Goal: Task Accomplishment & Management: Complete application form

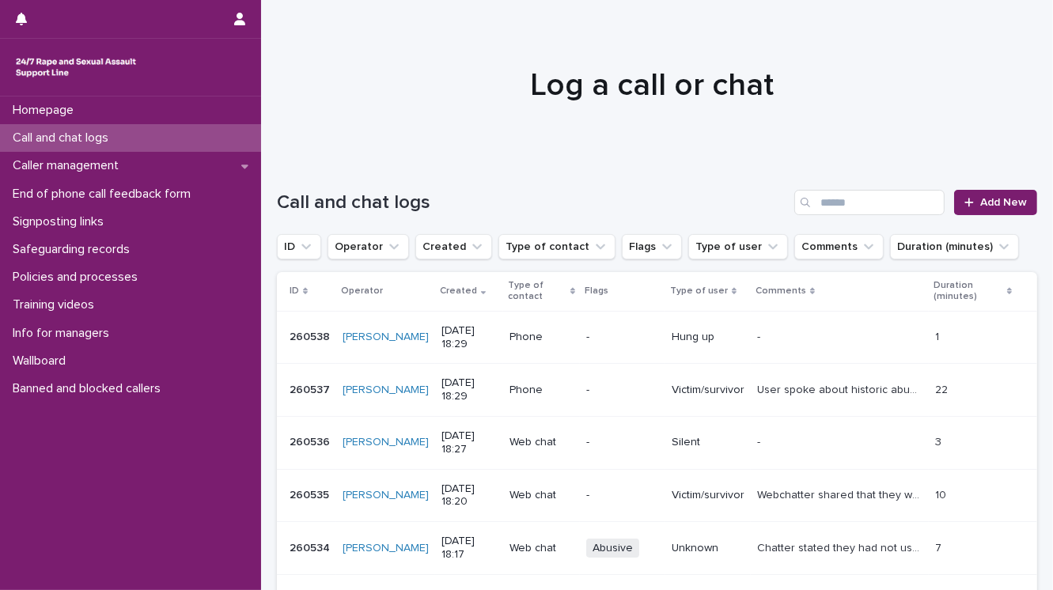
scroll to position [127, 0]
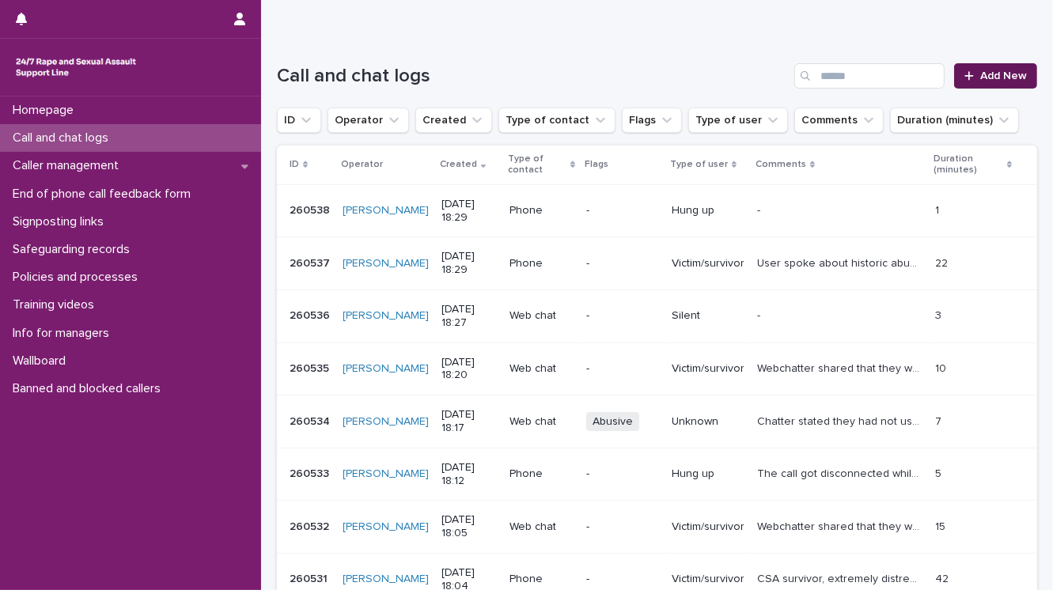
click at [995, 81] on link "Add New" at bounding box center [995, 75] width 83 height 25
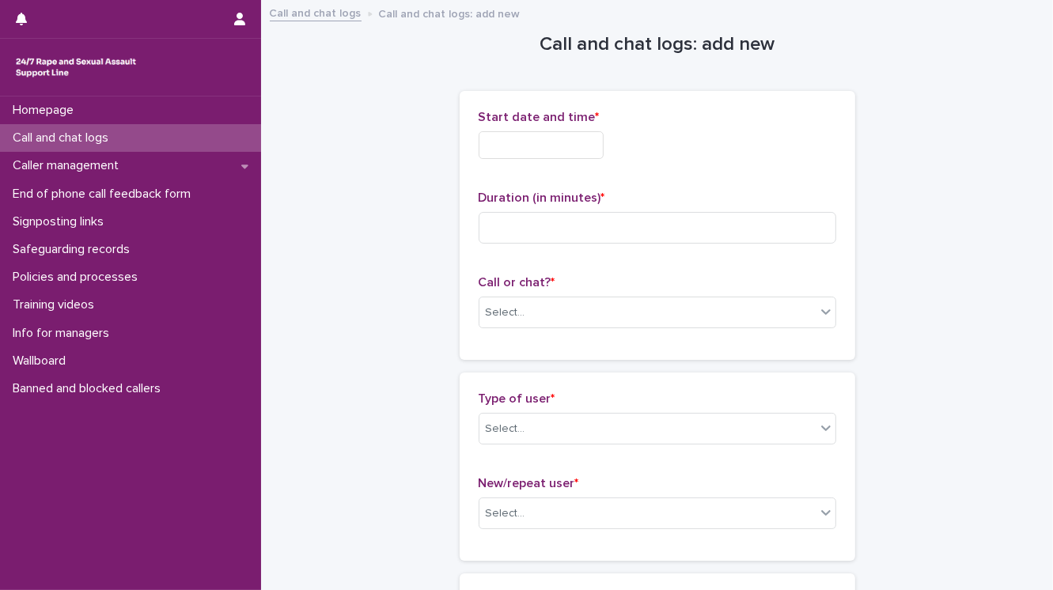
click at [517, 142] on input "text" at bounding box center [540, 145] width 125 height 28
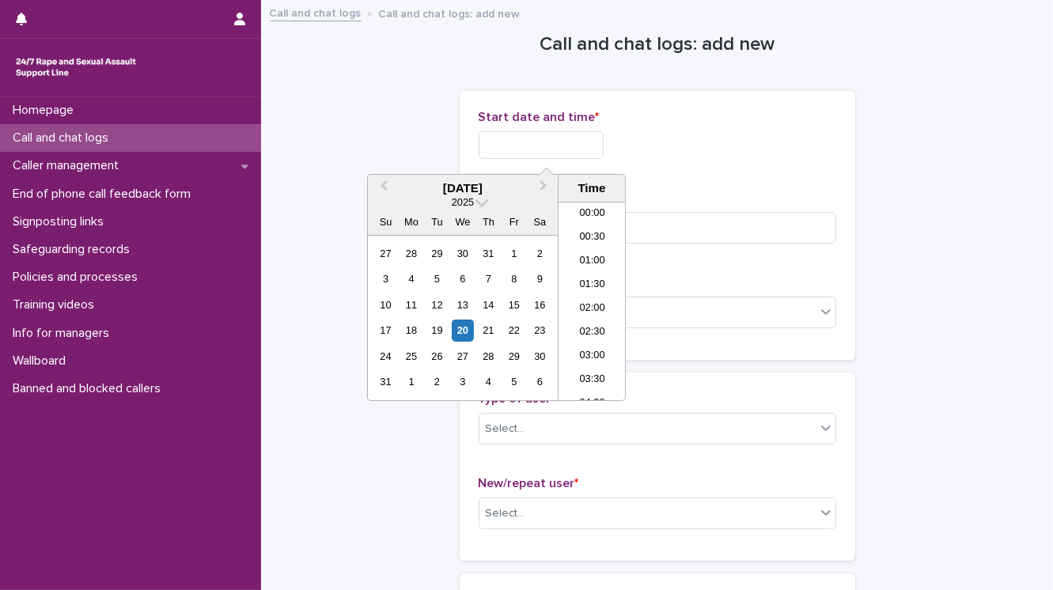
scroll to position [791, 0]
click at [585, 296] on li "18:30" at bounding box center [591, 301] width 67 height 24
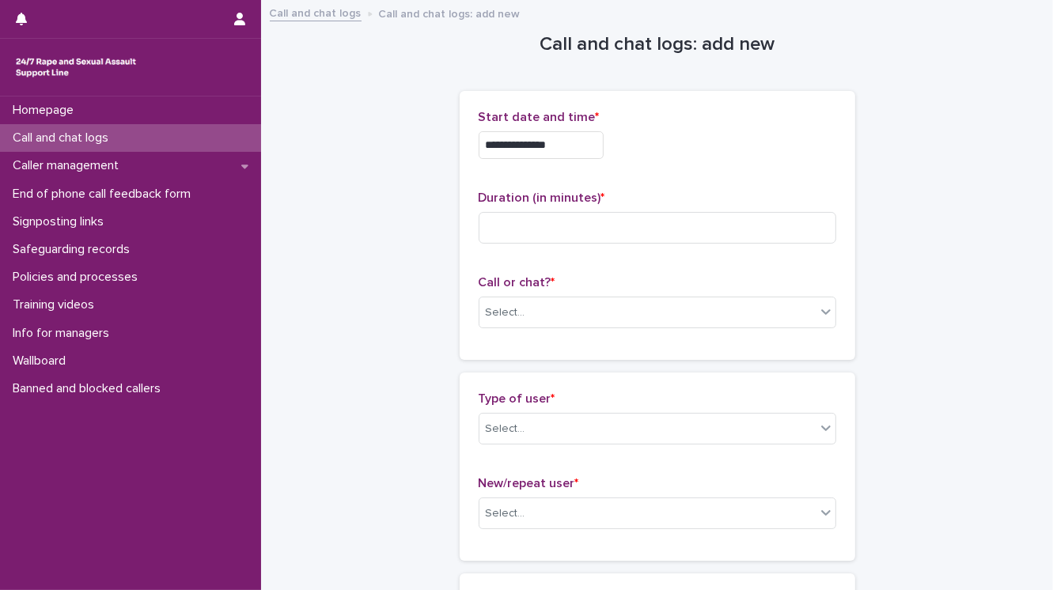
click at [564, 145] on input "**********" at bounding box center [540, 145] width 125 height 28
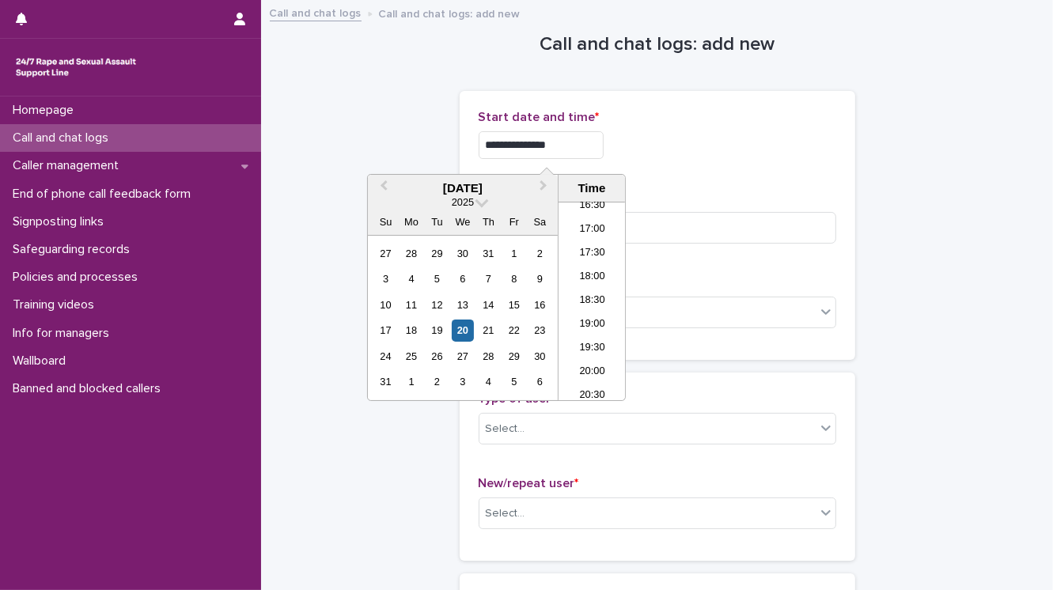
type input "**********"
drag, startPoint x: 651, startPoint y: 181, endPoint x: 642, endPoint y: 188, distance: 11.2
click at [651, 182] on div "**********" at bounding box center [656, 225] width 357 height 231
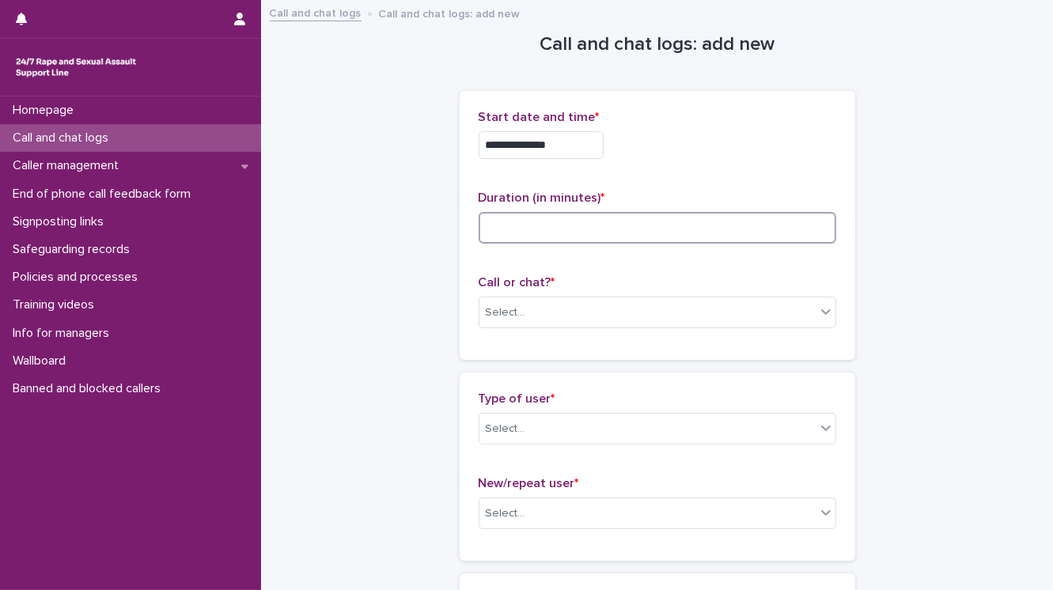
click at [561, 226] on input at bounding box center [656, 228] width 357 height 32
type input "*"
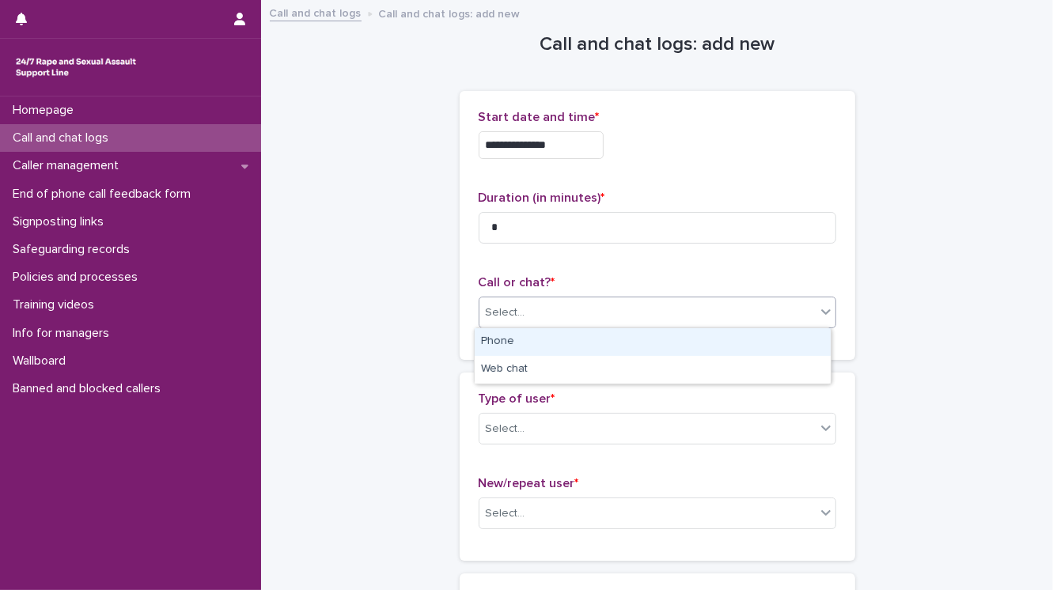
click at [586, 312] on div "Select..." at bounding box center [647, 313] width 336 height 26
click at [593, 342] on div "Phone" at bounding box center [652, 342] width 356 height 28
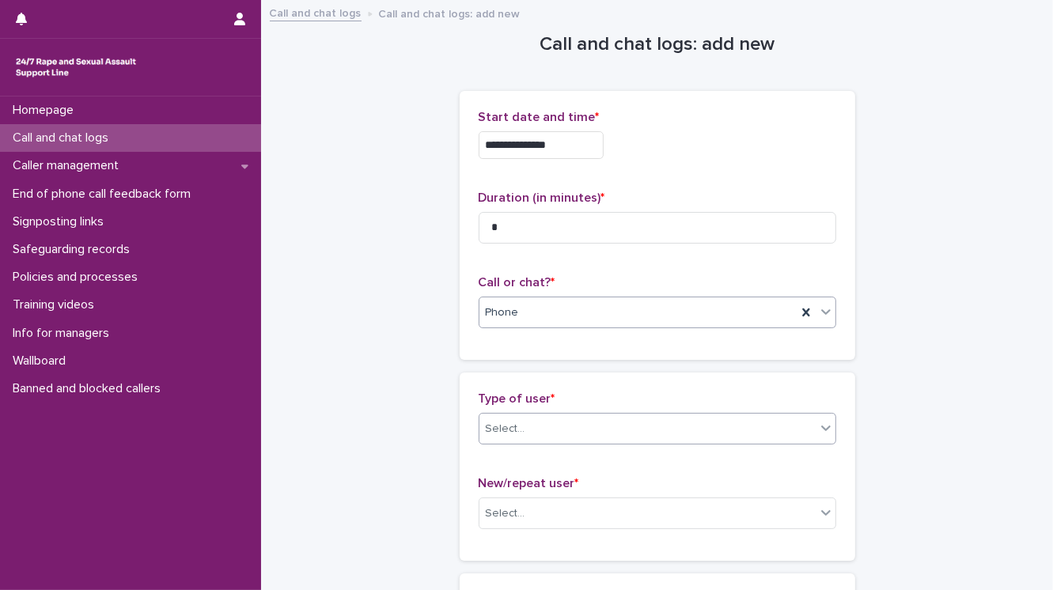
click at [598, 424] on div "Select..." at bounding box center [647, 429] width 336 height 26
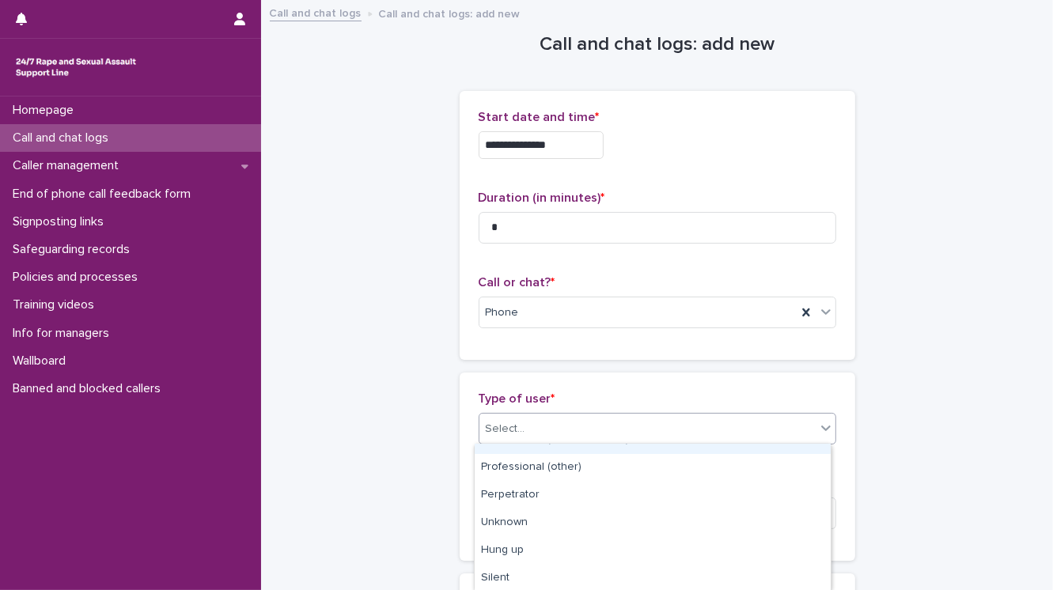
scroll to position [268, 0]
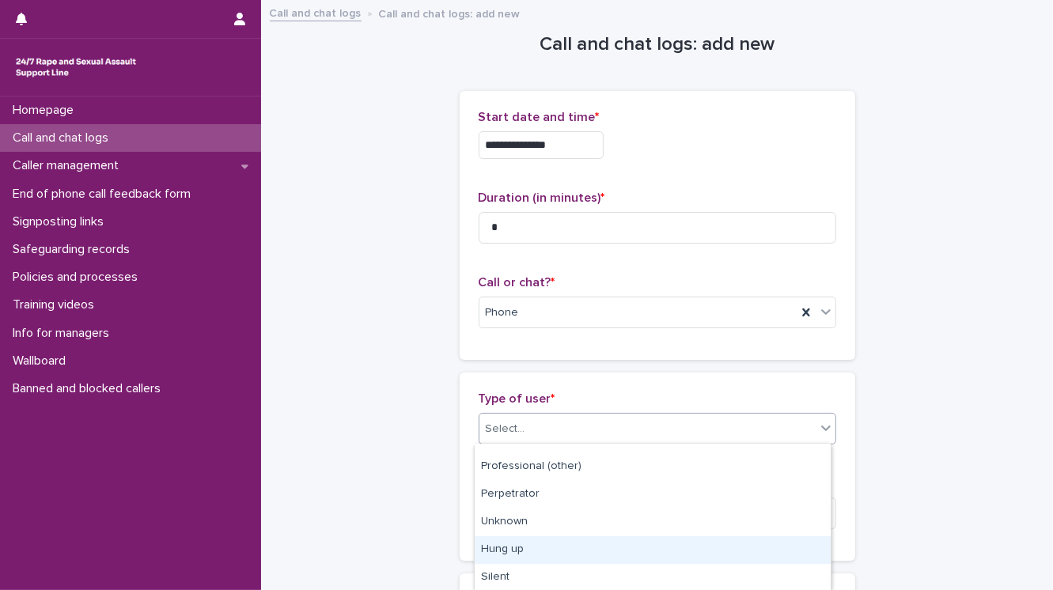
click at [576, 536] on div "Hung up" at bounding box center [652, 550] width 356 height 28
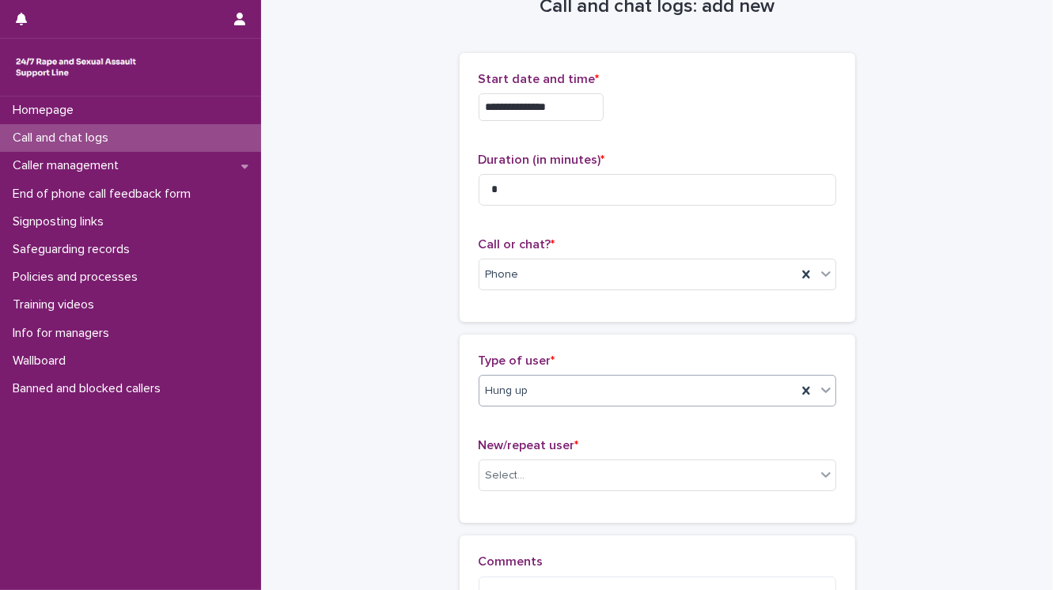
scroll to position [244, 0]
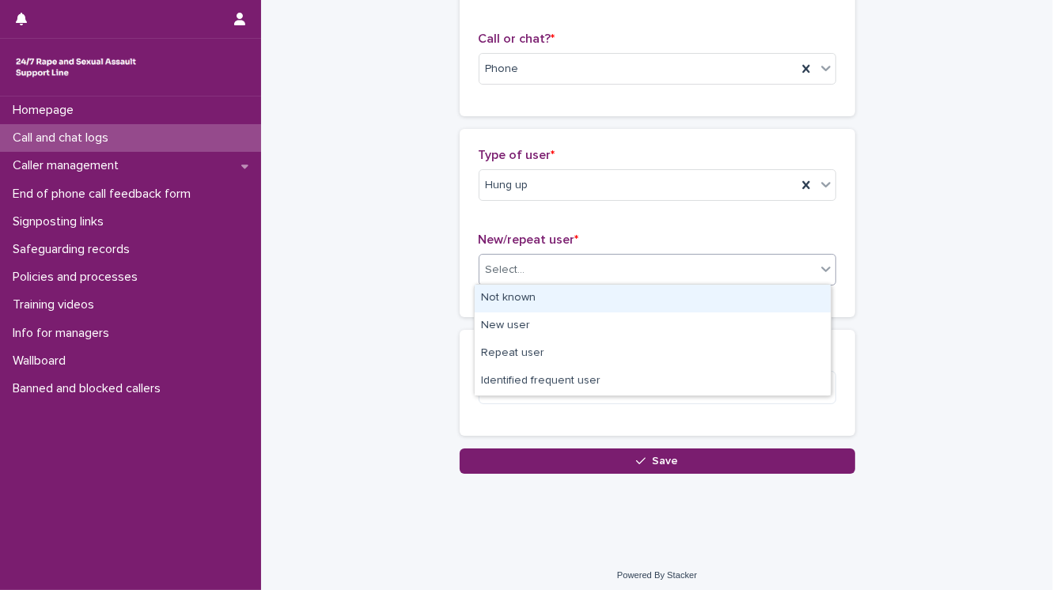
click at [527, 273] on input "text" at bounding box center [528, 269] width 2 height 13
drag, startPoint x: 519, startPoint y: 289, endPoint x: 516, endPoint y: 349, distance: 60.1
click at [519, 289] on div "Not known" at bounding box center [652, 299] width 356 height 28
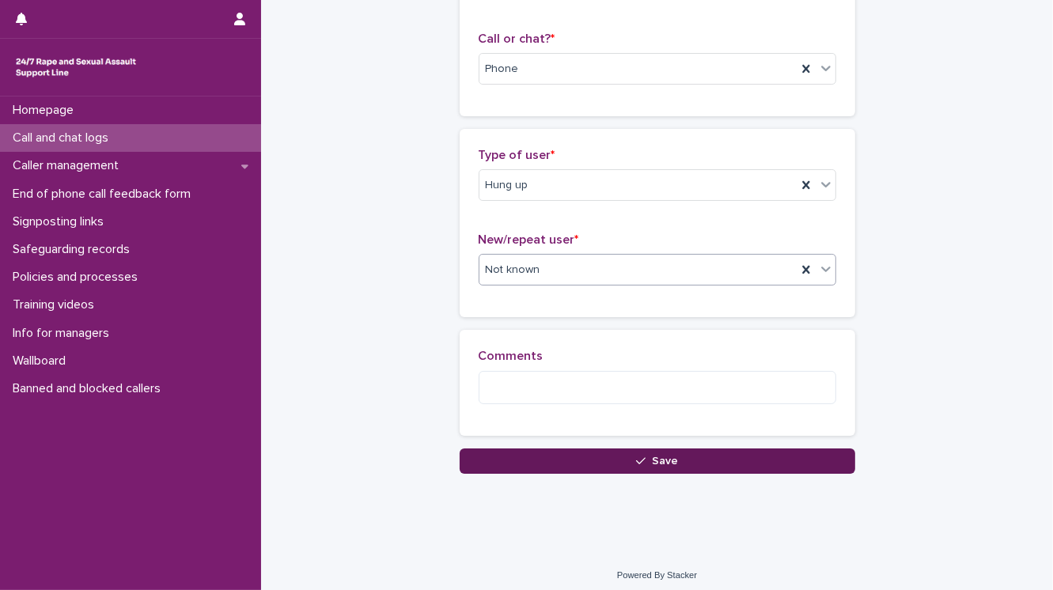
click at [546, 463] on button "Save" at bounding box center [656, 460] width 395 height 25
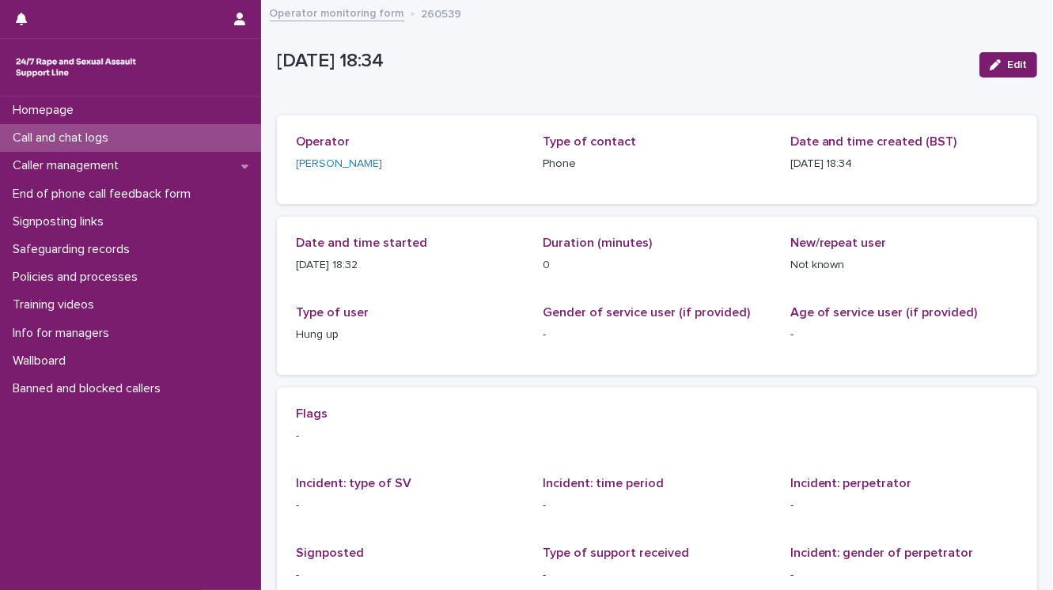
click at [115, 142] on p "Call and chat logs" at bounding box center [63, 137] width 115 height 15
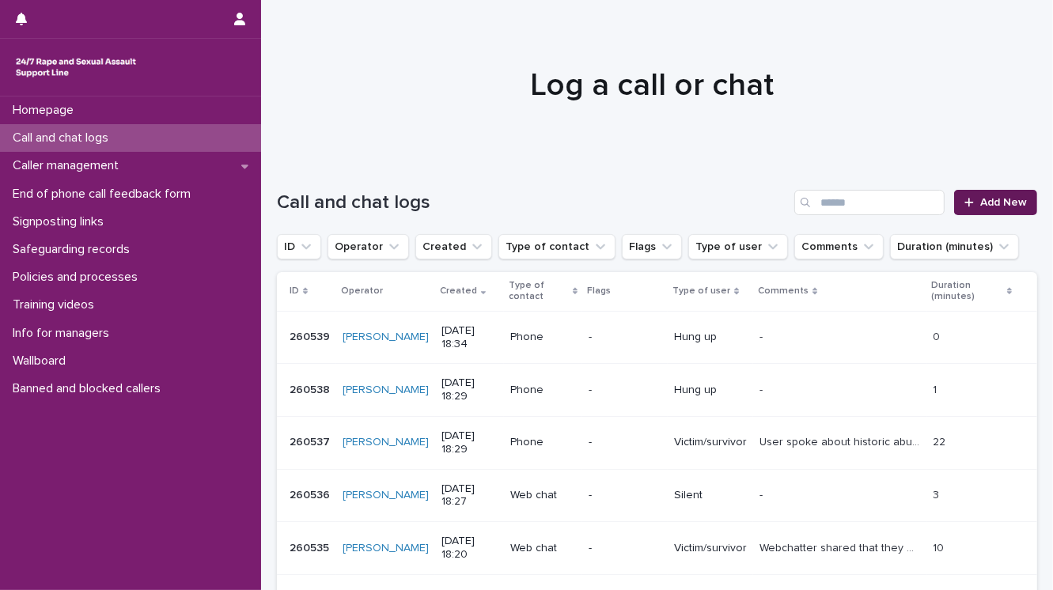
click at [995, 208] on link "Add New" at bounding box center [995, 202] width 83 height 25
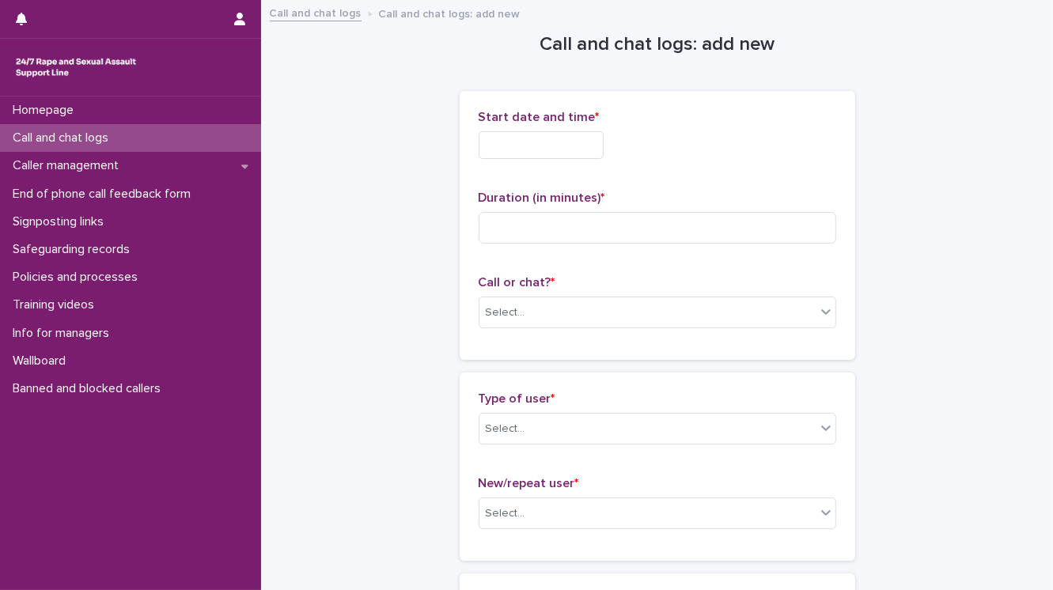
click at [565, 147] on input "text" at bounding box center [540, 145] width 125 height 28
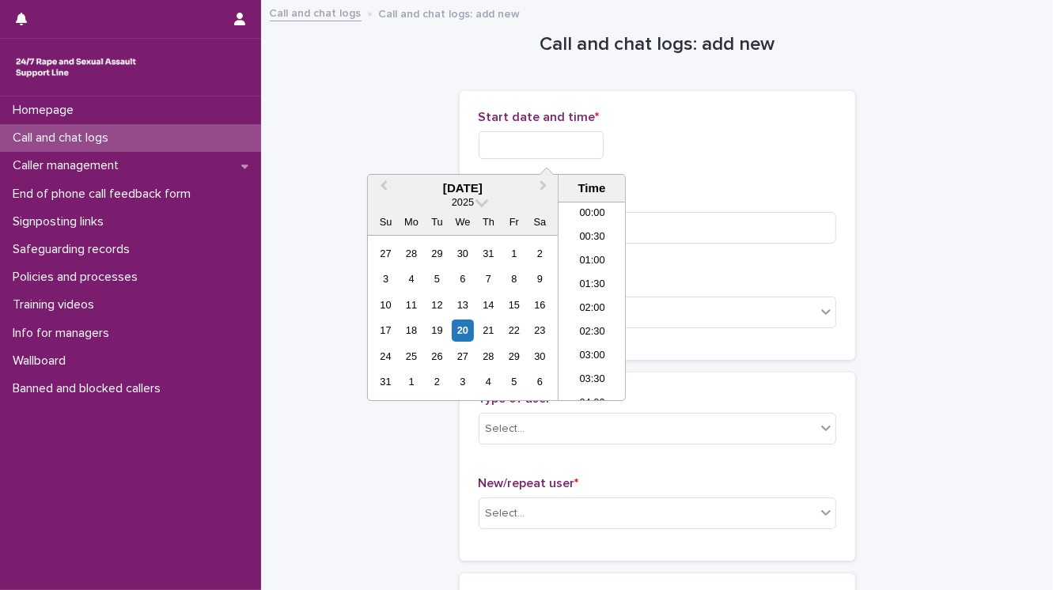
scroll to position [791, 0]
click at [591, 307] on li "18:30" at bounding box center [591, 301] width 67 height 24
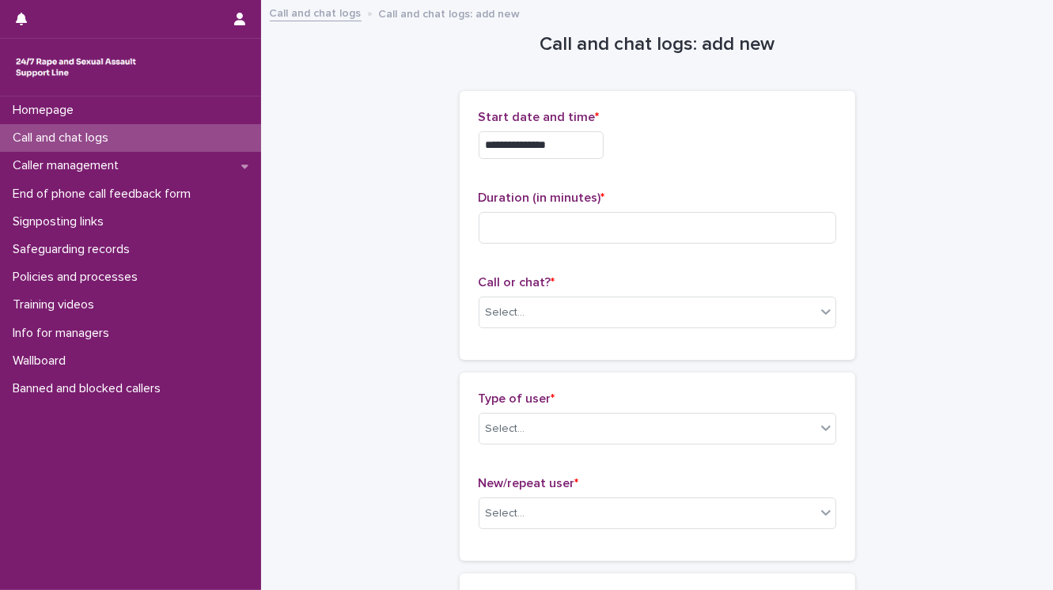
click at [560, 144] on input "**********" at bounding box center [540, 145] width 125 height 28
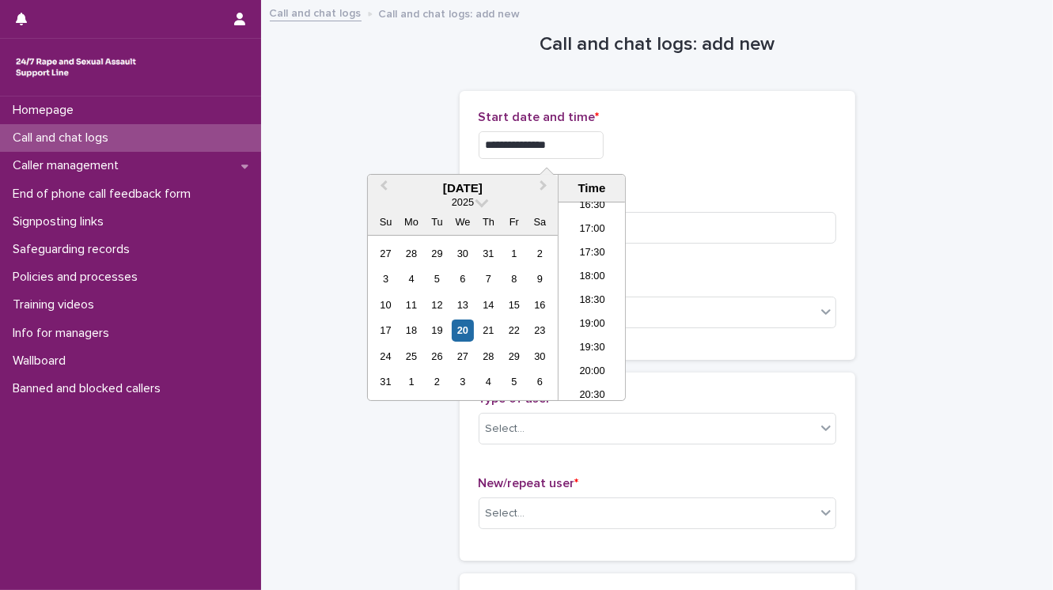
type input "**********"
drag, startPoint x: 674, startPoint y: 164, endPoint x: 578, endPoint y: 198, distance: 101.5
click at [672, 164] on div "**********" at bounding box center [656, 141] width 357 height 62
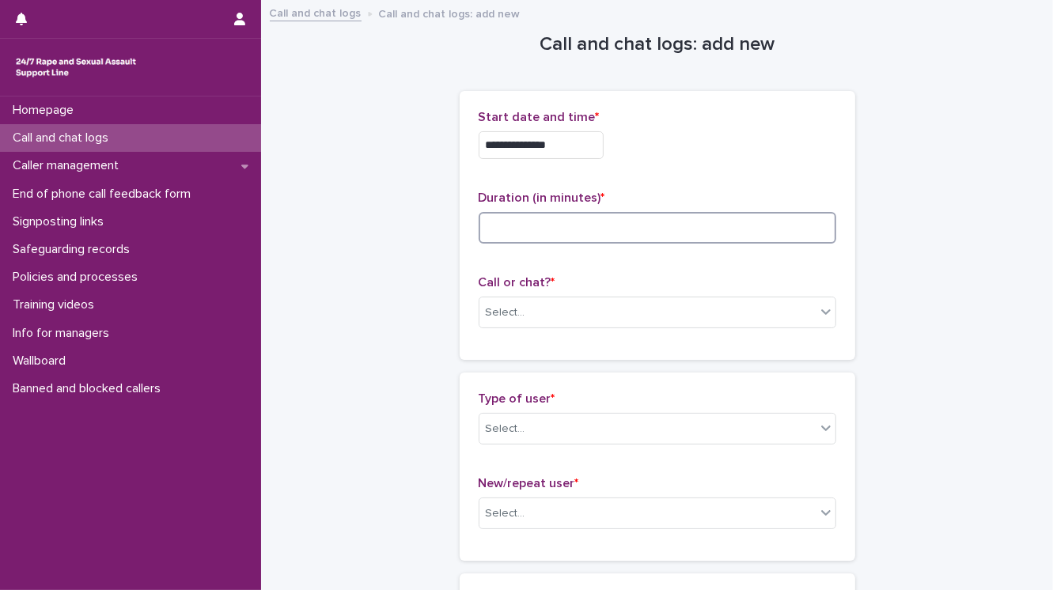
click at [550, 221] on input at bounding box center [656, 228] width 357 height 32
type input "*"
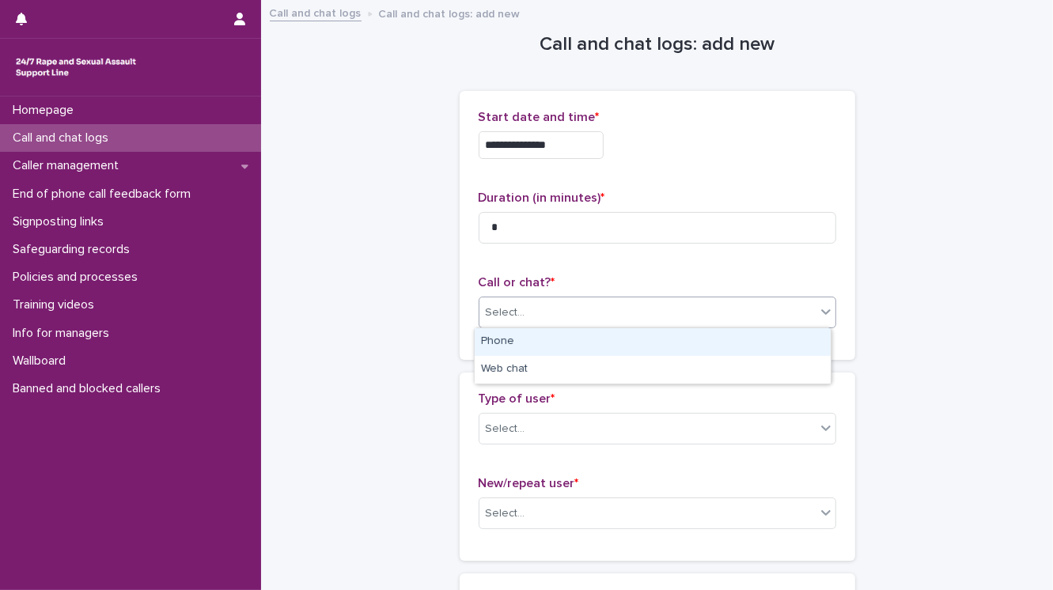
drag, startPoint x: 563, startPoint y: 316, endPoint x: 564, endPoint y: 336, distance: 19.8
click at [563, 316] on div "Select..." at bounding box center [647, 313] width 336 height 26
click at [565, 340] on div "Phone" at bounding box center [652, 342] width 356 height 28
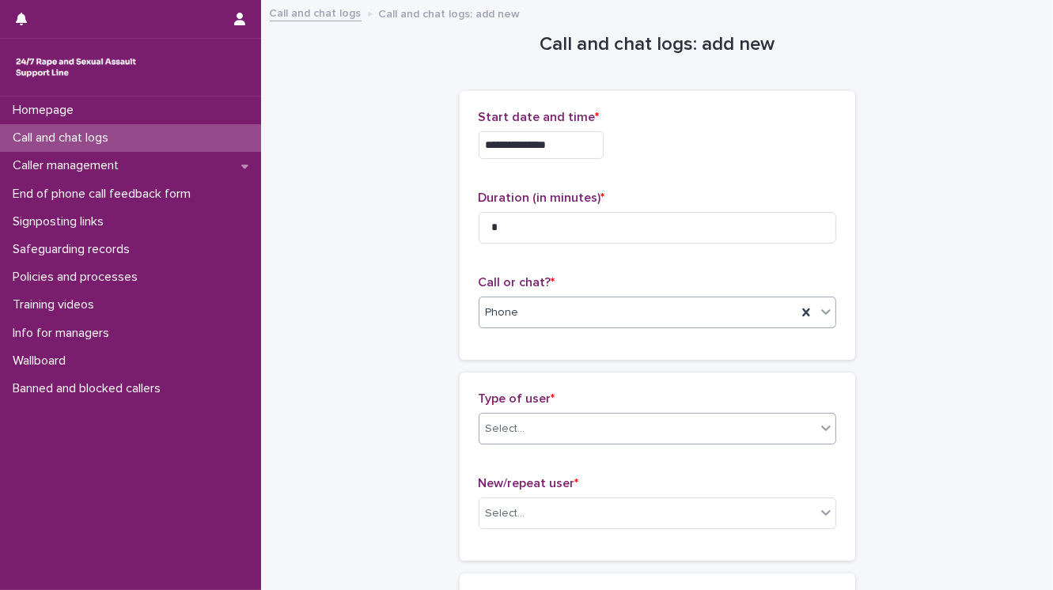
click at [523, 431] on div "Select..." at bounding box center [647, 429] width 336 height 26
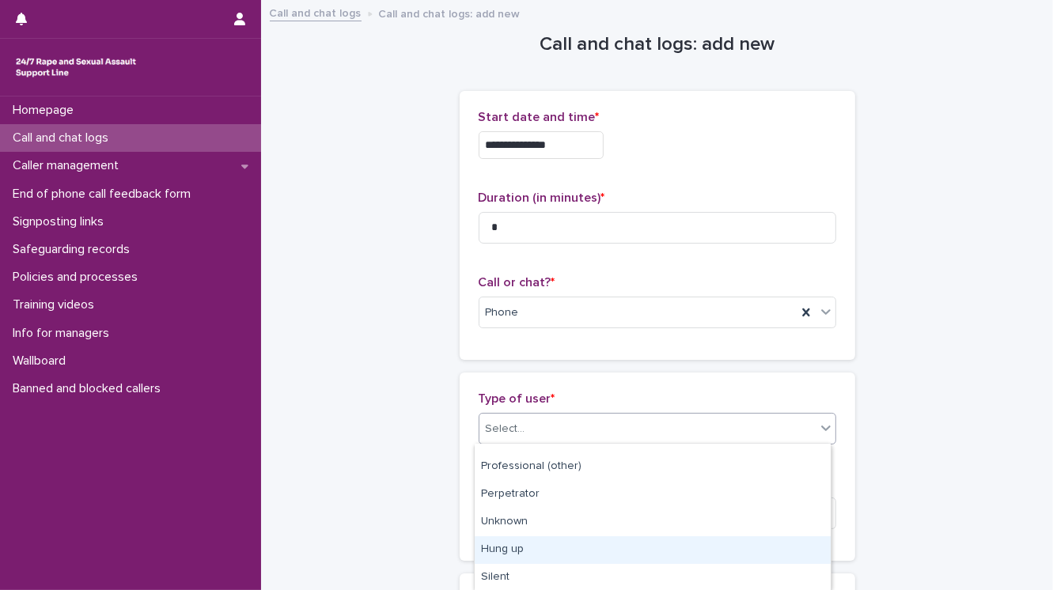
click at [556, 555] on div "Hung up" at bounding box center [652, 550] width 356 height 28
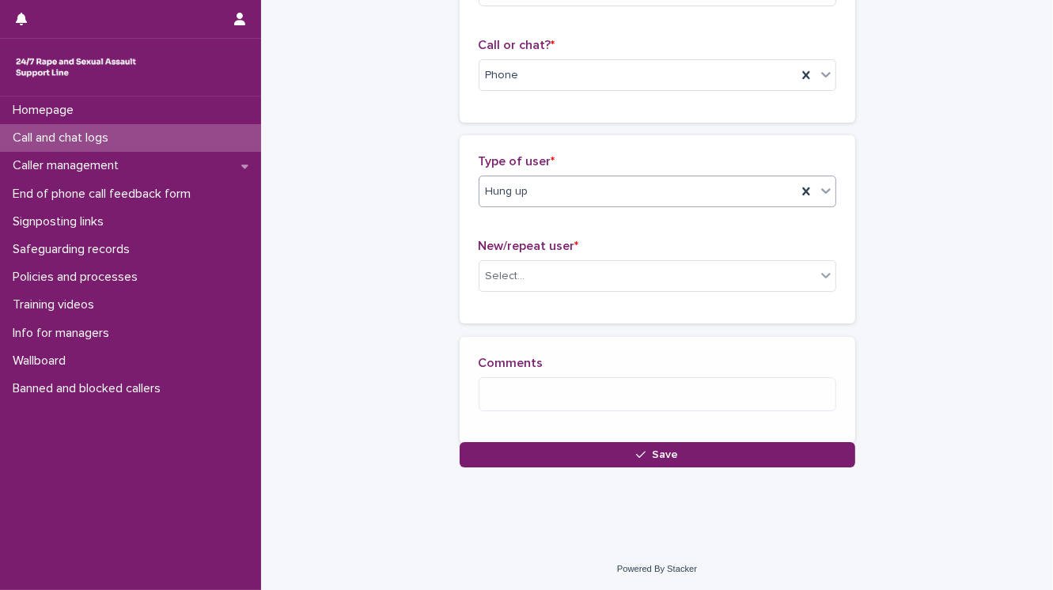
scroll to position [249, 0]
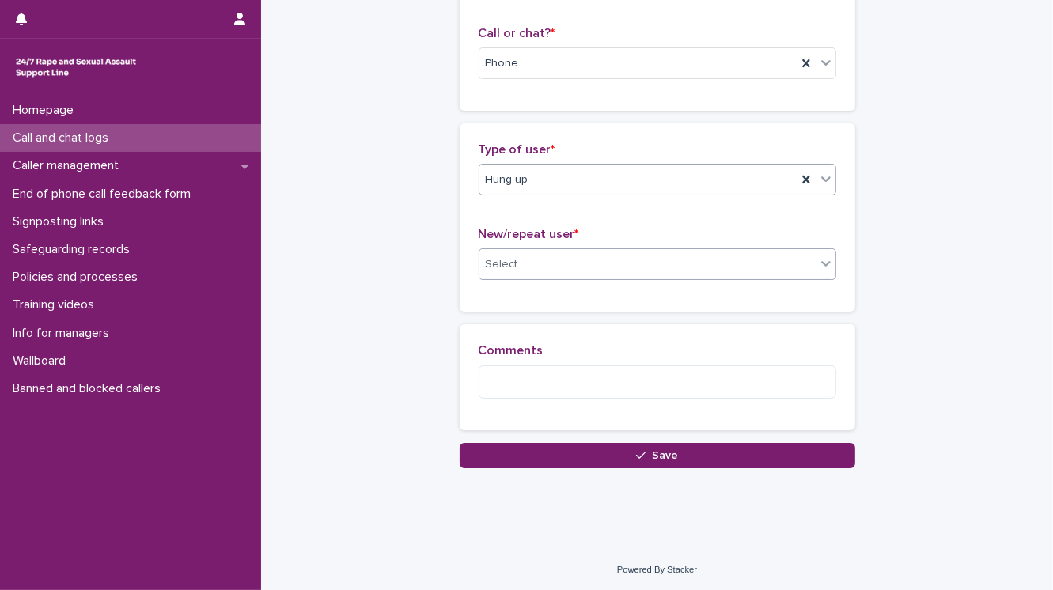
click at [514, 267] on div "Select..." at bounding box center [506, 264] width 40 height 17
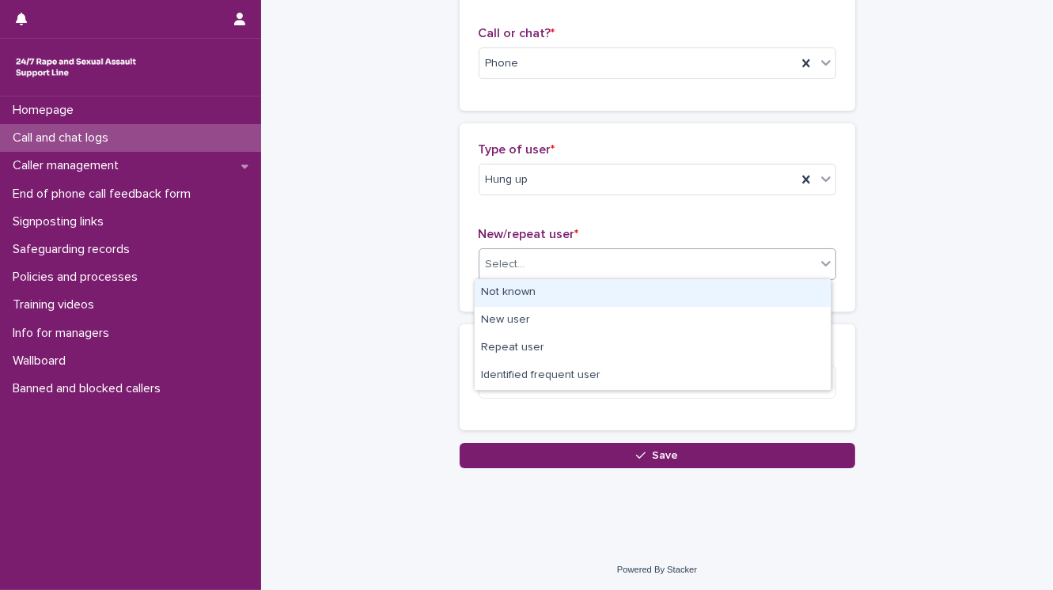
click at [525, 288] on div "Not known" at bounding box center [652, 293] width 356 height 28
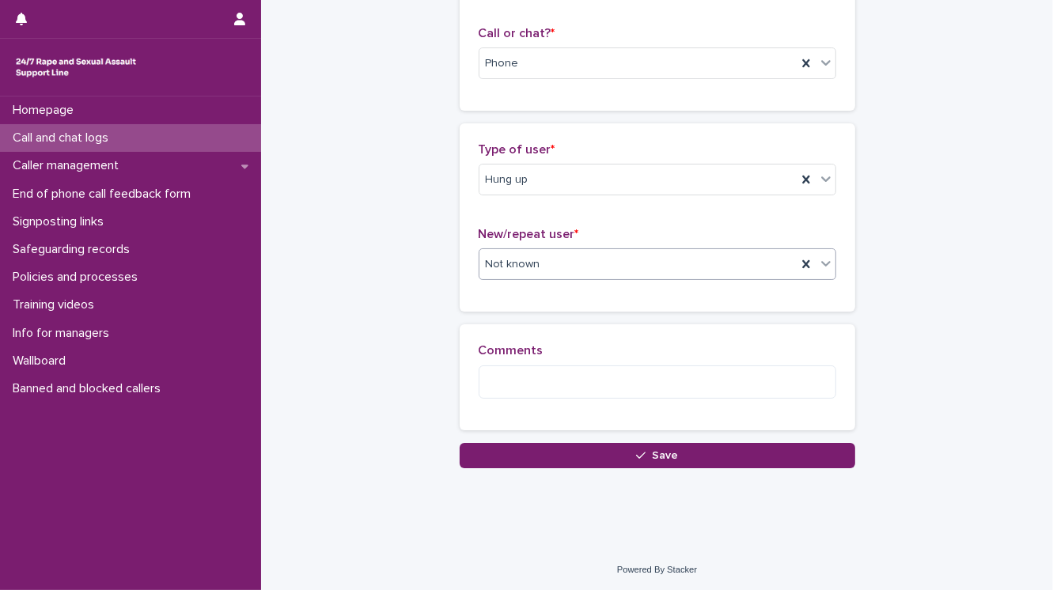
drag, startPoint x: 525, startPoint y: 459, endPoint x: 524, endPoint y: 437, distance: 21.4
click at [525, 459] on button "Save" at bounding box center [656, 455] width 395 height 25
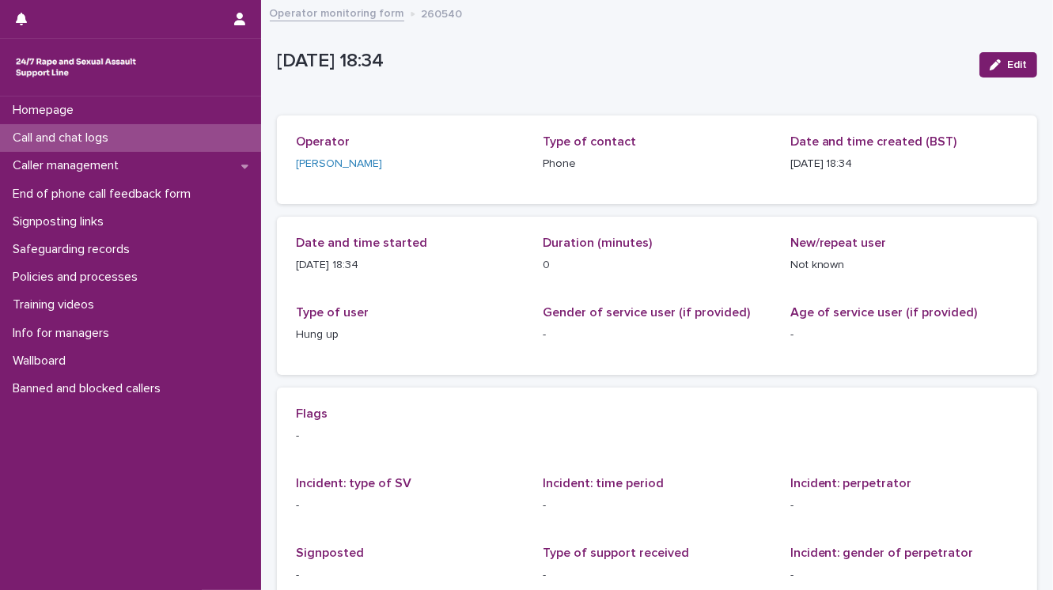
click at [60, 138] on p "Call and chat logs" at bounding box center [63, 137] width 115 height 15
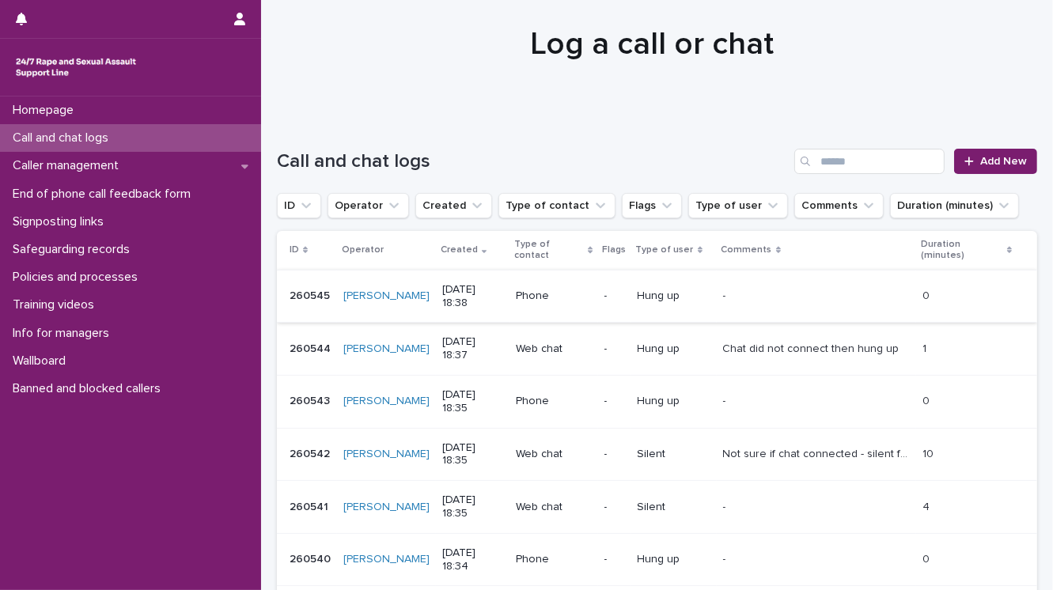
scroll to position [127, 0]
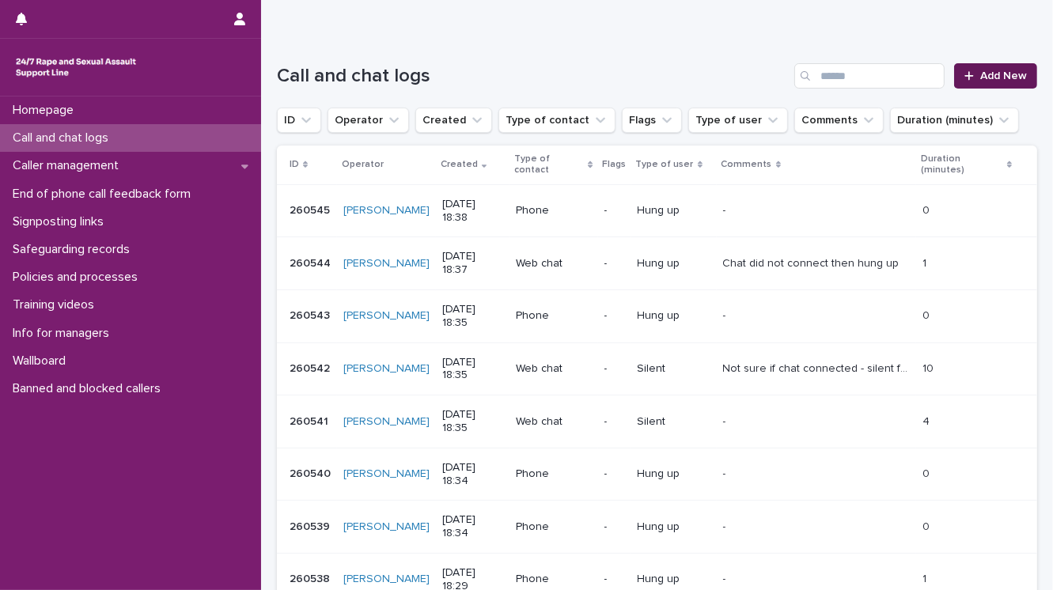
click at [987, 81] on span "Add New" at bounding box center [1003, 75] width 47 height 11
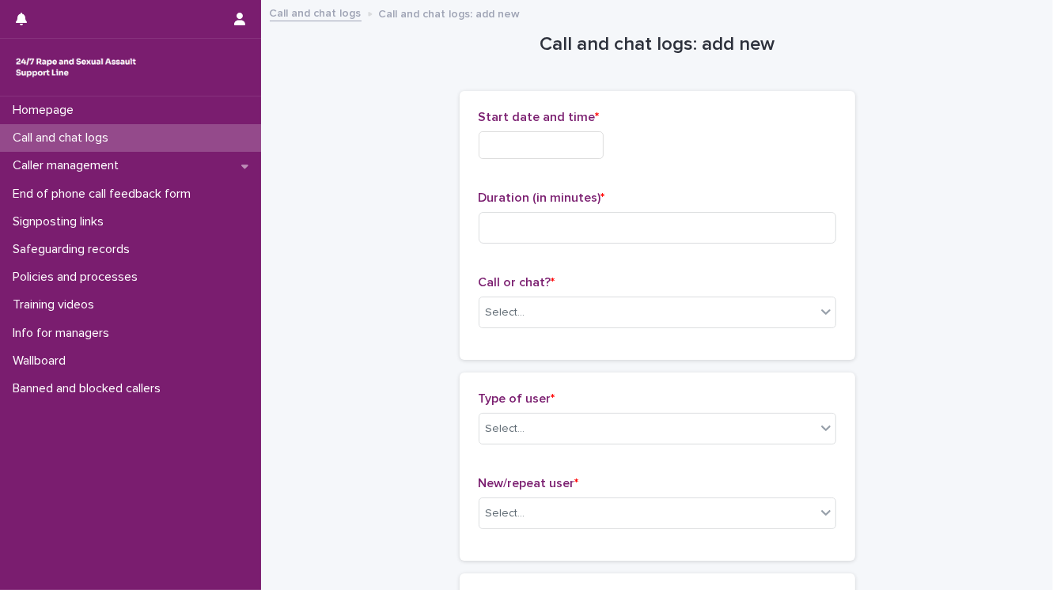
click at [518, 146] on input "text" at bounding box center [540, 145] width 125 height 28
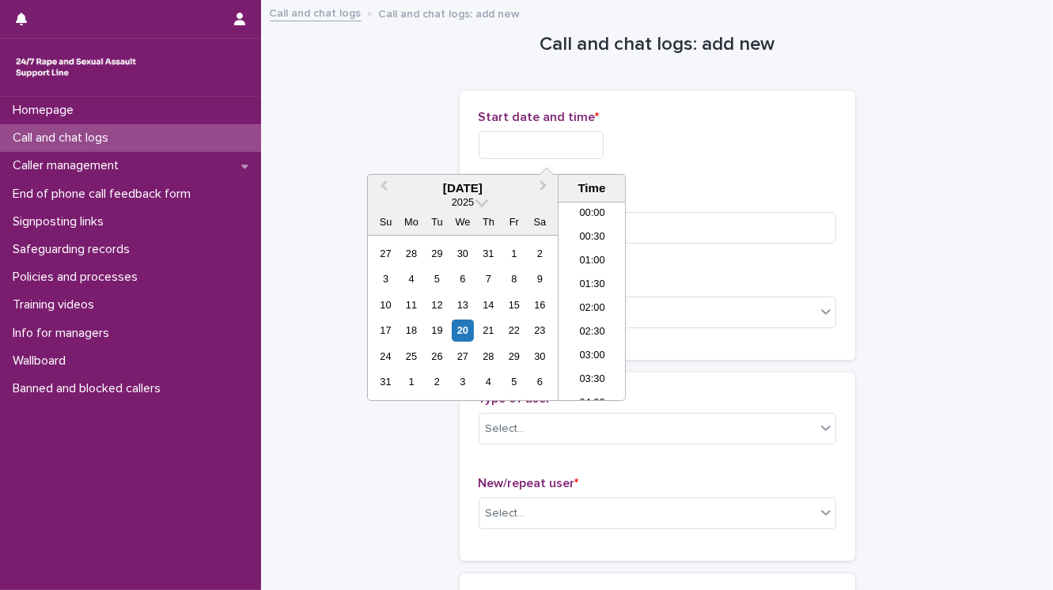
scroll to position [791, 0]
click at [570, 301] on li "18:30" at bounding box center [591, 301] width 67 height 24
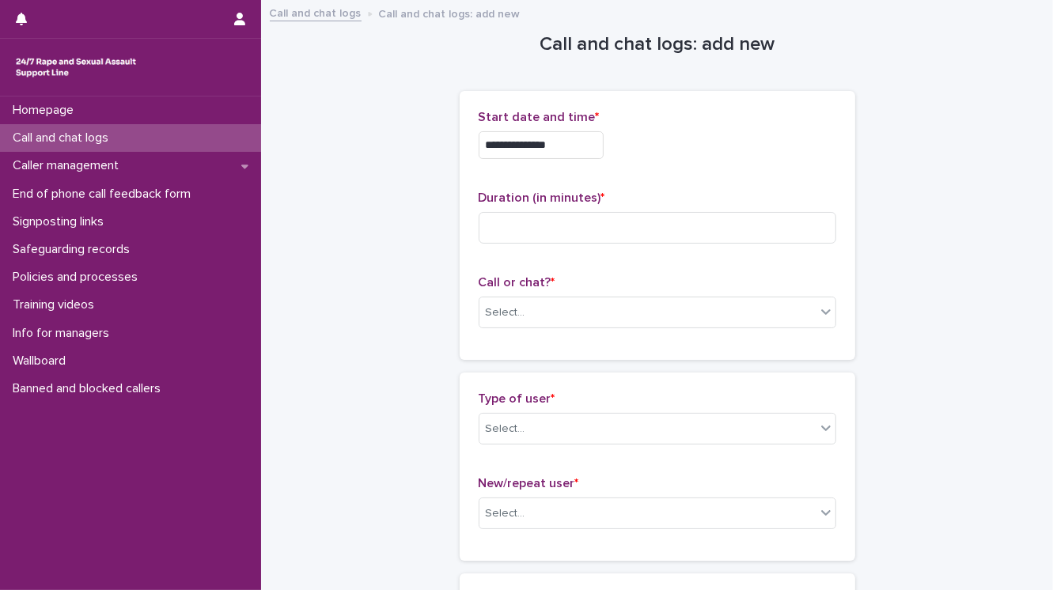
click at [562, 145] on input "**********" at bounding box center [540, 145] width 125 height 28
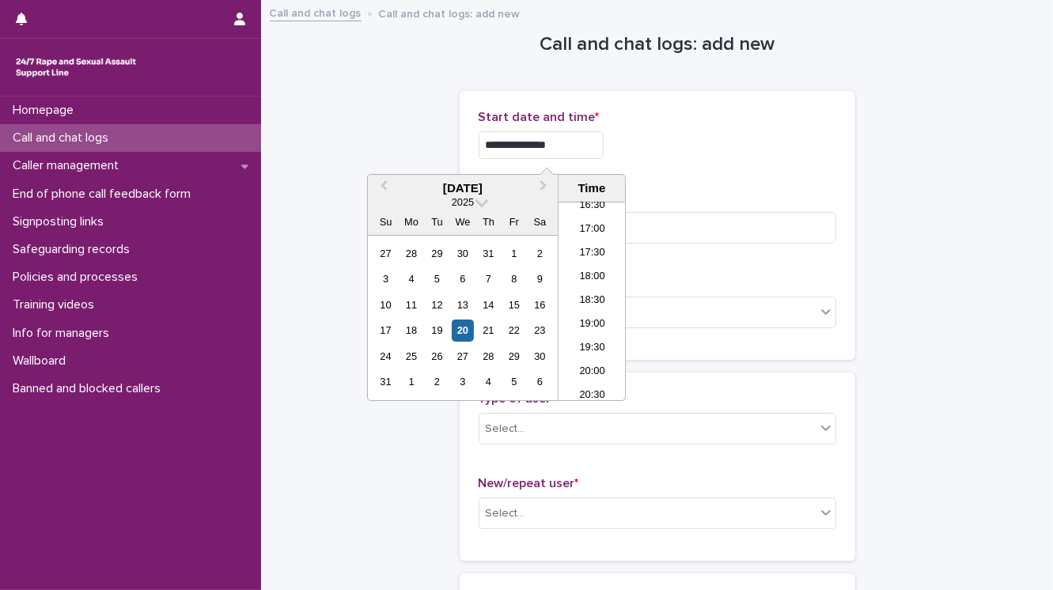
type input "**********"
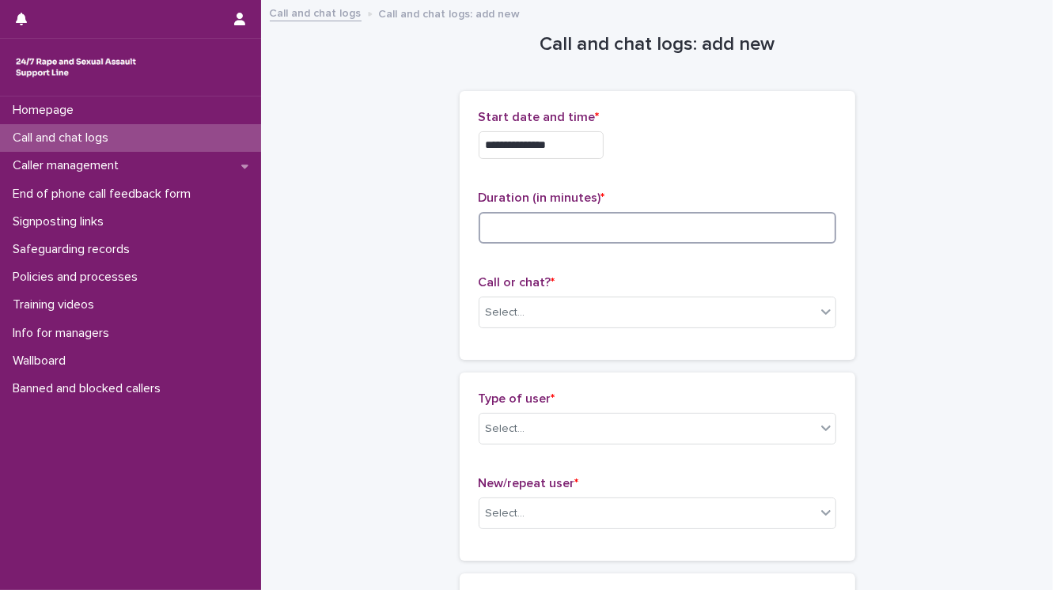
click at [642, 229] on input at bounding box center [656, 228] width 357 height 32
type input "*"
click at [614, 313] on div "Select..." at bounding box center [647, 313] width 336 height 26
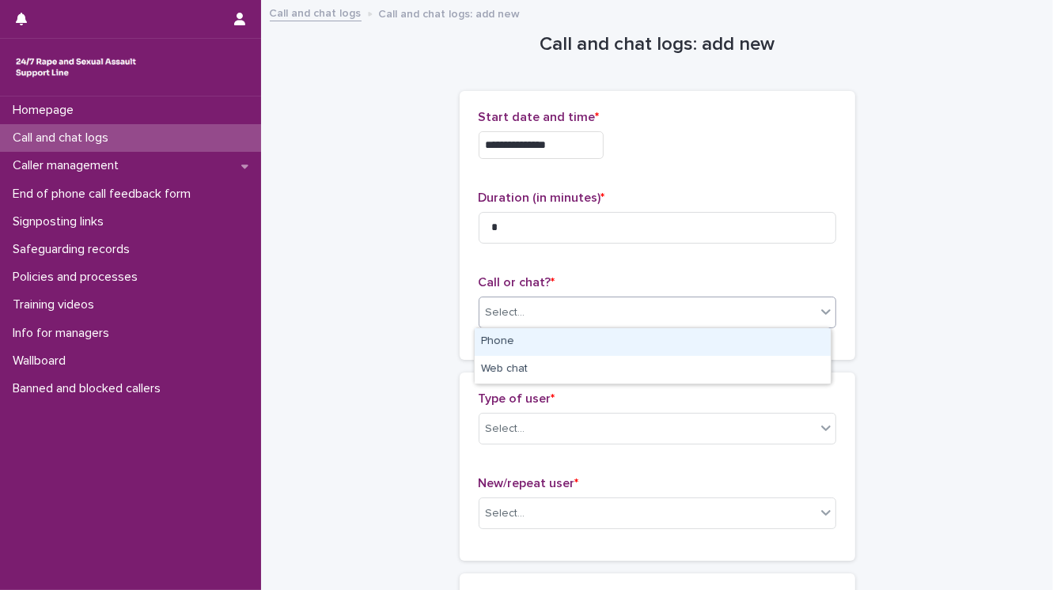
click at [606, 338] on div "Phone" at bounding box center [652, 342] width 356 height 28
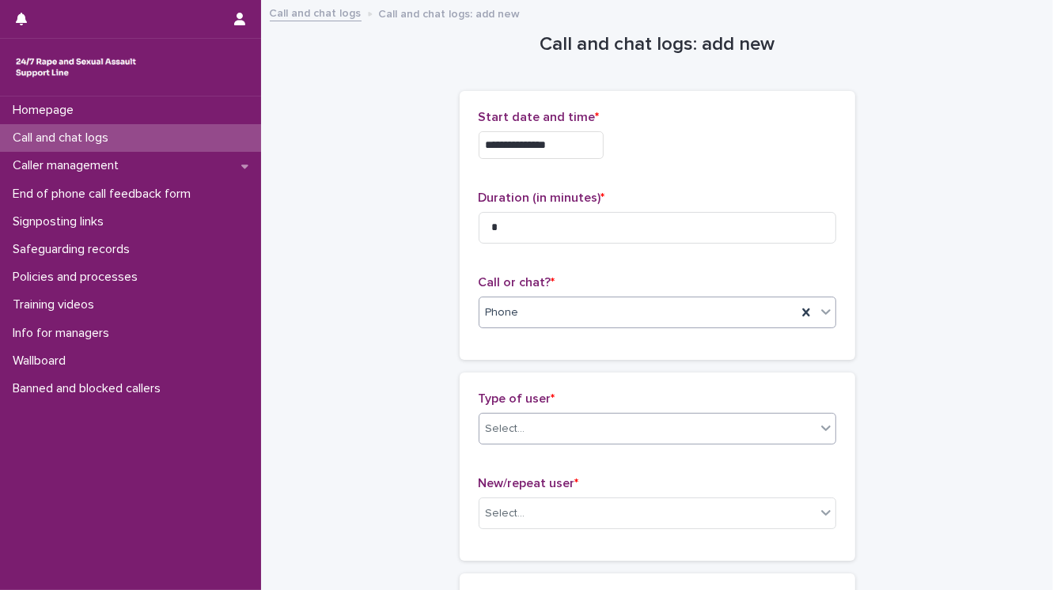
click at [578, 429] on div "Select..." at bounding box center [647, 429] width 336 height 26
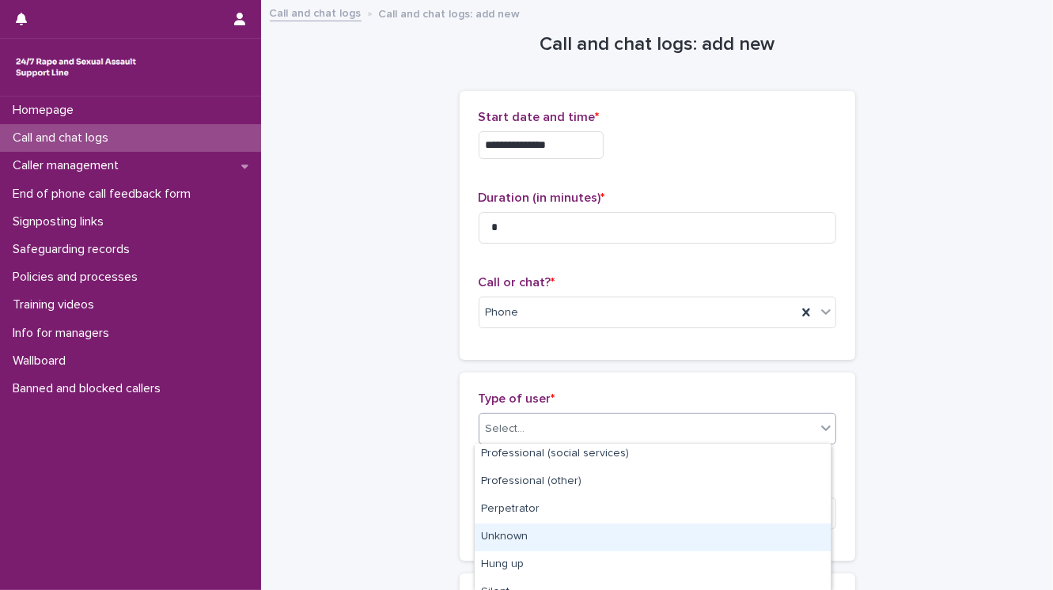
scroll to position [268, 0]
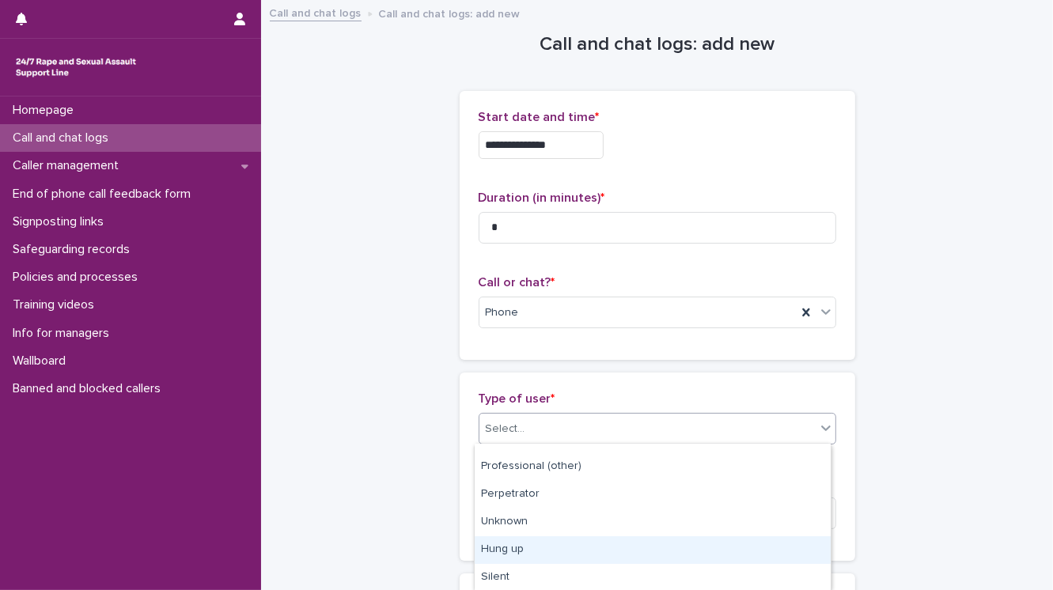
click at [569, 544] on div "Hung up" at bounding box center [652, 550] width 356 height 28
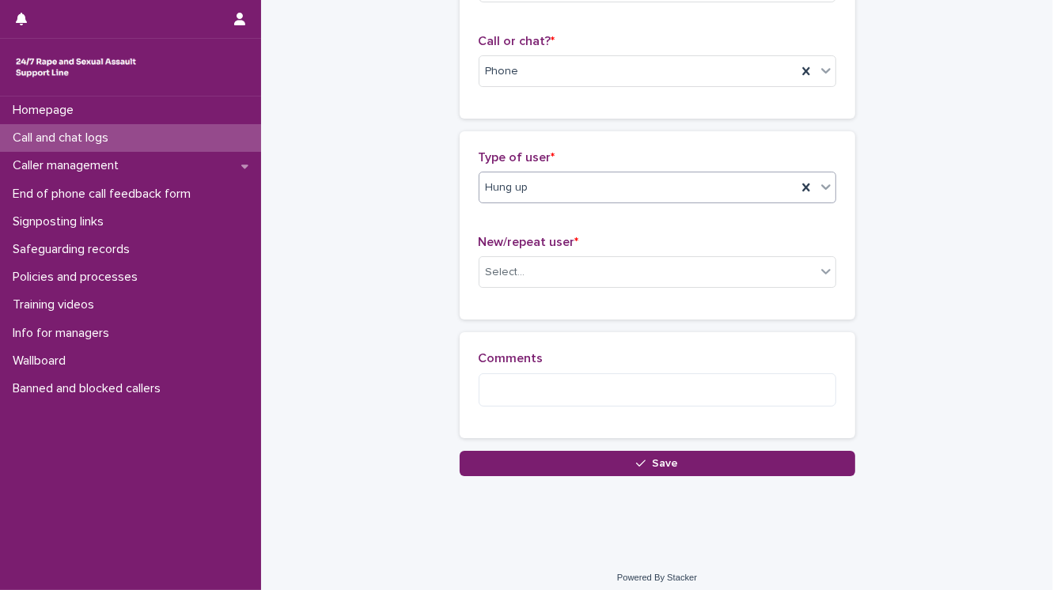
scroll to position [244, 0]
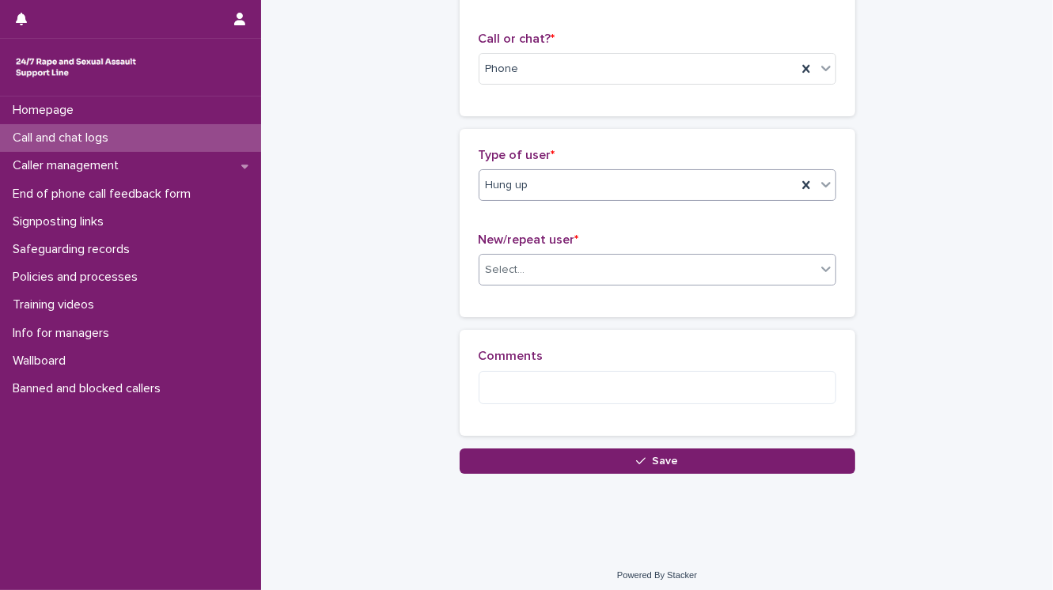
click at [503, 276] on div "Select..." at bounding box center [647, 270] width 336 height 26
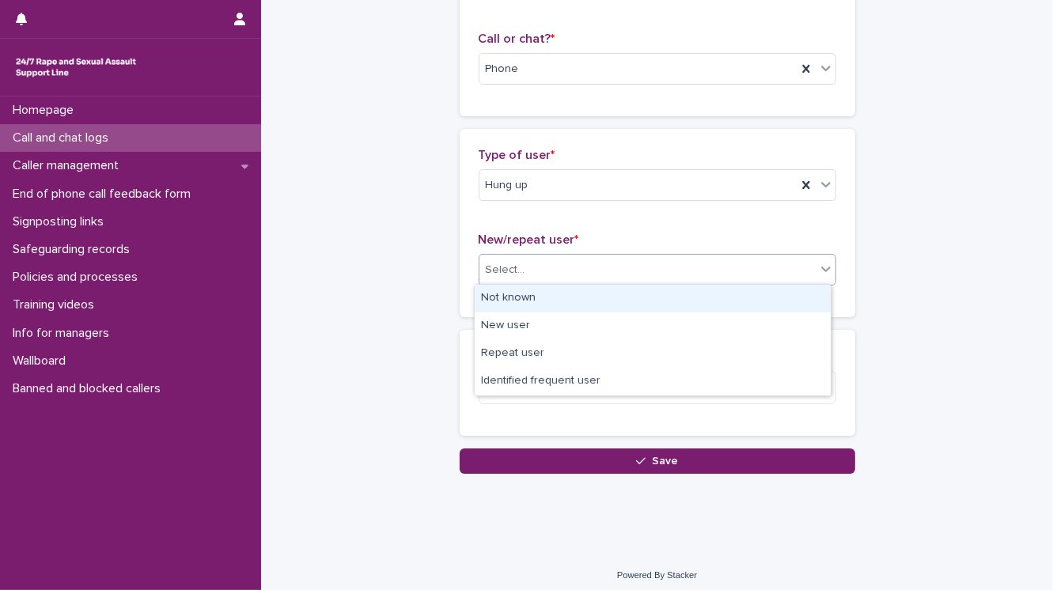
click at [505, 289] on div "Not known" at bounding box center [652, 299] width 356 height 28
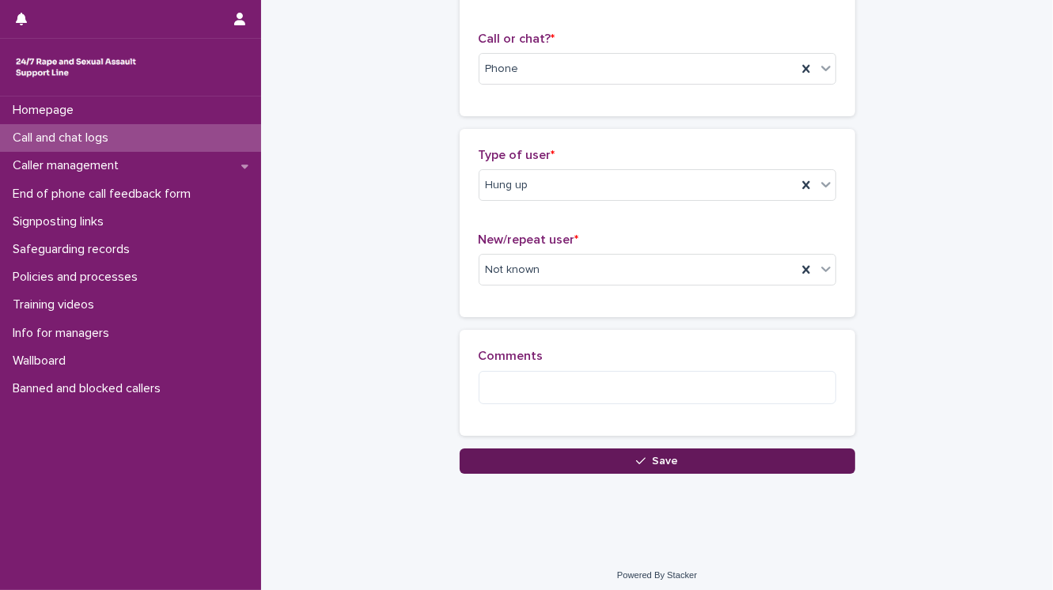
click at [538, 465] on button "Save" at bounding box center [656, 460] width 395 height 25
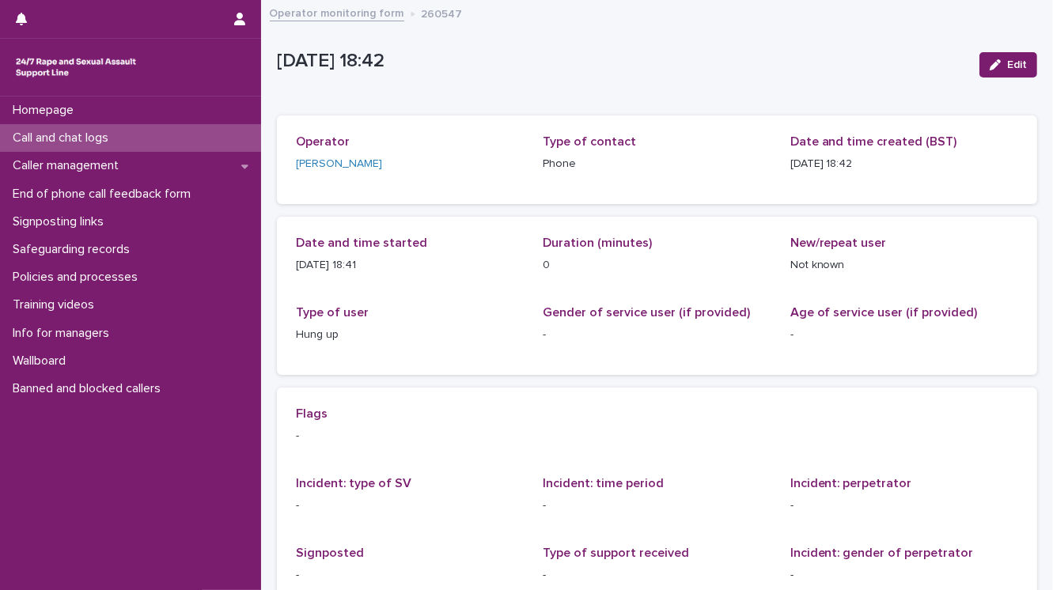
click at [747, 505] on p "-" at bounding box center [656, 505] width 228 height 17
click at [112, 138] on p "Call and chat logs" at bounding box center [63, 137] width 115 height 15
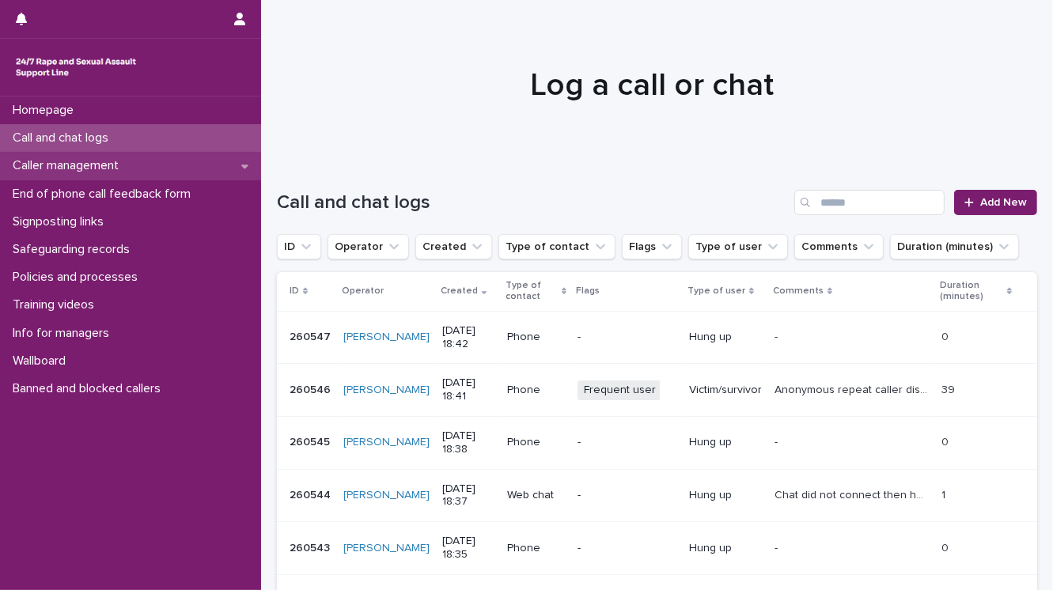
click at [108, 164] on p "Caller management" at bounding box center [68, 165] width 125 height 15
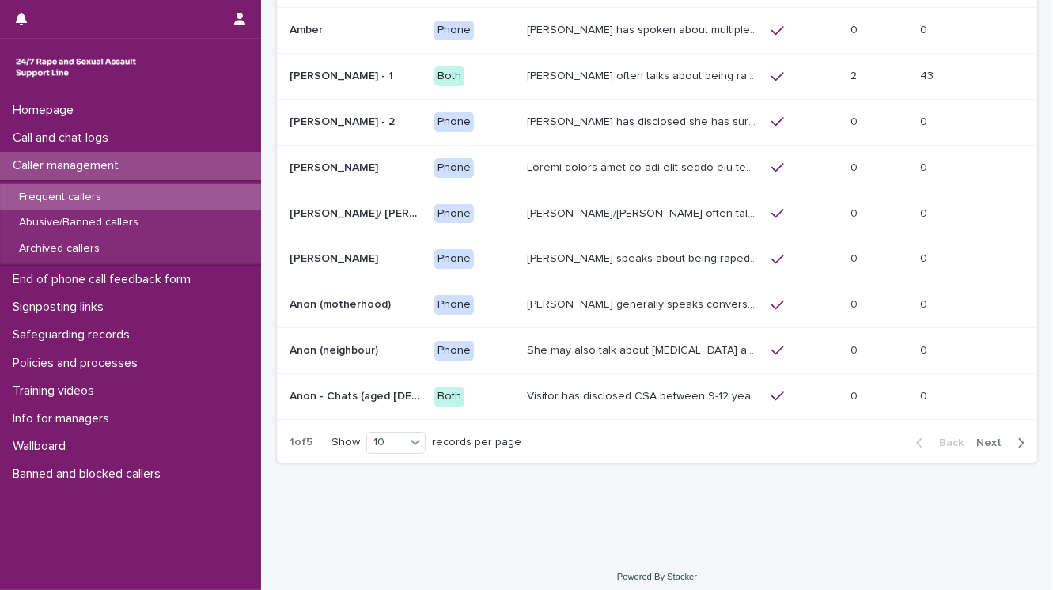
scroll to position [198, 0]
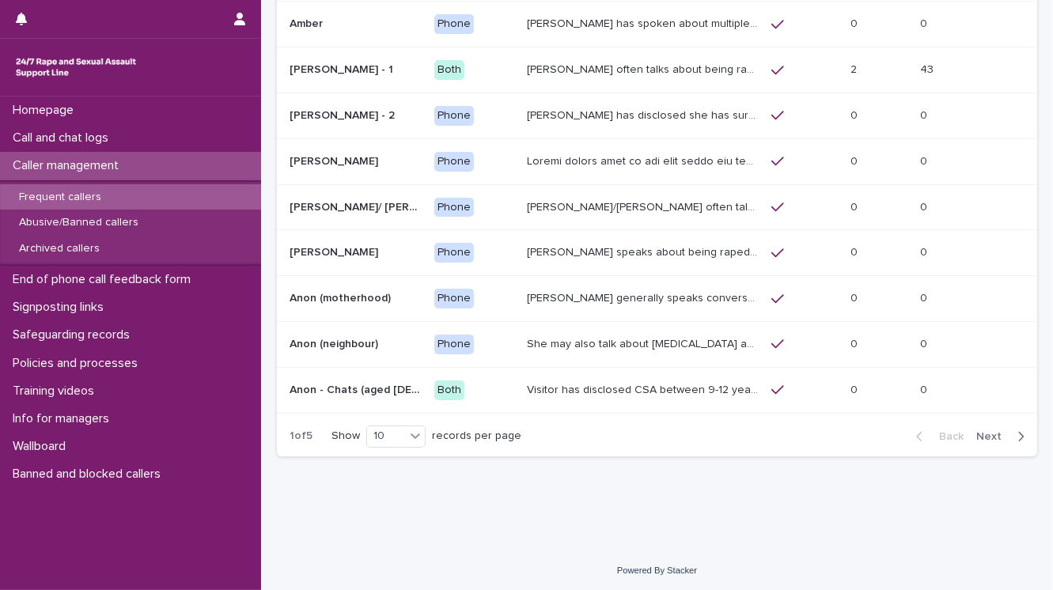
click at [976, 433] on span "Next" at bounding box center [993, 436] width 35 height 11
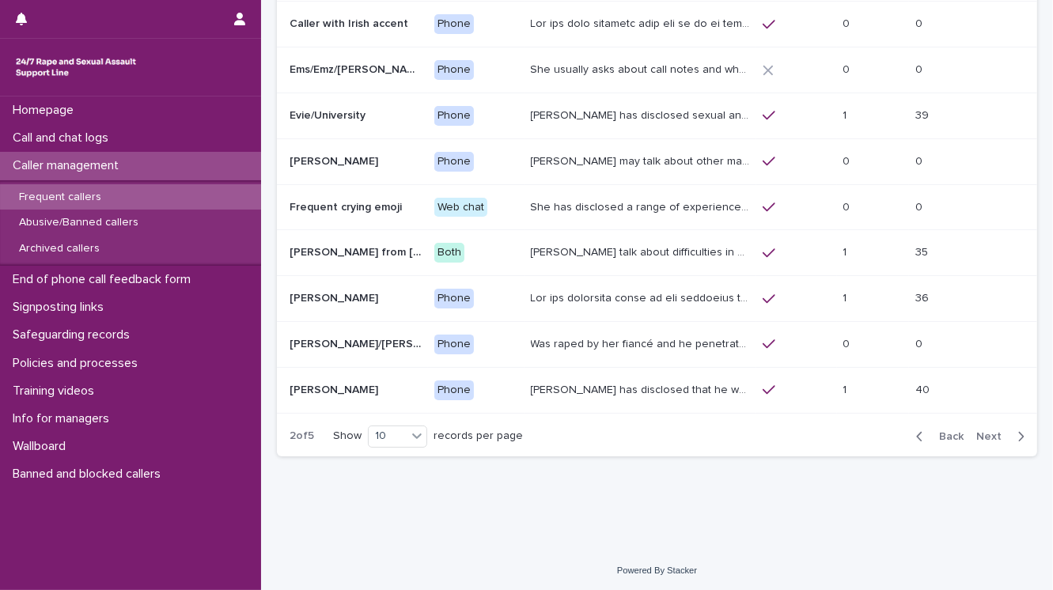
click at [981, 433] on span "Next" at bounding box center [993, 436] width 35 height 11
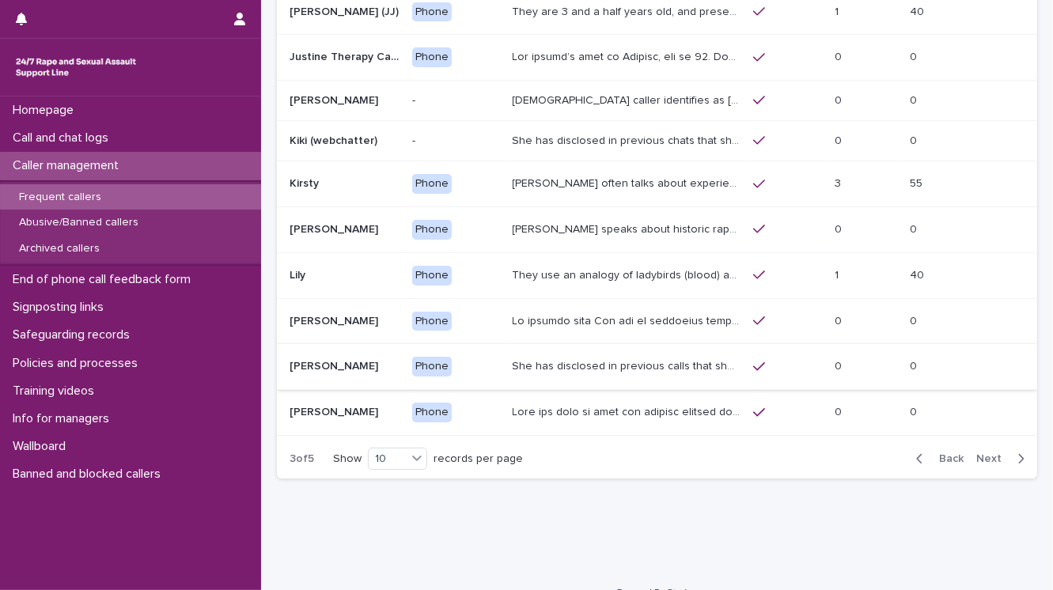
scroll to position [187, 0]
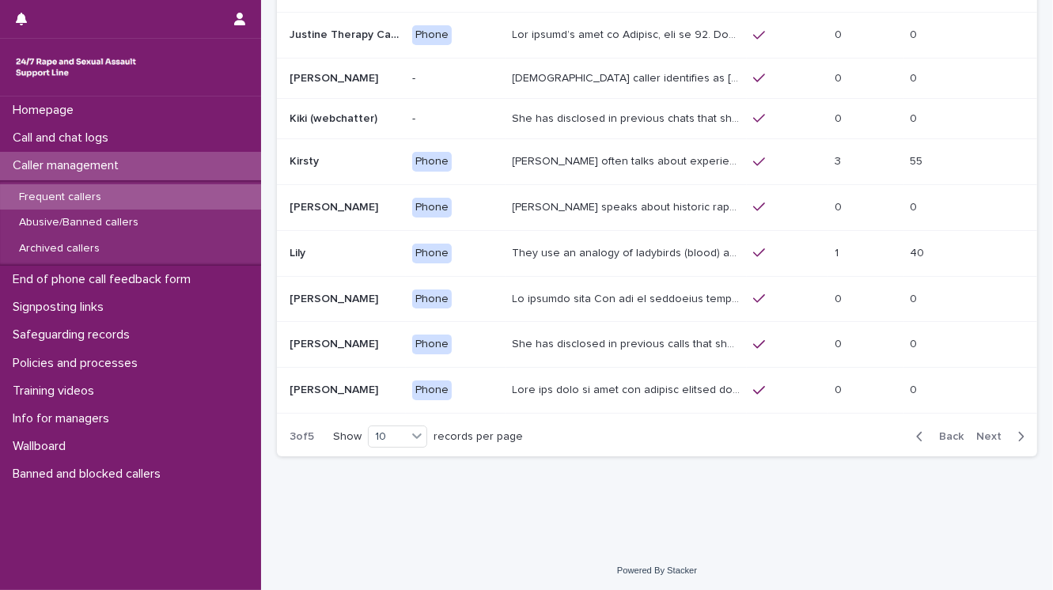
click at [547, 205] on p "Caller speaks about historic rape while she was at university by a man she was …" at bounding box center [627, 206] width 231 height 17
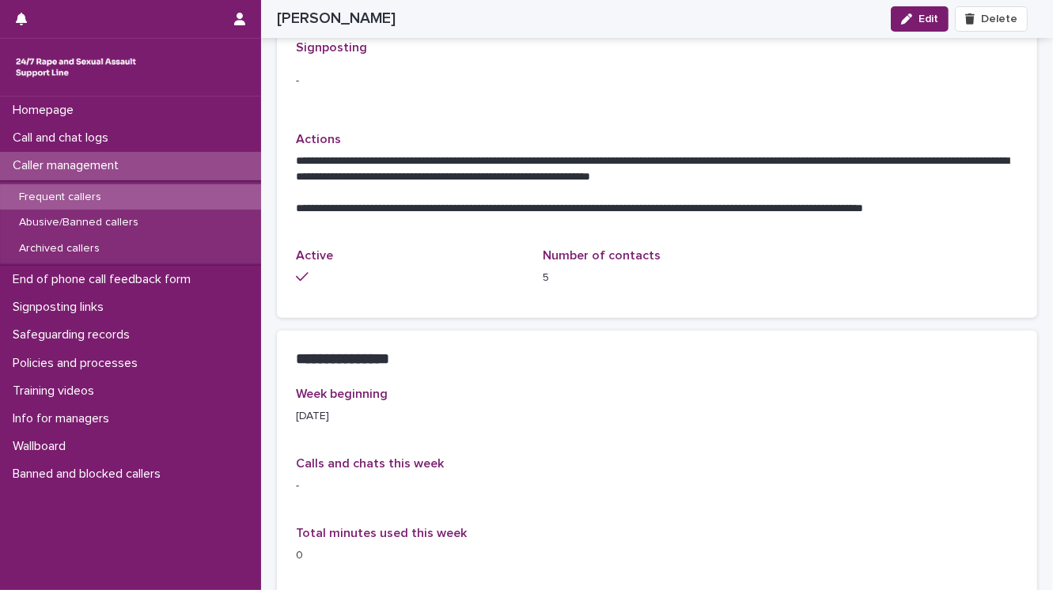
scroll to position [127, 0]
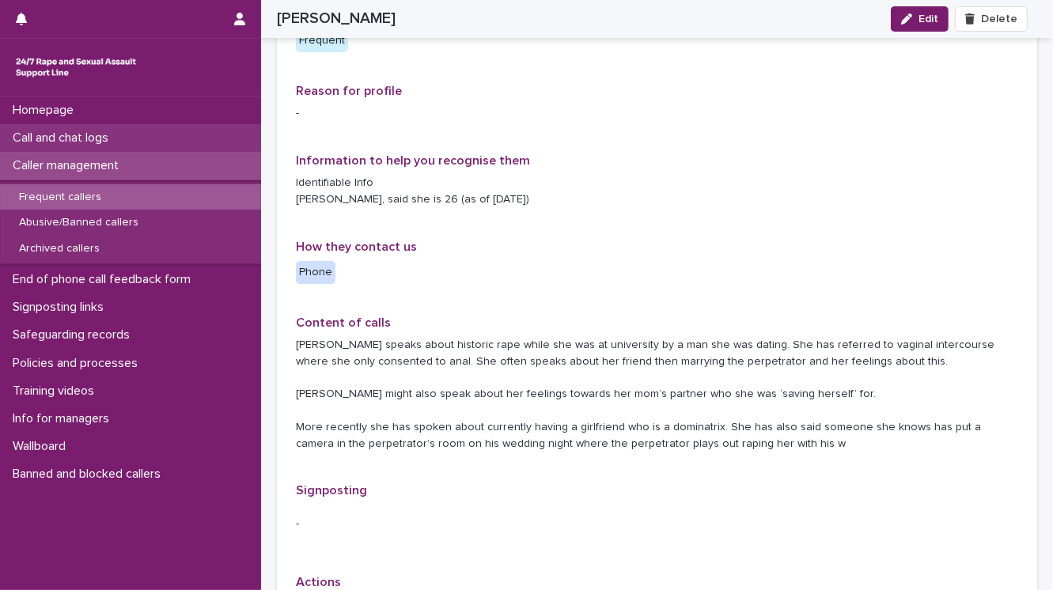
click at [100, 135] on p "Call and chat logs" at bounding box center [63, 137] width 115 height 15
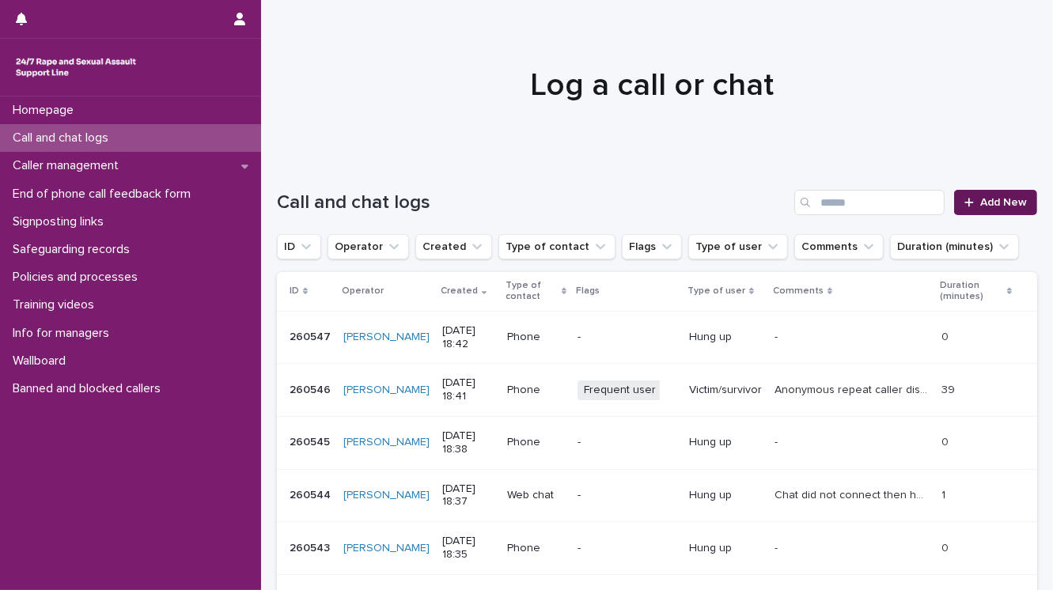
click at [996, 204] on span "Add New" at bounding box center [1003, 202] width 47 height 11
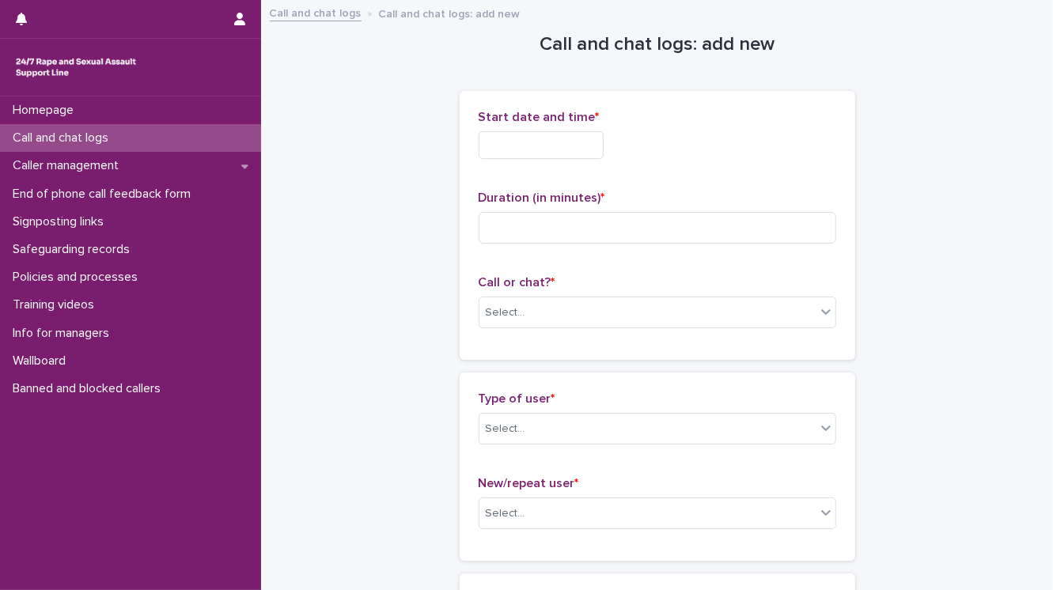
click at [504, 139] on input "text" at bounding box center [540, 145] width 125 height 28
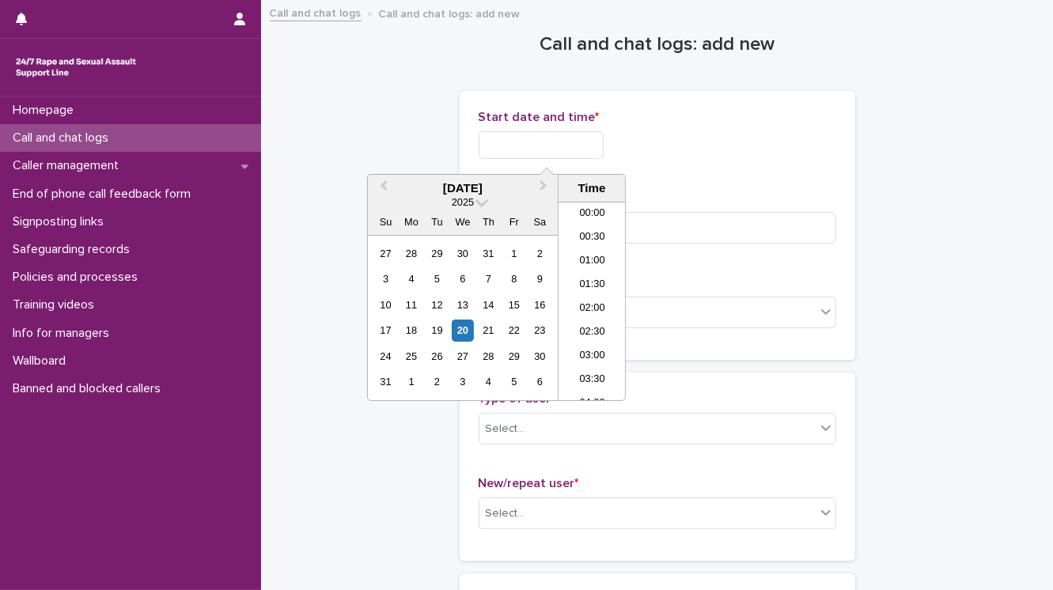
scroll to position [791, 0]
click at [592, 304] on li "18:30" at bounding box center [591, 301] width 67 height 24
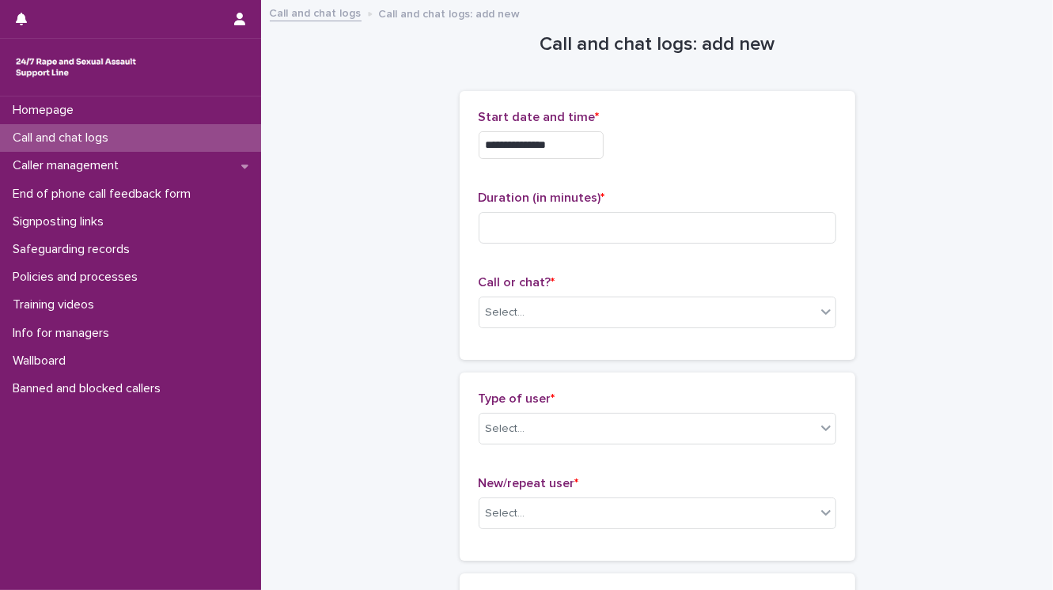
click at [557, 144] on input "**********" at bounding box center [540, 145] width 125 height 28
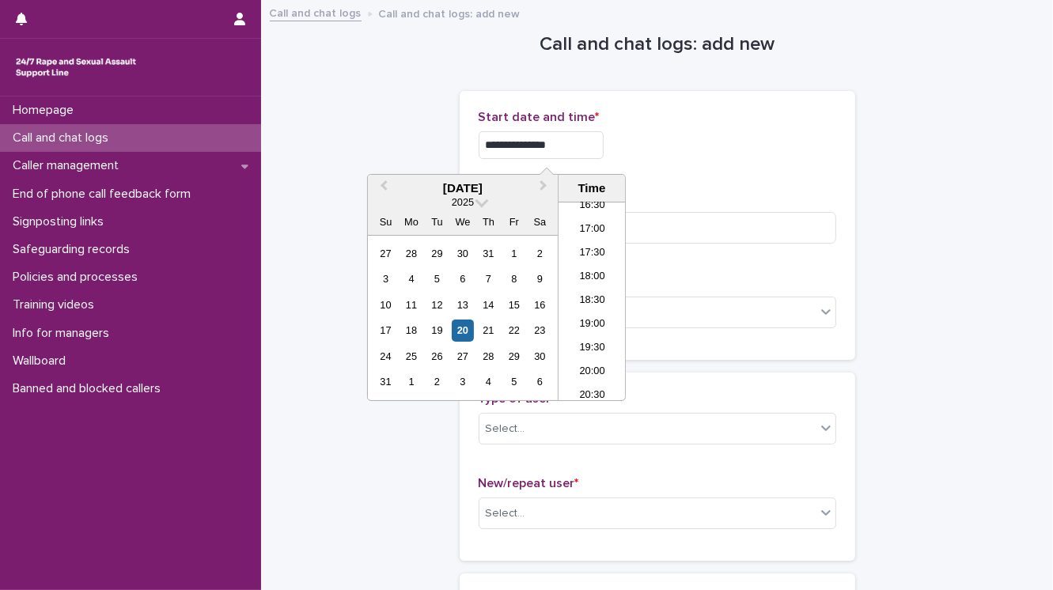
type input "**********"
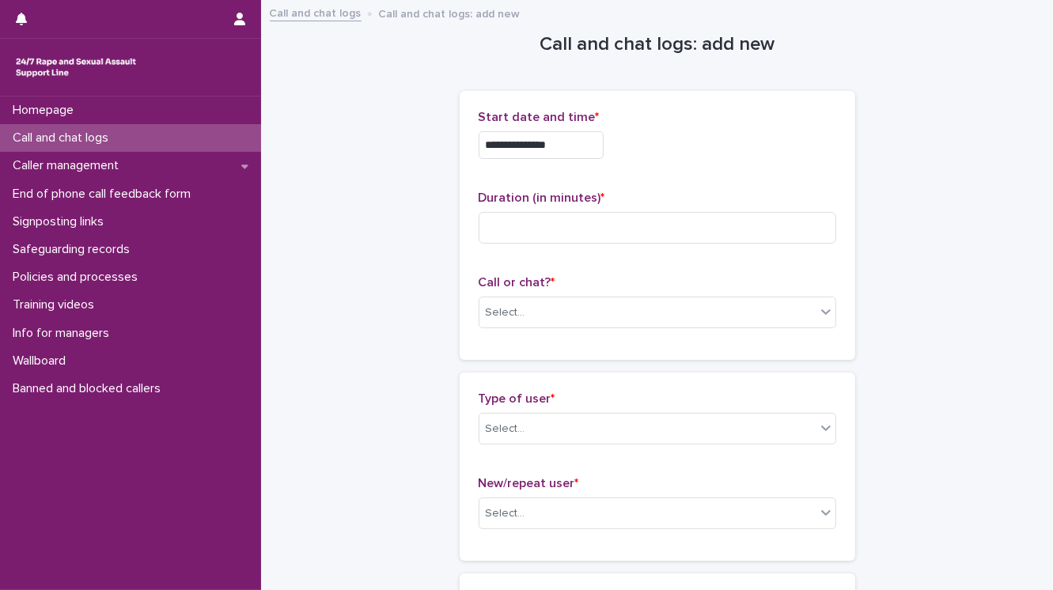
click at [656, 157] on div "**********" at bounding box center [656, 145] width 357 height 28
click at [535, 222] on input at bounding box center [656, 228] width 357 height 32
type input "*"
click at [552, 312] on div "Select..." at bounding box center [647, 313] width 336 height 26
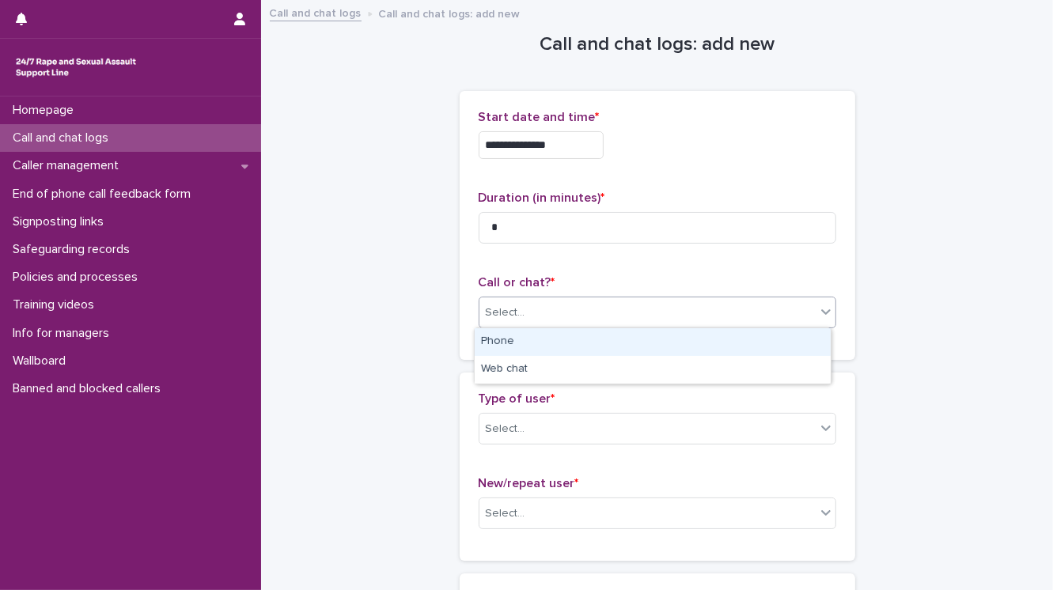
click at [560, 335] on div "Phone" at bounding box center [652, 342] width 356 height 28
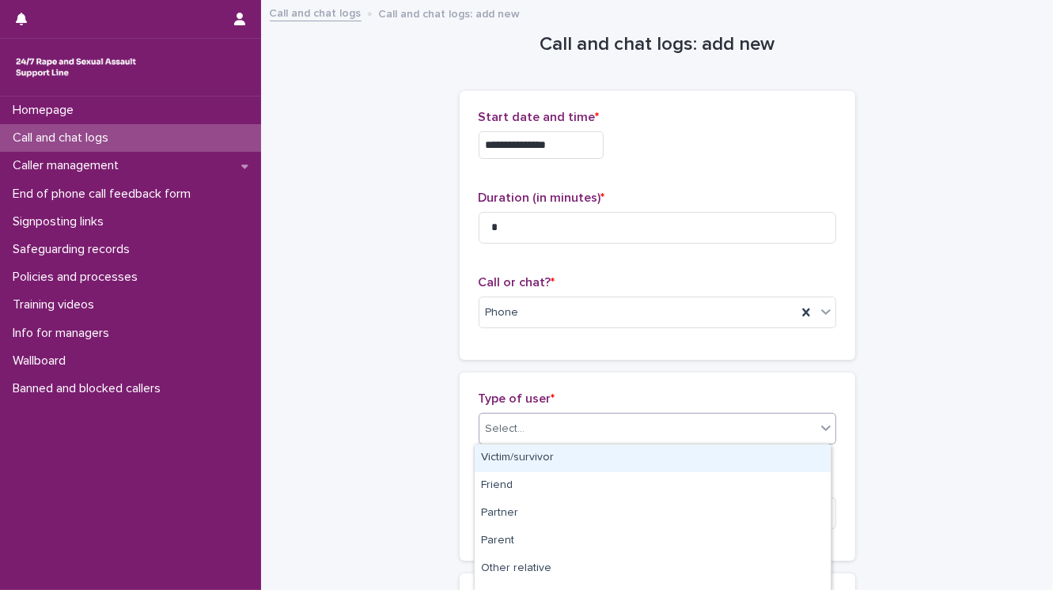
click at [563, 424] on div "Select..." at bounding box center [647, 429] width 336 height 26
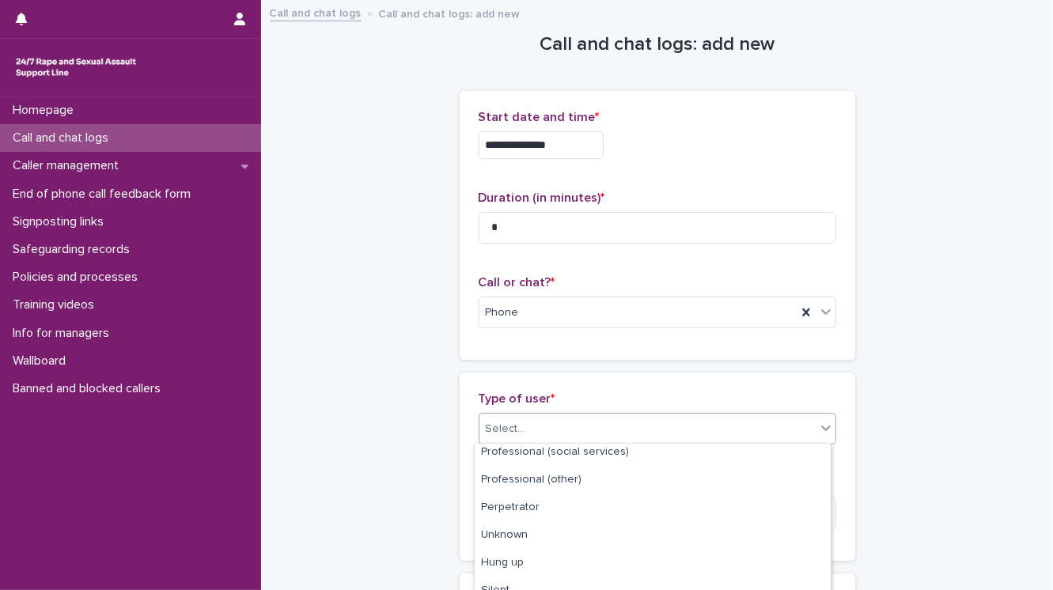
scroll to position [268, 0]
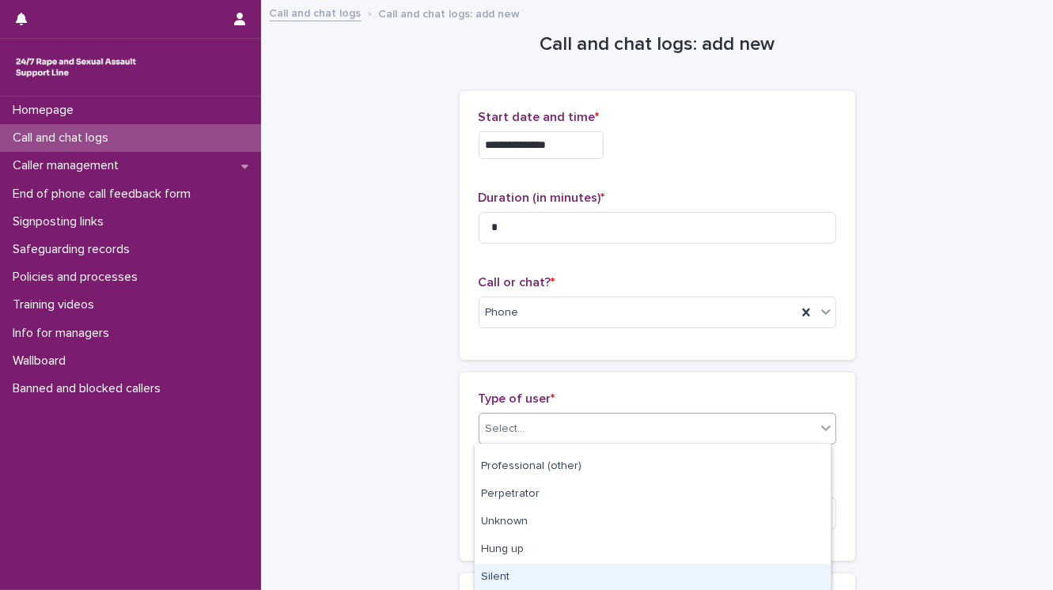
click at [559, 568] on div "Silent" at bounding box center [652, 578] width 356 height 28
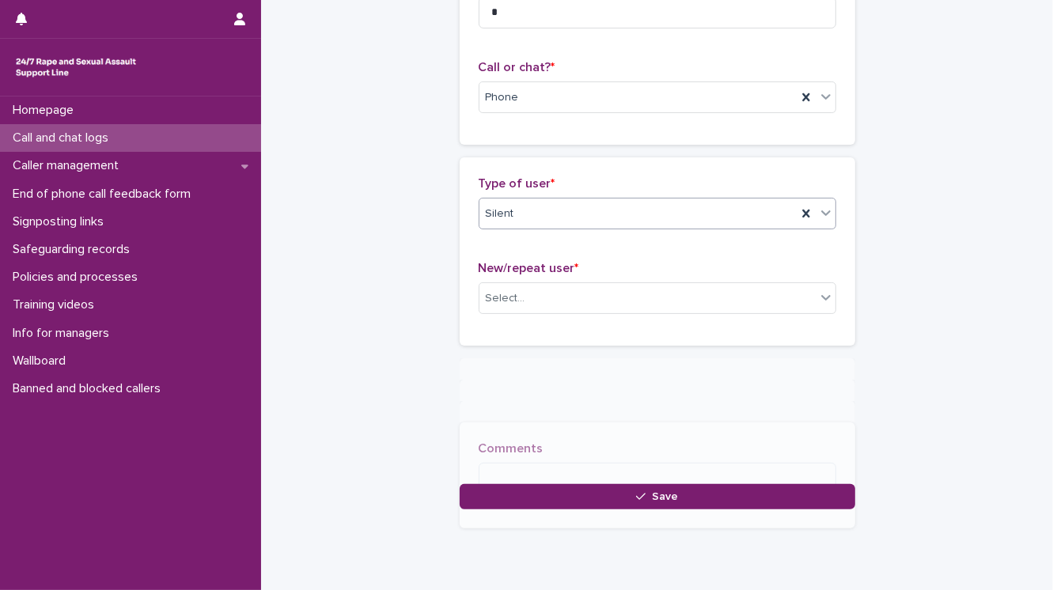
scroll to position [244, 0]
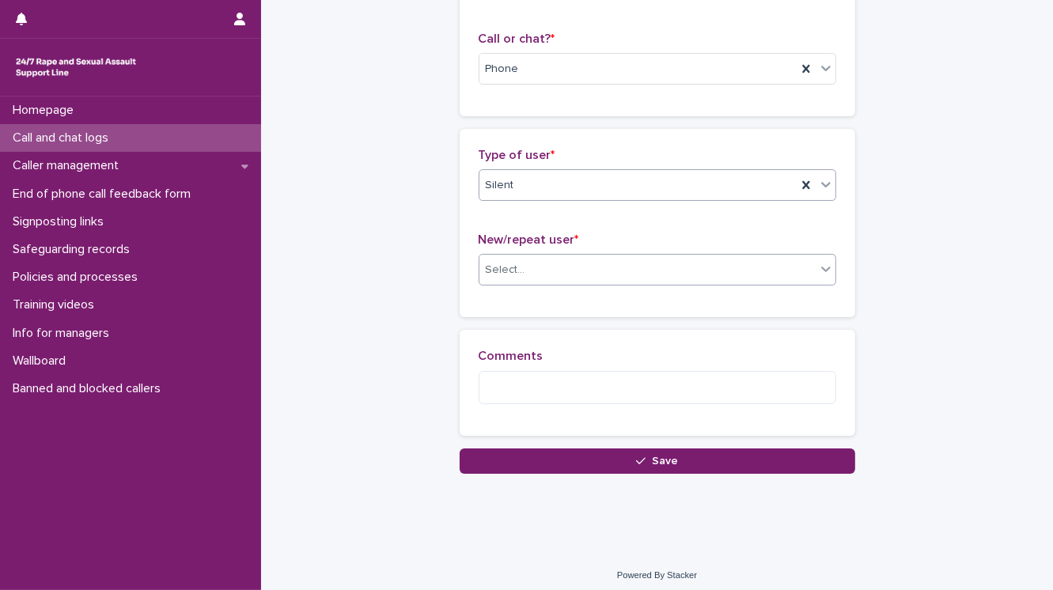
click at [554, 279] on div "Select..." at bounding box center [647, 270] width 336 height 26
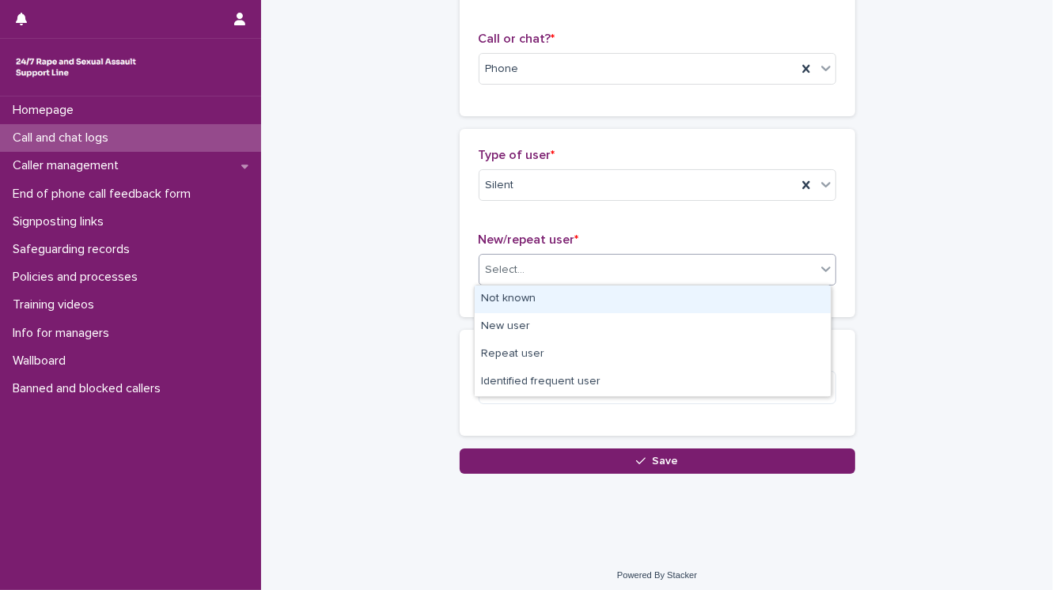
drag, startPoint x: 553, startPoint y: 289, endPoint x: 519, endPoint y: 349, distance: 68.4
click at [552, 288] on div "Not known" at bounding box center [652, 299] width 356 height 28
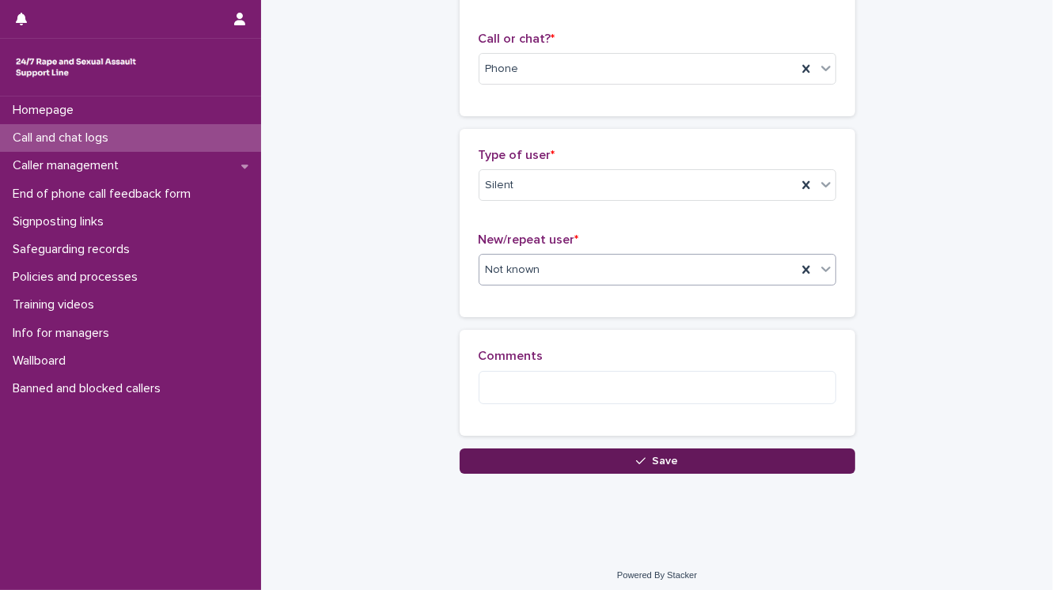
click at [509, 463] on button "Save" at bounding box center [656, 460] width 395 height 25
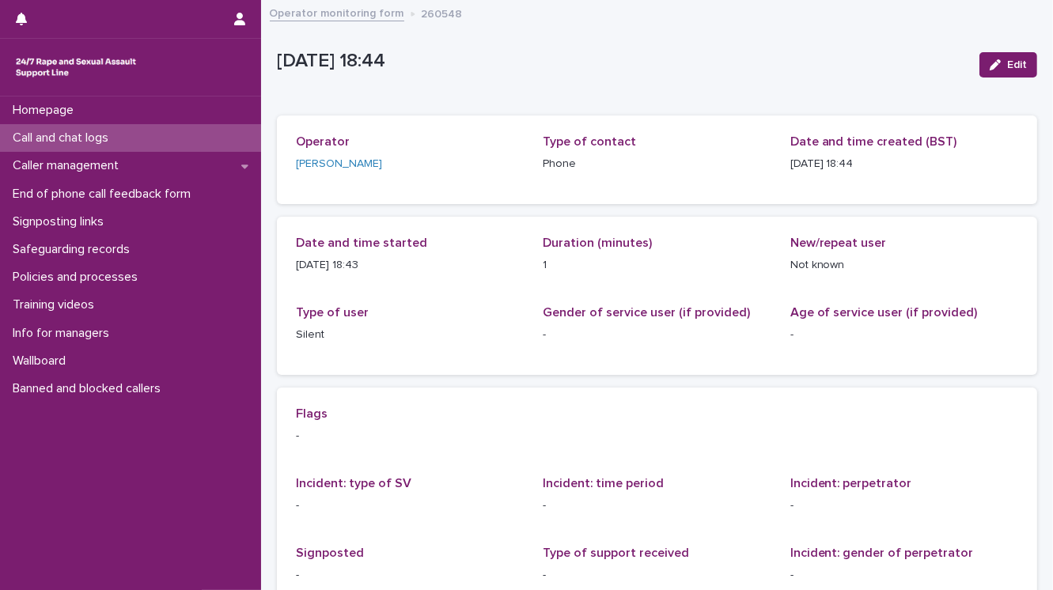
click at [66, 138] on p "Call and chat logs" at bounding box center [63, 137] width 115 height 15
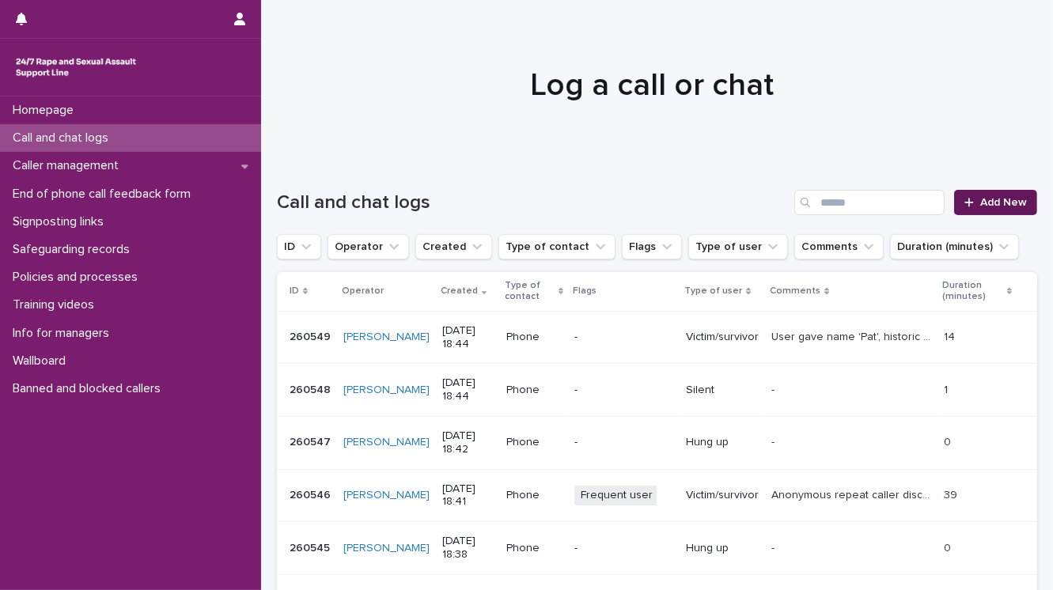
click at [988, 198] on span "Add New" at bounding box center [1003, 202] width 47 height 11
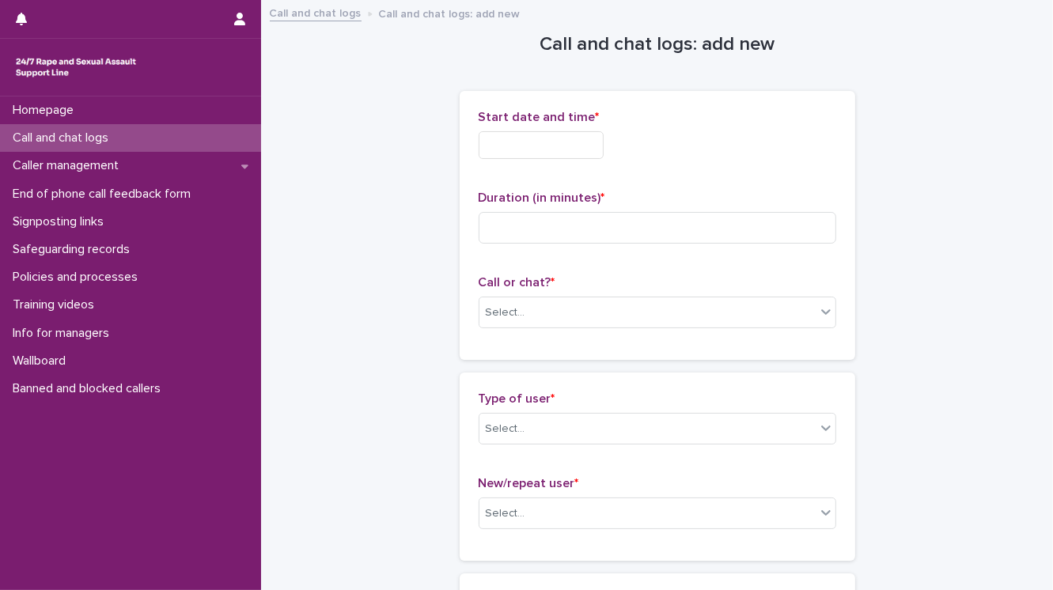
click at [521, 142] on input "text" at bounding box center [540, 145] width 125 height 28
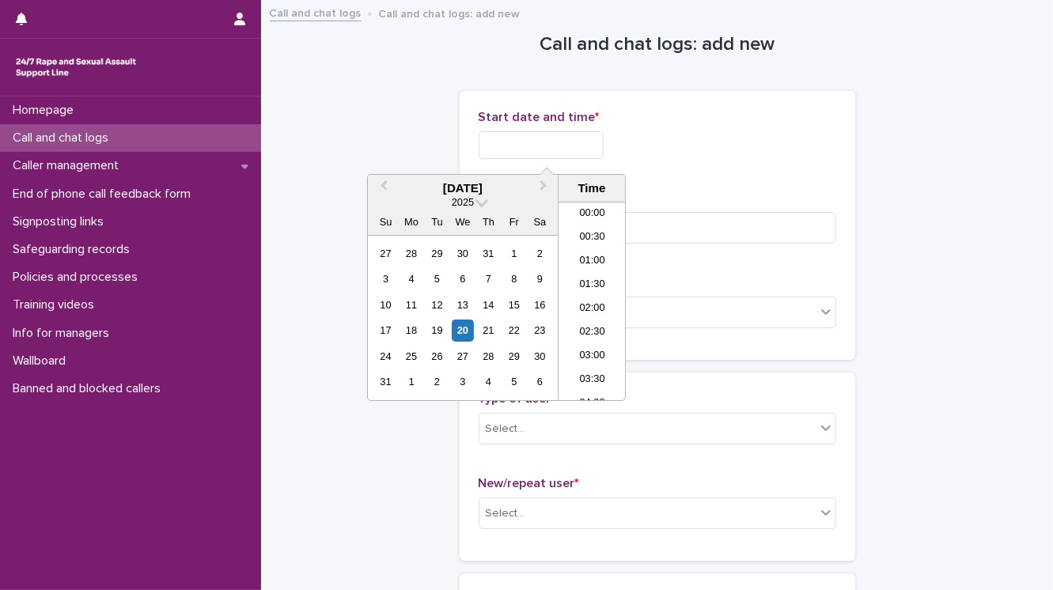
scroll to position [791, 0]
click at [588, 282] on li "18:00" at bounding box center [591, 278] width 67 height 24
click at [563, 142] on input "**********" at bounding box center [540, 145] width 125 height 28
type input "**********"
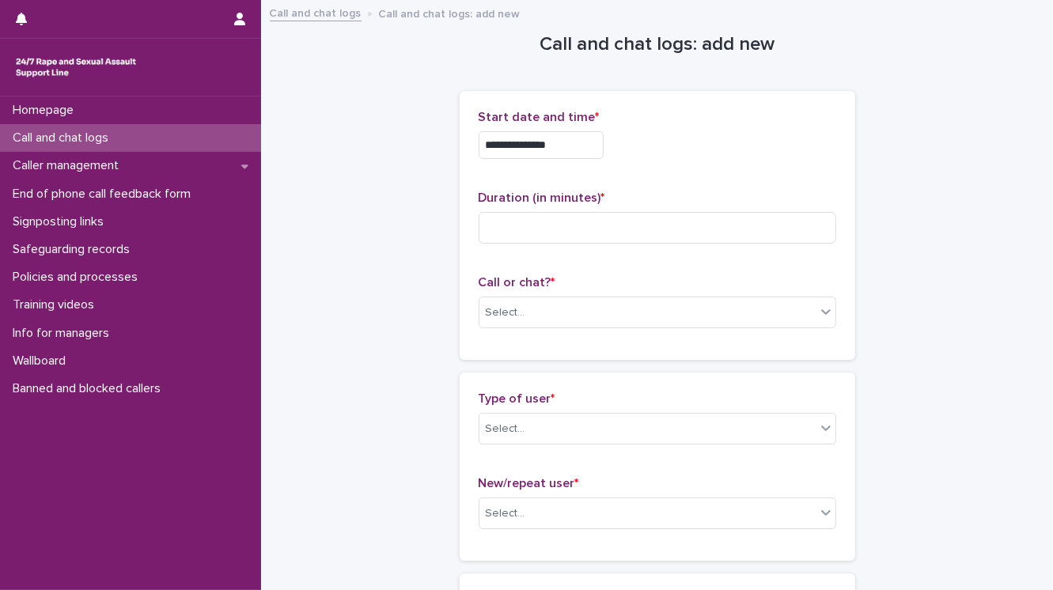
click at [661, 173] on div "**********" at bounding box center [656, 225] width 357 height 231
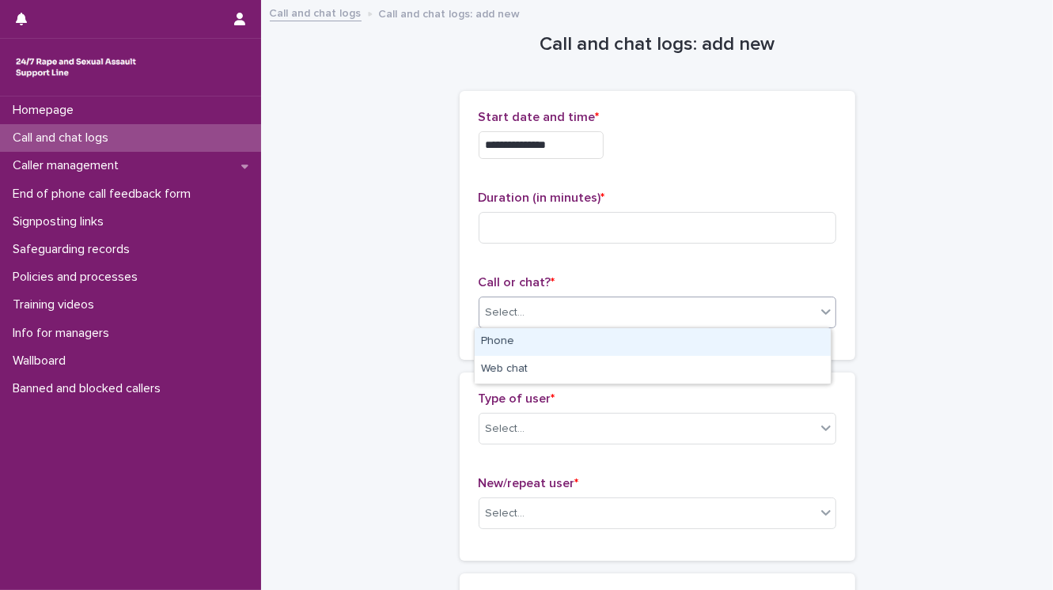
click at [563, 311] on div "Select..." at bounding box center [647, 313] width 336 height 26
click at [557, 339] on div "Phone" at bounding box center [652, 342] width 356 height 28
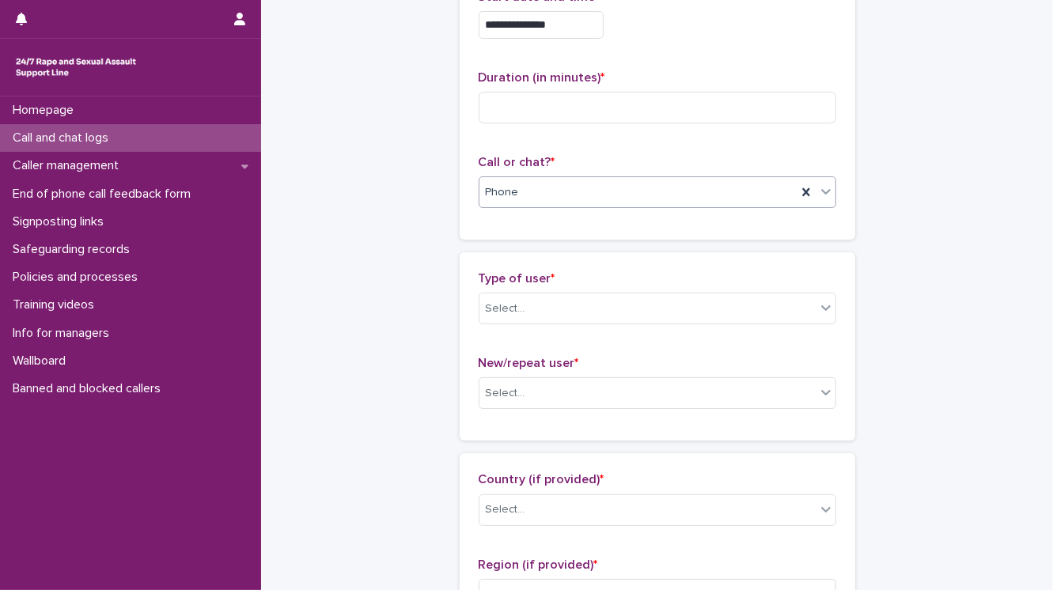
scroll to position [127, 0]
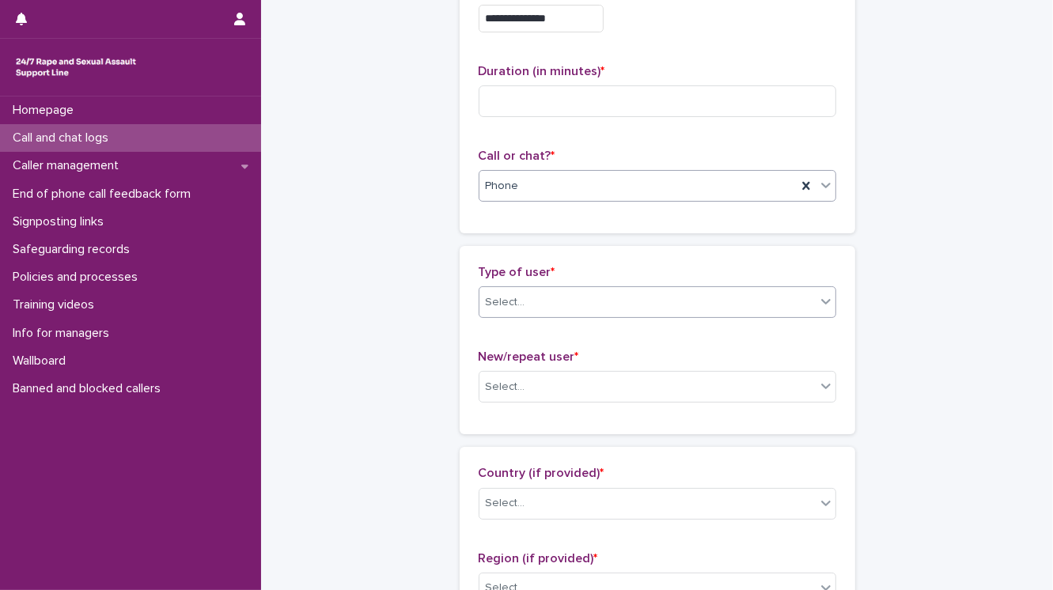
click at [535, 304] on div "Select..." at bounding box center [647, 302] width 336 height 26
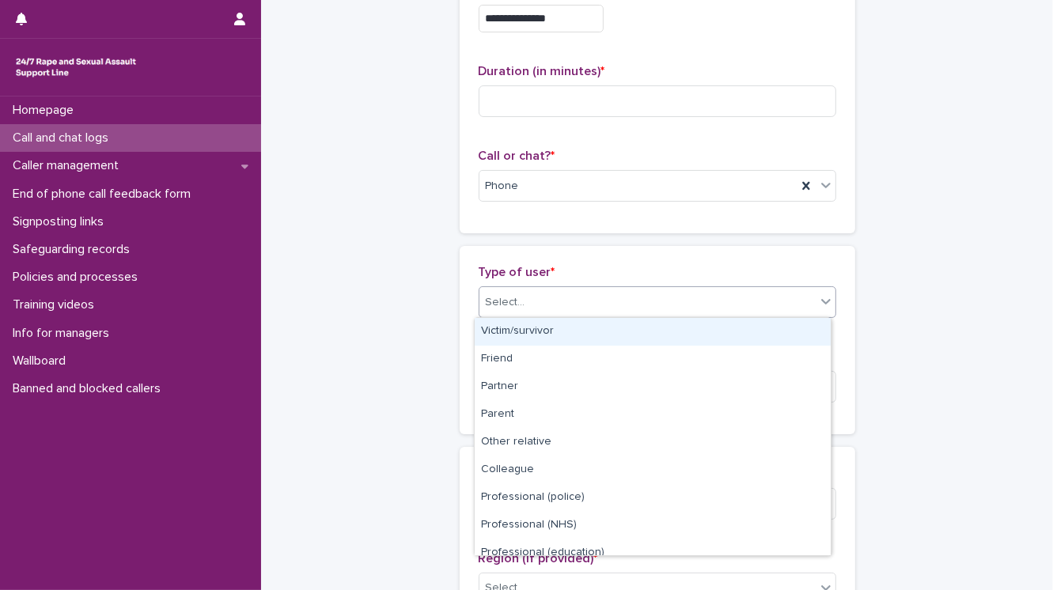
click at [536, 334] on div "Victim/survivor" at bounding box center [652, 332] width 356 height 28
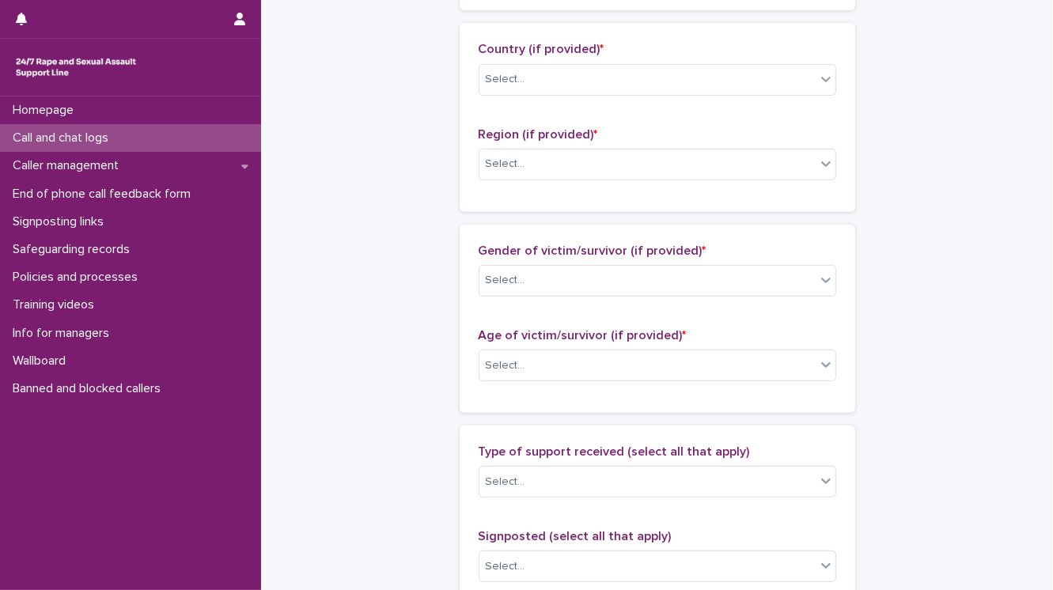
scroll to position [569, 0]
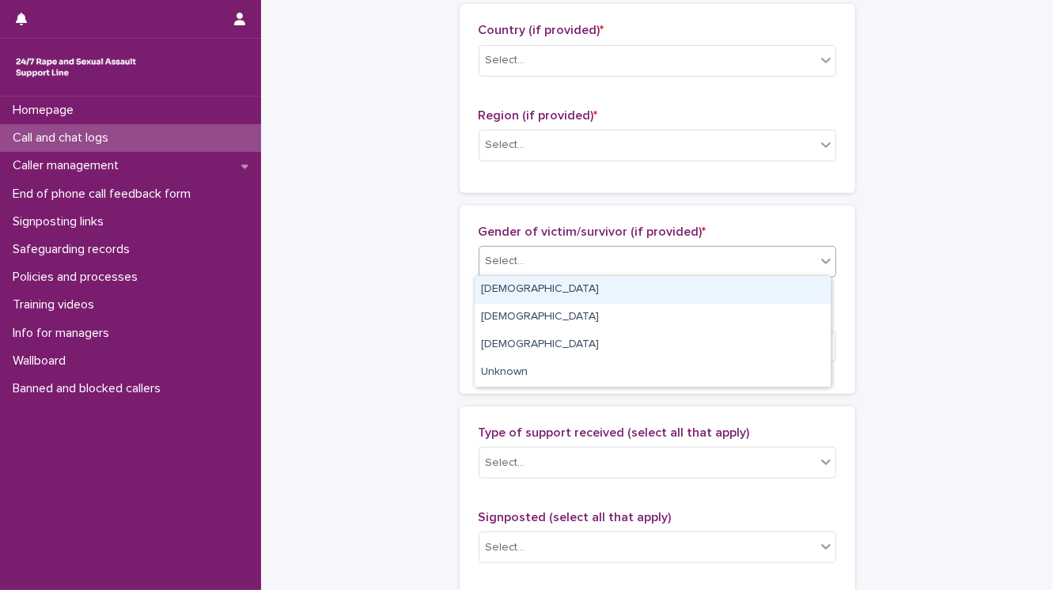
click at [497, 262] on div "Select..." at bounding box center [506, 261] width 40 height 17
click at [508, 289] on div "Female" at bounding box center [652, 290] width 356 height 28
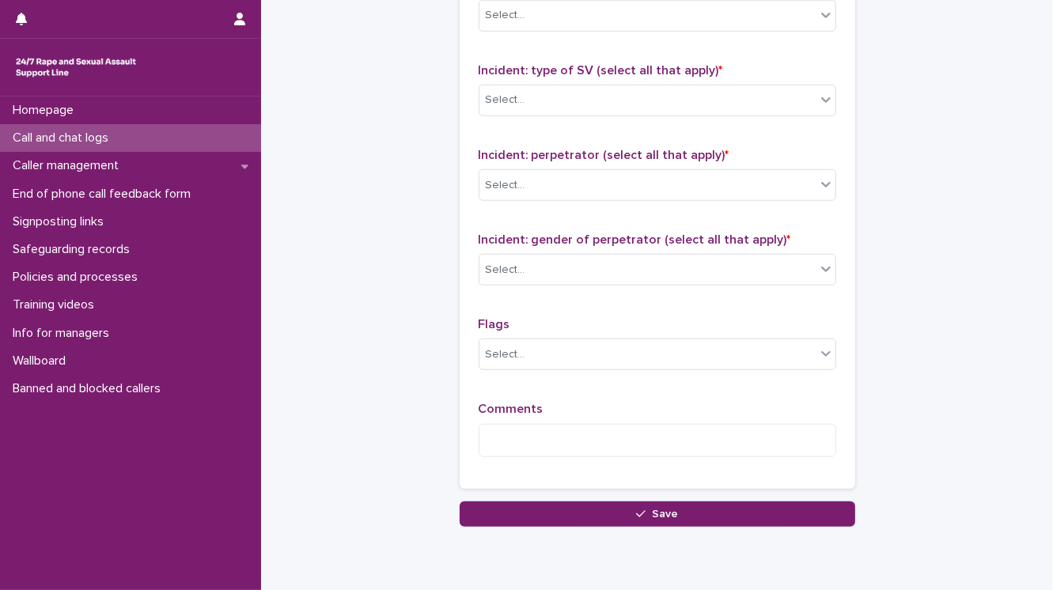
scroll to position [1242, 0]
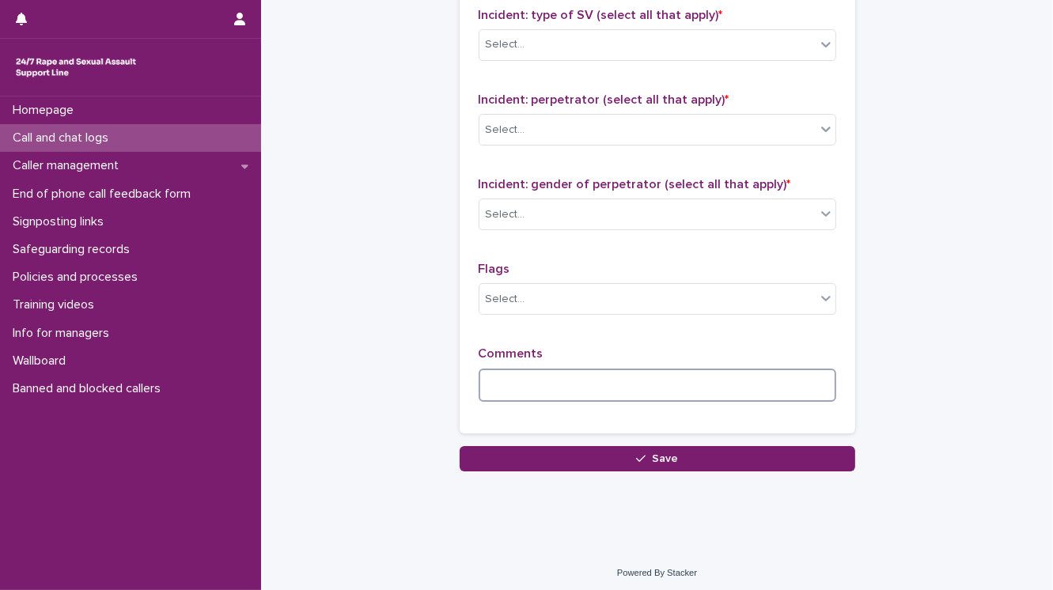
click at [516, 383] on textarea at bounding box center [656, 386] width 357 height 34
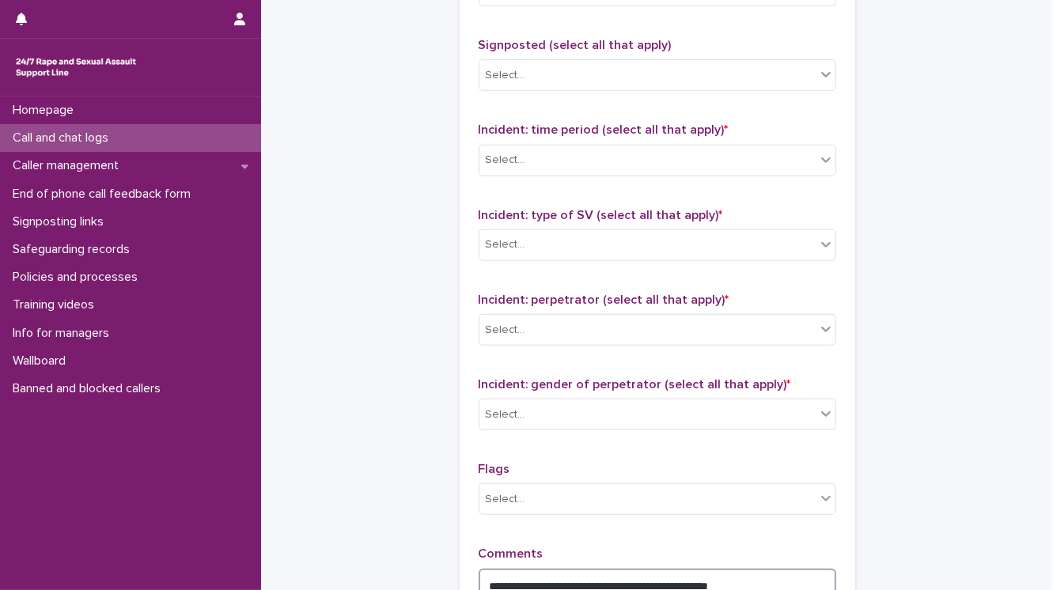
scroll to position [989, 0]
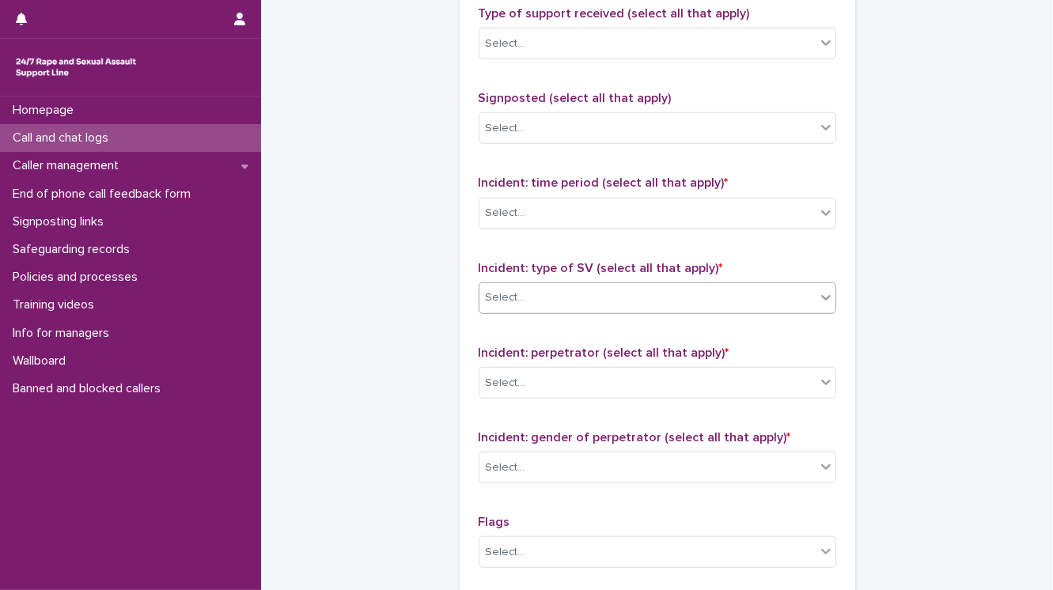
click at [544, 301] on div "Select..." at bounding box center [647, 298] width 336 height 26
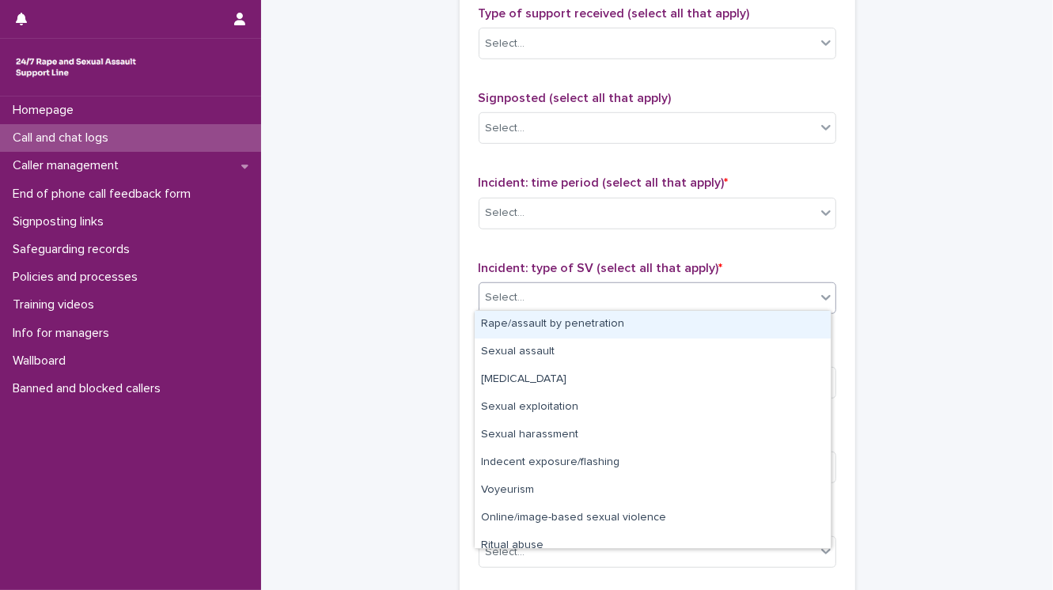
click at [541, 319] on div "Rape/assault by penetration" at bounding box center [652, 325] width 356 height 28
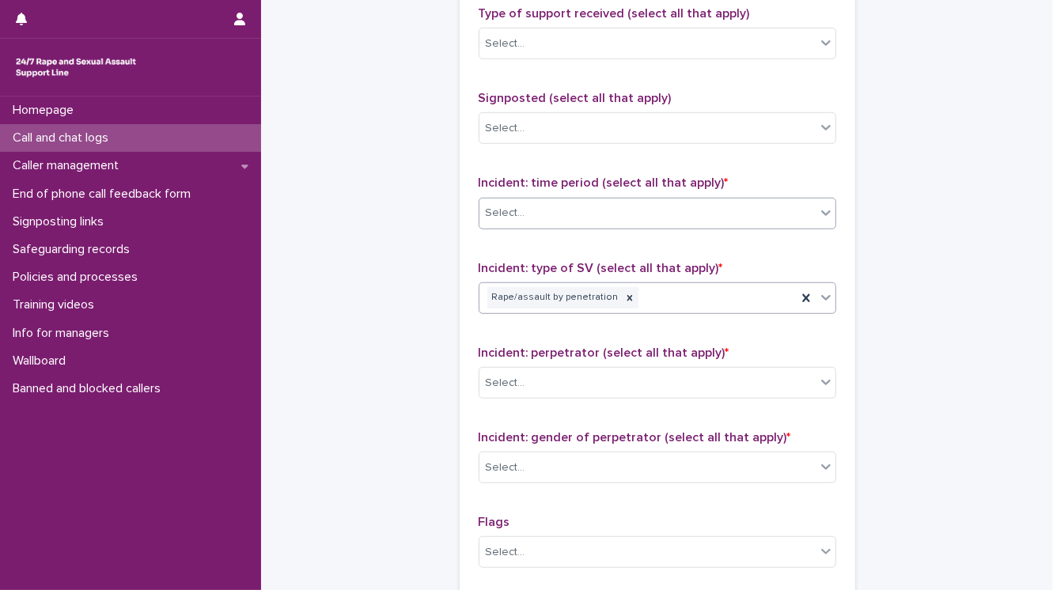
click at [538, 202] on div "Select..." at bounding box center [647, 213] width 336 height 26
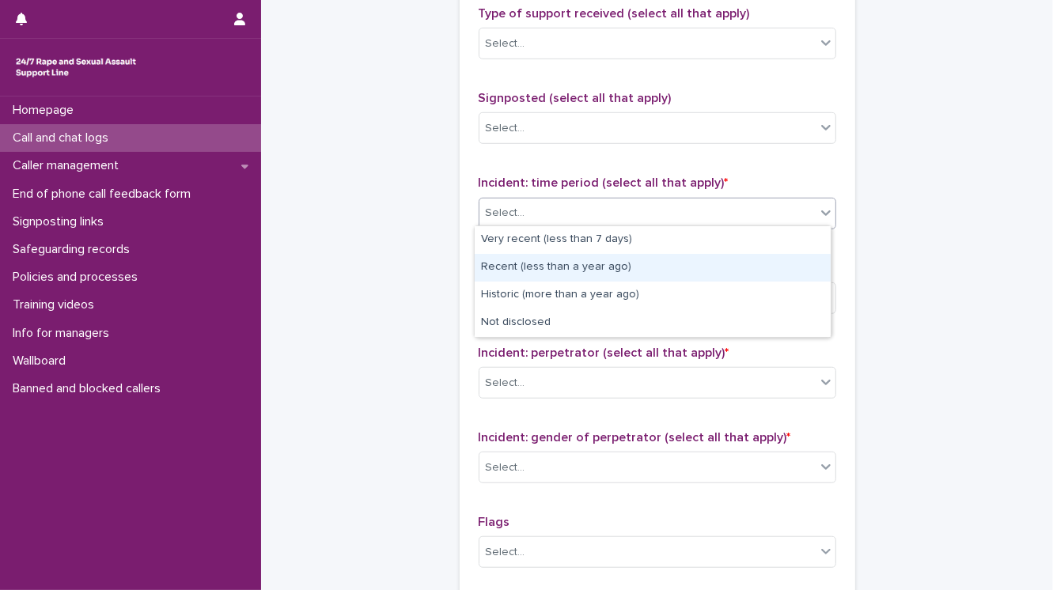
click at [555, 272] on div "Recent (less than a year ago)" at bounding box center [652, 268] width 356 height 28
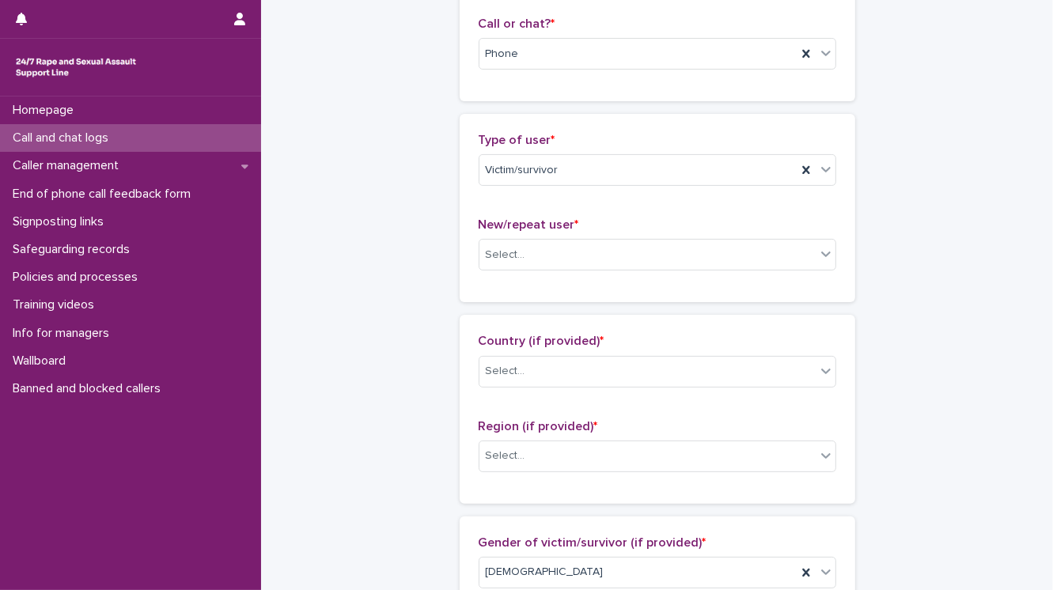
scroll to position [229, 0]
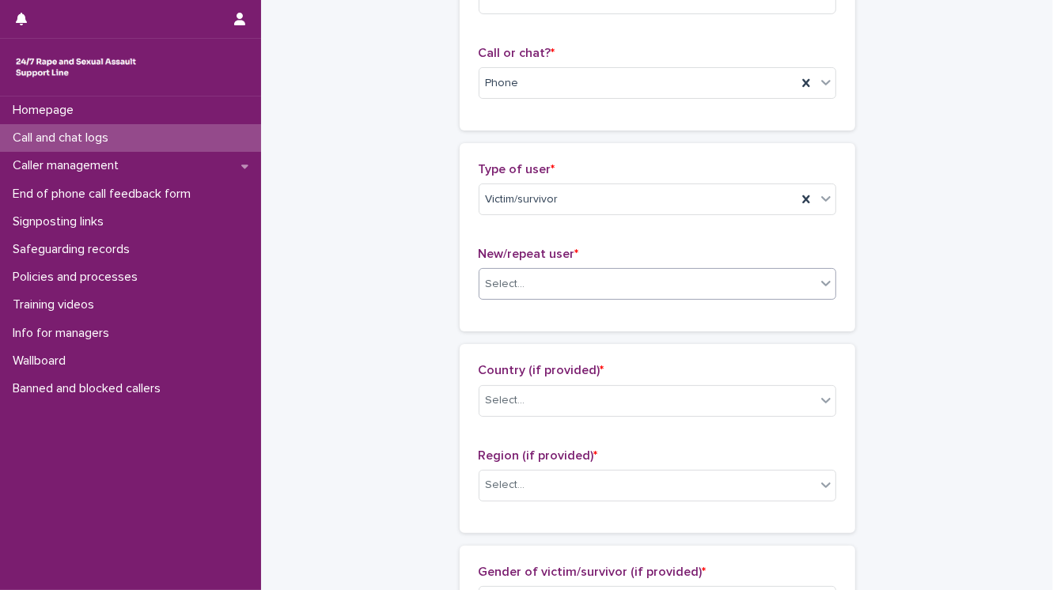
click at [530, 275] on div "Select..." at bounding box center [647, 284] width 336 height 26
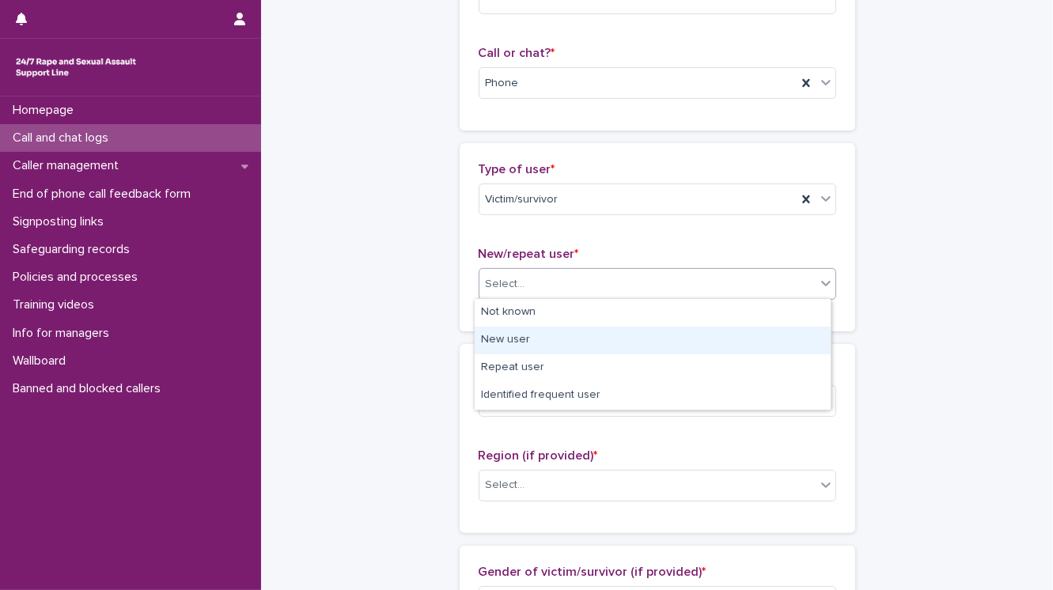
drag, startPoint x: 532, startPoint y: 335, endPoint x: 560, endPoint y: 288, distance: 54.9
click at [531, 334] on div "New user" at bounding box center [652, 341] width 356 height 28
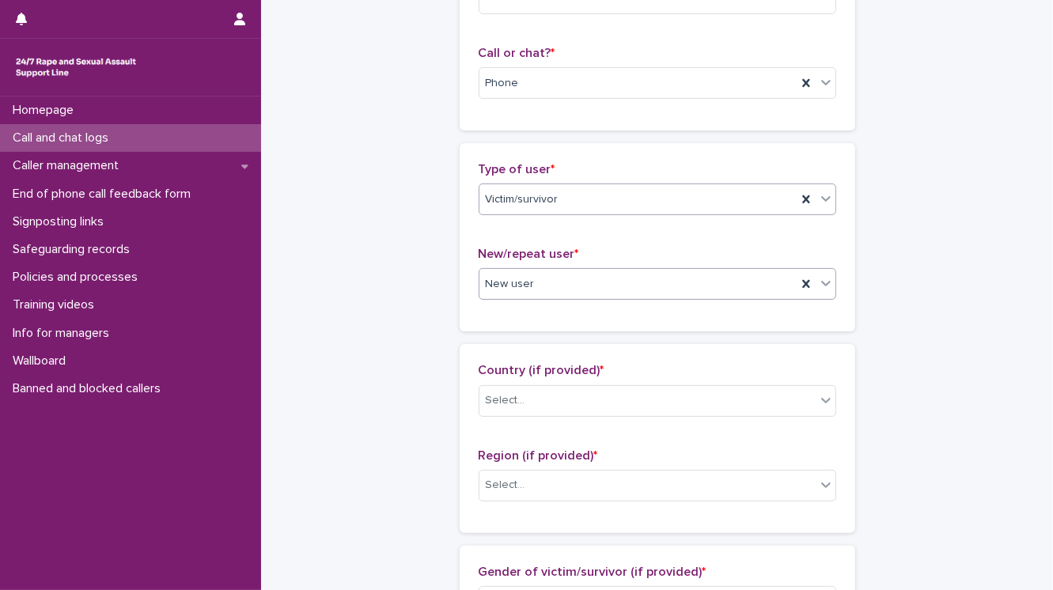
click at [819, 199] on icon at bounding box center [826, 199] width 16 height 16
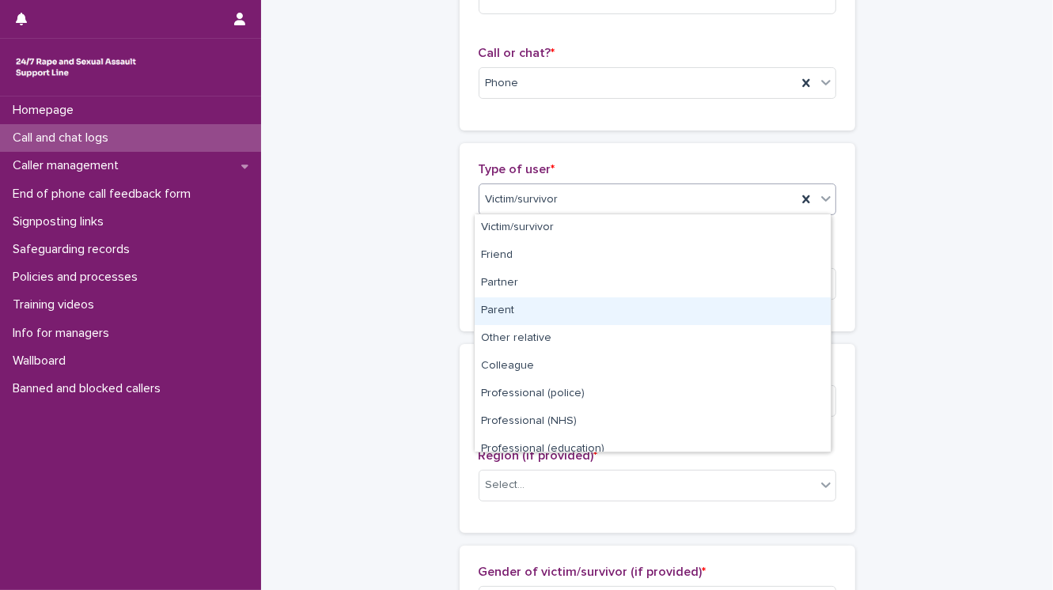
click at [523, 312] on div "Parent" at bounding box center [652, 311] width 356 height 28
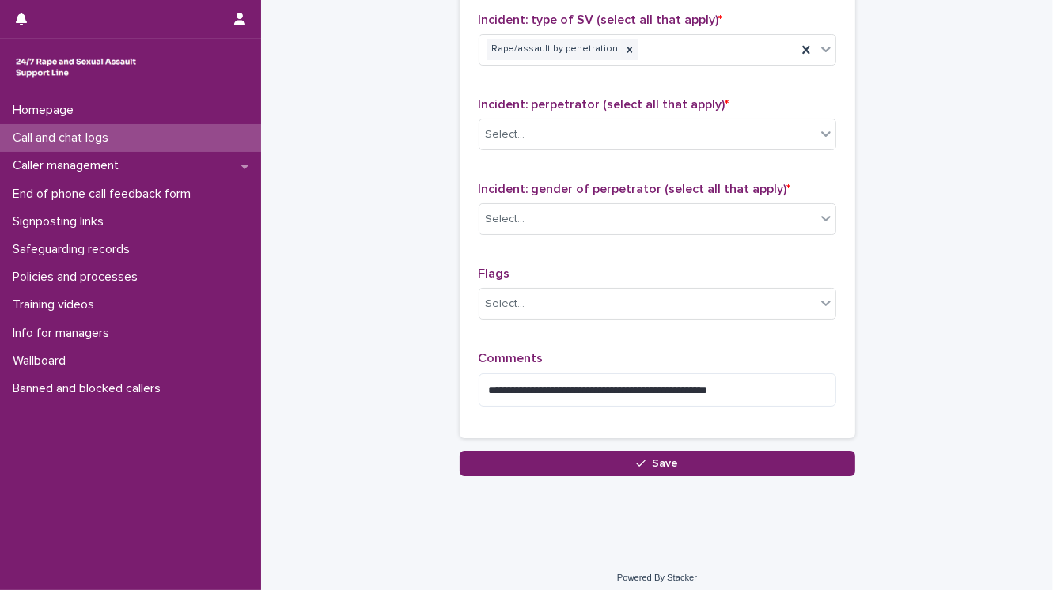
scroll to position [1242, 0]
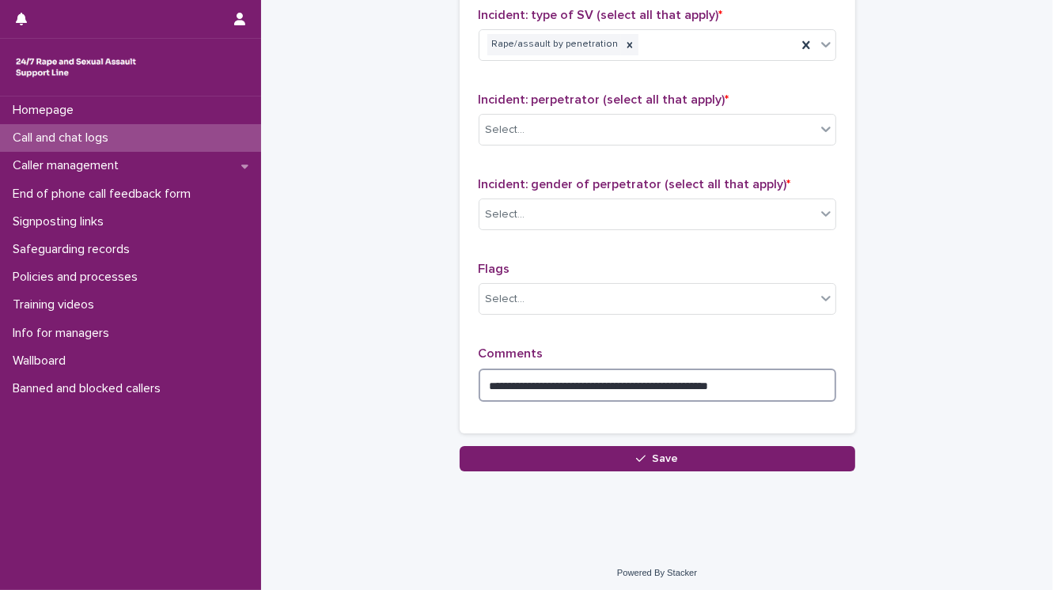
click at [781, 376] on textarea "**********" at bounding box center [656, 386] width 357 height 34
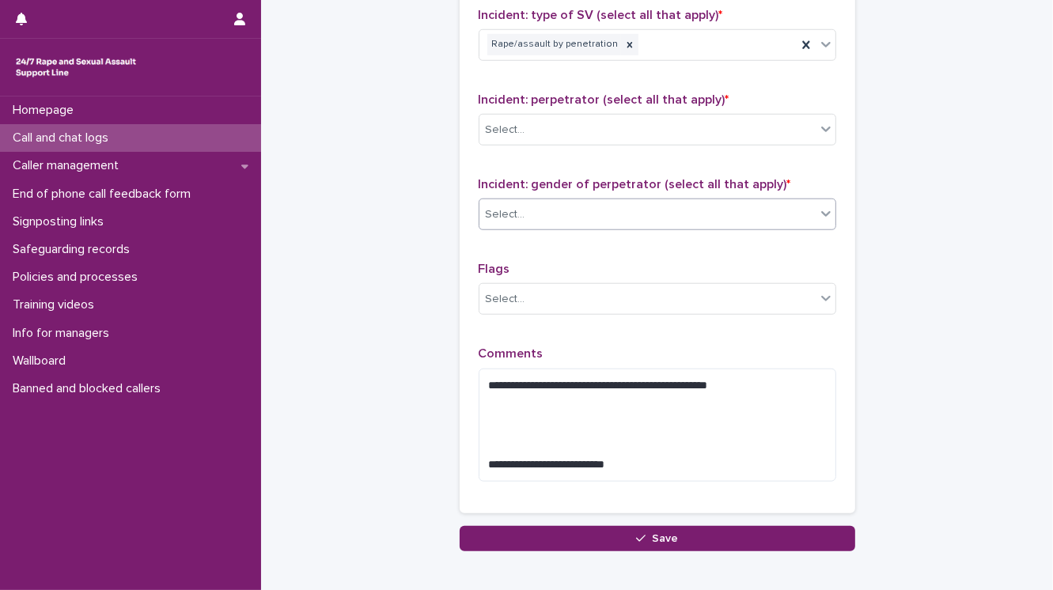
click at [604, 212] on div "Select..." at bounding box center [647, 215] width 336 height 26
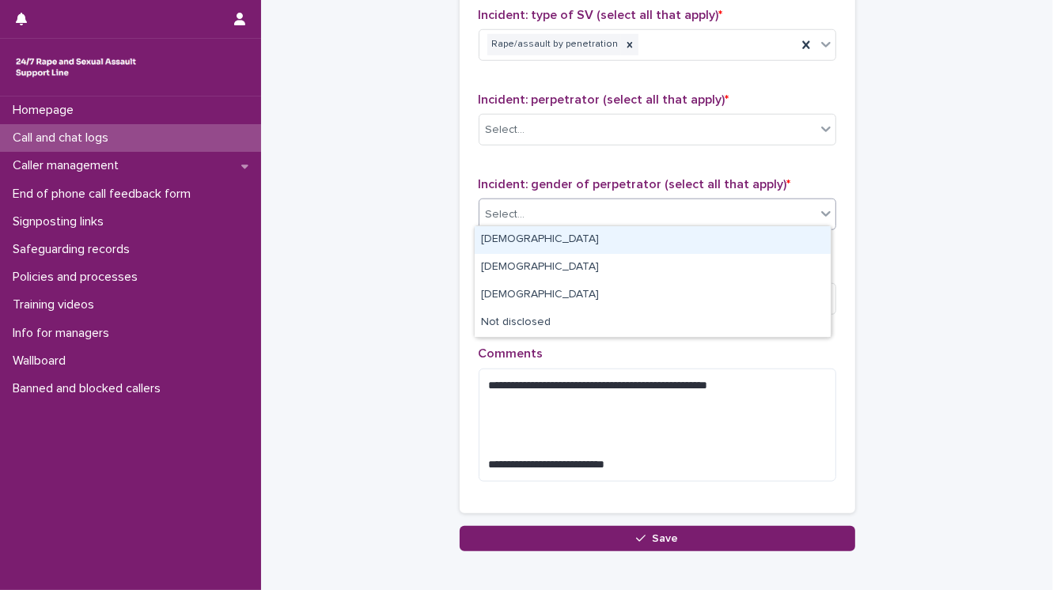
click at [594, 241] on div "Male" at bounding box center [652, 240] width 356 height 28
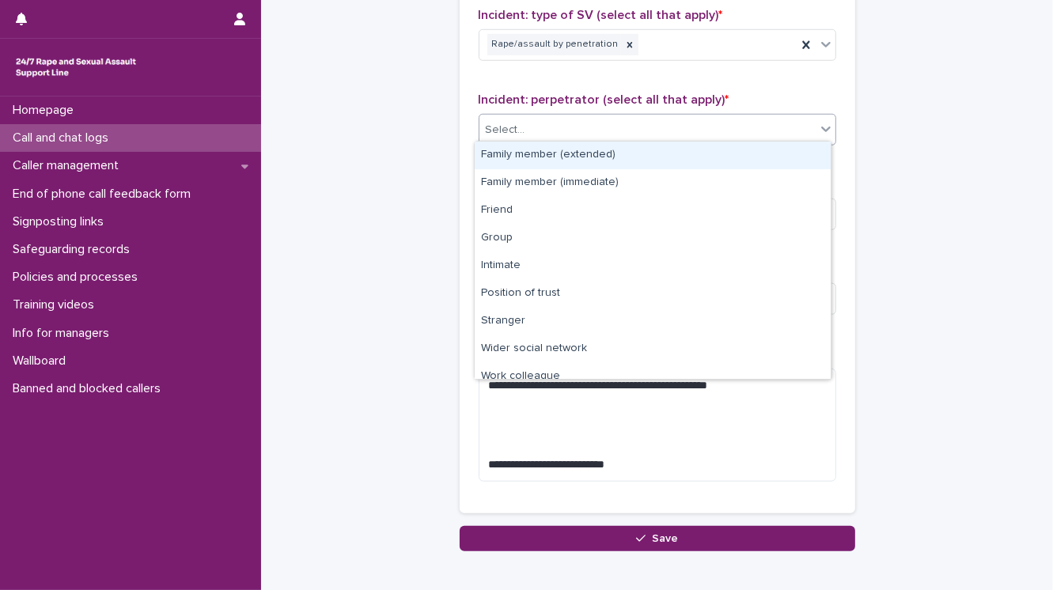
click at [564, 130] on div "Select..." at bounding box center [647, 130] width 336 height 26
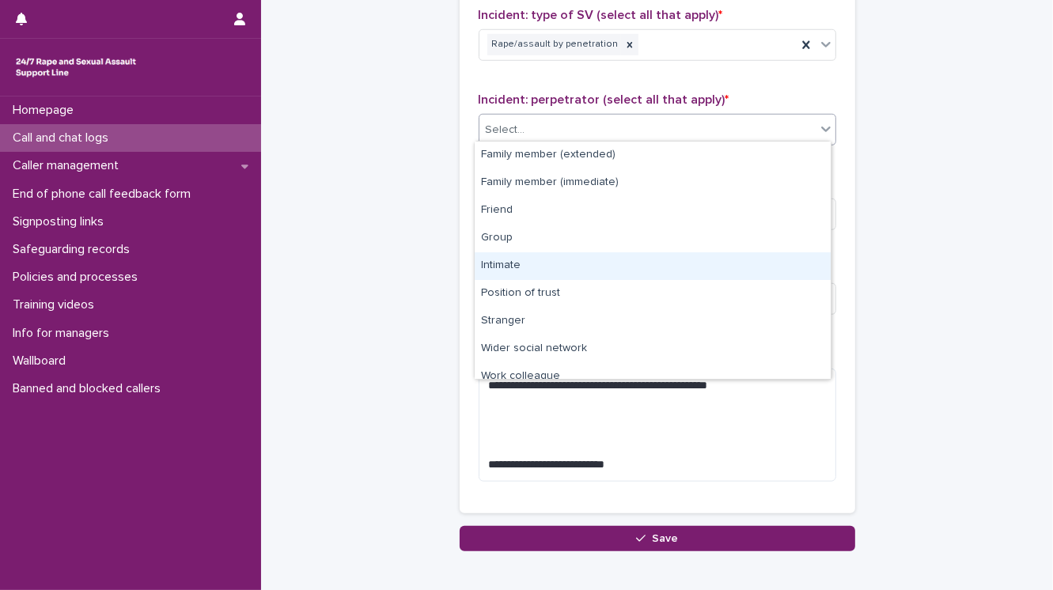
click at [514, 269] on div "Intimate" at bounding box center [652, 266] width 356 height 28
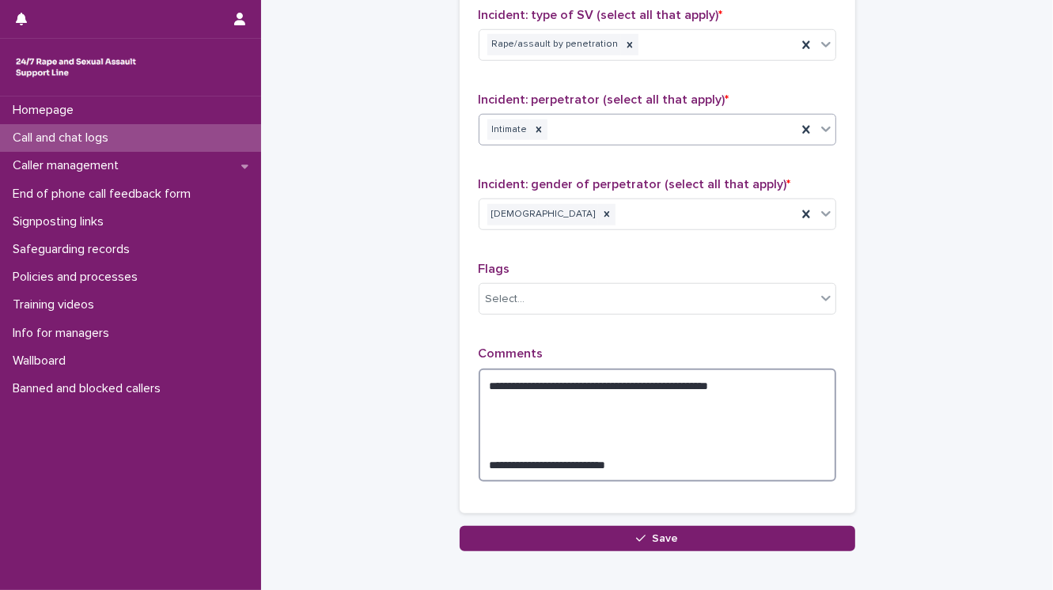
click at [629, 456] on textarea "**********" at bounding box center [656, 426] width 357 height 114
click at [758, 377] on textarea "**********" at bounding box center [656, 426] width 357 height 114
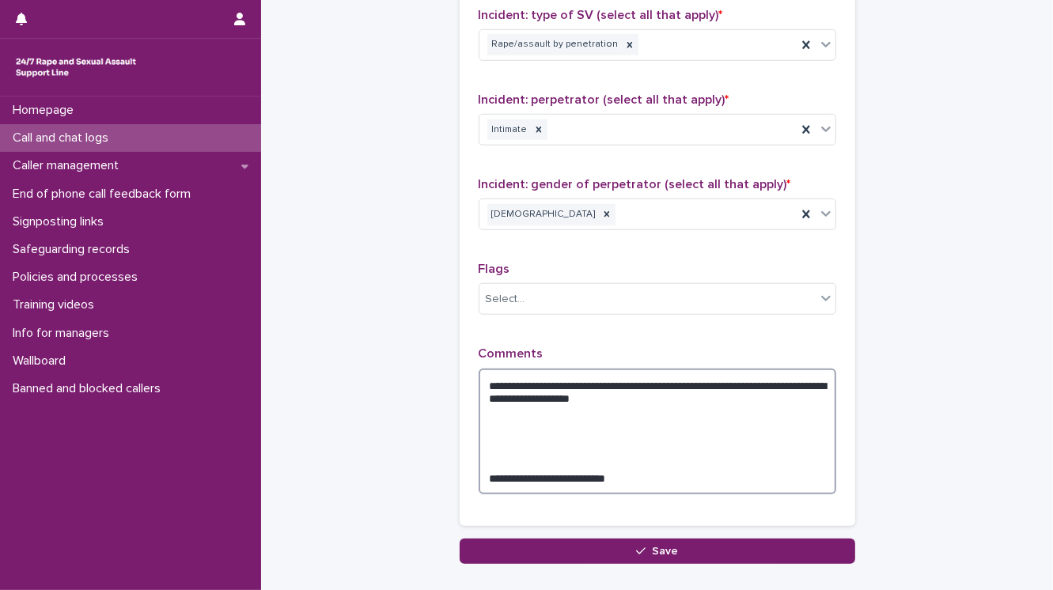
click at [493, 441] on textarea "**********" at bounding box center [656, 432] width 357 height 127
click at [761, 380] on textarea "**********" at bounding box center [656, 432] width 357 height 127
click at [682, 395] on textarea "**********" at bounding box center [656, 432] width 357 height 127
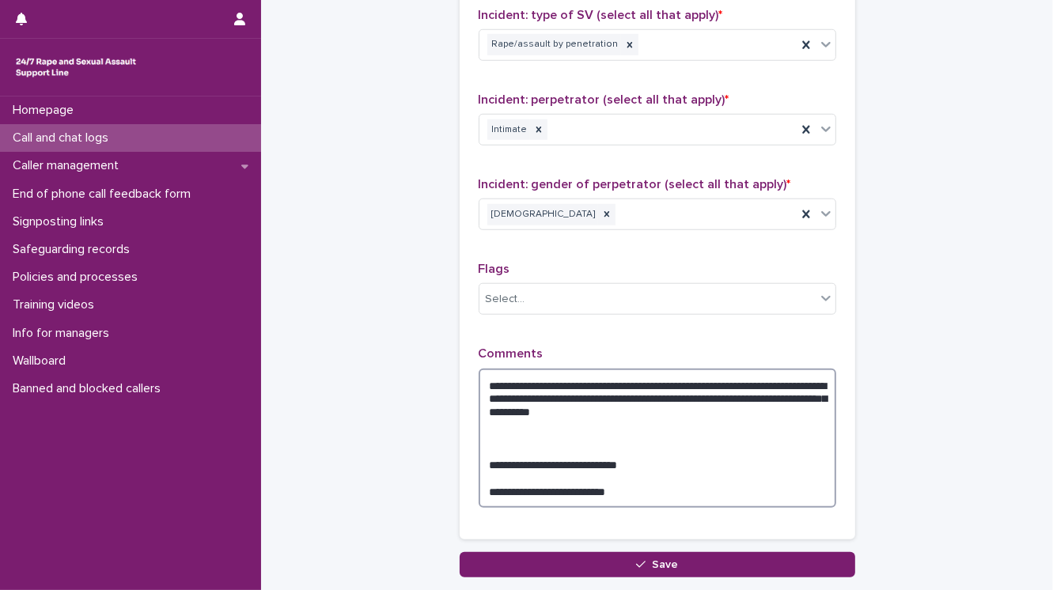
click at [484, 456] on textarea "**********" at bounding box center [656, 439] width 357 height 140
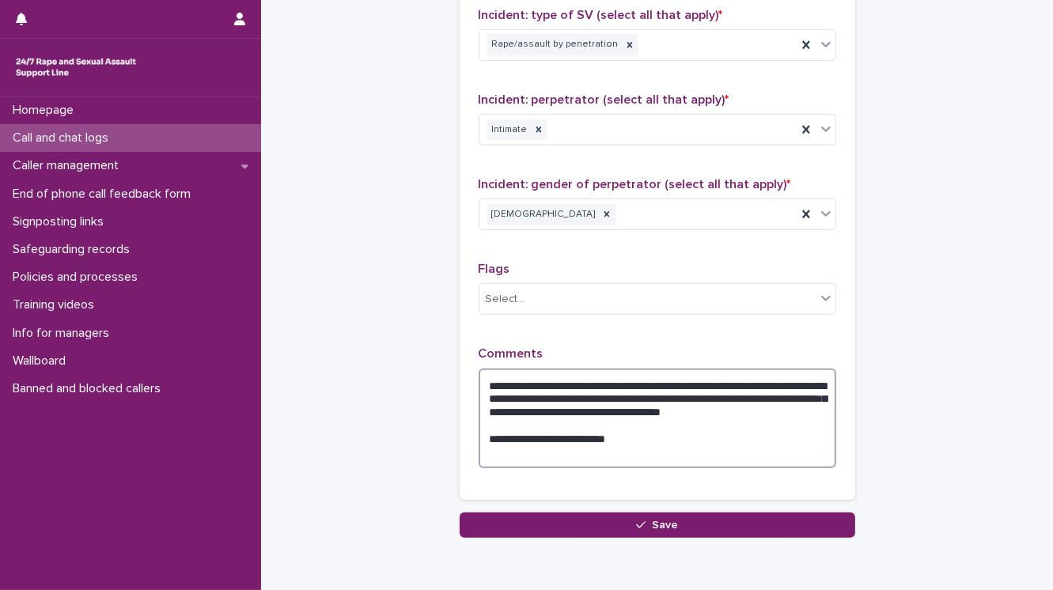
click at [693, 381] on textarea "**********" at bounding box center [656, 419] width 357 height 100
click at [592, 419] on textarea "**********" at bounding box center [656, 419] width 357 height 100
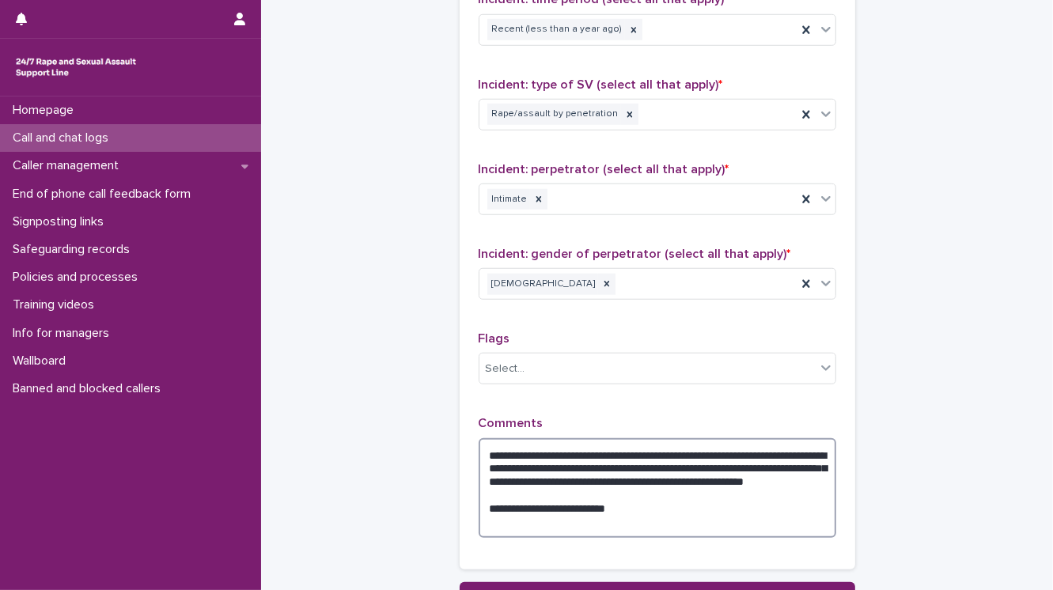
scroll to position [925, 0]
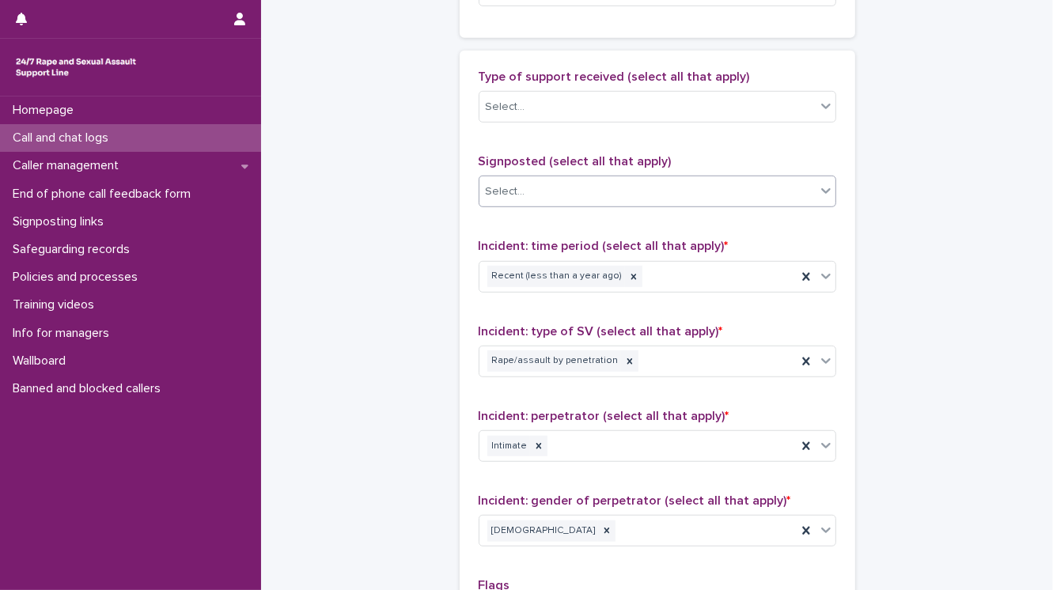
click at [513, 195] on div "Select..." at bounding box center [506, 191] width 40 height 17
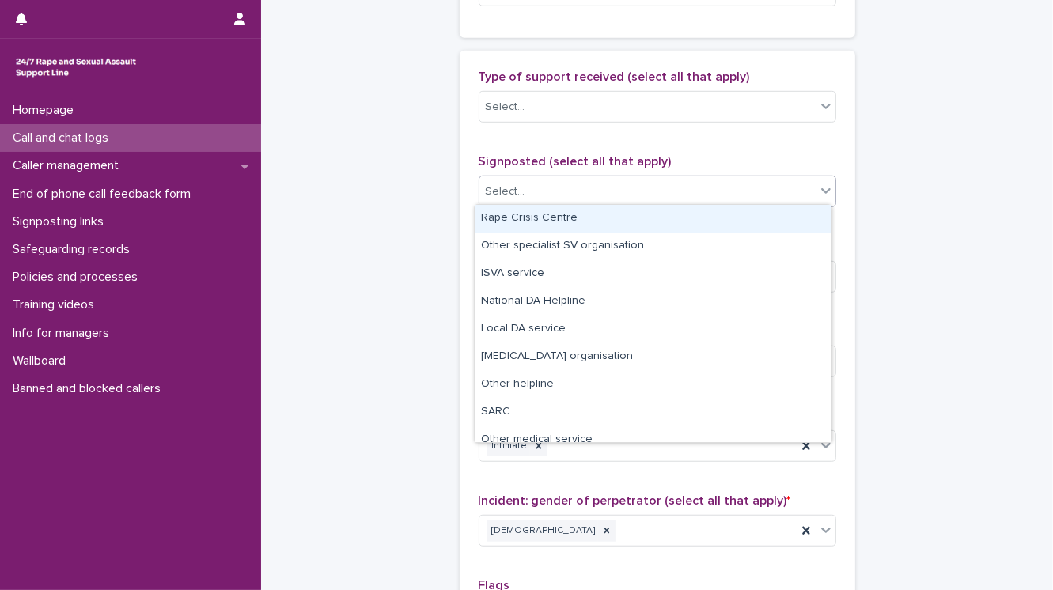
click at [517, 217] on div "Rape Crisis Centre" at bounding box center [652, 219] width 356 height 28
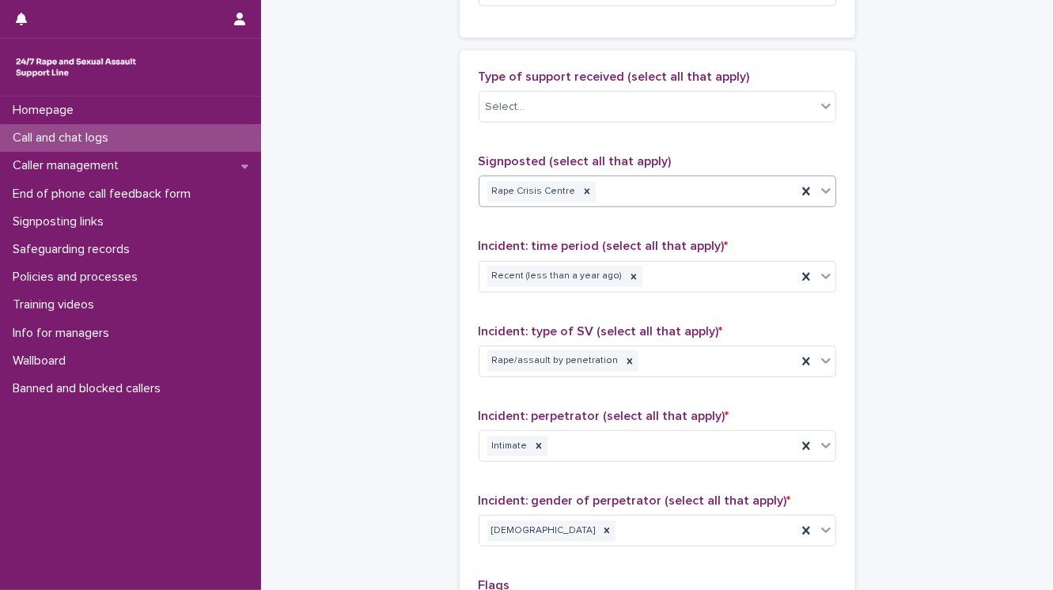
click at [633, 195] on div "Rape Crisis Centre" at bounding box center [637, 192] width 317 height 28
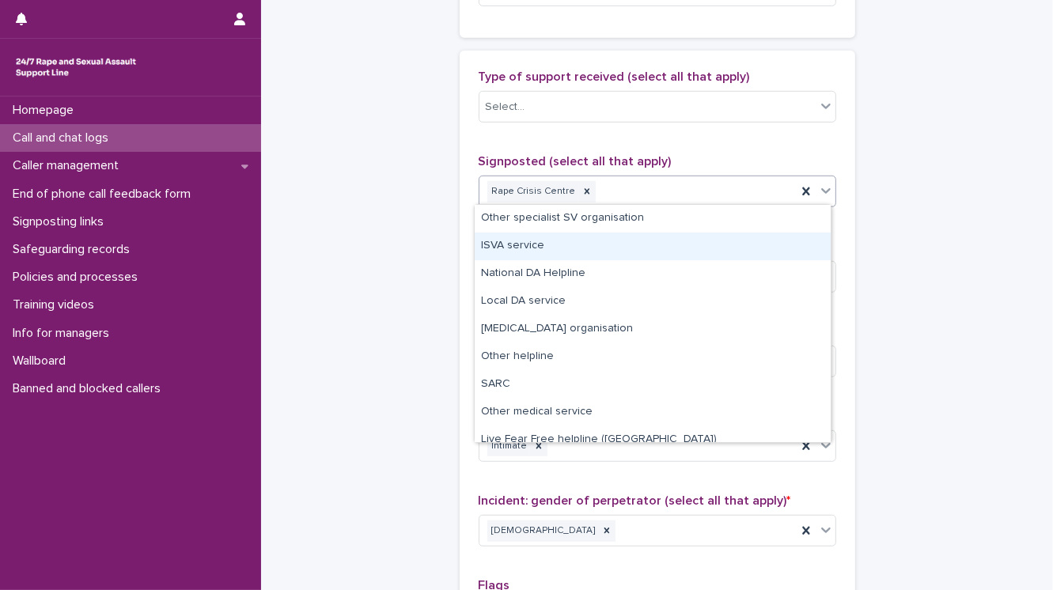
click at [591, 248] on div "ISVA service" at bounding box center [652, 246] width 356 height 28
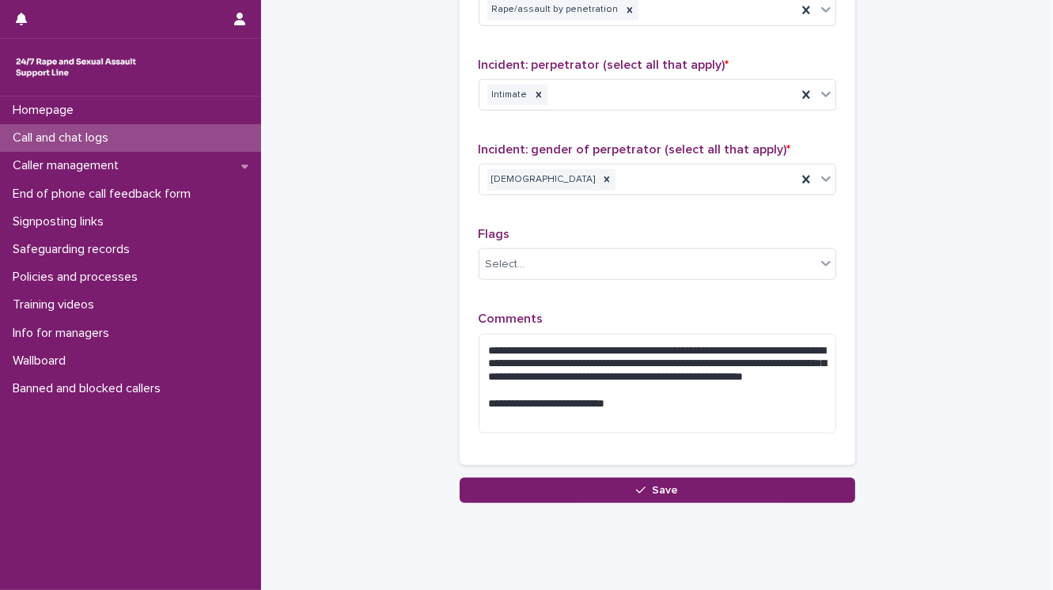
scroll to position [1308, 0]
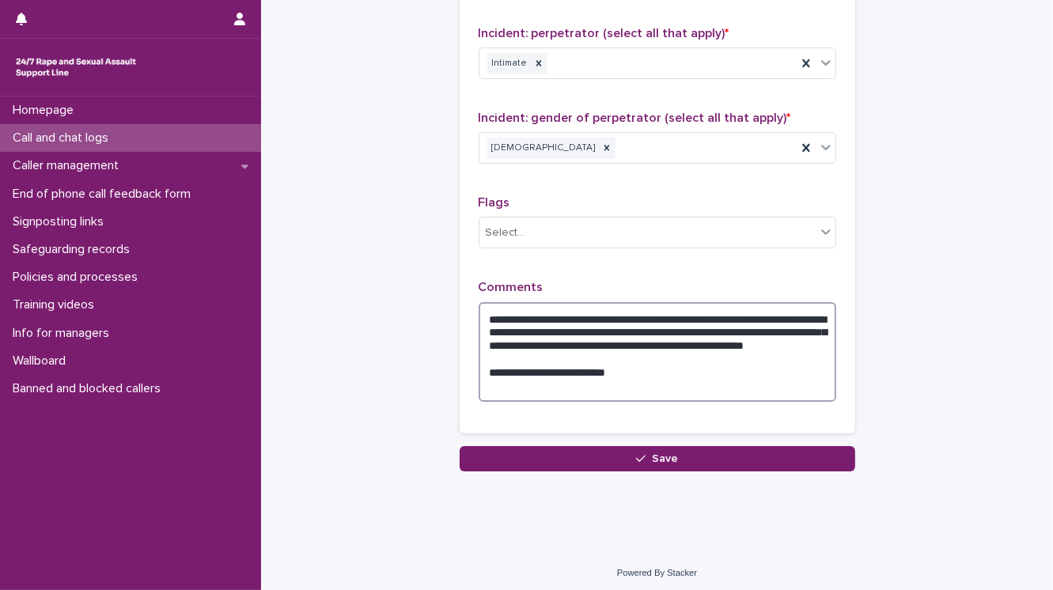
click at [571, 338] on textarea "**********" at bounding box center [656, 352] width 357 height 100
click at [728, 338] on textarea "**********" at bounding box center [656, 352] width 357 height 100
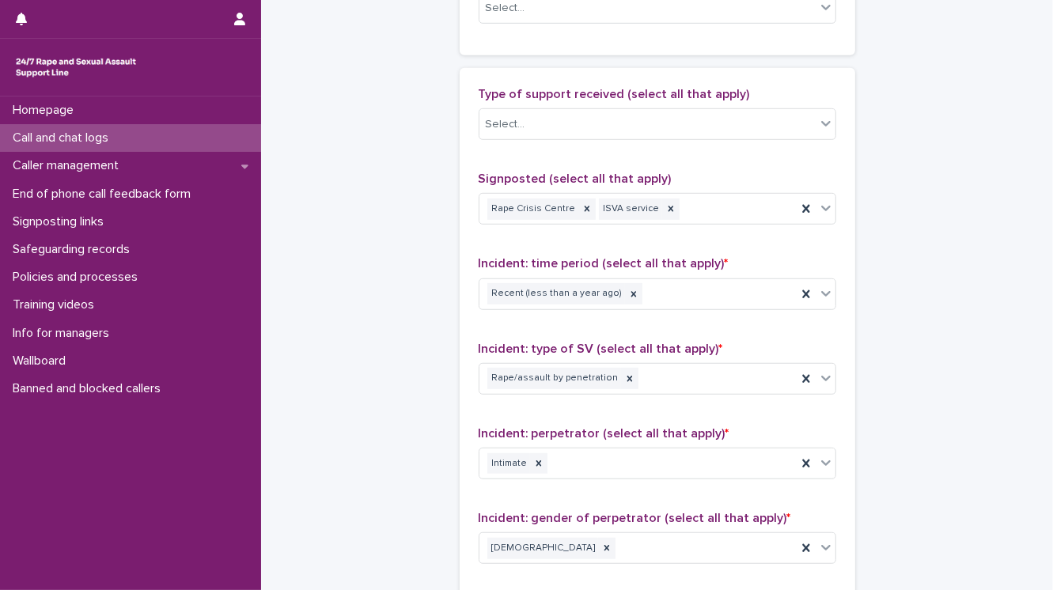
scroll to position [802, 0]
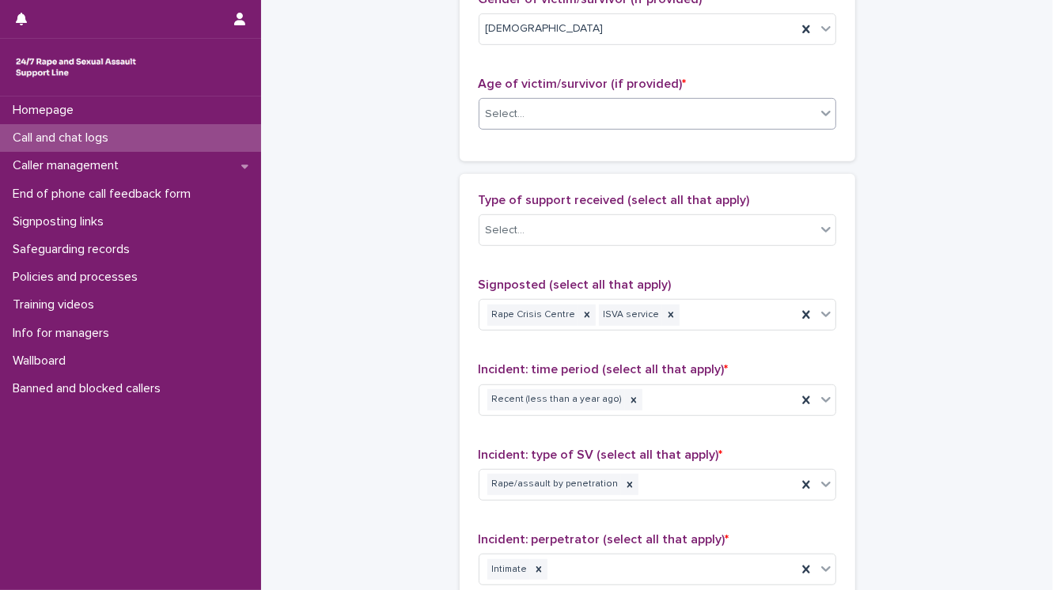
click at [535, 118] on div "Select..." at bounding box center [647, 114] width 336 height 26
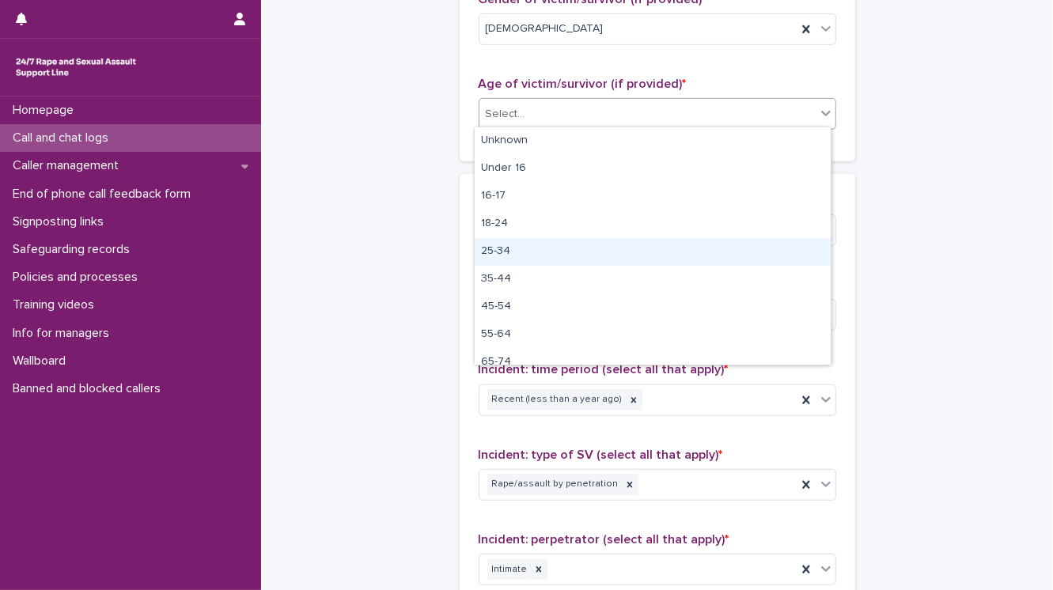
click at [534, 244] on div "25-34" at bounding box center [652, 252] width 356 height 28
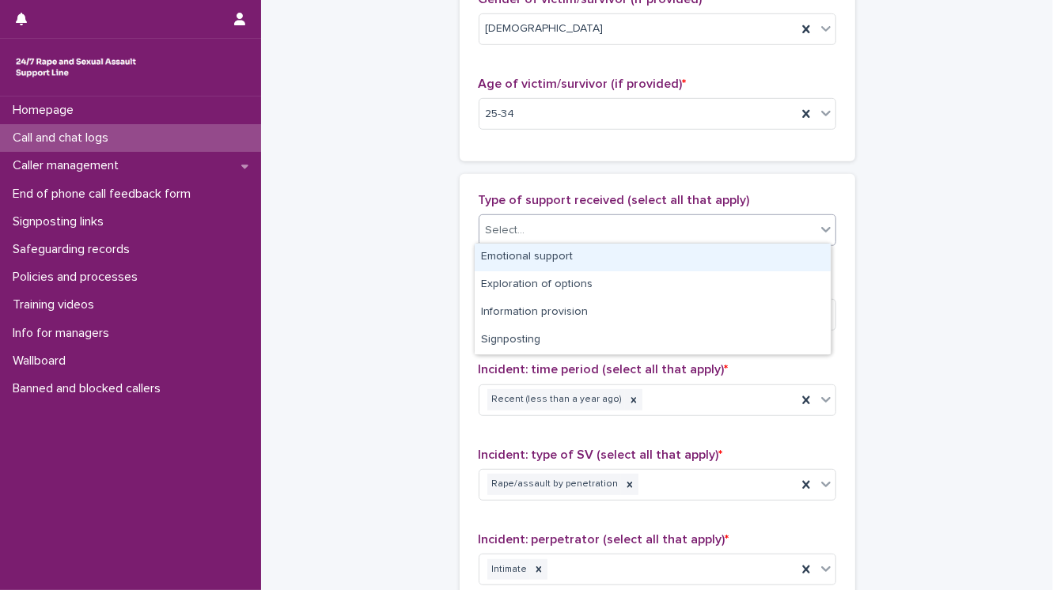
click at [526, 231] on div "Select..." at bounding box center [647, 230] width 336 height 26
click at [538, 254] on div "Emotional support" at bounding box center [652, 258] width 356 height 28
click at [631, 230] on div "Emotional support" at bounding box center [637, 231] width 317 height 28
click at [619, 254] on div "Exploration of options" at bounding box center [652, 258] width 356 height 28
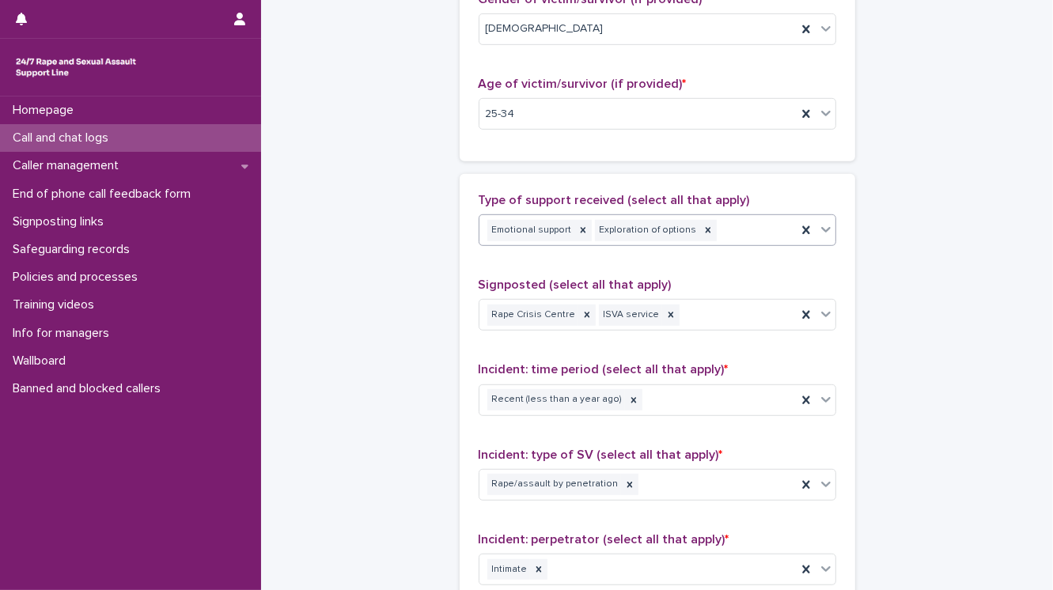
click at [743, 234] on div "Emotional support Exploration of options" at bounding box center [637, 231] width 317 height 28
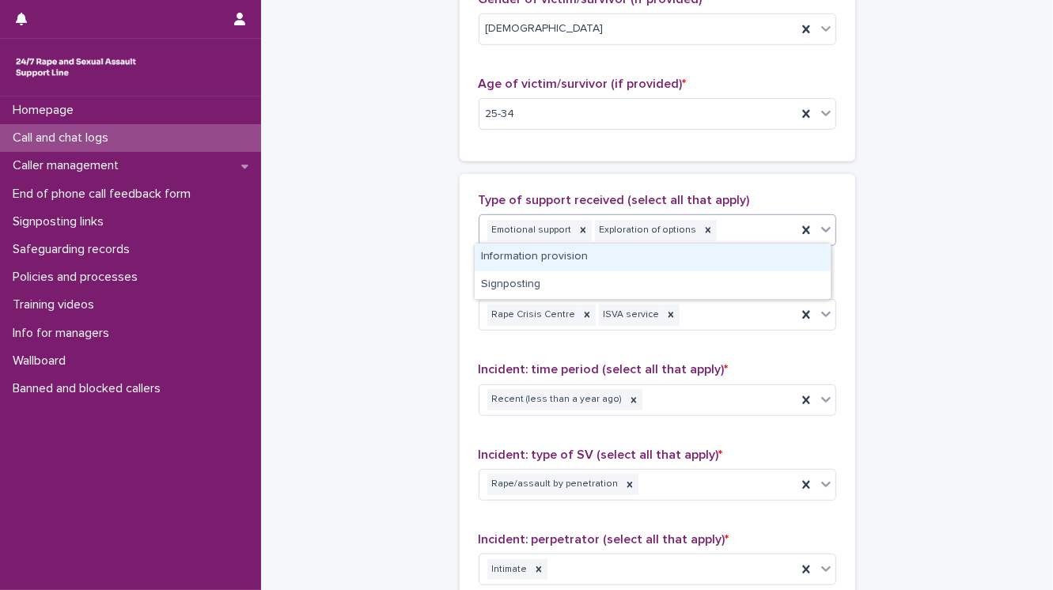
click at [526, 258] on div "Information provision" at bounding box center [652, 258] width 356 height 28
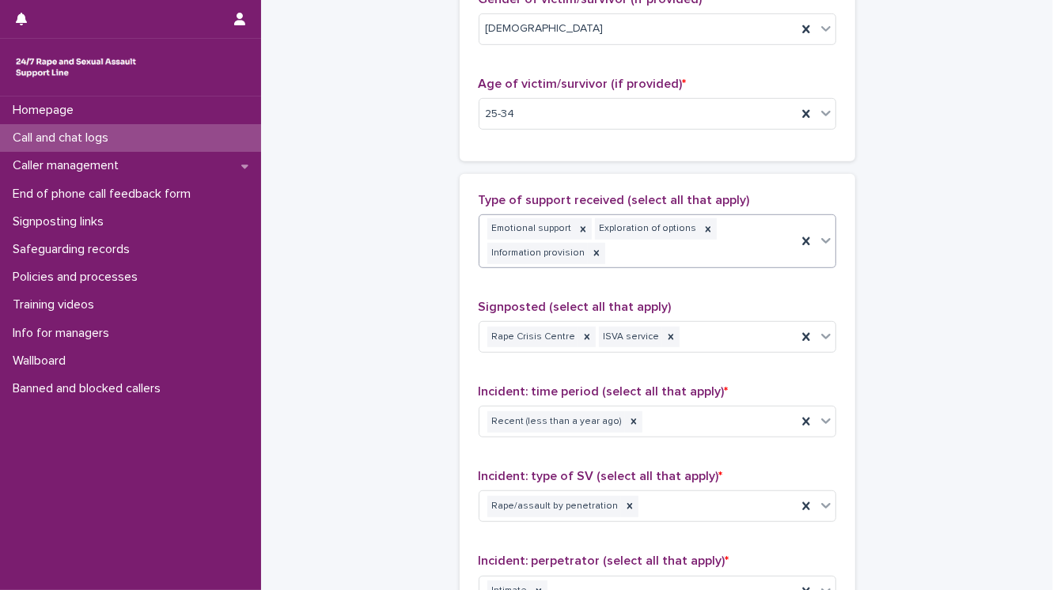
scroll to position [813, 0]
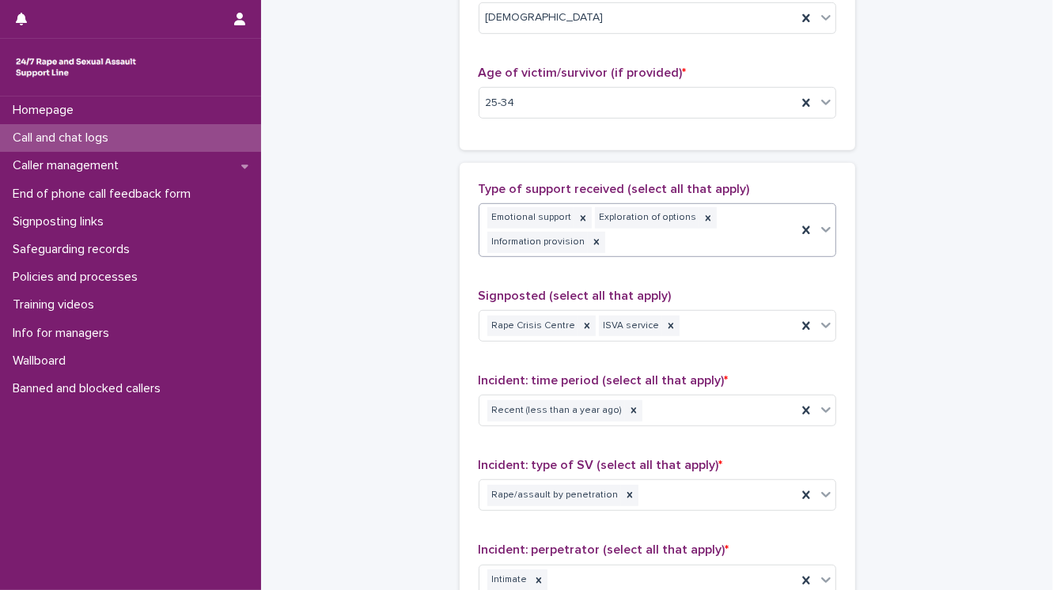
click at [664, 244] on div "Emotional support Exploration of options Information provision" at bounding box center [637, 230] width 317 height 52
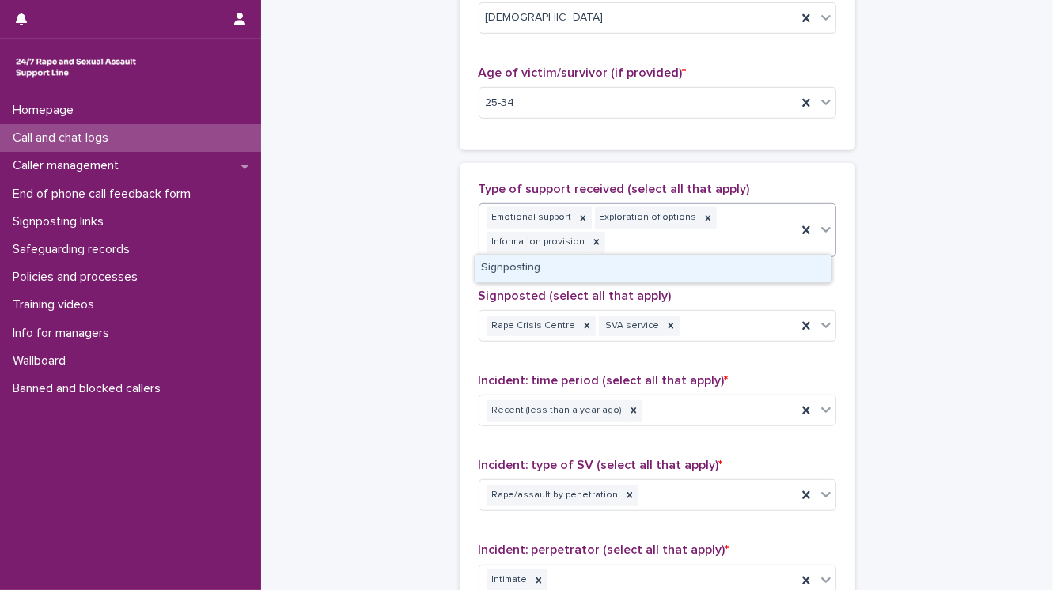
click at [595, 273] on div "Signposting" at bounding box center [652, 269] width 356 height 28
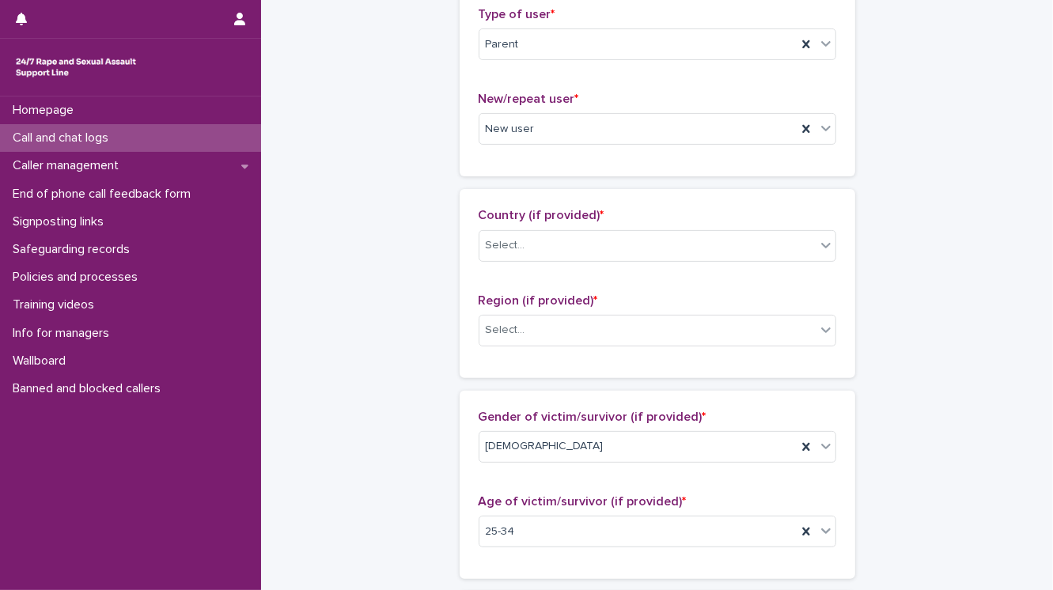
scroll to position [370, 0]
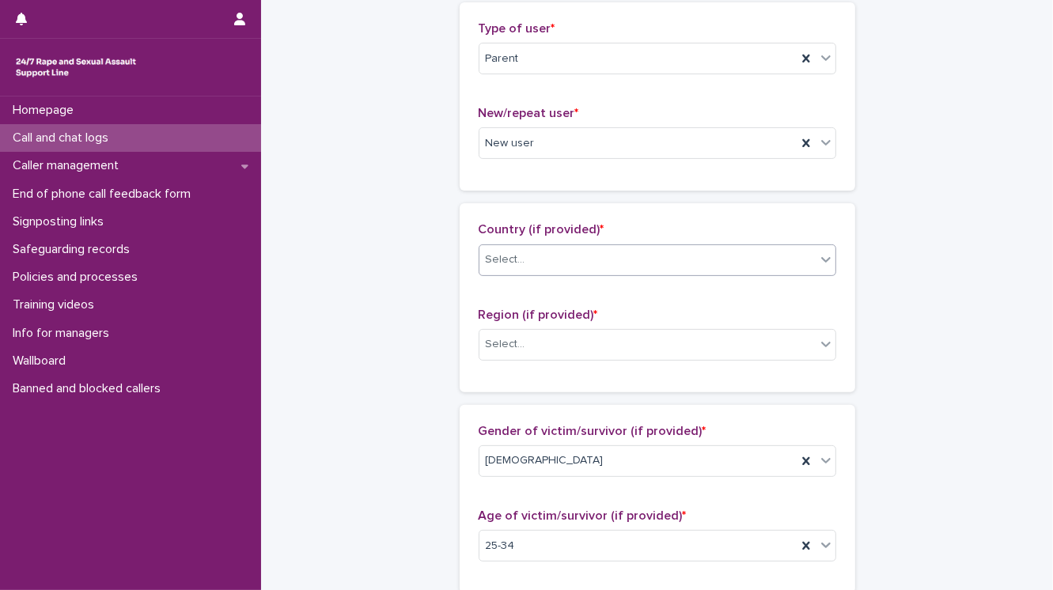
click at [499, 258] on div "Select..." at bounding box center [506, 259] width 40 height 17
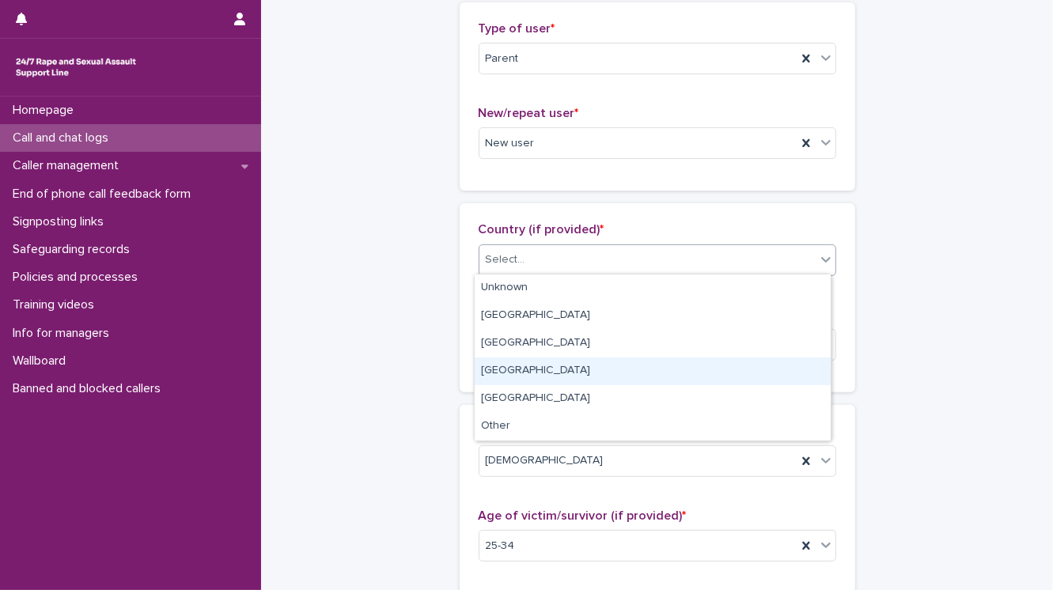
click at [514, 367] on div "Scotland" at bounding box center [652, 371] width 356 height 28
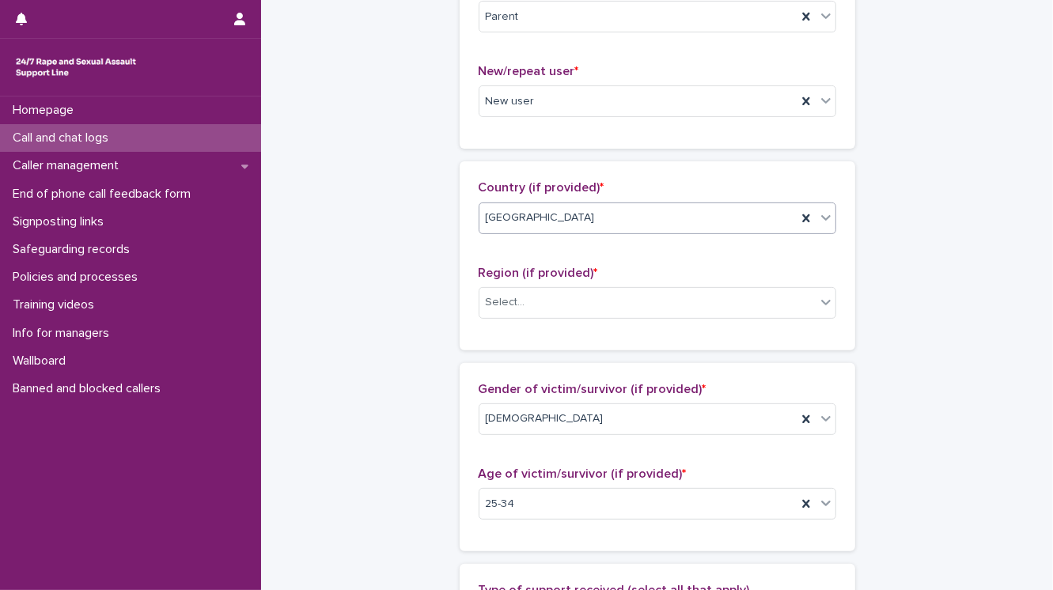
scroll to position [433, 0]
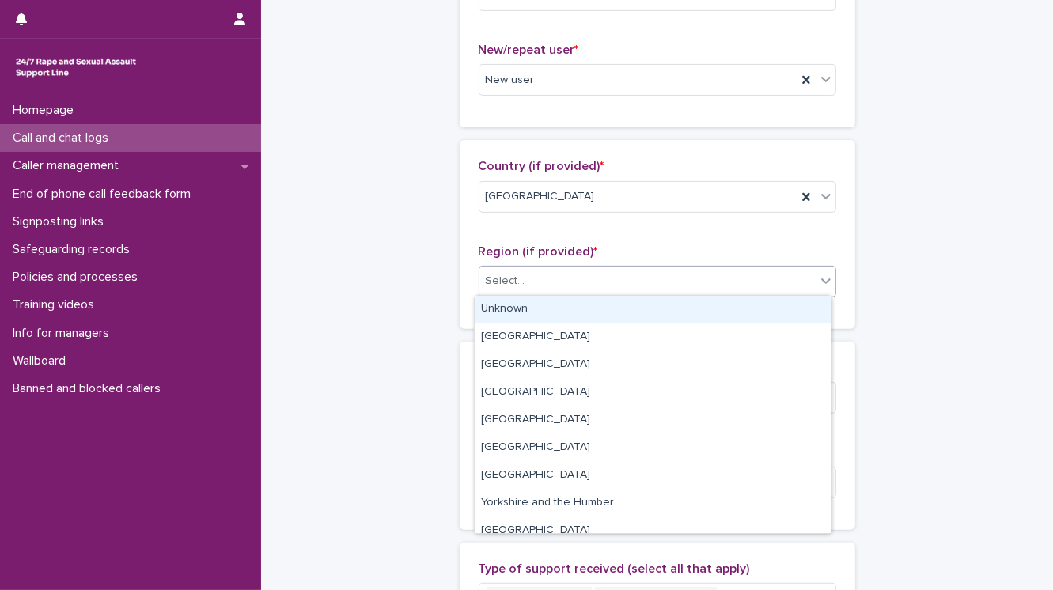
click at [490, 278] on div "Select..." at bounding box center [506, 281] width 40 height 17
click at [487, 303] on div "Unknown" at bounding box center [652, 310] width 356 height 28
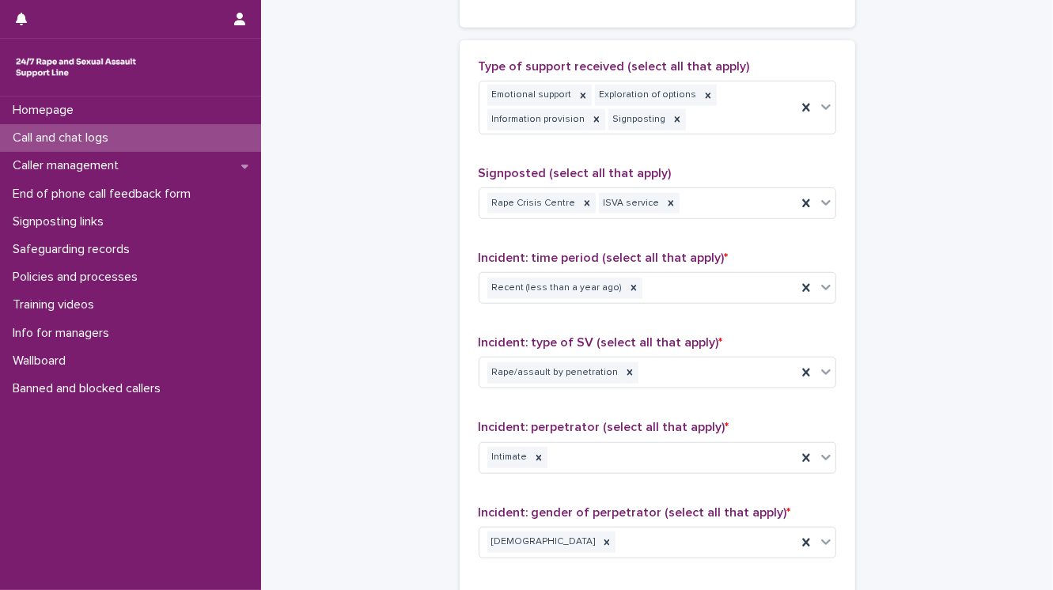
scroll to position [949, 0]
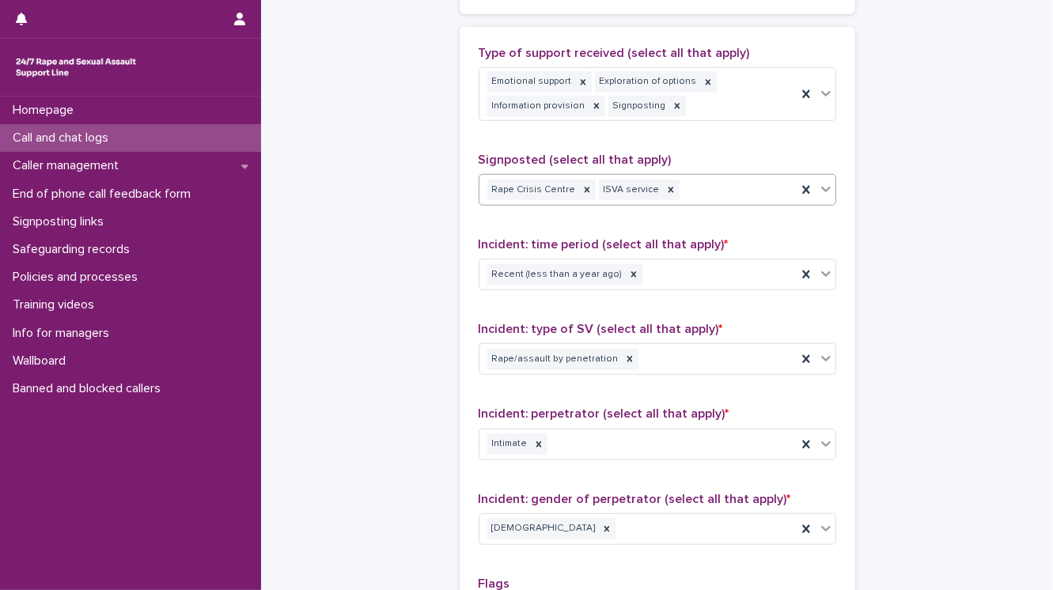
click at [681, 184] on div "Rape Crisis Centre ISVA service" at bounding box center [637, 190] width 317 height 28
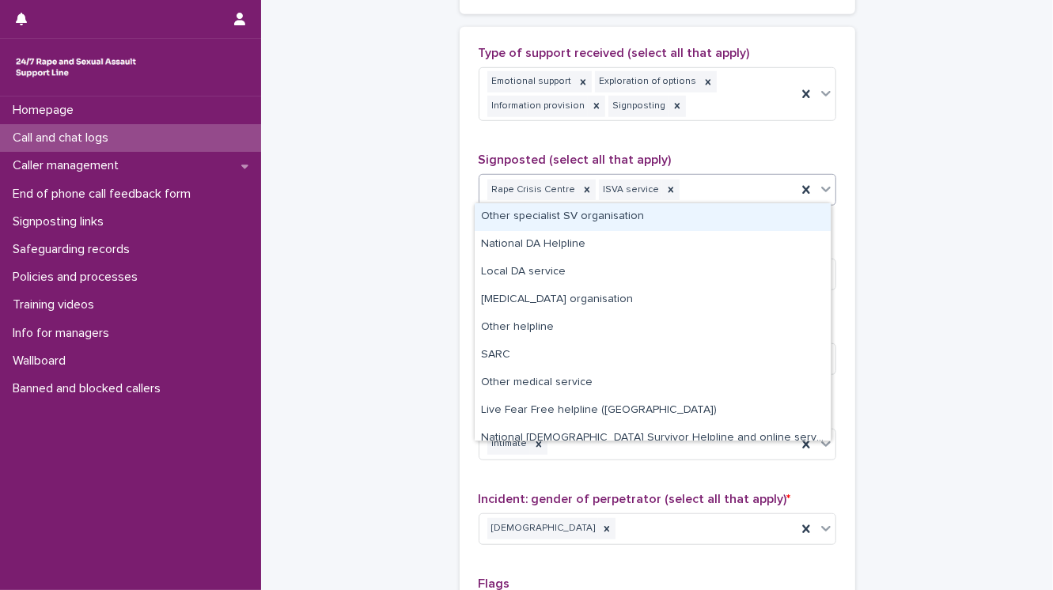
click at [616, 215] on div "Other specialist SV organisation" at bounding box center [652, 217] width 356 height 28
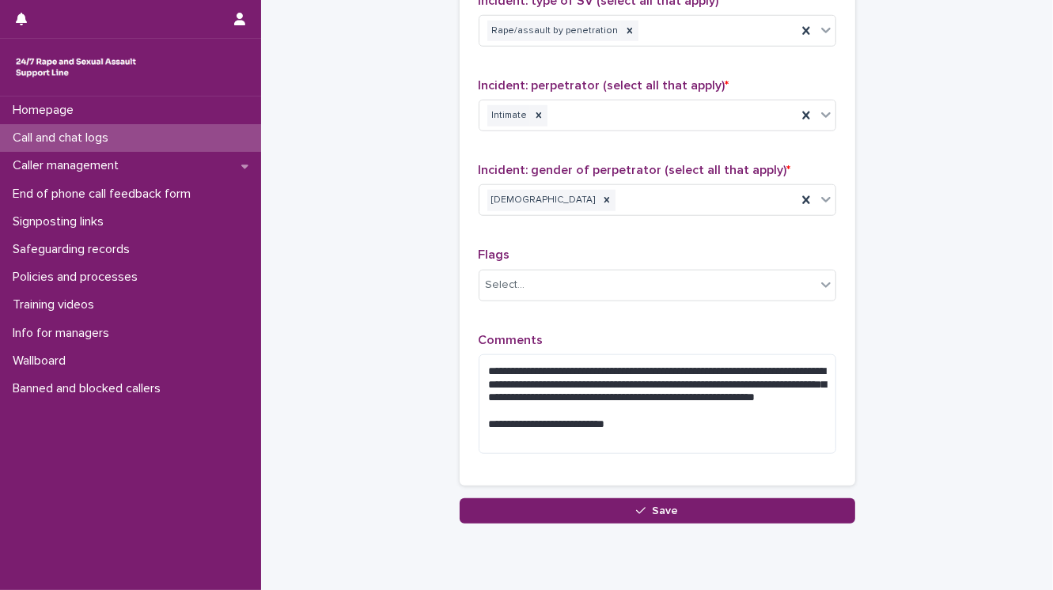
scroll to position [1329, 0]
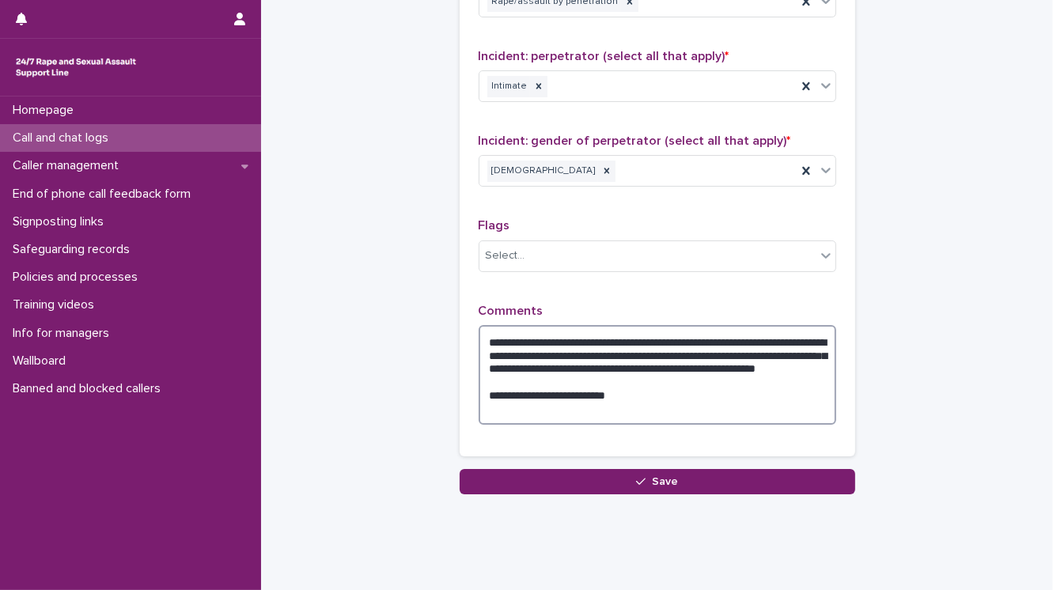
drag, startPoint x: 620, startPoint y: 400, endPoint x: 482, endPoint y: 399, distance: 137.6
click at [482, 399] on textarea "**********" at bounding box center [656, 375] width 357 height 100
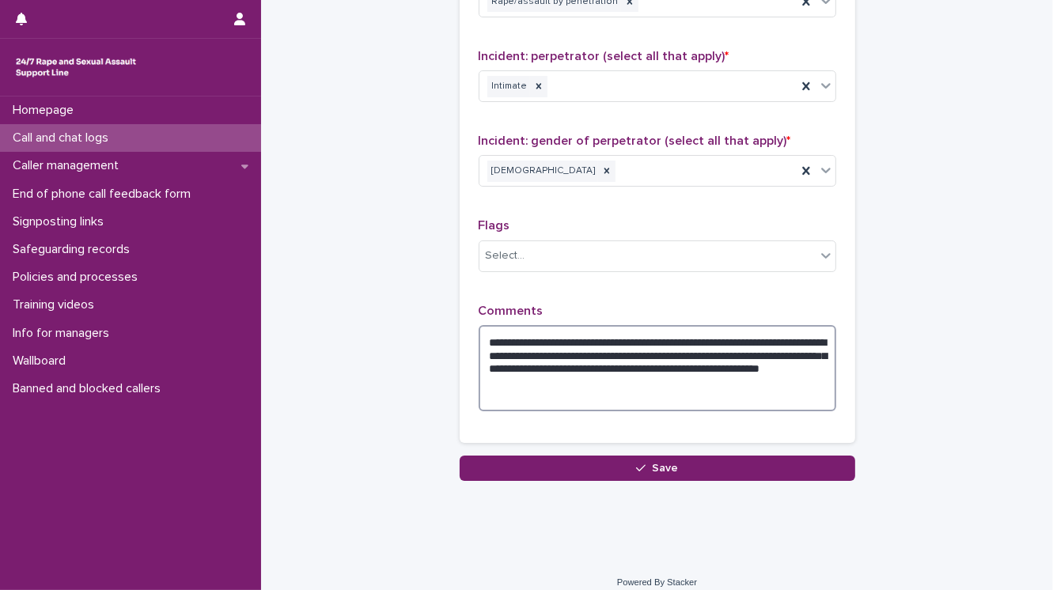
scroll to position [1325, 0]
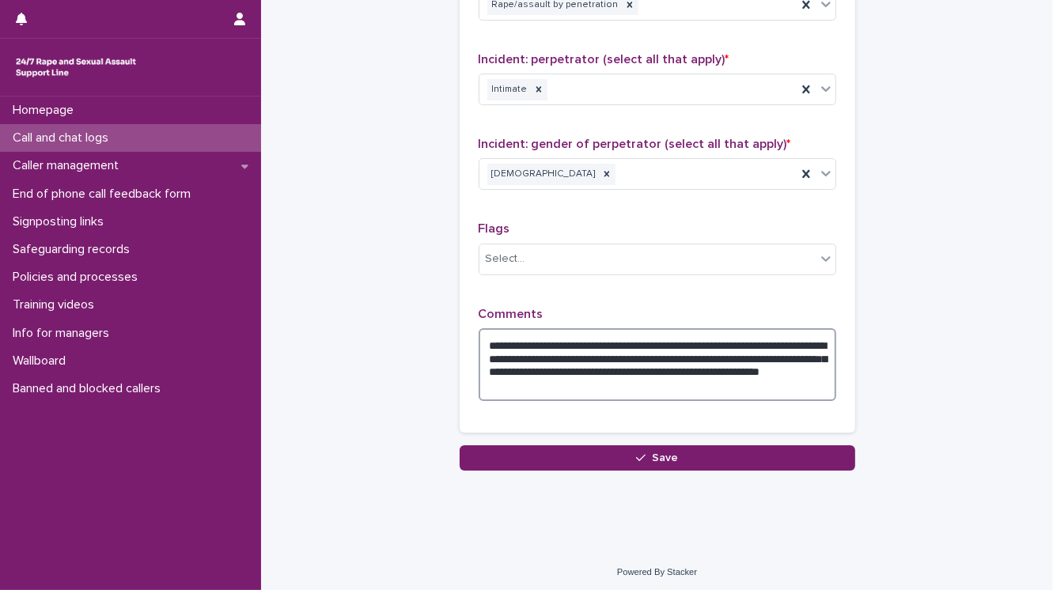
click at [563, 353] on textarea "**********" at bounding box center [656, 365] width 357 height 74
click at [645, 351] on textarea "**********" at bounding box center [656, 365] width 357 height 74
type textarea "**********"
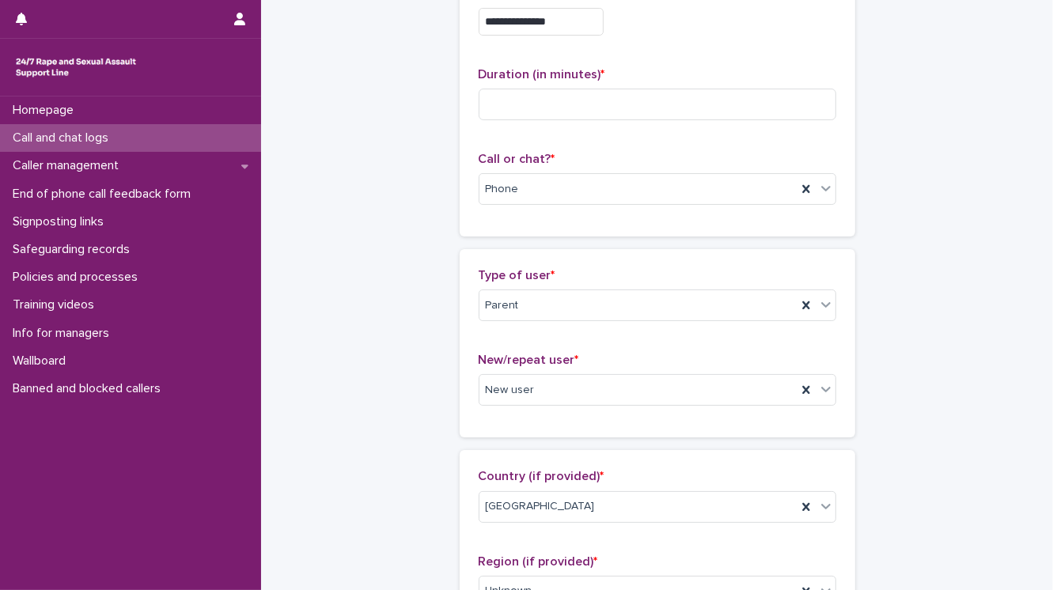
scroll to position [0, 0]
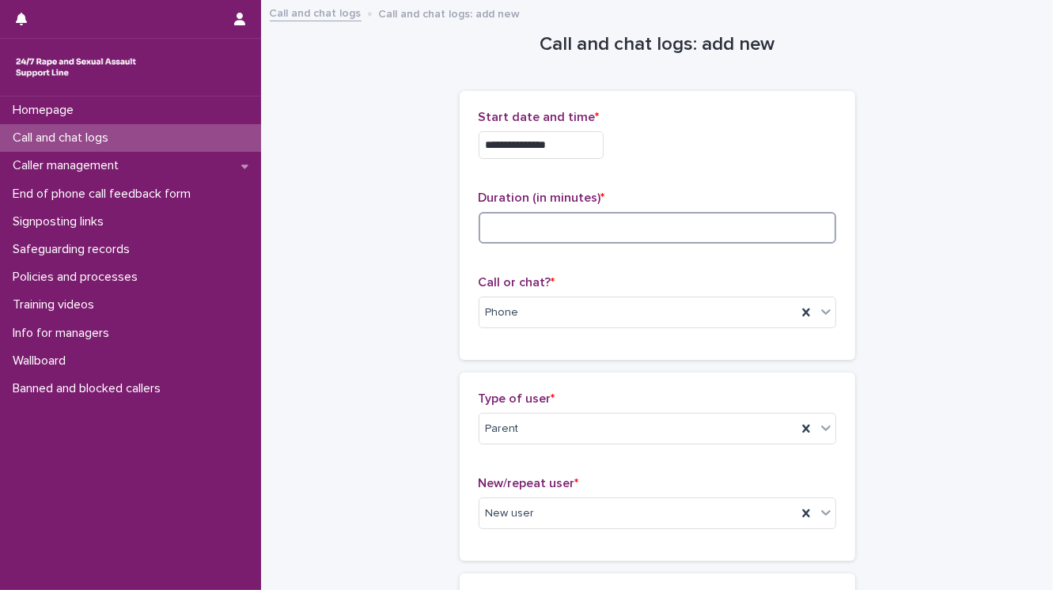
click at [491, 223] on input at bounding box center [656, 228] width 357 height 32
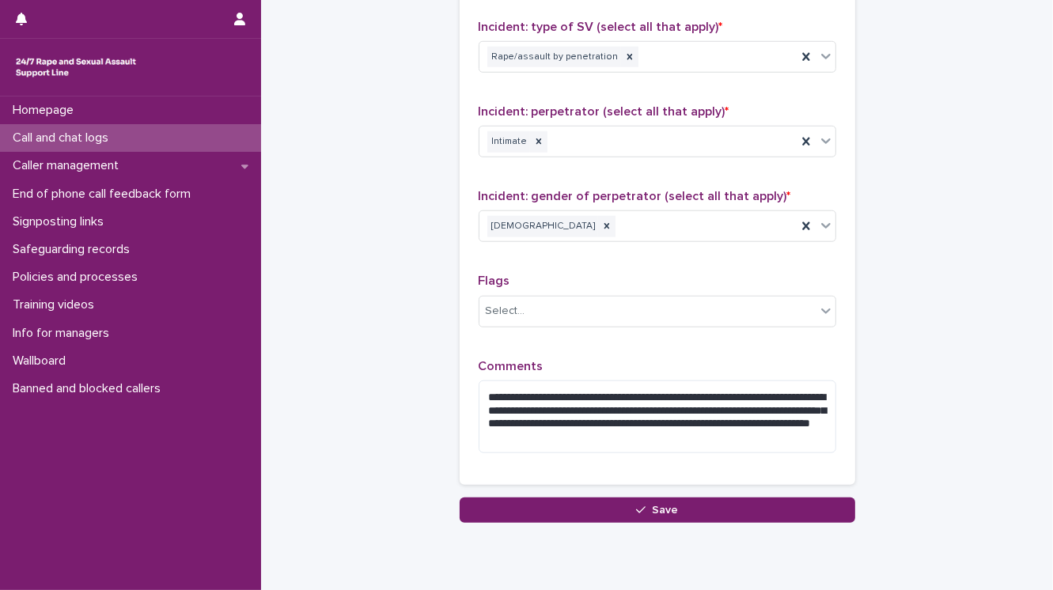
scroll to position [1325, 0]
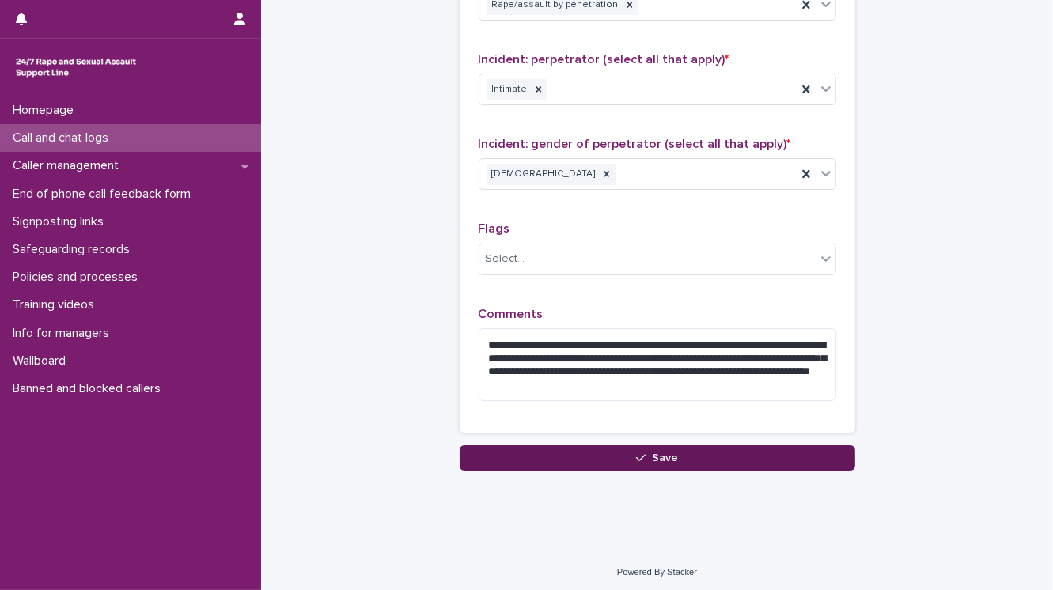
type input "**"
click at [661, 452] on span "Save" at bounding box center [665, 457] width 26 height 11
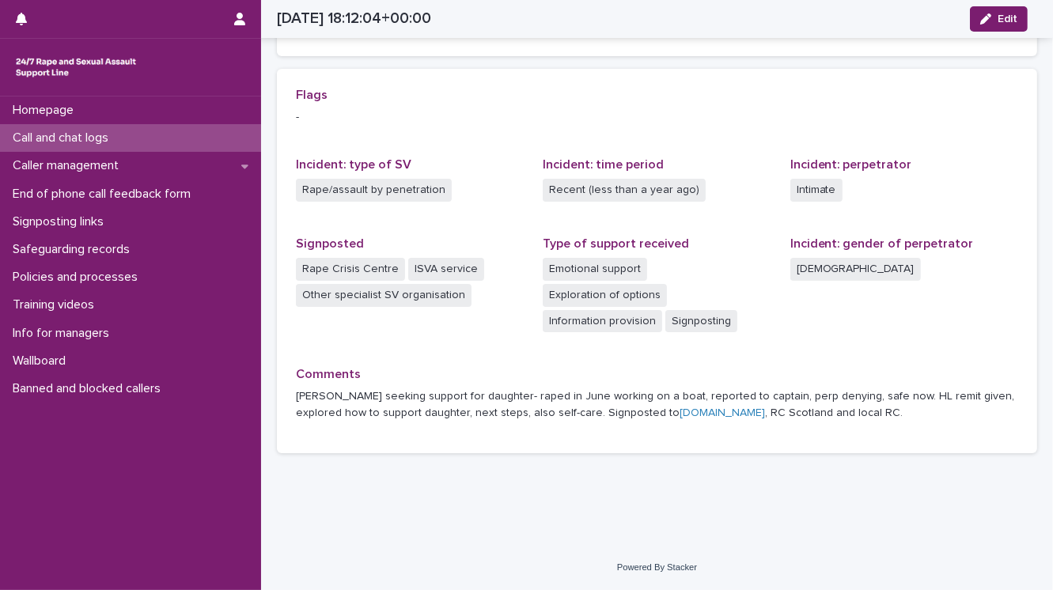
scroll to position [318, 0]
click at [138, 191] on p "End of phone call feedback form" at bounding box center [104, 194] width 197 height 15
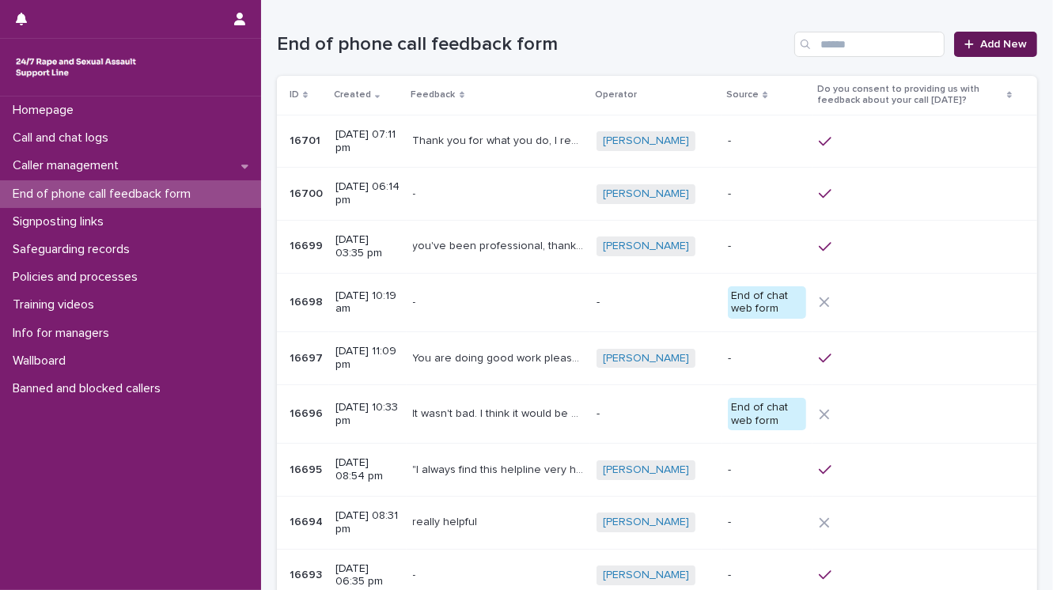
click at [990, 47] on span "Add New" at bounding box center [1003, 44] width 47 height 11
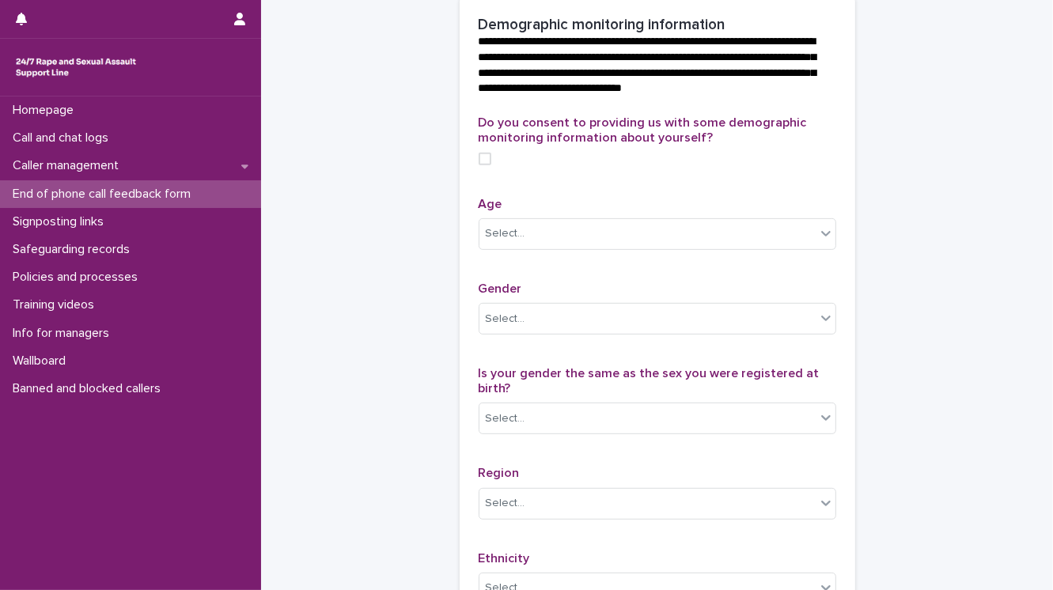
scroll to position [696, 0]
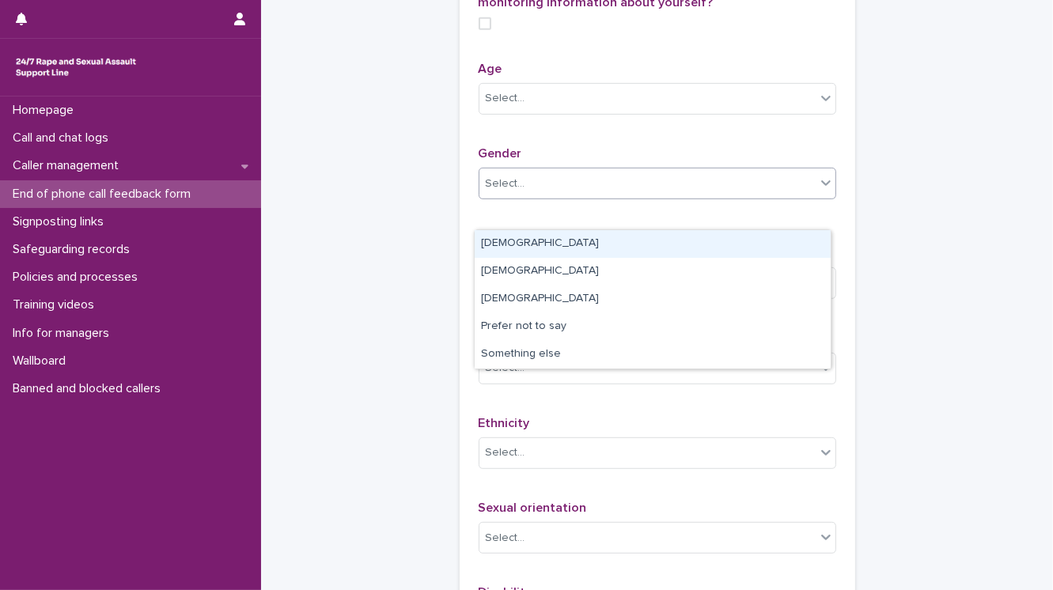
click at [498, 192] on div "Select..." at bounding box center [506, 184] width 40 height 17
click at [493, 244] on div "Female" at bounding box center [652, 244] width 356 height 28
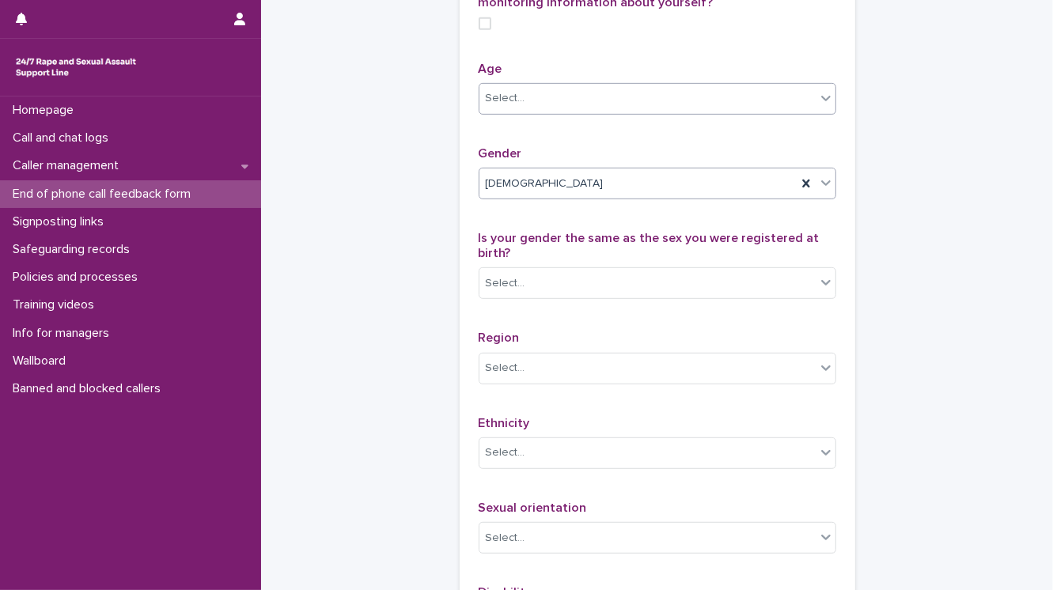
click at [533, 112] on div "Select..." at bounding box center [647, 98] width 336 height 26
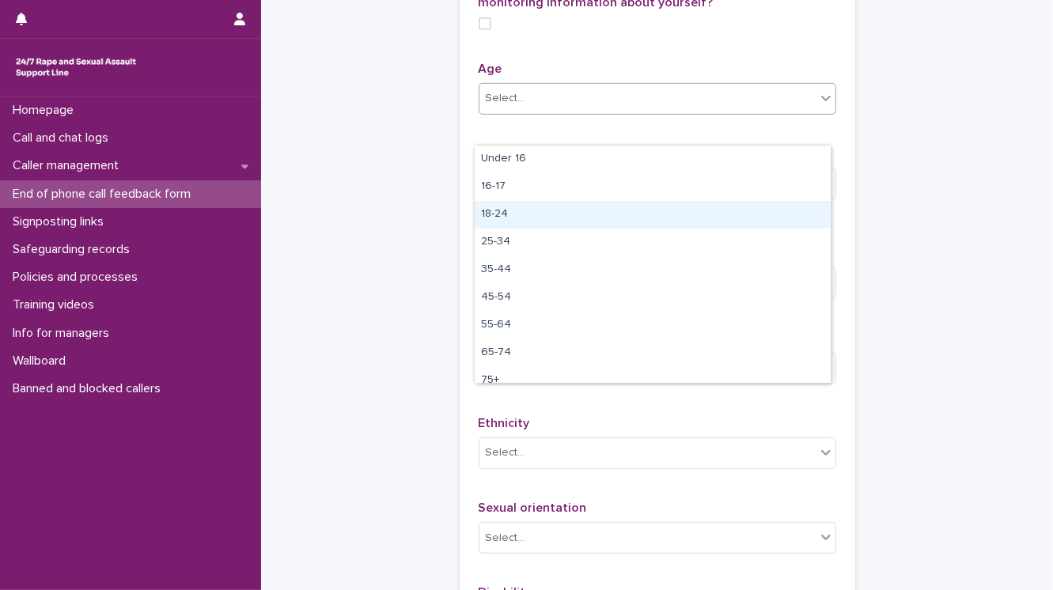
click at [508, 209] on div "18-24" at bounding box center [652, 215] width 356 height 28
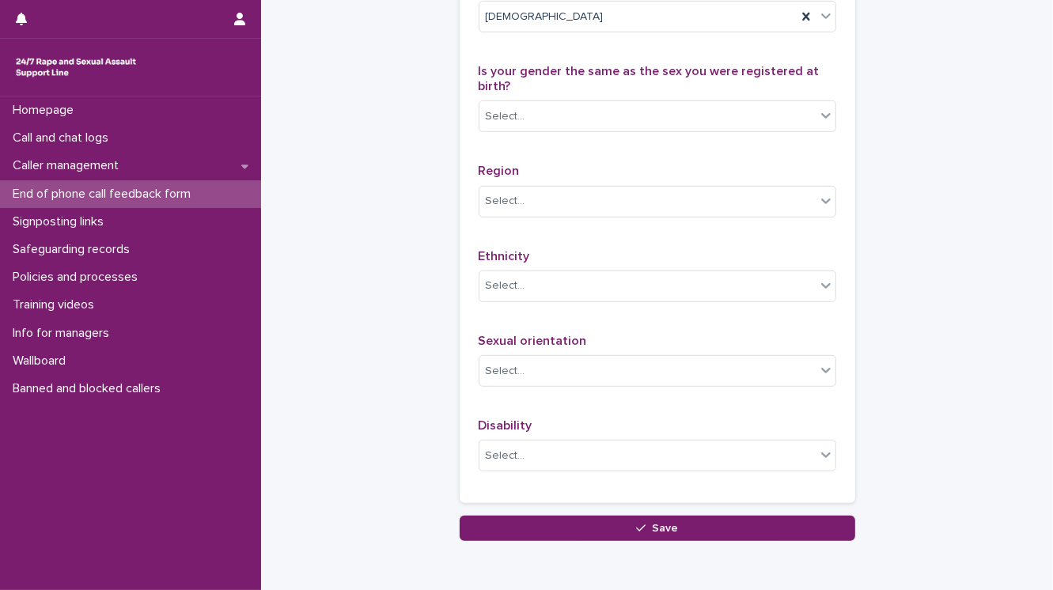
scroll to position [886, 0]
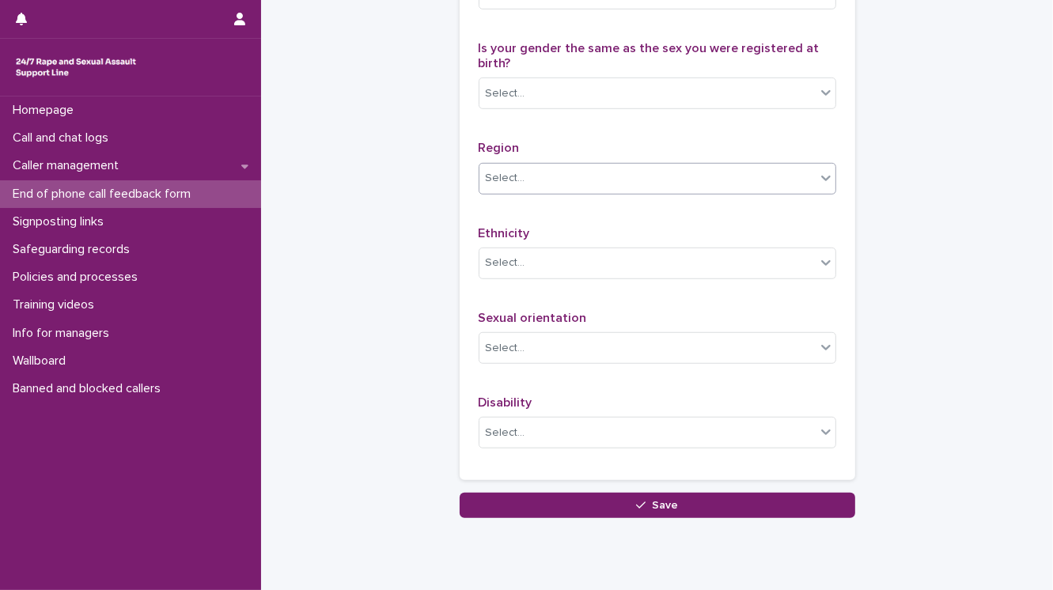
click at [502, 187] on div "Select..." at bounding box center [506, 178] width 40 height 17
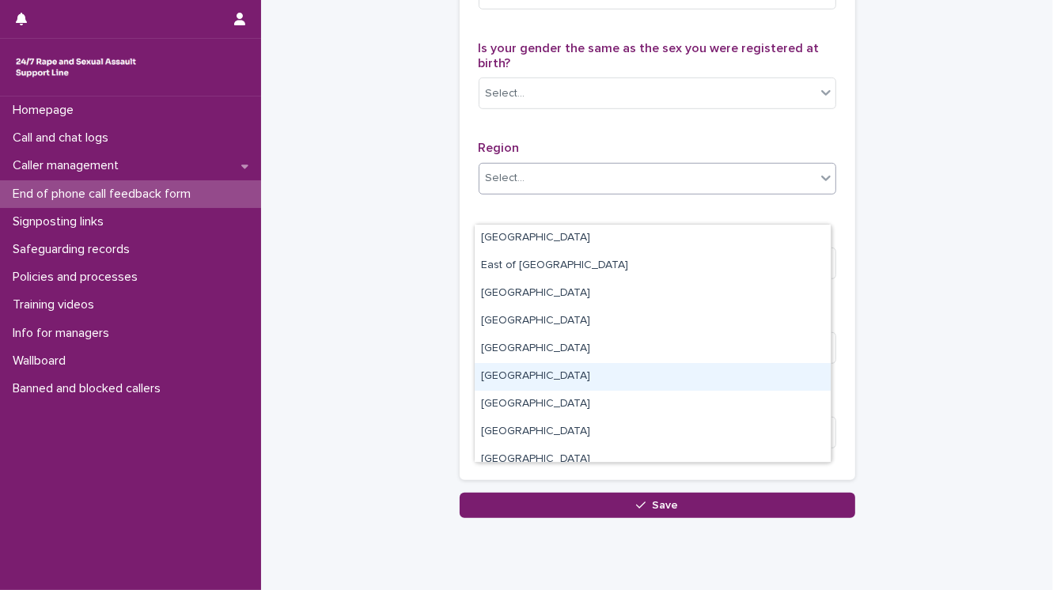
click at [546, 372] on div "South East" at bounding box center [652, 377] width 356 height 28
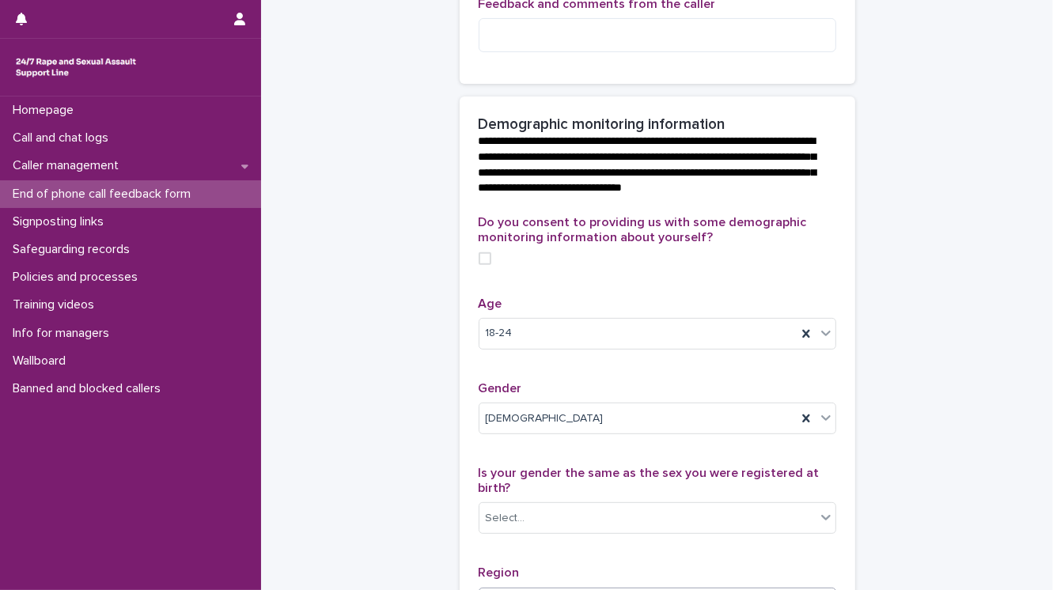
scroll to position [443, 0]
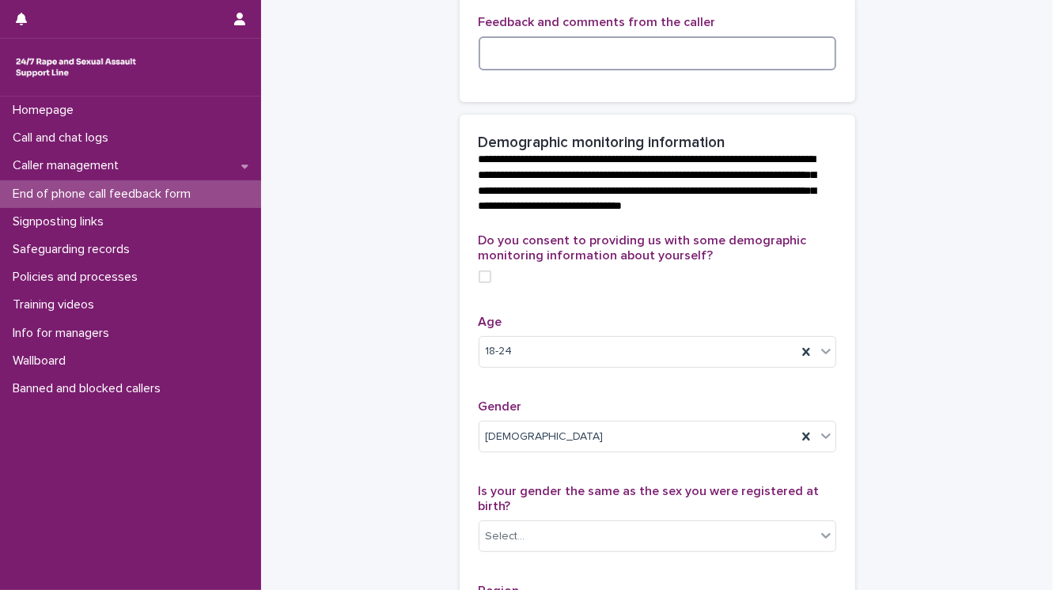
click at [486, 70] on textarea at bounding box center [656, 53] width 357 height 34
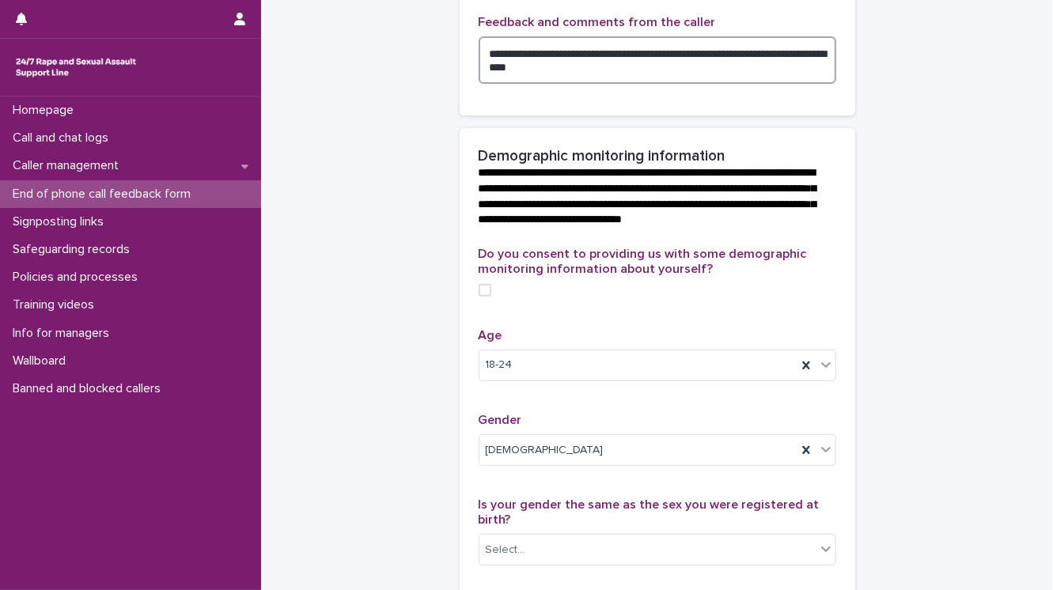
click at [784, 70] on textarea "**********" at bounding box center [656, 59] width 357 height 47
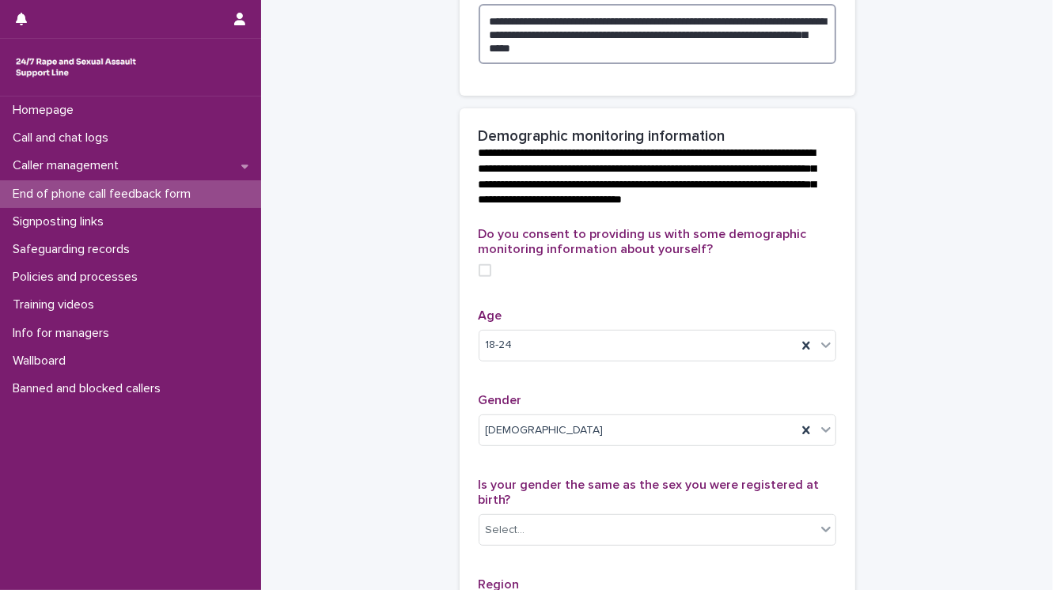
scroll to position [506, 0]
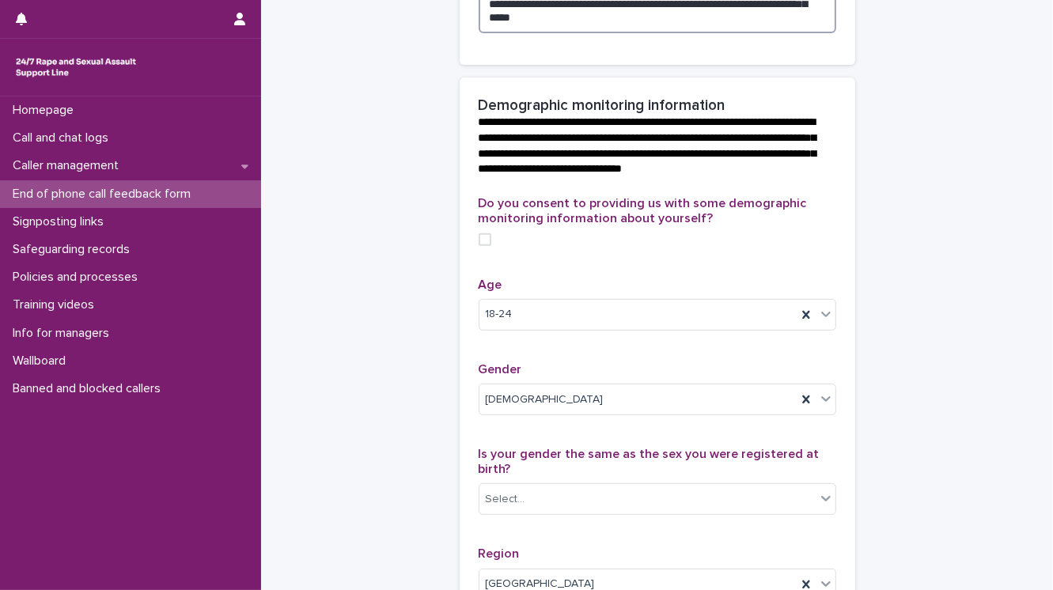
click at [479, 246] on span at bounding box center [484, 239] width 13 height 13
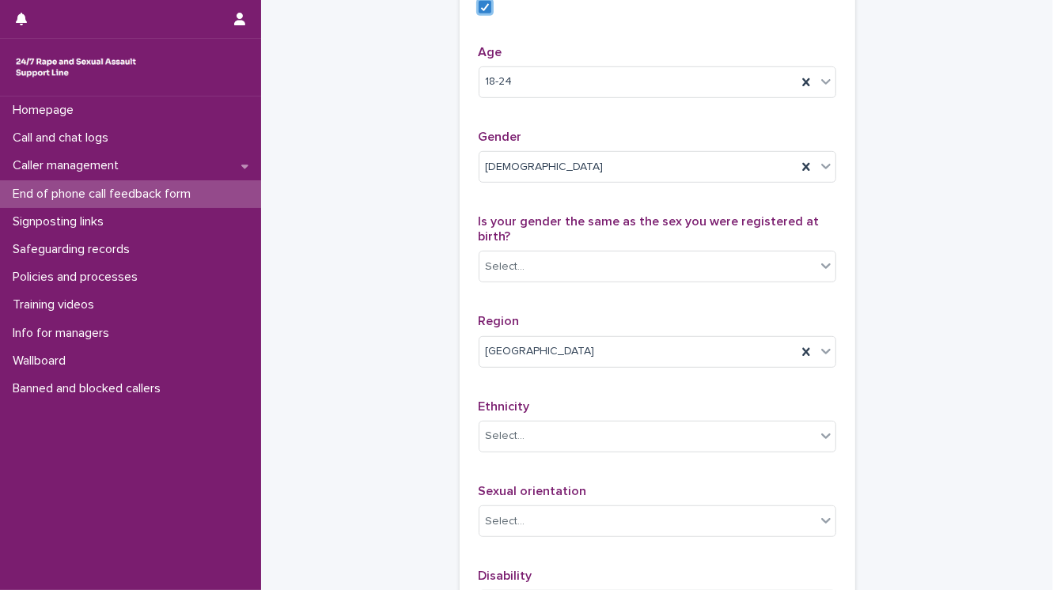
scroll to position [759, 0]
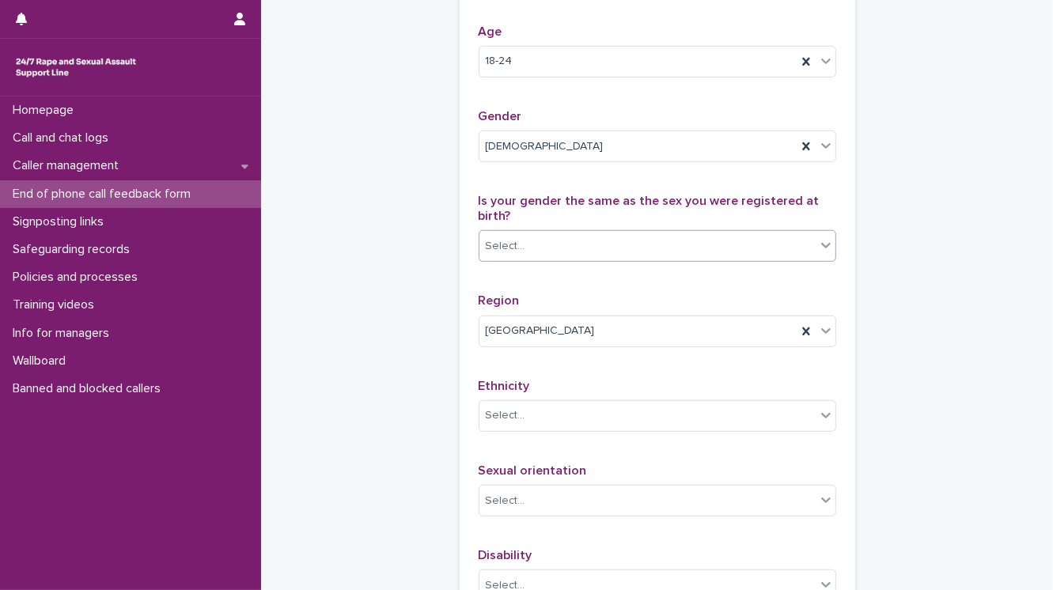
click at [507, 259] on div "Select..." at bounding box center [647, 246] width 336 height 26
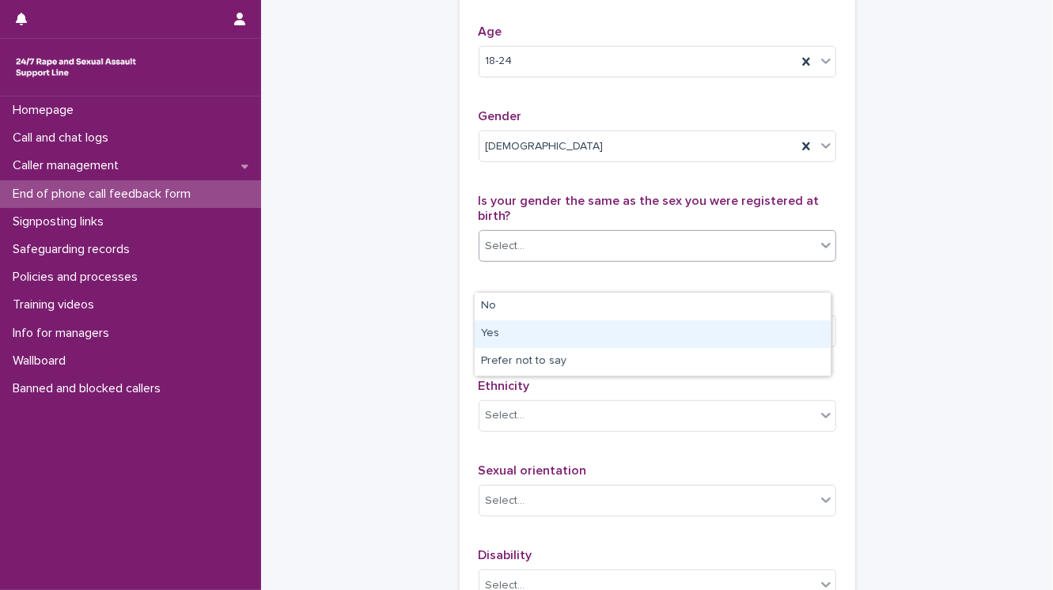
click at [508, 332] on div "Yes" at bounding box center [652, 334] width 356 height 28
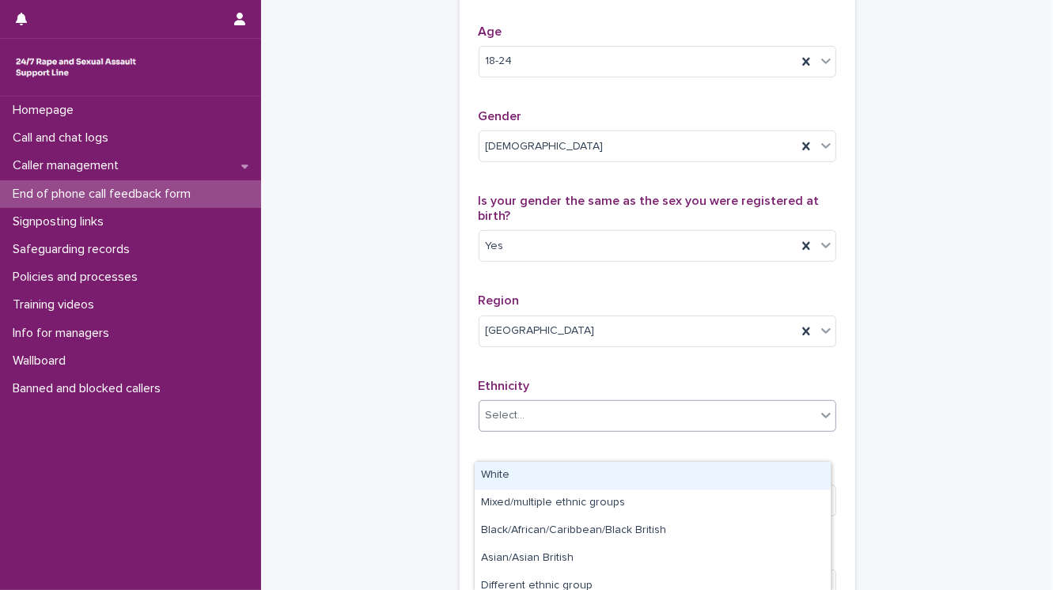
click at [540, 429] on div "Select..." at bounding box center [647, 416] width 336 height 26
click at [530, 479] on div "White" at bounding box center [652, 476] width 356 height 28
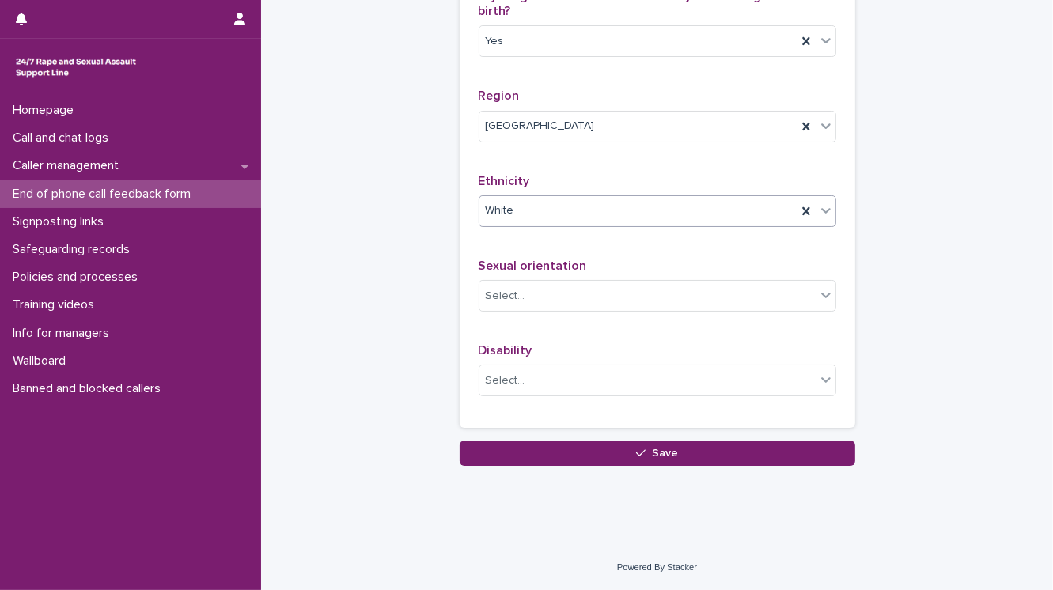
scroll to position [992, 0]
click at [519, 304] on div "Select..." at bounding box center [647, 296] width 336 height 26
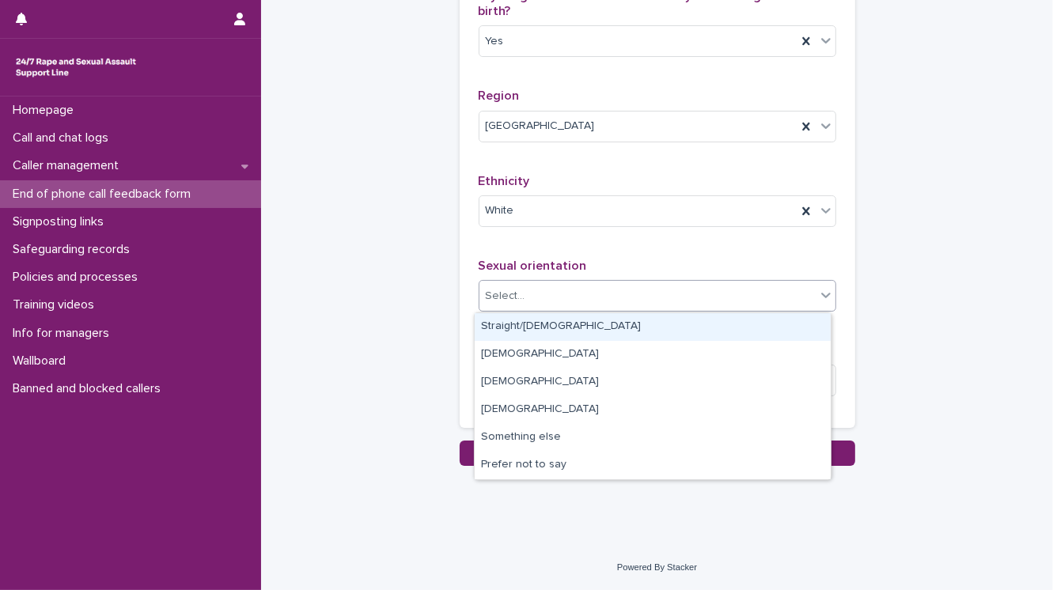
click at [530, 326] on div "Straight/heterosexual" at bounding box center [652, 327] width 356 height 28
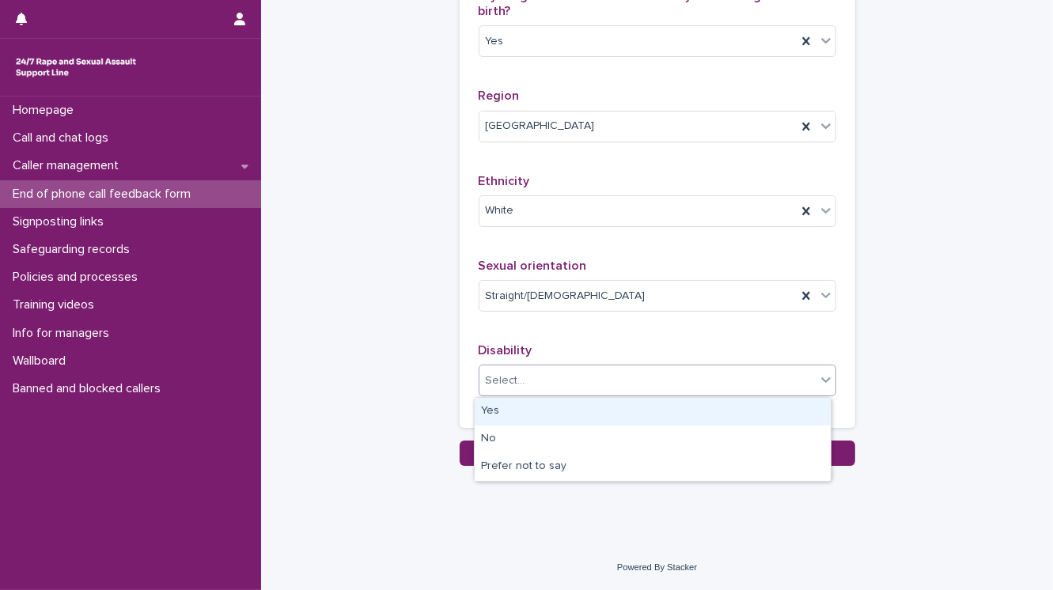
click at [516, 382] on div "Select..." at bounding box center [506, 380] width 40 height 17
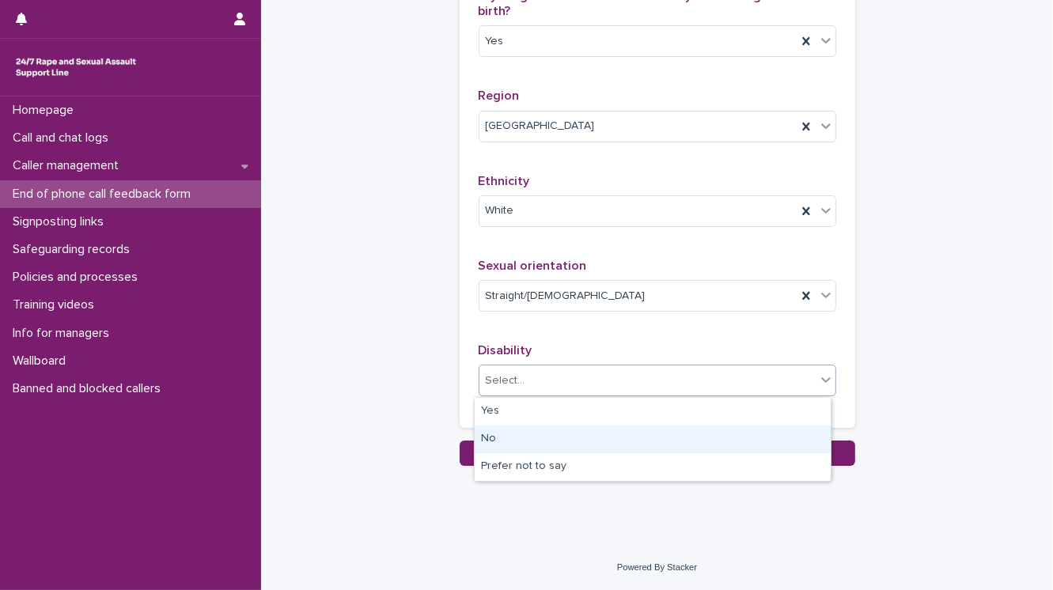
click at [503, 437] on div "No" at bounding box center [652, 439] width 356 height 28
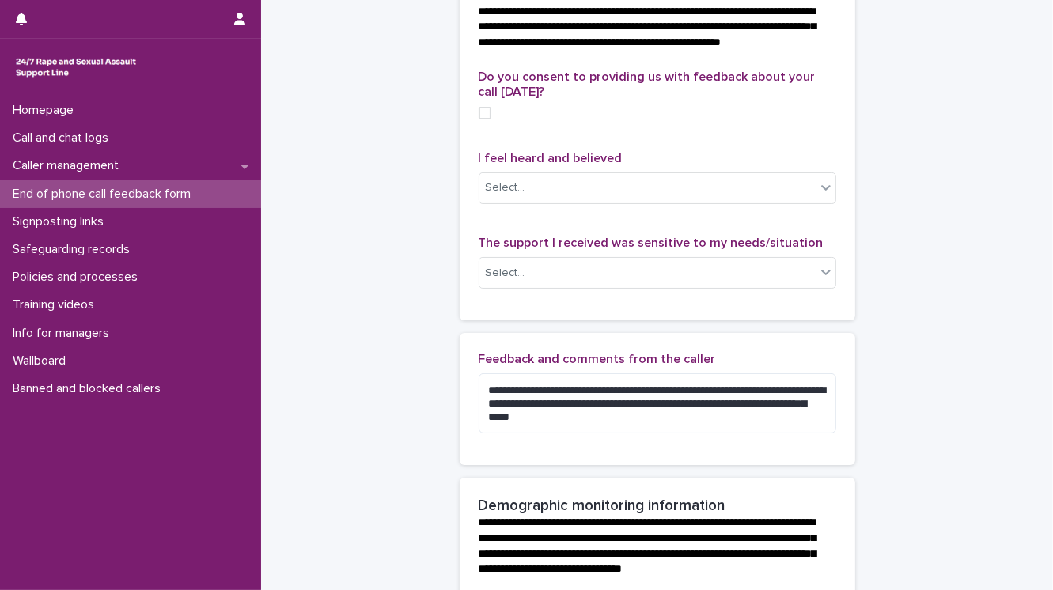
scroll to position [169, 0]
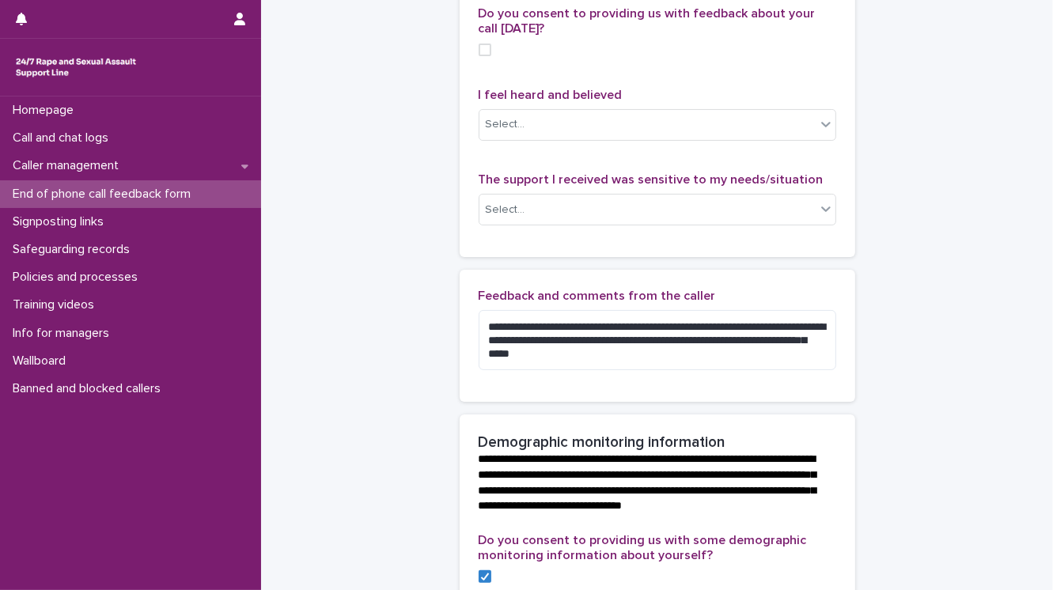
click at [481, 56] on span at bounding box center [484, 49] width 13 height 13
click at [818, 132] on icon at bounding box center [826, 124] width 16 height 16
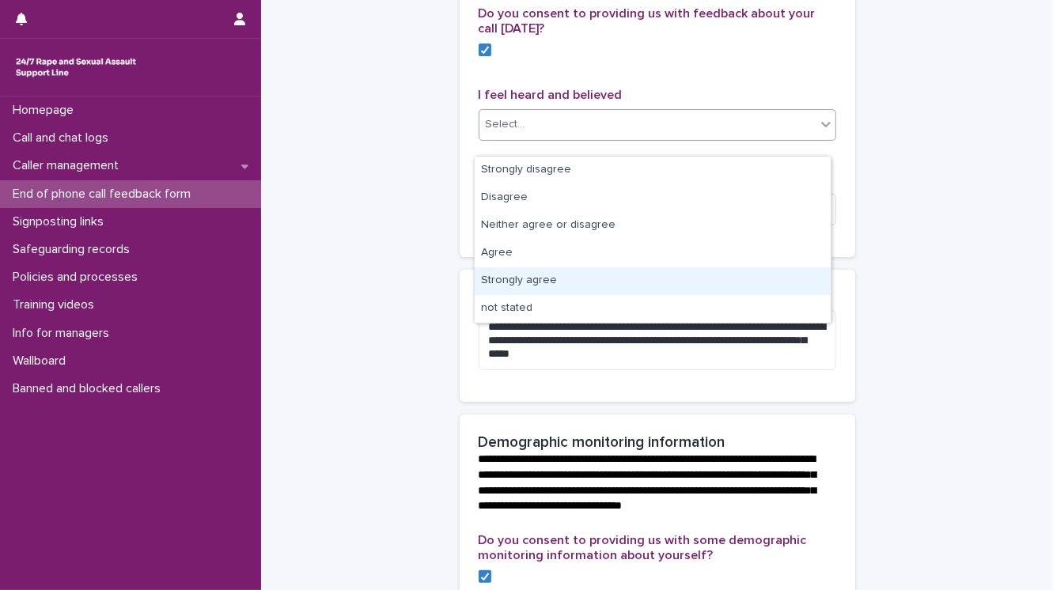
click at [509, 277] on div "Strongly agree" at bounding box center [652, 281] width 356 height 28
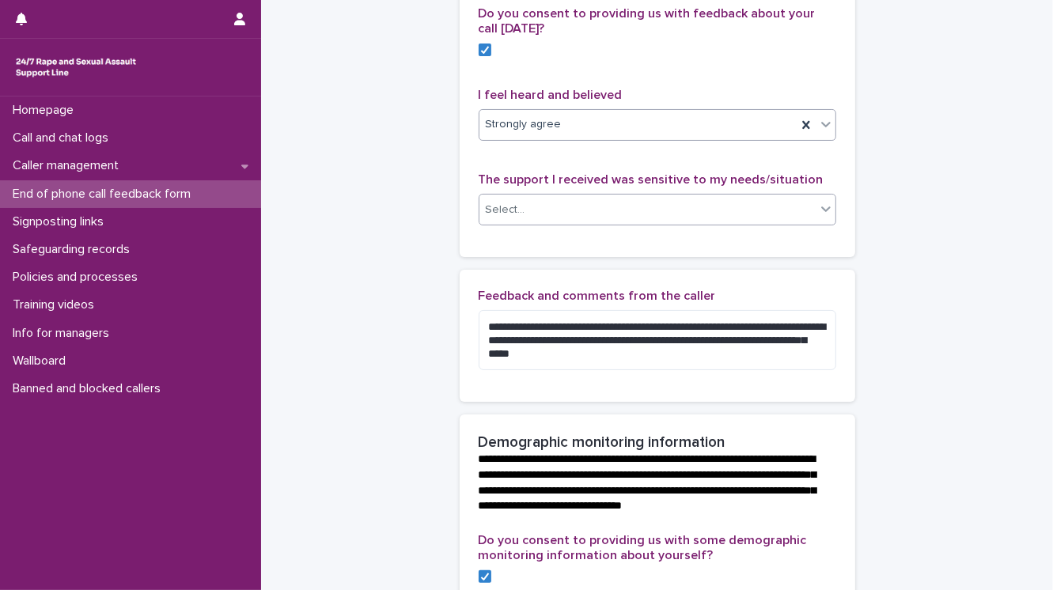
click at [510, 218] on div "Select..." at bounding box center [506, 210] width 40 height 17
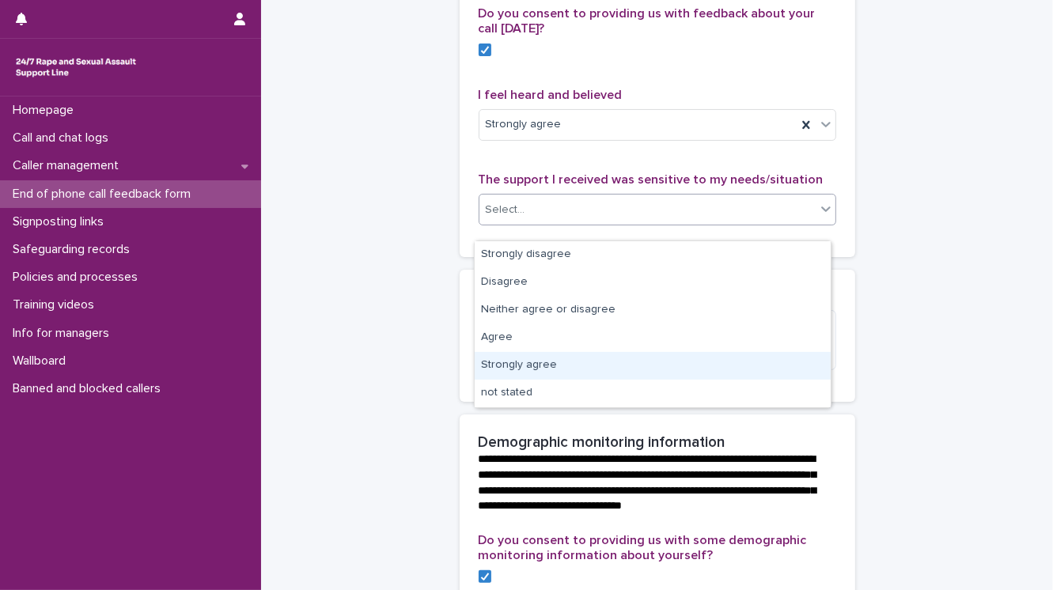
click at [542, 364] on div "Strongly agree" at bounding box center [652, 366] width 356 height 28
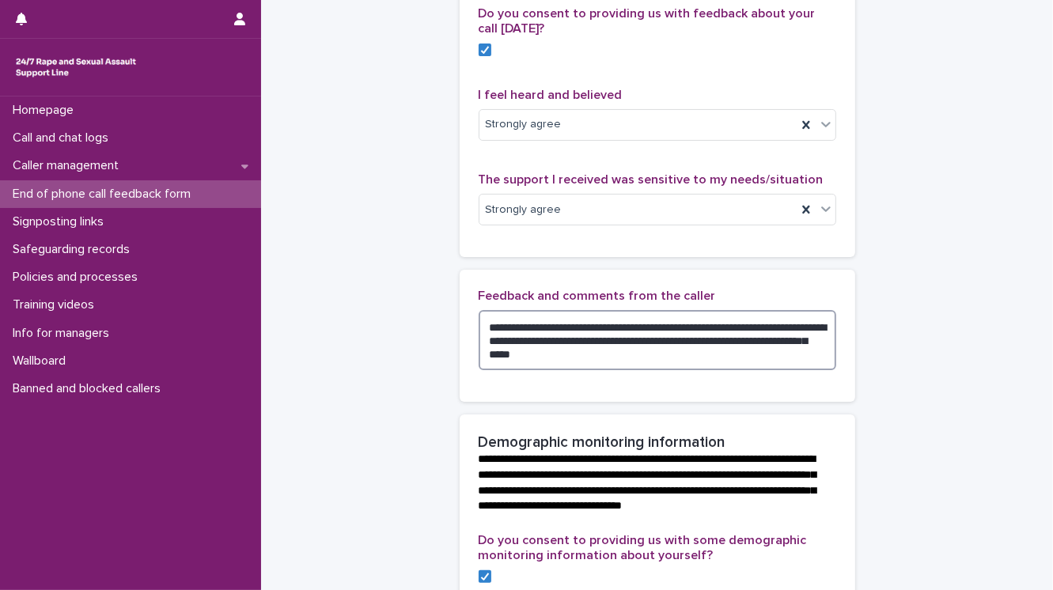
click at [596, 366] on textarea "**********" at bounding box center [656, 340] width 357 height 60
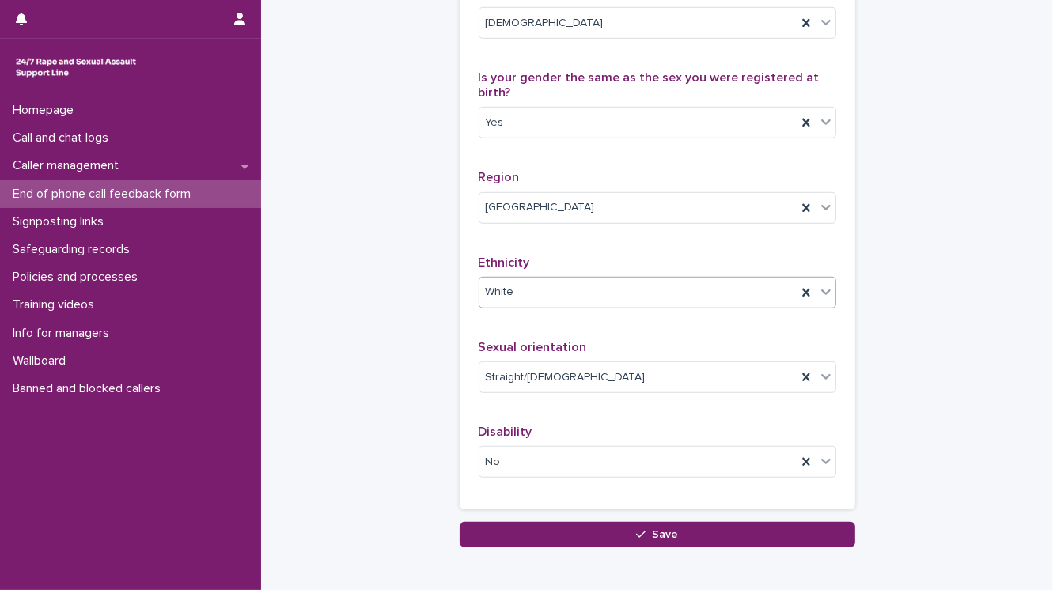
scroll to position [928, 0]
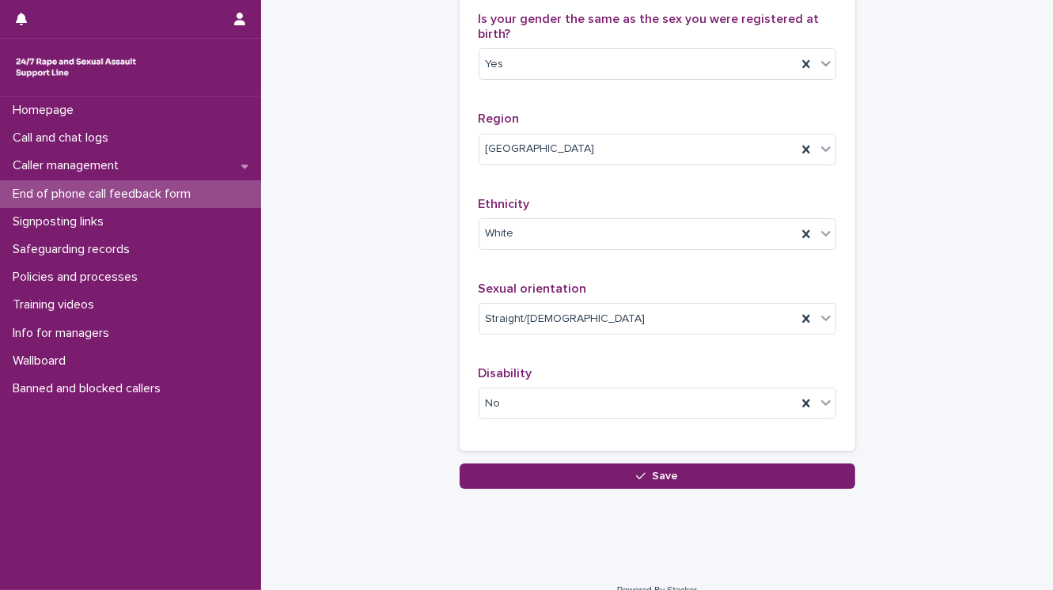
type textarea "**********"
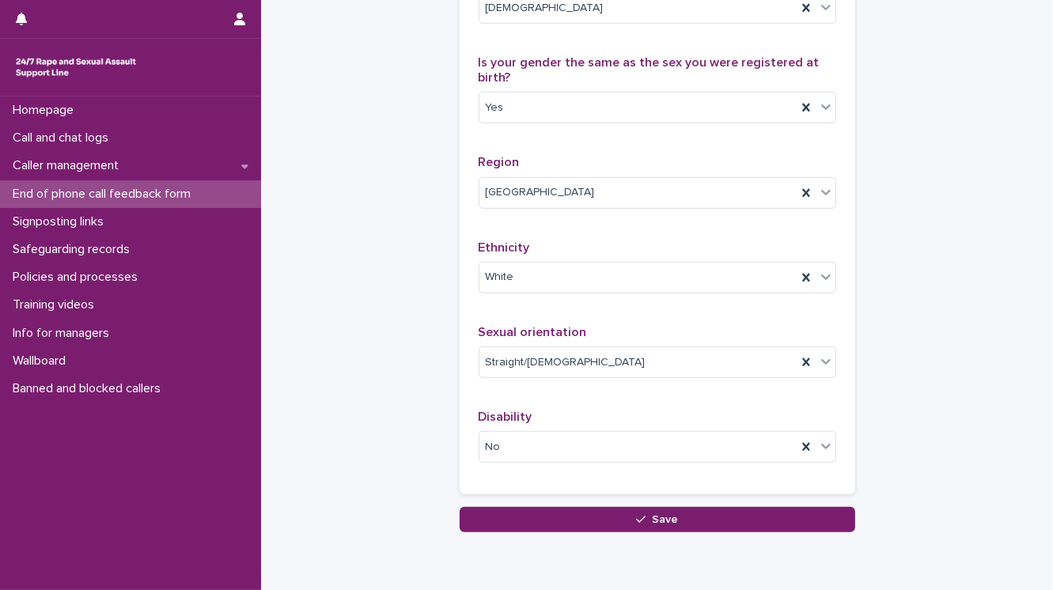
scroll to position [979, 0]
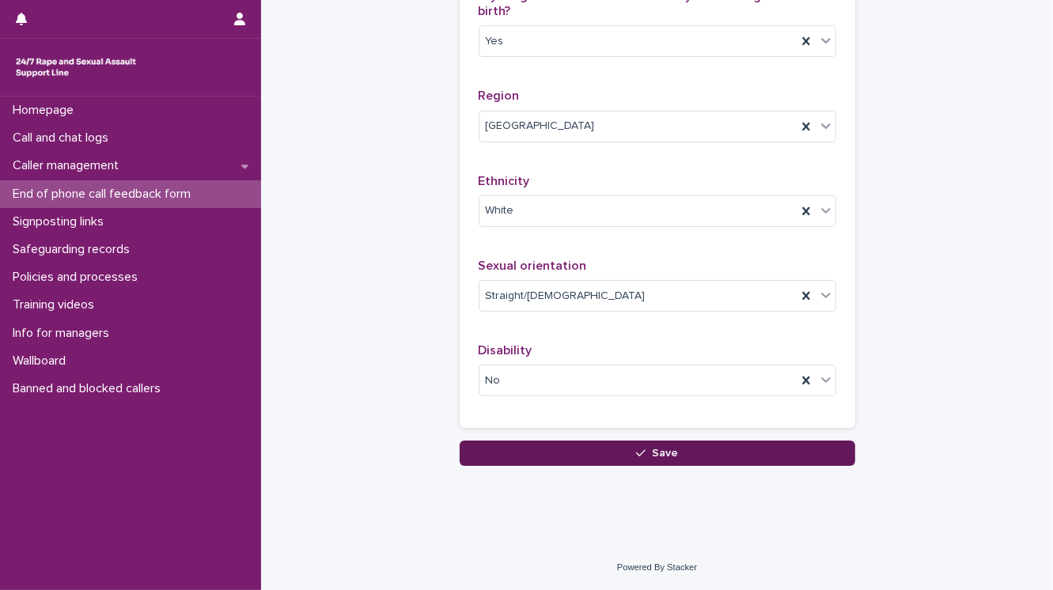
click at [546, 457] on button "Save" at bounding box center [656, 452] width 395 height 25
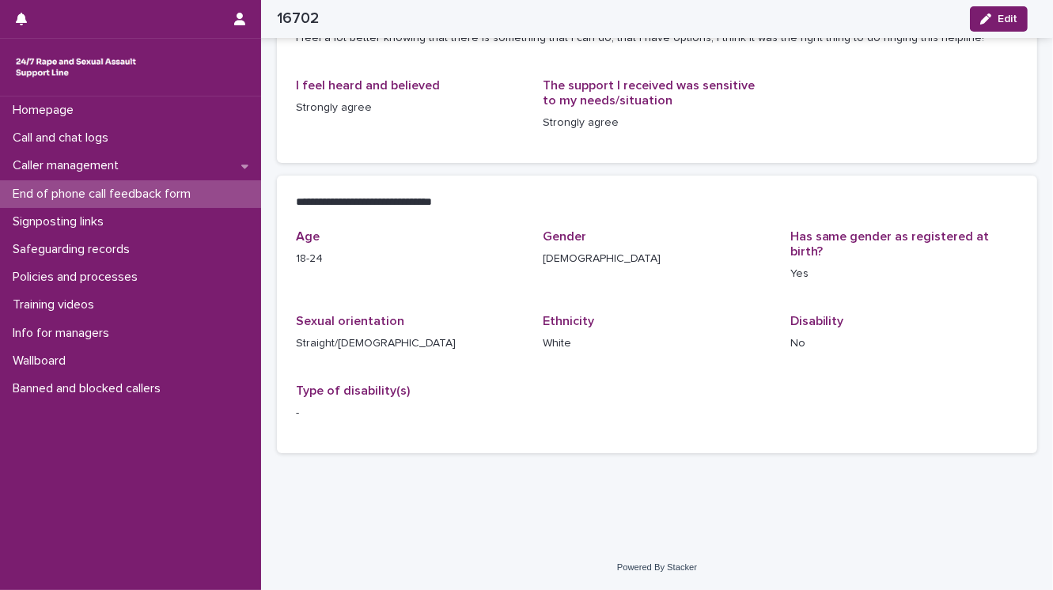
scroll to position [211, 0]
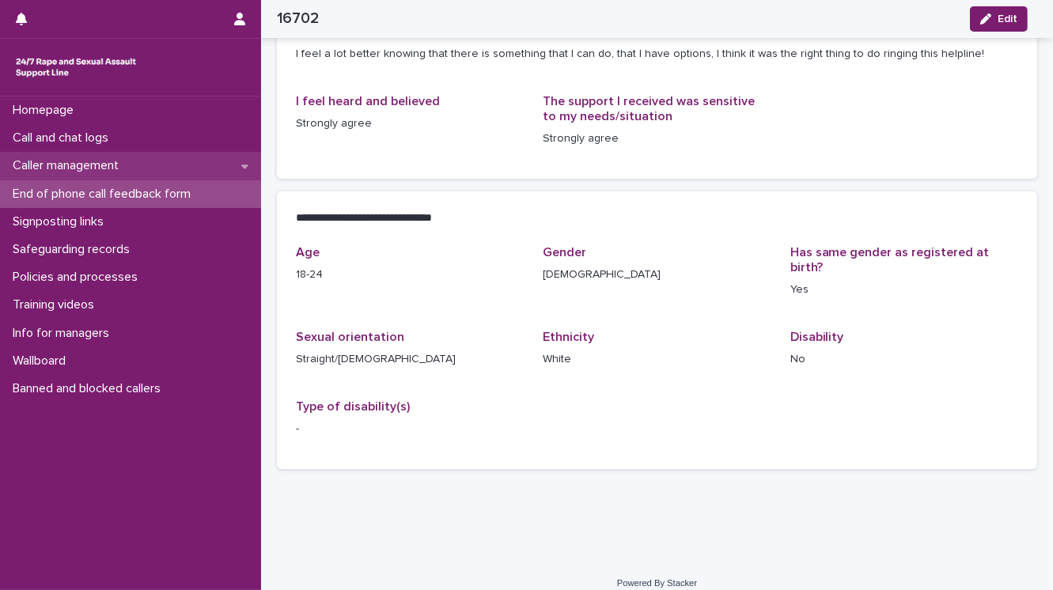
click at [100, 161] on p "Caller management" at bounding box center [68, 165] width 125 height 15
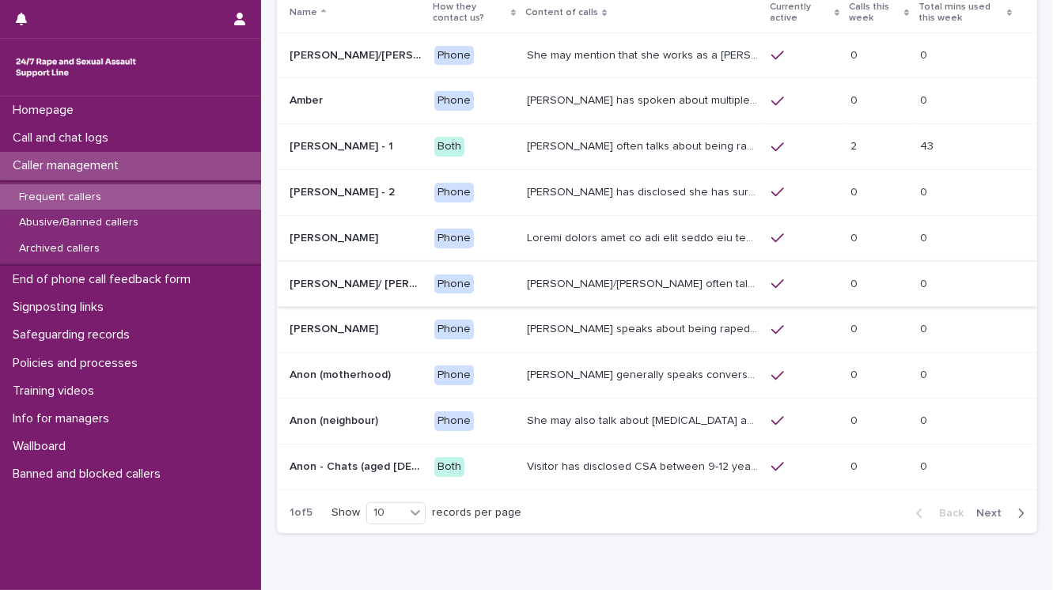
scroll to position [127, 0]
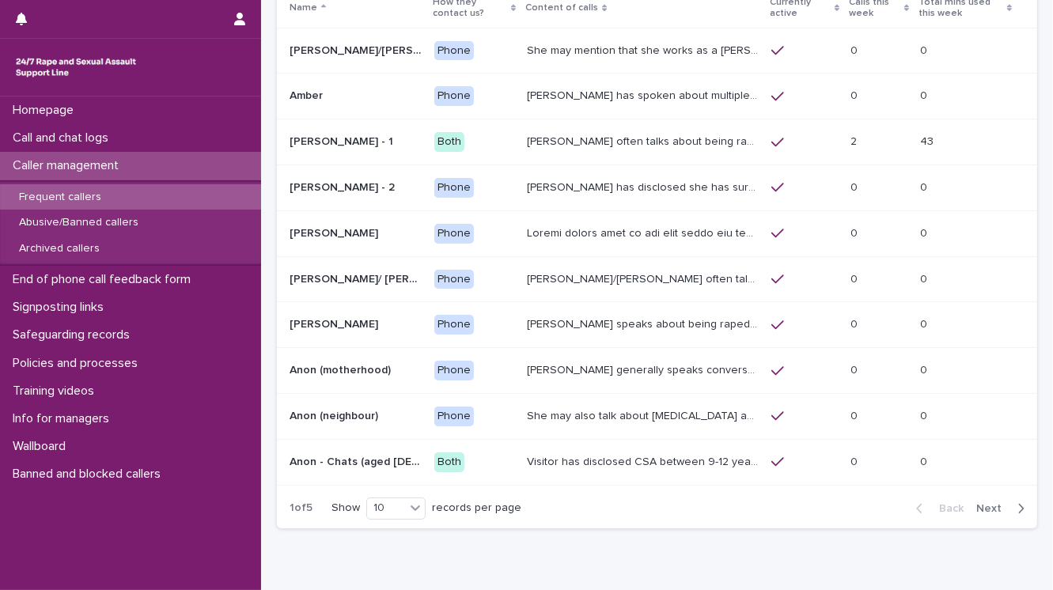
click at [984, 508] on span "Next" at bounding box center [993, 508] width 35 height 11
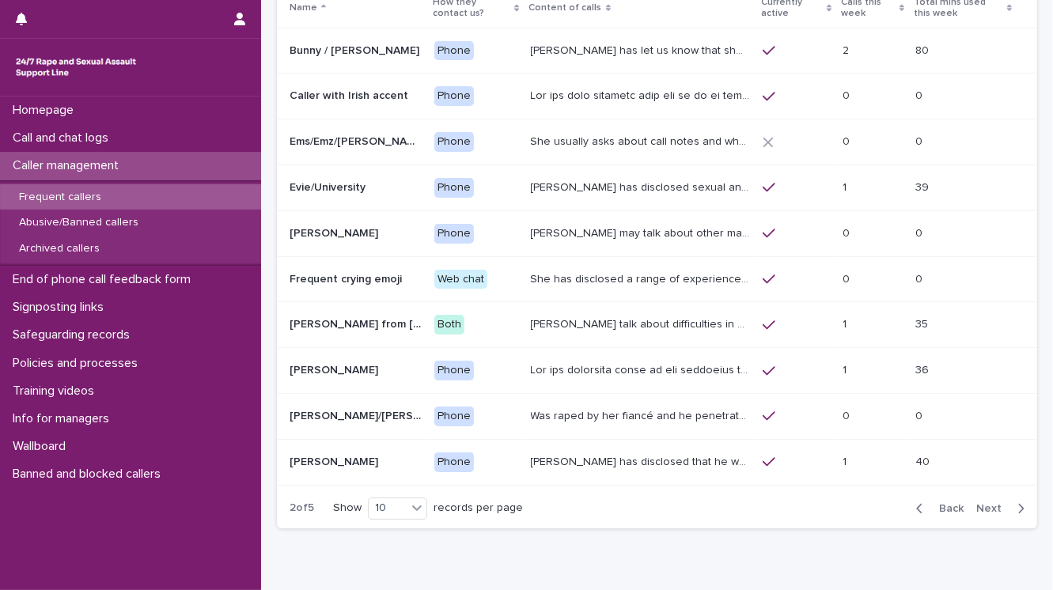
click at [977, 503] on span "Next" at bounding box center [993, 508] width 35 height 11
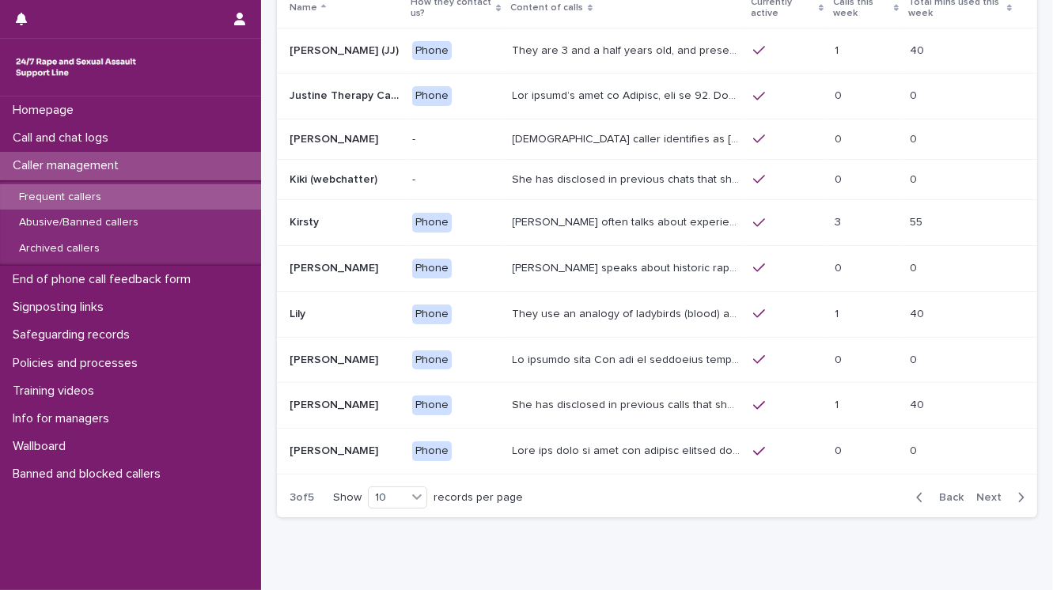
scroll to position [121, 0]
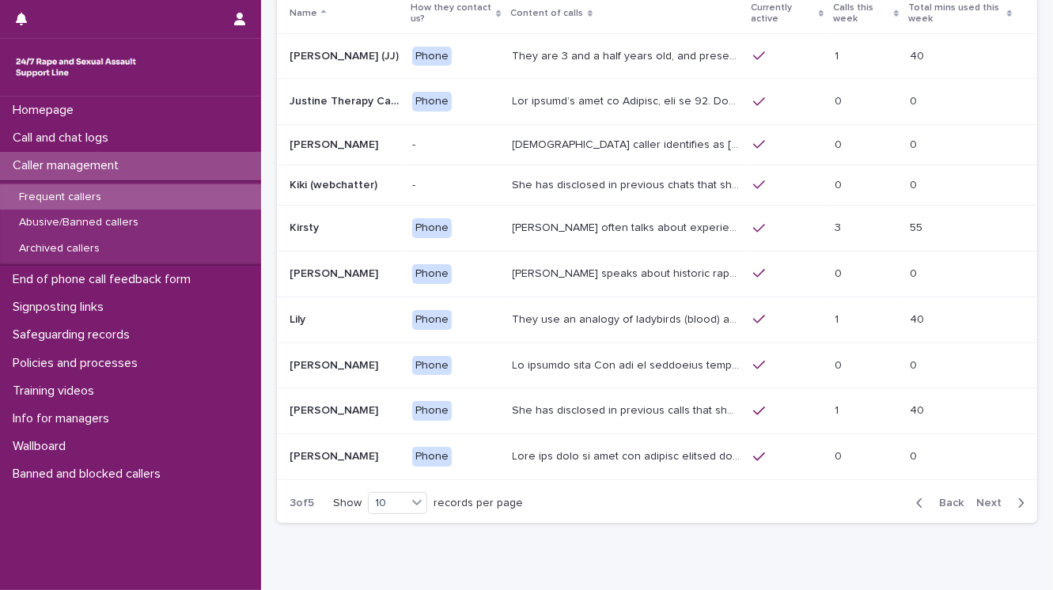
click at [538, 50] on p "They are 3 and a half years old, and presents as this age, talking about dogs, …" at bounding box center [627, 55] width 231 height 17
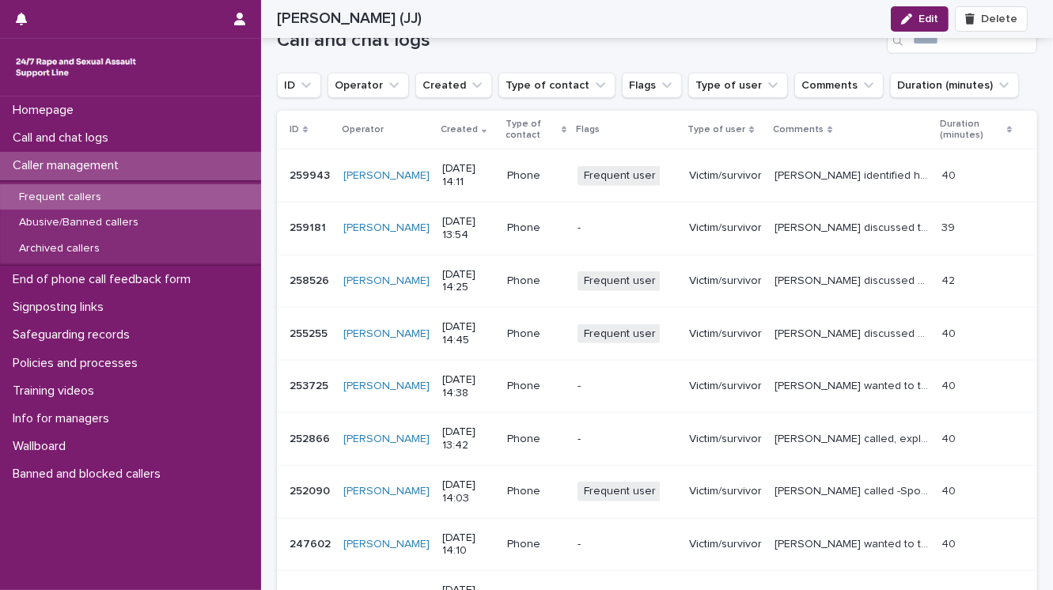
scroll to position [1645, 0]
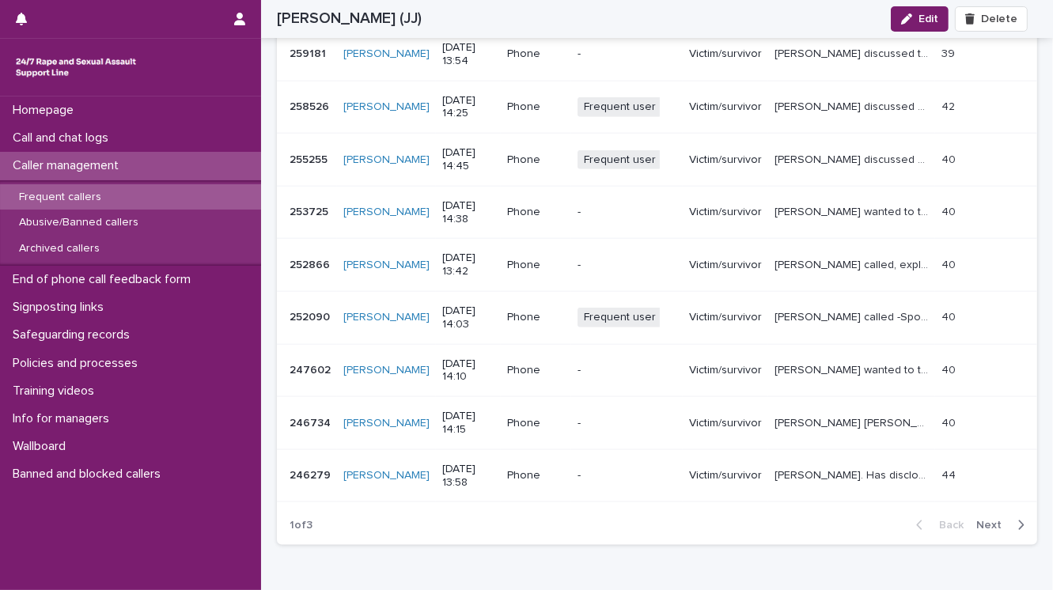
click at [979, 520] on span "Next" at bounding box center [993, 525] width 35 height 11
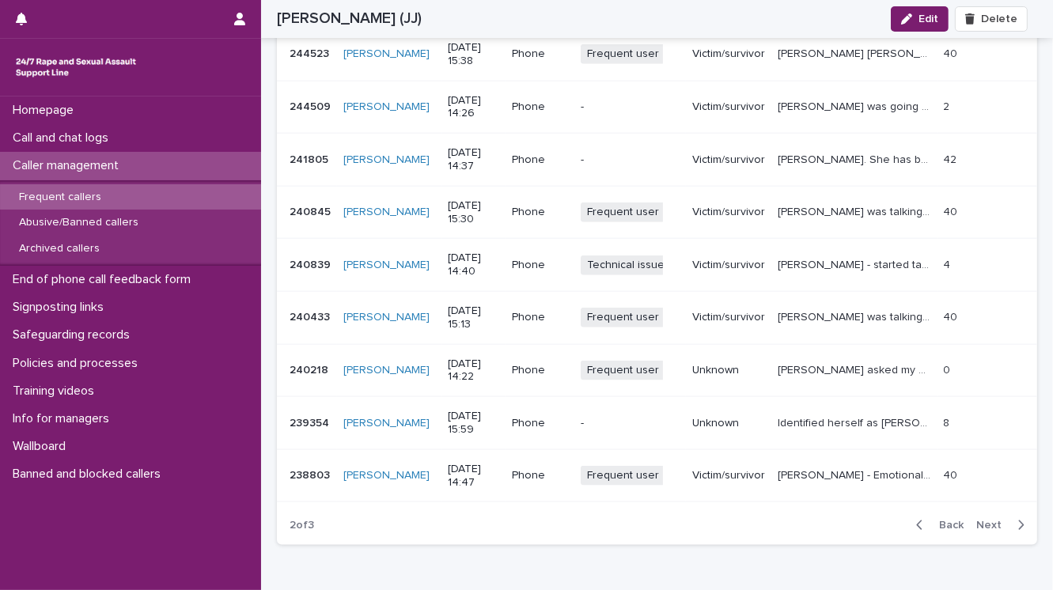
click at [978, 520] on span "Next" at bounding box center [993, 525] width 35 height 11
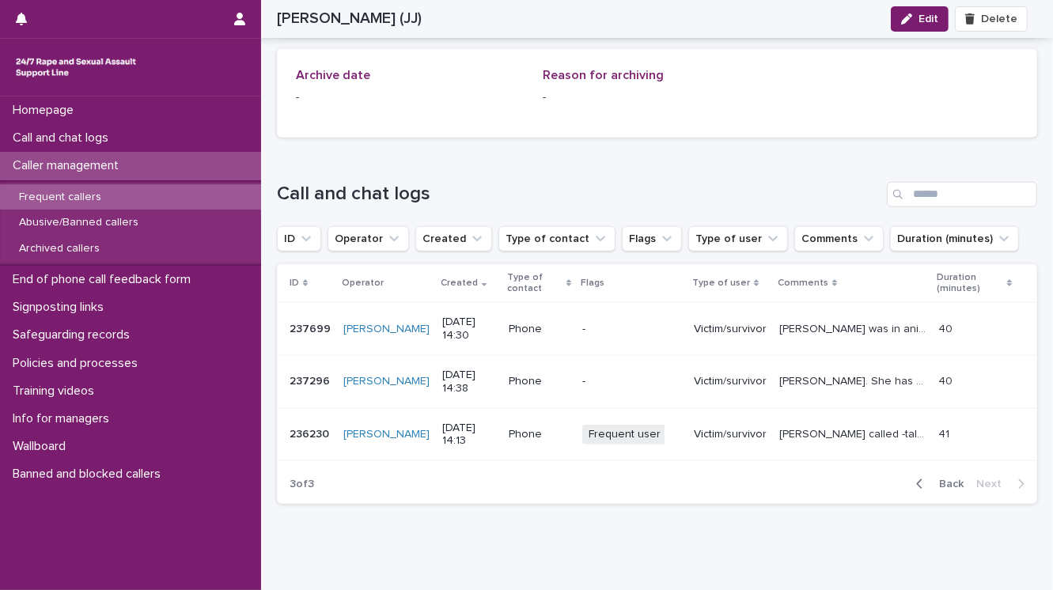
scroll to position [1254, 0]
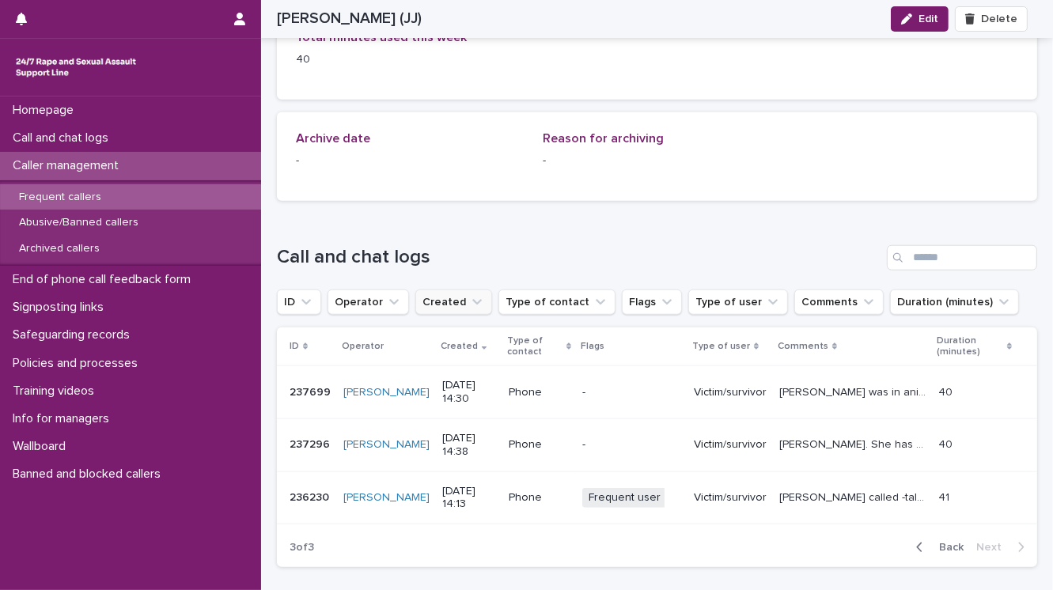
click at [446, 289] on button "Created" at bounding box center [453, 301] width 77 height 25
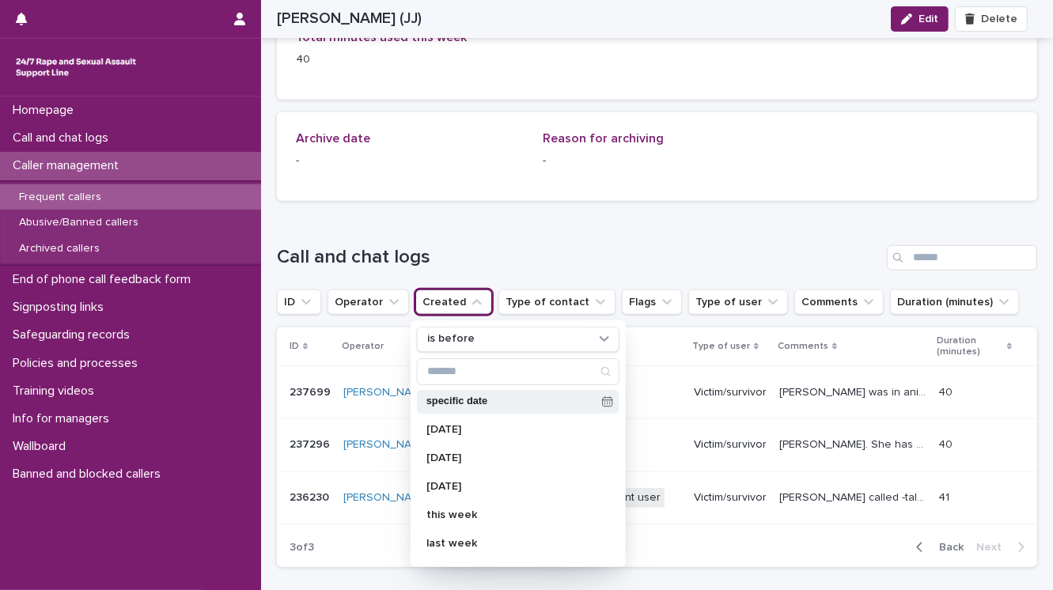
click at [441, 396] on p "specific date" at bounding box center [510, 401] width 169 height 10
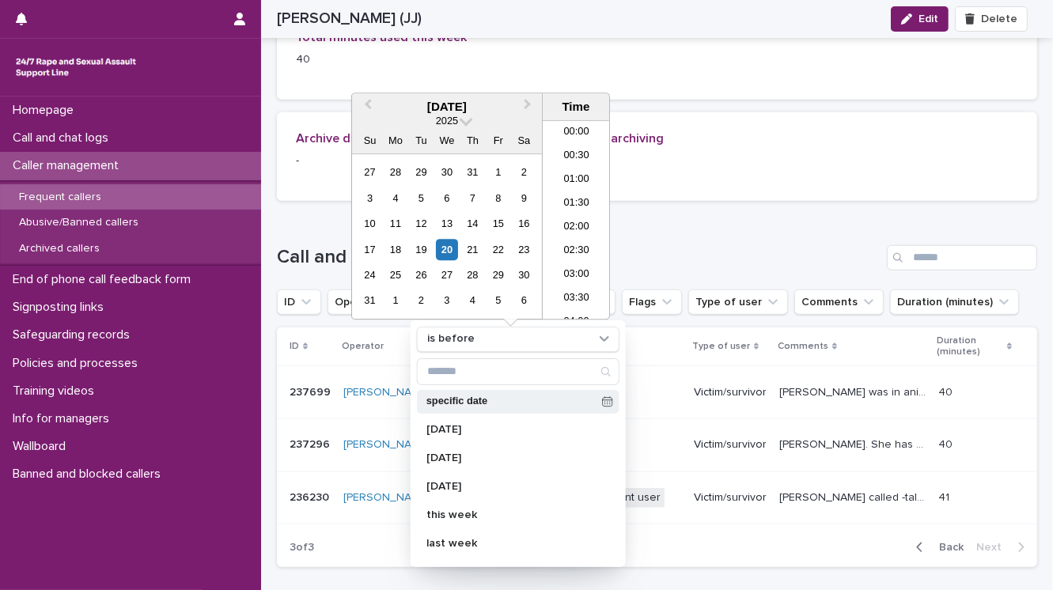
scroll to position [862, 0]
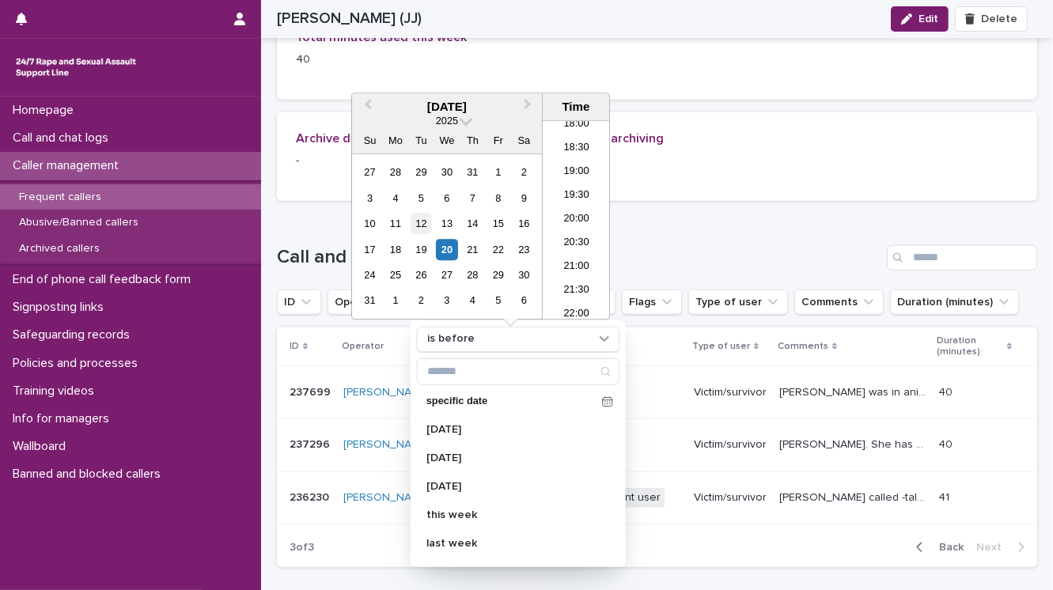
click at [423, 225] on div "12" at bounding box center [420, 223] width 21 height 21
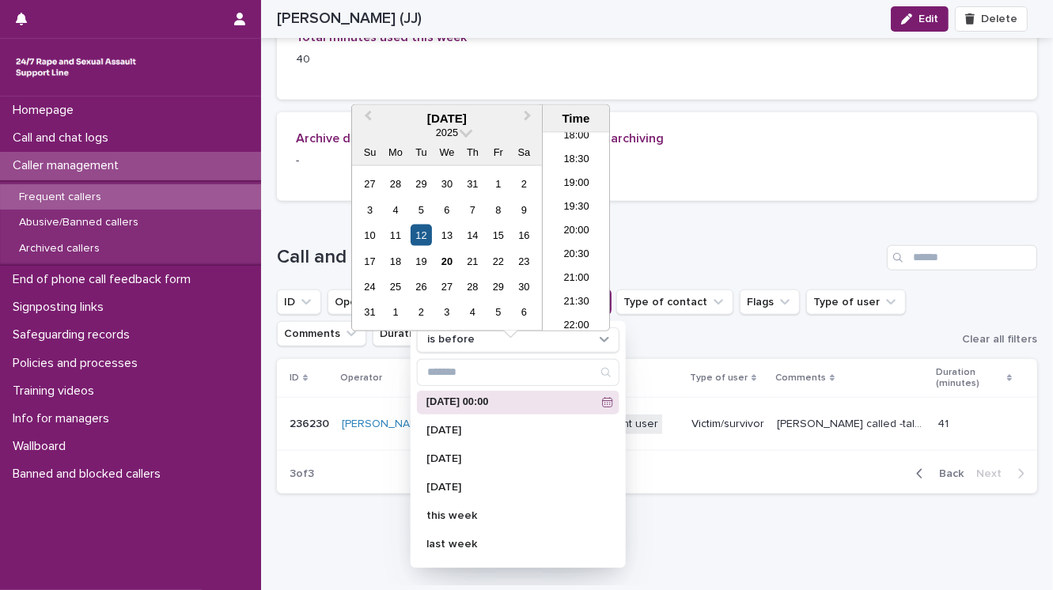
scroll to position [1243, 0]
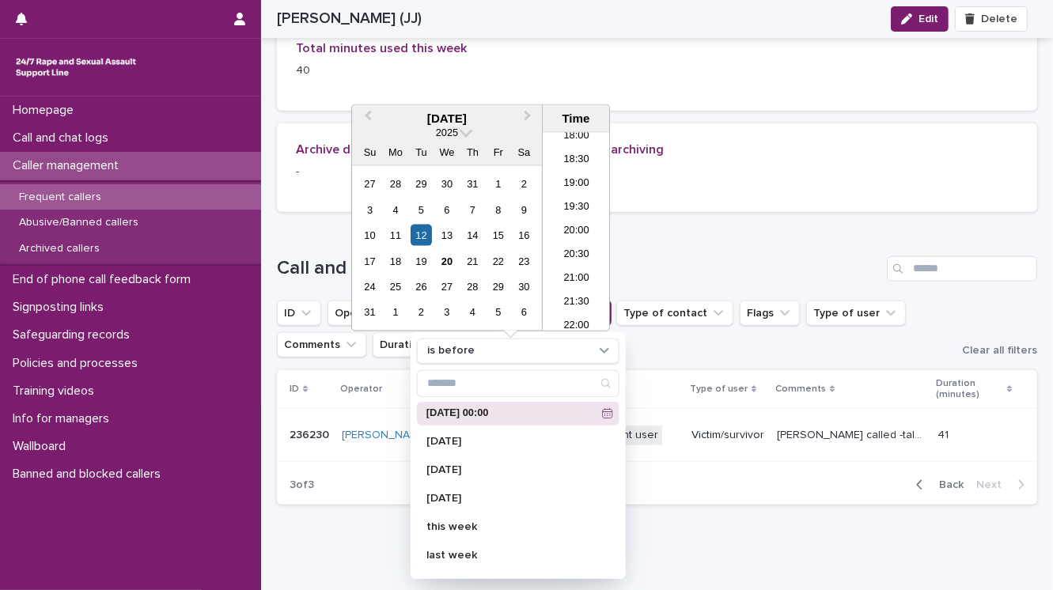
click at [461, 408] on p "12/8/2025 00:00" at bounding box center [510, 413] width 169 height 10
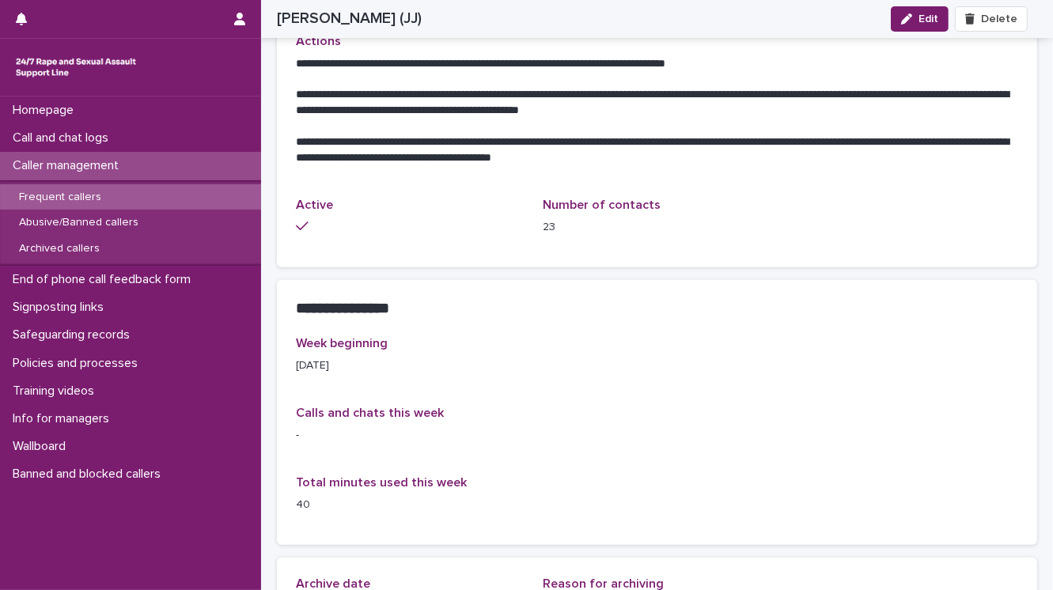
scroll to position [800, 0]
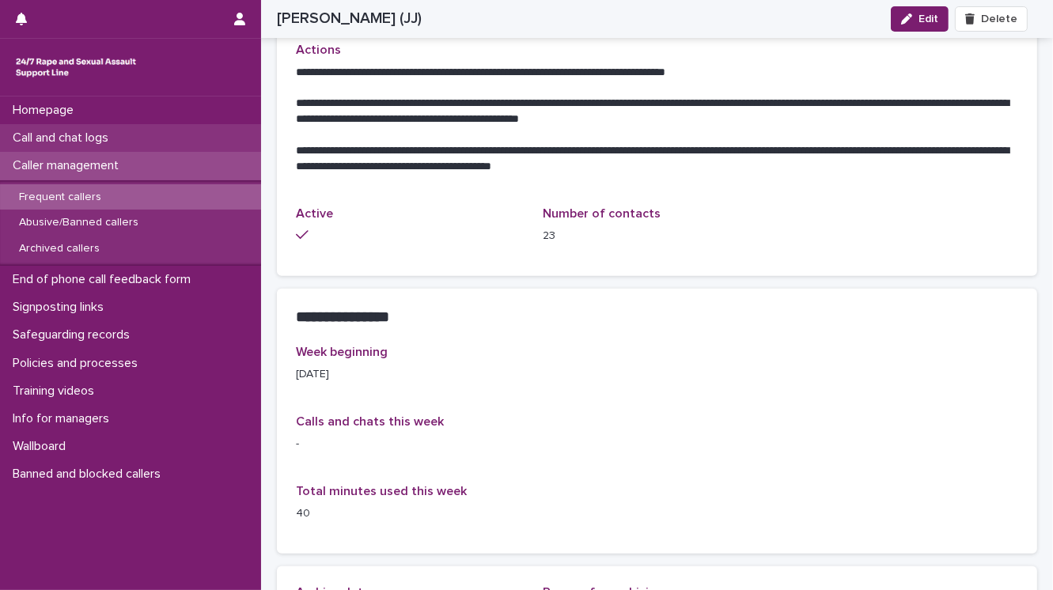
click at [144, 139] on div "Call and chat logs" at bounding box center [130, 138] width 261 height 28
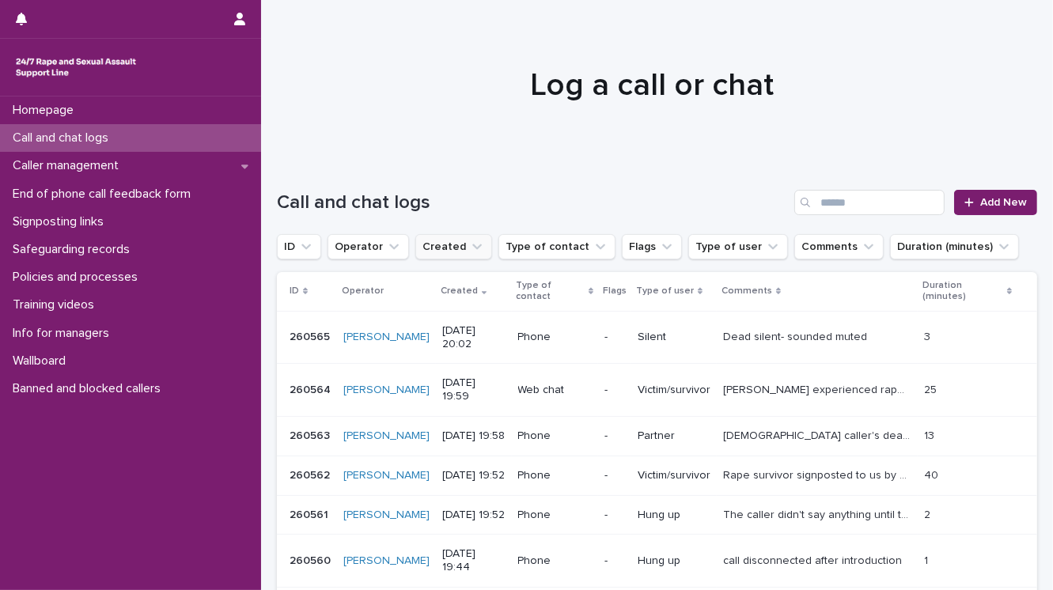
click at [440, 245] on button "Created" at bounding box center [453, 246] width 77 height 25
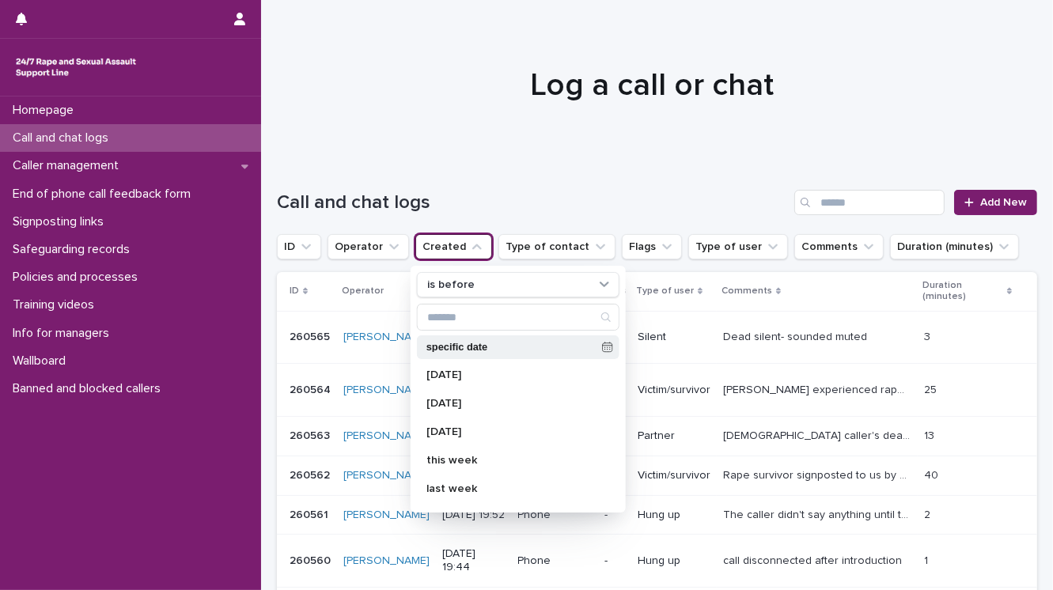
click at [462, 347] on p "specific date" at bounding box center [510, 347] width 169 height 10
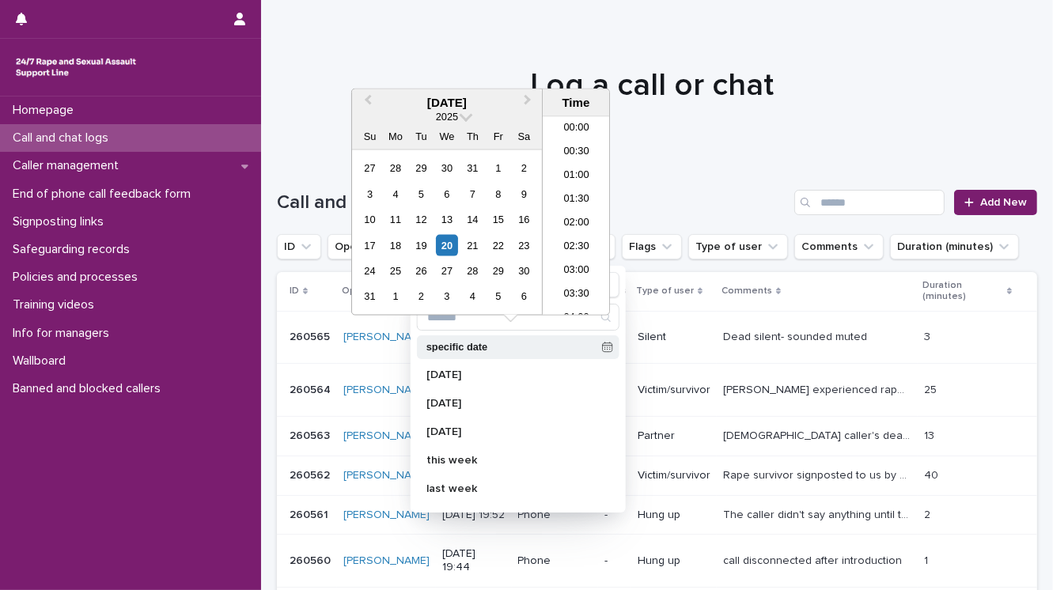
scroll to position [862, 0]
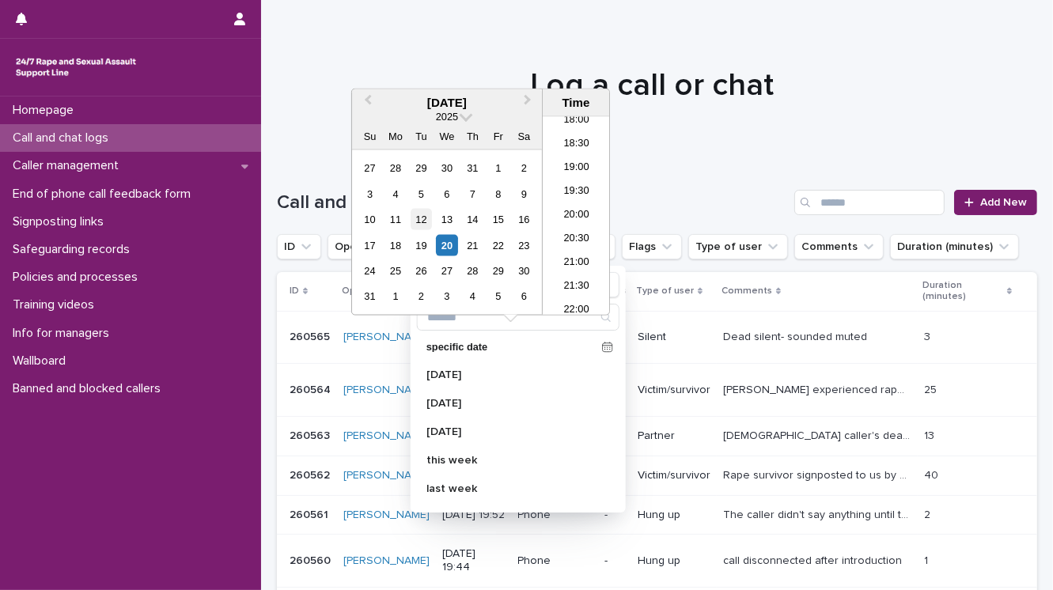
click at [421, 217] on div "12" at bounding box center [420, 219] width 21 height 21
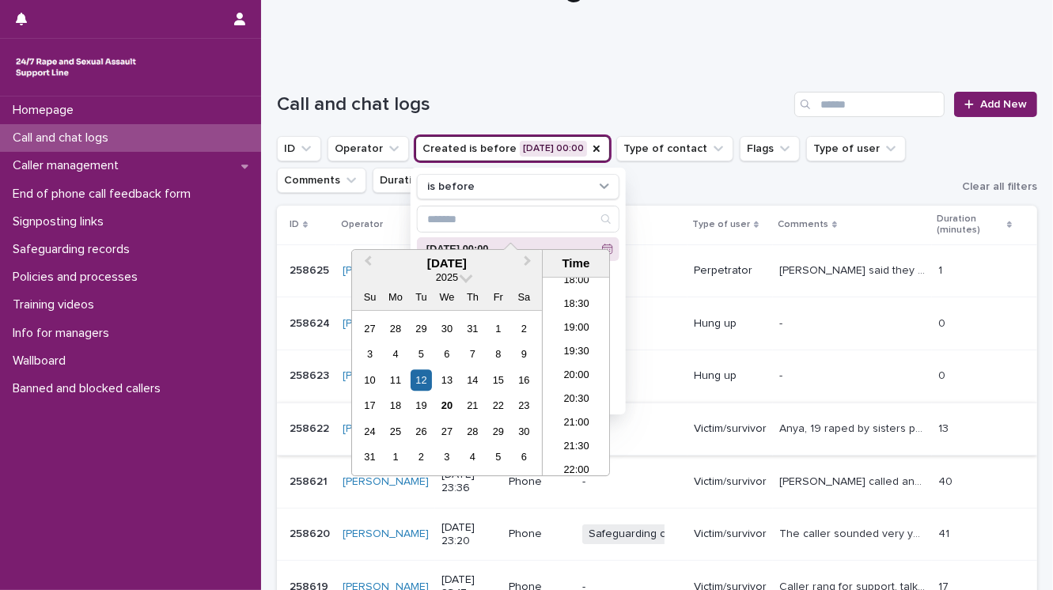
scroll to position [127, 0]
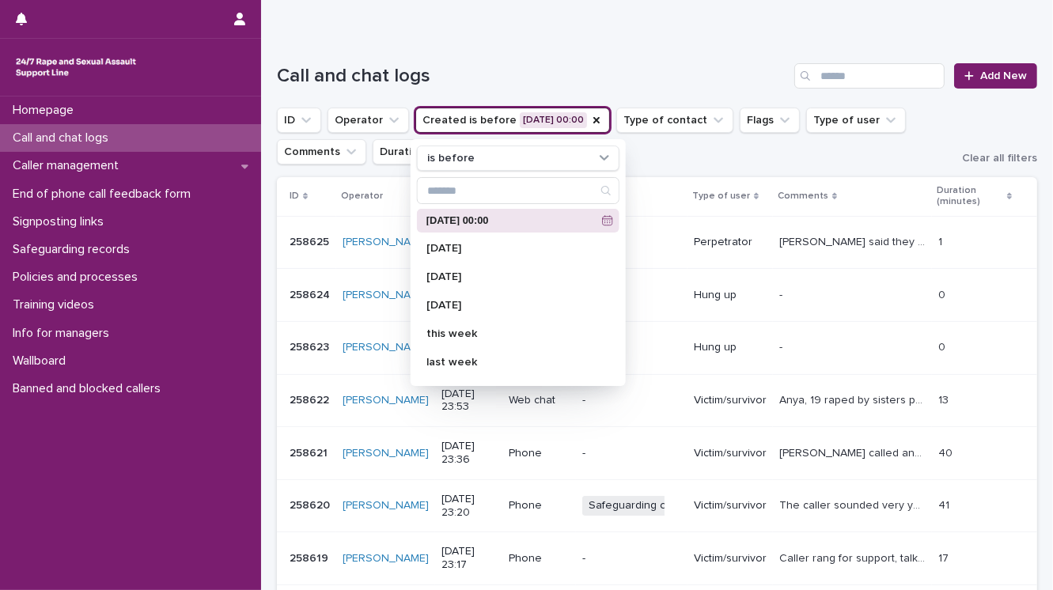
click at [1034, 376] on div "Loading... Saving… Loading... Saving… Call and chat logs Add New ID Operator Cr…" at bounding box center [657, 435] width 776 height 807
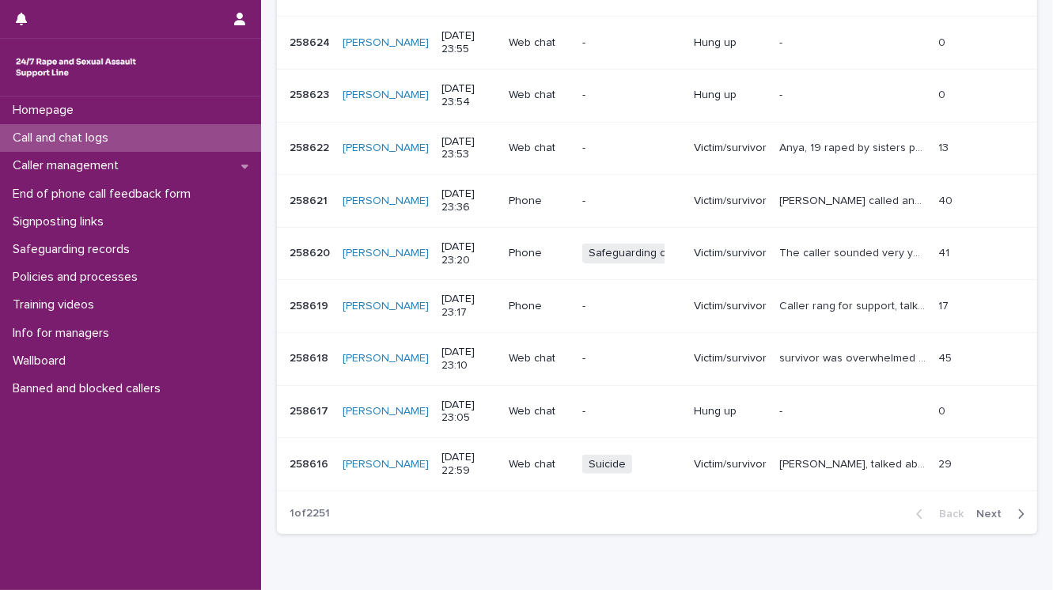
scroll to position [380, 0]
click at [1017, 508] on icon "button" at bounding box center [1020, 513] width 7 height 14
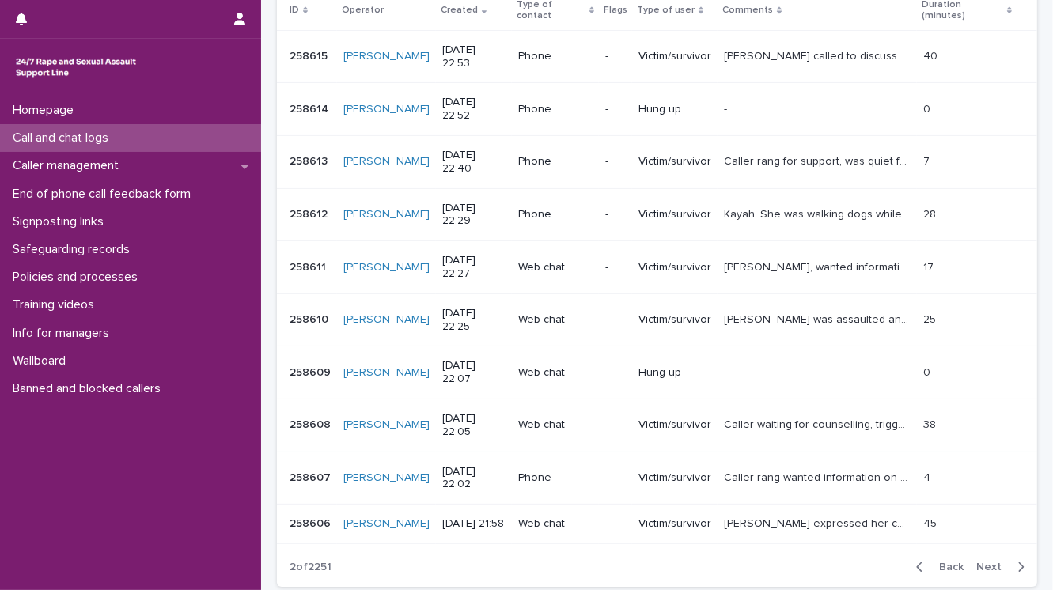
scroll to position [309, 0]
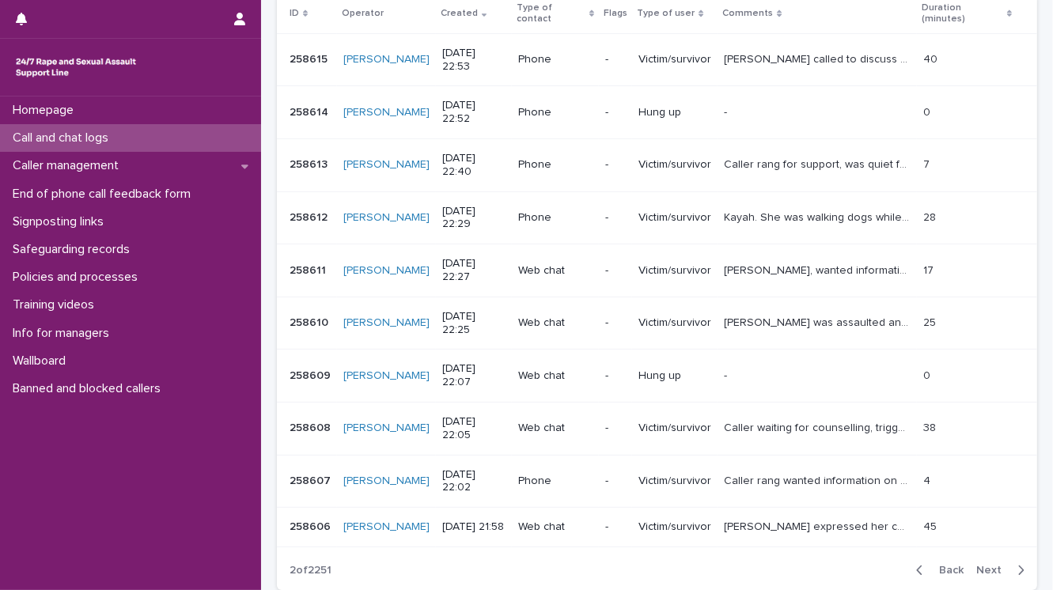
click at [982, 565] on span "Next" at bounding box center [993, 570] width 35 height 11
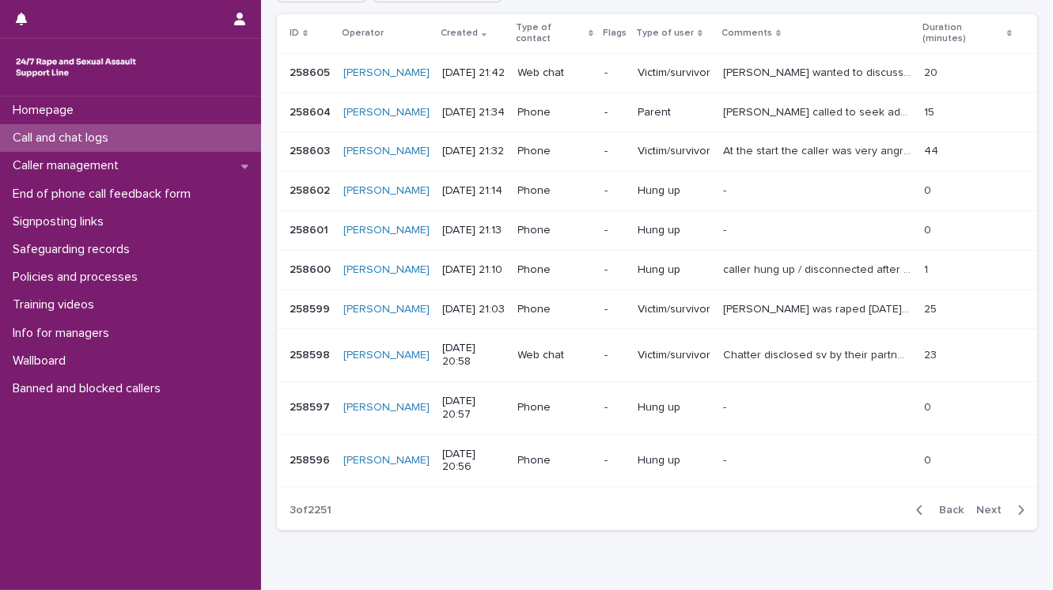
click at [983, 516] on span "Next" at bounding box center [993, 510] width 35 height 11
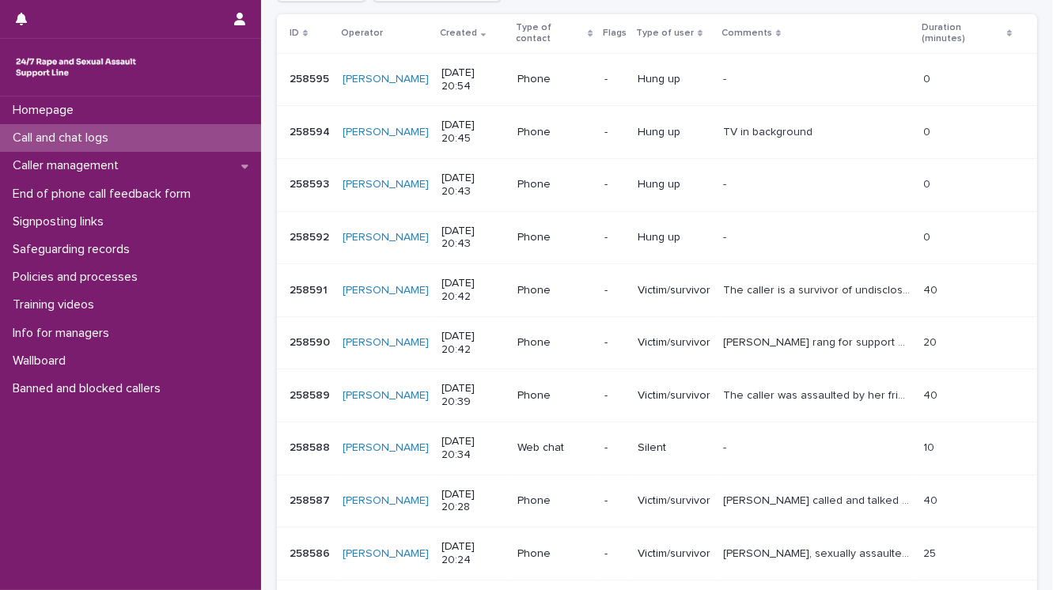
scroll to position [316, 0]
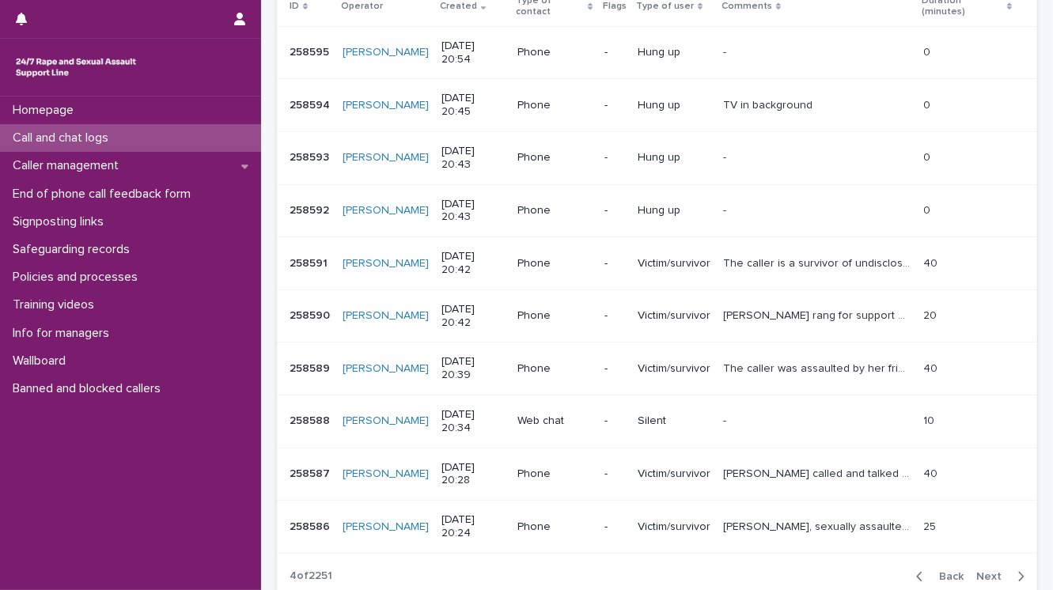
click at [981, 571] on span "Next" at bounding box center [993, 576] width 35 height 11
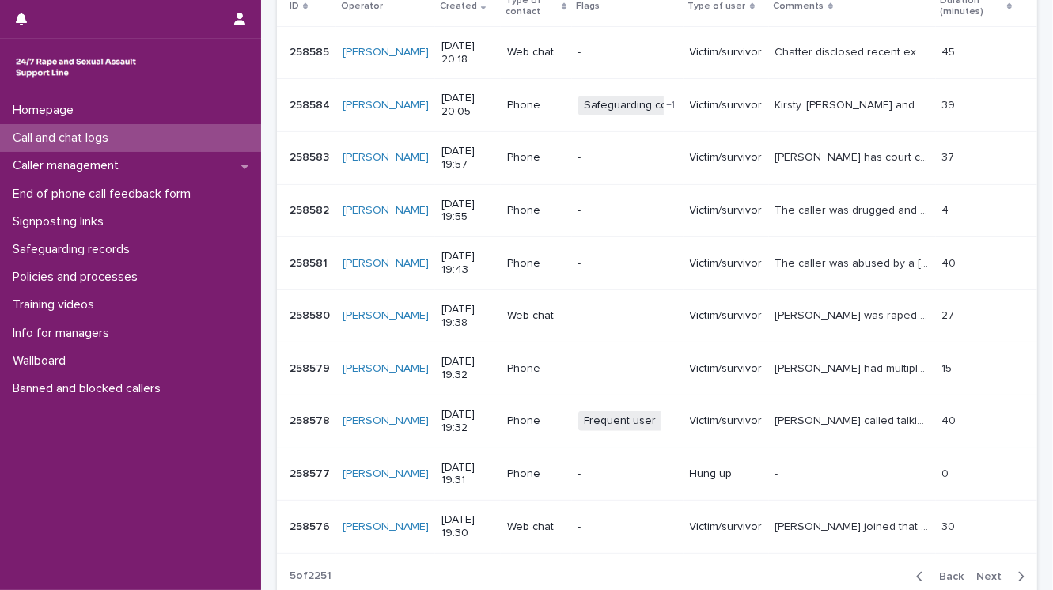
click at [981, 571] on span "Next" at bounding box center [993, 576] width 35 height 11
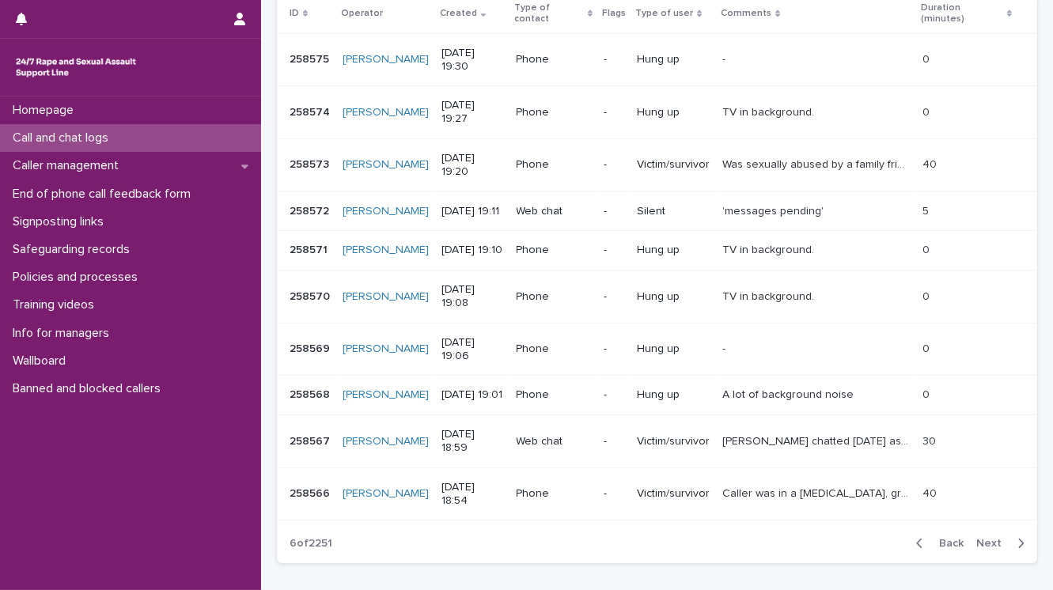
click at [976, 549] on span "Next" at bounding box center [993, 543] width 35 height 11
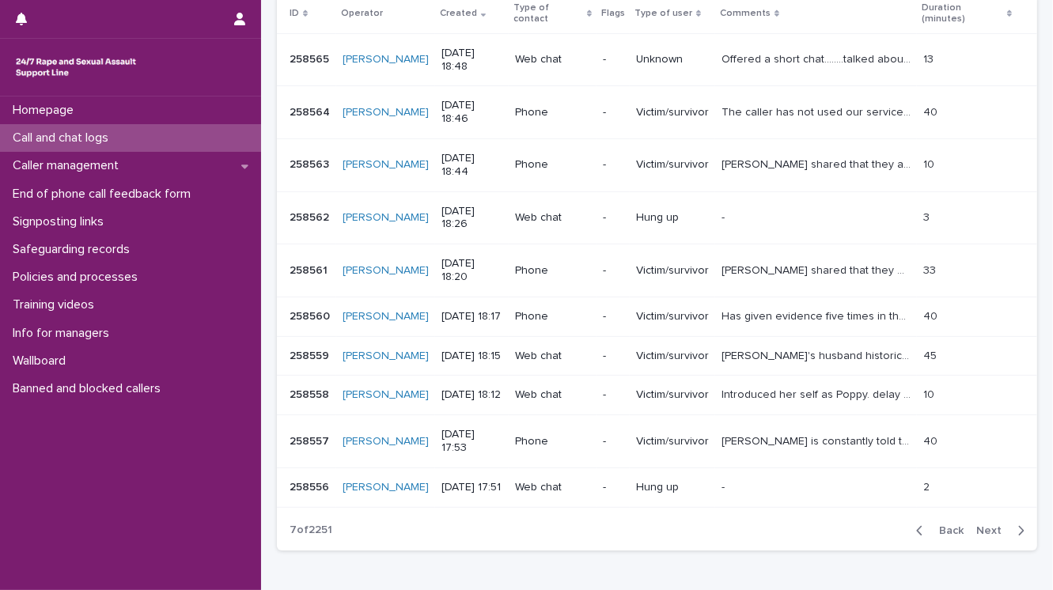
scroll to position [316, 0]
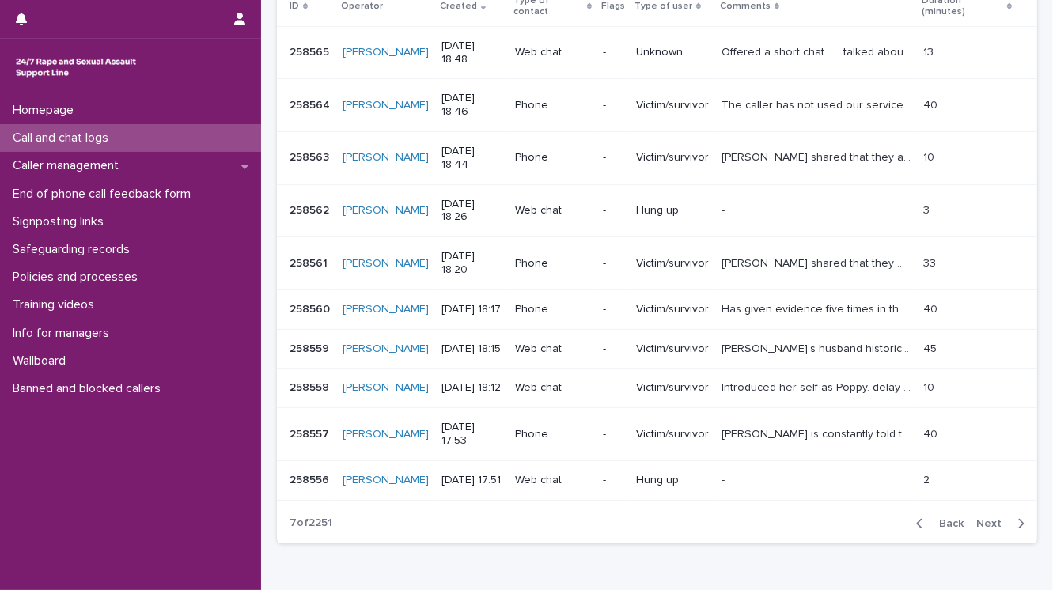
click at [981, 529] on span "Next" at bounding box center [993, 523] width 35 height 11
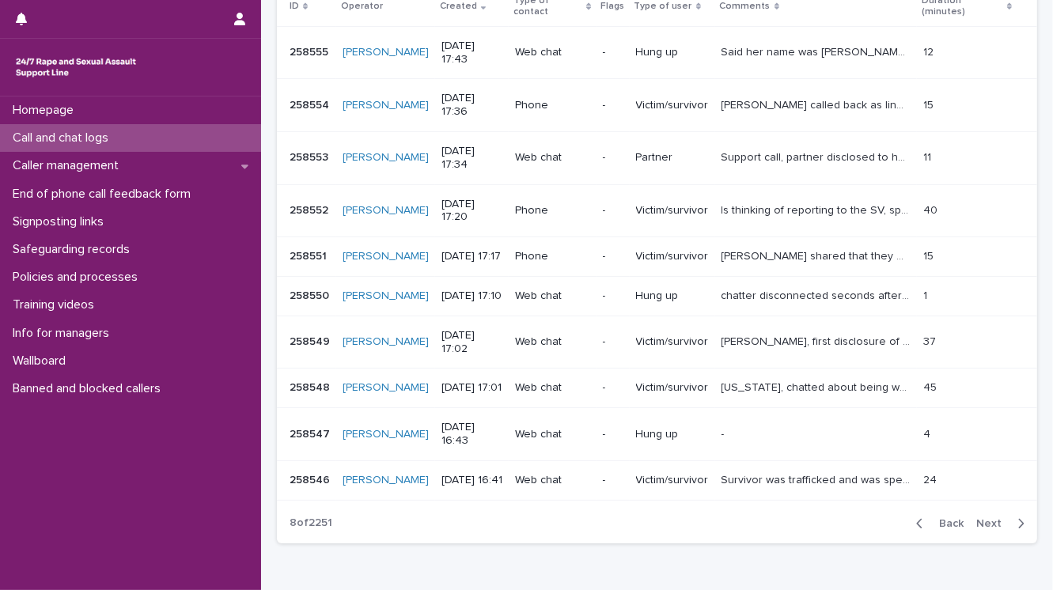
scroll to position [309, 0]
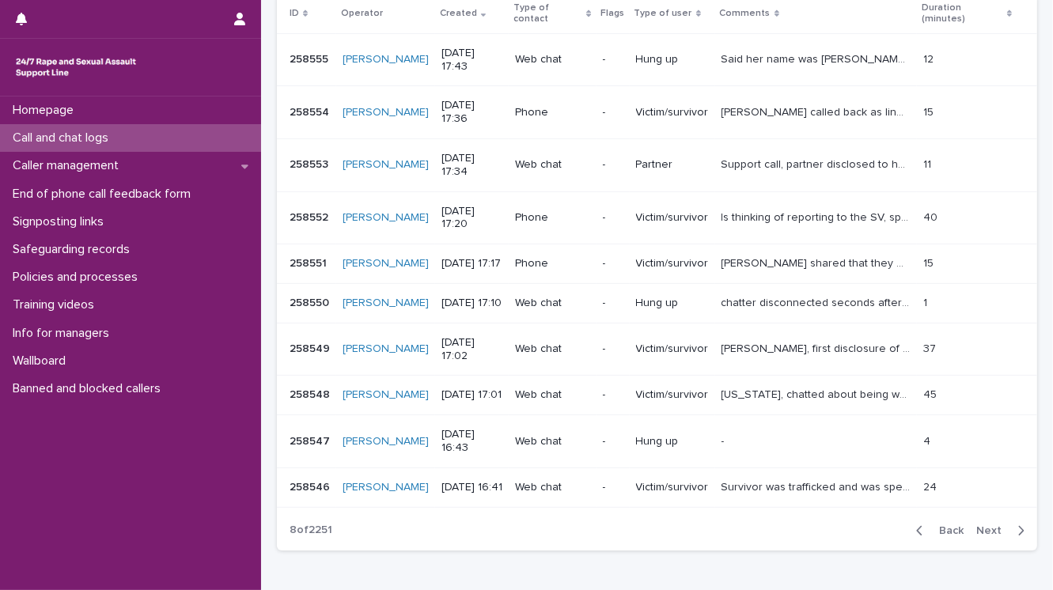
click at [981, 536] on span "Next" at bounding box center [993, 530] width 35 height 11
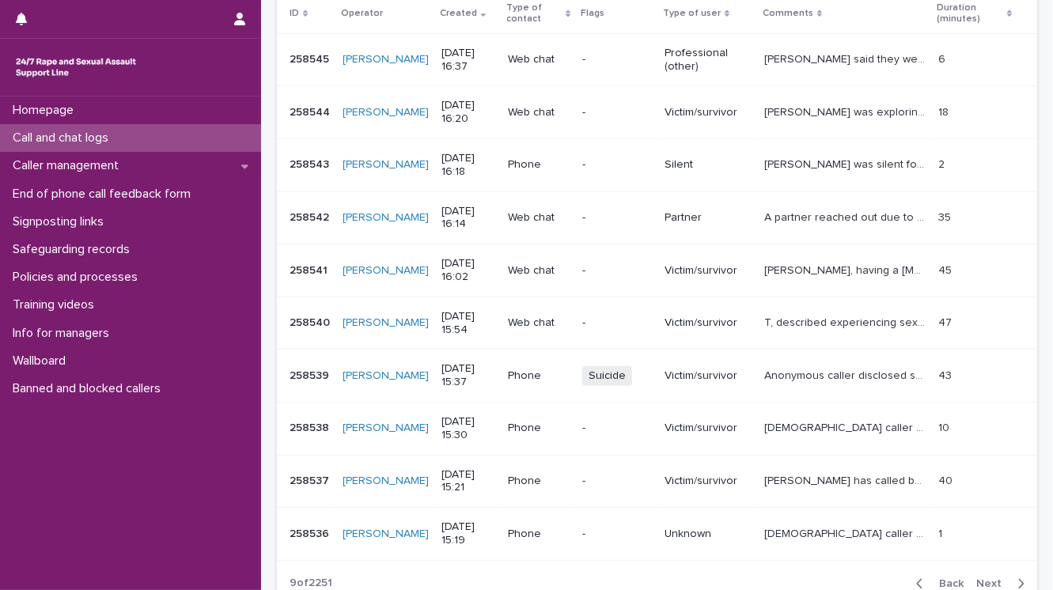
scroll to position [316, 0]
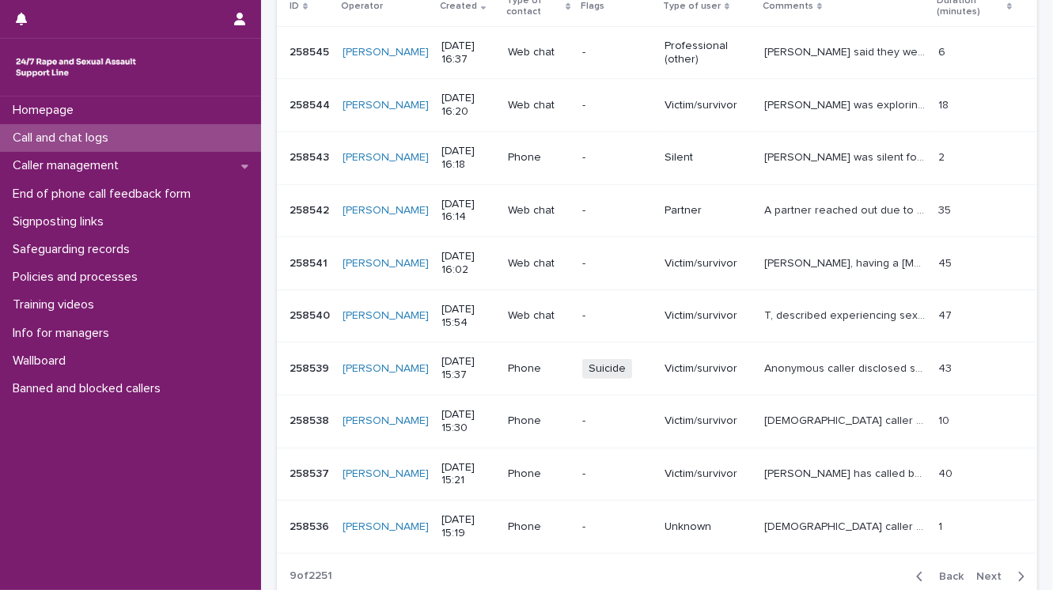
click at [983, 573] on span "Next" at bounding box center [993, 576] width 35 height 11
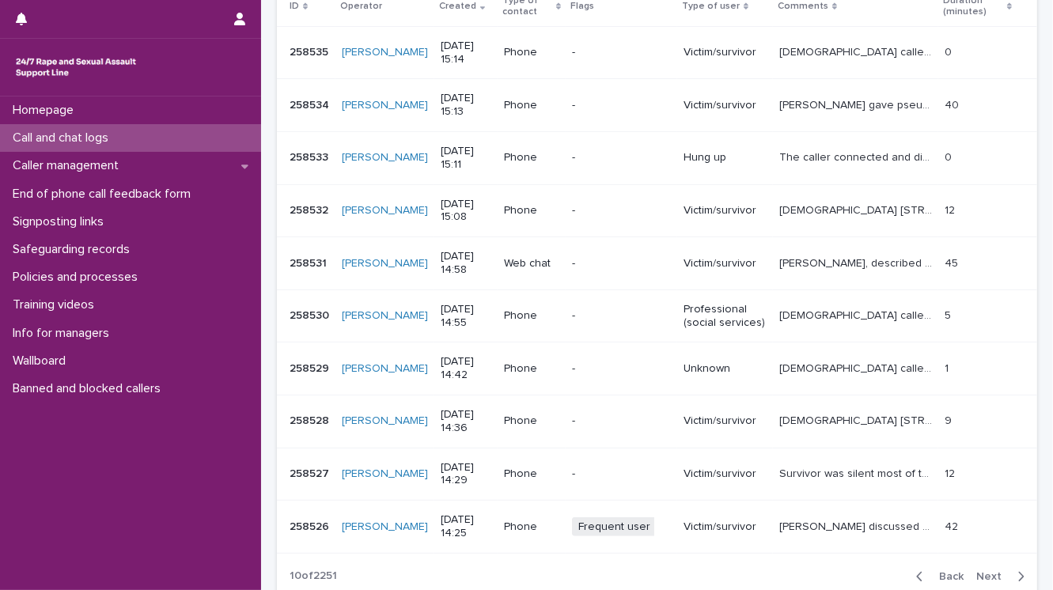
click at [976, 571] on span "Next" at bounding box center [993, 576] width 35 height 11
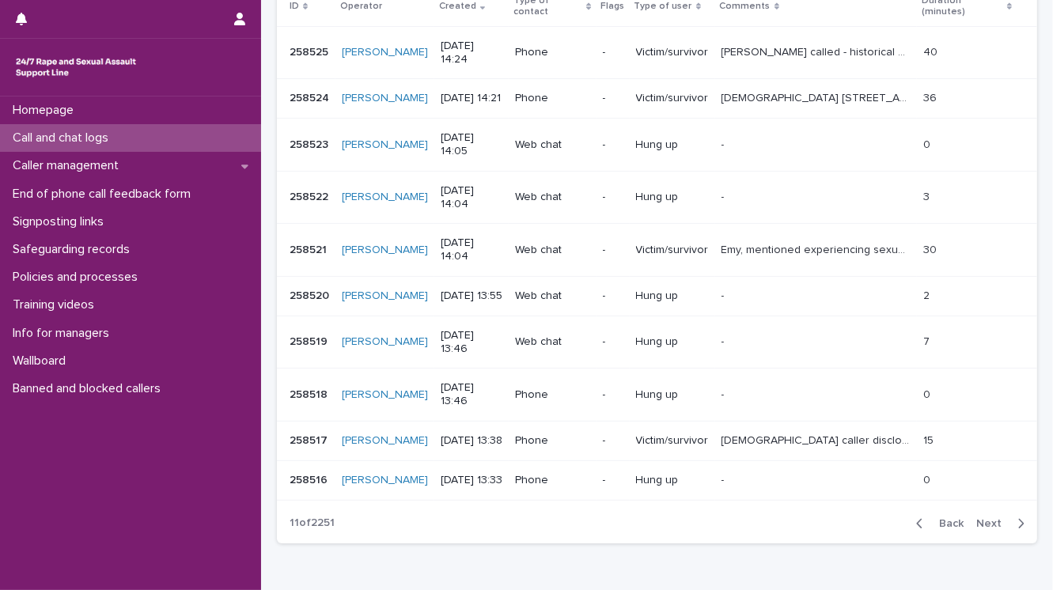
click at [979, 529] on span "Next" at bounding box center [993, 523] width 35 height 11
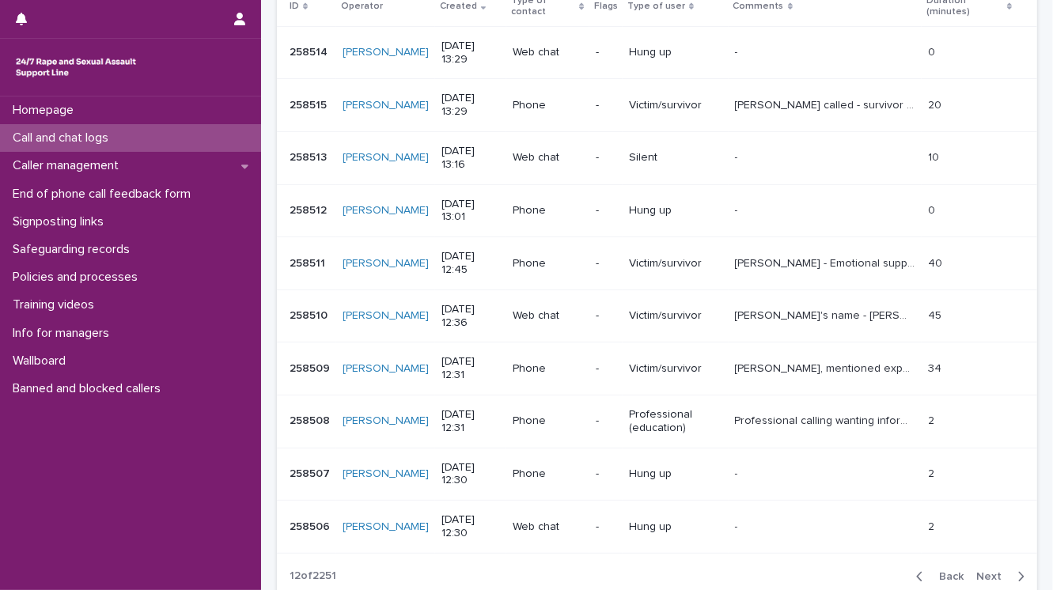
click at [977, 572] on span "Next" at bounding box center [993, 576] width 35 height 11
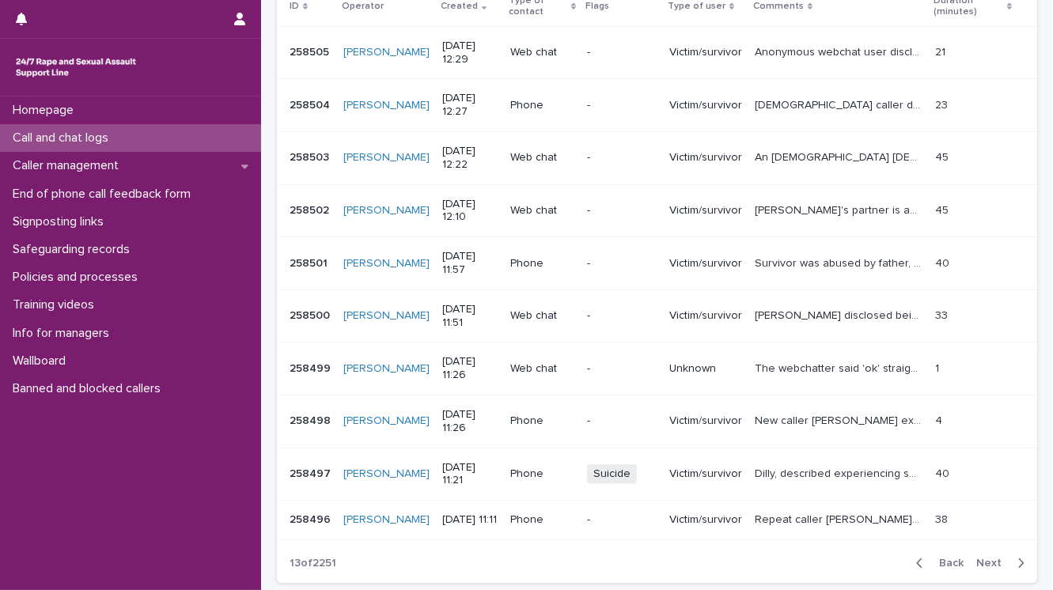
click at [978, 569] on span "Next" at bounding box center [993, 563] width 35 height 11
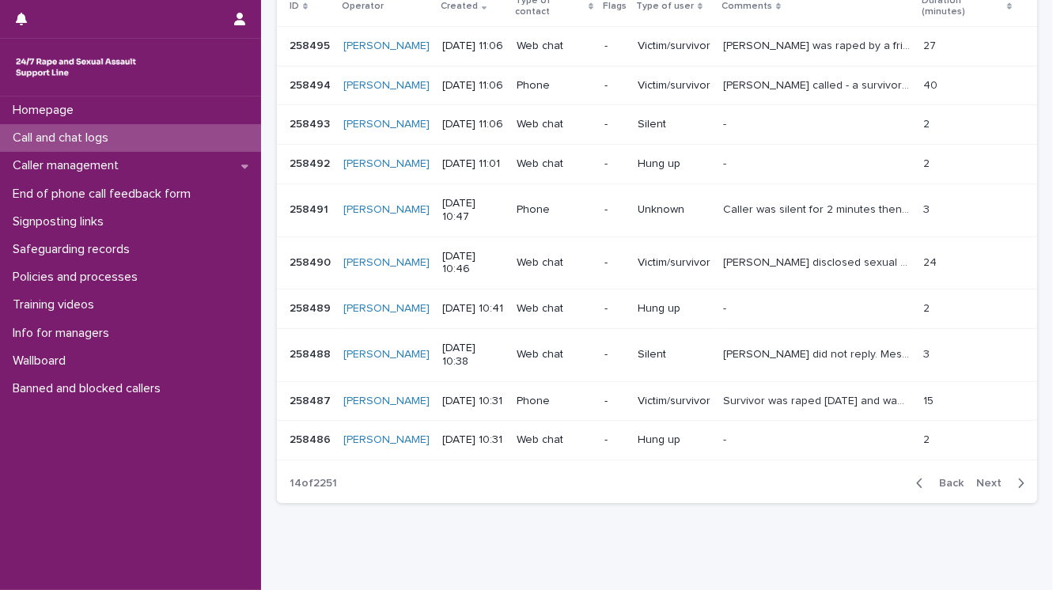
click at [978, 489] on span "Next" at bounding box center [993, 483] width 35 height 11
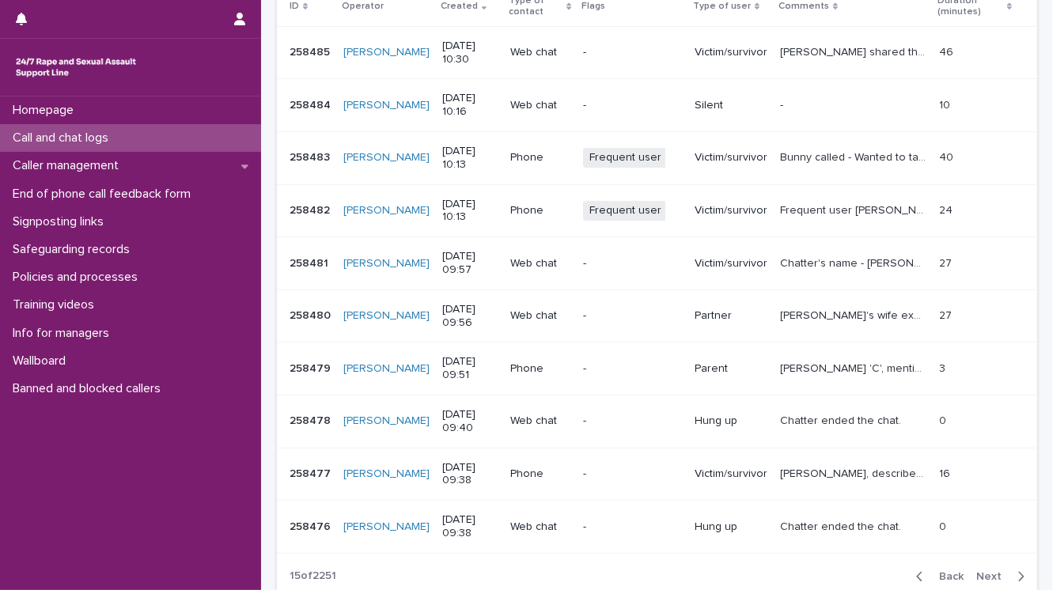
click at [981, 573] on span "Next" at bounding box center [993, 576] width 35 height 11
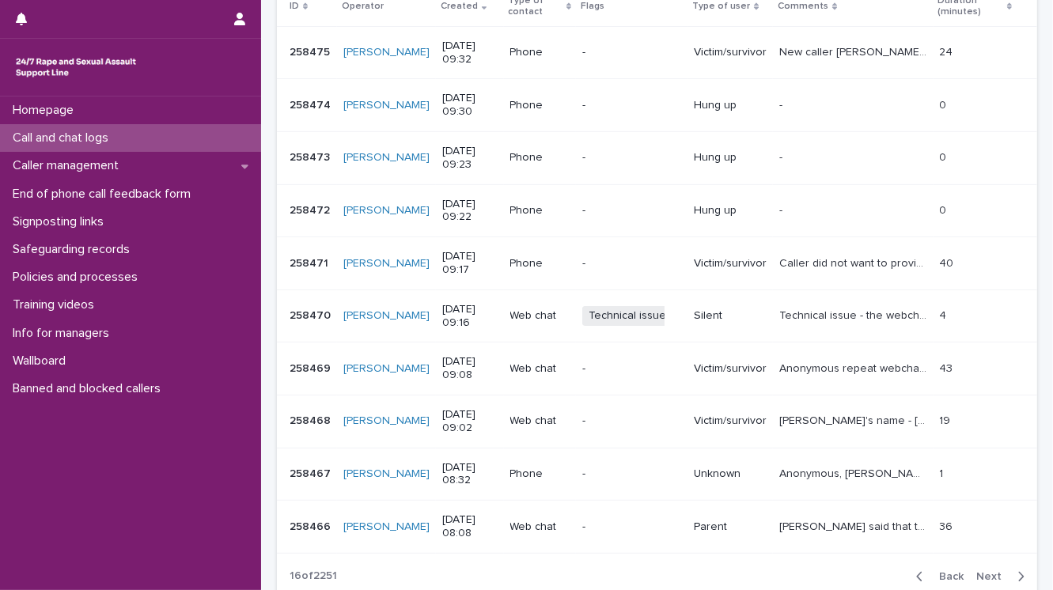
click at [981, 573] on span "Next" at bounding box center [993, 576] width 35 height 11
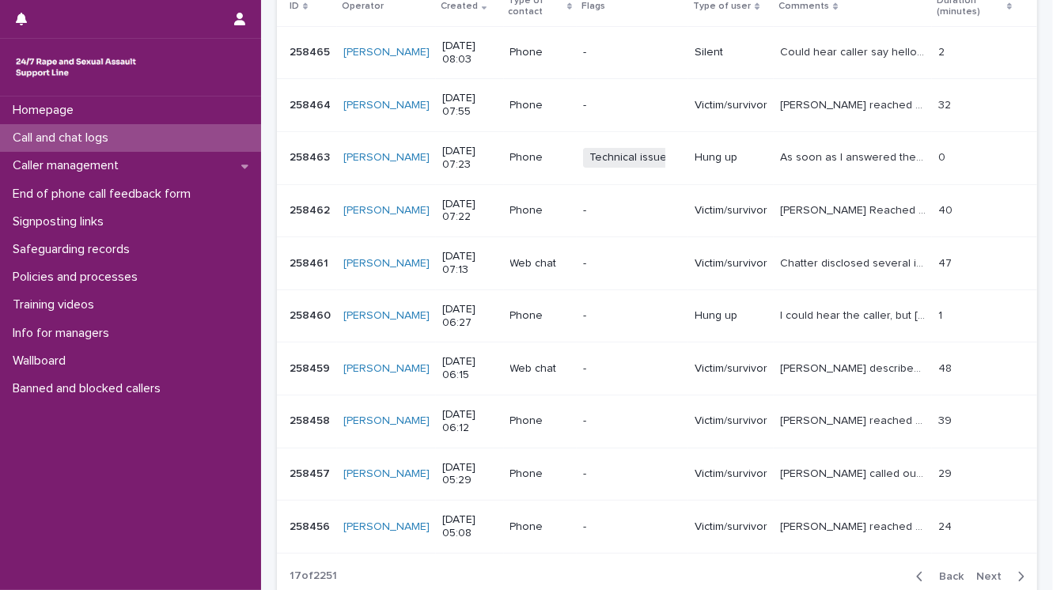
click at [936, 573] on span "Back" at bounding box center [946, 576] width 34 height 11
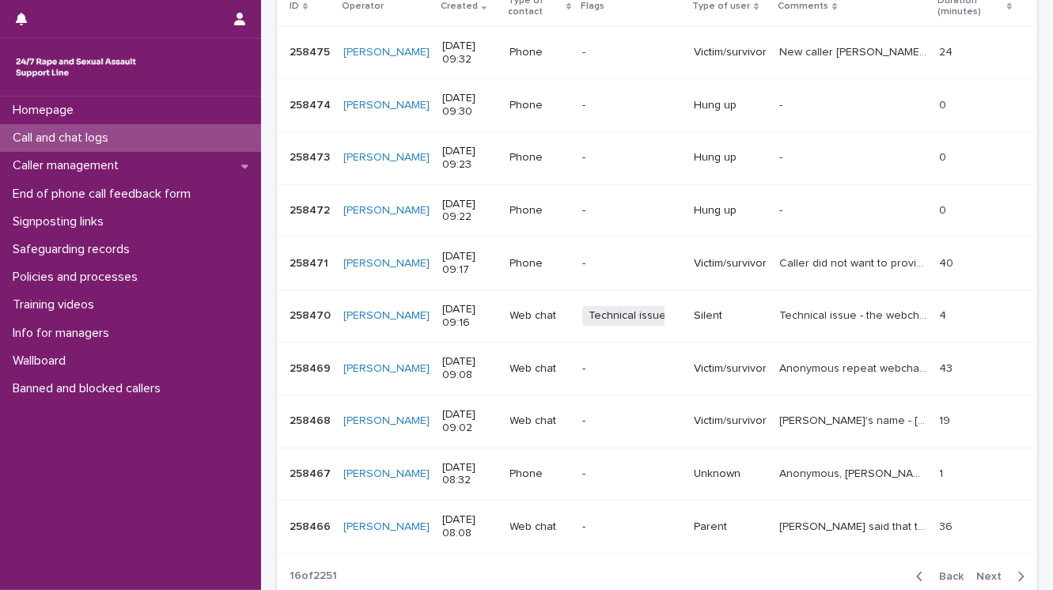
click at [936, 573] on span "Back" at bounding box center [946, 576] width 34 height 11
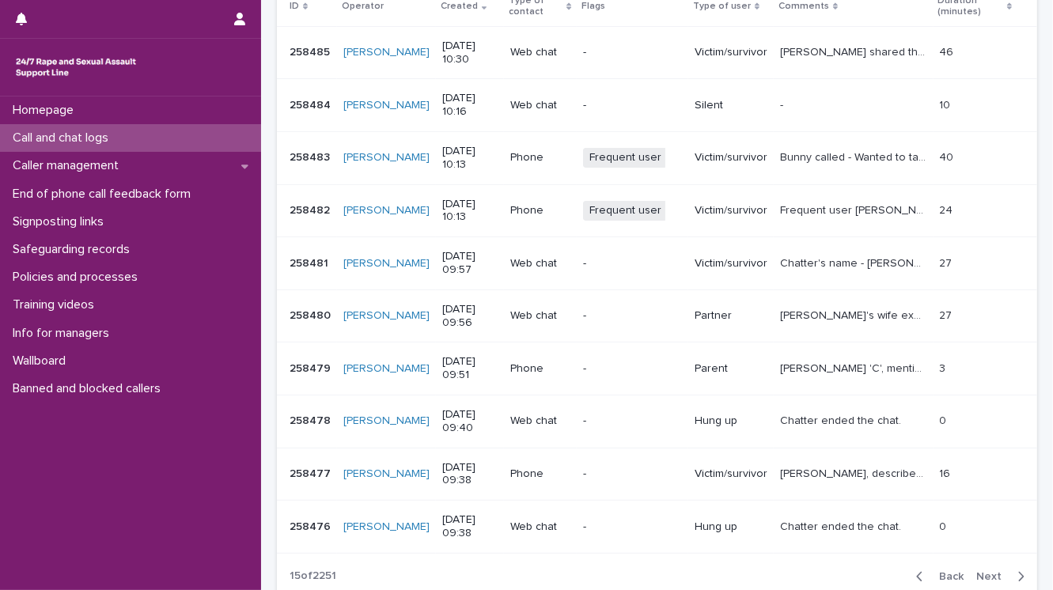
click at [936, 573] on span "Back" at bounding box center [946, 576] width 34 height 11
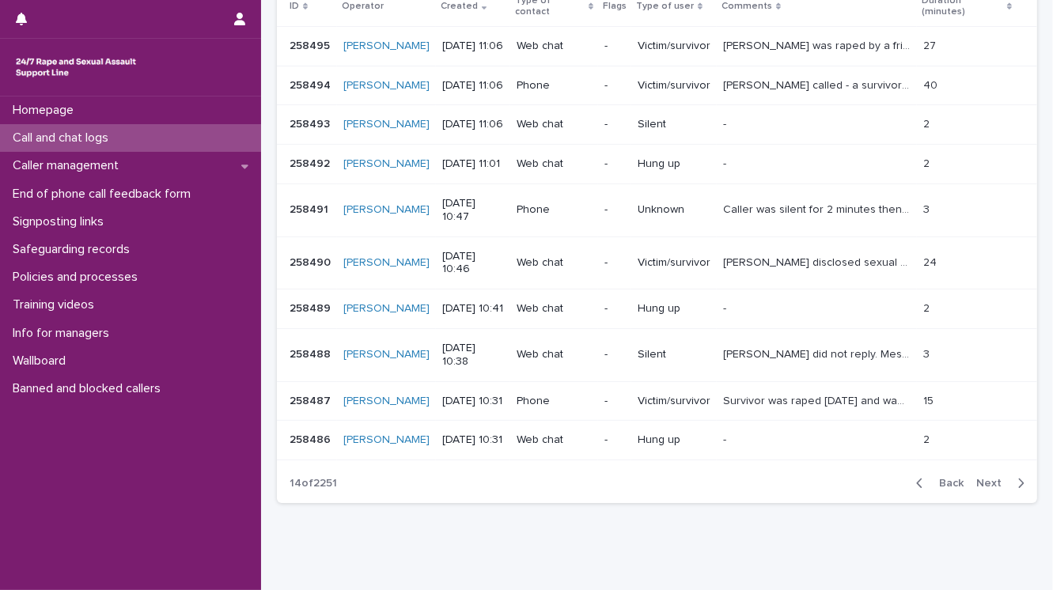
click at [936, 489] on span "Back" at bounding box center [946, 483] width 34 height 11
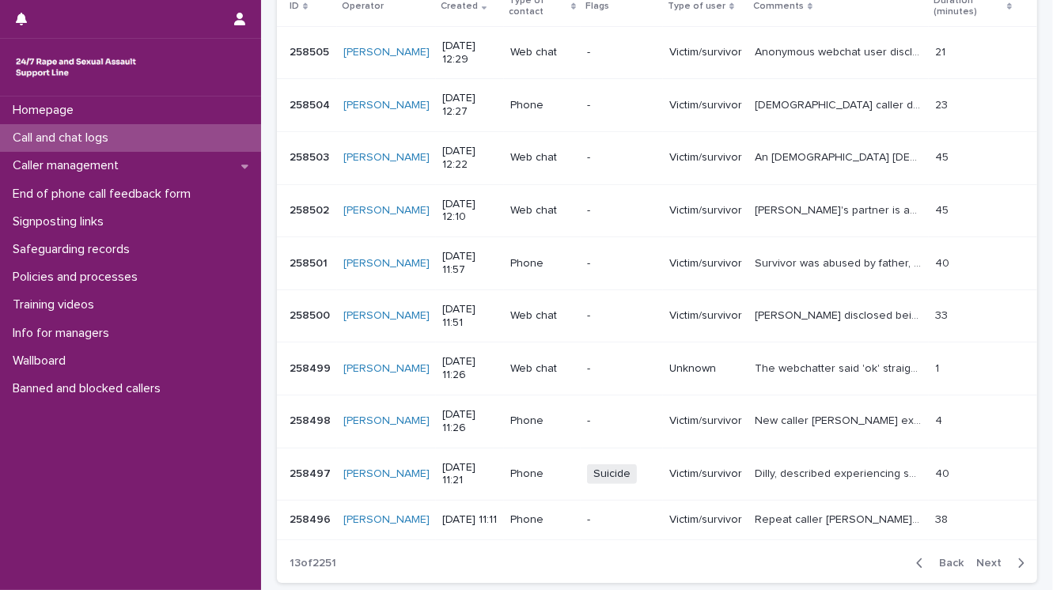
click at [936, 569] on span "Back" at bounding box center [946, 563] width 34 height 11
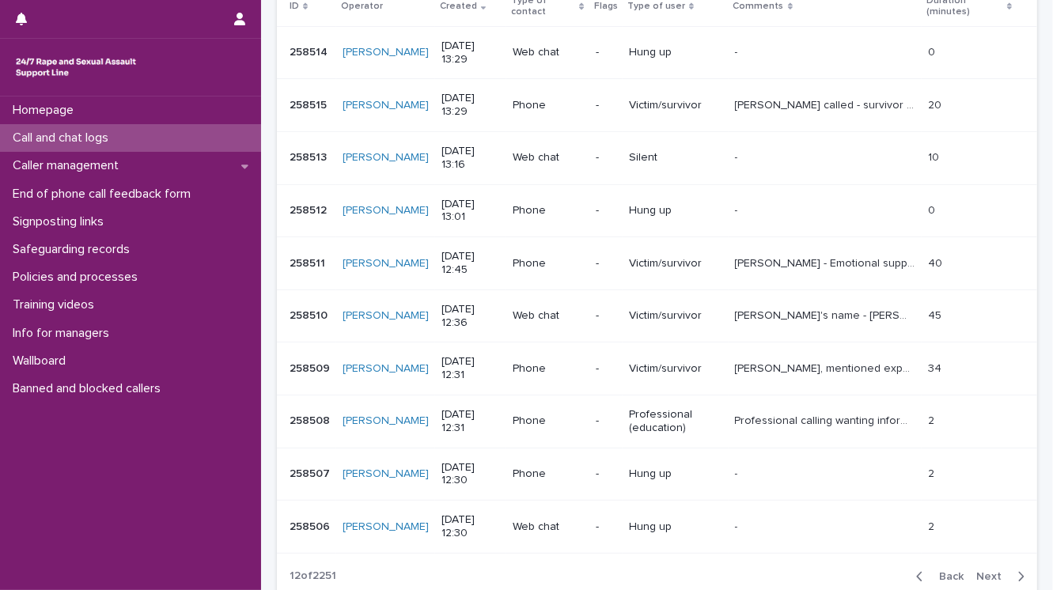
click at [939, 573] on span "Back" at bounding box center [946, 576] width 34 height 11
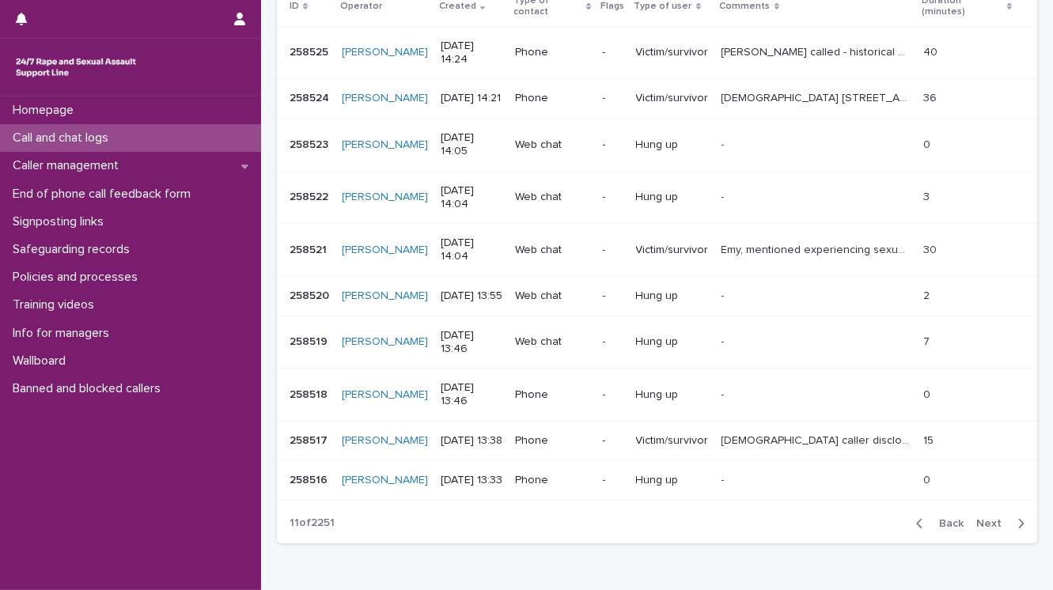
click at [939, 529] on span "Back" at bounding box center [946, 523] width 34 height 11
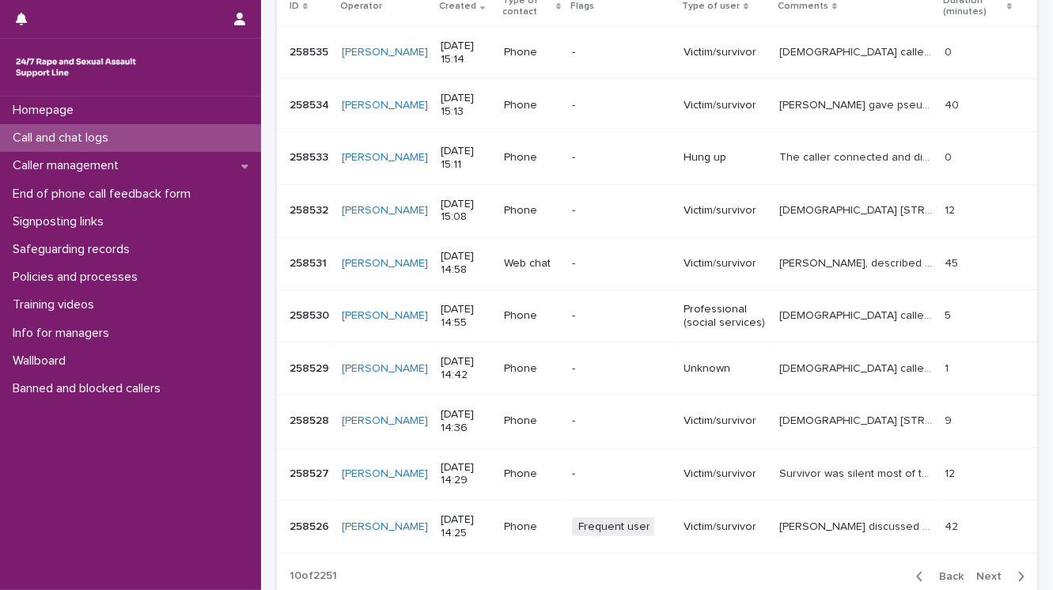
click at [938, 573] on span "Back" at bounding box center [946, 576] width 34 height 11
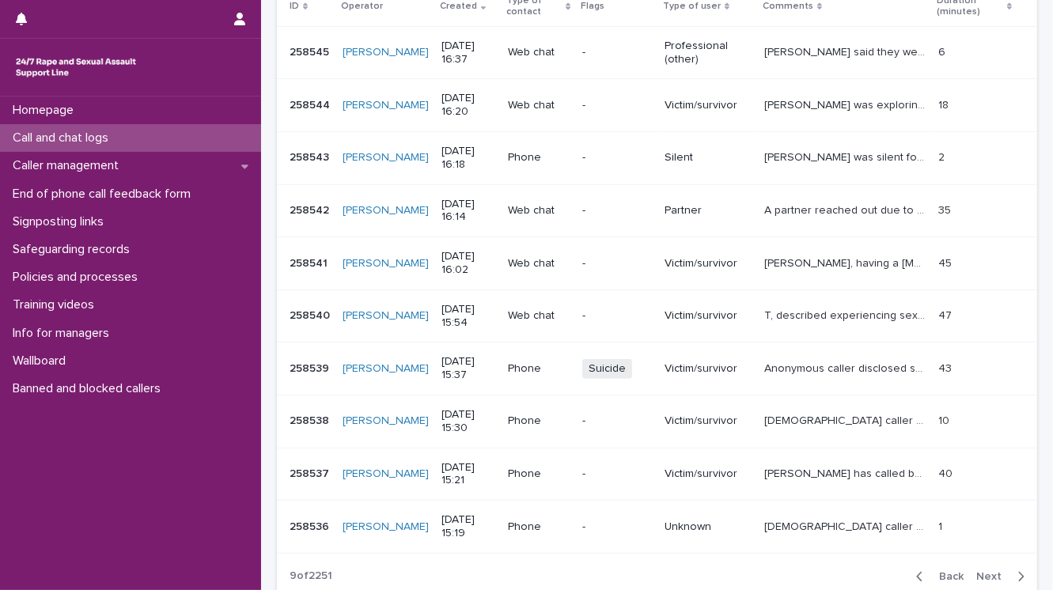
click at [941, 573] on span "Back" at bounding box center [946, 576] width 34 height 11
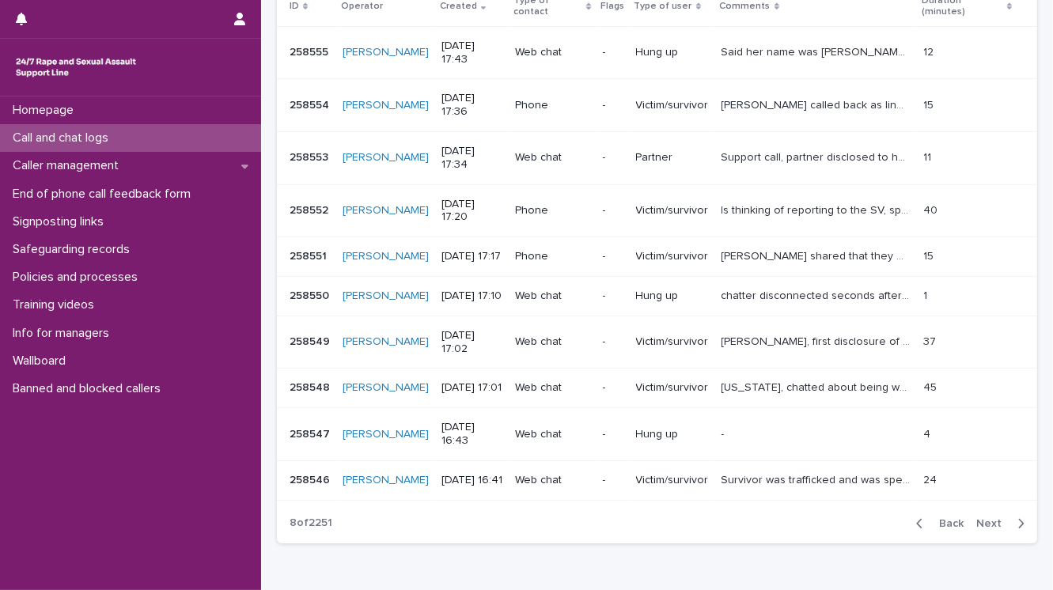
scroll to position [309, 0]
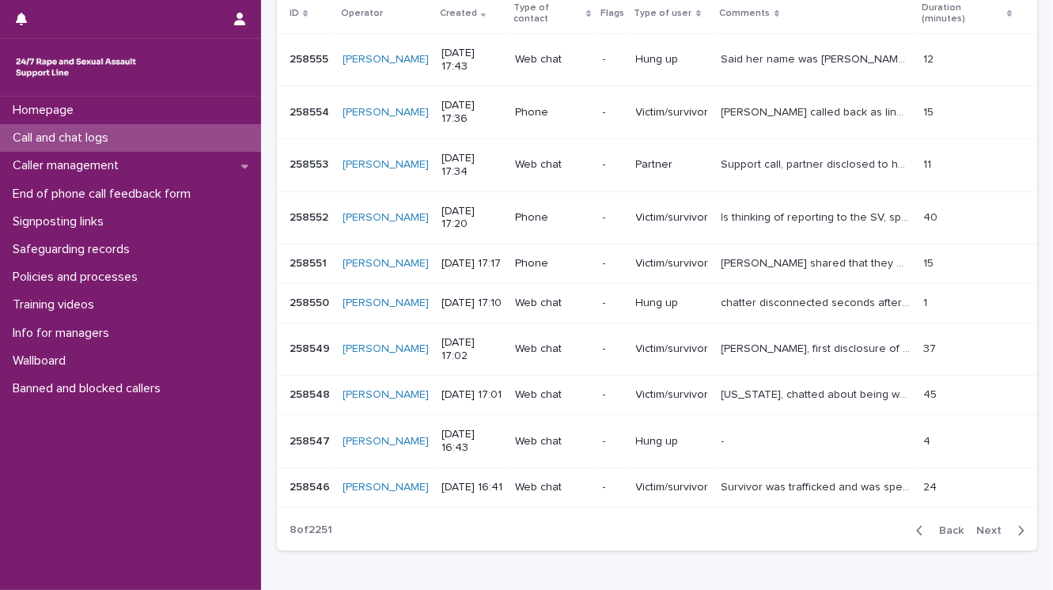
click at [939, 536] on span "Back" at bounding box center [946, 530] width 34 height 11
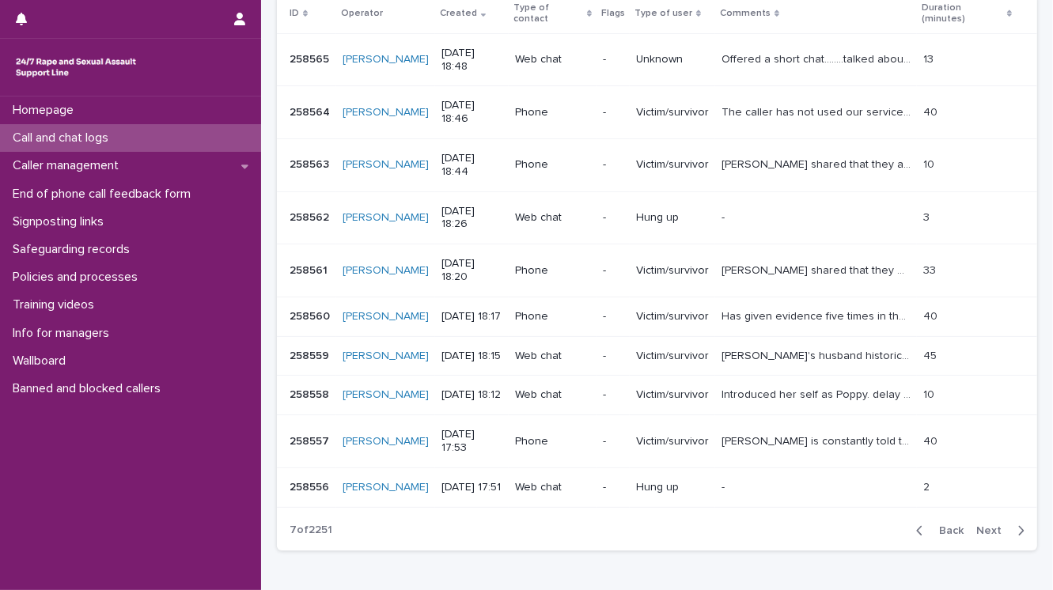
scroll to position [316, 0]
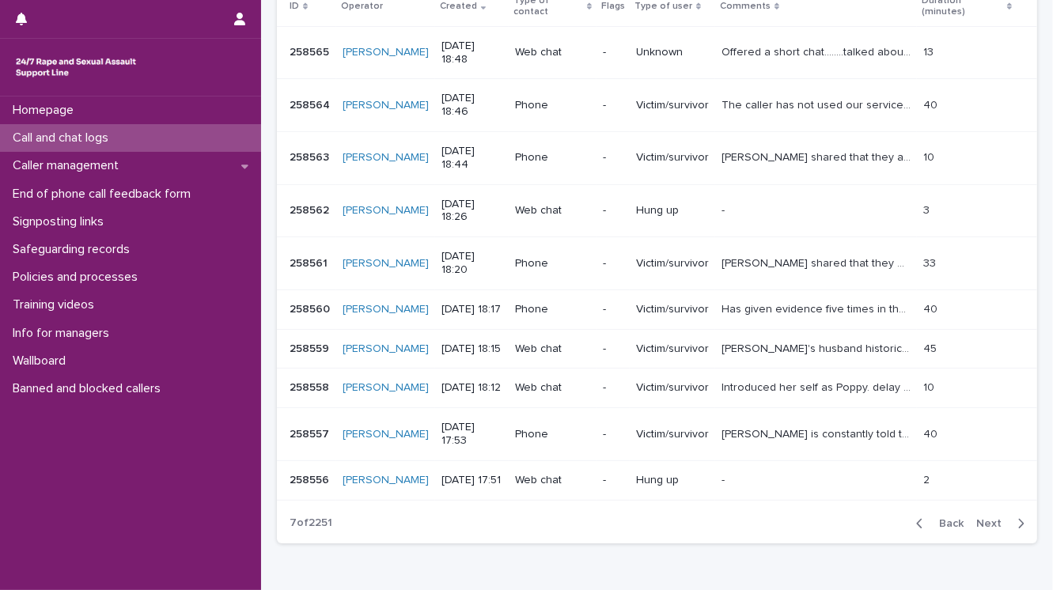
click at [947, 529] on span "Back" at bounding box center [946, 523] width 34 height 11
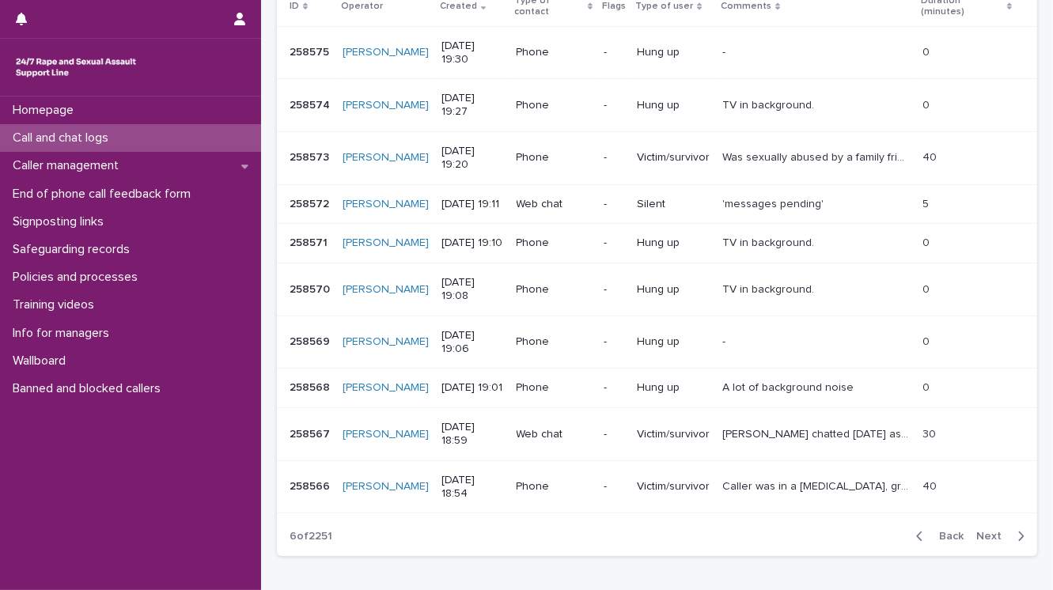
scroll to position [309, 0]
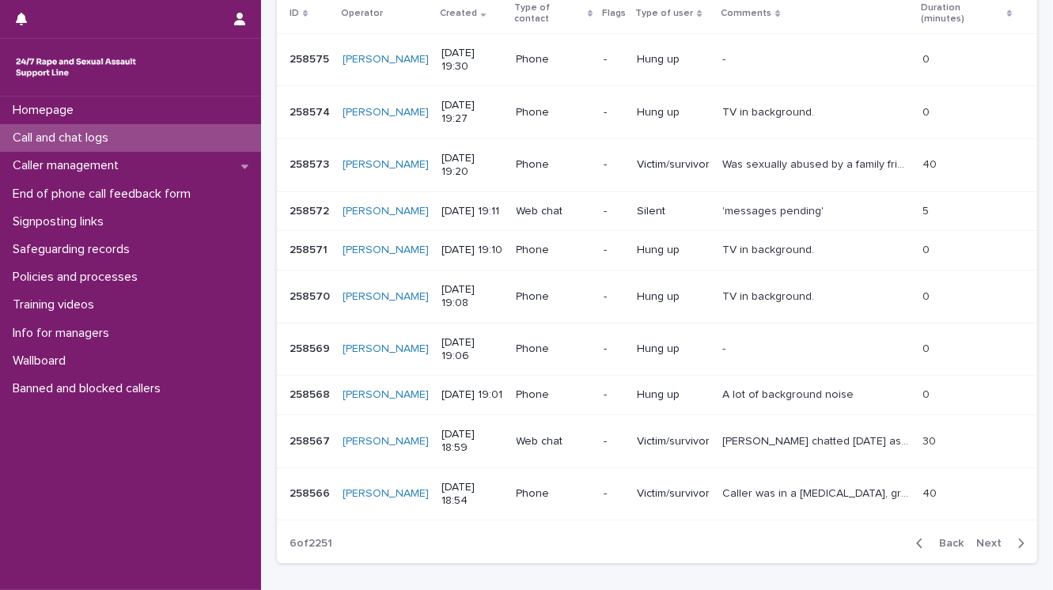
click at [939, 549] on span "Back" at bounding box center [946, 543] width 34 height 11
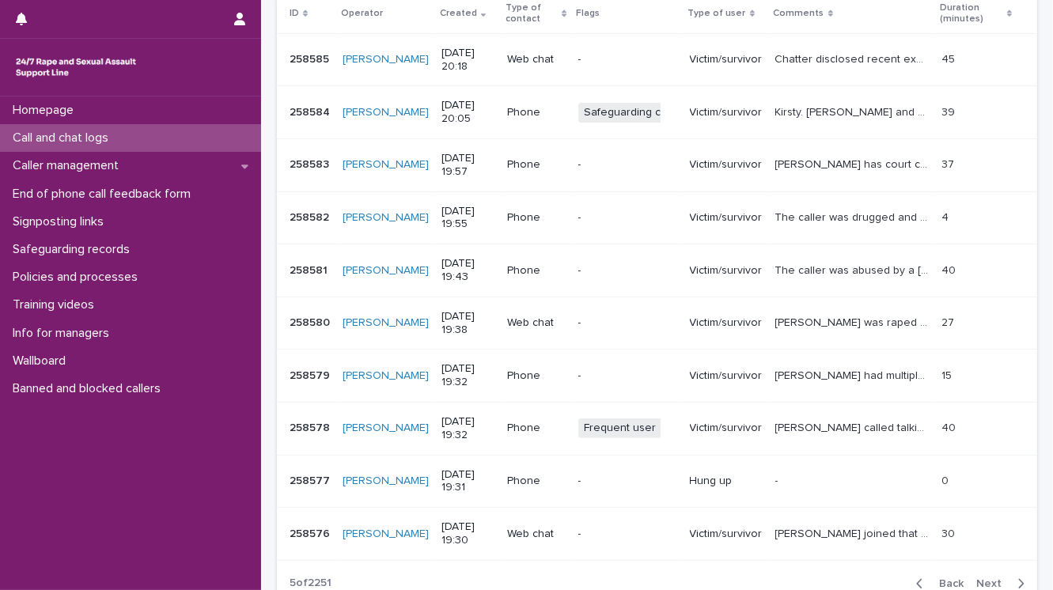
scroll to position [316, 0]
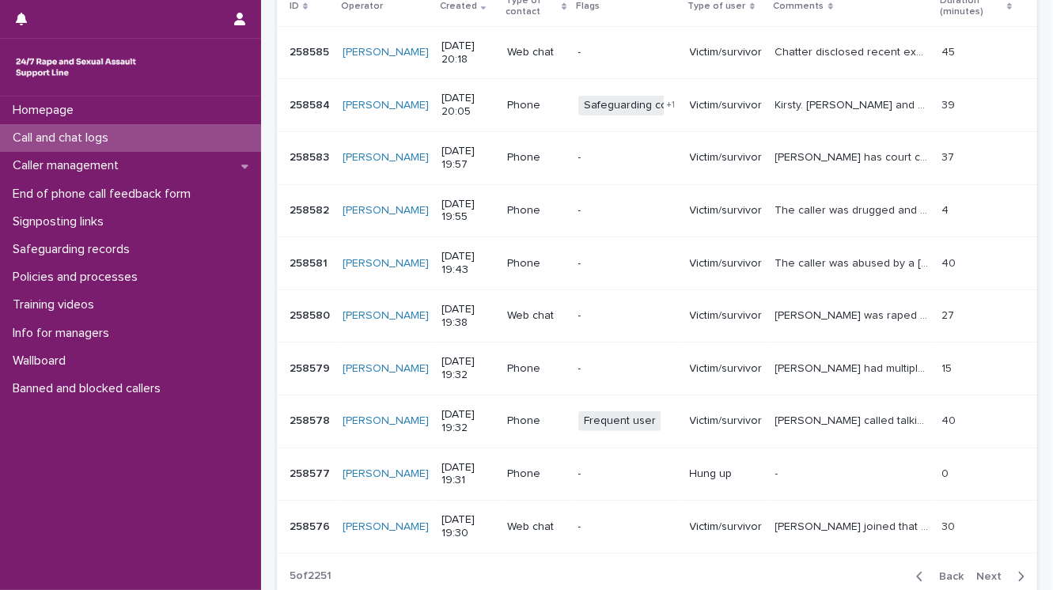
click at [942, 574] on span "Back" at bounding box center [946, 576] width 34 height 11
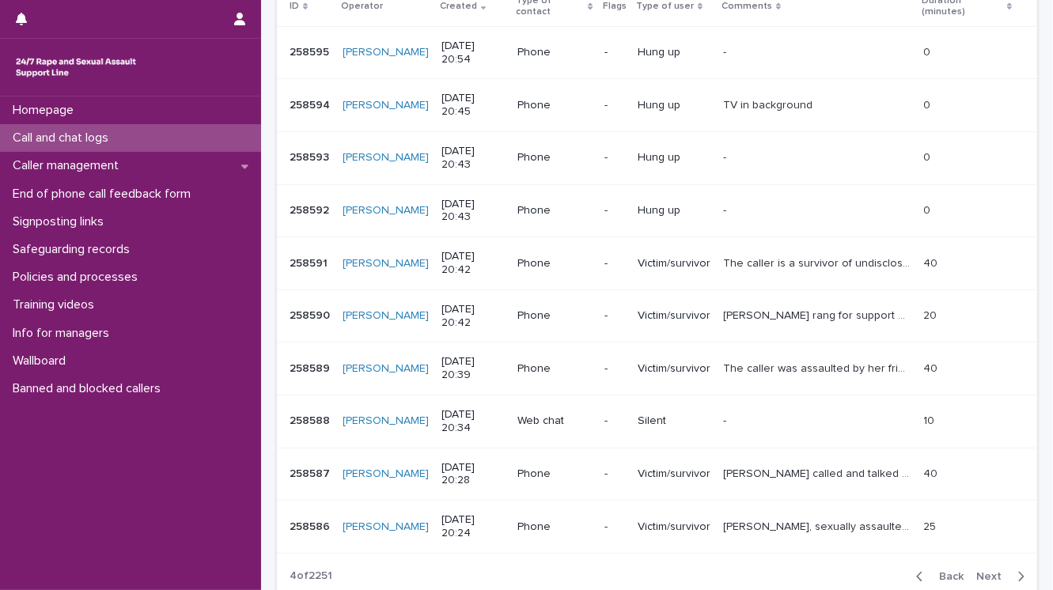
click at [936, 572] on span "Back" at bounding box center [946, 576] width 34 height 11
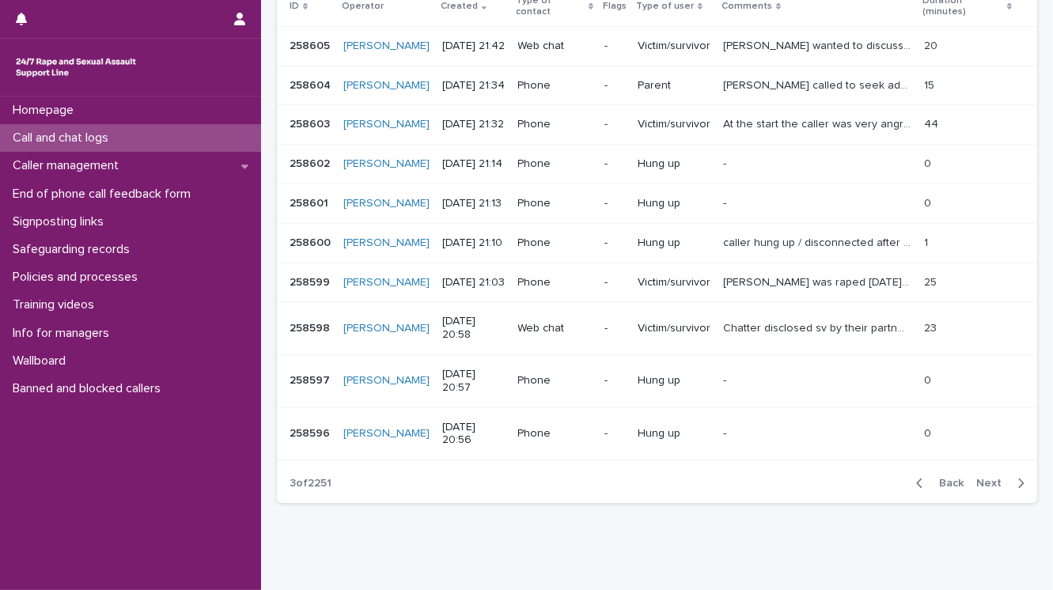
scroll to position [289, 0]
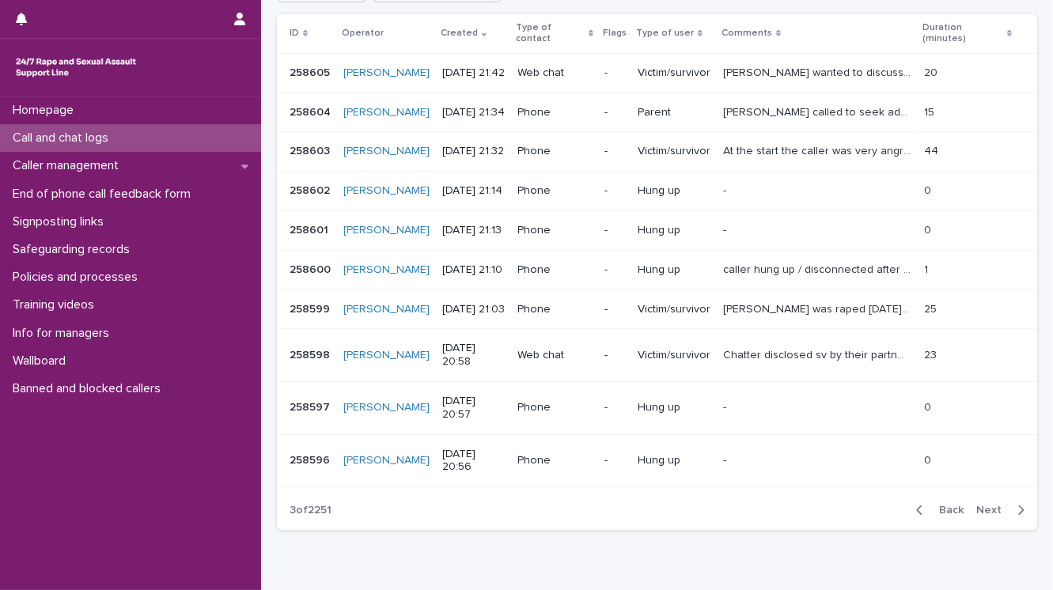
click at [942, 516] on span "Back" at bounding box center [946, 510] width 34 height 11
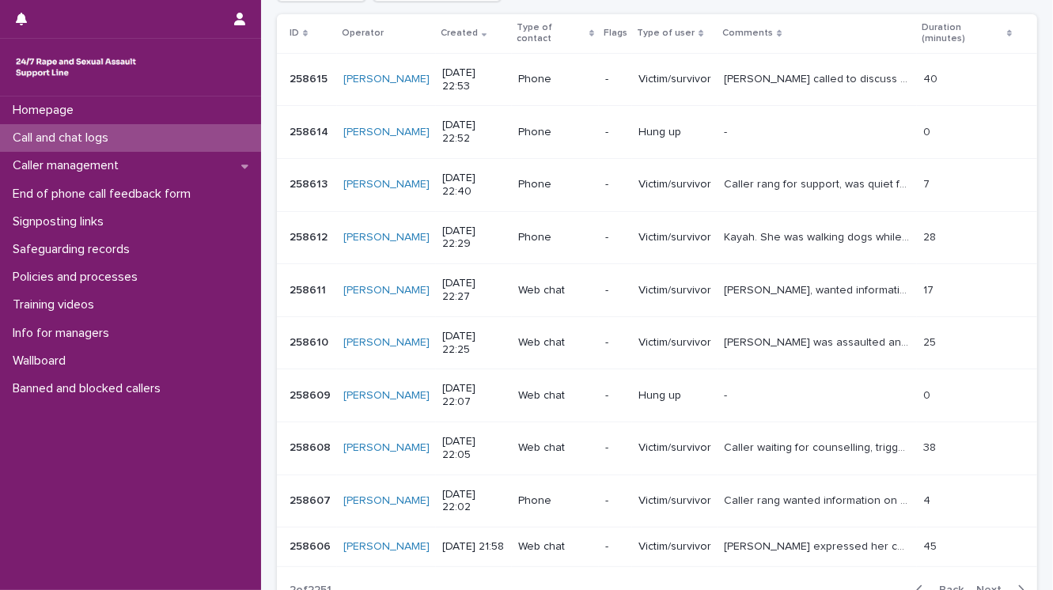
scroll to position [309, 0]
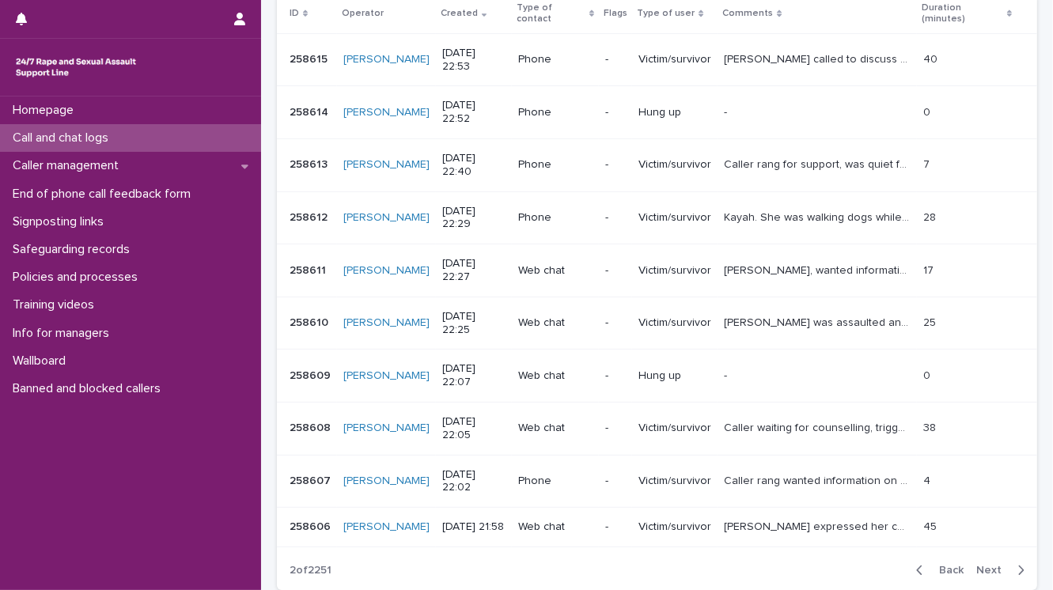
click at [121, 134] on p "Call and chat logs" at bounding box center [63, 137] width 115 height 15
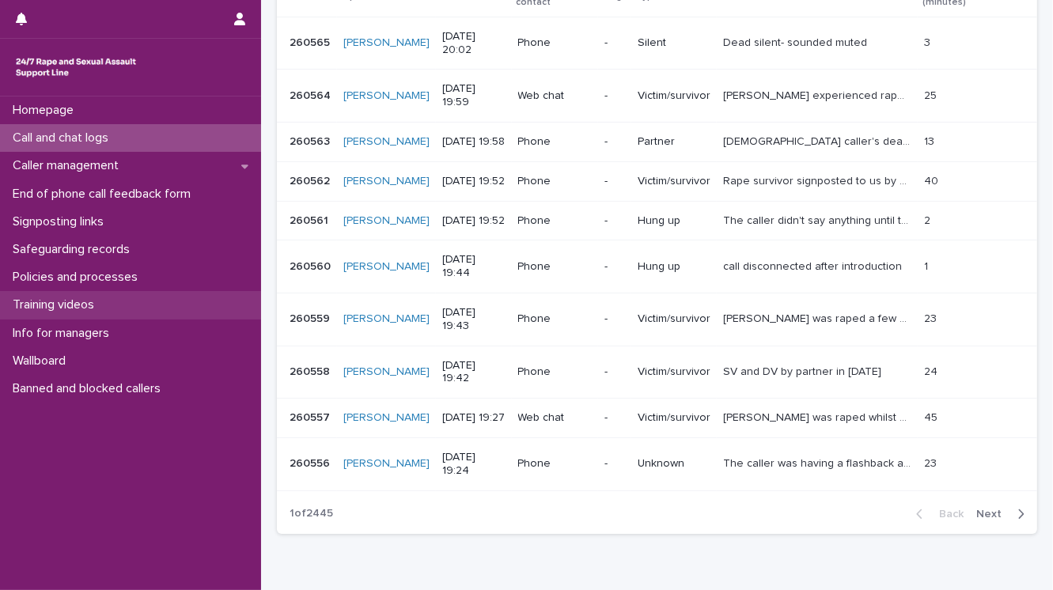
scroll to position [301, 0]
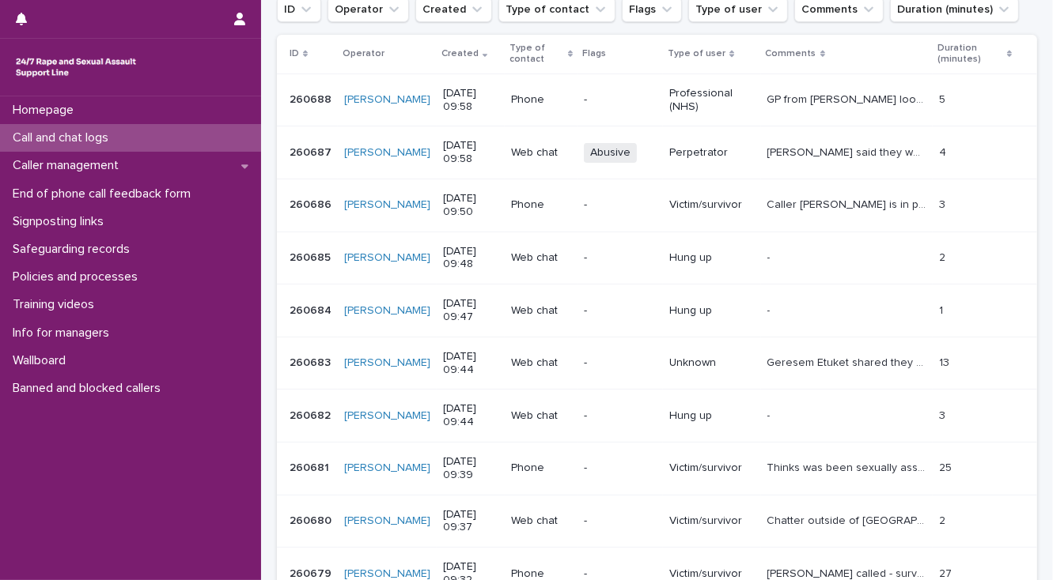
scroll to position [174, 0]
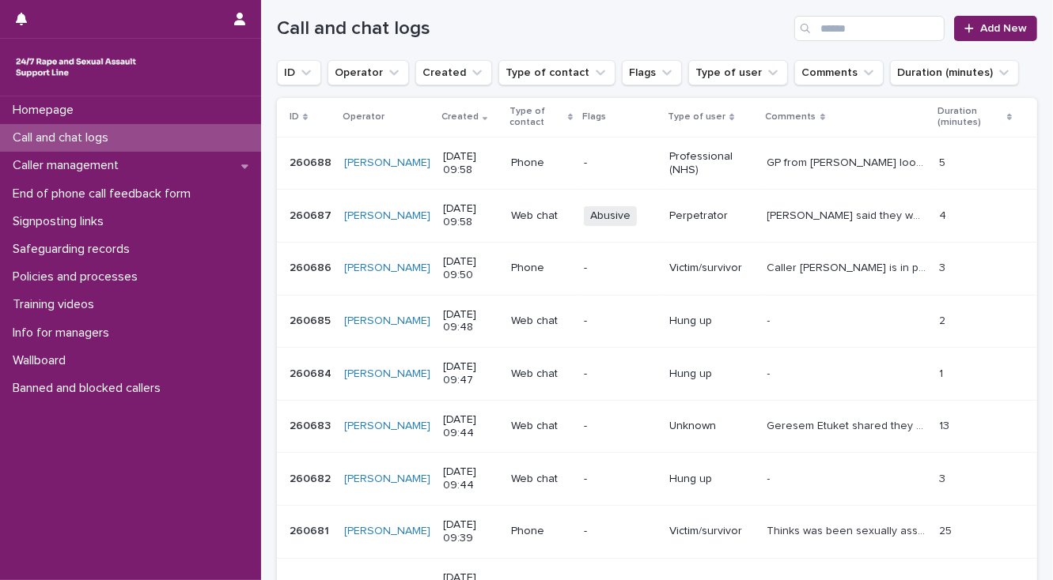
click at [869, 217] on p "Chatter said they were currently having sex . Service boundaries explained" at bounding box center [848, 214] width 163 height 17
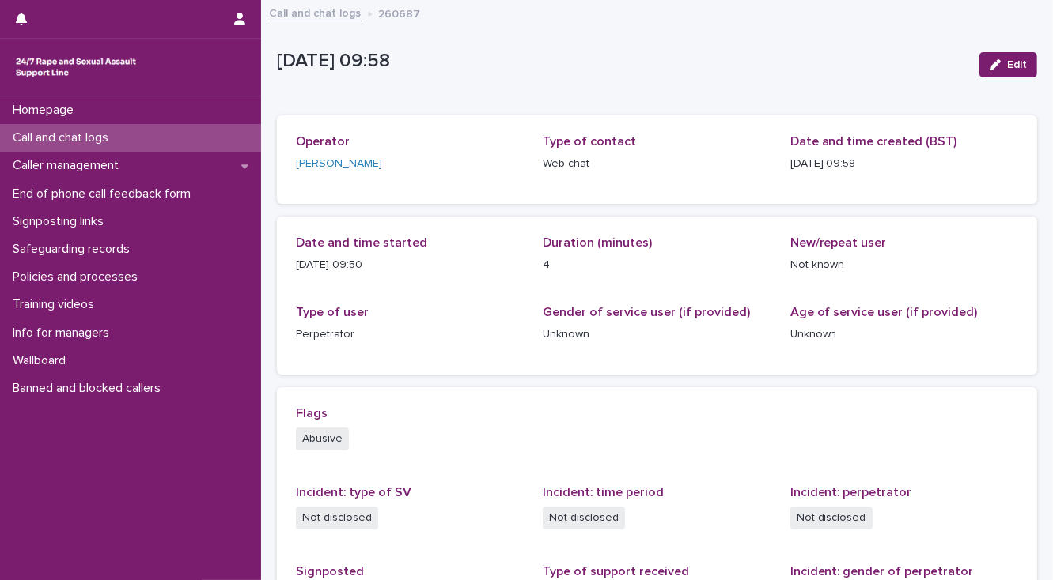
click at [104, 130] on div "Call and chat logs" at bounding box center [130, 138] width 261 height 28
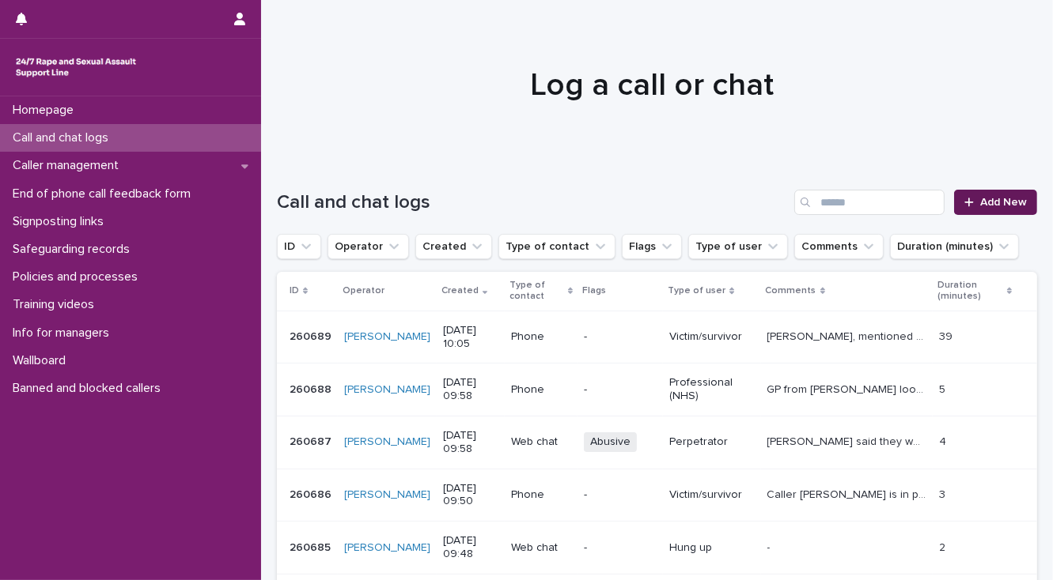
click at [996, 210] on link "Add New" at bounding box center [995, 202] width 83 height 25
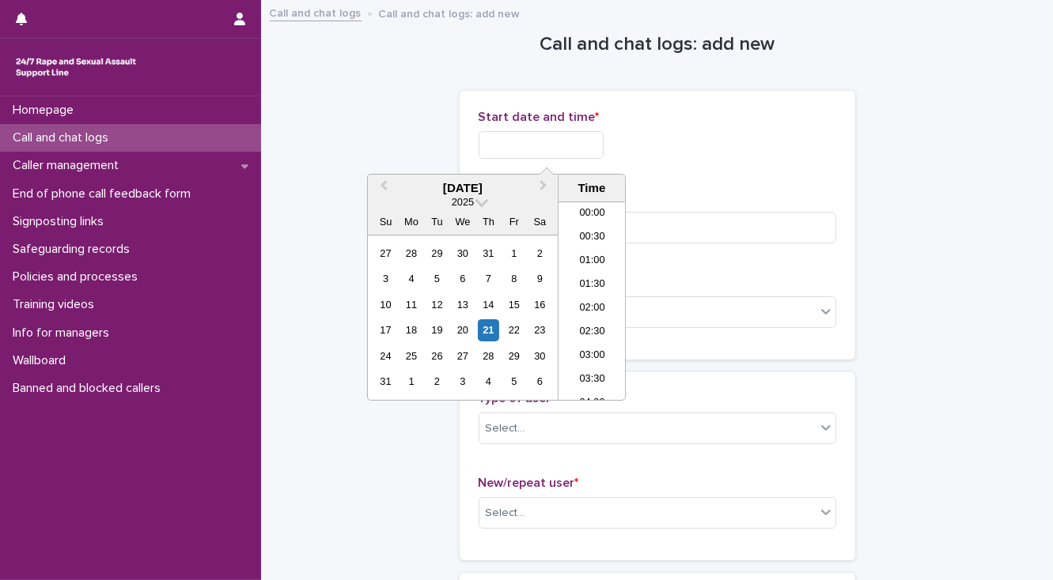
click at [506, 147] on input "text" at bounding box center [540, 145] width 125 height 28
drag, startPoint x: 584, startPoint y: 299, endPoint x: 543, endPoint y: 175, distance: 130.5
click at [582, 293] on li "10:00" at bounding box center [591, 301] width 67 height 24
click at [559, 142] on input "**********" at bounding box center [540, 145] width 125 height 28
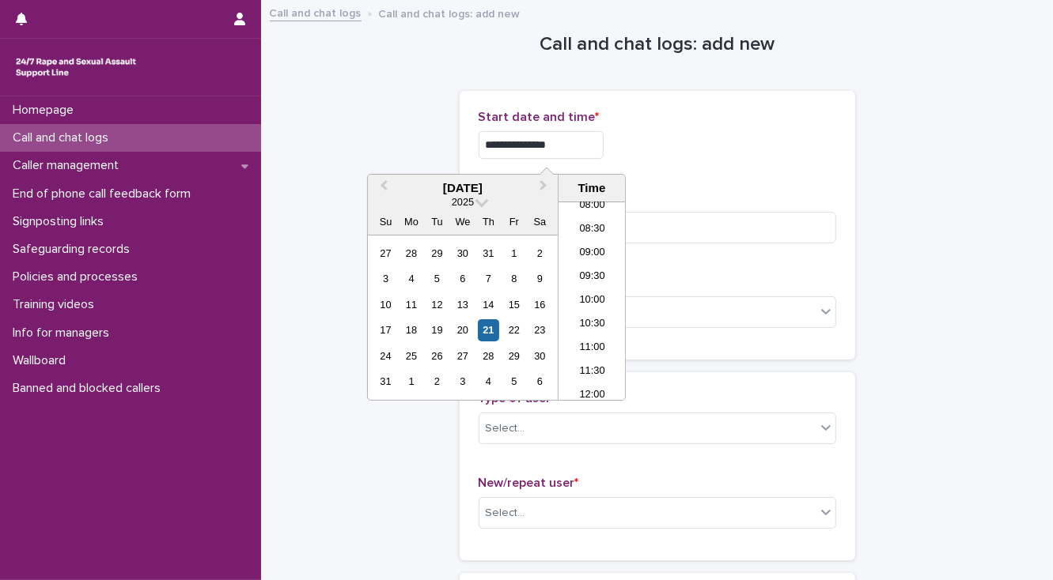
type input "**********"
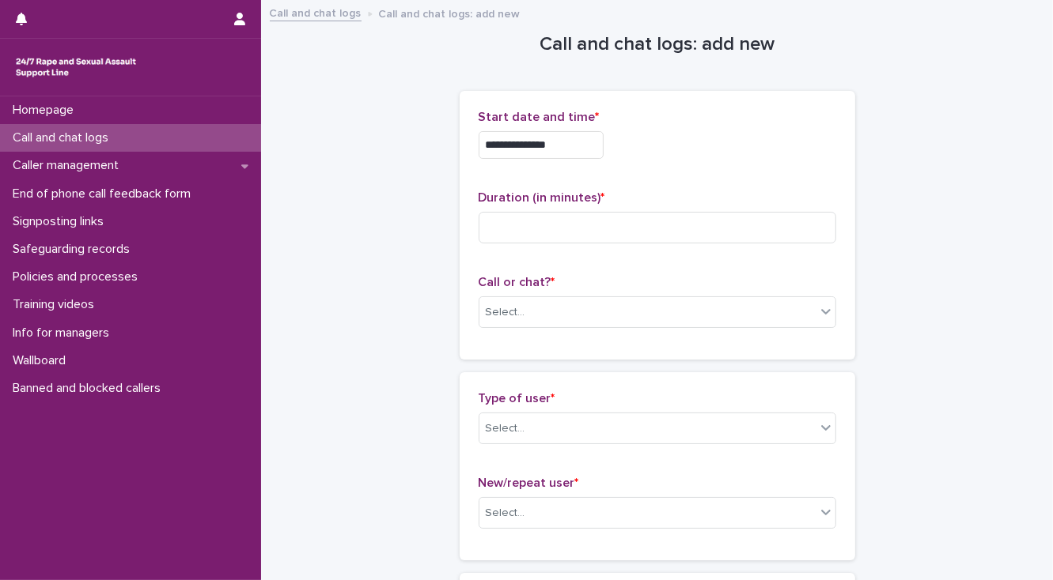
drag, startPoint x: 402, startPoint y: 139, endPoint x: 467, endPoint y: 185, distance: 80.1
click at [501, 229] on input at bounding box center [656, 228] width 357 height 32
type input "*"
click at [535, 320] on div "Select..." at bounding box center [647, 313] width 336 height 26
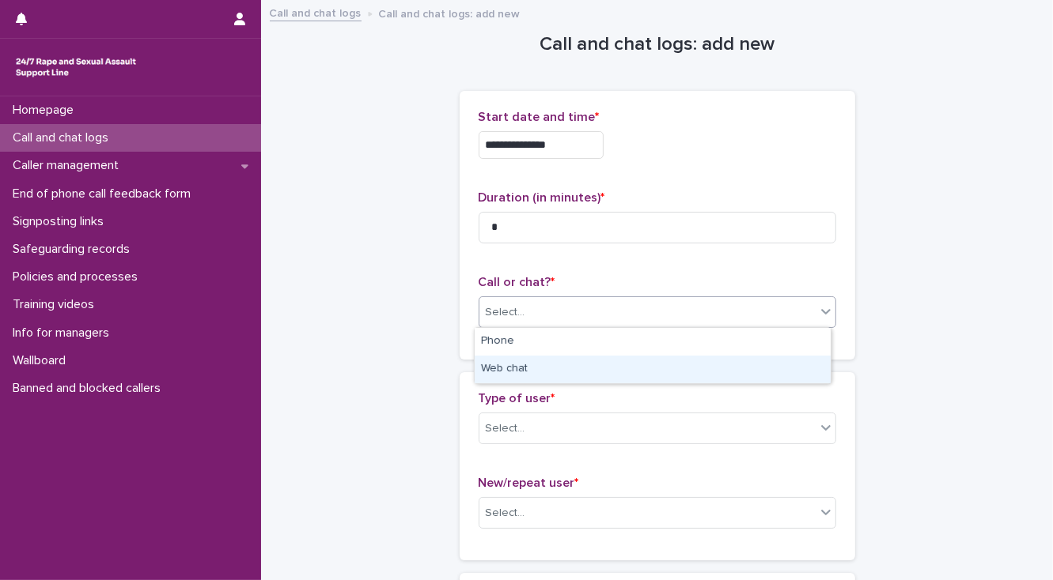
click at [541, 366] on div "Web chat" at bounding box center [652, 370] width 356 height 28
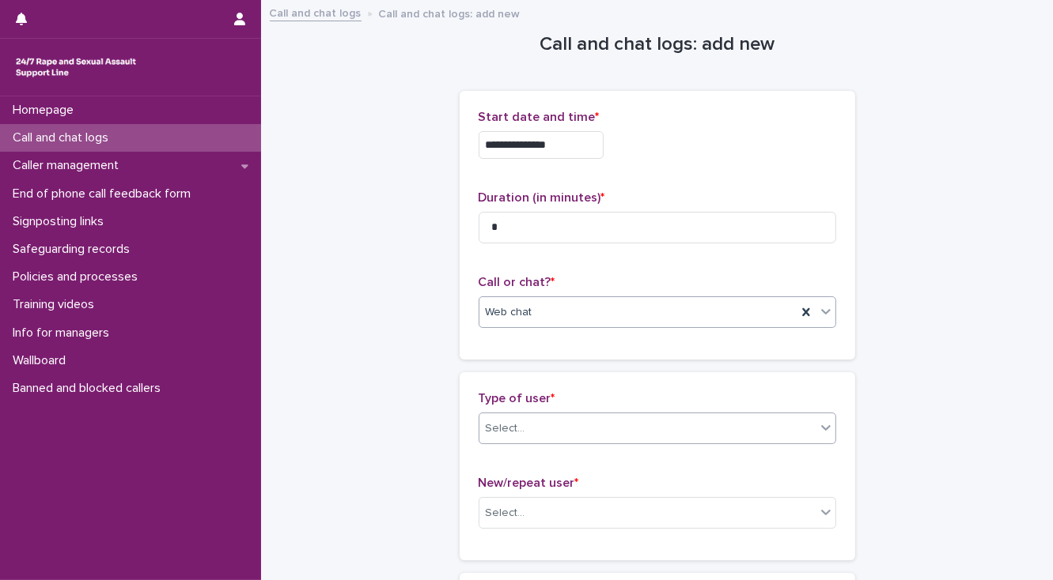
click at [530, 431] on div "Select..." at bounding box center [647, 429] width 336 height 26
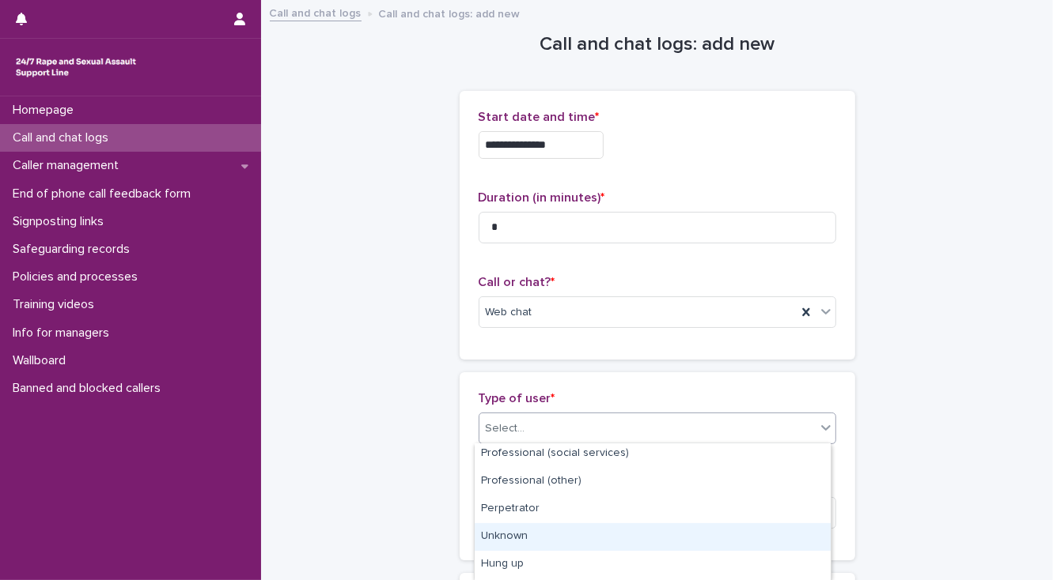
scroll to position [278, 0]
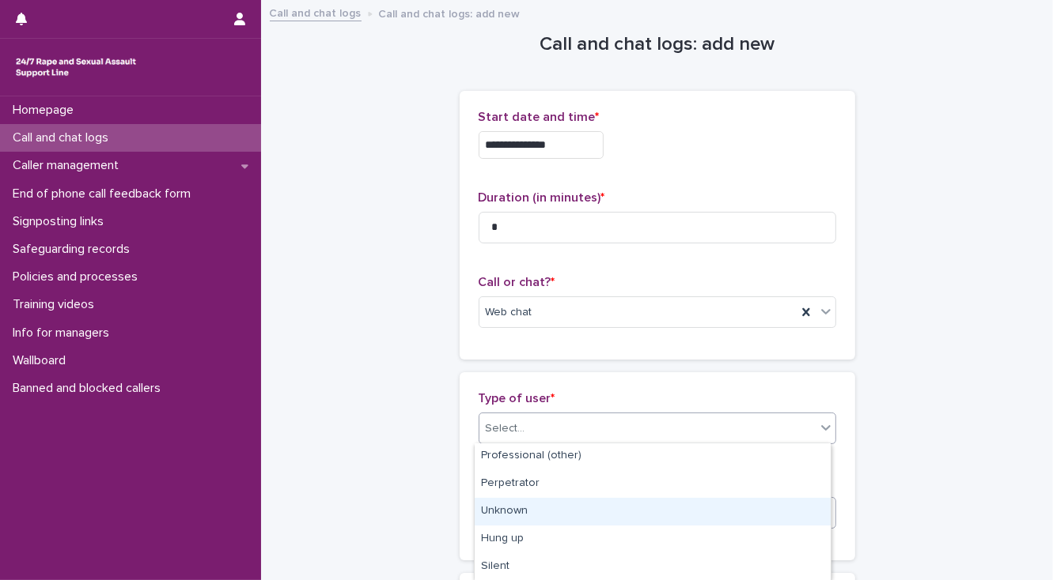
drag, startPoint x: 521, startPoint y: 525, endPoint x: 521, endPoint y: 498, distance: 26.9
click at [522, 512] on div "Unknown" at bounding box center [652, 512] width 356 height 28
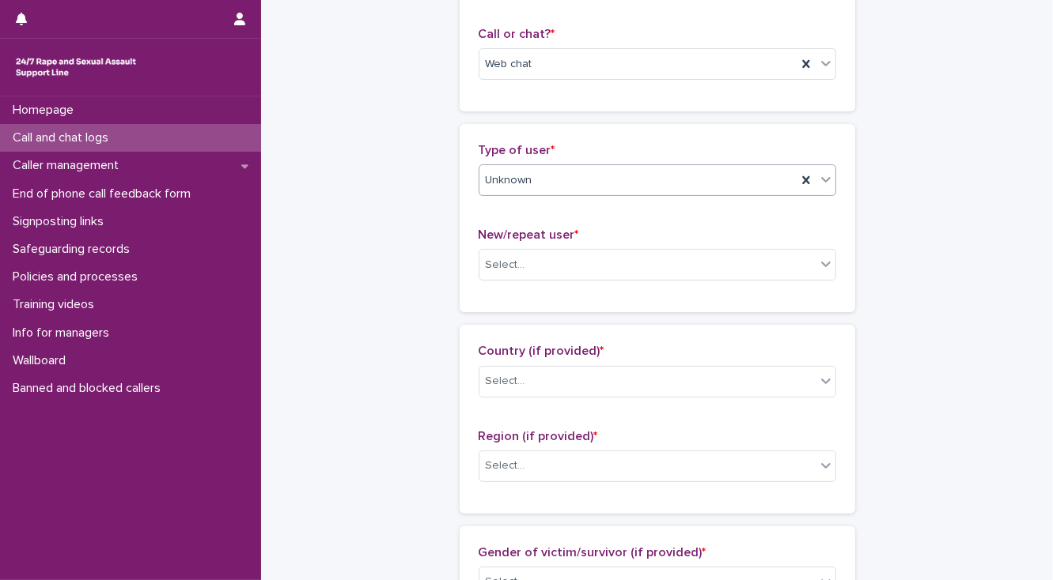
scroll to position [253, 0]
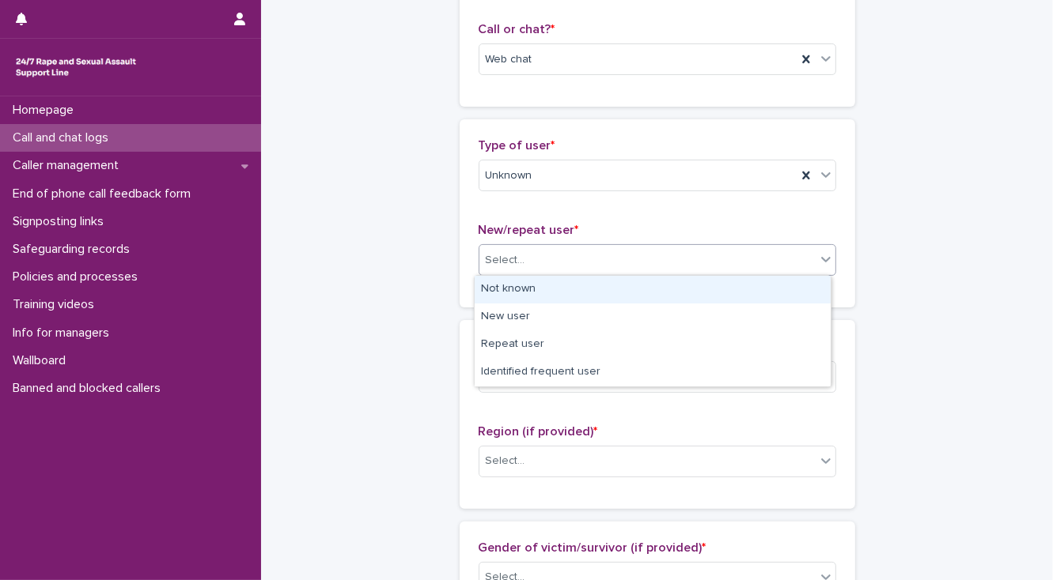
click at [512, 257] on div "Select..." at bounding box center [506, 260] width 40 height 17
click at [513, 285] on div "Not known" at bounding box center [652, 290] width 356 height 28
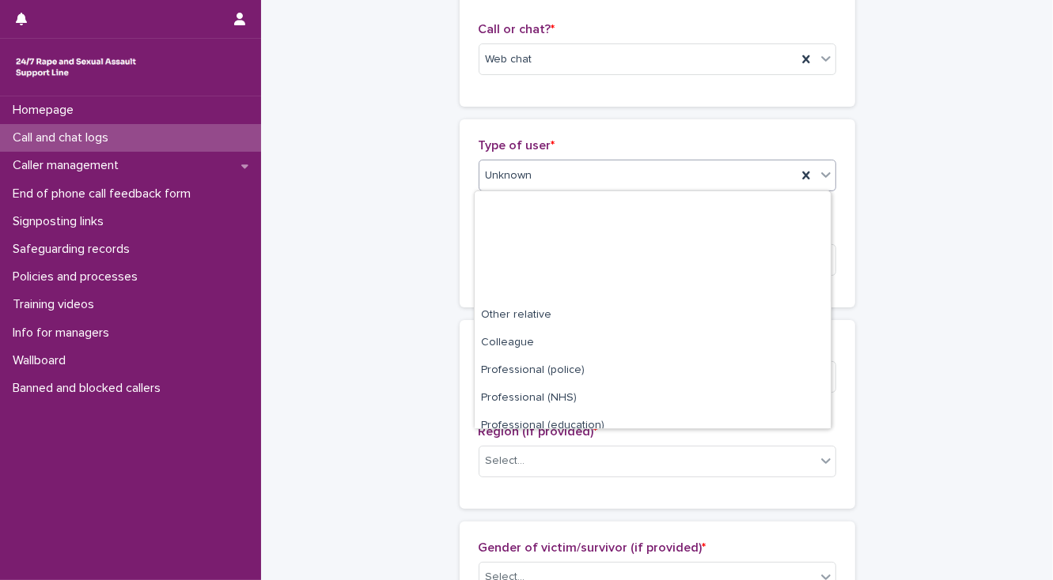
click at [819, 177] on icon at bounding box center [826, 175] width 16 height 16
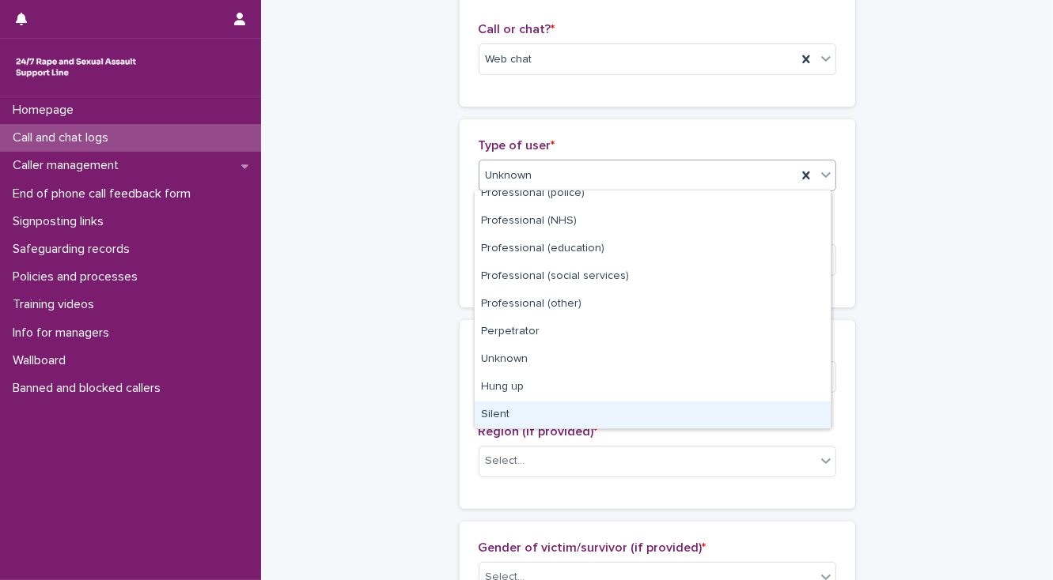
click at [514, 412] on div "Silent" at bounding box center [652, 416] width 356 height 28
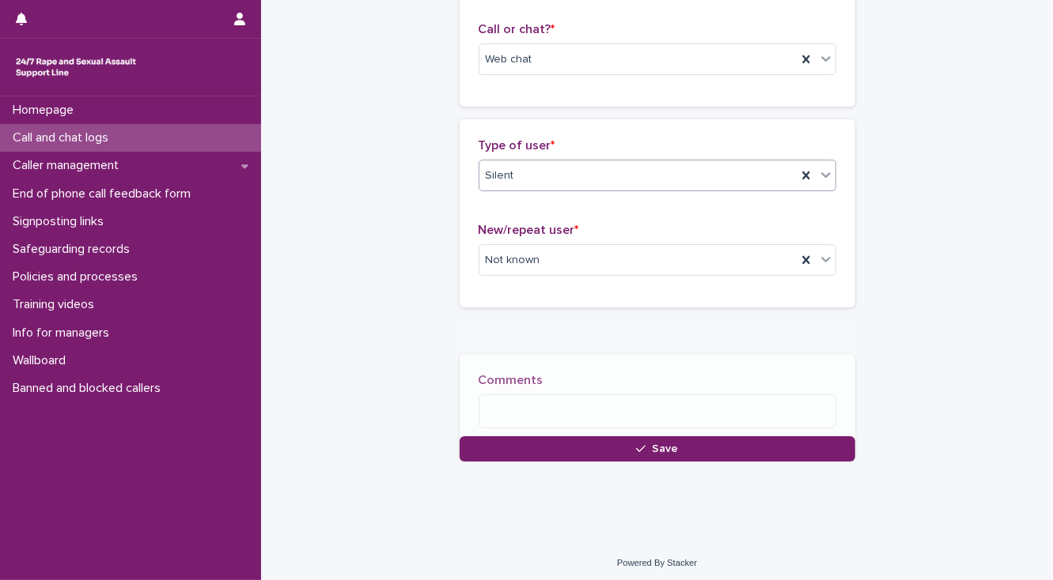
scroll to position [253, 0]
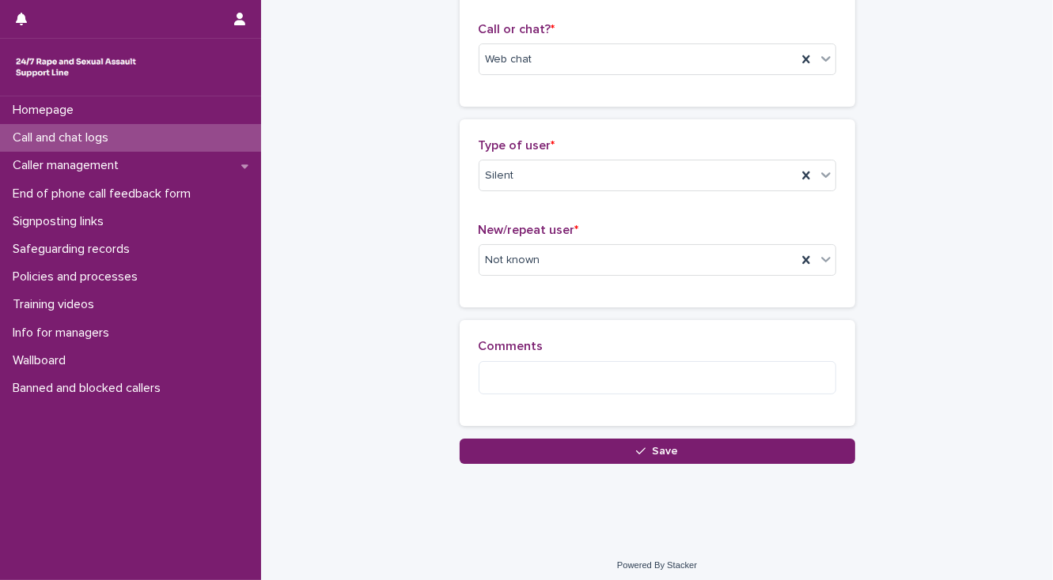
click at [179, 463] on div "Homepage Call and chat logs Caller management End of phone call feedback form S…" at bounding box center [130, 338] width 261 height 484
click at [490, 380] on textarea at bounding box center [656, 378] width 357 height 34
paste textarea "**********"
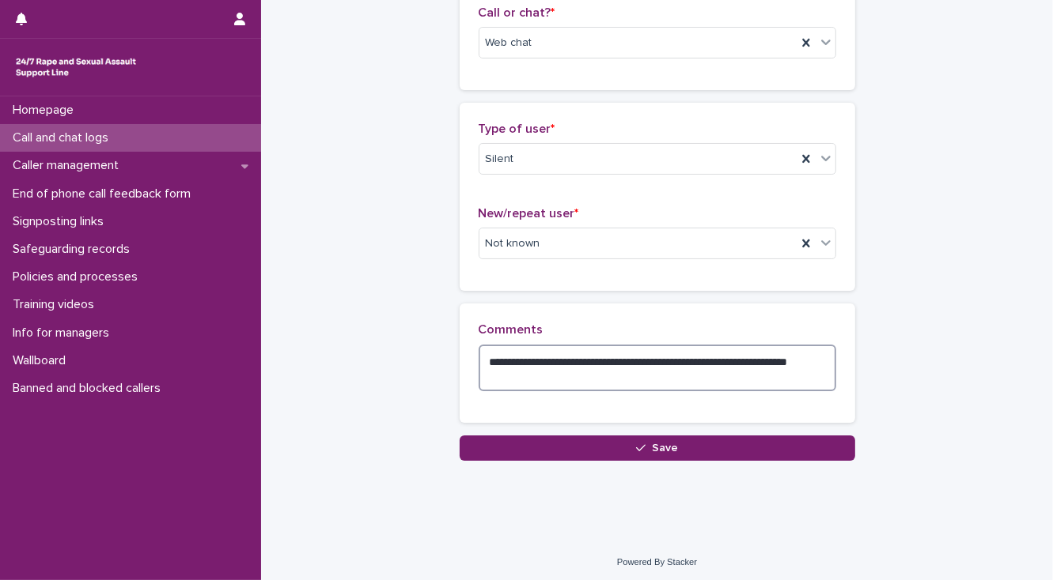
scroll to position [273, 0]
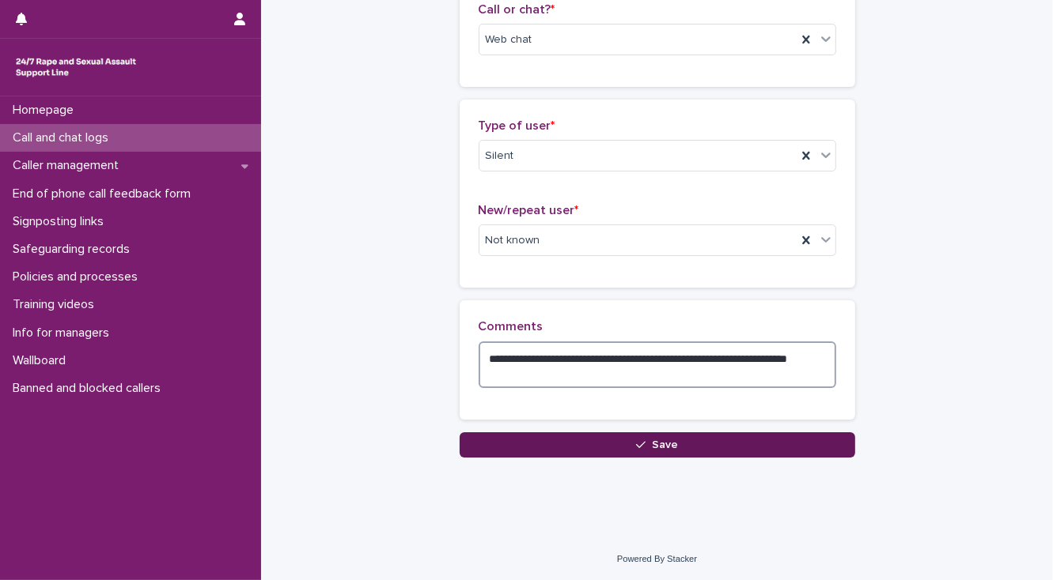
type textarea "**********"
click at [517, 441] on button "Save" at bounding box center [656, 445] width 395 height 25
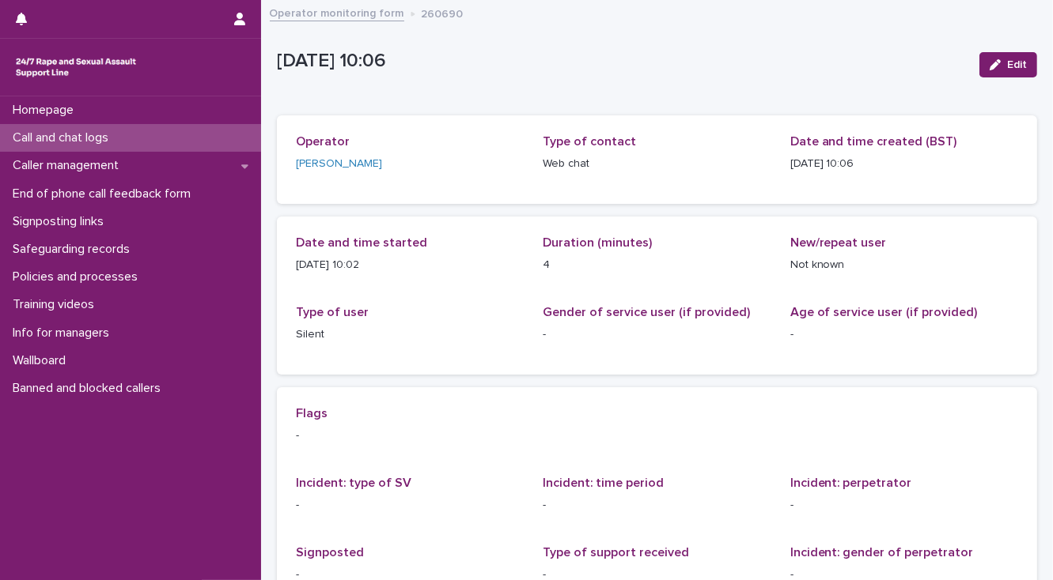
drag, startPoint x: 98, startPoint y: 453, endPoint x: 101, endPoint y: 439, distance: 14.6
click at [98, 451] on div "Homepage Call and chat logs Caller management End of phone call feedback form S…" at bounding box center [130, 338] width 261 height 484
click at [98, 140] on p "Call and chat logs" at bounding box center [63, 137] width 115 height 15
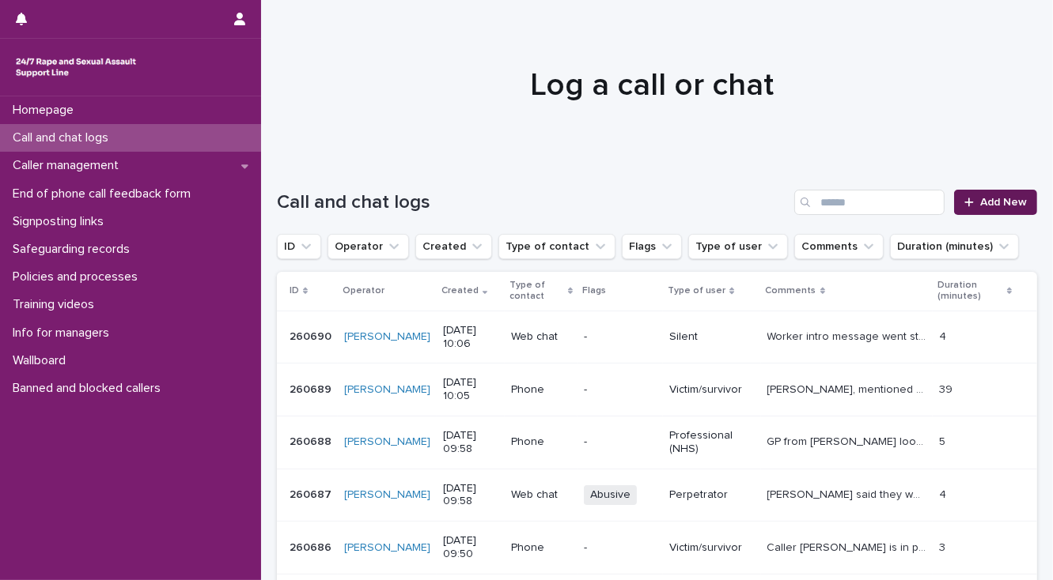
click at [988, 205] on span "Add New" at bounding box center [1003, 202] width 47 height 11
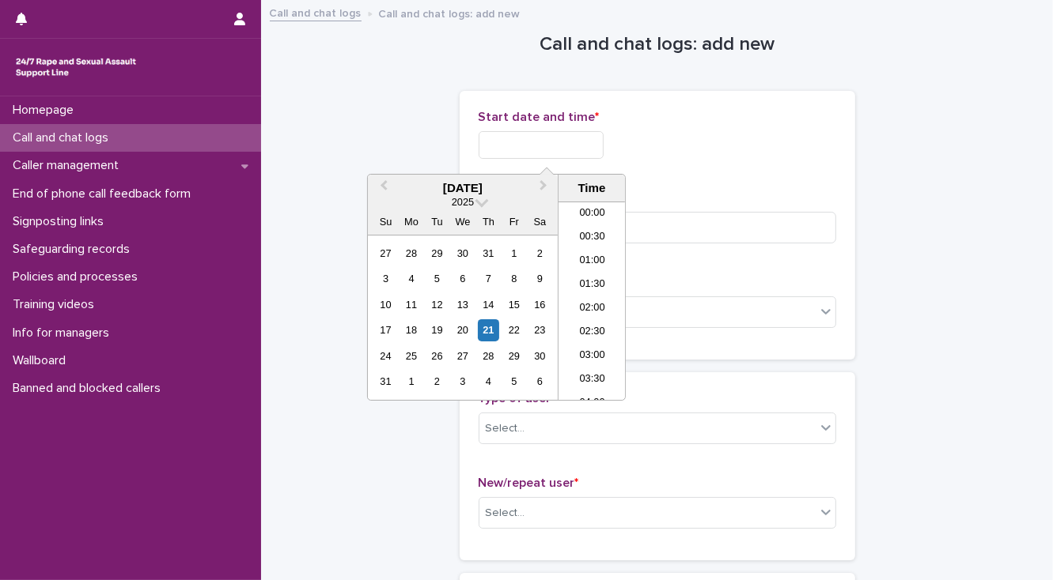
click at [501, 146] on input "text" at bounding box center [540, 145] width 125 height 28
click at [579, 301] on li "10:00" at bounding box center [591, 301] width 67 height 24
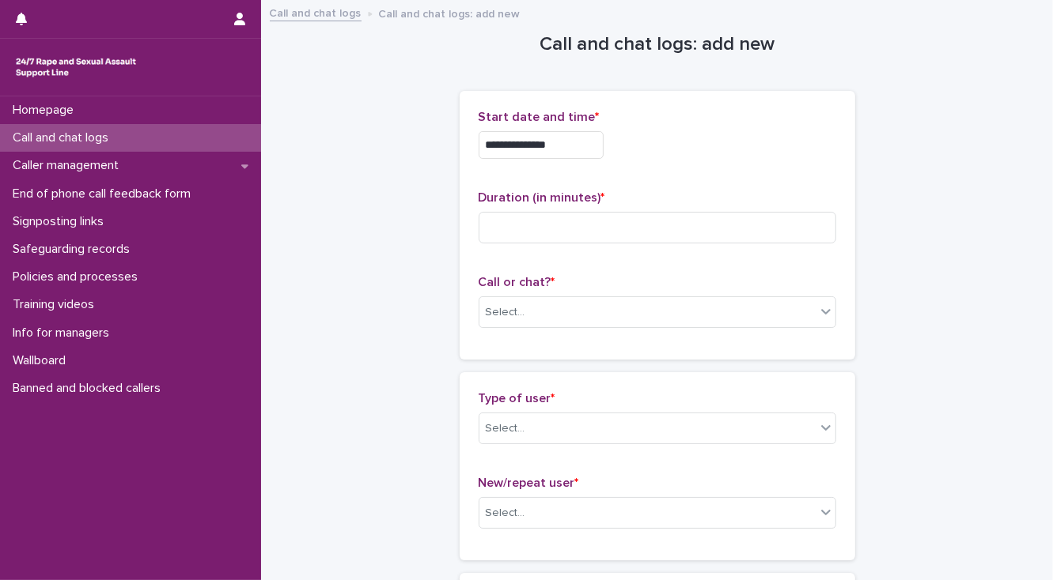
click at [564, 142] on input "**********" at bounding box center [540, 145] width 125 height 28
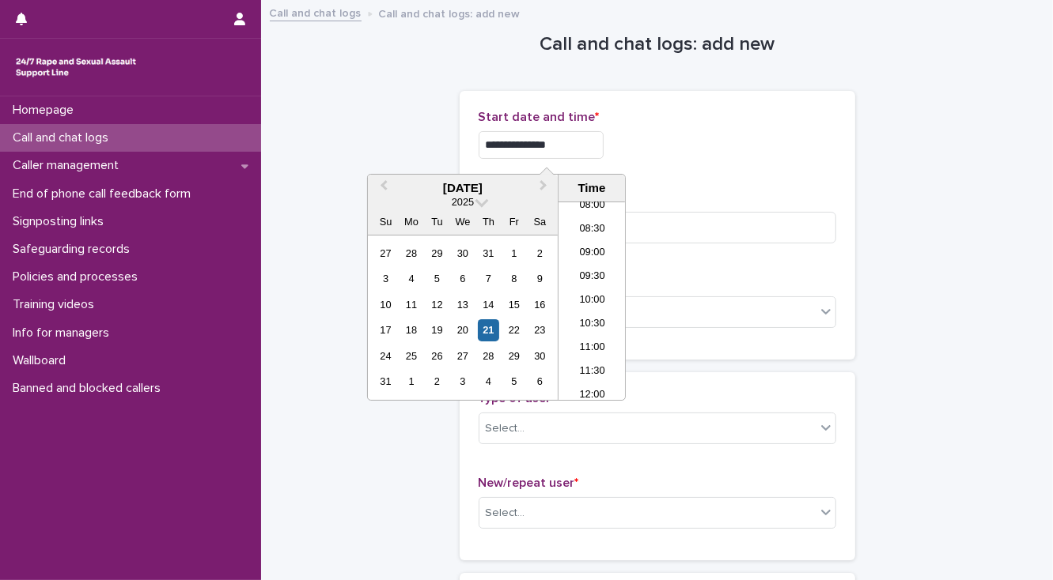
type input "**********"
click at [648, 175] on div "**********" at bounding box center [656, 225] width 357 height 231
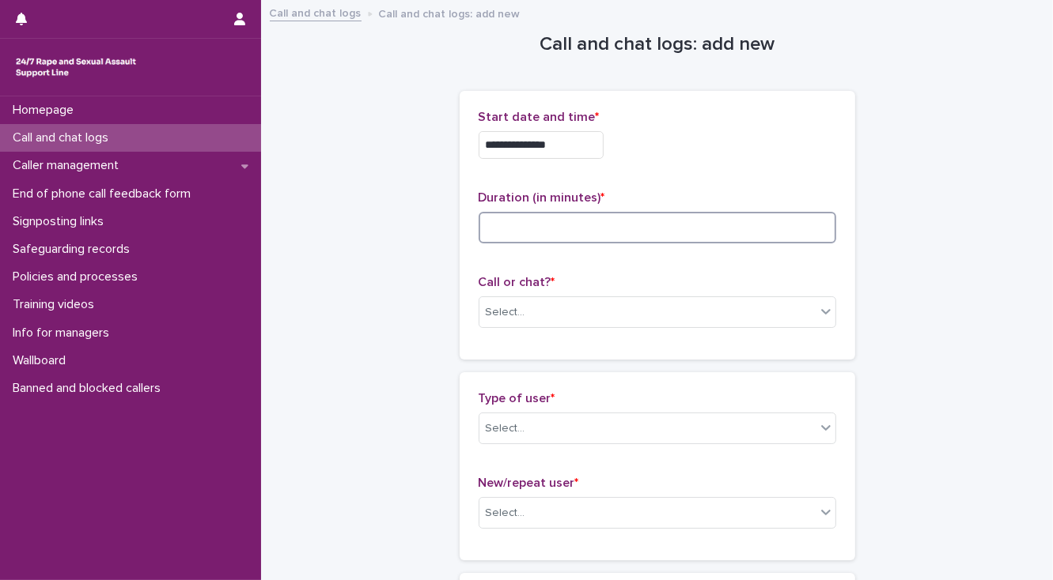
click at [528, 231] on input at bounding box center [656, 228] width 357 height 32
type input "*"
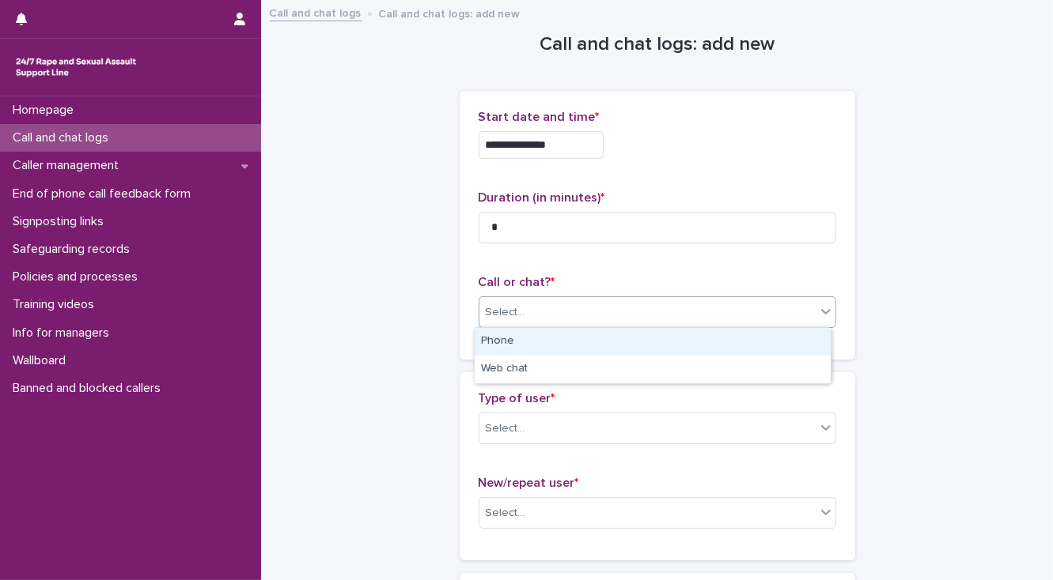
click at [525, 316] on div "Select..." at bounding box center [647, 313] width 336 height 26
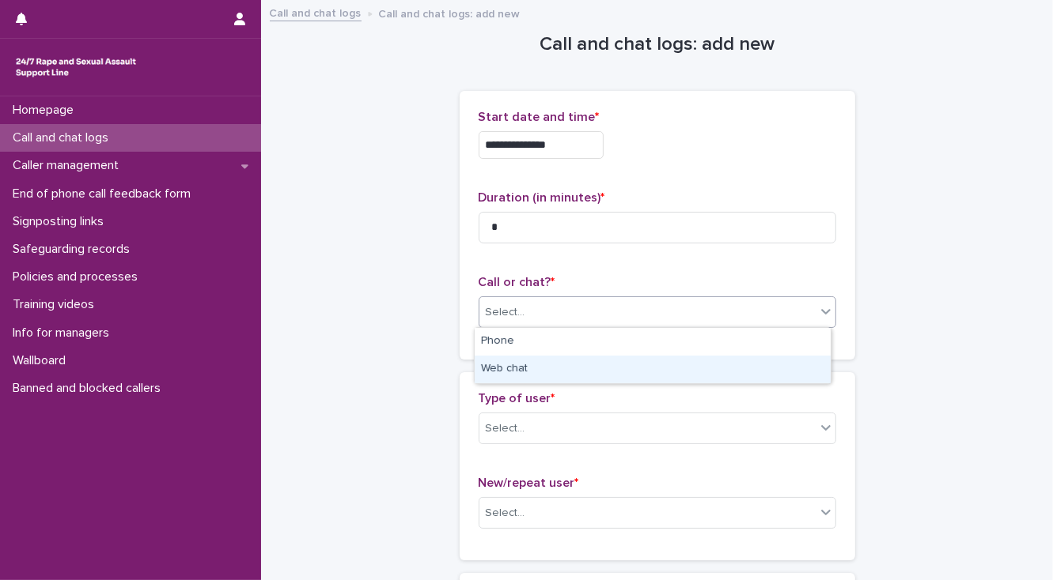
click at [531, 362] on div "Web chat" at bounding box center [652, 370] width 356 height 28
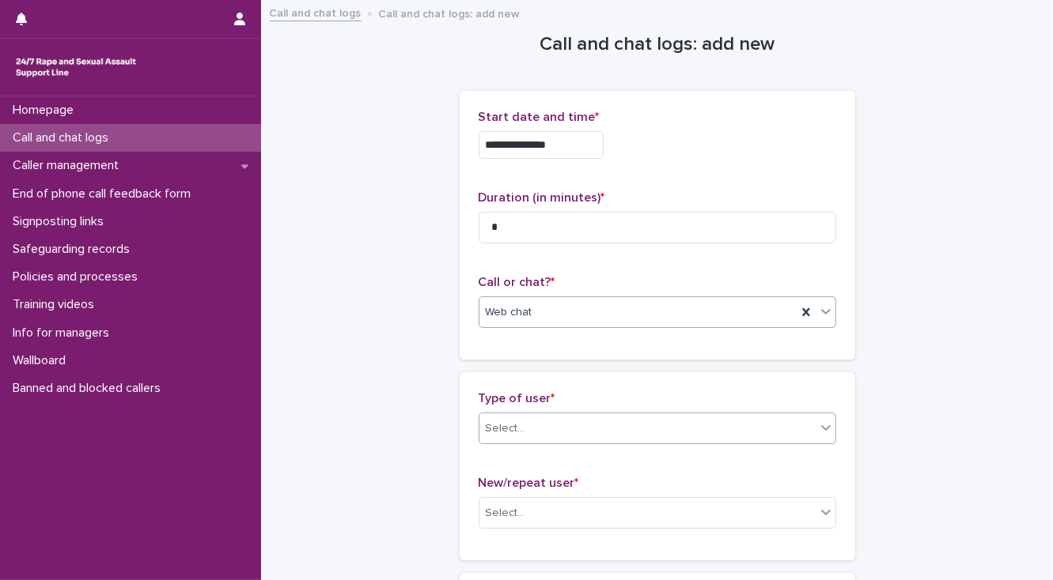
click at [524, 431] on div "Select..." at bounding box center [647, 429] width 336 height 26
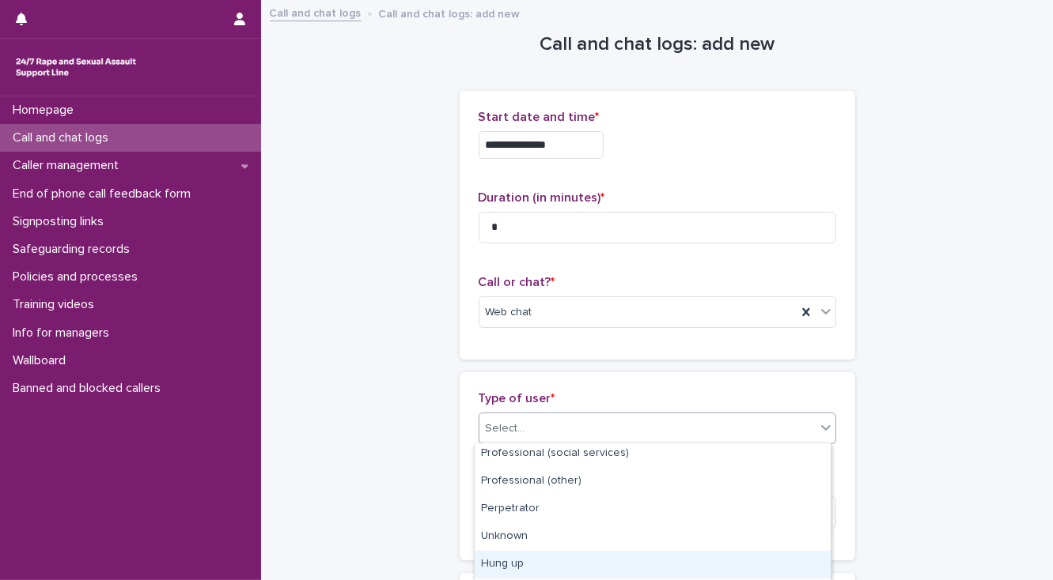
scroll to position [278, 0]
drag, startPoint x: 528, startPoint y: 562, endPoint x: 518, endPoint y: 544, distance: 20.9
click at [527, 561] on div "Silent" at bounding box center [652, 568] width 356 height 28
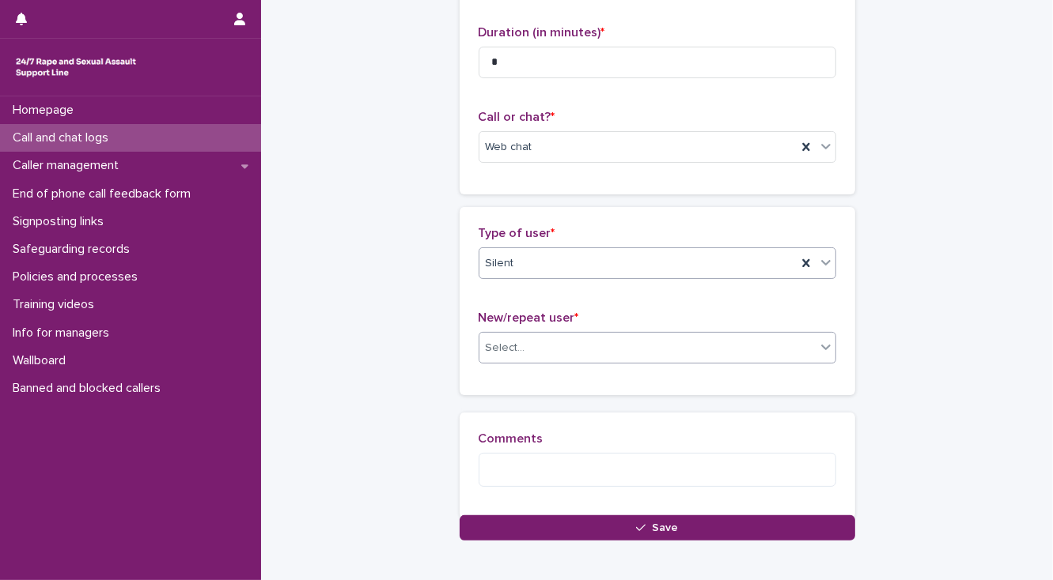
scroll to position [177, 0]
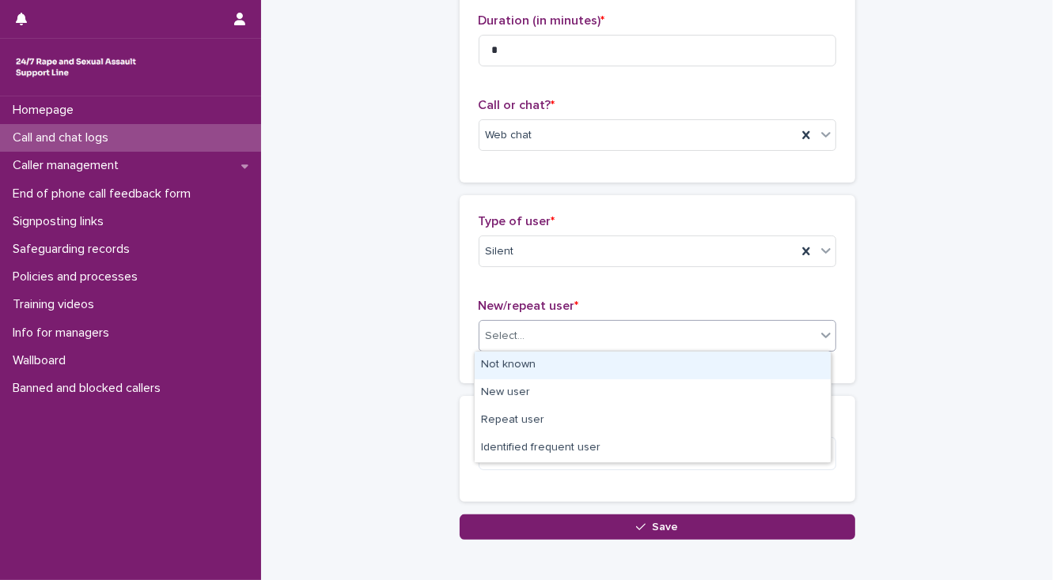
click at [525, 340] on div "Select..." at bounding box center [647, 336] width 336 height 26
click at [516, 364] on div "Not known" at bounding box center [652, 366] width 356 height 28
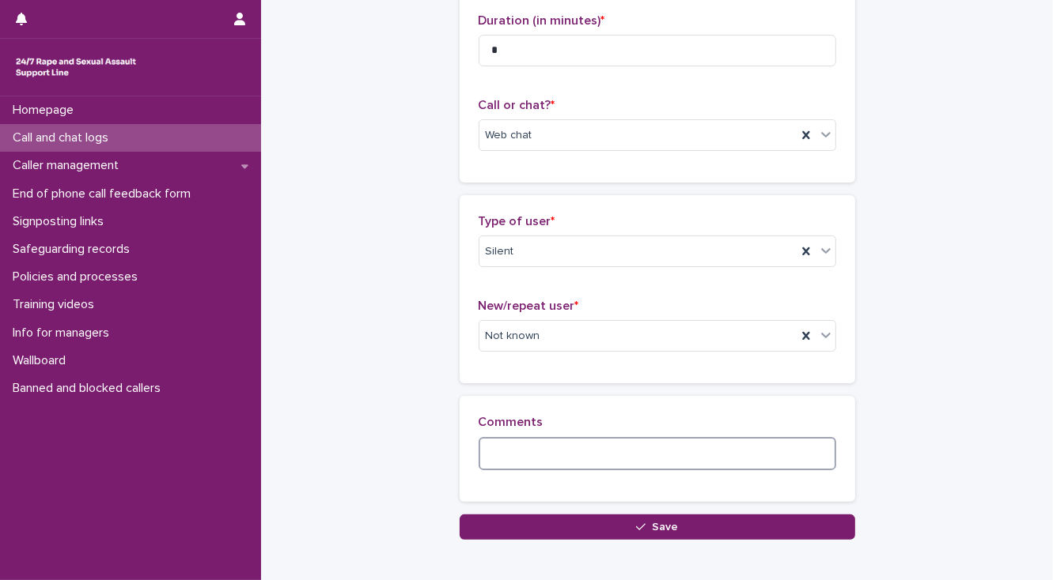
click at [496, 449] on textarea at bounding box center [656, 454] width 357 height 34
paste textarea "**********"
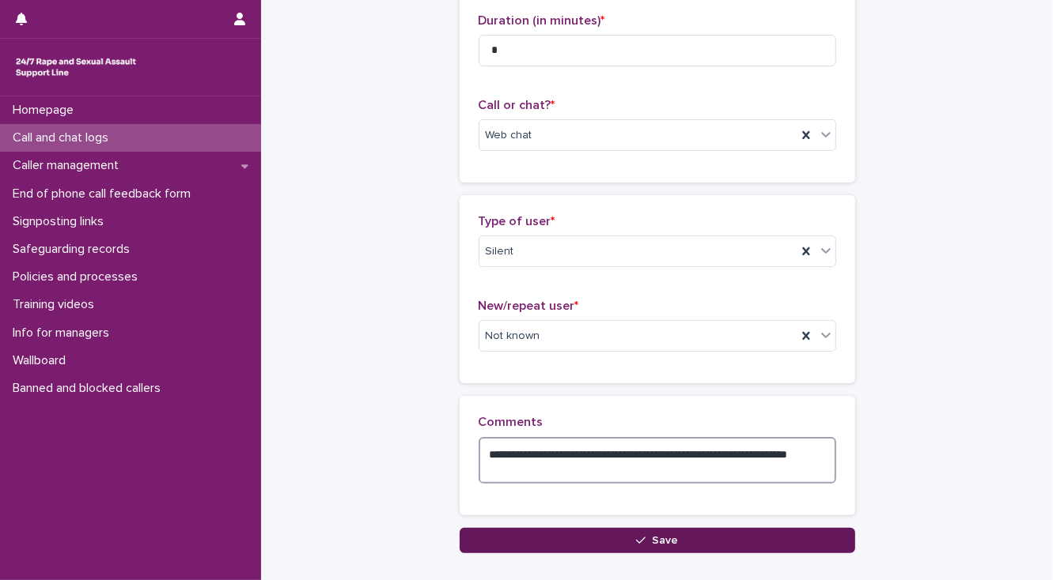
type textarea "**********"
click at [557, 540] on button "Save" at bounding box center [656, 540] width 395 height 25
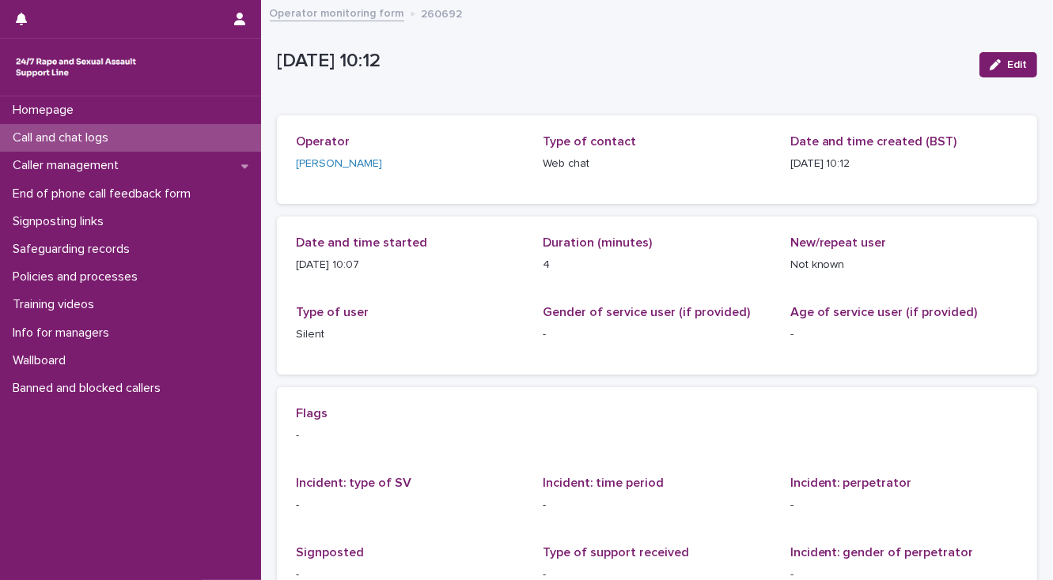
click at [114, 142] on p "Call and chat logs" at bounding box center [63, 137] width 115 height 15
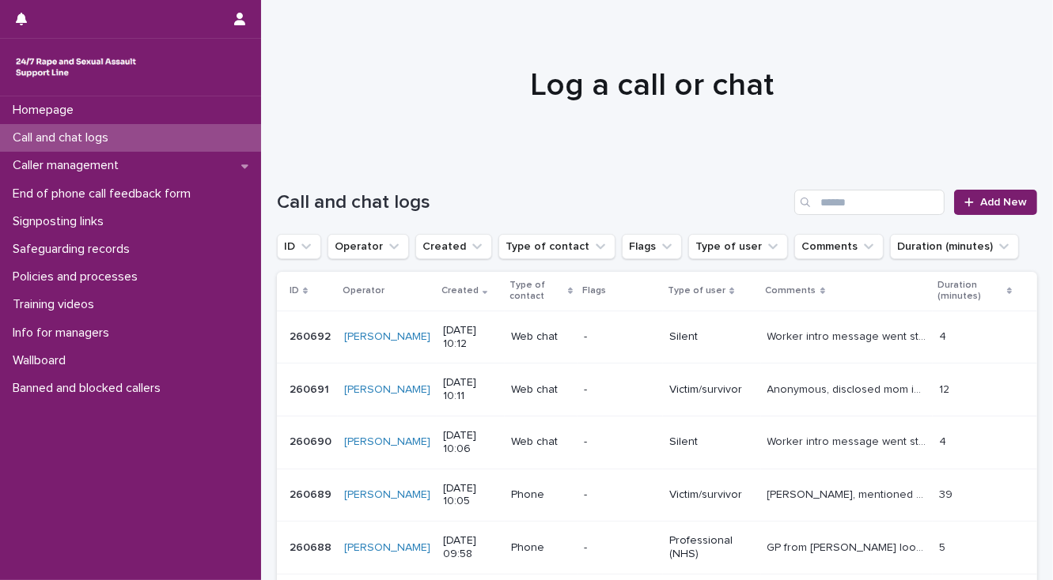
click at [139, 487] on div "Homepage Call and chat logs Caller management End of phone call feedback form S…" at bounding box center [130, 338] width 261 height 484
click at [72, 137] on p "Call and chat logs" at bounding box center [63, 137] width 115 height 15
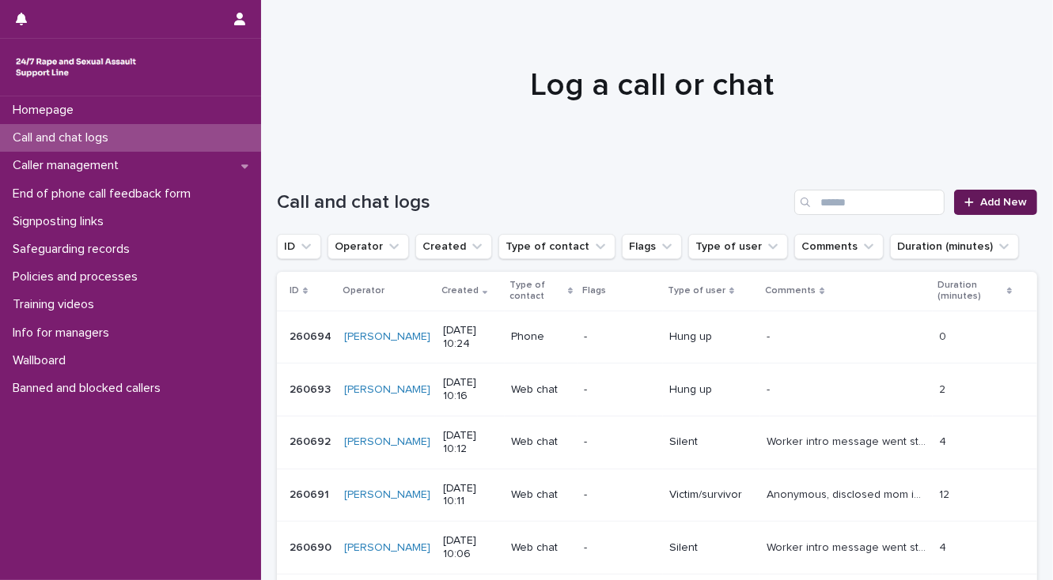
click at [984, 199] on span "Add New" at bounding box center [1003, 202] width 47 height 11
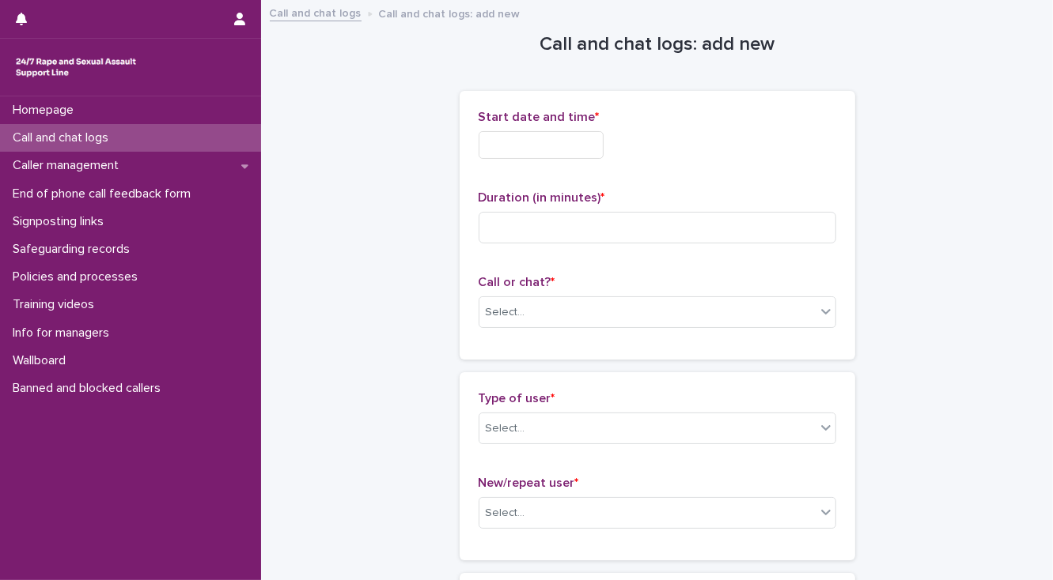
click at [512, 142] on input "text" at bounding box center [540, 145] width 125 height 28
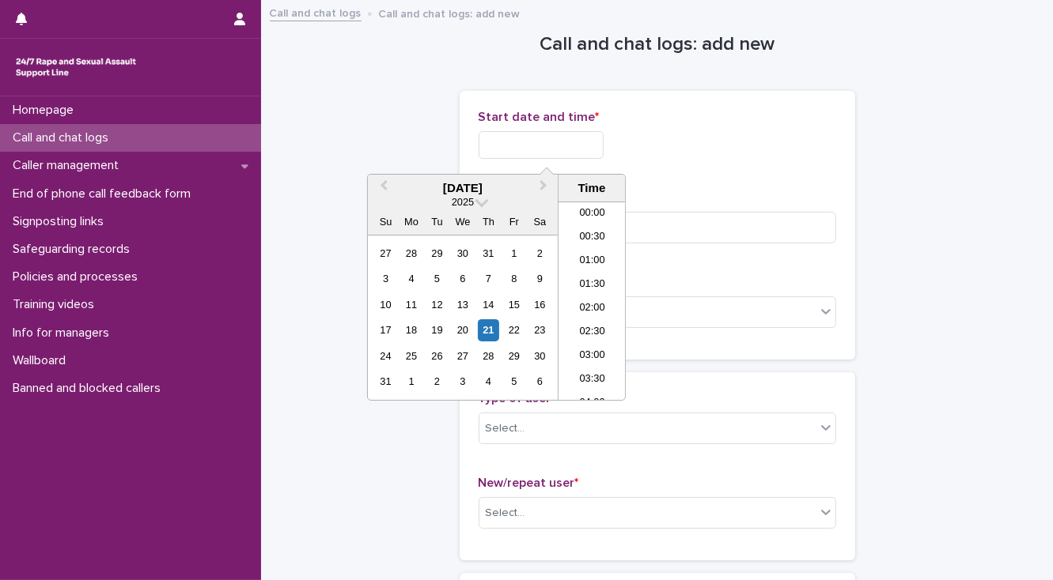
scroll to position [387, 0]
click at [595, 300] on li "10:00" at bounding box center [591, 301] width 67 height 24
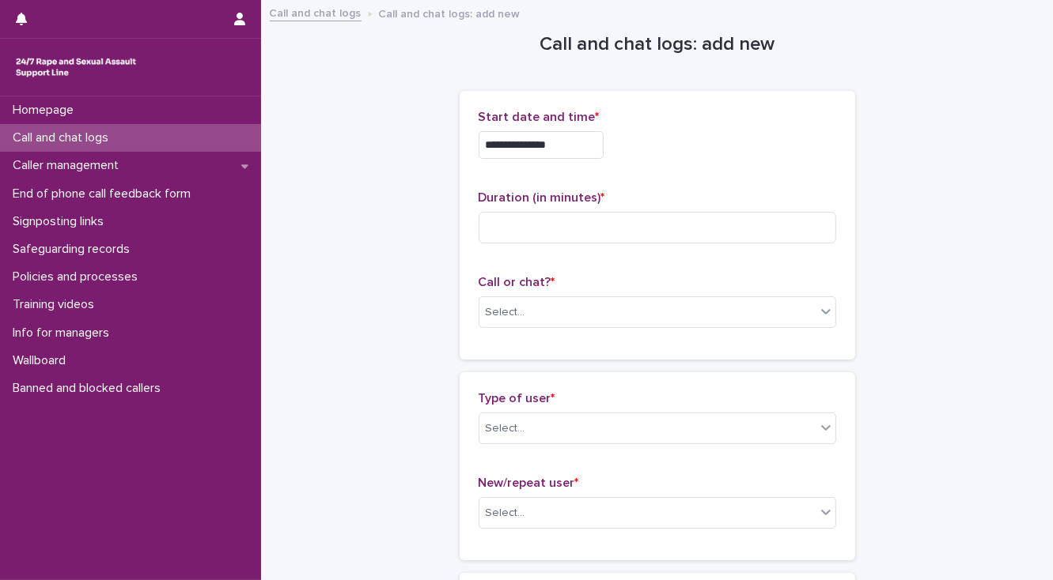
click at [561, 142] on input "**********" at bounding box center [540, 145] width 125 height 28
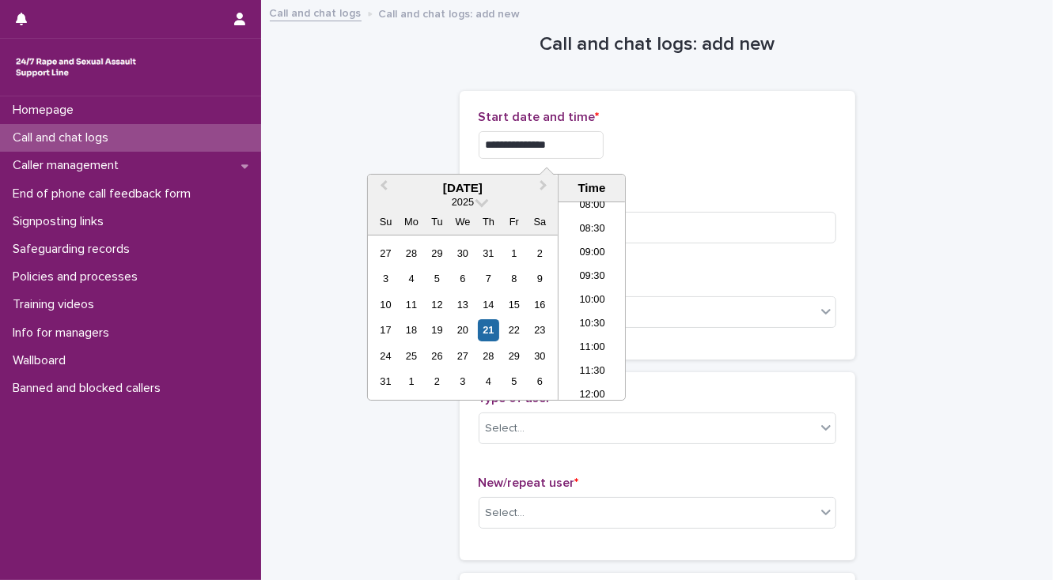
type input "**********"
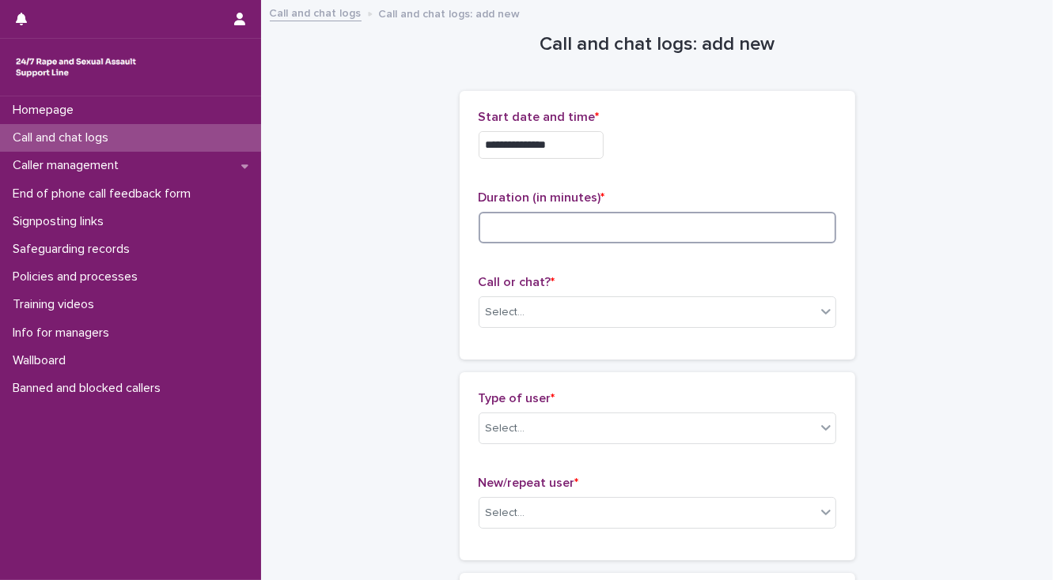
click at [675, 225] on input at bounding box center [656, 228] width 357 height 32
type input "*"
click at [639, 314] on div "Select..." at bounding box center [647, 313] width 336 height 26
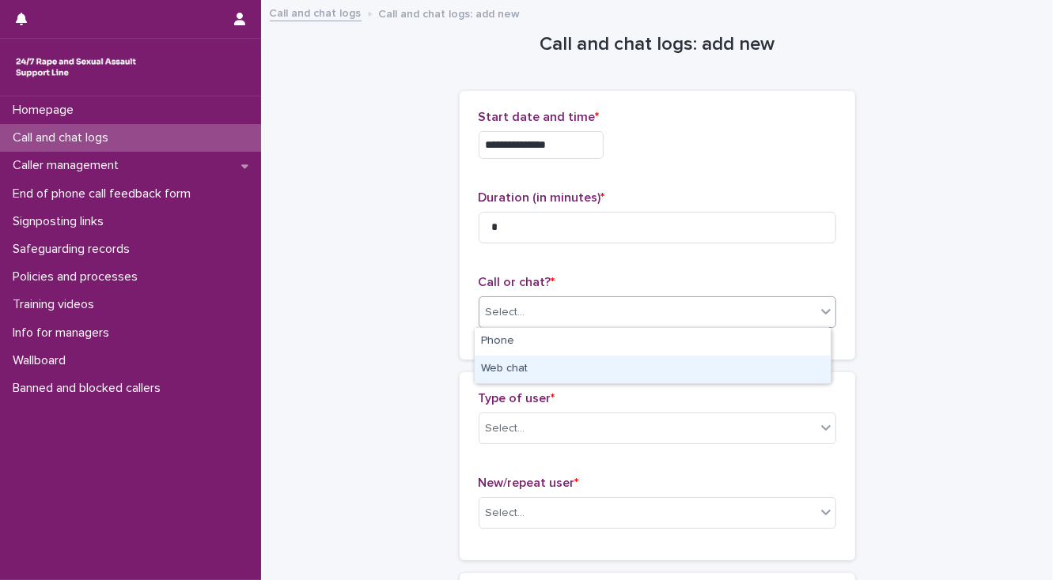
click at [619, 359] on div "Web chat" at bounding box center [652, 370] width 356 height 28
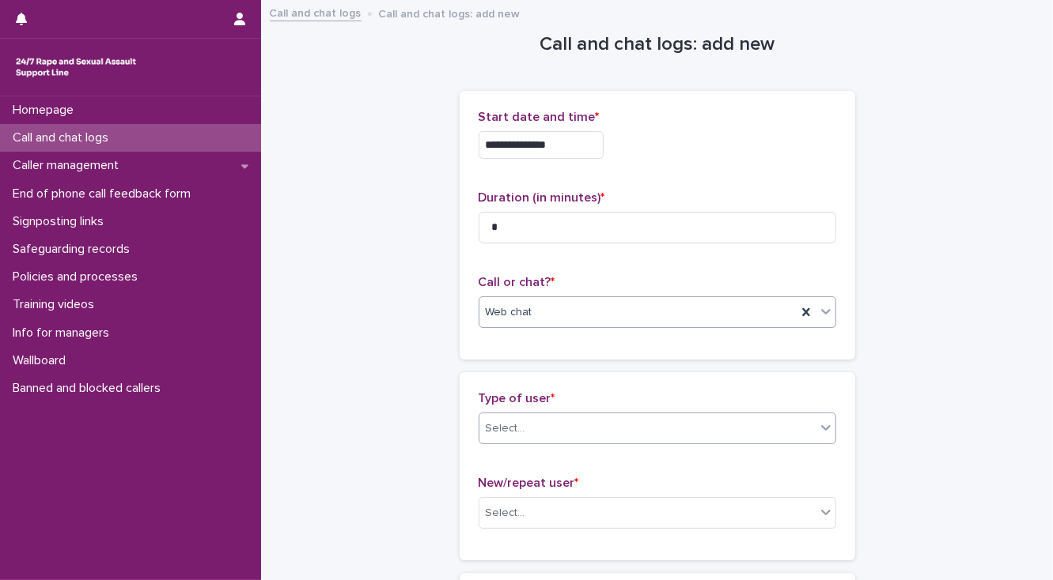
click at [607, 428] on div "Select..." at bounding box center [647, 429] width 336 height 26
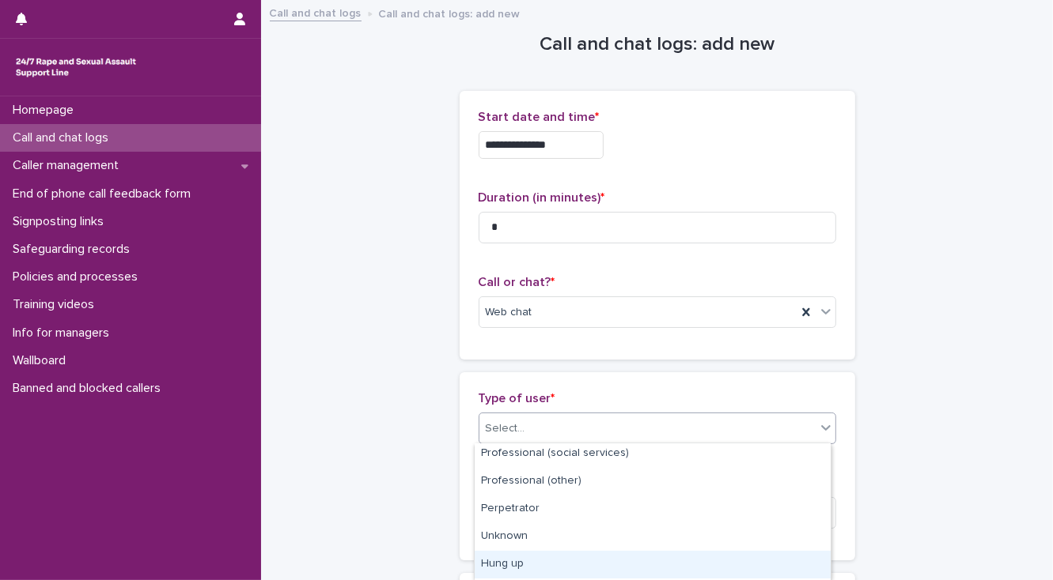
scroll to position [278, 0]
click at [579, 561] on div "Silent" at bounding box center [652, 568] width 356 height 28
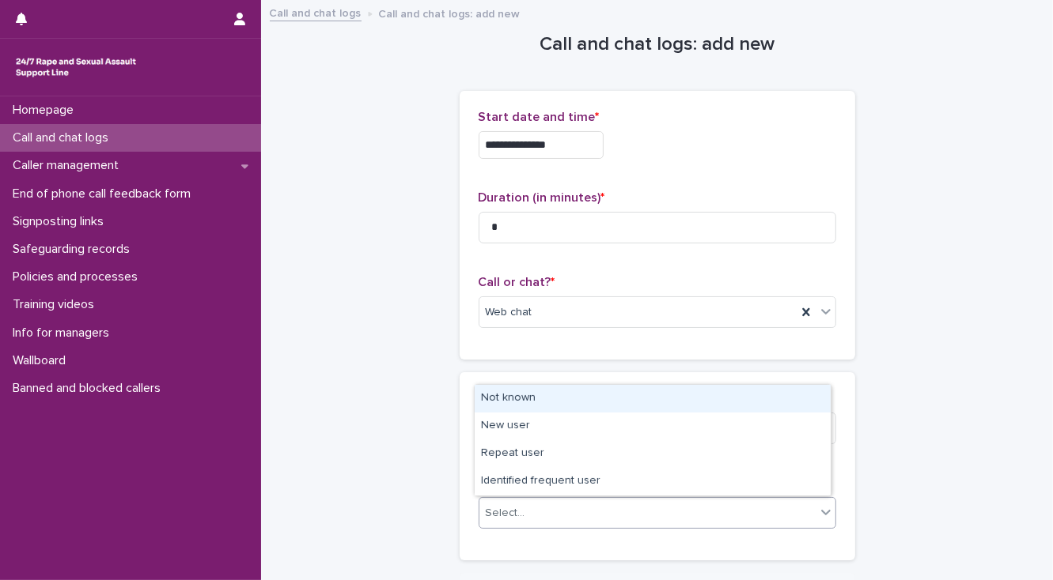
click at [546, 519] on div "Select..." at bounding box center [647, 514] width 336 height 26
drag, startPoint x: 547, startPoint y: 397, endPoint x: 455, endPoint y: 428, distance: 97.5
click at [547, 397] on div "Not known" at bounding box center [652, 399] width 356 height 28
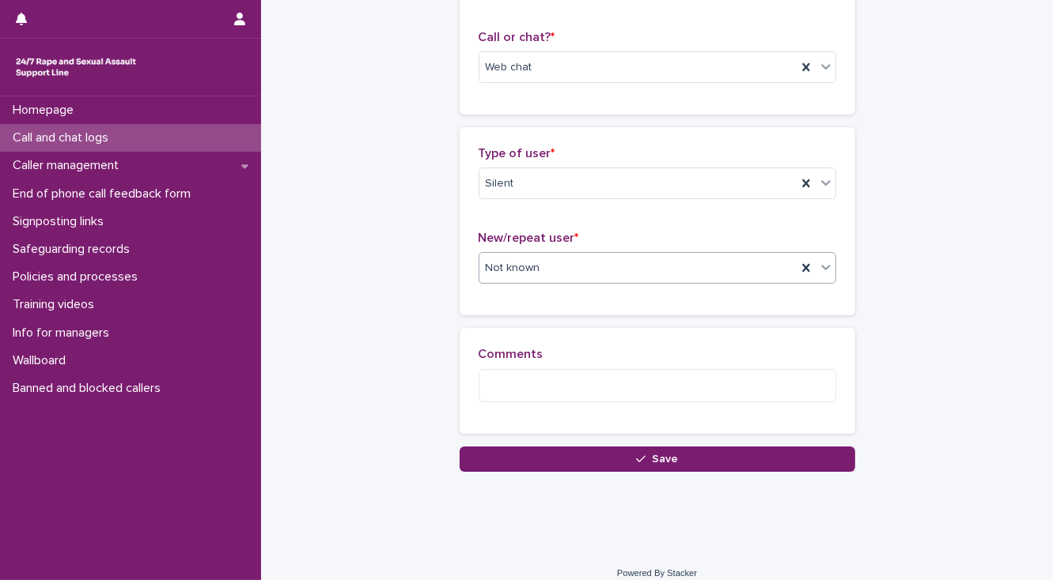
scroll to position [253, 0]
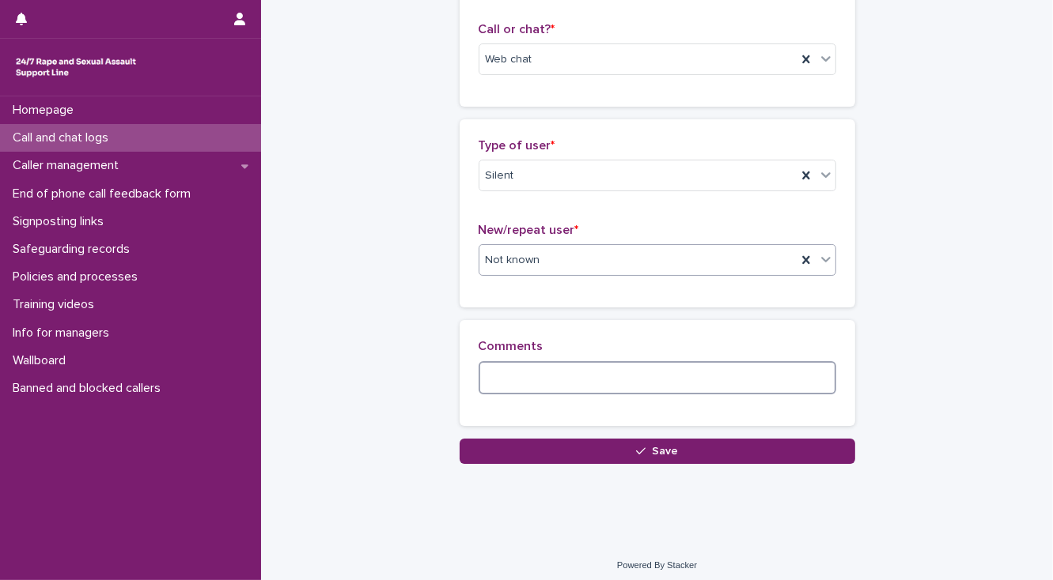
click at [486, 376] on textarea at bounding box center [656, 378] width 357 height 34
paste textarea "**********"
type textarea "**********"
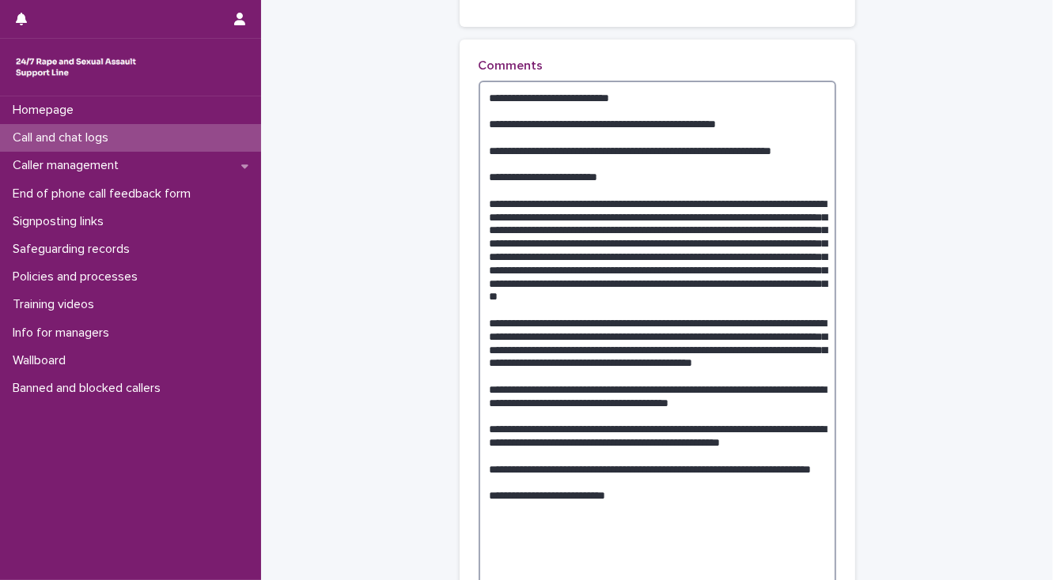
drag, startPoint x: 633, startPoint y: 561, endPoint x: 483, endPoint y: 96, distance: 488.7
click at [483, 96] on textarea at bounding box center [656, 337] width 357 height 512
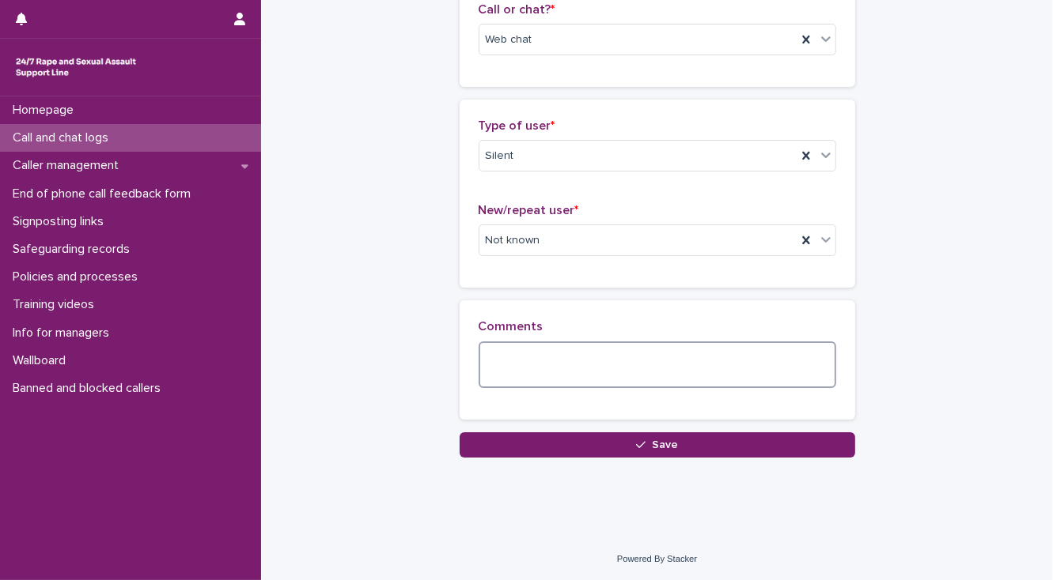
scroll to position [259, 0]
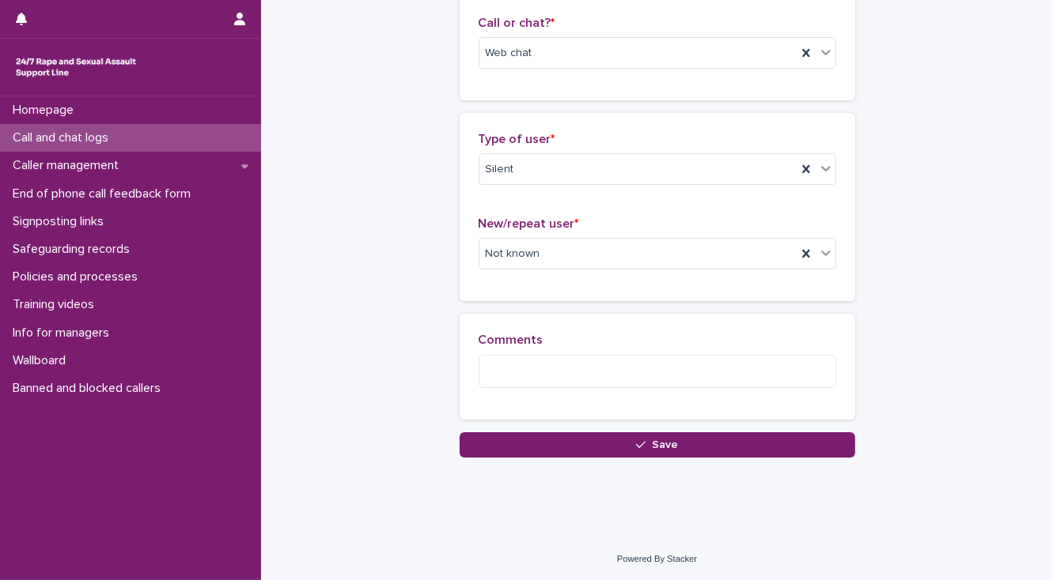
click at [196, 437] on div "Homepage Call and chat logs Caller management End of phone call feedback form S…" at bounding box center [130, 338] width 261 height 484
click at [482, 370] on textarea at bounding box center [656, 372] width 357 height 34
paste textarea "**********"
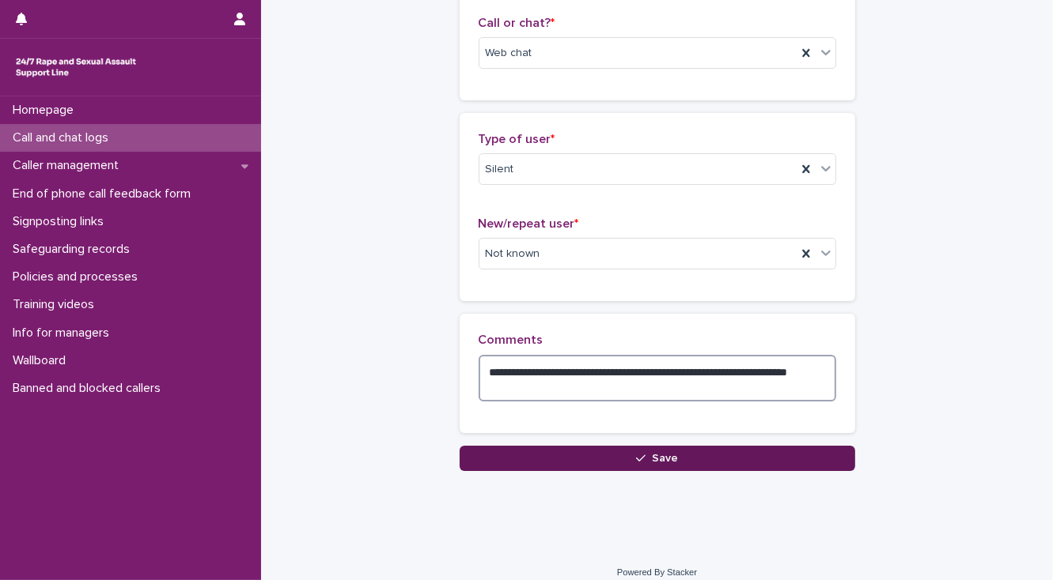
type textarea "**********"
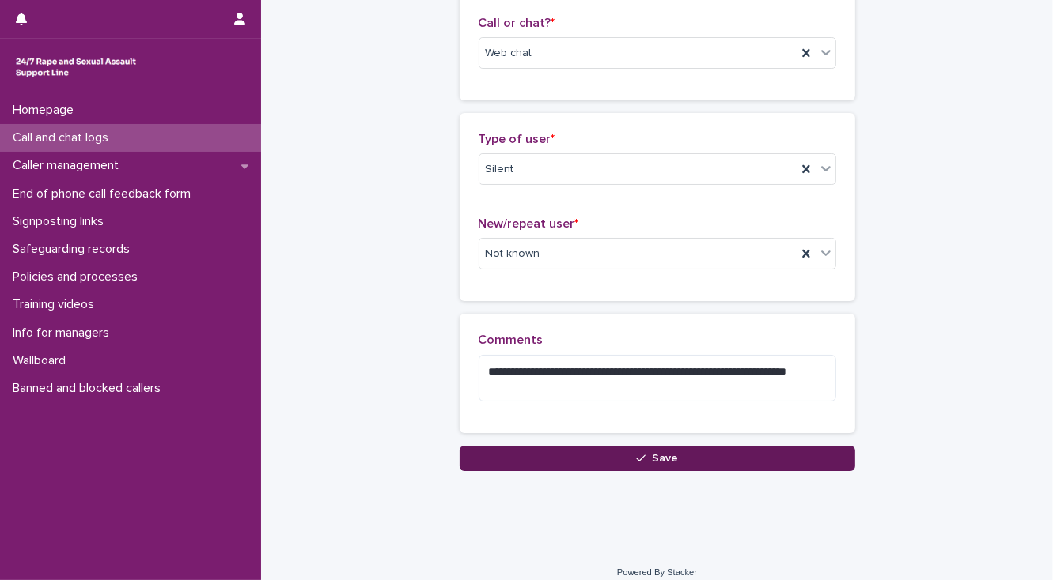
click at [546, 459] on button "Save" at bounding box center [656, 458] width 395 height 25
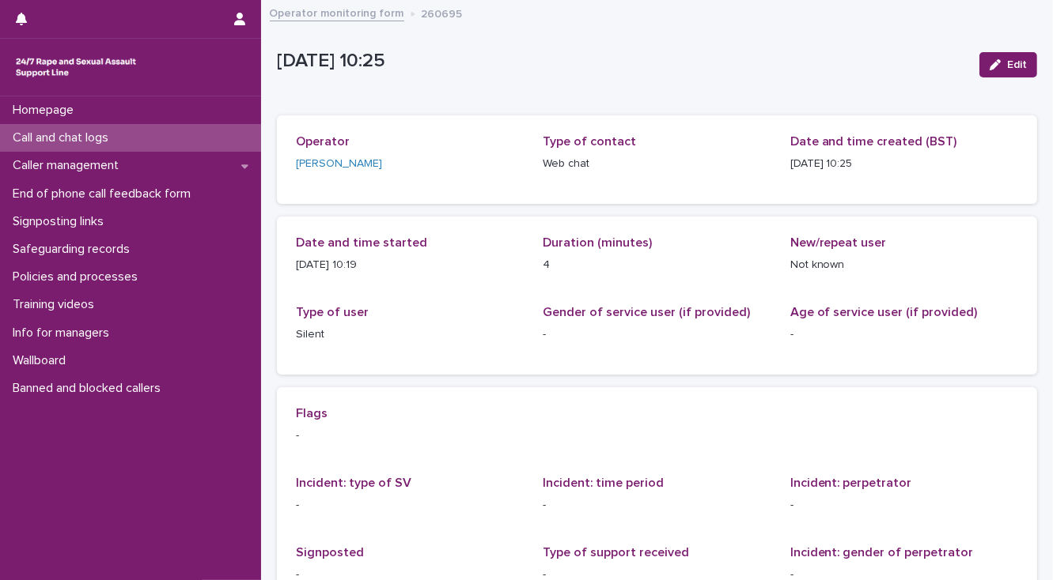
click at [121, 141] on p "Call and chat logs" at bounding box center [63, 137] width 115 height 15
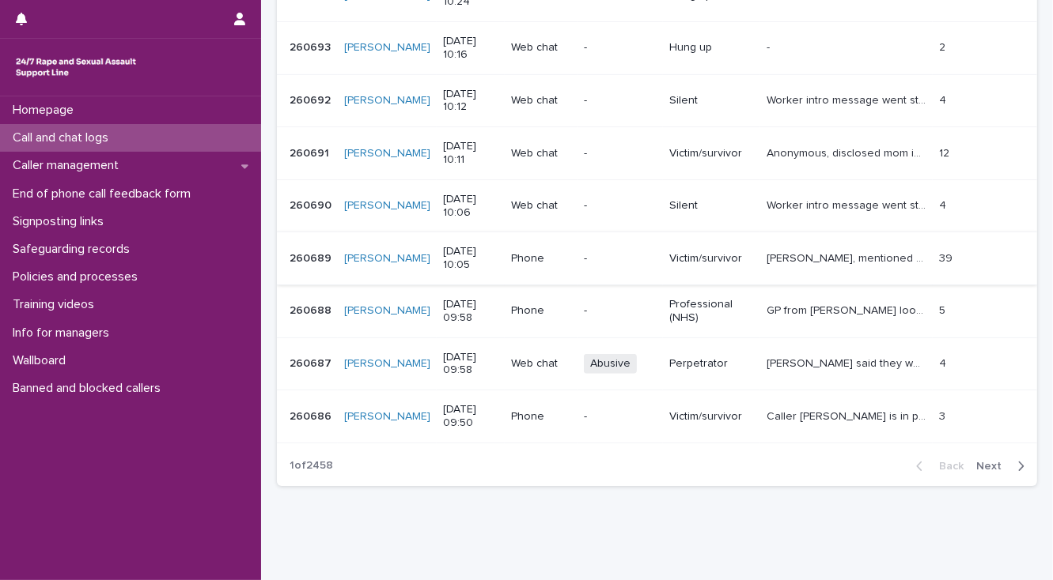
scroll to position [435, 0]
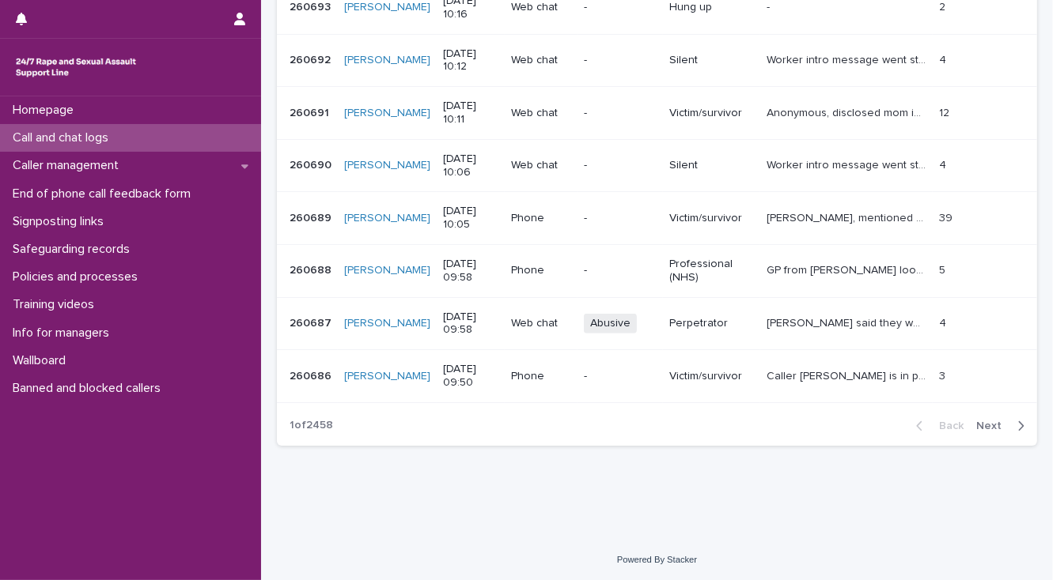
click at [140, 134] on div "Call and chat logs" at bounding box center [130, 138] width 261 height 28
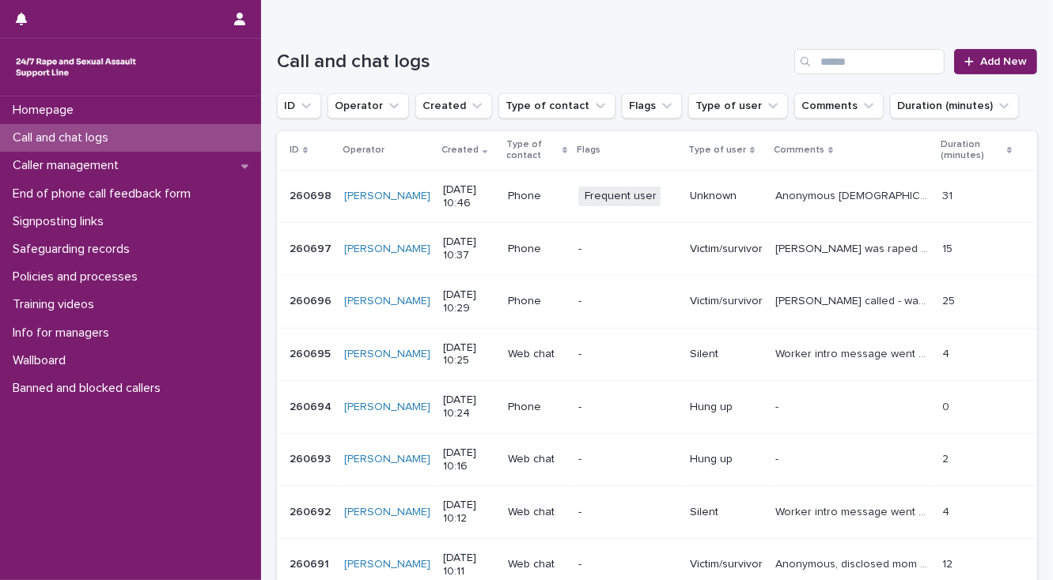
scroll to position [0, 0]
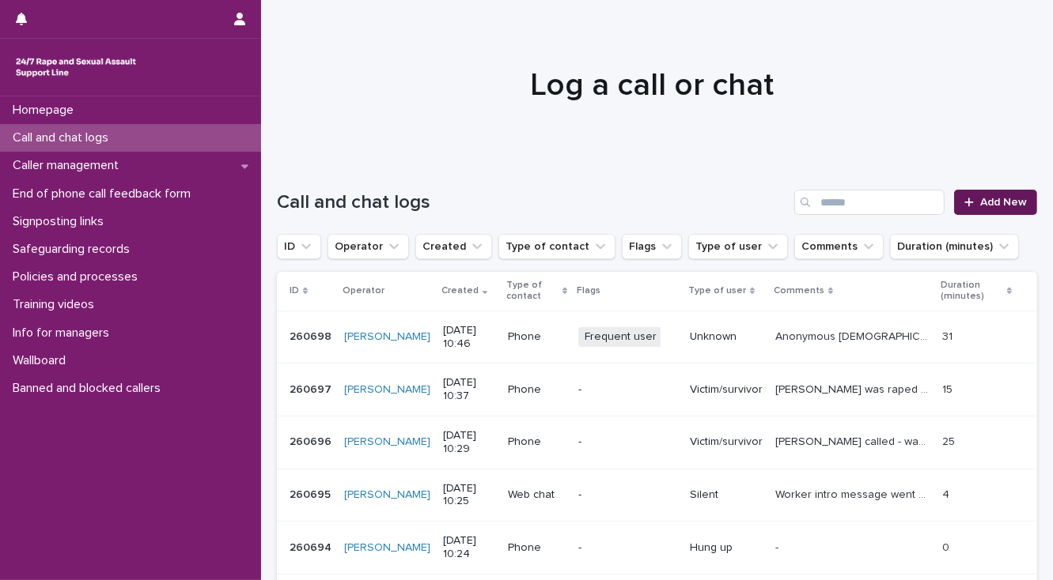
click at [994, 204] on span "Add New" at bounding box center [1003, 202] width 47 height 11
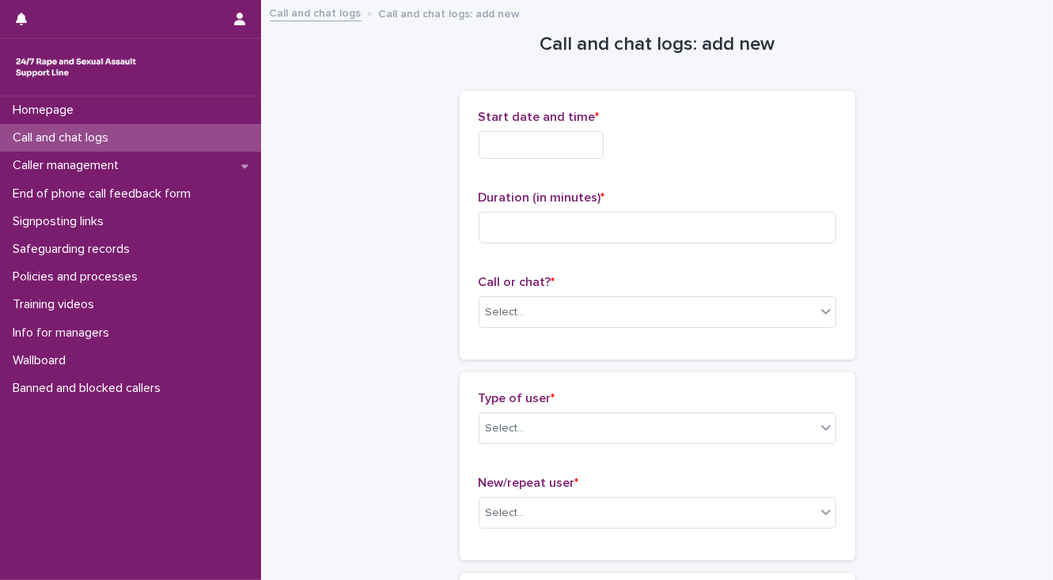
click at [517, 142] on input "text" at bounding box center [540, 145] width 125 height 28
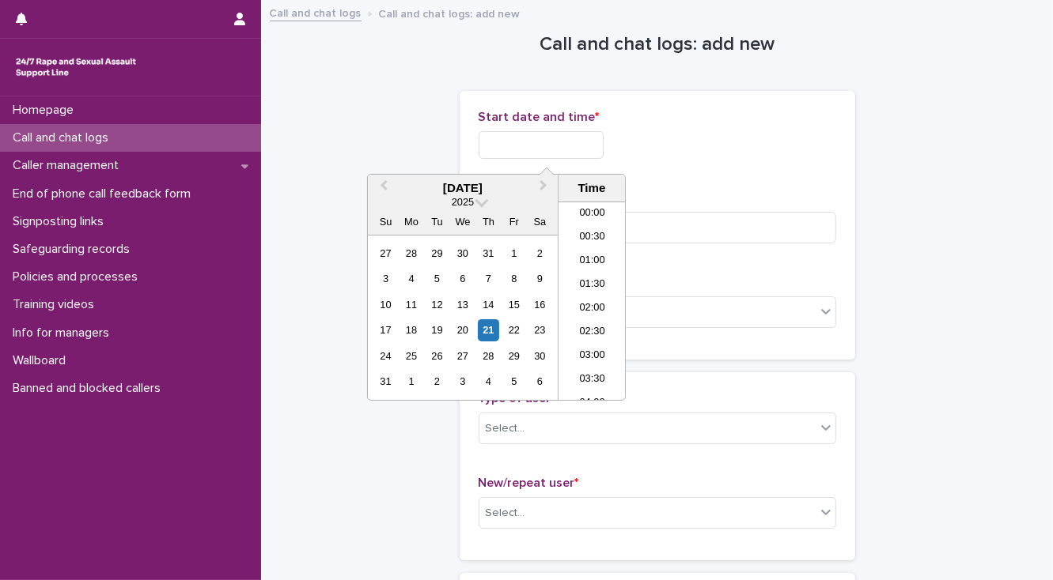
scroll to position [411, 0]
drag, startPoint x: 588, startPoint y: 301, endPoint x: 585, endPoint y: 241, distance: 59.4
click at [588, 301] on li "10:30" at bounding box center [591, 301] width 67 height 24
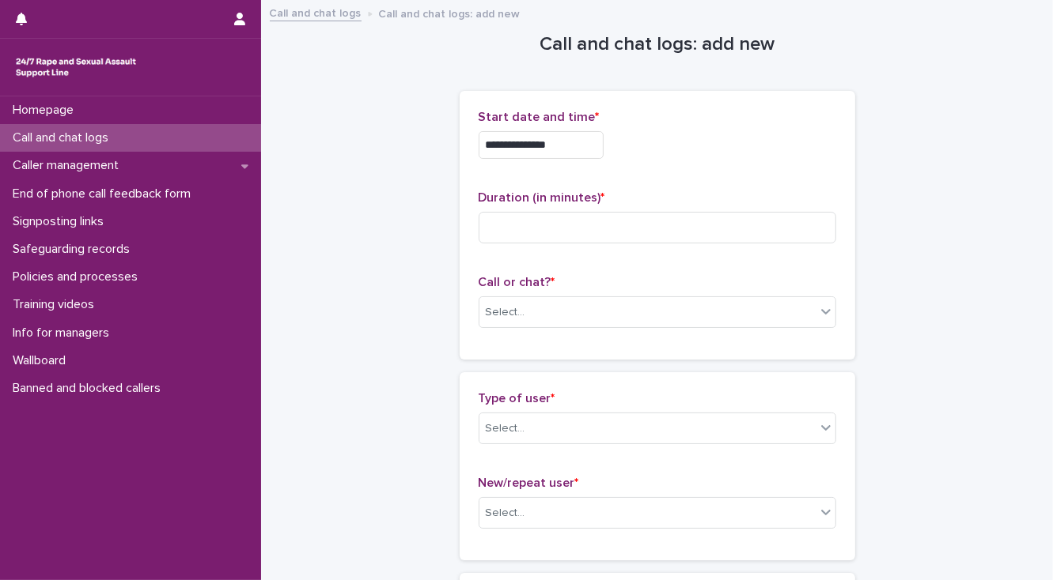
click at [563, 144] on input "**********" at bounding box center [540, 145] width 125 height 28
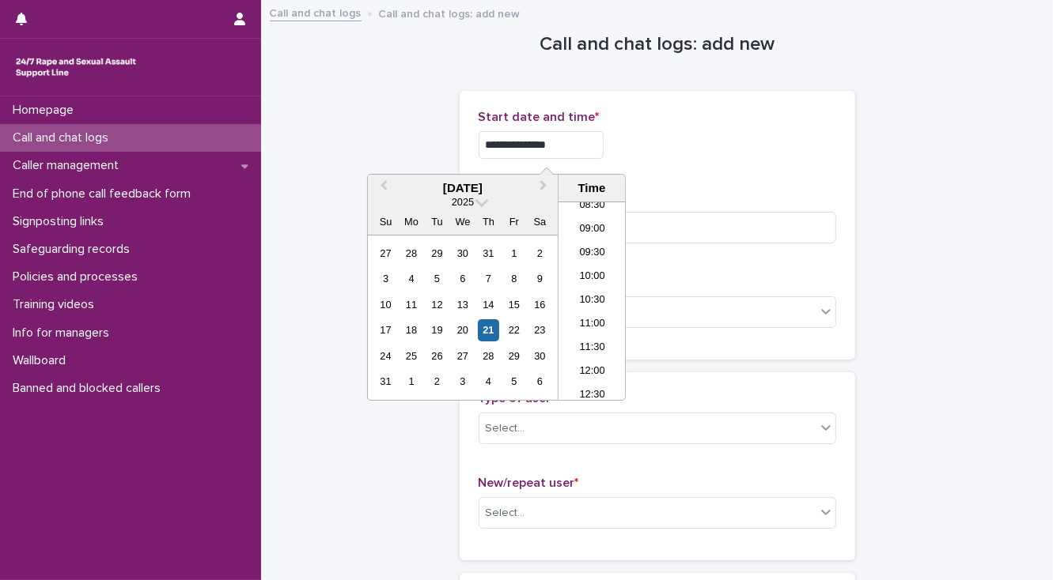
type input "**********"
click at [690, 158] on div "**********" at bounding box center [656, 141] width 357 height 62
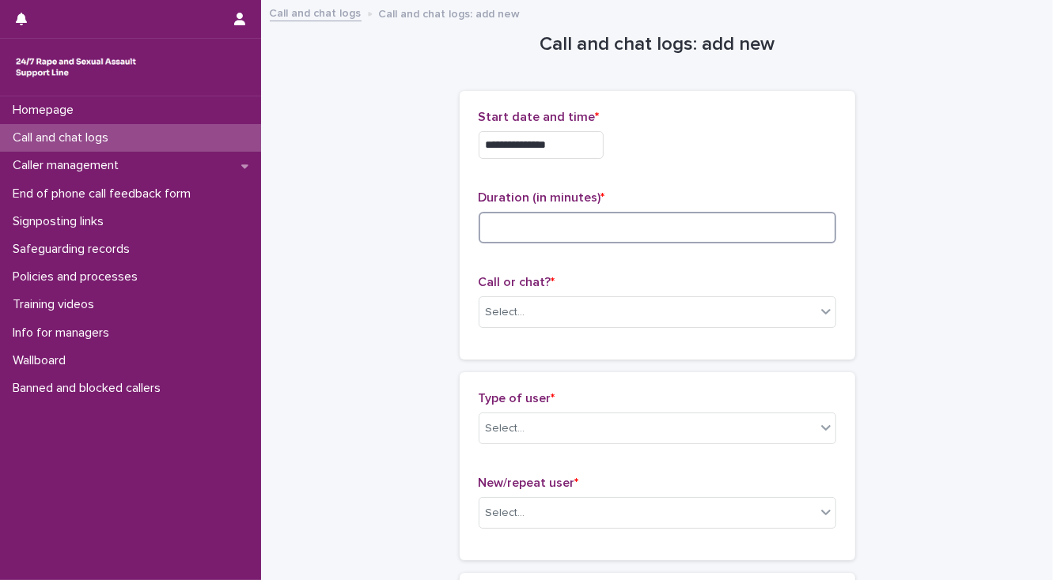
click at [503, 224] on input at bounding box center [656, 228] width 357 height 32
type input "*"
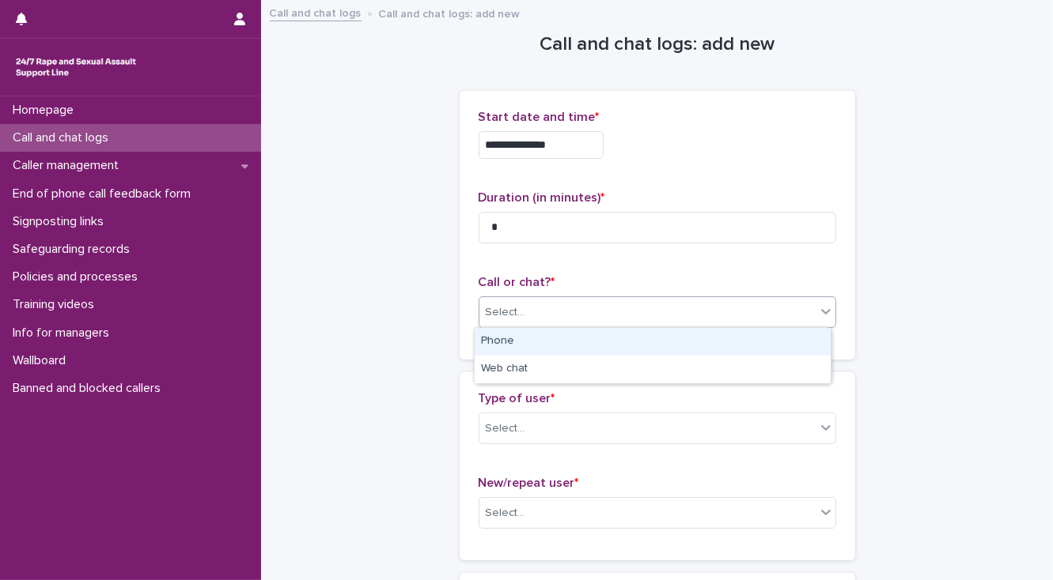
click at [487, 316] on div "Select..." at bounding box center [506, 312] width 40 height 17
click at [487, 338] on div "Phone" at bounding box center [652, 342] width 356 height 28
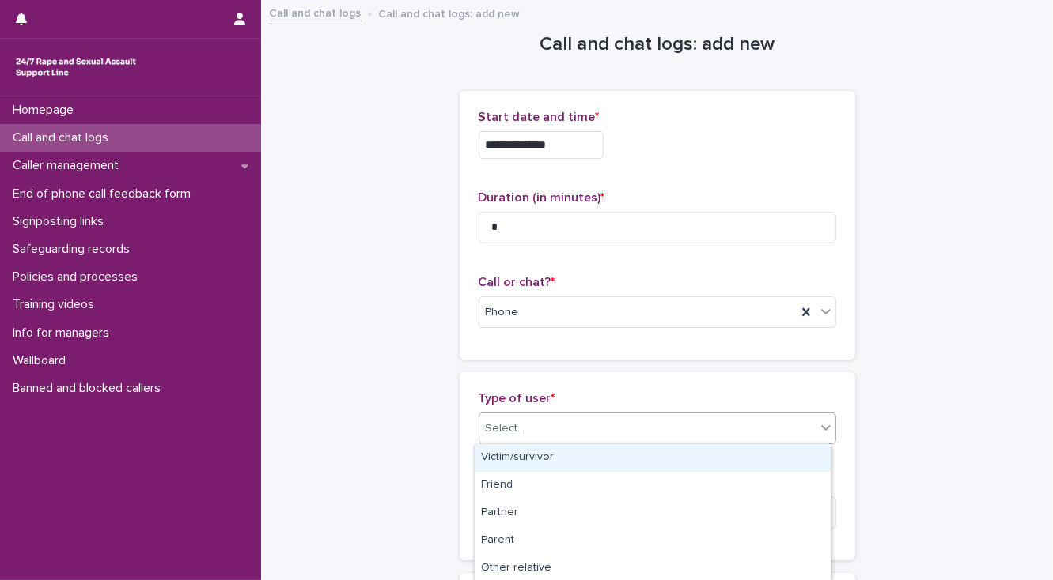
click at [499, 424] on div "Select..." at bounding box center [506, 429] width 40 height 17
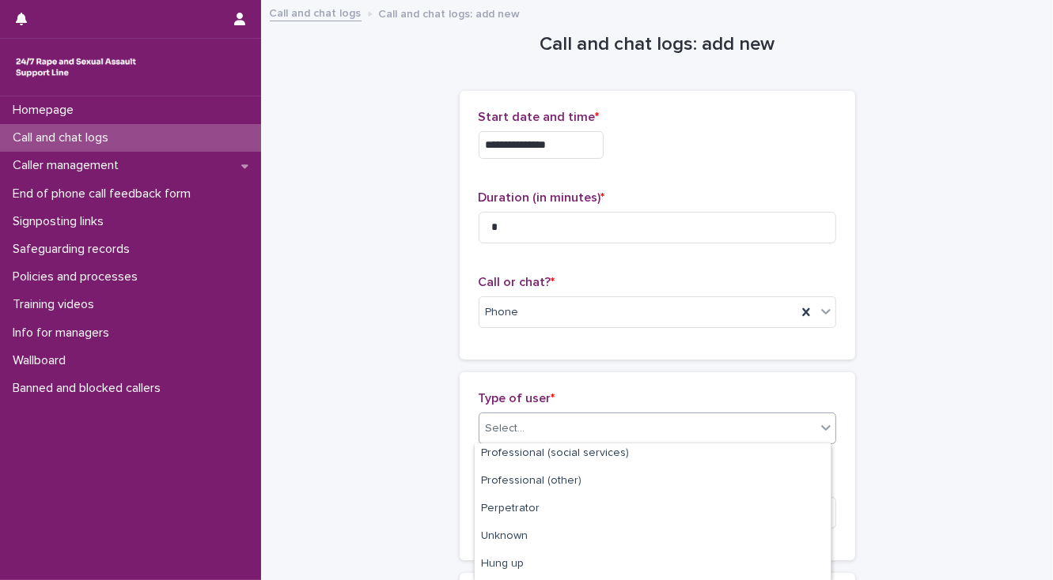
scroll to position [278, 0]
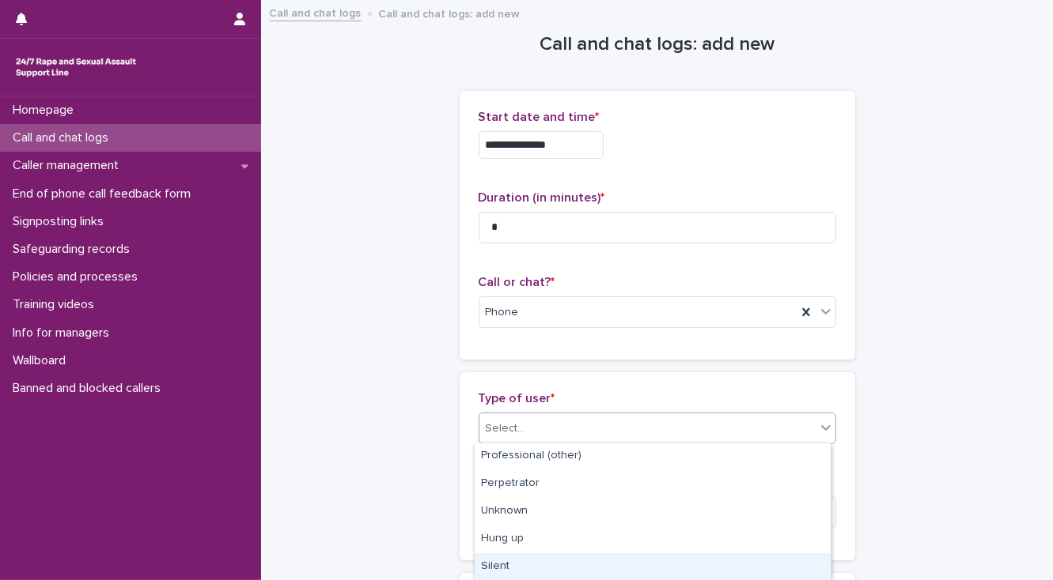
drag, startPoint x: 510, startPoint y: 564, endPoint x: 508, endPoint y: 554, distance: 9.6
click at [510, 563] on div "Silent" at bounding box center [652, 568] width 356 height 28
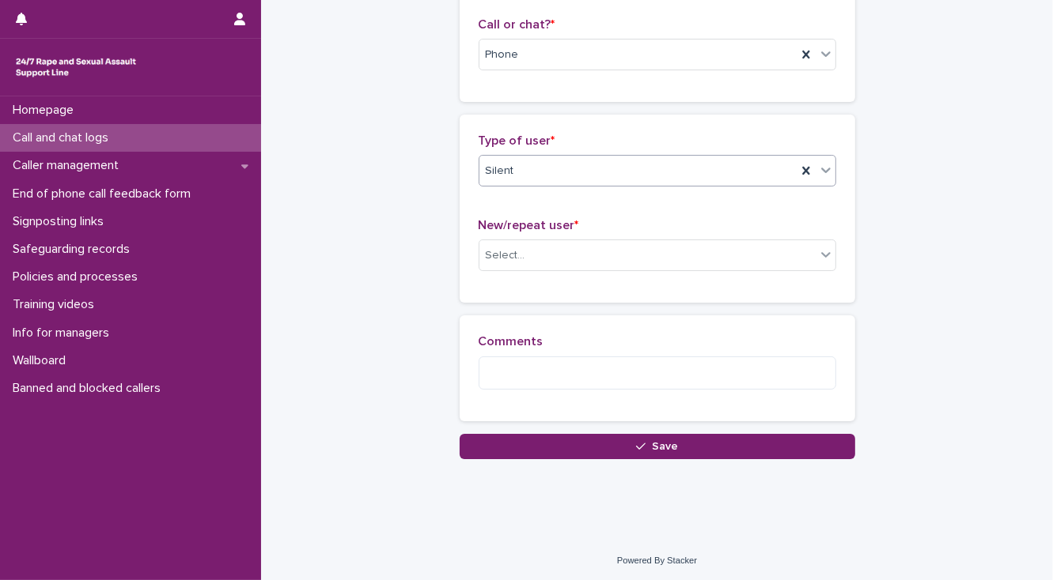
scroll to position [259, 0]
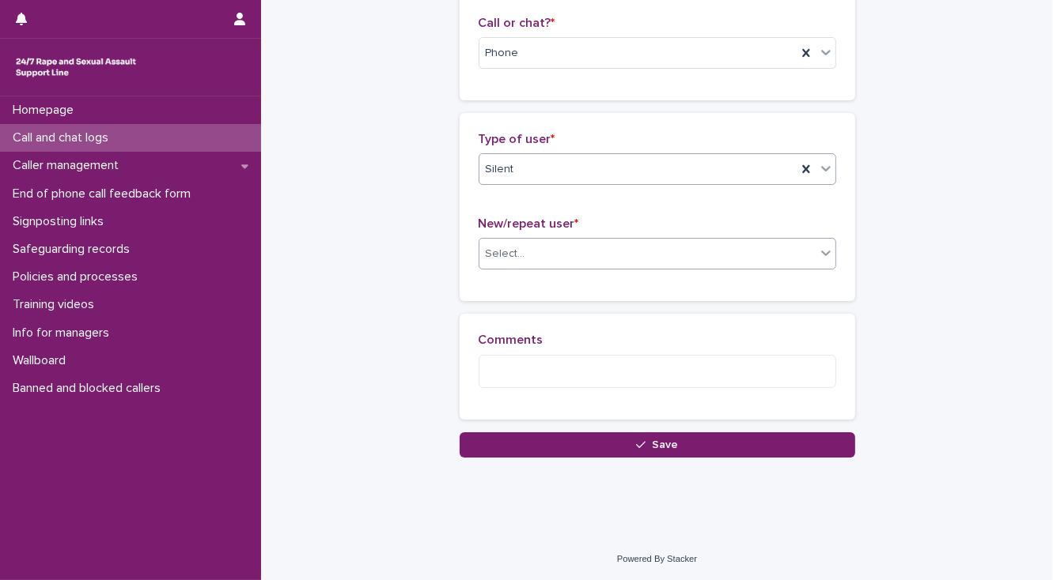
drag, startPoint x: 563, startPoint y: 258, endPoint x: 560, endPoint y: 266, distance: 8.5
click at [563, 258] on div "Select..." at bounding box center [647, 254] width 336 height 26
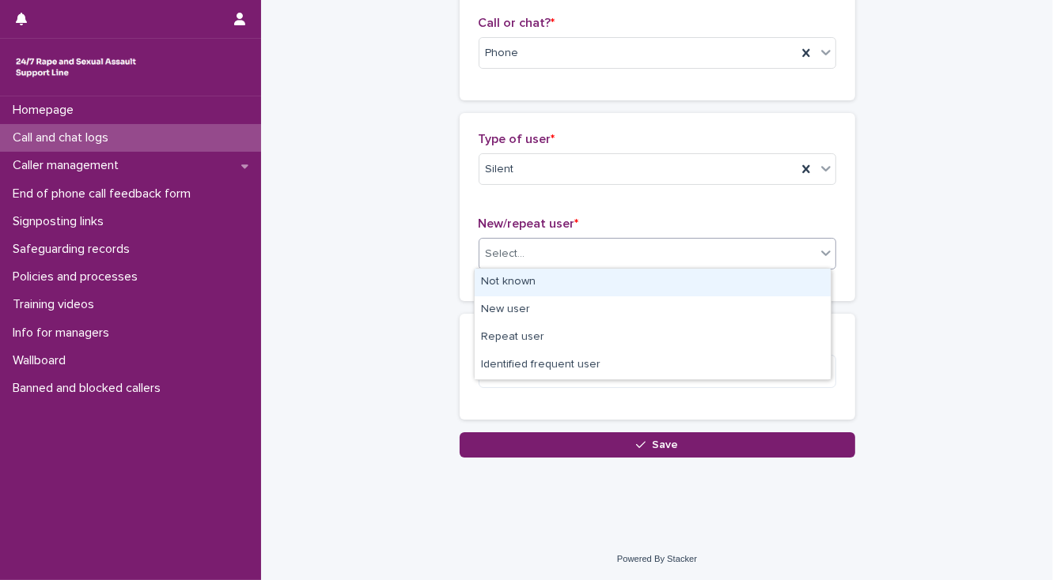
drag, startPoint x: 558, startPoint y: 281, endPoint x: 551, endPoint y: 310, distance: 29.9
click at [557, 281] on div "Not known" at bounding box center [652, 283] width 356 height 28
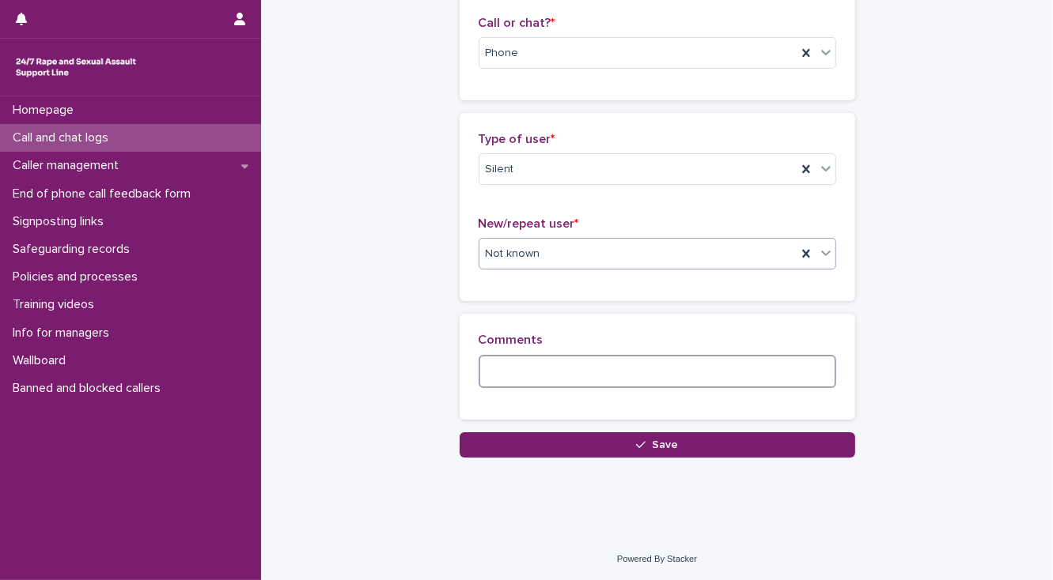
click at [491, 371] on textarea at bounding box center [656, 372] width 357 height 34
paste textarea "**********"
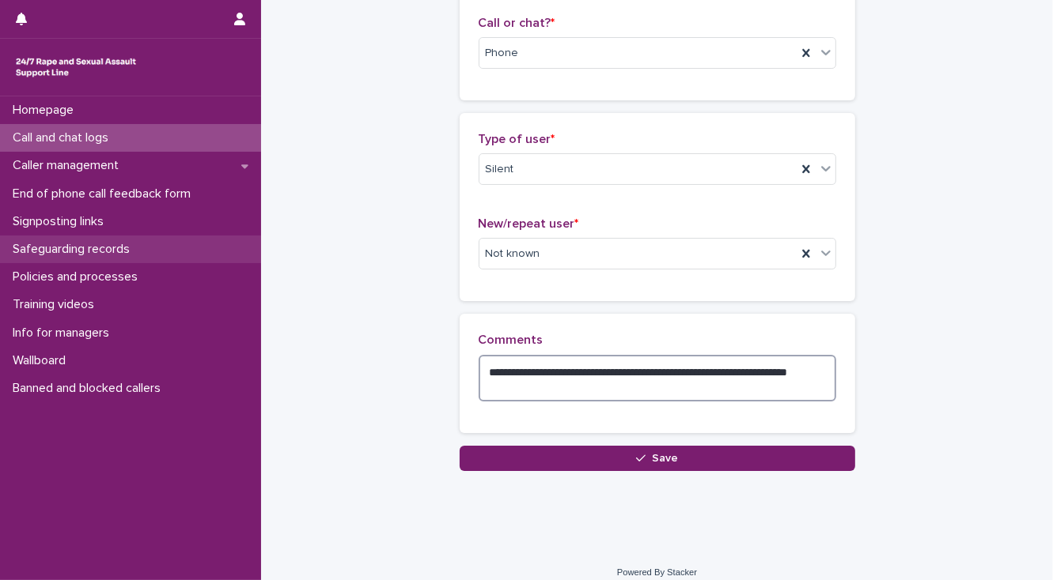
type textarea "**********"
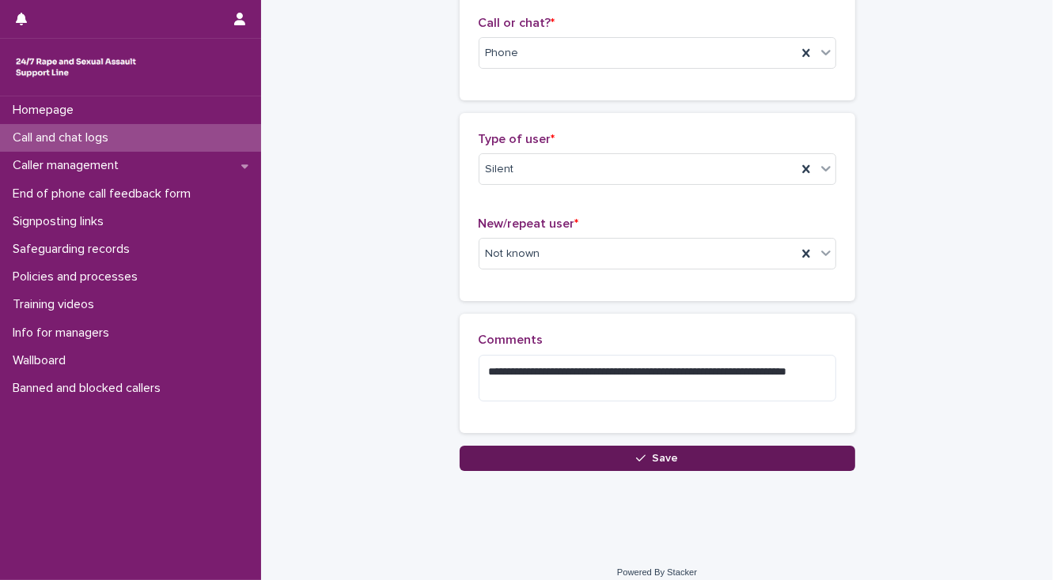
click at [690, 457] on button "Save" at bounding box center [656, 458] width 395 height 25
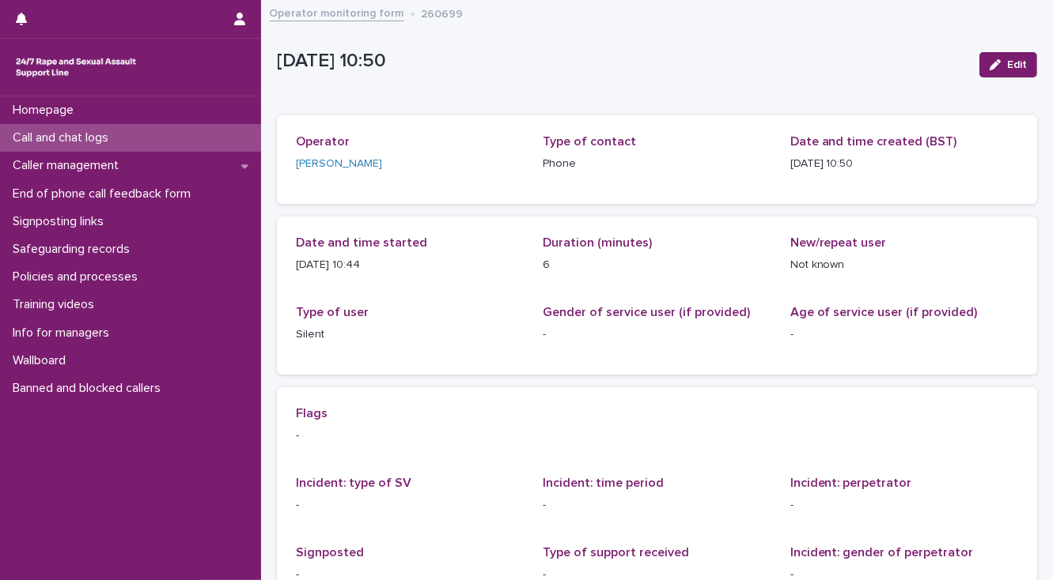
click at [117, 134] on p "Call and chat logs" at bounding box center [63, 137] width 115 height 15
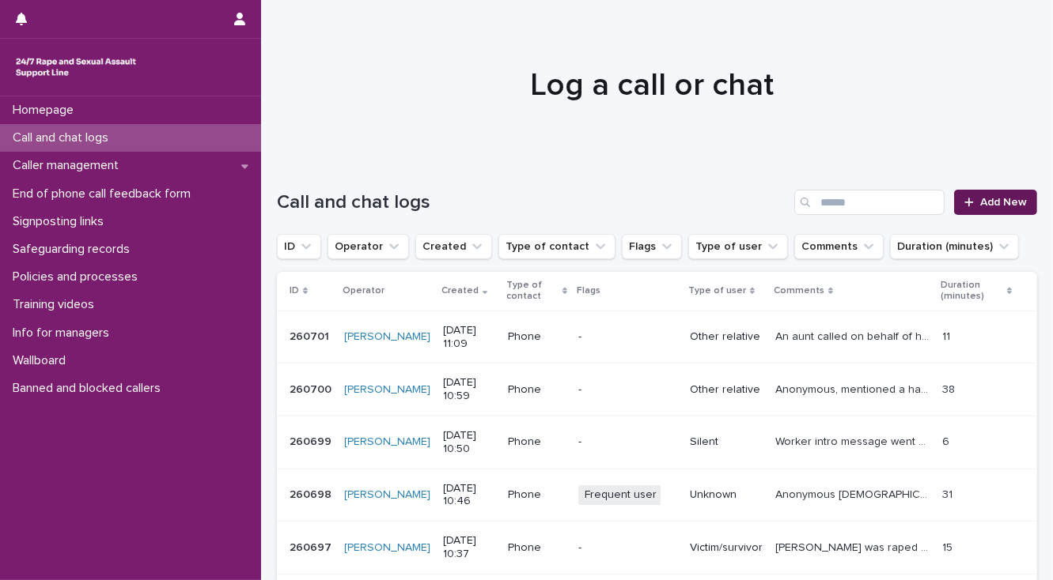
click at [989, 199] on span "Add New" at bounding box center [1003, 202] width 47 height 11
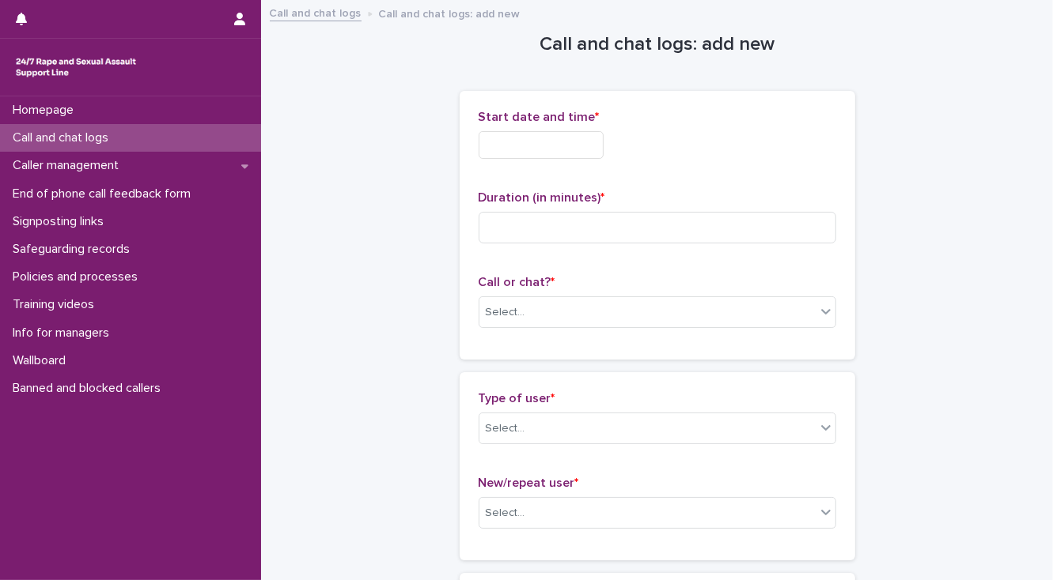
click at [487, 144] on input "text" at bounding box center [540, 145] width 125 height 28
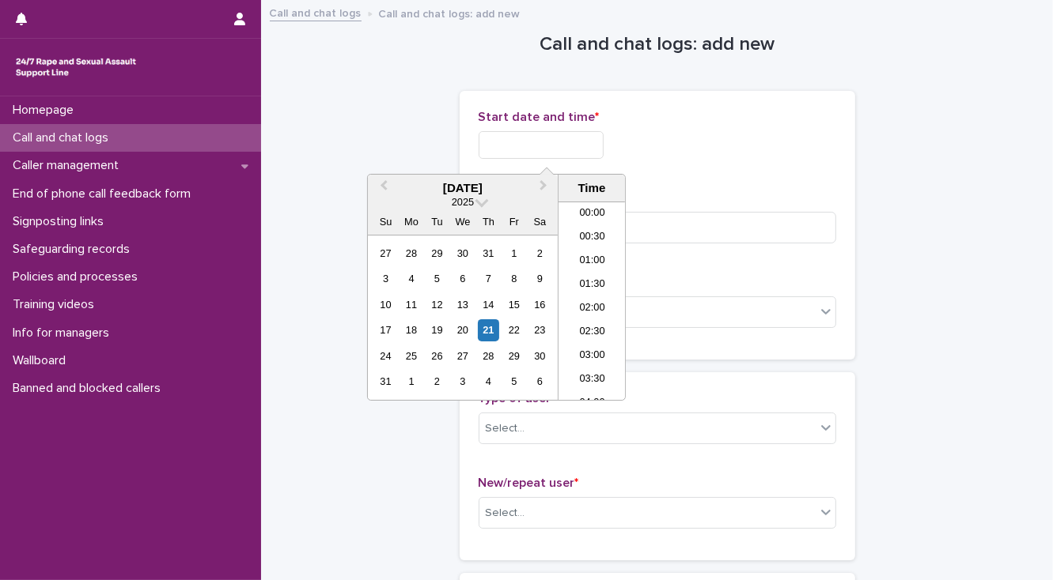
scroll to position [435, 0]
click at [582, 295] on li "11:00" at bounding box center [591, 301] width 67 height 24
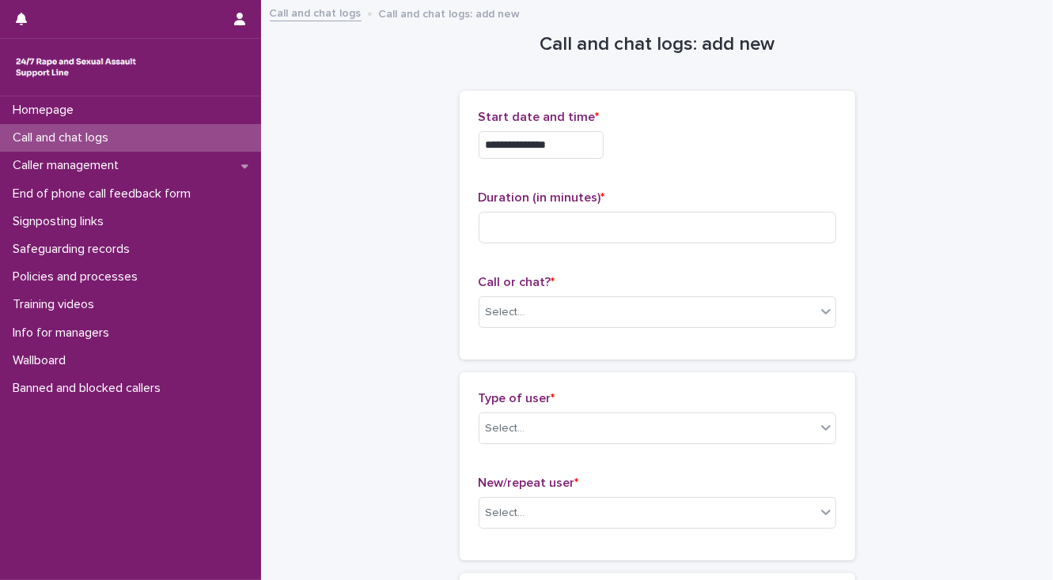
click at [560, 139] on input "**********" at bounding box center [540, 145] width 125 height 28
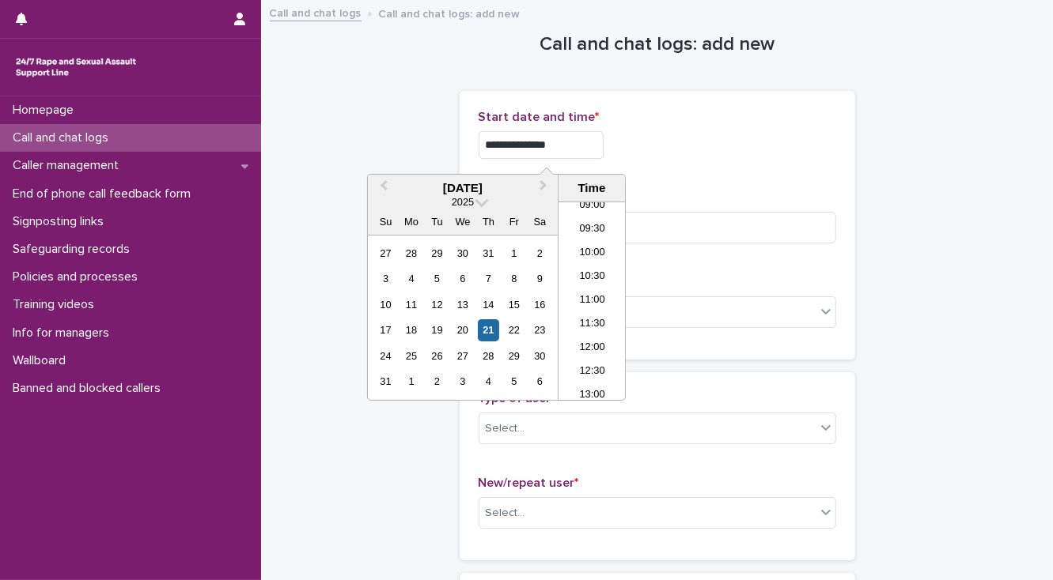
type input "**********"
drag, startPoint x: 380, startPoint y: 145, endPoint x: 405, endPoint y: 168, distance: 34.2
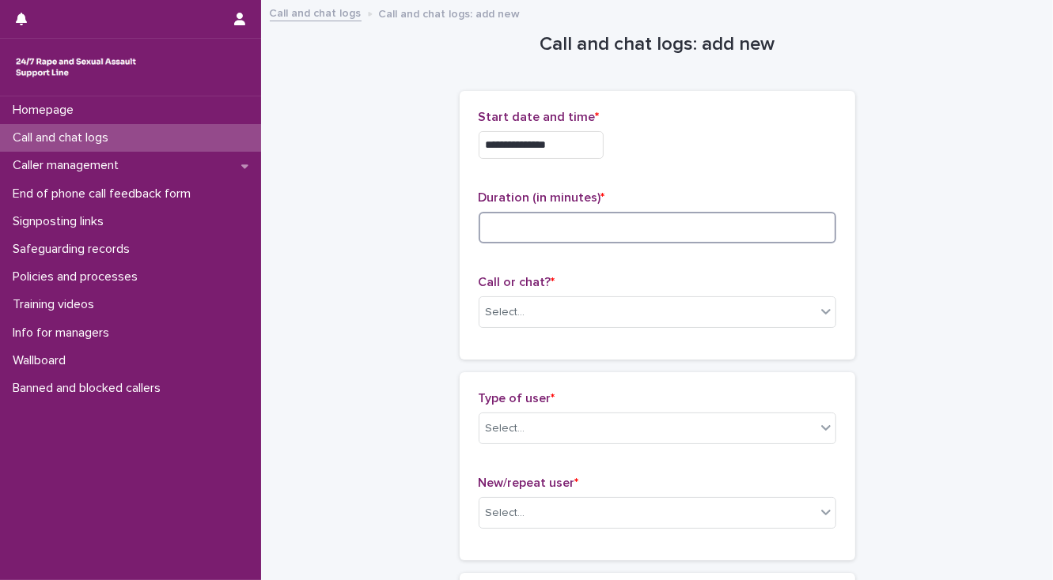
click at [486, 226] on input at bounding box center [656, 228] width 357 height 32
type input "*"
click at [507, 323] on div "Select..." at bounding box center [647, 313] width 336 height 26
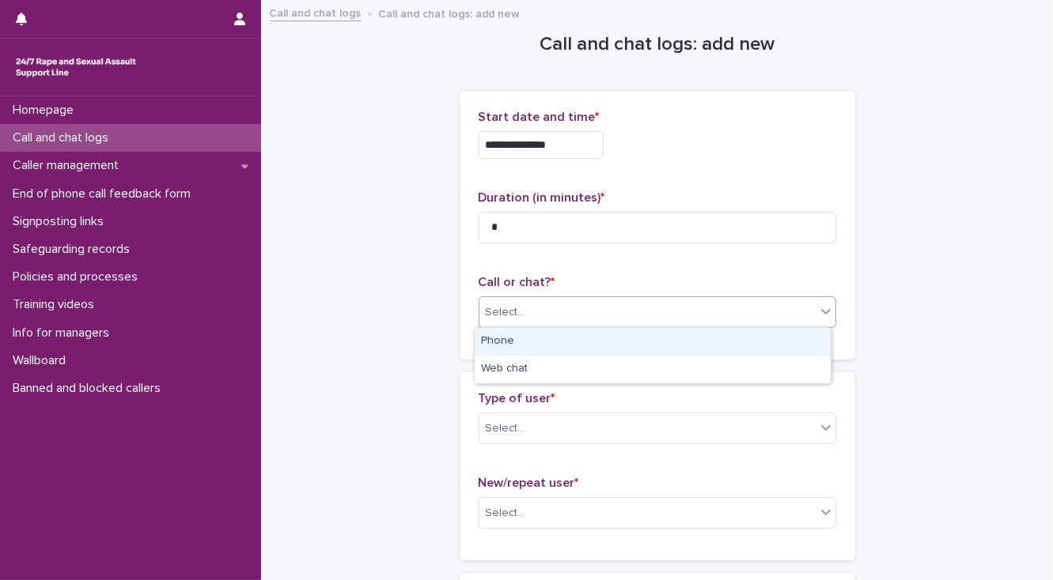
click at [512, 312] on div "Select..." at bounding box center [506, 312] width 40 height 17
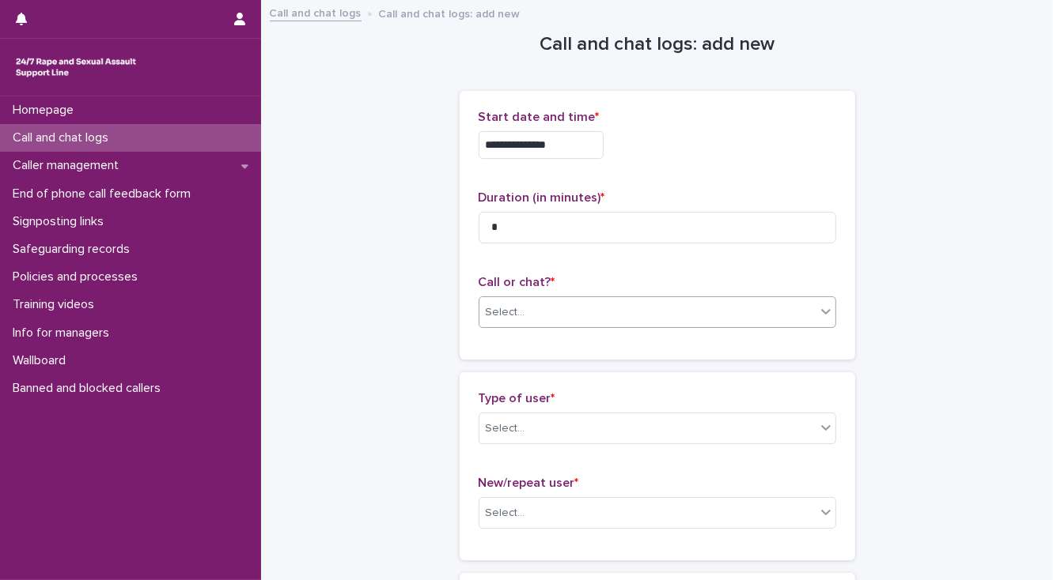
click at [508, 317] on div "Select..." at bounding box center [506, 312] width 40 height 17
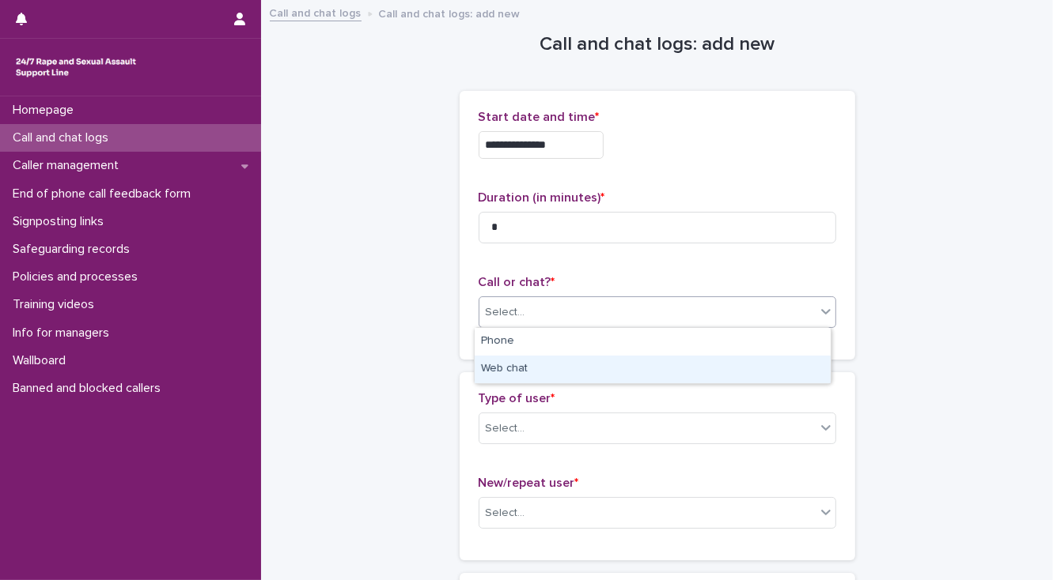
click at [509, 371] on div "Web chat" at bounding box center [652, 370] width 356 height 28
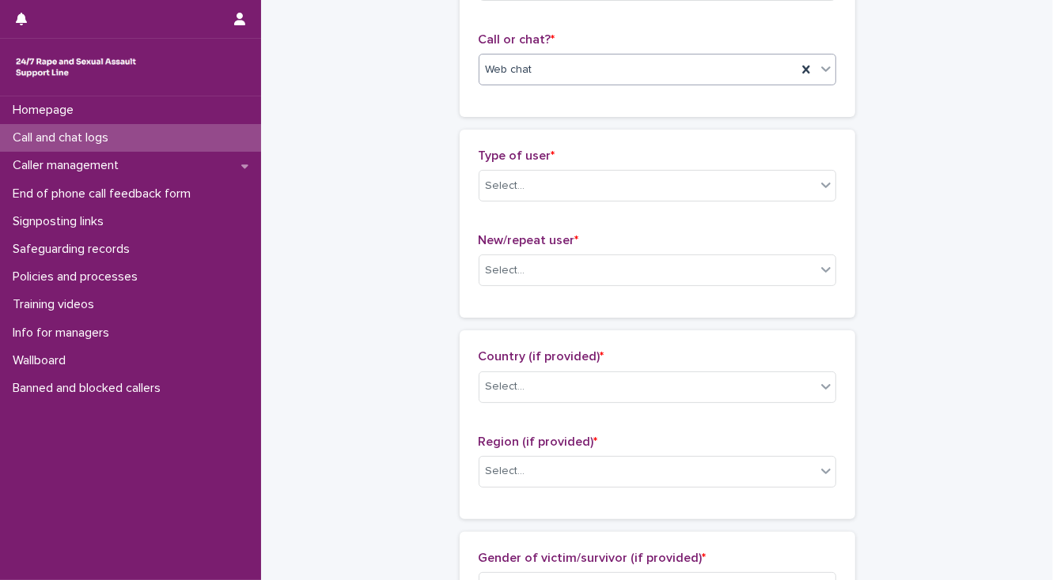
scroll to position [253, 0]
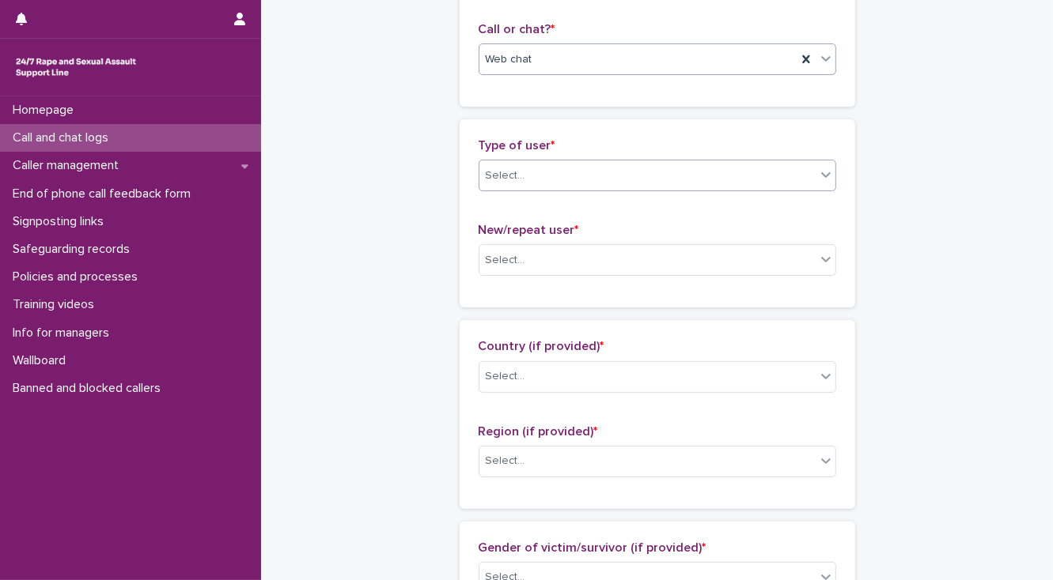
click at [496, 180] on div "Select..." at bounding box center [506, 176] width 40 height 17
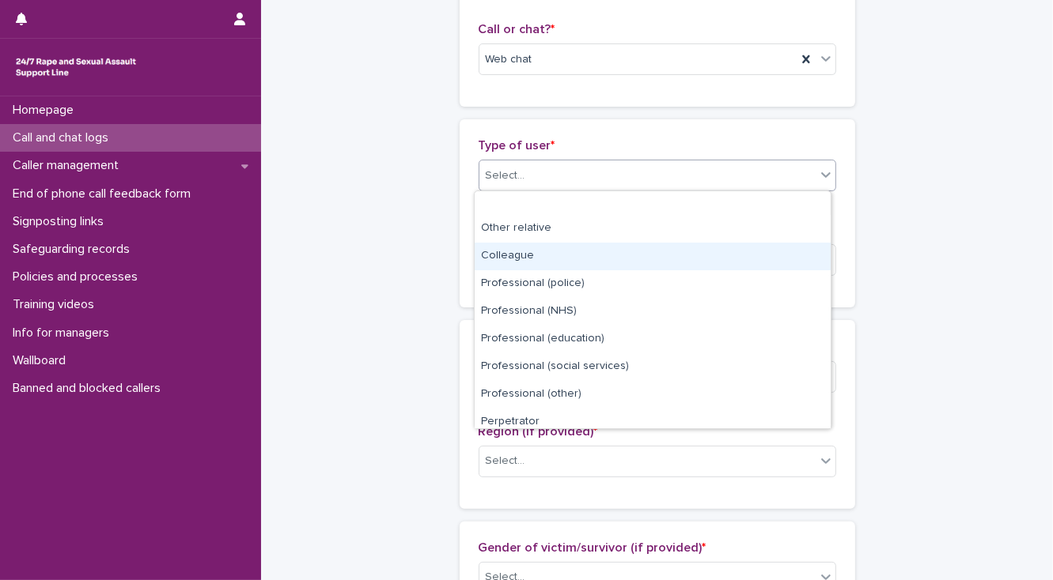
scroll to position [177, 0]
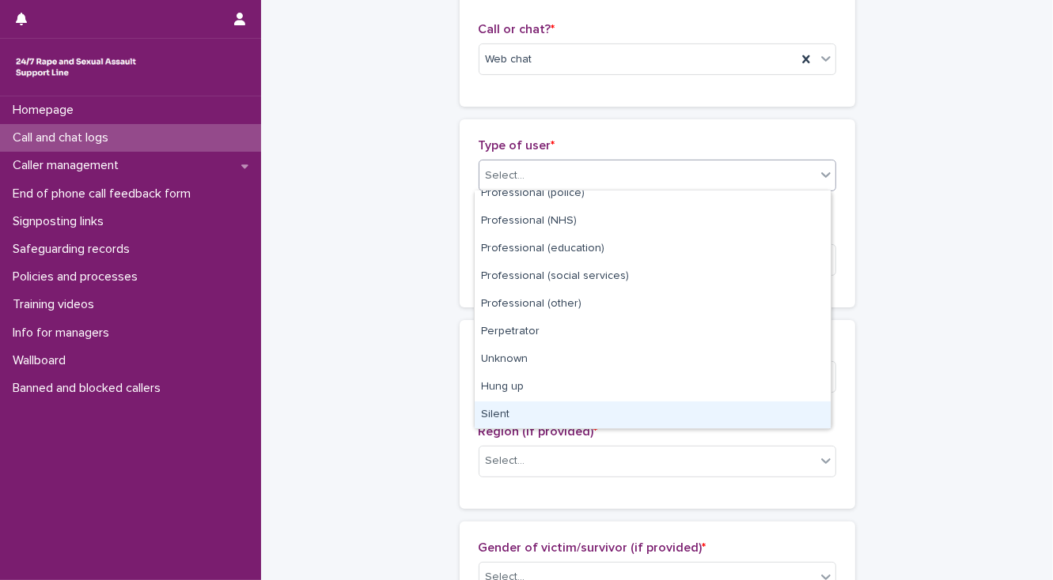
click at [535, 413] on div "Silent" at bounding box center [652, 416] width 356 height 28
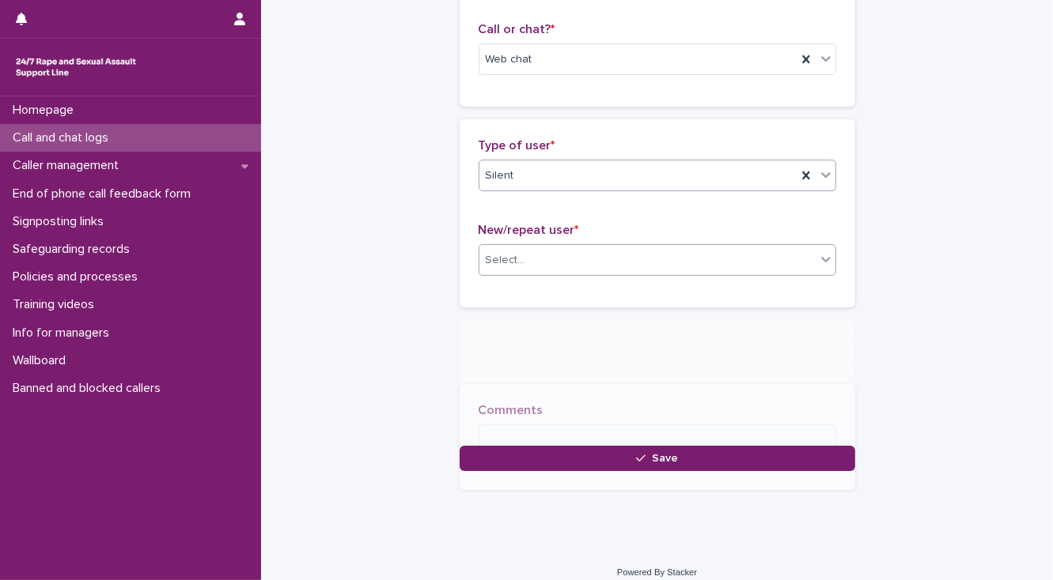
scroll to position [253, 0]
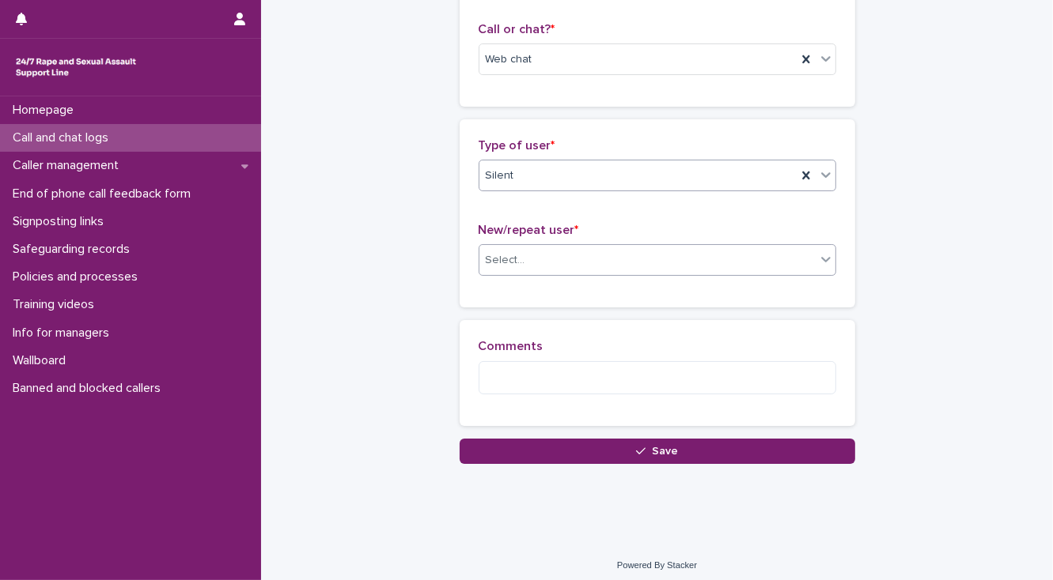
click at [527, 266] on input "text" at bounding box center [528, 260] width 2 height 13
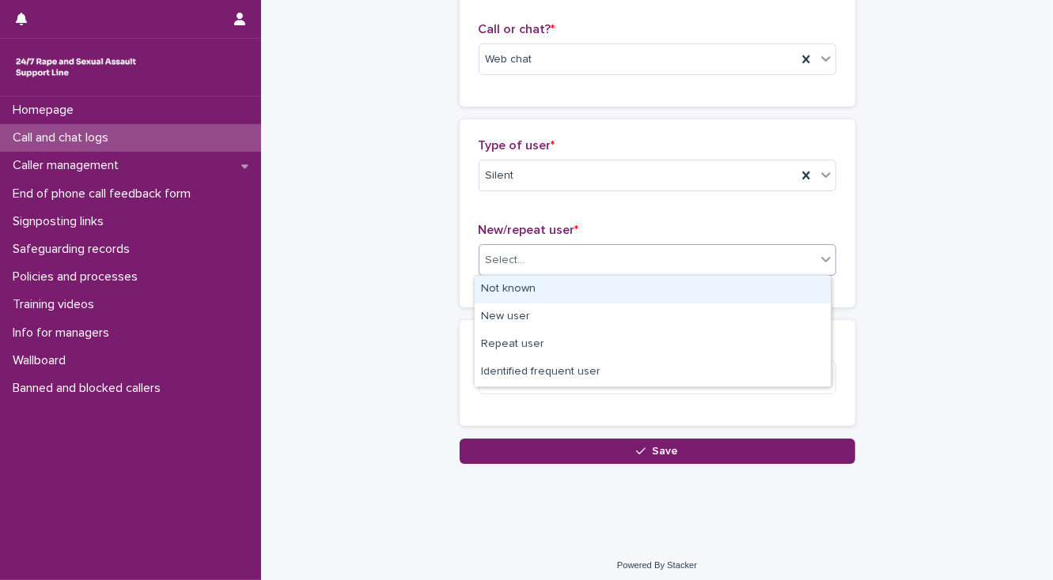
click at [525, 284] on div "Not known" at bounding box center [652, 290] width 356 height 28
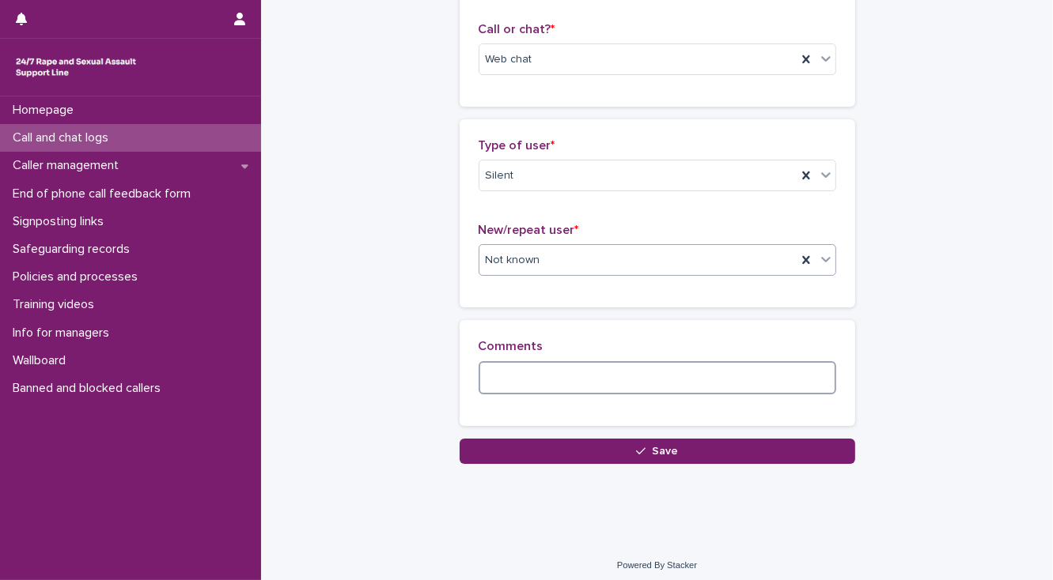
click at [490, 383] on textarea at bounding box center [656, 378] width 357 height 34
paste textarea "**********"
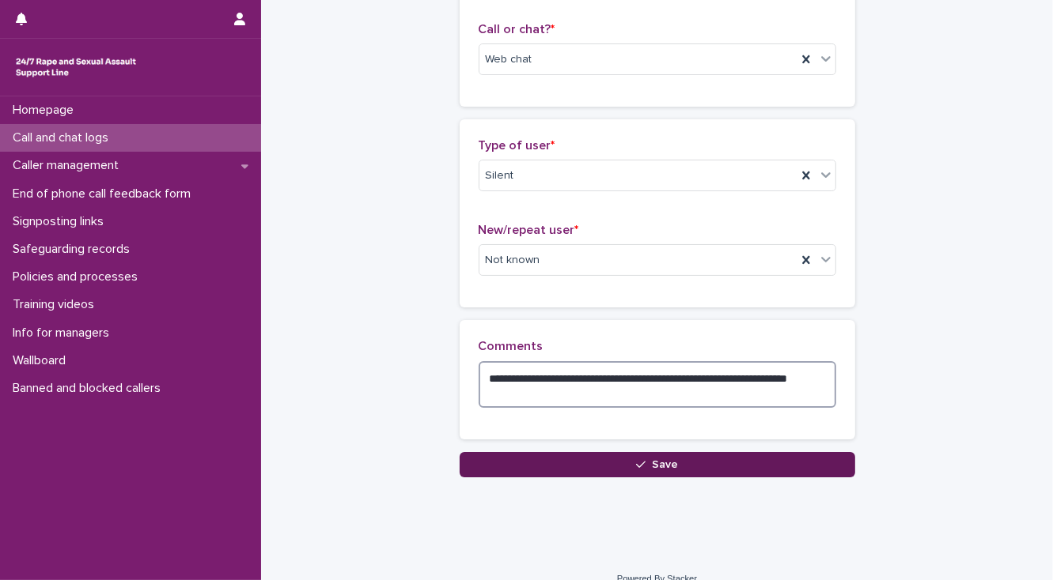
type textarea "**********"
click at [552, 465] on button "Save" at bounding box center [656, 464] width 395 height 25
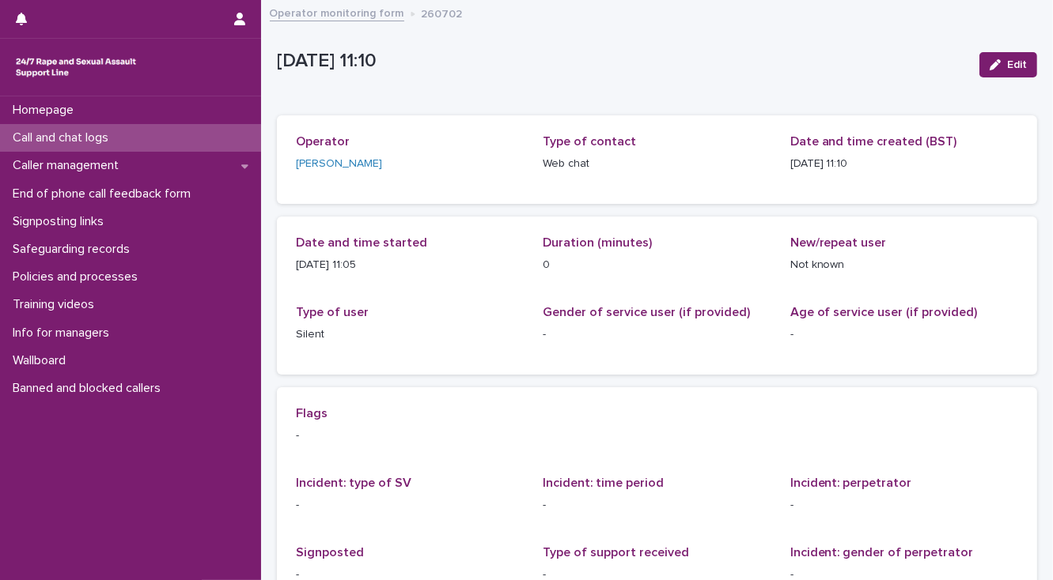
click at [115, 141] on p "Call and chat logs" at bounding box center [63, 137] width 115 height 15
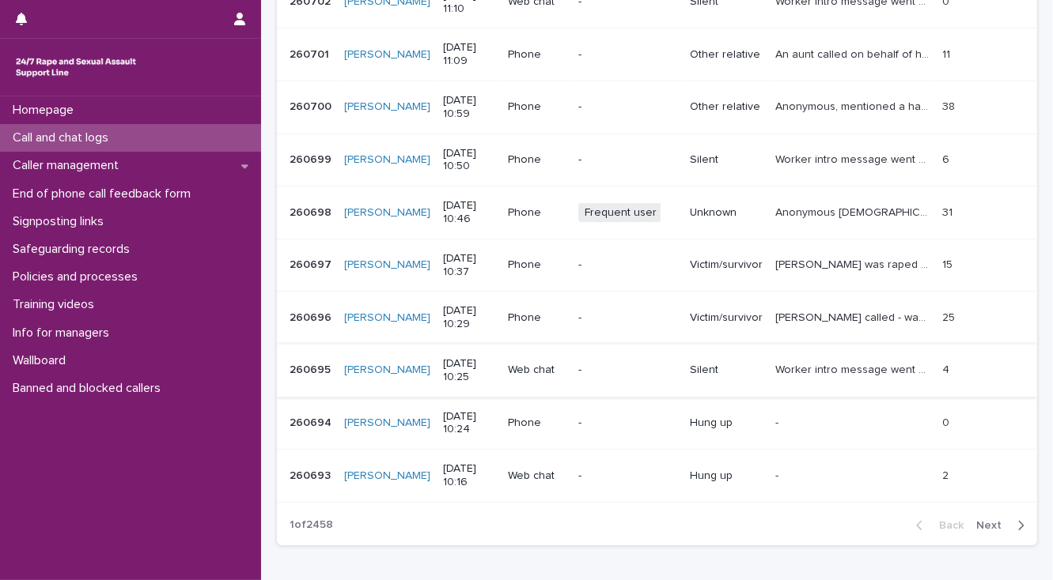
scroll to position [380, 0]
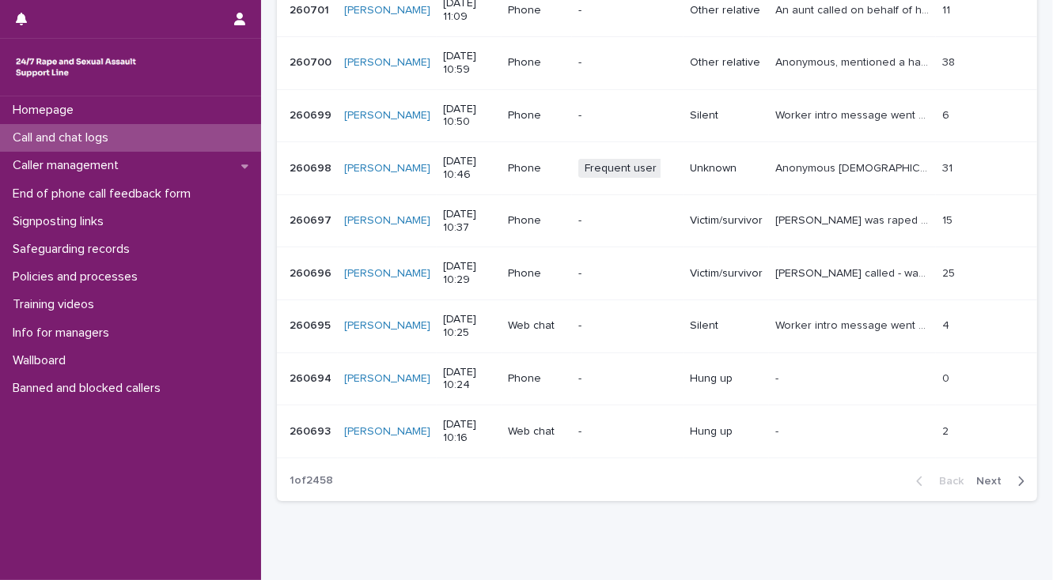
click at [976, 482] on span "Next" at bounding box center [993, 481] width 35 height 11
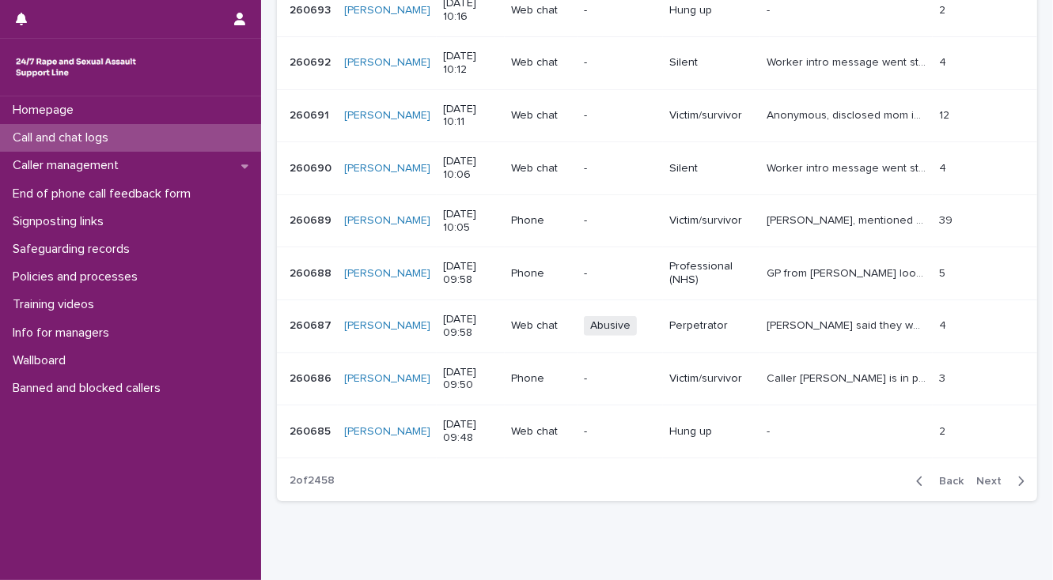
drag, startPoint x: 161, startPoint y: 136, endPoint x: 183, endPoint y: 136, distance: 22.1
click at [161, 136] on div "Call and chat logs" at bounding box center [130, 138] width 261 height 28
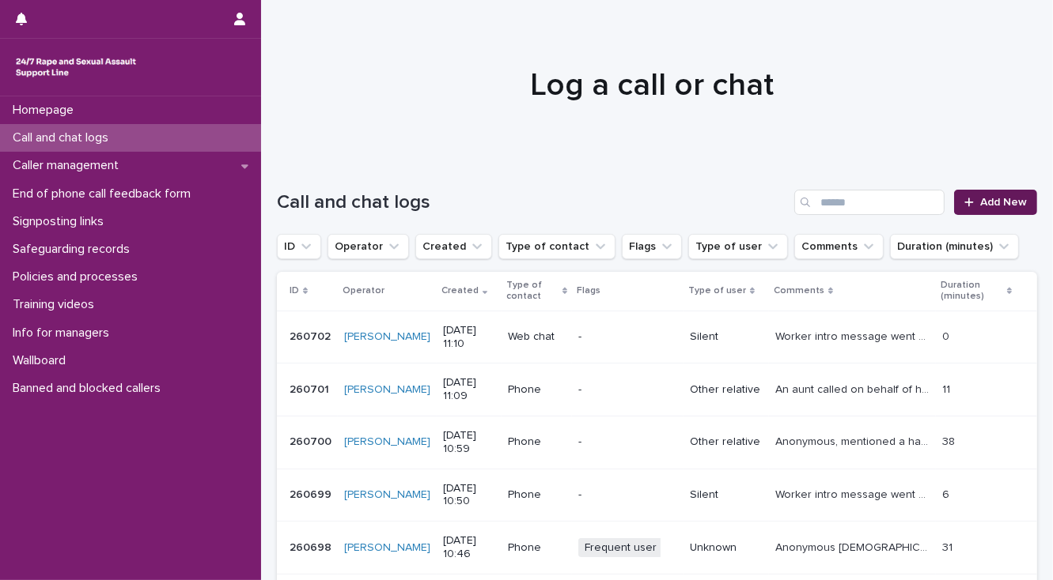
click at [992, 199] on span "Add New" at bounding box center [1003, 202] width 47 height 11
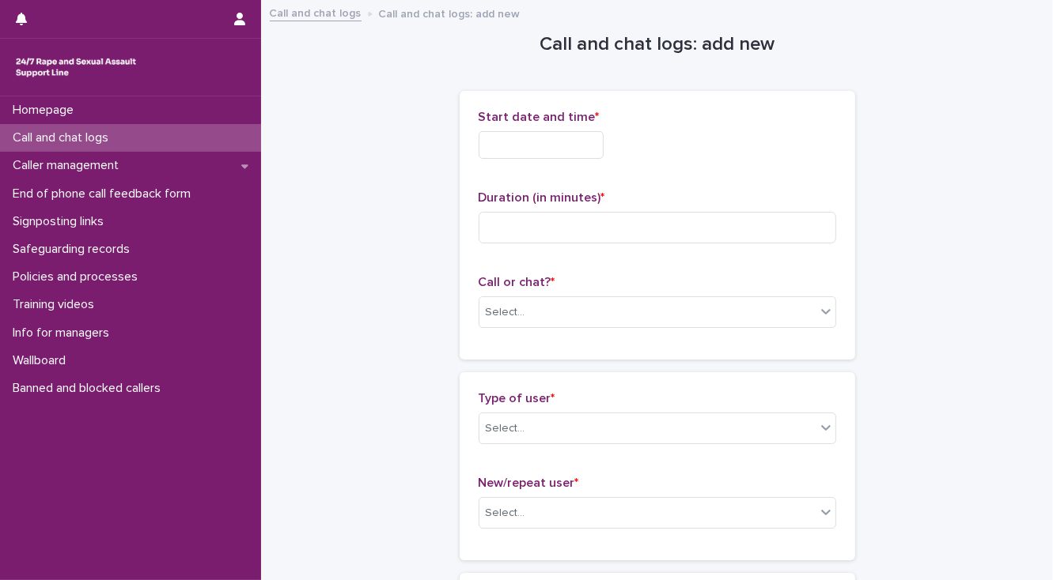
click at [509, 142] on input "text" at bounding box center [540, 145] width 125 height 28
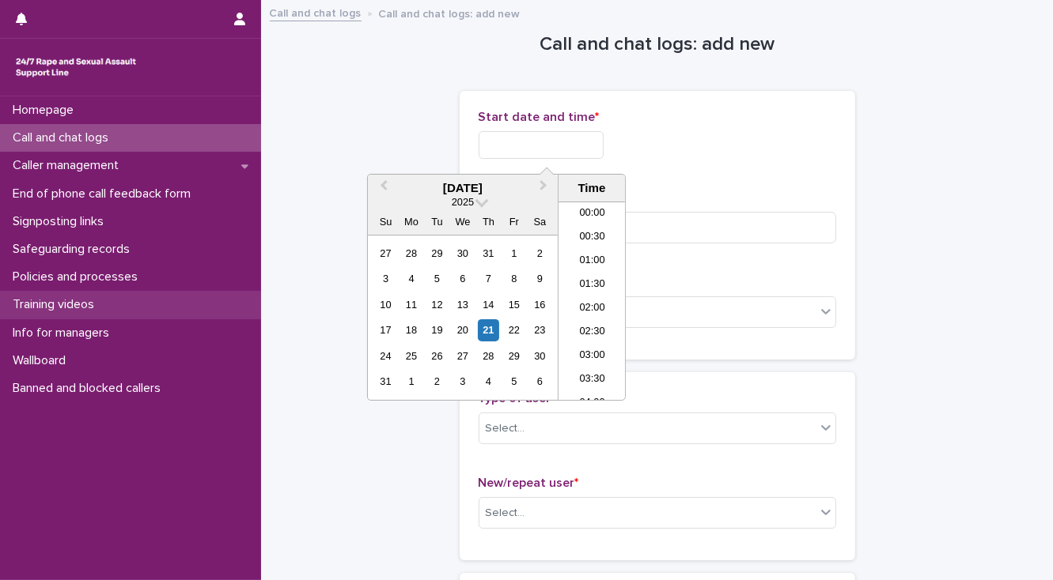
scroll to position [435, 0]
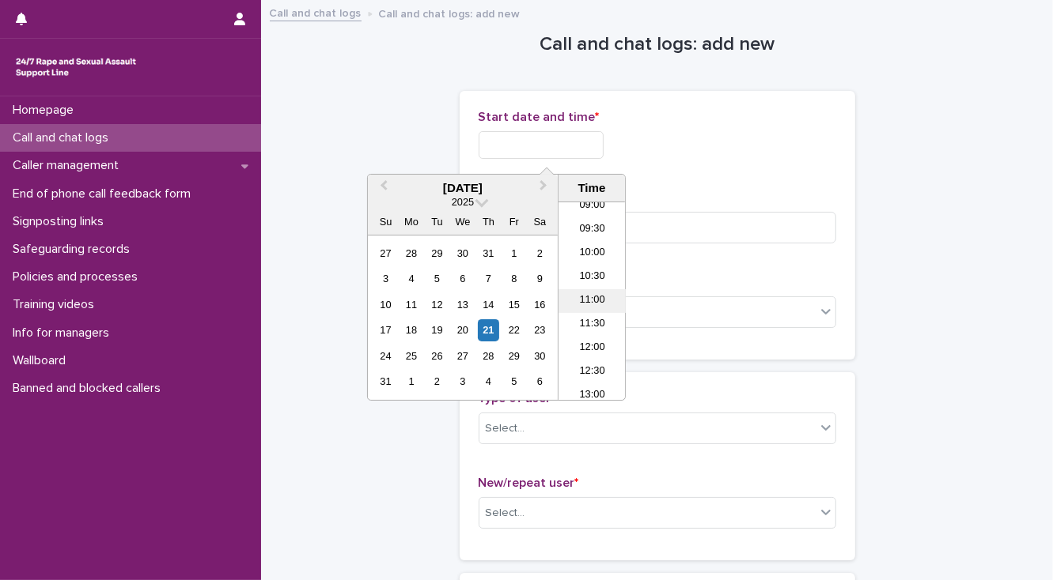
click at [580, 301] on li "11:00" at bounding box center [591, 301] width 67 height 24
click at [563, 145] on input "**********" at bounding box center [540, 145] width 125 height 28
type input "**********"
click at [459, 121] on div "**********" at bounding box center [656, 225] width 395 height 269
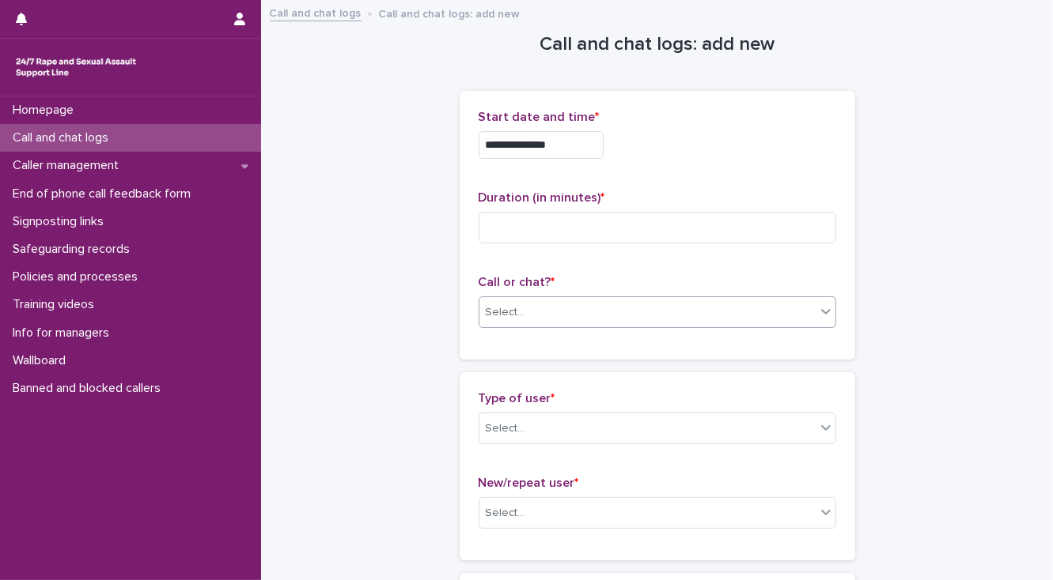
click at [527, 318] on input "text" at bounding box center [528, 312] width 2 height 13
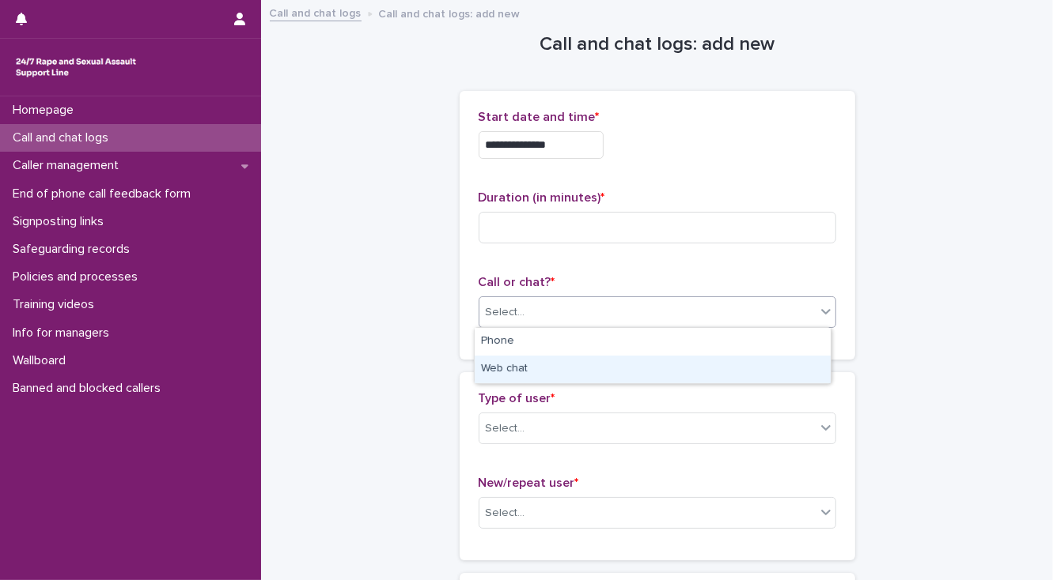
click at [524, 371] on div "Web chat" at bounding box center [652, 370] width 356 height 28
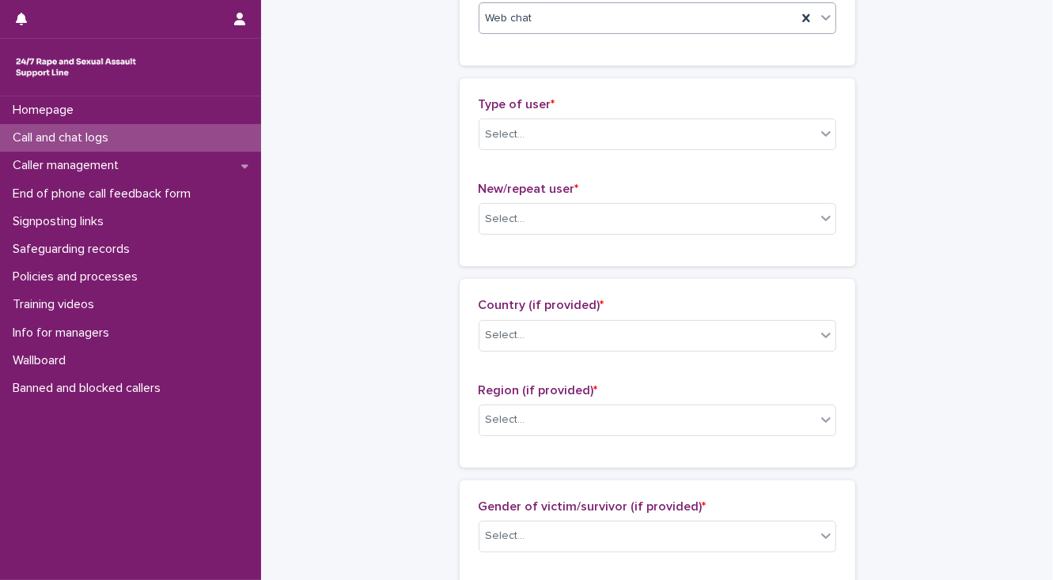
scroll to position [316, 0]
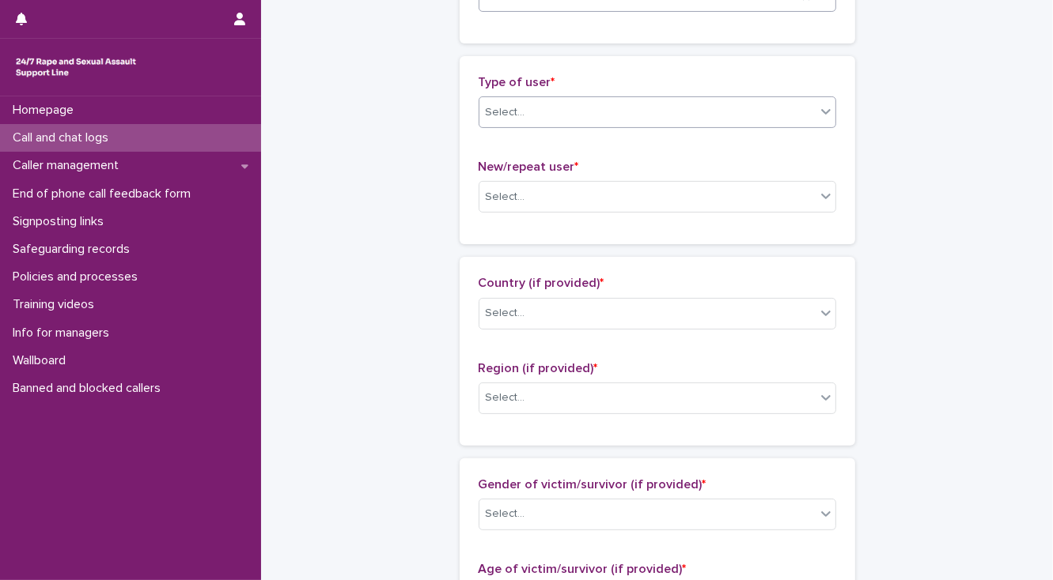
click at [498, 119] on div "Select..." at bounding box center [506, 112] width 40 height 17
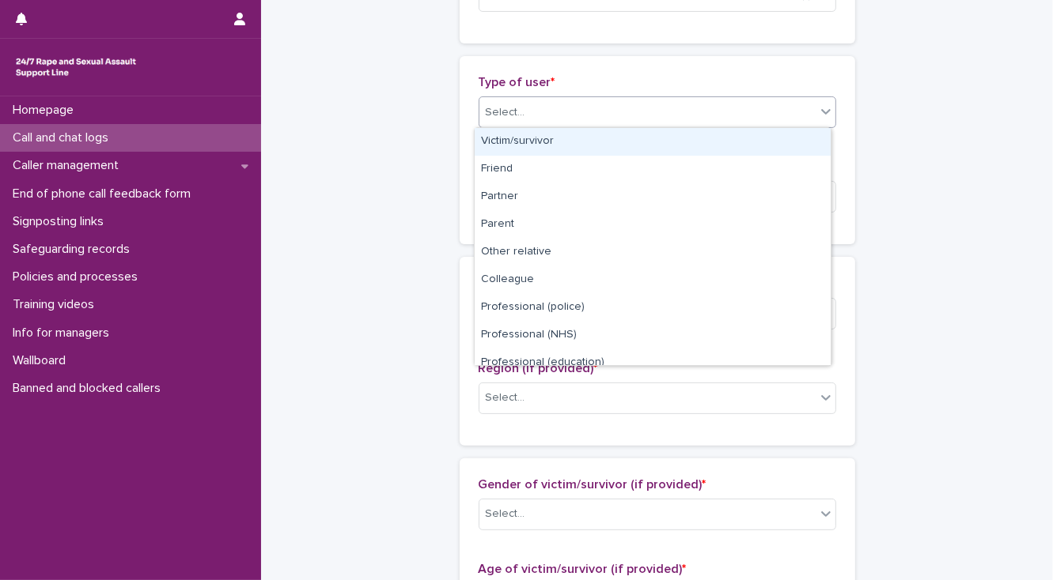
click at [503, 140] on div "Victim/survivor" at bounding box center [652, 142] width 356 height 28
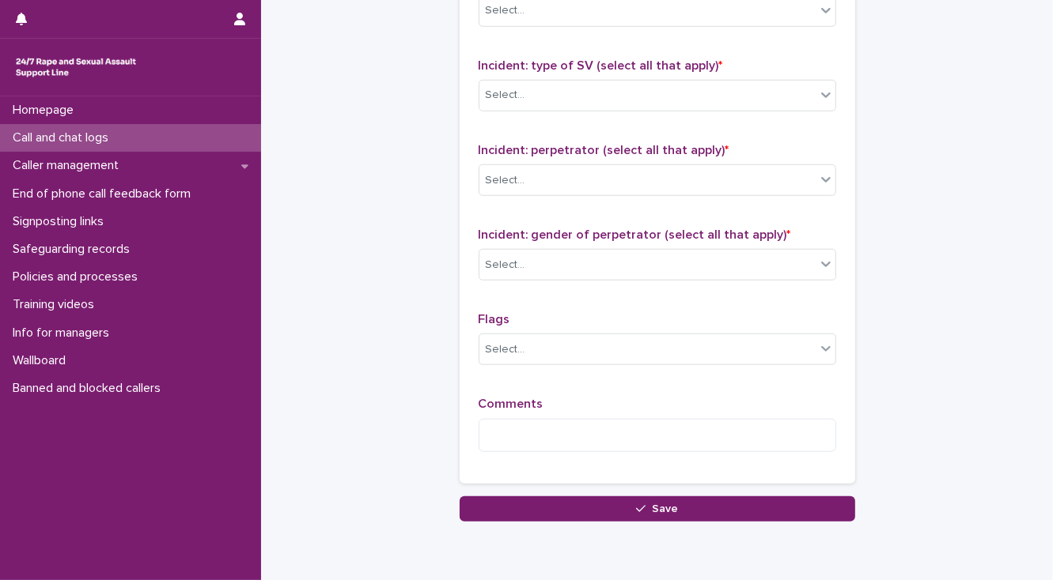
scroll to position [1252, 0]
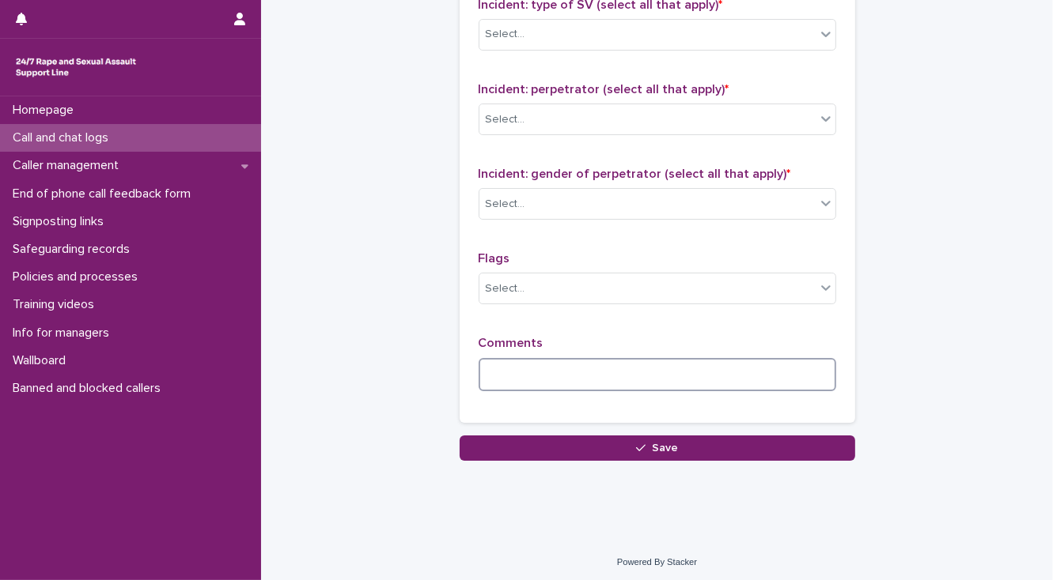
click at [494, 371] on textarea at bounding box center [656, 375] width 357 height 34
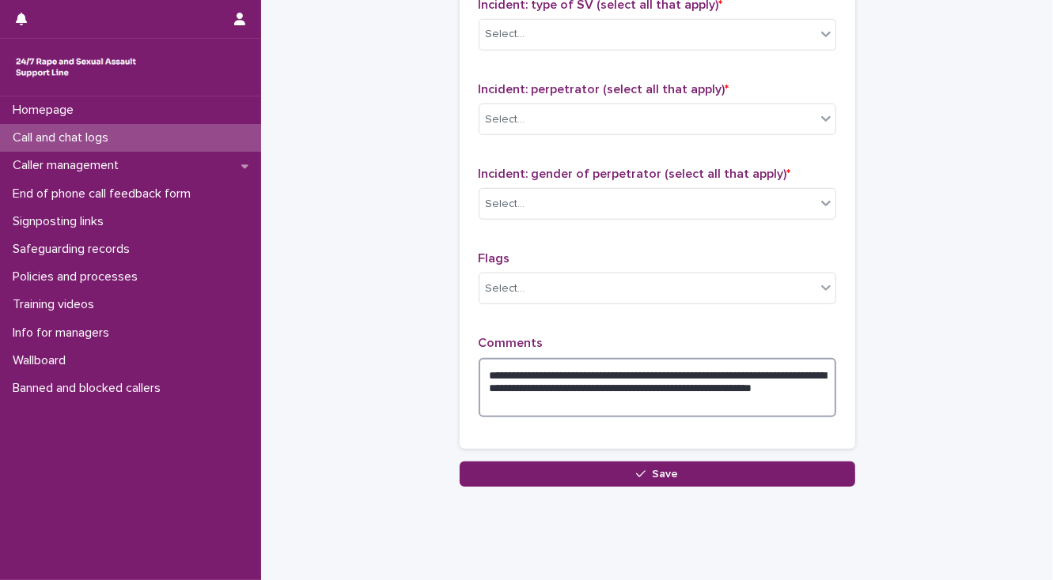
click at [588, 403] on textarea "**********" at bounding box center [656, 388] width 357 height 60
click at [569, 369] on textarea "**********" at bounding box center [656, 388] width 357 height 60
click at [568, 396] on textarea "**********" at bounding box center [656, 388] width 357 height 60
click at [599, 399] on textarea "**********" at bounding box center [656, 388] width 357 height 60
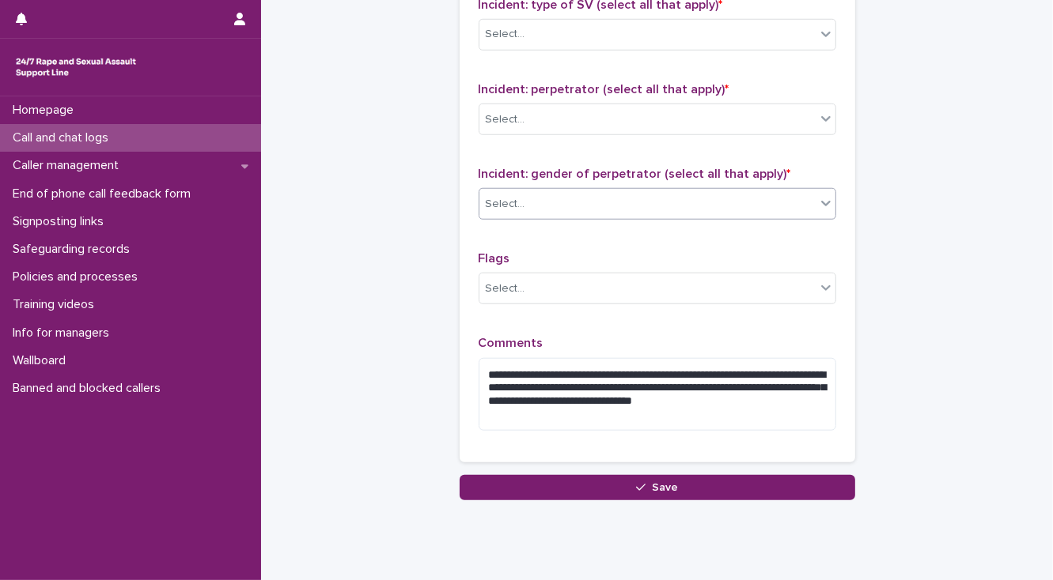
click at [539, 202] on div "Select..." at bounding box center [647, 204] width 336 height 26
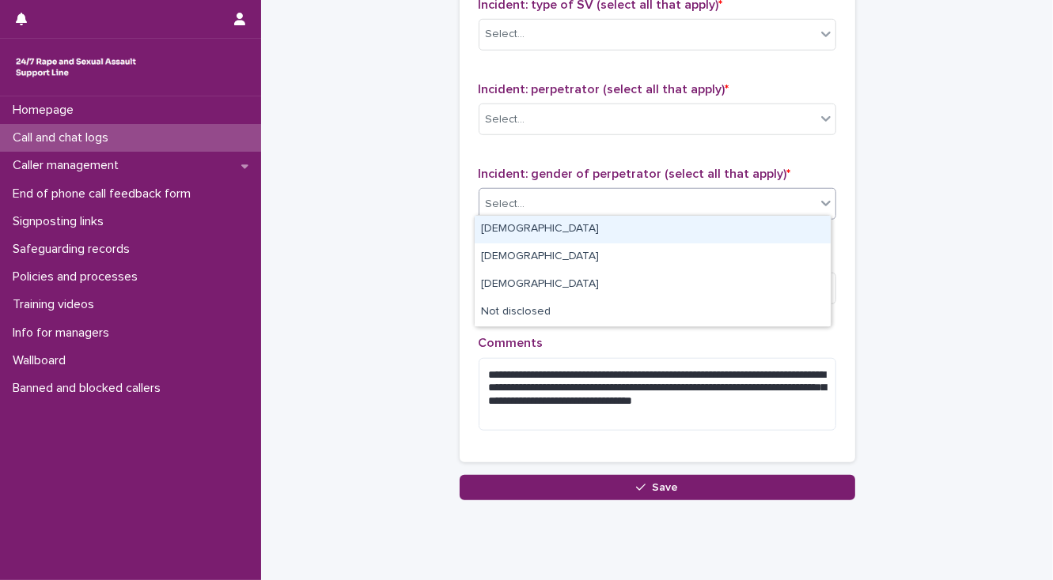
click at [523, 230] on div "Male" at bounding box center [652, 230] width 356 height 28
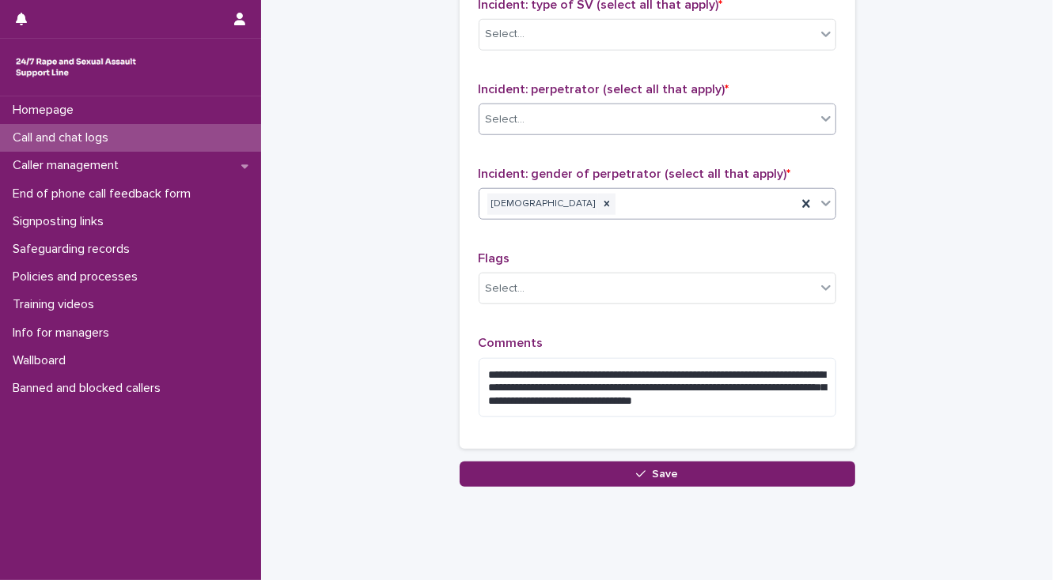
click at [515, 123] on div "Select..." at bounding box center [506, 120] width 40 height 17
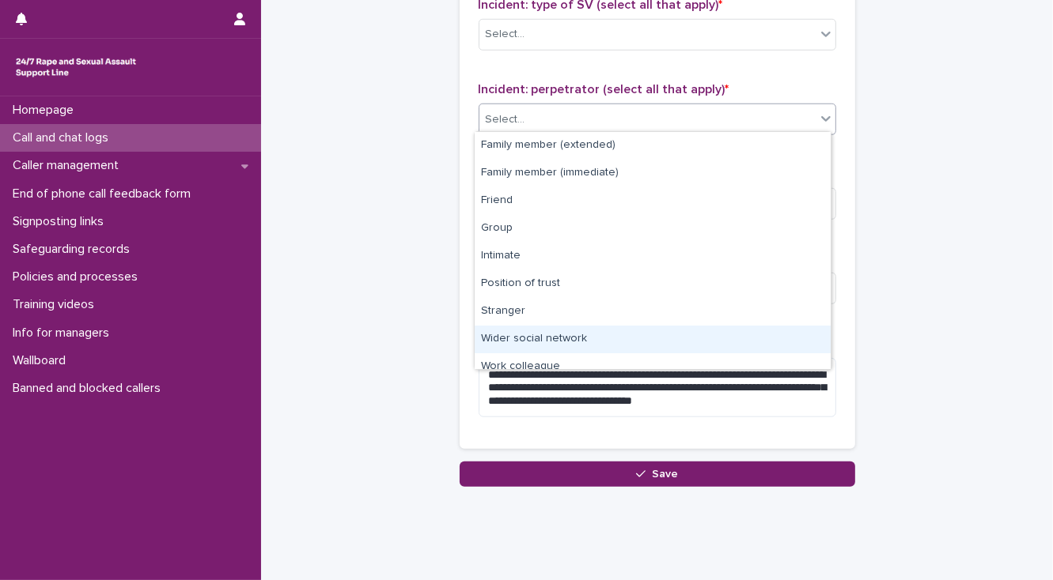
click at [588, 335] on div "Wider social network" at bounding box center [652, 340] width 356 height 28
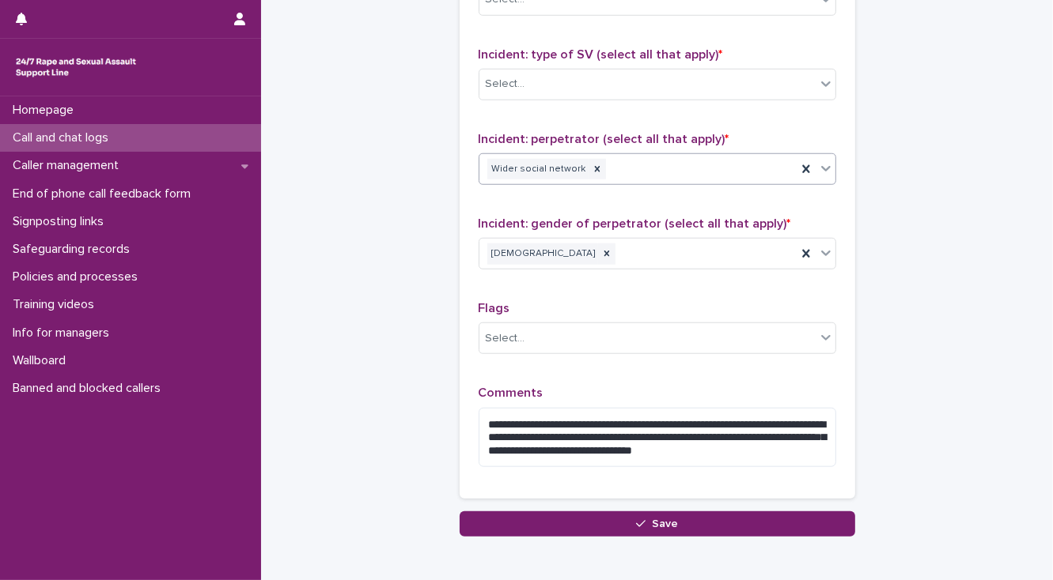
scroll to position [1125, 0]
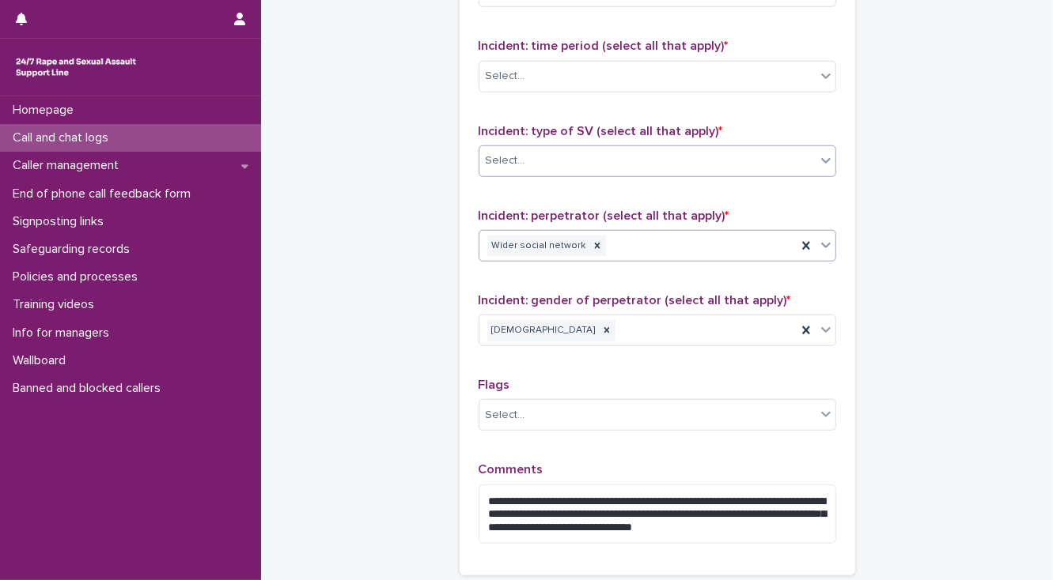
click at [516, 157] on div "Select..." at bounding box center [506, 161] width 40 height 17
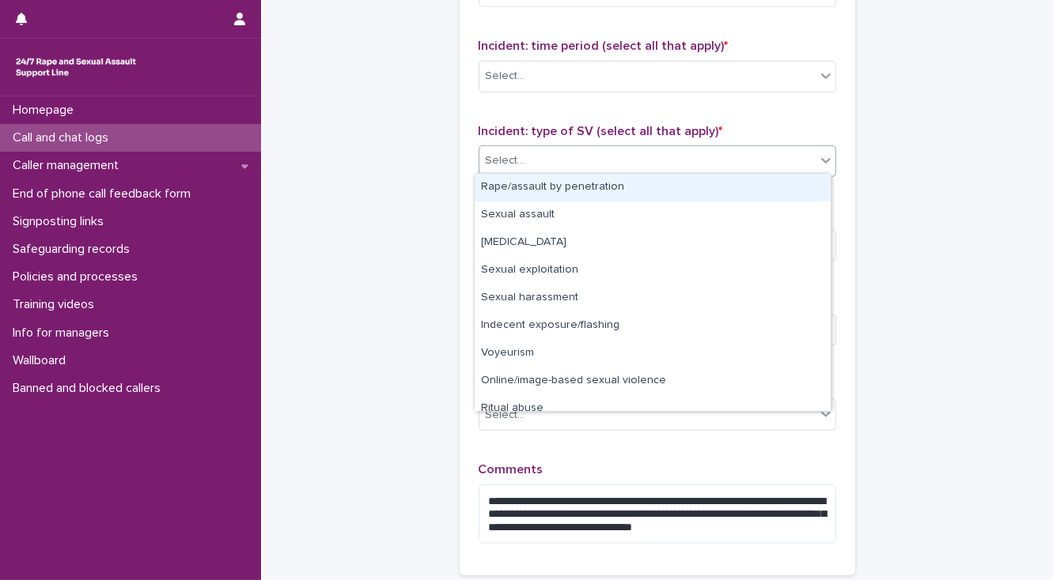
click at [519, 182] on div "Rape/assault by penetration" at bounding box center [652, 188] width 356 height 28
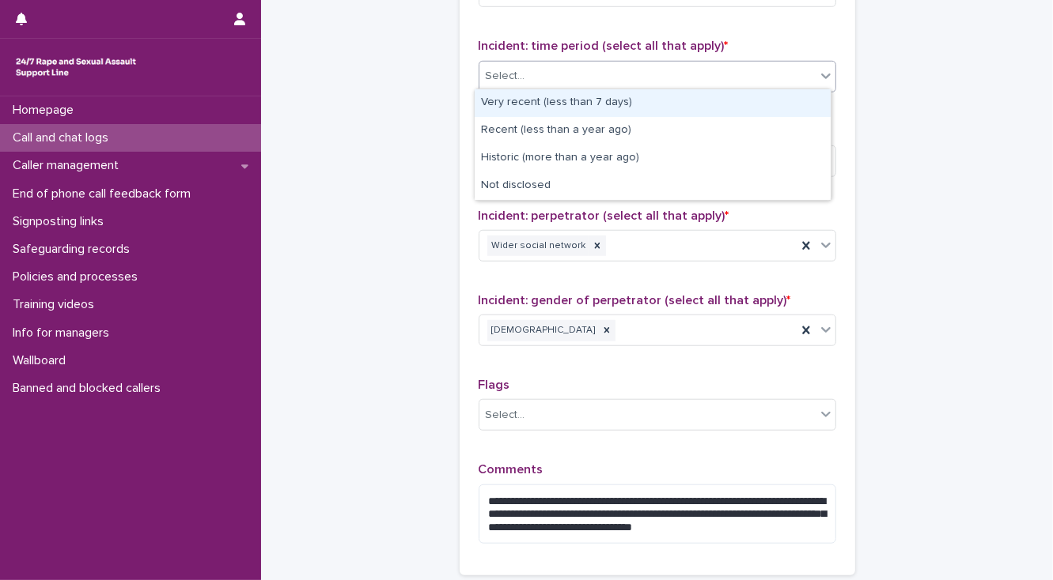
click at [503, 74] on div "Select..." at bounding box center [506, 76] width 40 height 17
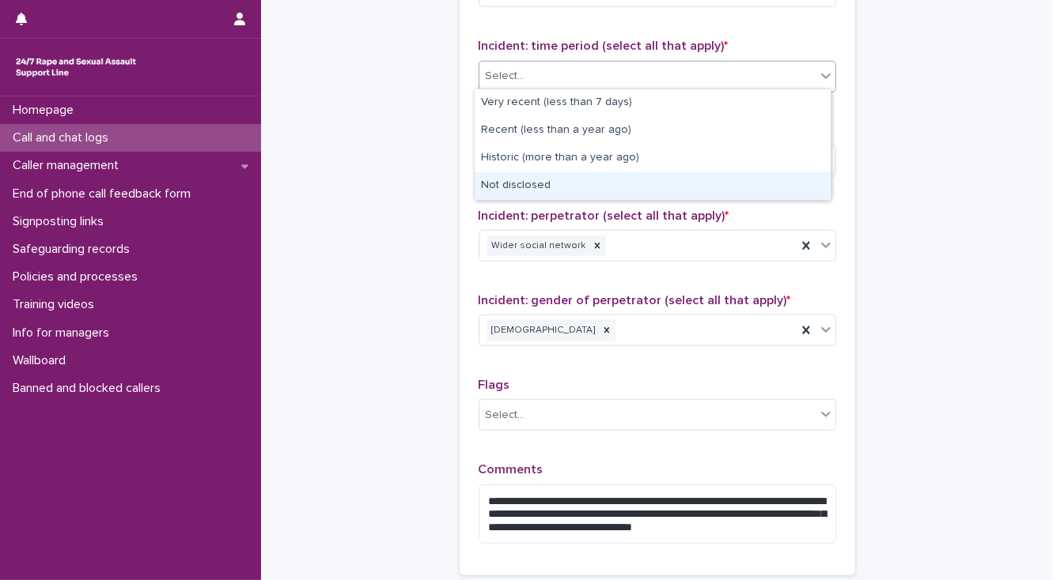
click at [520, 188] on div "Not disclosed" at bounding box center [652, 186] width 356 height 28
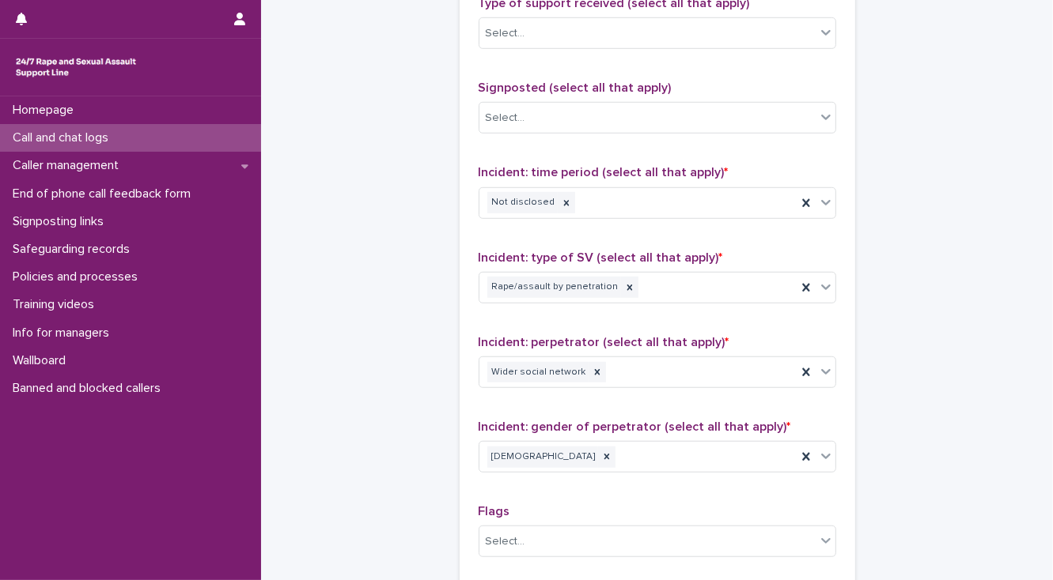
drag, startPoint x: 370, startPoint y: 288, endPoint x: 368, endPoint y: 347, distance: 59.4
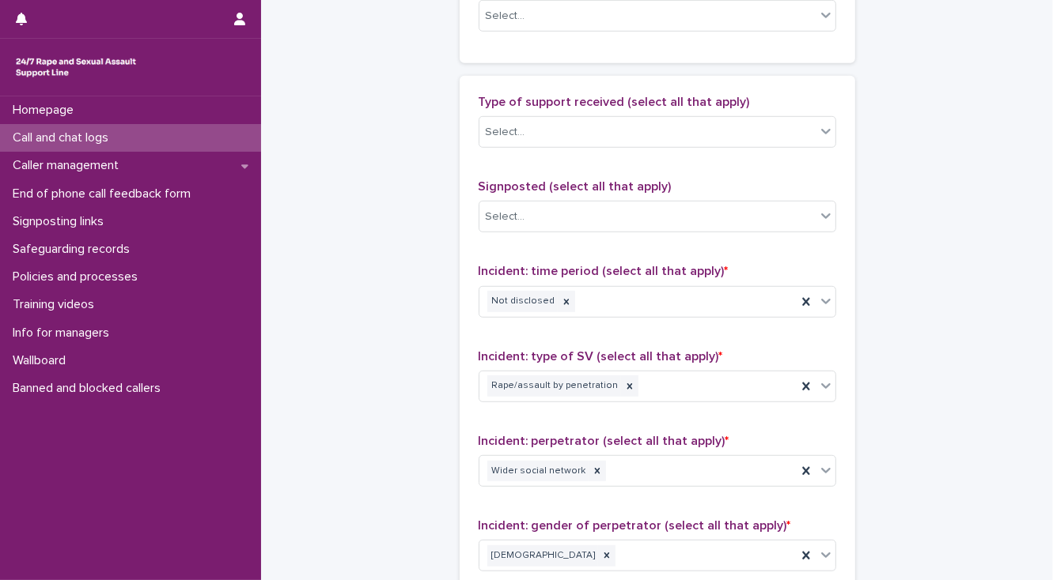
scroll to position [883, 0]
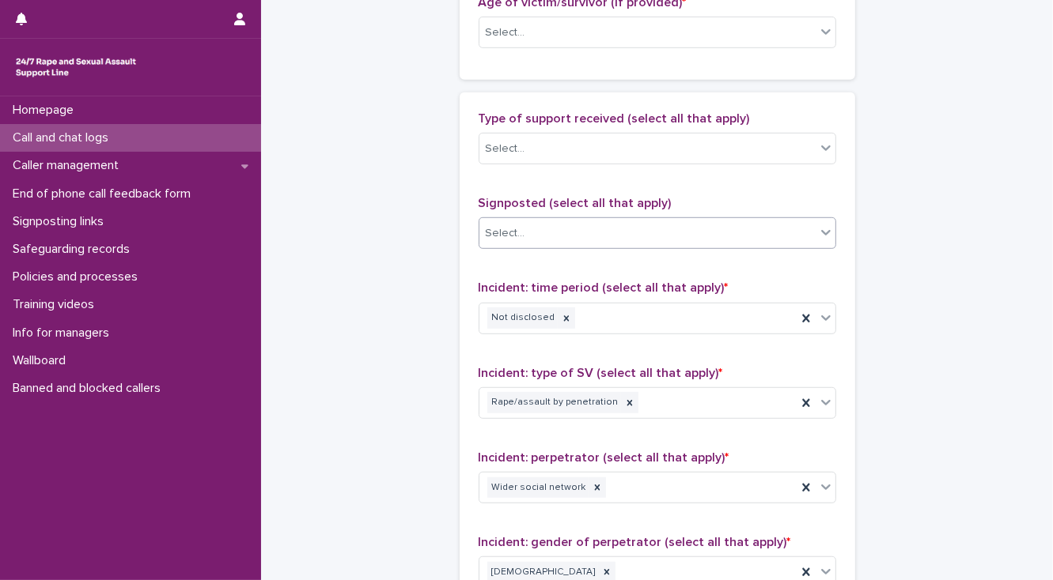
click at [522, 234] on div "Select..." at bounding box center [647, 234] width 336 height 26
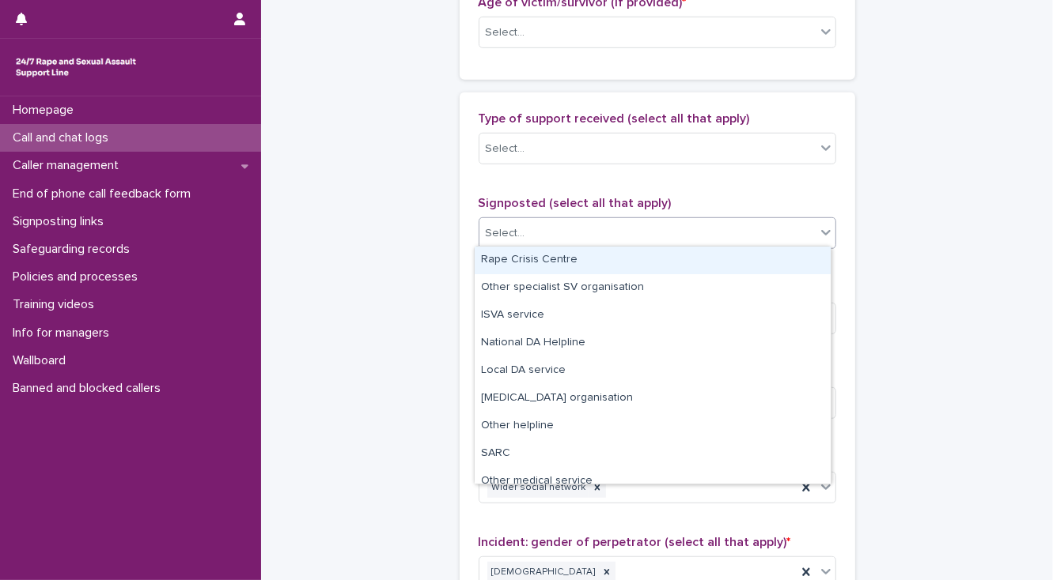
click at [512, 252] on div "Rape Crisis Centre" at bounding box center [652, 261] width 356 height 28
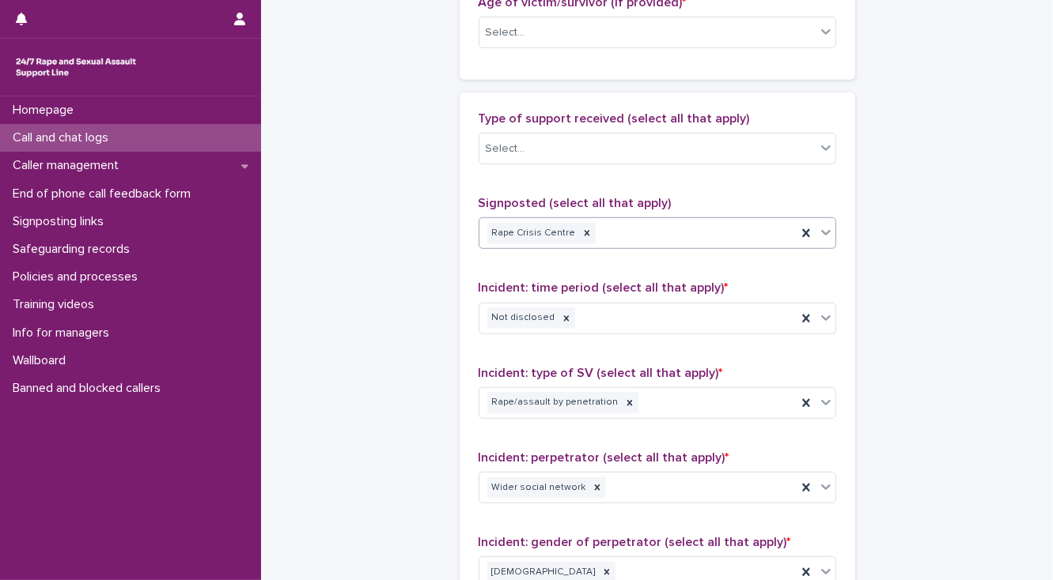
click at [655, 235] on div "Rape Crisis Centre" at bounding box center [637, 234] width 317 height 28
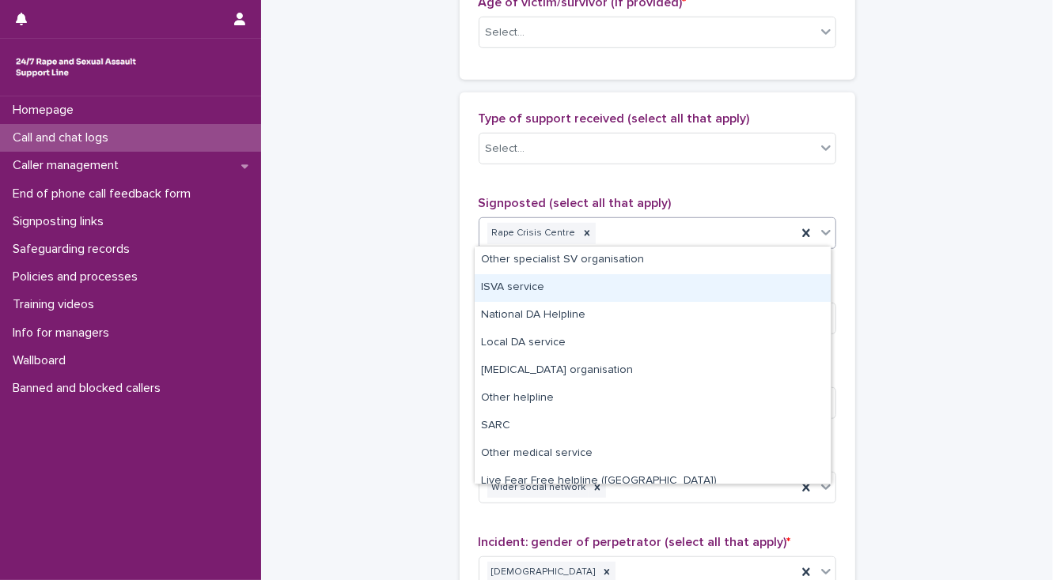
click at [529, 288] on div "ISVA service" at bounding box center [652, 288] width 356 height 28
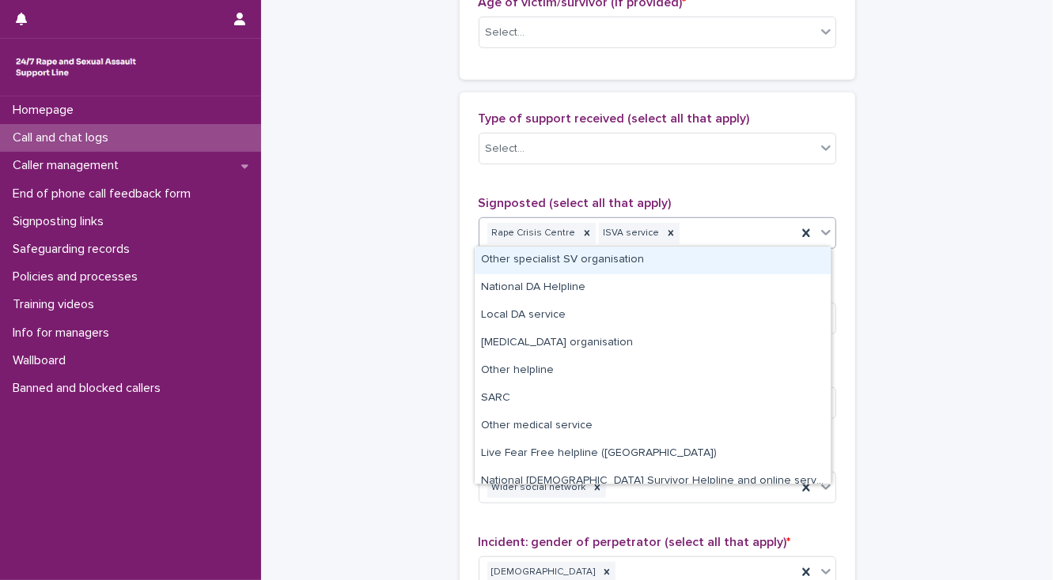
click at [710, 240] on div "Rape Crisis Centre ISVA service" at bounding box center [637, 234] width 317 height 28
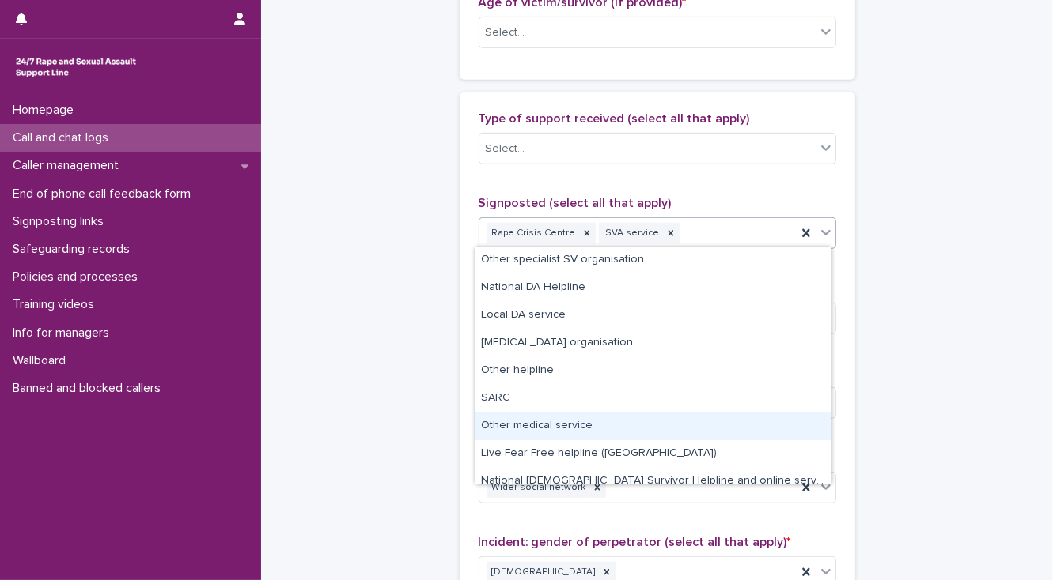
click at [573, 430] on div "Other medical service" at bounding box center [652, 427] width 356 height 28
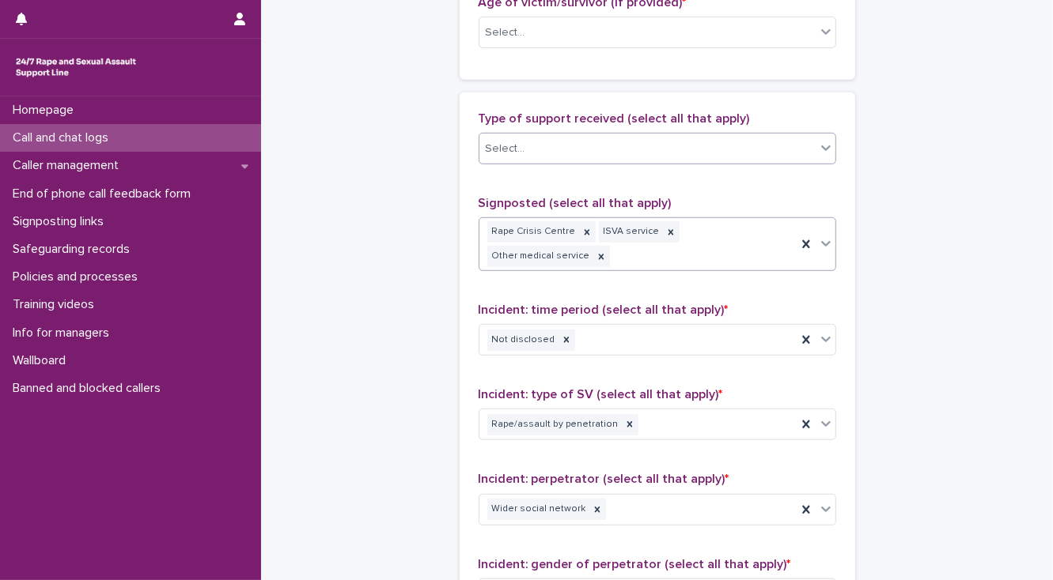
click at [511, 146] on div "Select..." at bounding box center [506, 149] width 40 height 17
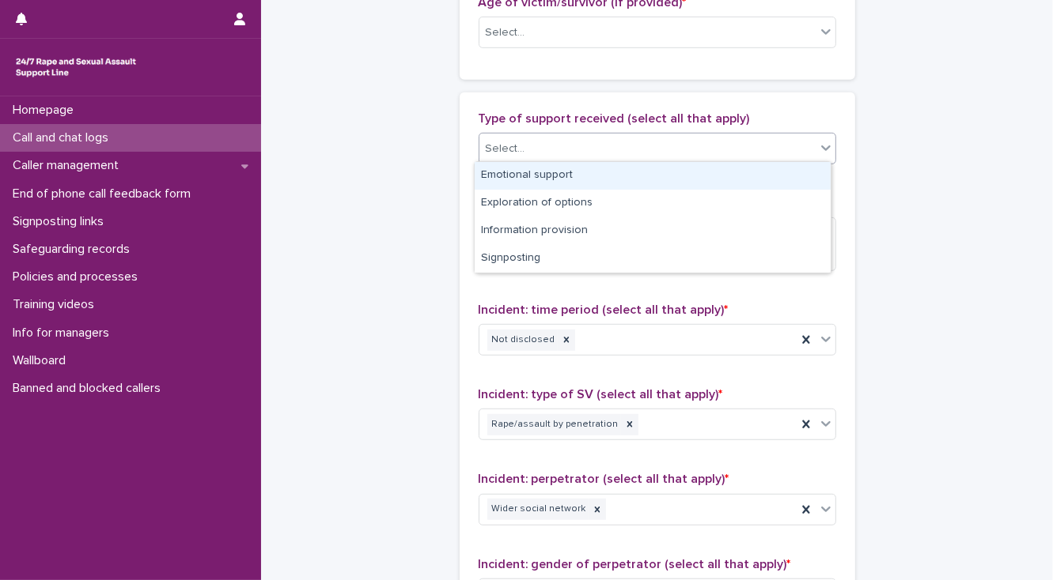
click at [524, 170] on div "Emotional support" at bounding box center [652, 176] width 356 height 28
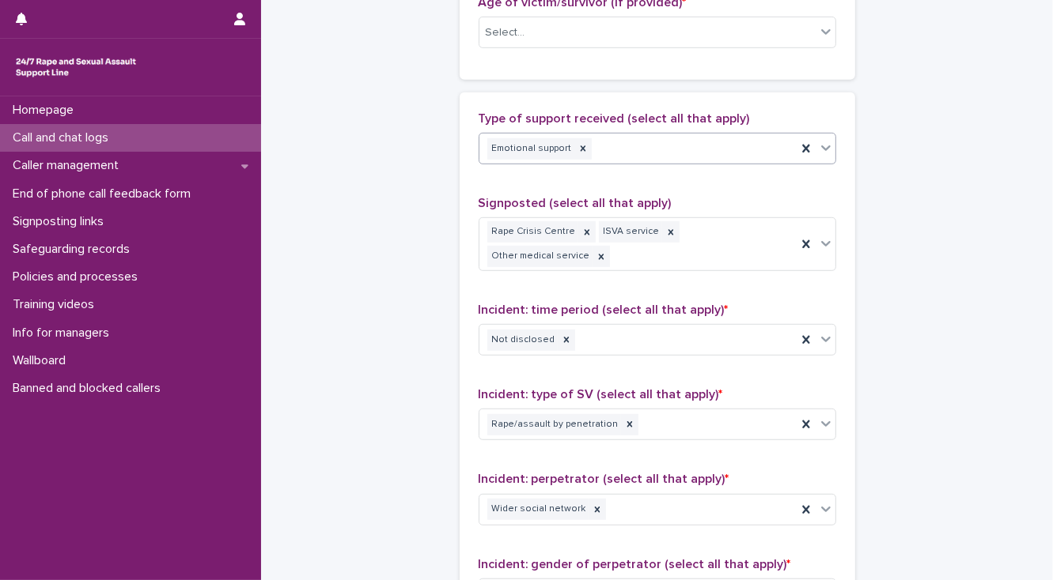
click at [683, 149] on div "Emotional support" at bounding box center [637, 149] width 317 height 28
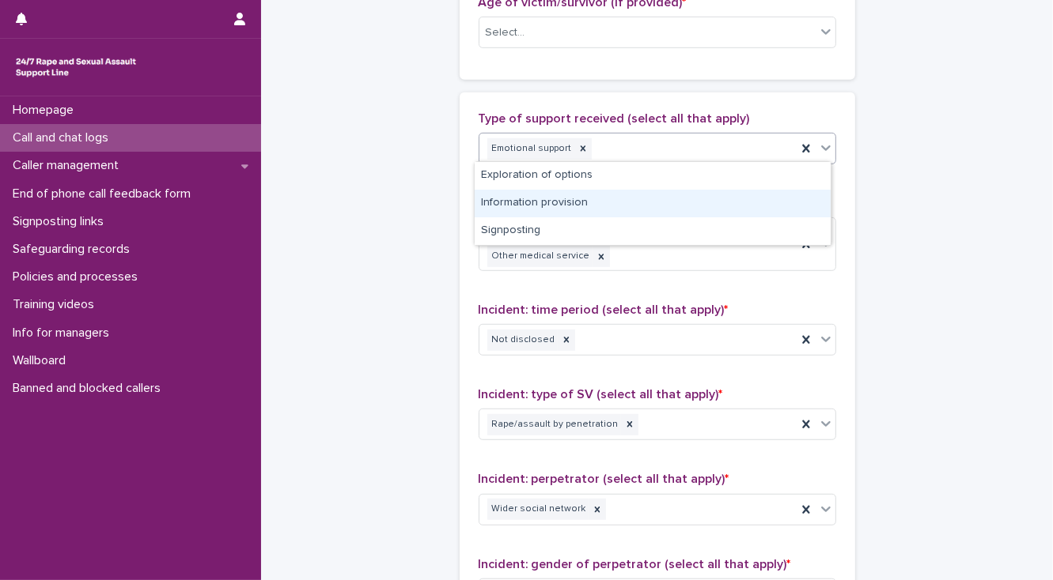
click at [508, 202] on div "Information provision" at bounding box center [652, 204] width 356 height 28
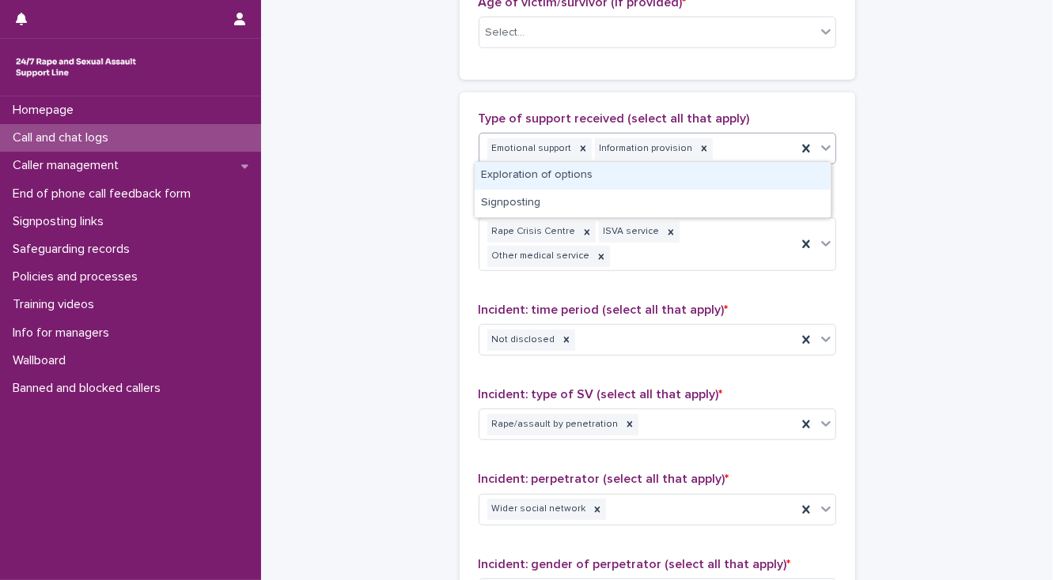
click at [713, 146] on div "Emotional support Information provision" at bounding box center [637, 149] width 317 height 28
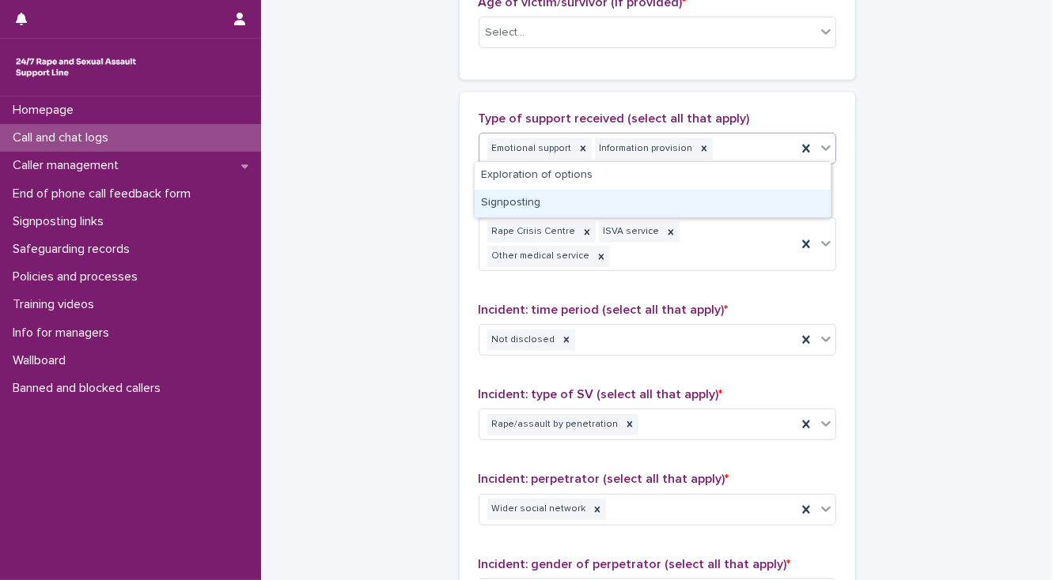
click at [610, 195] on div "Signposting" at bounding box center [652, 204] width 356 height 28
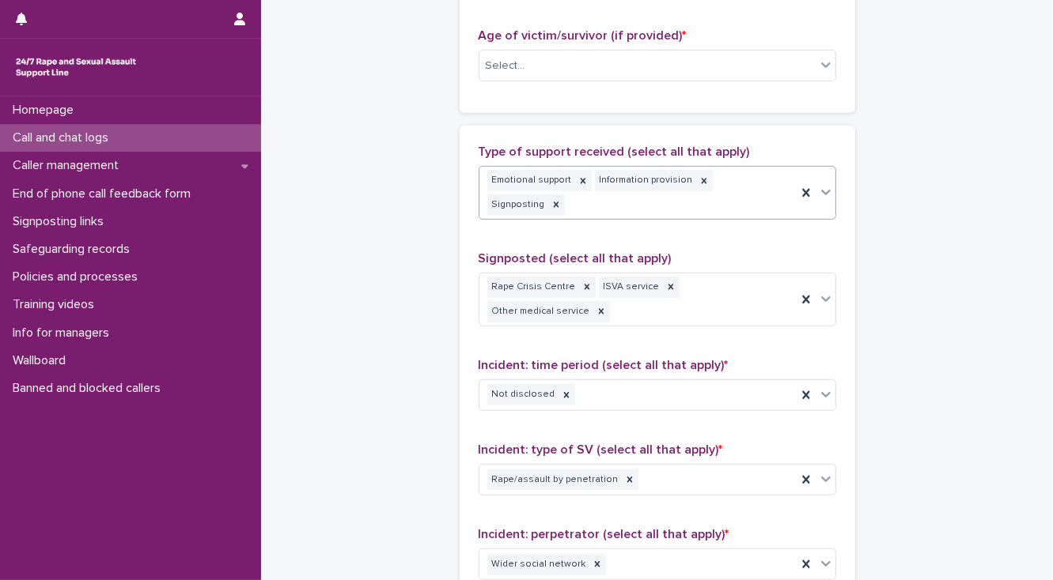
scroll to position [694, 0]
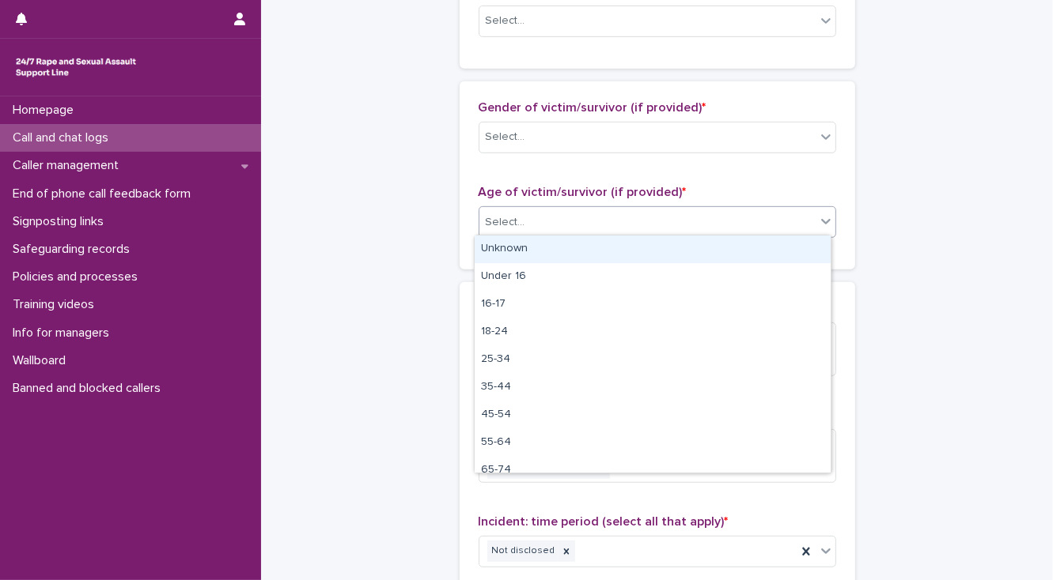
click at [515, 214] on div "Select..." at bounding box center [506, 222] width 40 height 17
click at [525, 247] on div "Unknown" at bounding box center [652, 250] width 356 height 28
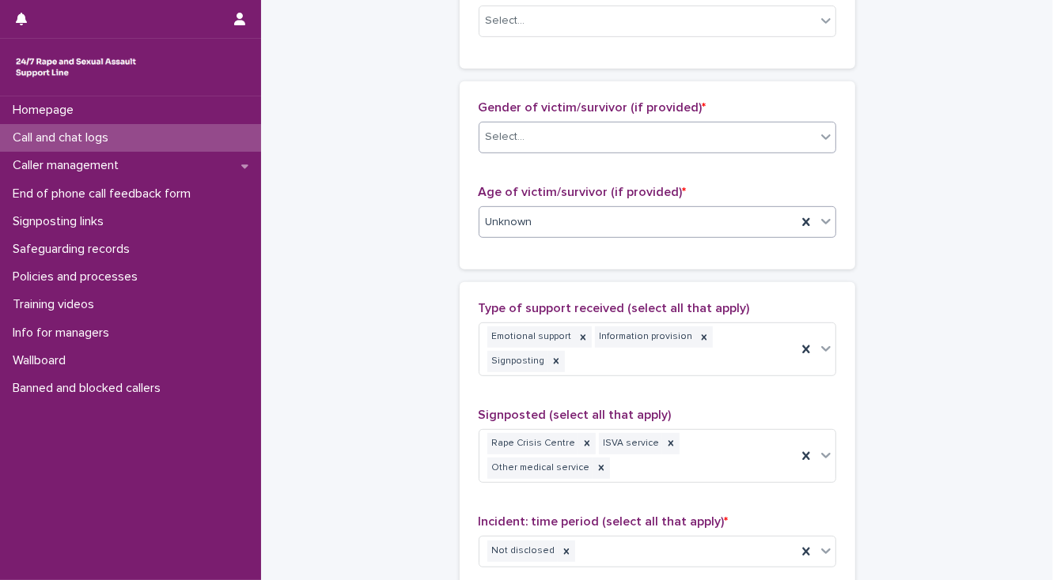
click at [541, 133] on div "Select..." at bounding box center [647, 137] width 336 height 26
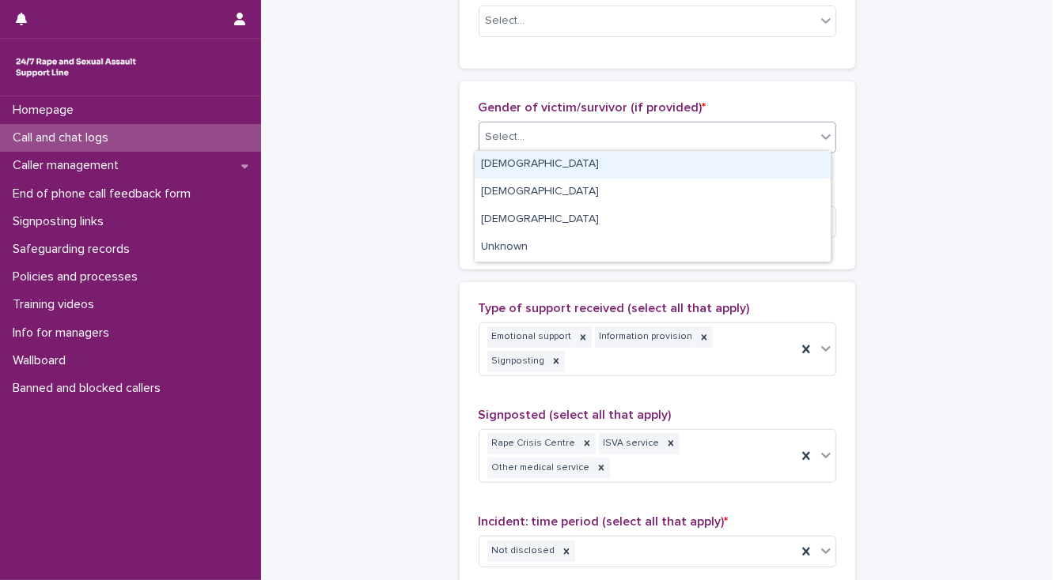
click at [539, 164] on div "Female" at bounding box center [652, 165] width 356 height 28
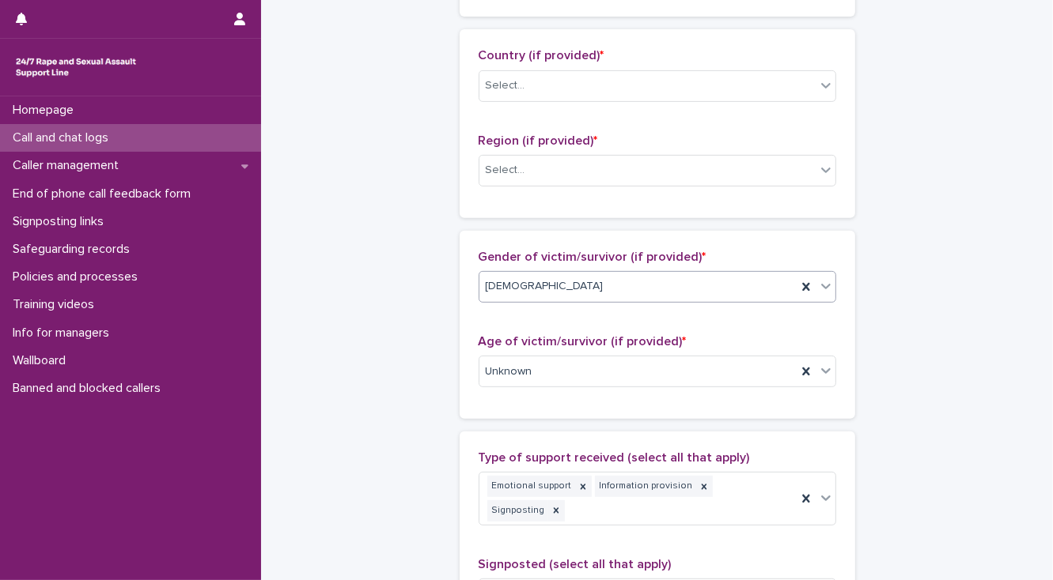
scroll to position [504, 0]
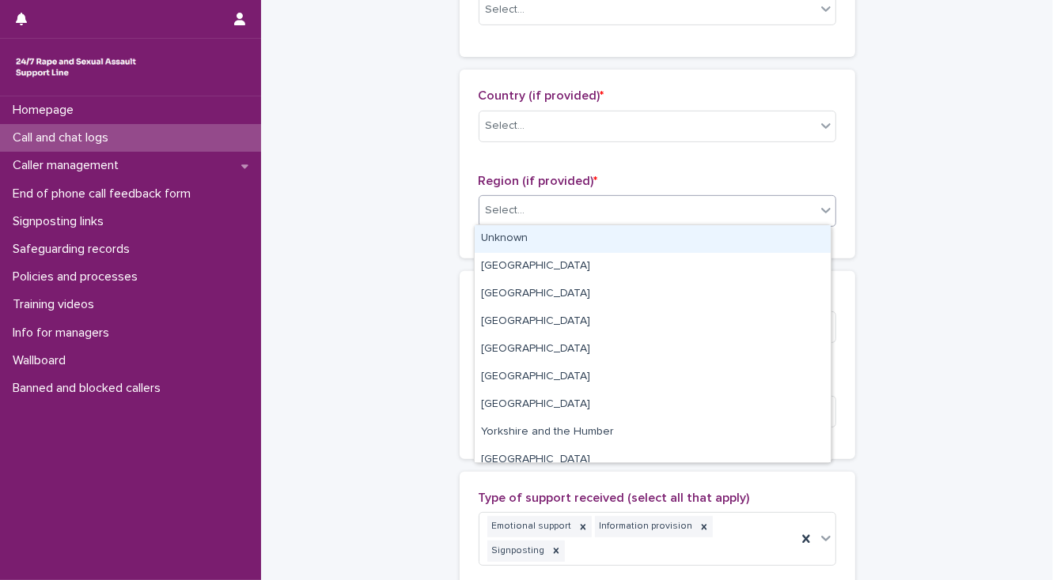
click at [490, 214] on div "Select..." at bounding box center [506, 210] width 40 height 17
drag, startPoint x: 494, startPoint y: 240, endPoint x: 501, endPoint y: 152, distance: 88.8
click at [494, 232] on div "Unknown" at bounding box center [652, 239] width 356 height 28
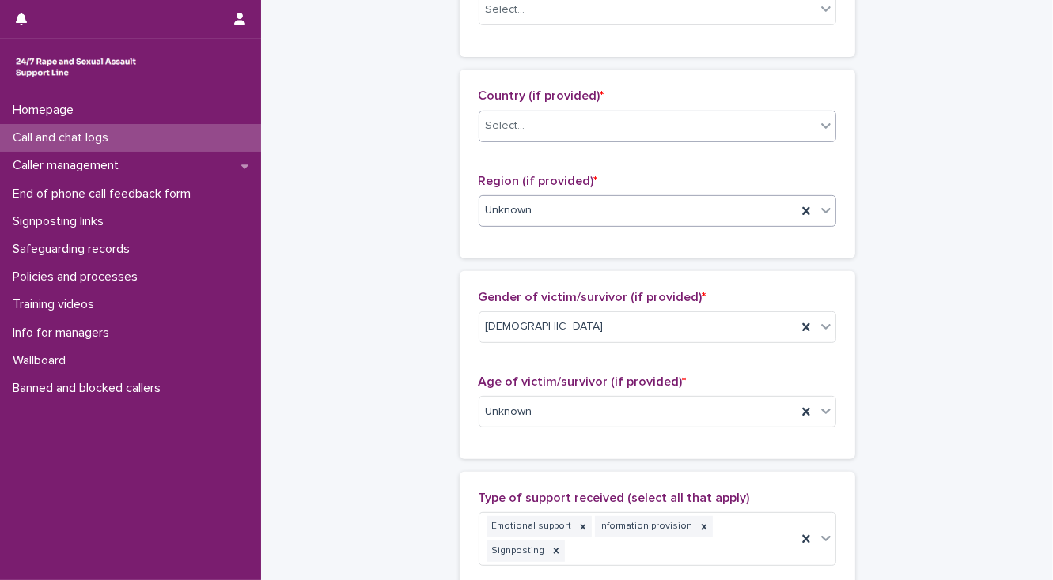
click at [498, 126] on div "Select..." at bounding box center [506, 126] width 40 height 17
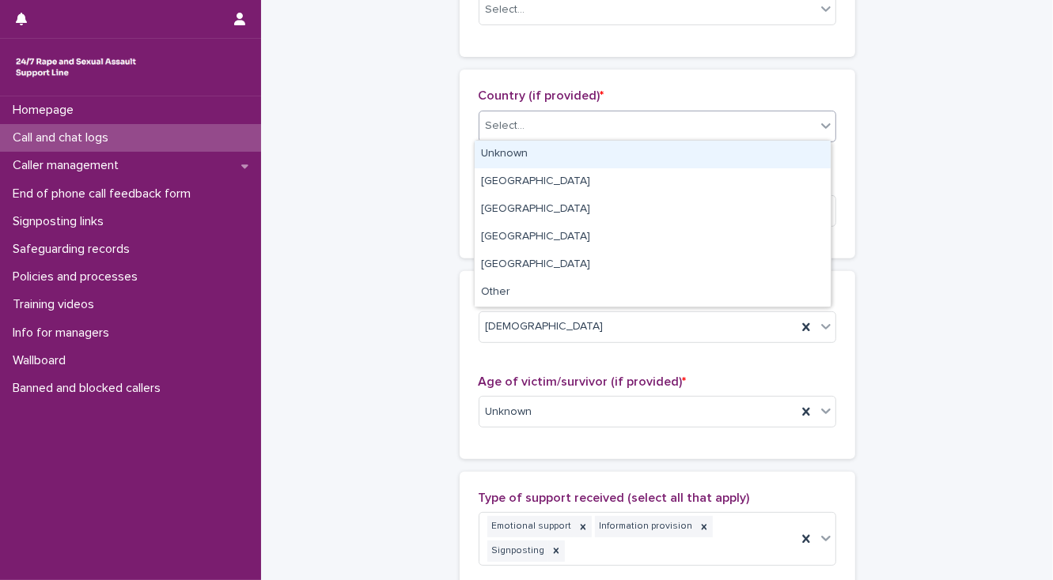
click at [505, 152] on div "Unknown" at bounding box center [652, 155] width 356 height 28
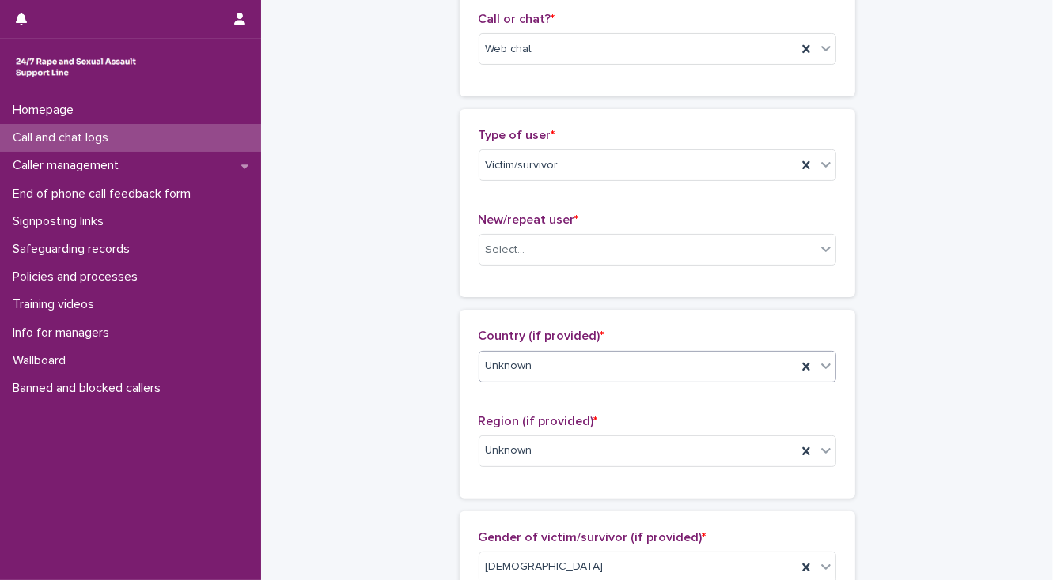
scroll to position [251, 0]
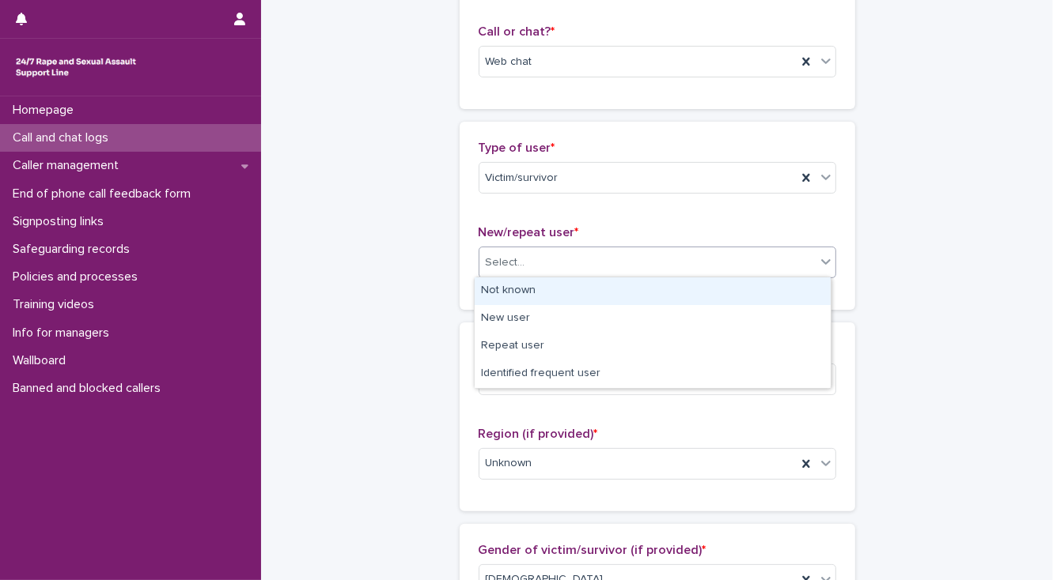
click at [528, 269] on div "Select..." at bounding box center [647, 263] width 336 height 26
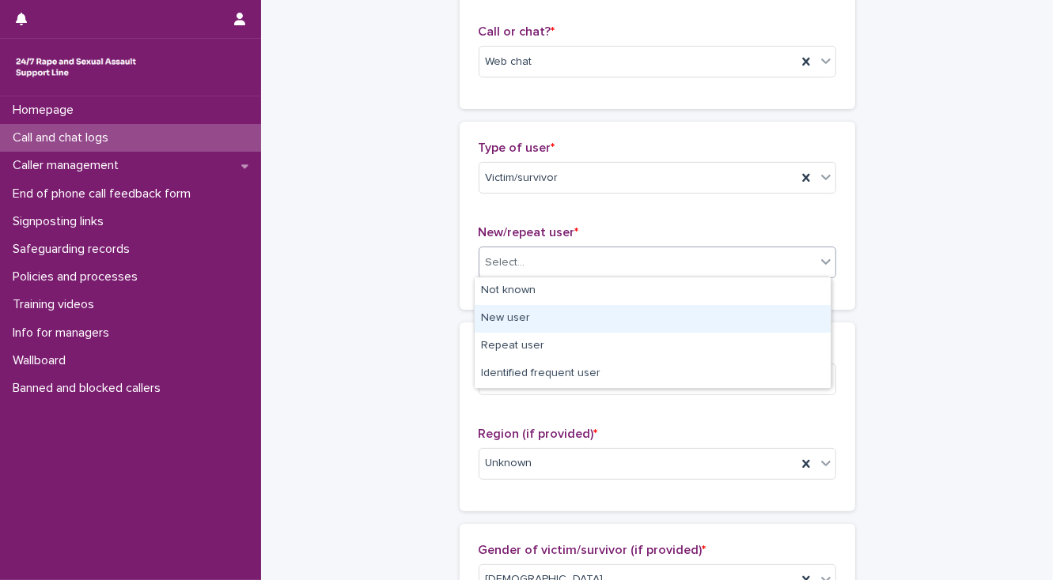
click at [541, 316] on div "New user" at bounding box center [652, 319] width 356 height 28
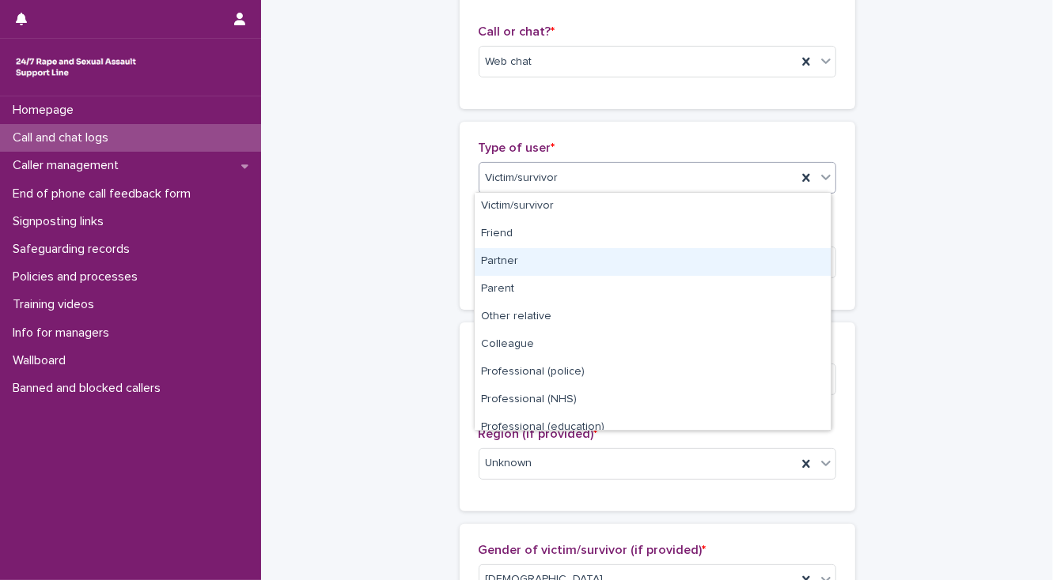
click at [515, 262] on div "Partner" at bounding box center [652, 262] width 356 height 28
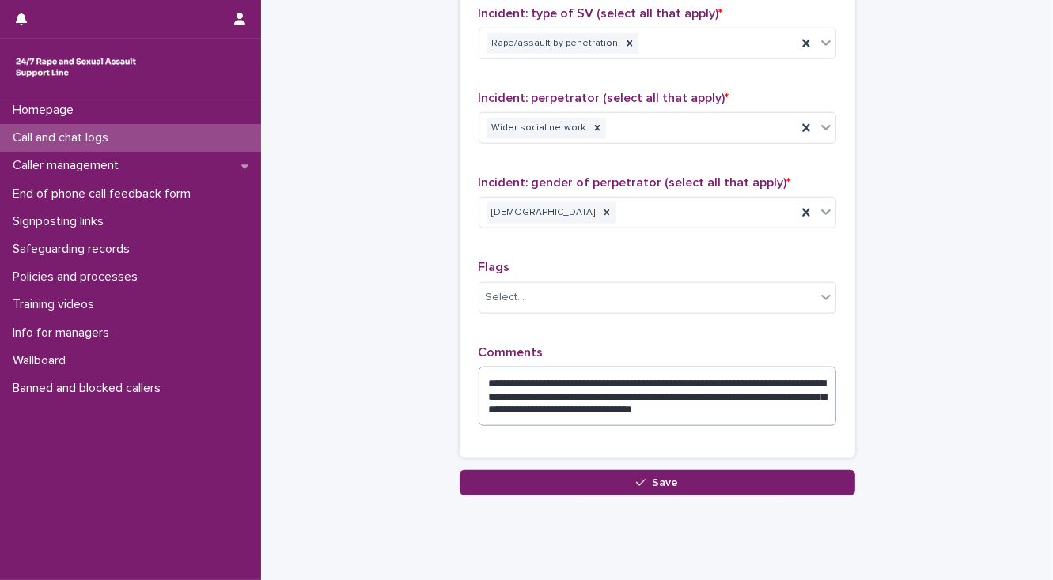
scroll to position [1298, 0]
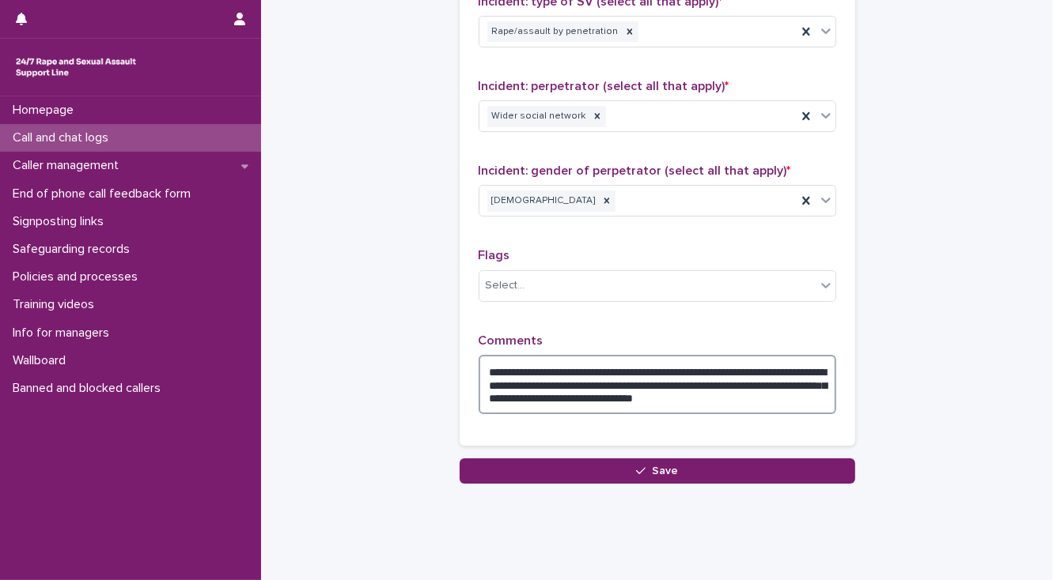
click at [817, 368] on textarea "**********" at bounding box center [656, 385] width 357 height 60
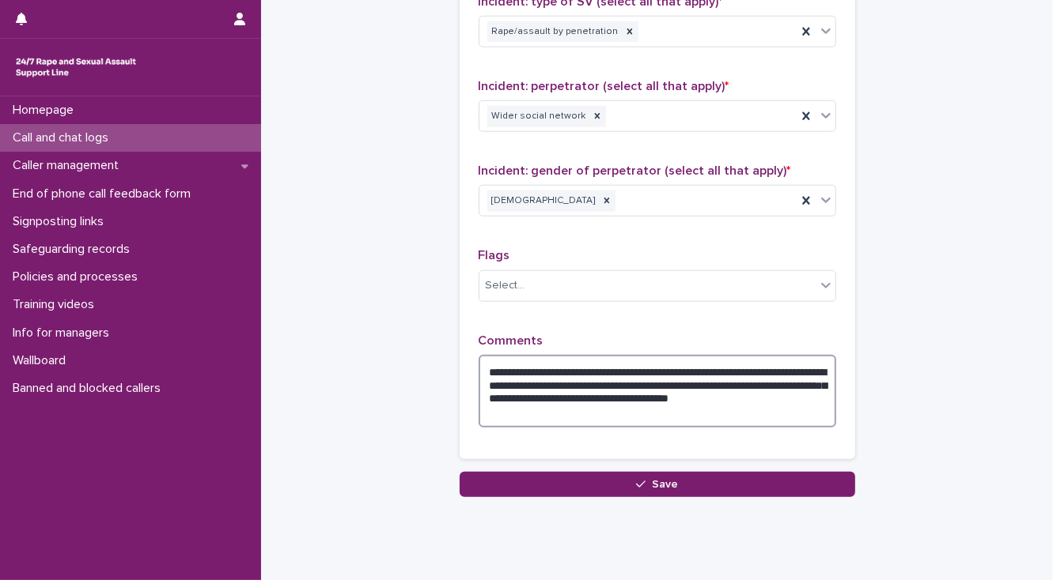
click at [732, 368] on textarea "**********" at bounding box center [656, 392] width 357 height 74
type textarea "**********"
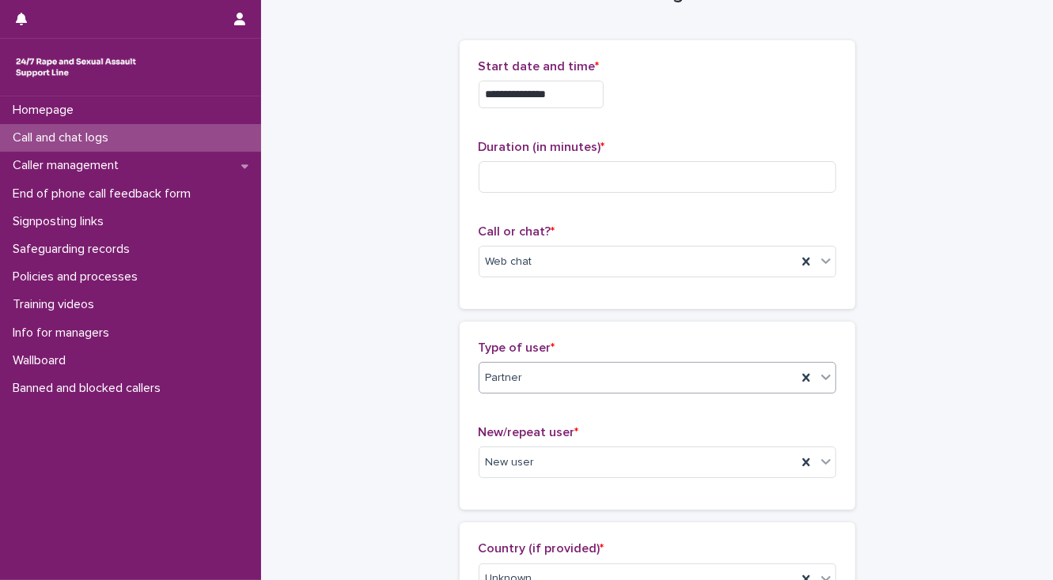
scroll to position [0, 0]
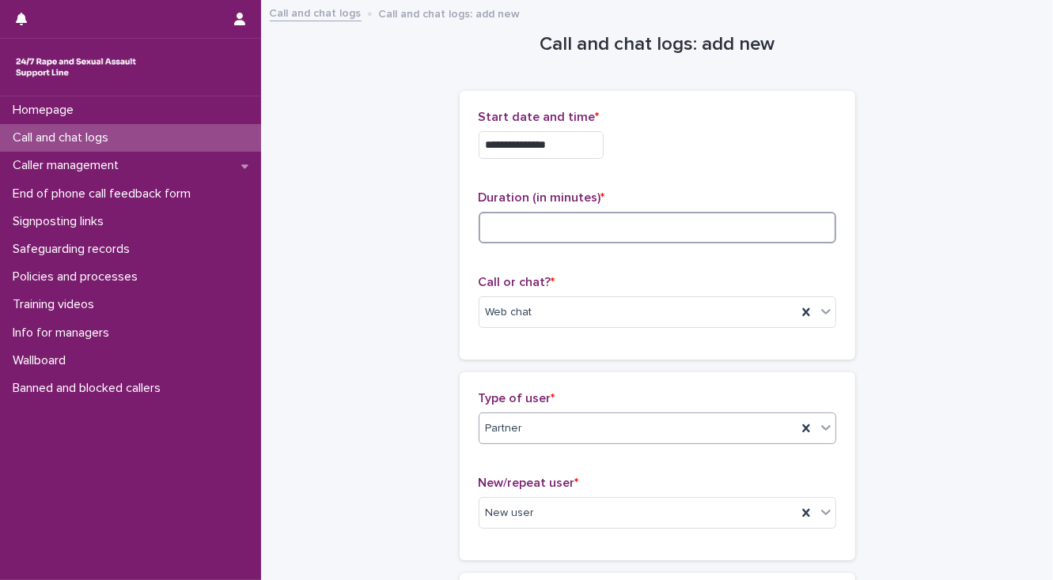
click at [488, 230] on input at bounding box center [656, 228] width 357 height 32
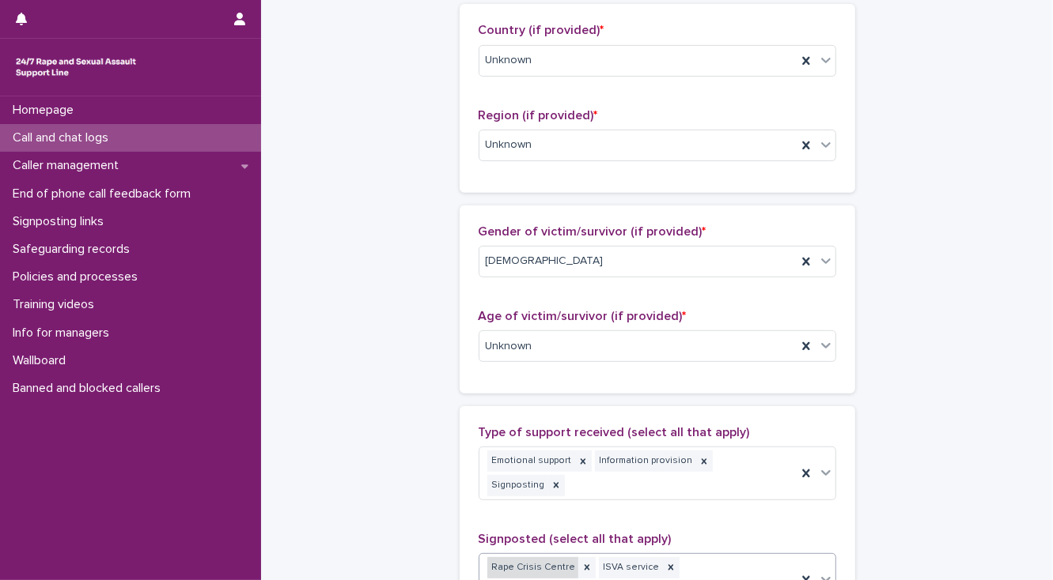
type input "**"
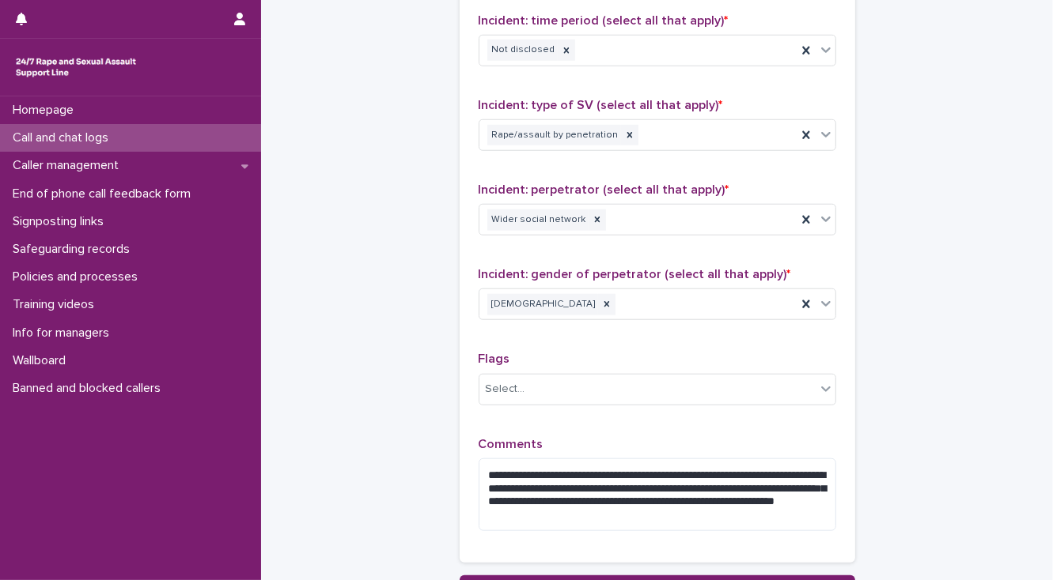
scroll to position [1244, 0]
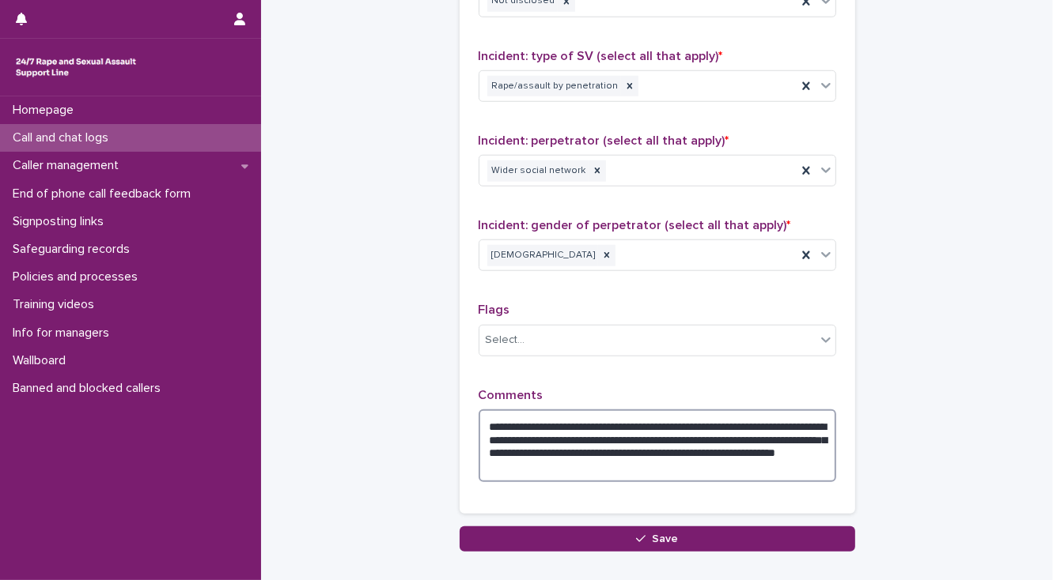
click at [667, 437] on textarea "**********" at bounding box center [656, 447] width 357 height 74
click at [779, 439] on textarea "**********" at bounding box center [656, 447] width 357 height 74
click at [713, 410] on textarea "**********" at bounding box center [656, 447] width 357 height 74
click at [775, 410] on textarea "**********" at bounding box center [656, 447] width 357 height 74
click at [816, 410] on textarea "**********" at bounding box center [656, 447] width 357 height 74
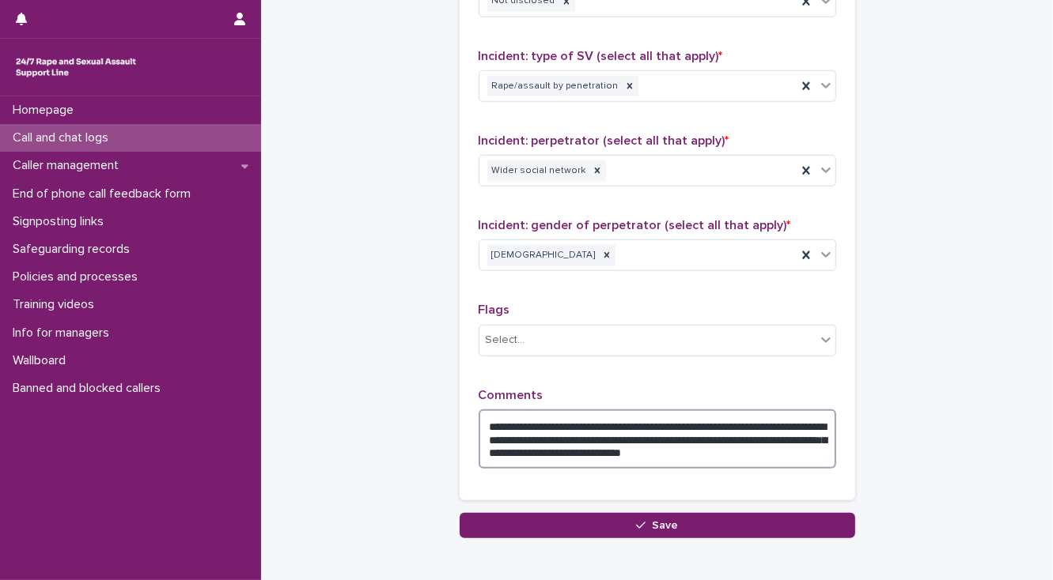
click at [560, 410] on textarea "**********" at bounding box center [656, 440] width 357 height 60
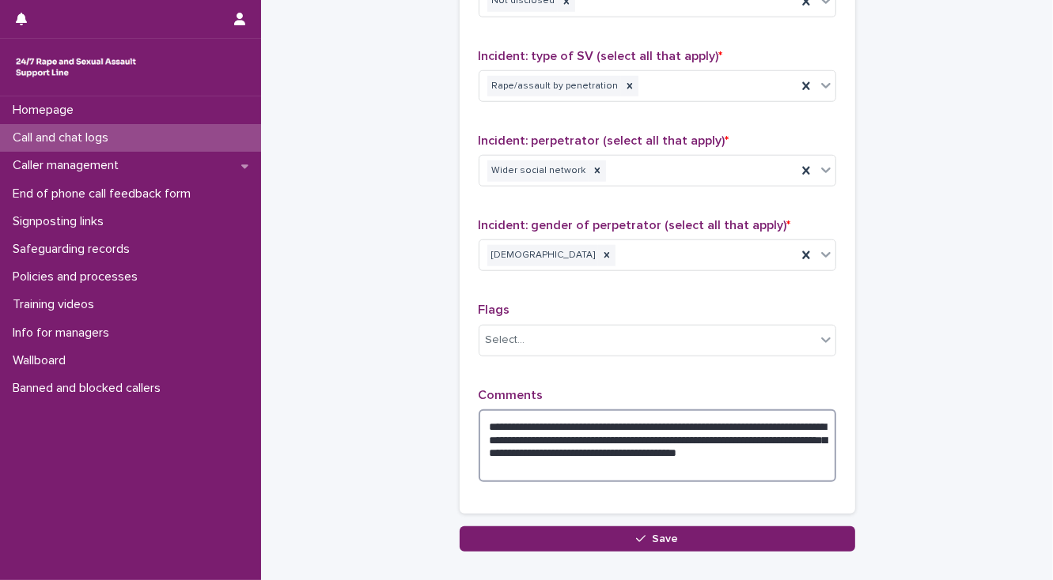
click at [561, 410] on textarea "**********" at bounding box center [656, 447] width 357 height 74
click at [630, 411] on textarea "**********" at bounding box center [656, 447] width 357 height 74
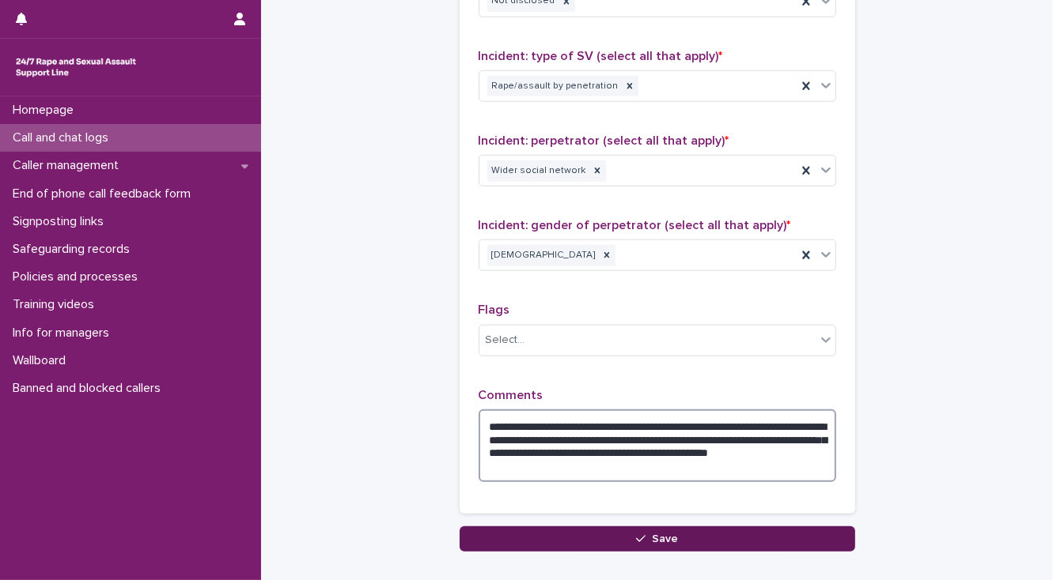
type textarea "**********"
click at [540, 527] on button "Save" at bounding box center [656, 539] width 395 height 25
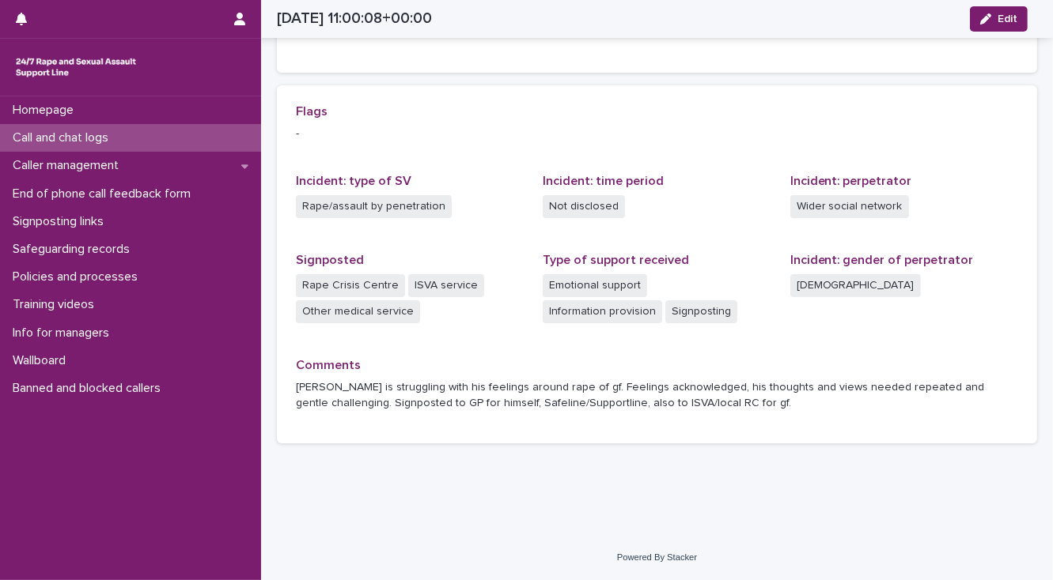
scroll to position [302, 0]
click at [115, 193] on p "End of phone call feedback form" at bounding box center [104, 194] width 197 height 15
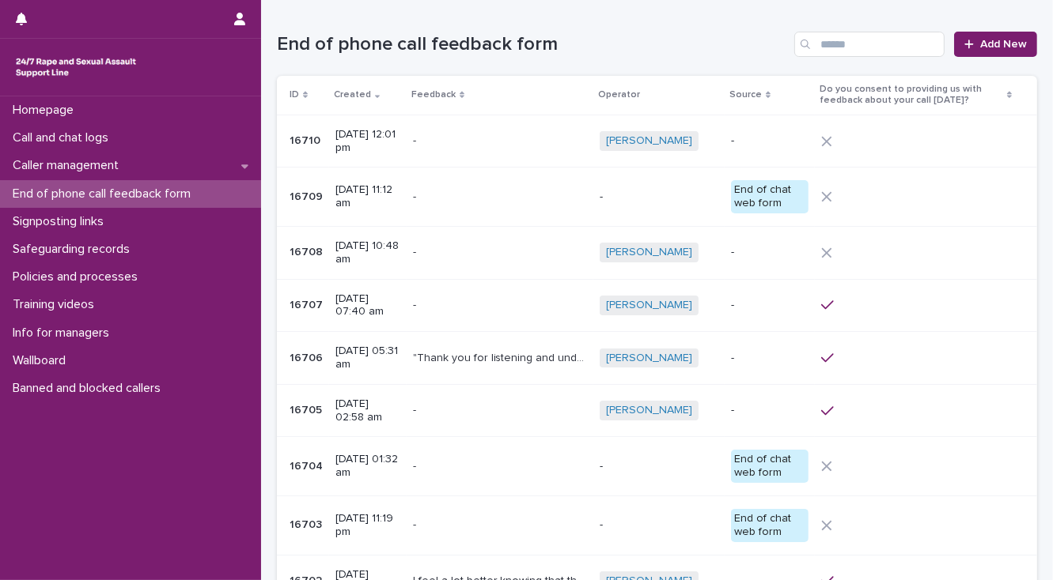
click at [480, 198] on p at bounding box center [500, 197] width 174 height 13
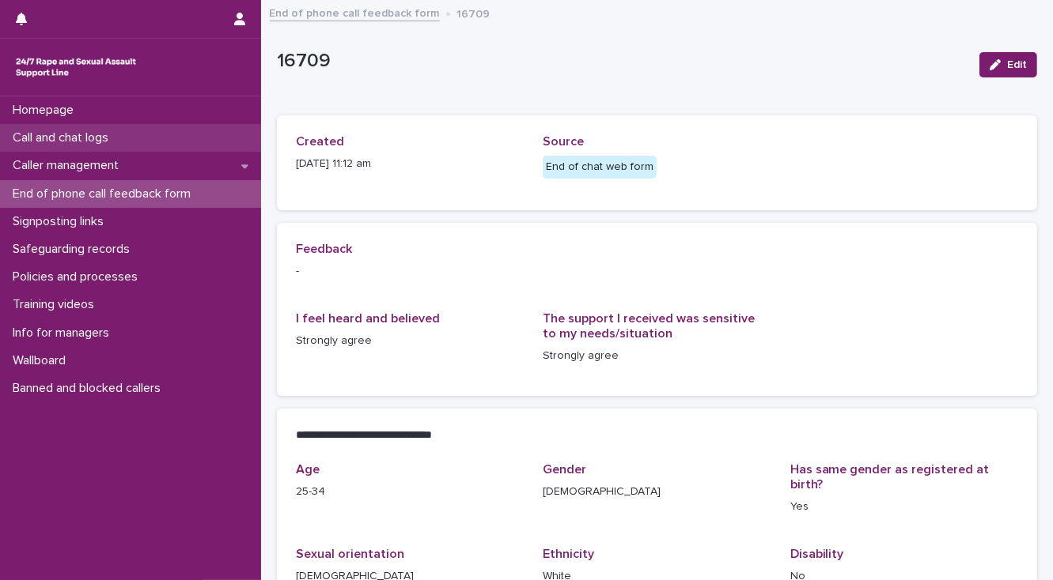
click at [68, 140] on p "Call and chat logs" at bounding box center [63, 137] width 115 height 15
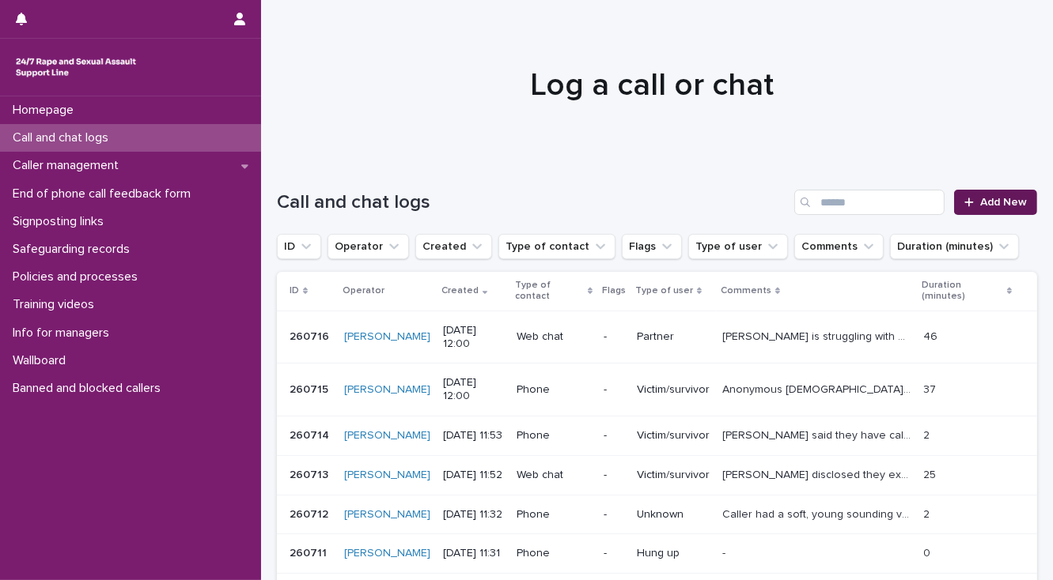
click at [992, 202] on span "Add New" at bounding box center [1003, 202] width 47 height 11
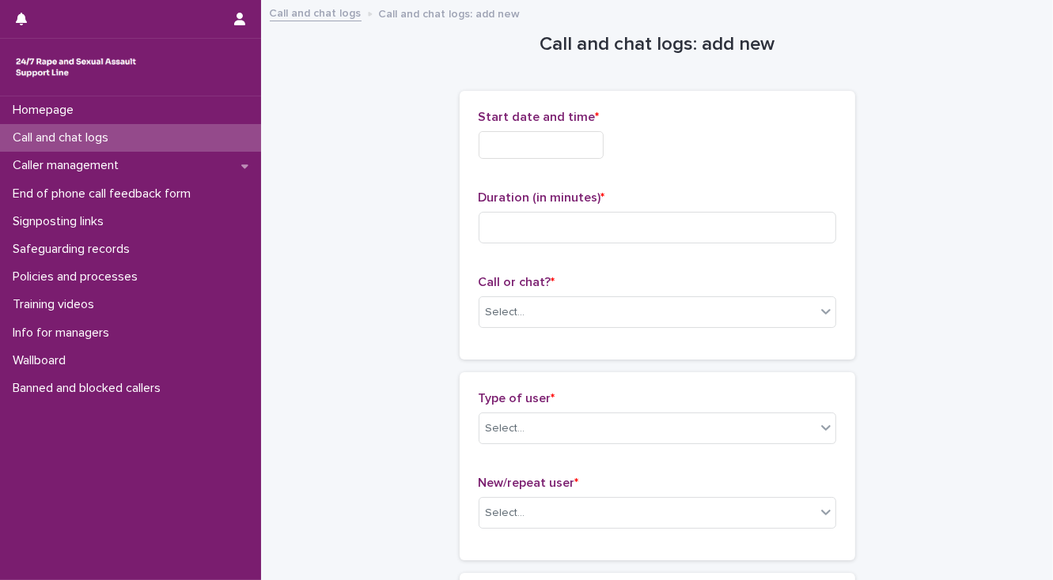
click at [490, 142] on input "text" at bounding box center [540, 145] width 125 height 28
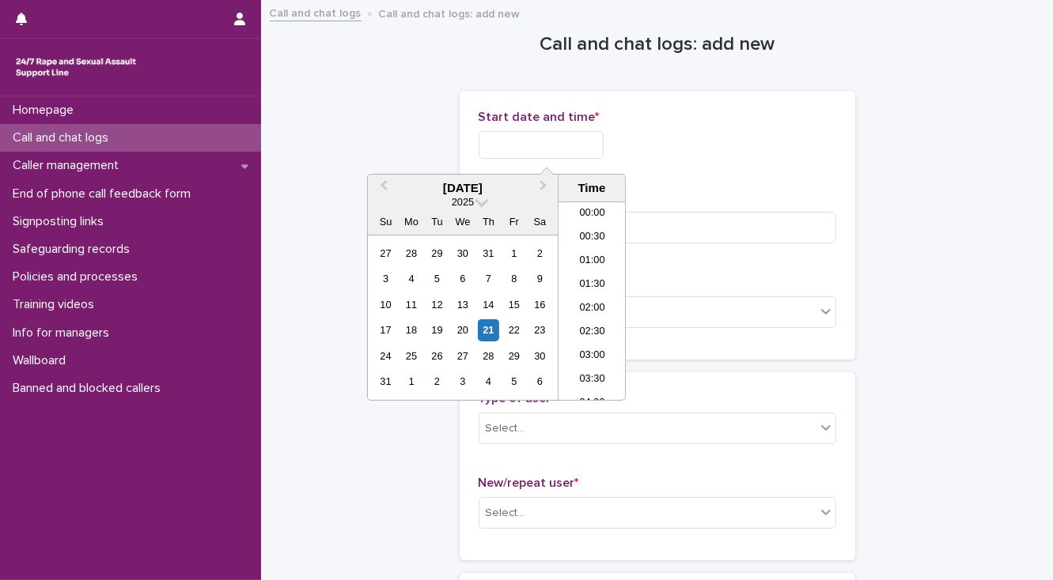
scroll to position [482, 0]
click at [589, 301] on li "12:00" at bounding box center [591, 301] width 67 height 24
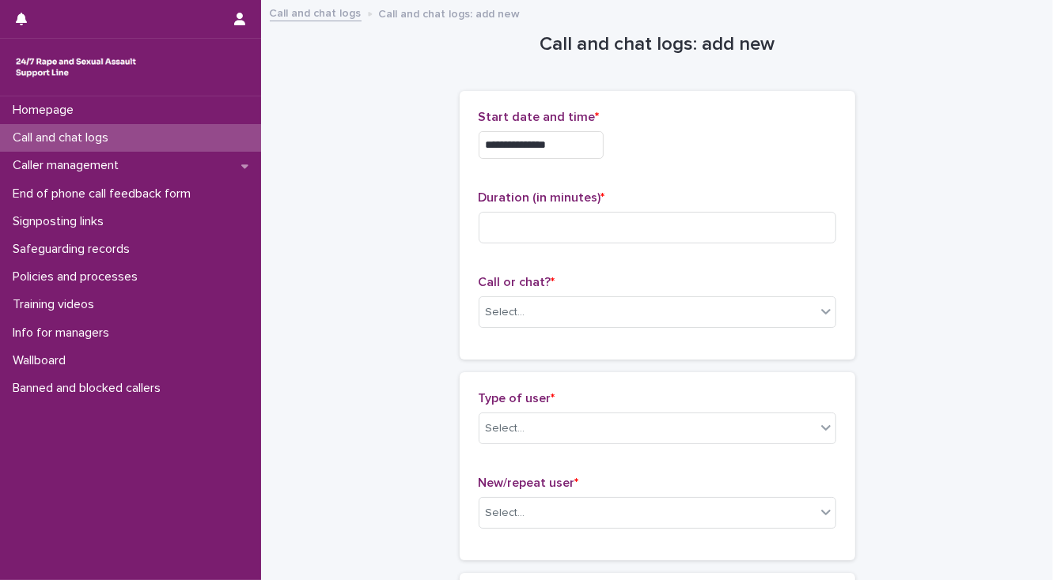
click at [561, 142] on input "**********" at bounding box center [540, 145] width 125 height 28
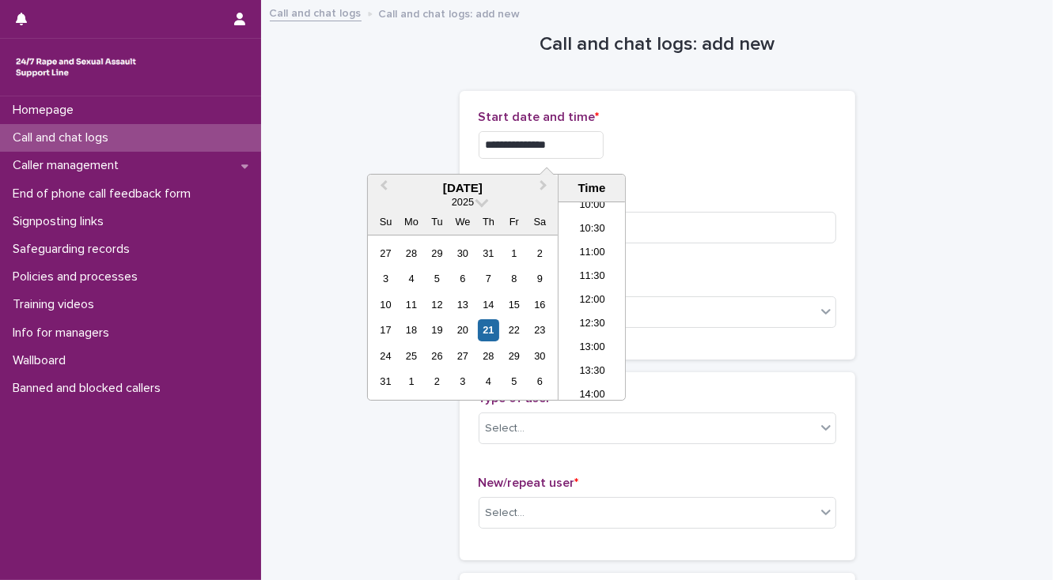
type input "**********"
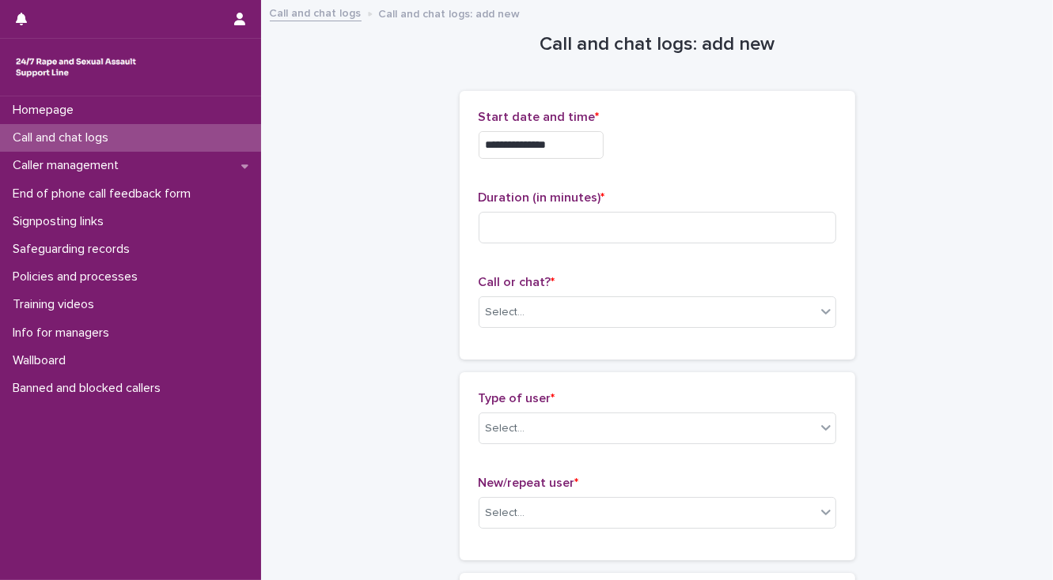
click at [491, 310] on div "Select..." at bounding box center [506, 312] width 40 height 17
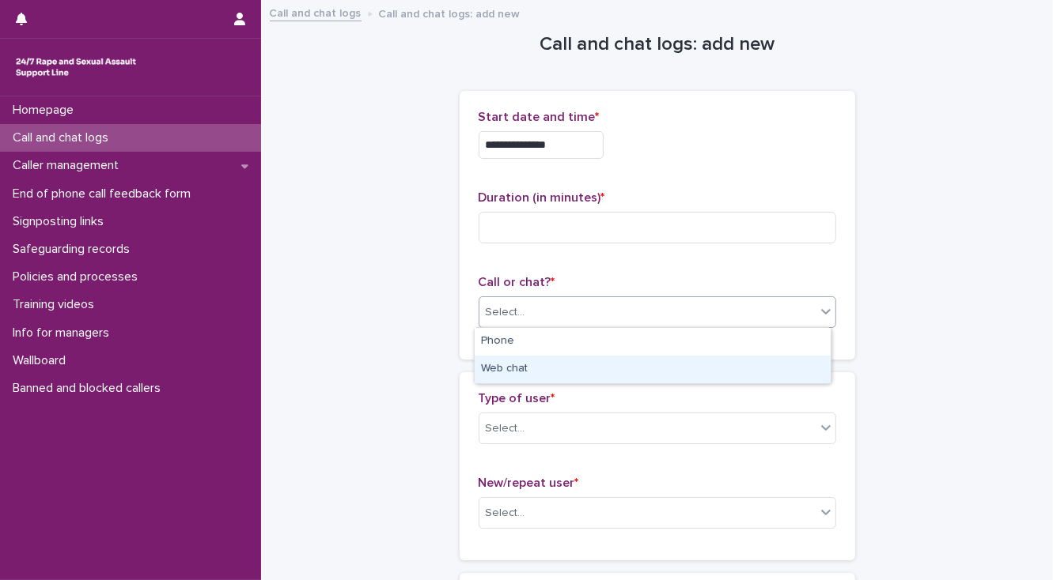
click at [495, 367] on div "Web chat" at bounding box center [652, 370] width 356 height 28
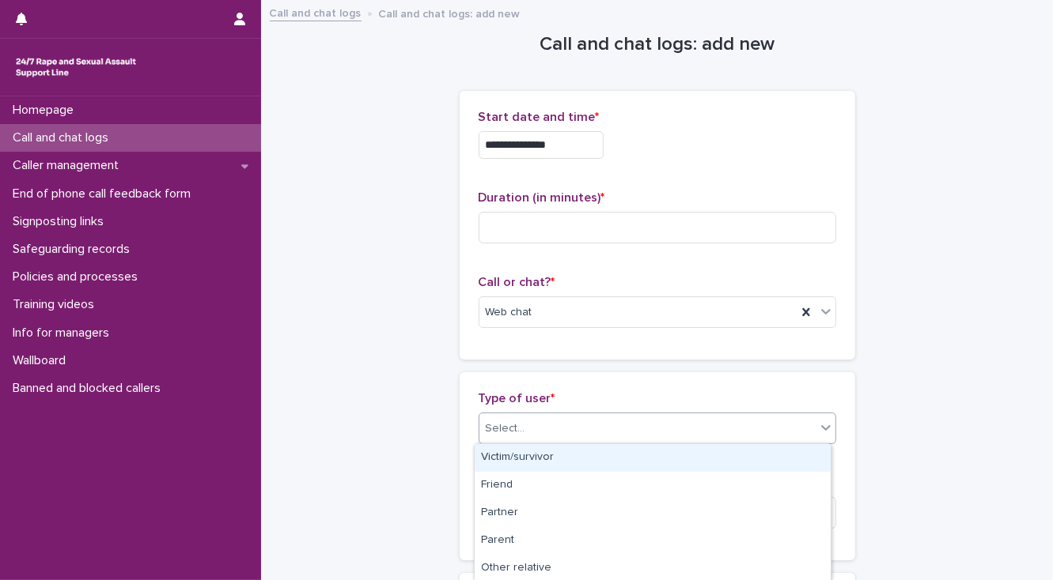
click at [501, 431] on div "Select..." at bounding box center [506, 429] width 40 height 17
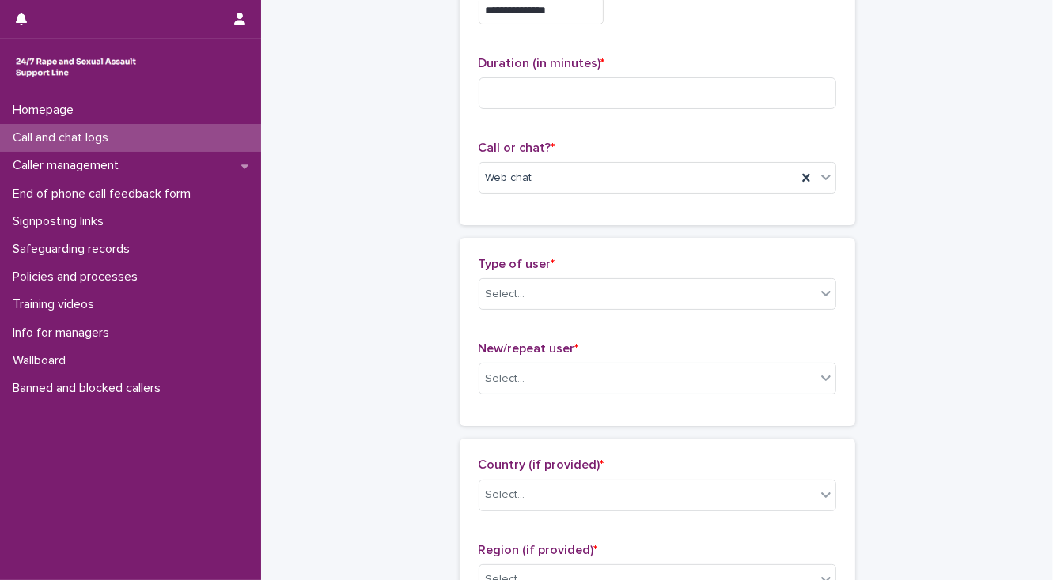
scroll to position [63, 0]
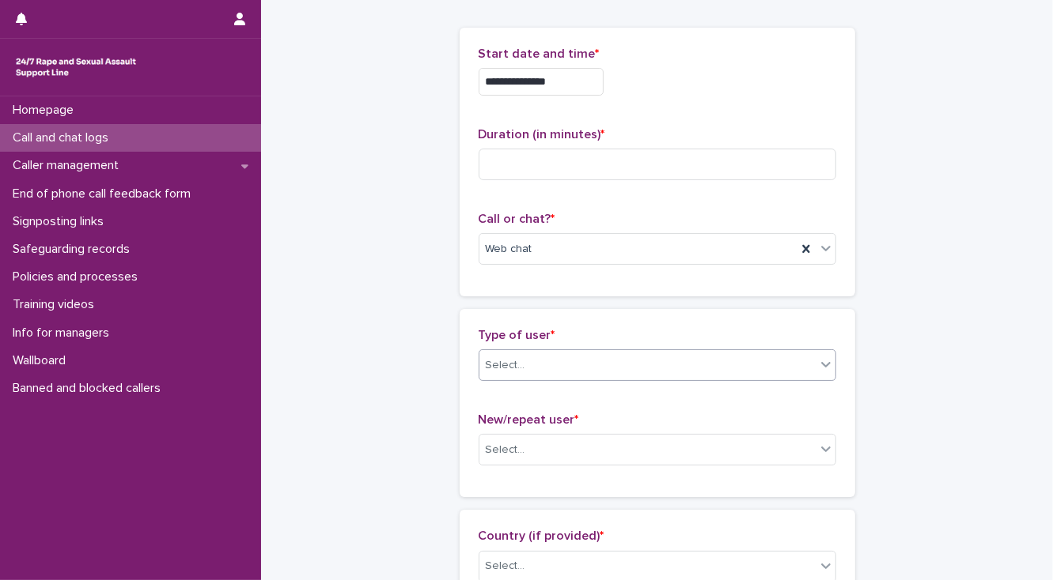
click at [499, 370] on div "Select..." at bounding box center [506, 365] width 40 height 17
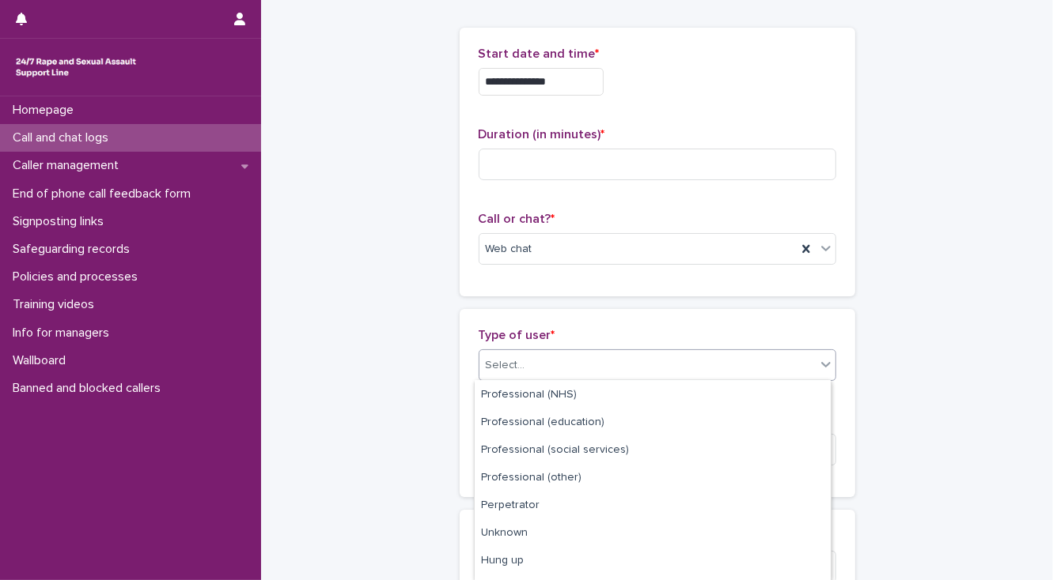
scroll to position [215, 0]
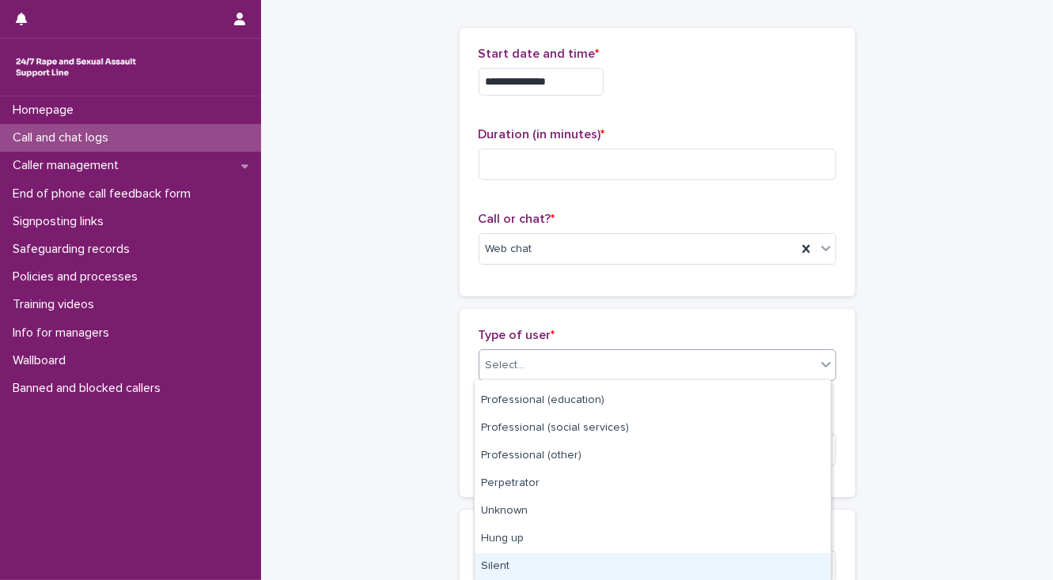
click at [529, 558] on div "Silent" at bounding box center [652, 568] width 356 height 28
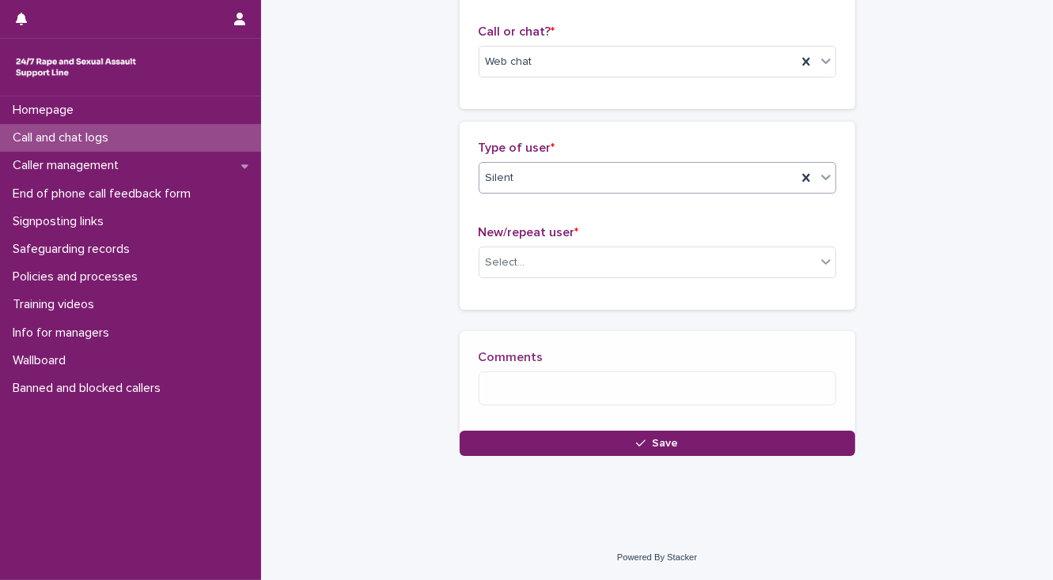
scroll to position [259, 0]
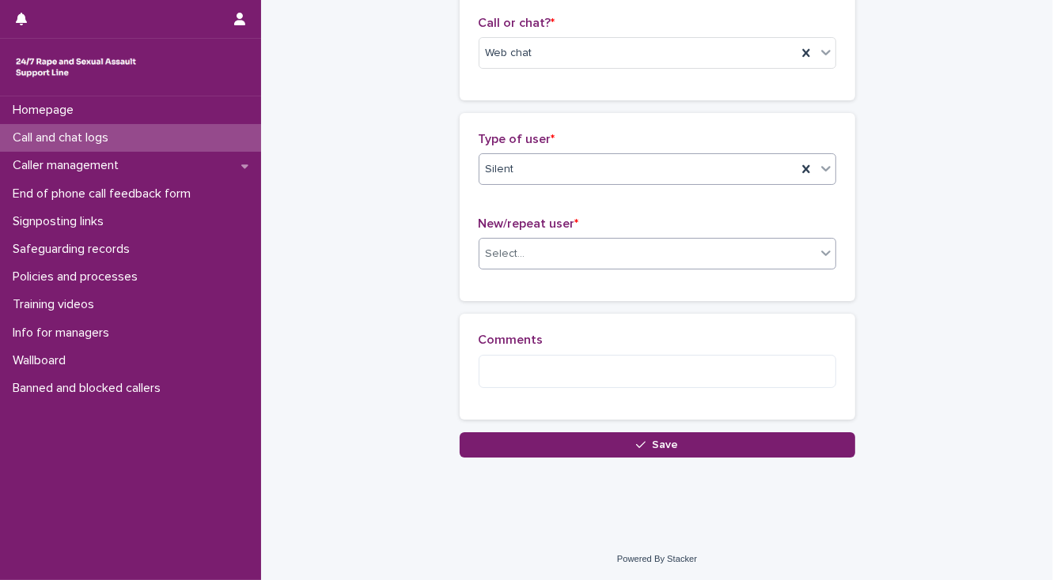
click at [493, 259] on div "Select..." at bounding box center [506, 254] width 40 height 17
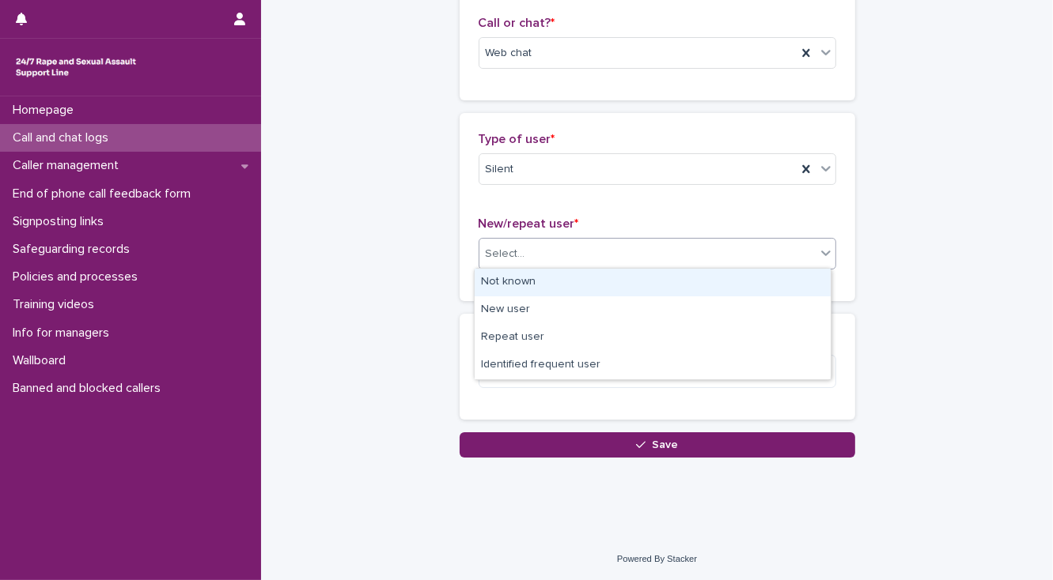
click at [492, 276] on div "Not known" at bounding box center [652, 283] width 356 height 28
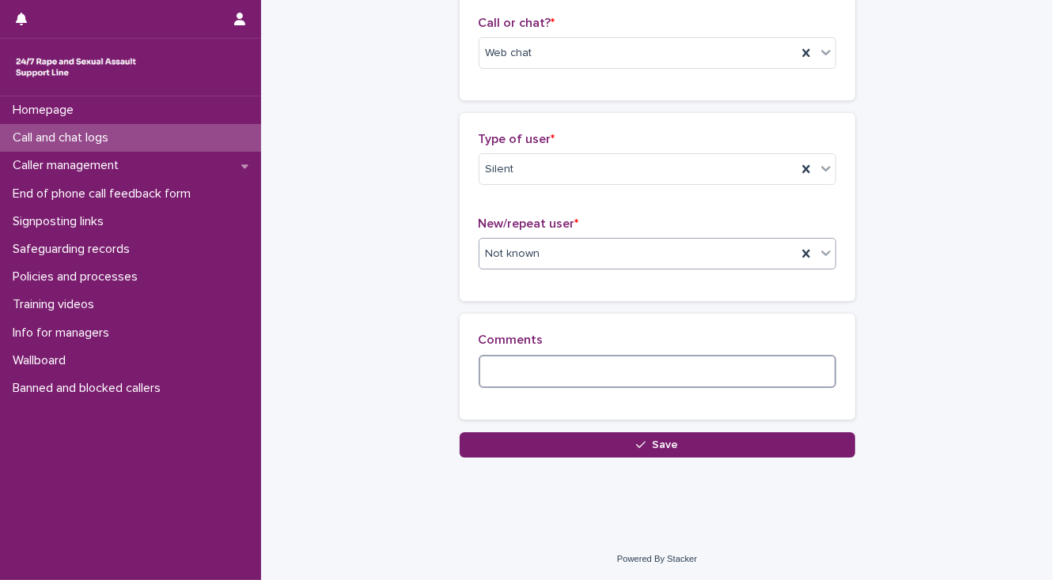
click at [495, 373] on textarea at bounding box center [656, 372] width 357 height 34
paste textarea "**********"
type textarea "**********"
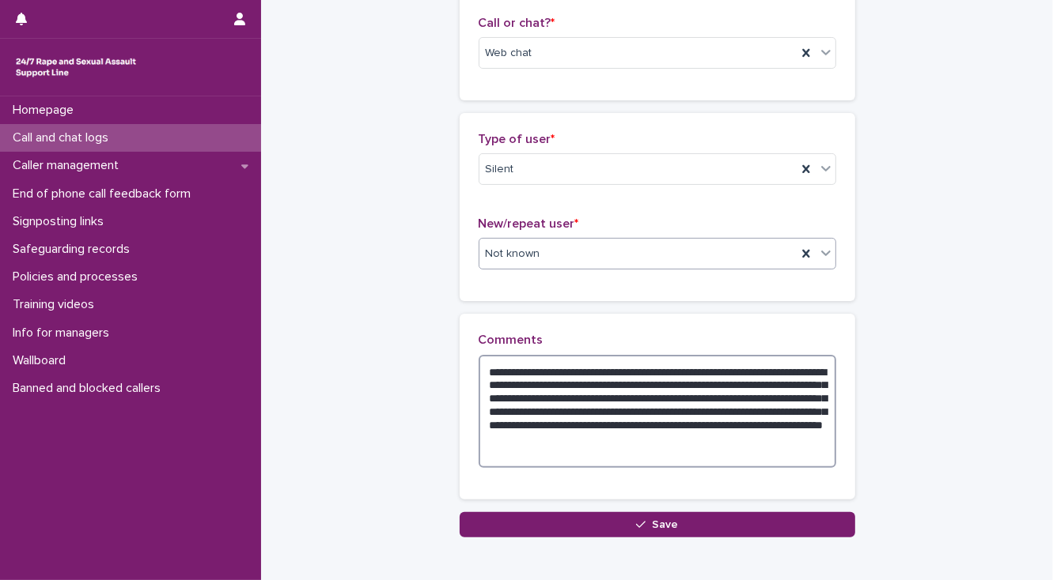
drag, startPoint x: 573, startPoint y: 452, endPoint x: 483, endPoint y: 366, distance: 123.6
click at [483, 366] on textarea "**********" at bounding box center [656, 412] width 357 height 114
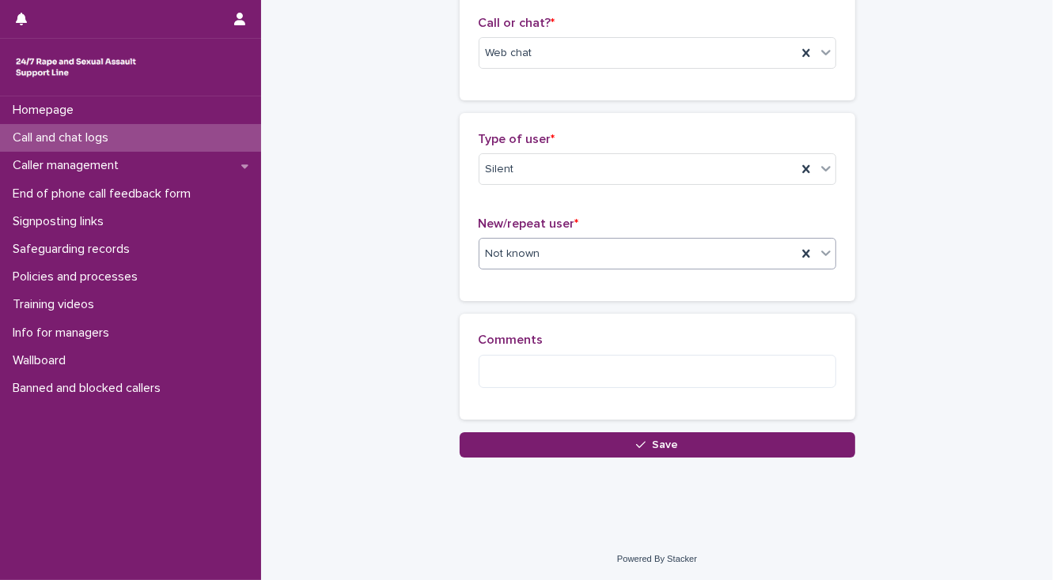
drag, startPoint x: 225, startPoint y: 483, endPoint x: 249, endPoint y: 473, distance: 26.6
click at [225, 483] on div "Homepage Call and chat logs Caller management End of phone call feedback form S…" at bounding box center [130, 338] width 261 height 484
click at [485, 367] on textarea at bounding box center [656, 372] width 357 height 34
paste textarea "**********"
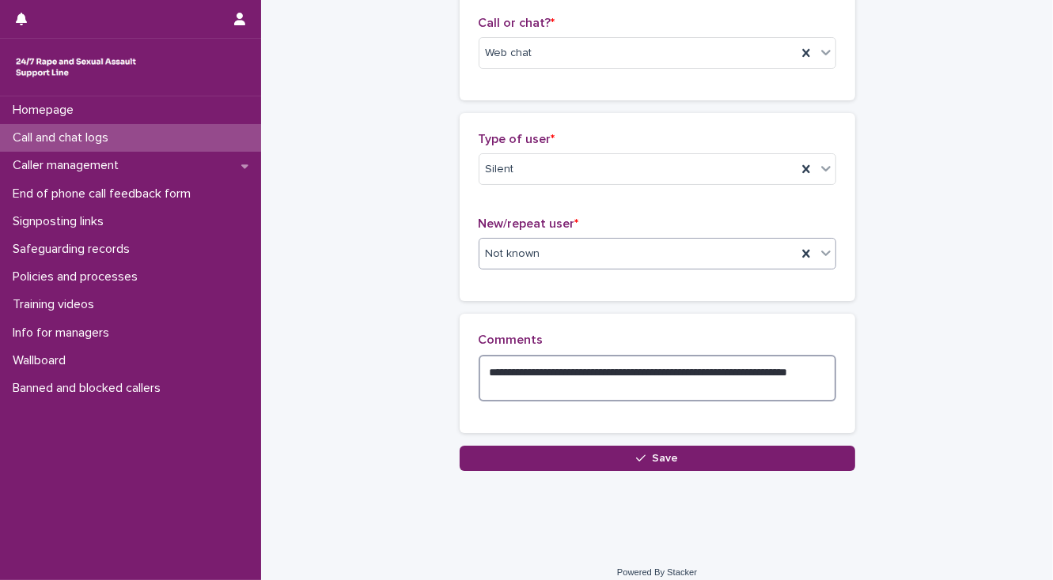
type textarea "**********"
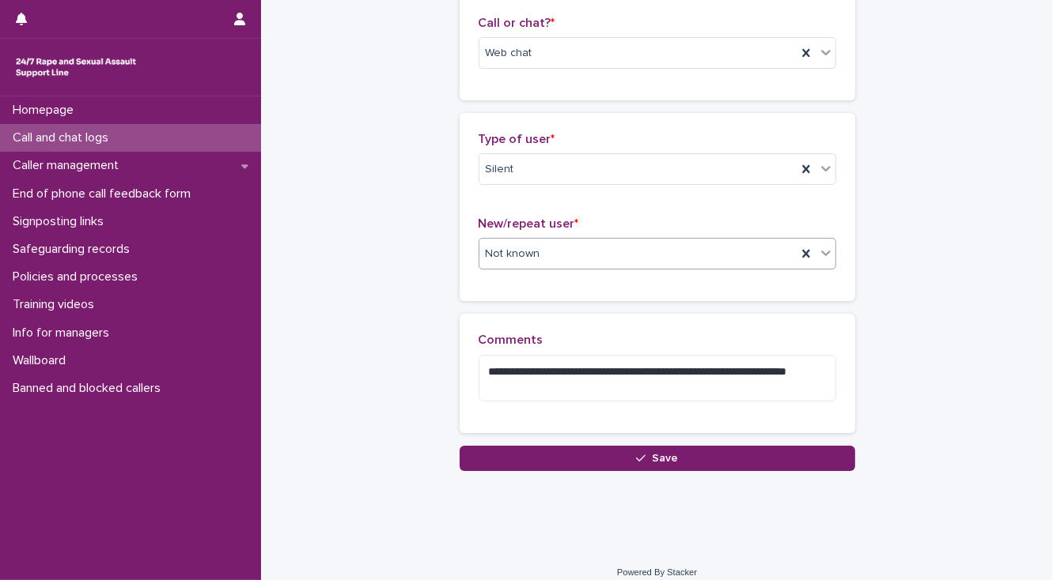
scroll to position [0, 0]
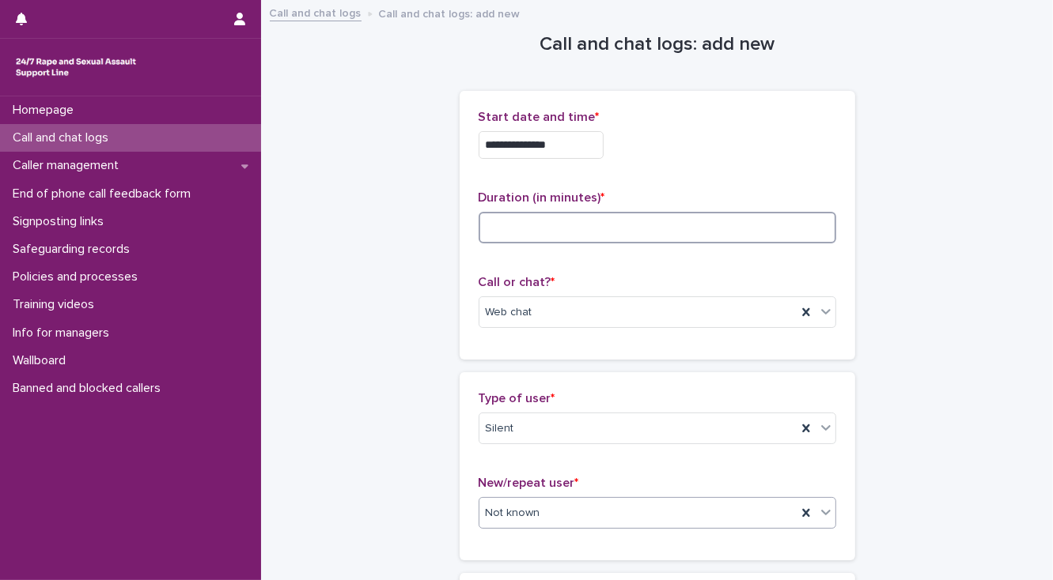
click at [495, 219] on input at bounding box center [656, 228] width 357 height 32
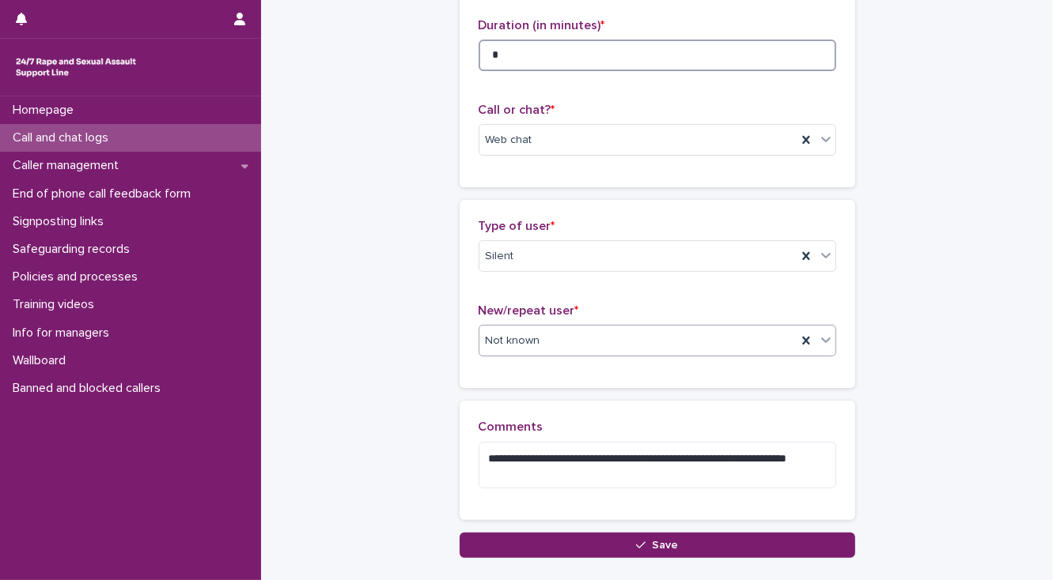
scroll to position [190, 0]
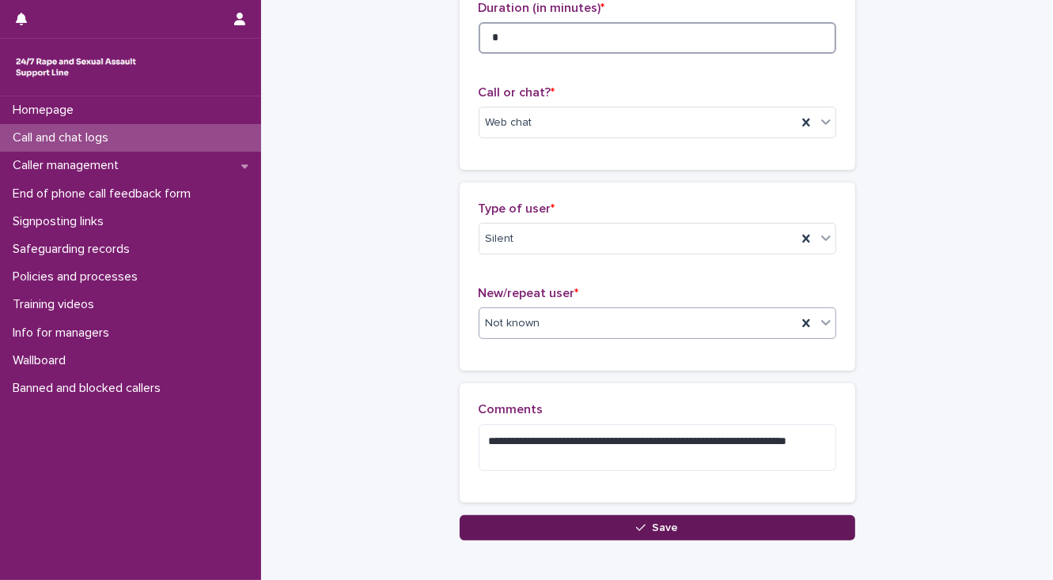
type input "*"
click at [497, 529] on button "Save" at bounding box center [656, 528] width 395 height 25
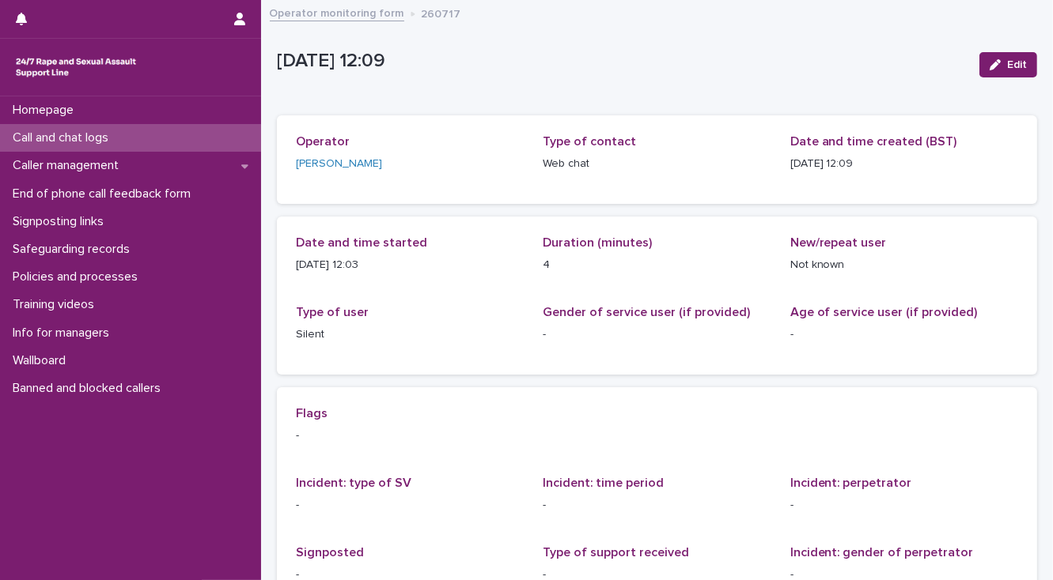
click at [111, 142] on p "Call and chat logs" at bounding box center [63, 137] width 115 height 15
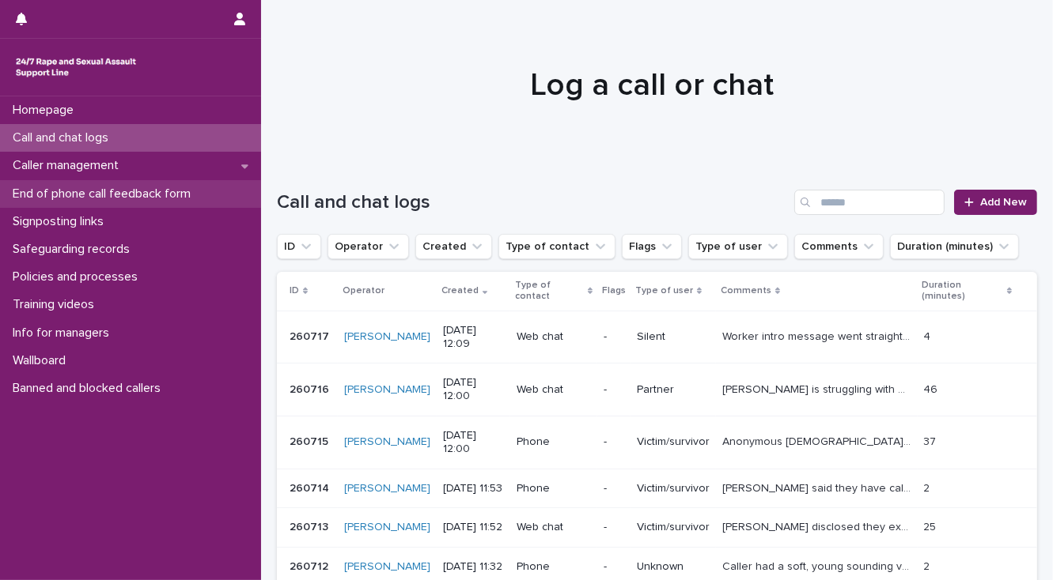
click at [110, 190] on p "End of phone call feedback form" at bounding box center [104, 194] width 197 height 15
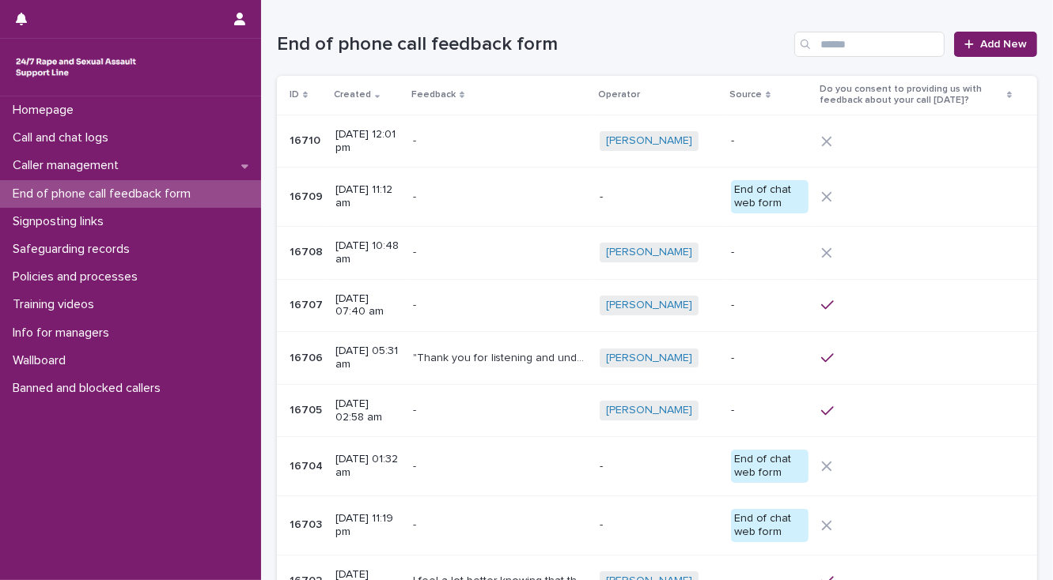
click at [484, 199] on p at bounding box center [500, 197] width 174 height 13
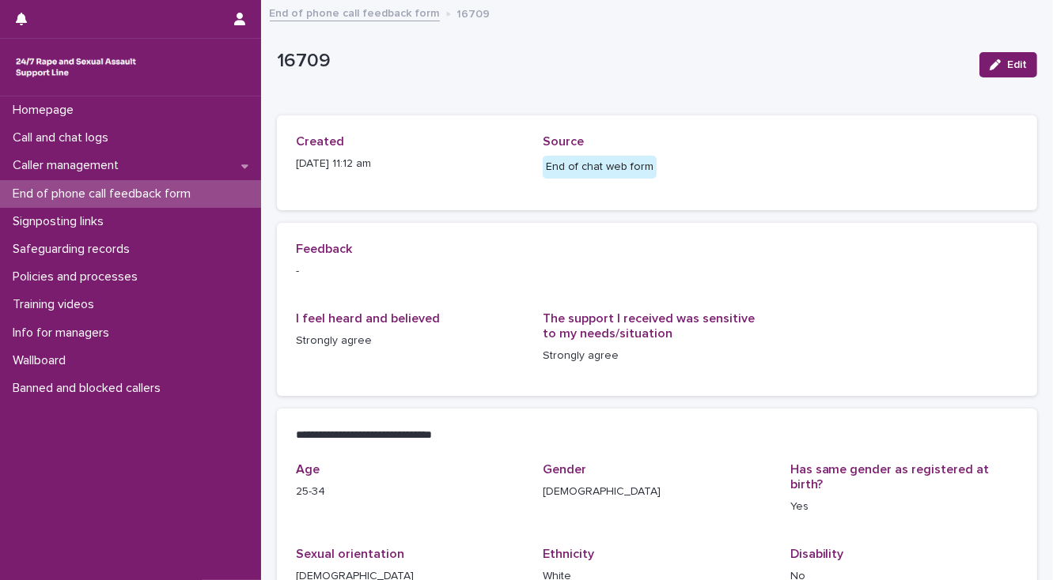
click at [148, 193] on p "End of phone call feedback form" at bounding box center [104, 194] width 197 height 15
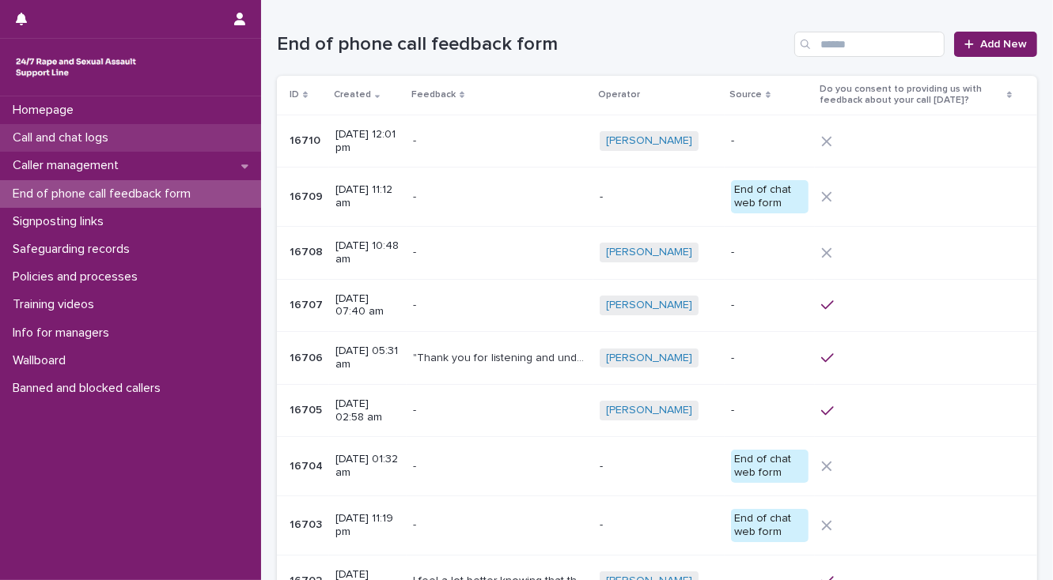
click at [35, 138] on p "Call and chat logs" at bounding box center [63, 137] width 115 height 15
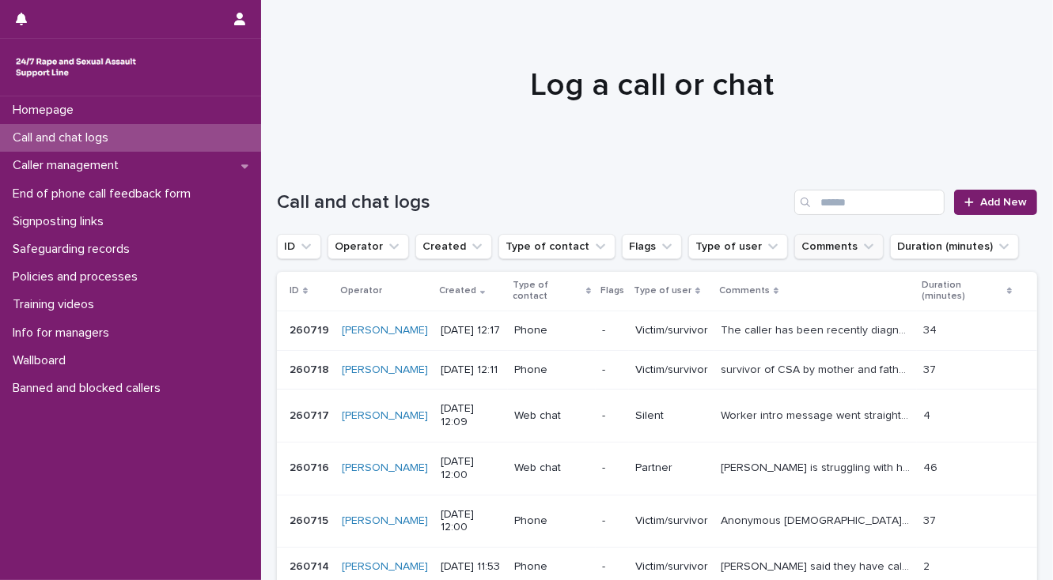
click at [807, 251] on button "Comments" at bounding box center [838, 246] width 89 height 25
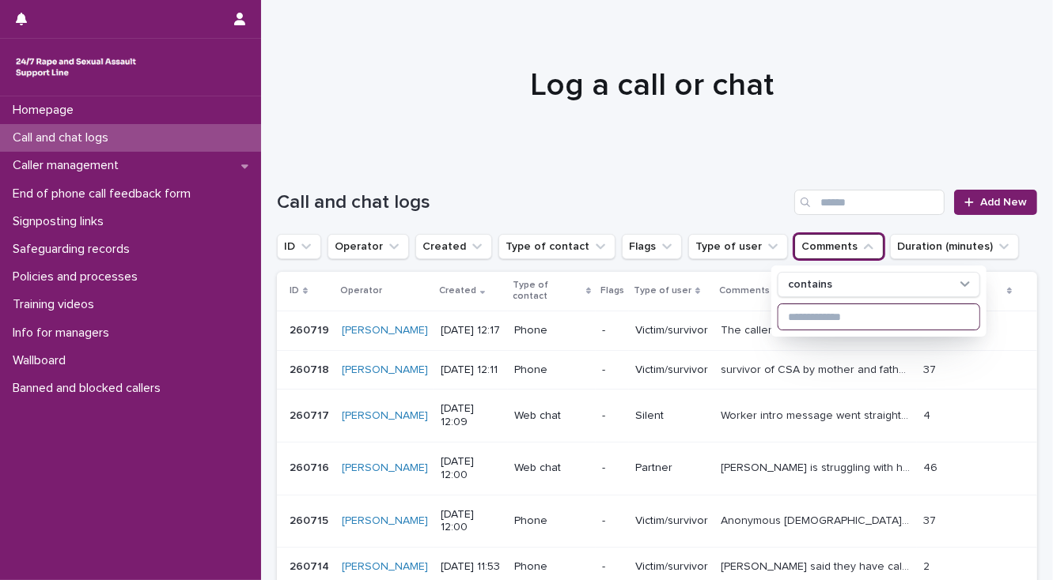
click at [796, 314] on input at bounding box center [878, 316] width 201 height 25
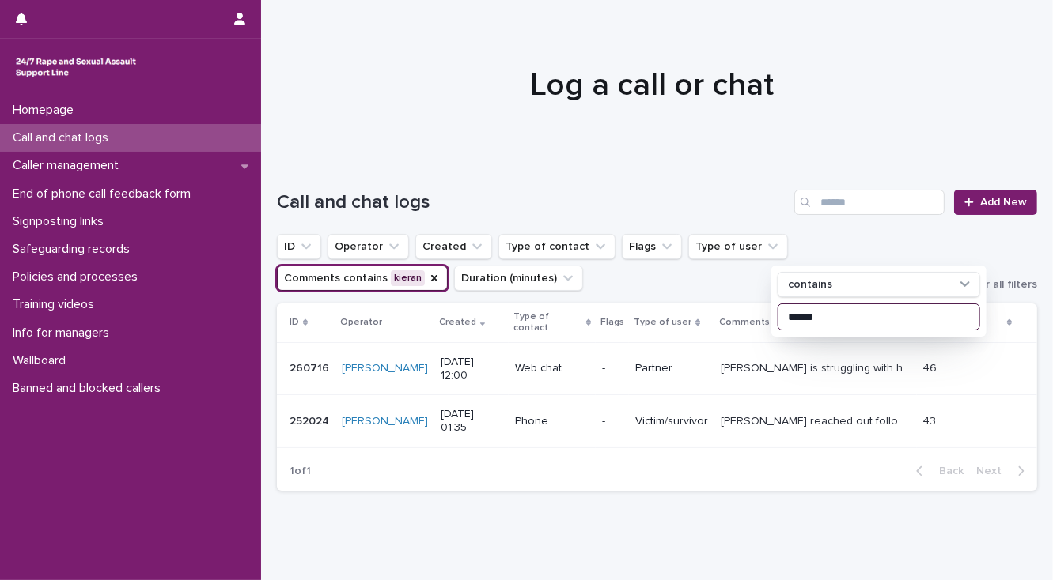
type input "******"
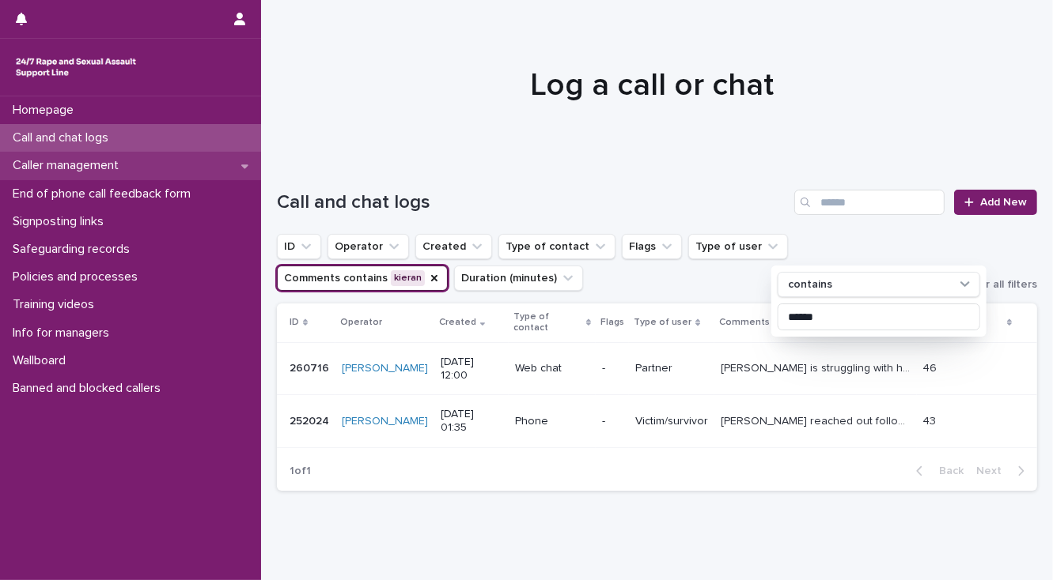
drag, startPoint x: 85, startPoint y: 141, endPoint x: 177, endPoint y: 168, distance: 95.8
click at [85, 141] on p "Call and chat logs" at bounding box center [63, 137] width 115 height 15
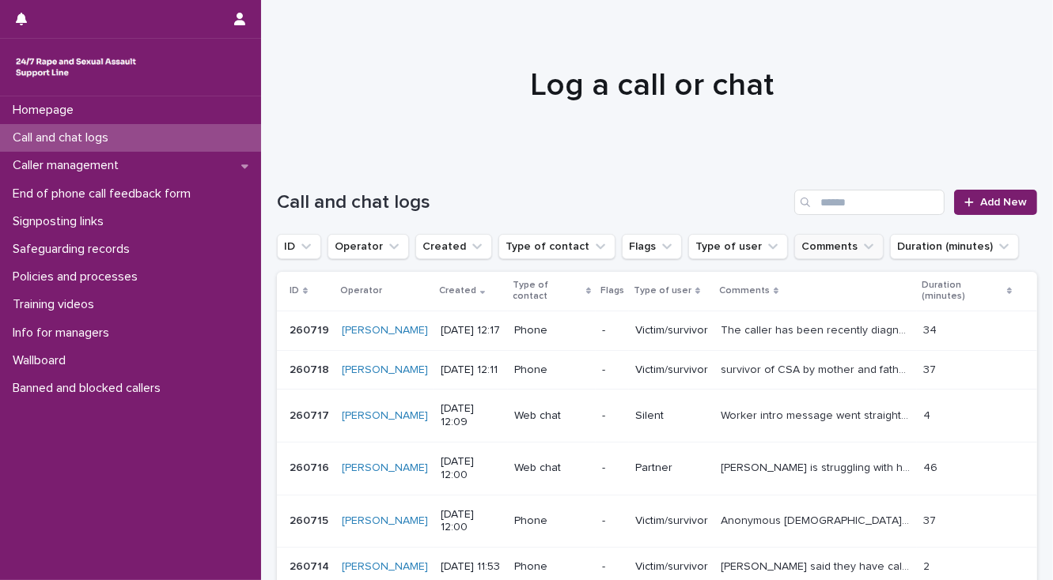
click at [803, 249] on button "Comments" at bounding box center [838, 246] width 89 height 25
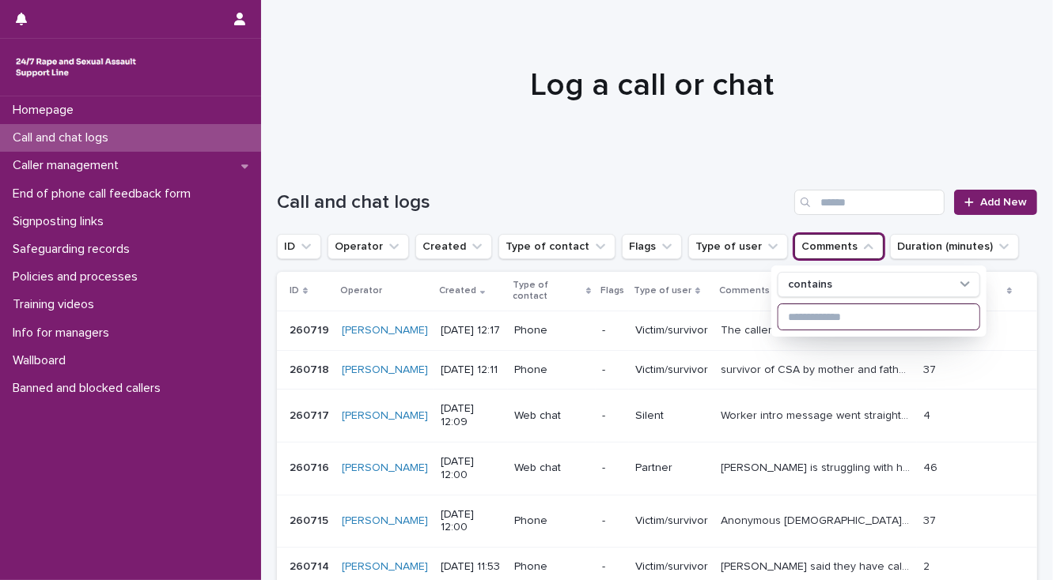
click at [794, 319] on input at bounding box center [878, 316] width 201 height 25
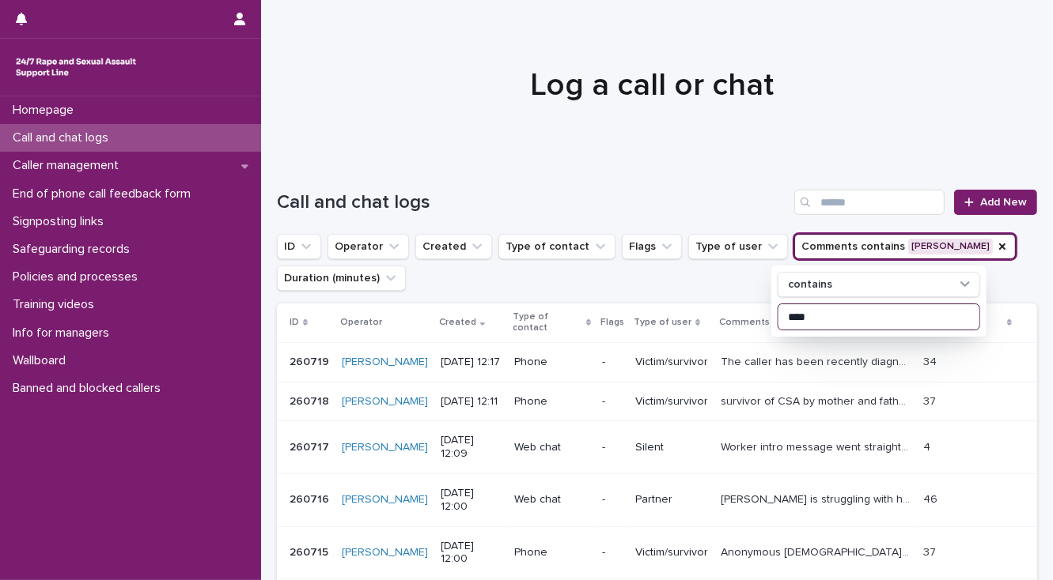
type input "****"
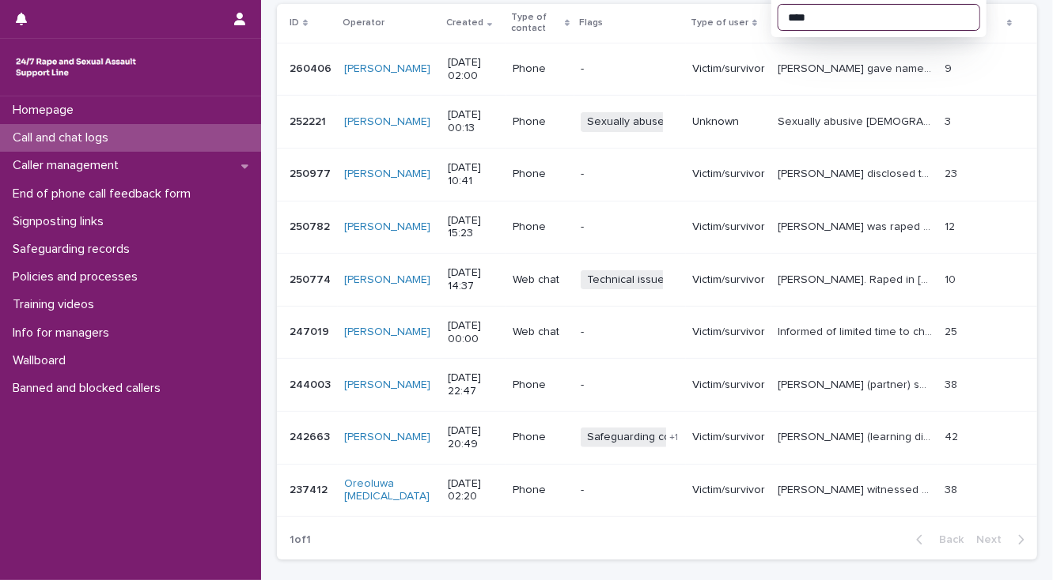
scroll to position [316, 0]
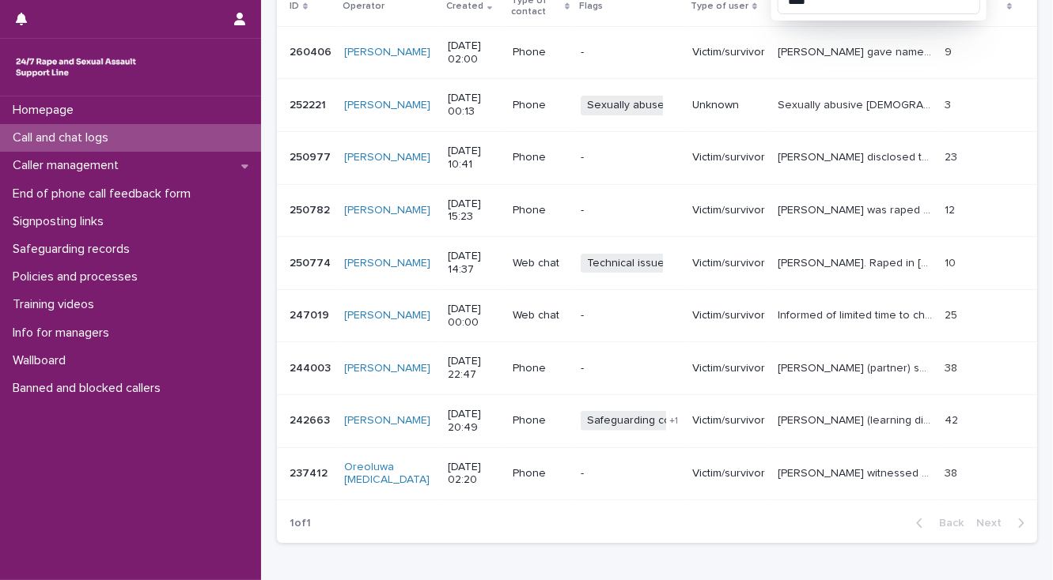
click at [50, 138] on p "Call and chat logs" at bounding box center [63, 137] width 115 height 15
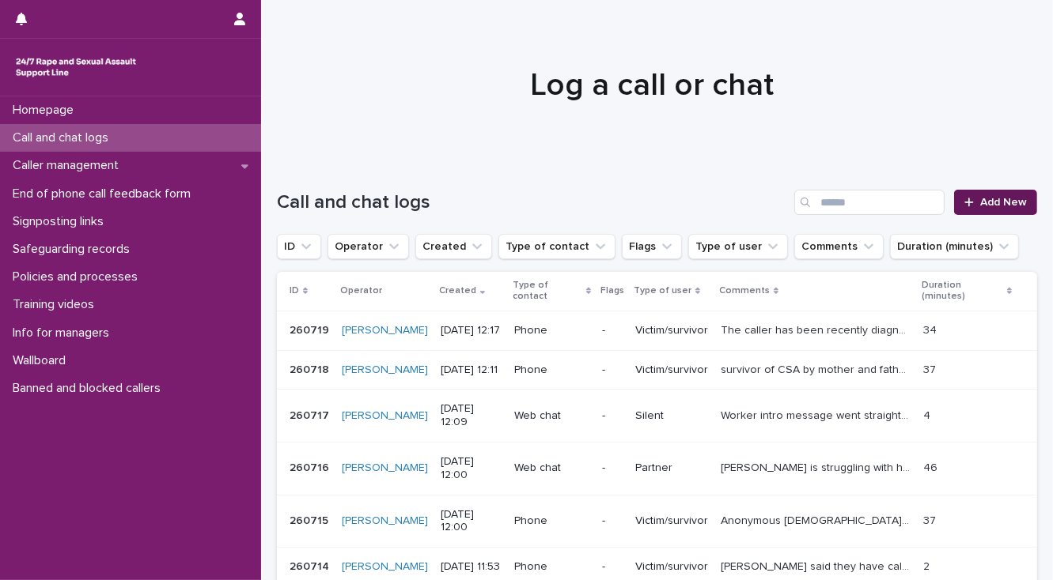
click at [1006, 206] on span "Add New" at bounding box center [1003, 202] width 47 height 11
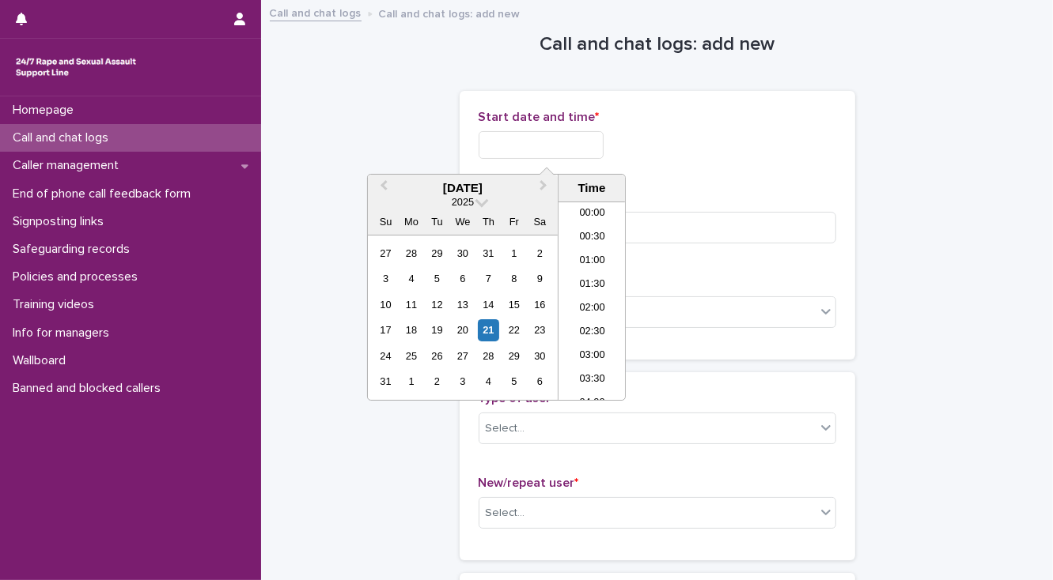
click at [500, 149] on input "text" at bounding box center [540, 145] width 125 height 28
drag, startPoint x: 591, startPoint y: 300, endPoint x: 568, endPoint y: 259, distance: 46.4
click at [592, 299] on li "12:30" at bounding box center [591, 301] width 67 height 24
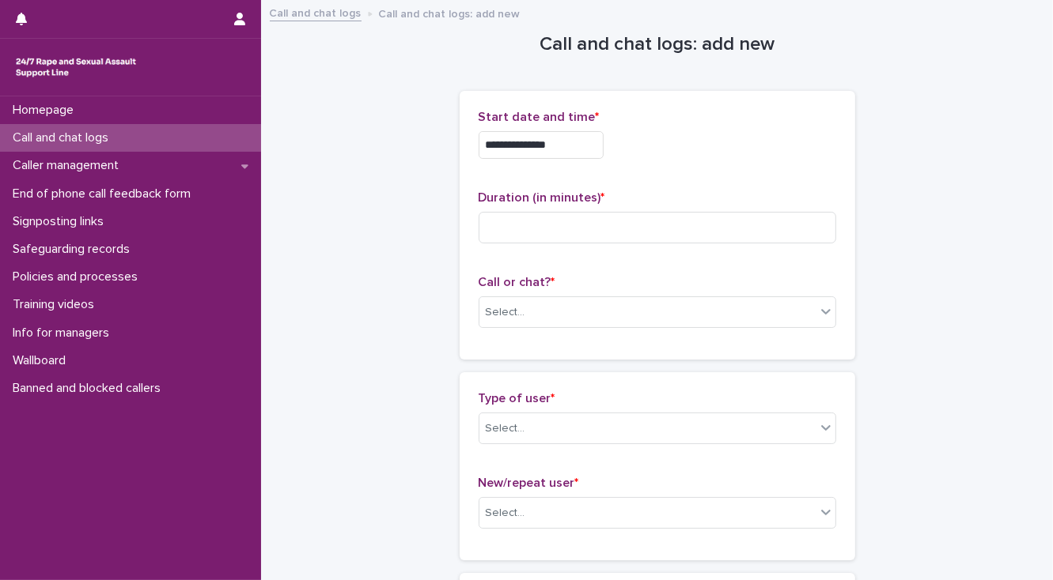
click at [560, 139] on input "**********" at bounding box center [540, 145] width 125 height 28
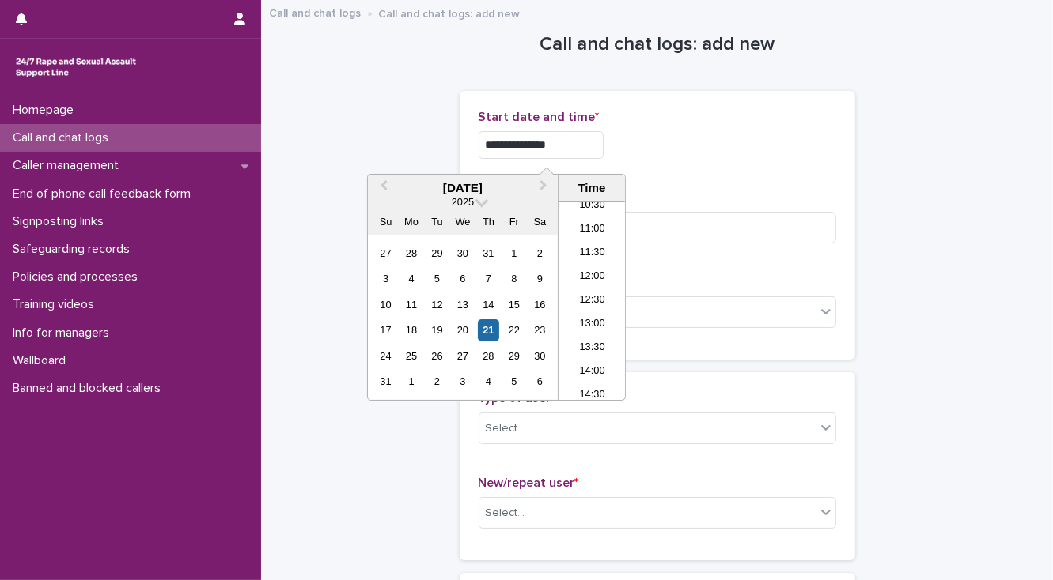
type input "**********"
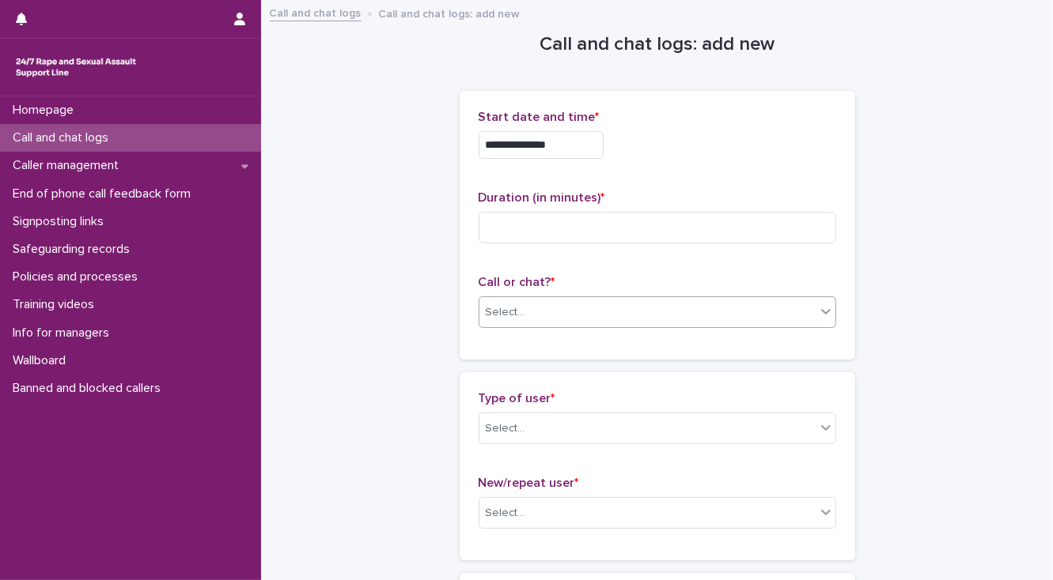
drag, startPoint x: 519, startPoint y: 309, endPoint x: 521, endPoint y: 321, distance: 12.1
click at [527, 312] on input "text" at bounding box center [528, 312] width 2 height 13
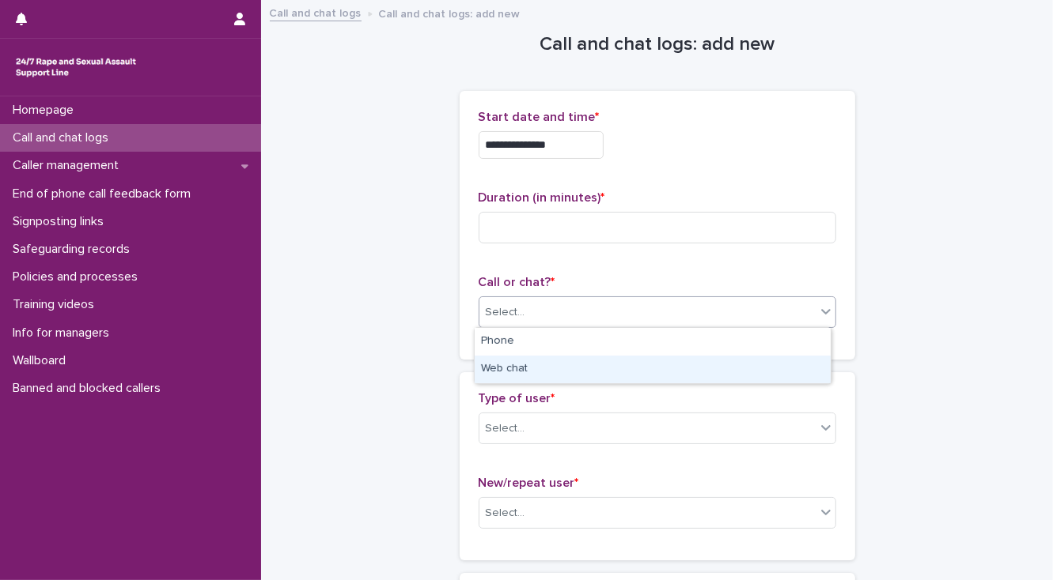
click at [525, 370] on div "Web chat" at bounding box center [652, 370] width 356 height 28
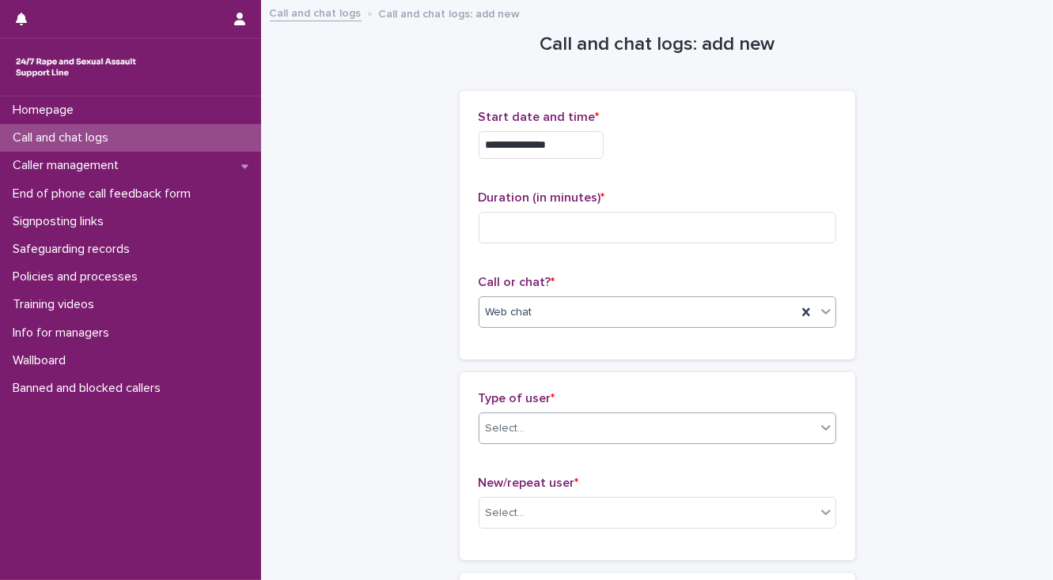
click at [541, 433] on div "Select..." at bounding box center [647, 429] width 336 height 26
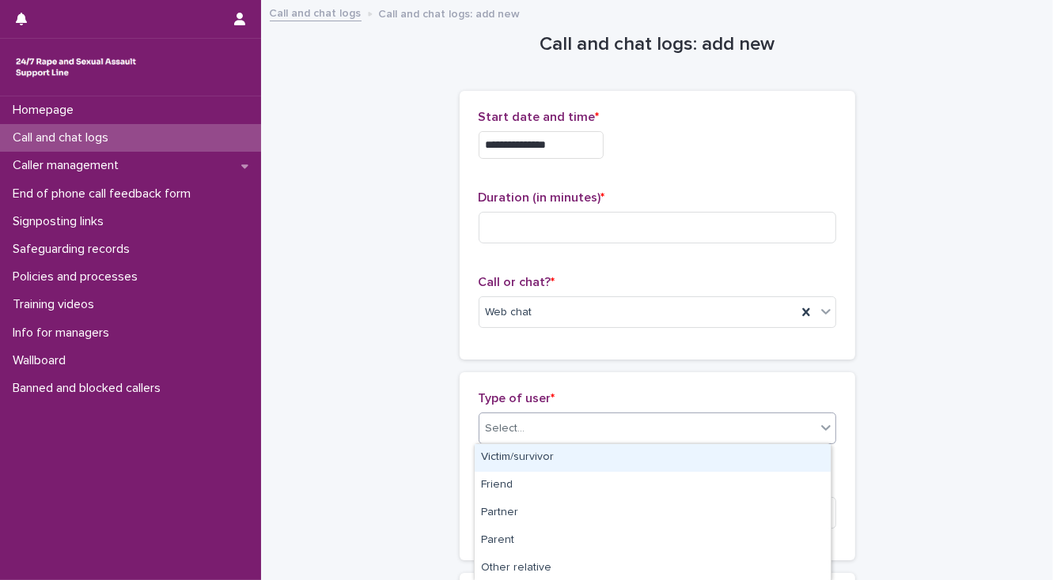
click at [544, 452] on div "Victim/survivor" at bounding box center [652, 458] width 356 height 28
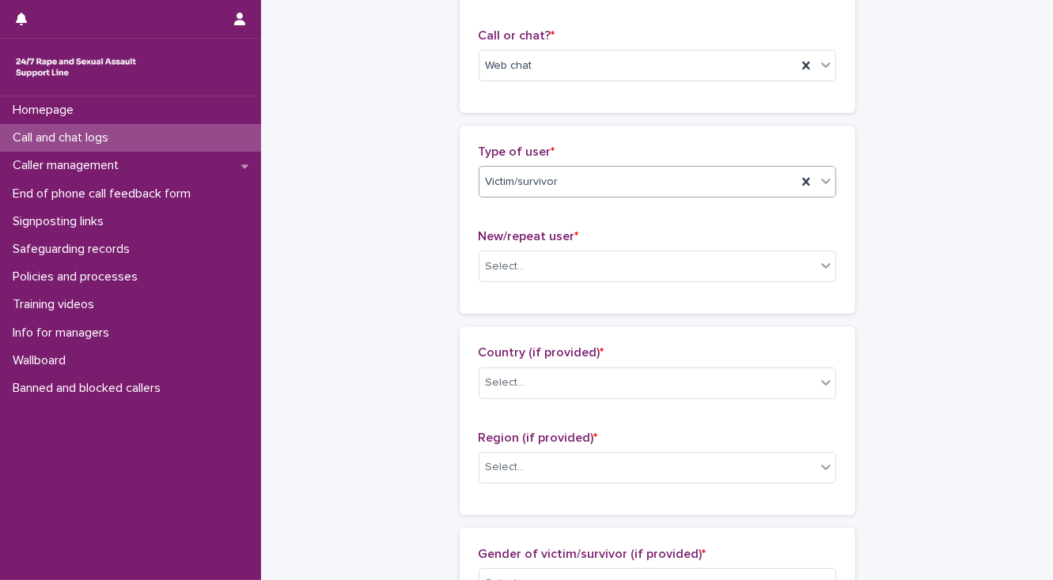
scroll to position [316, 0]
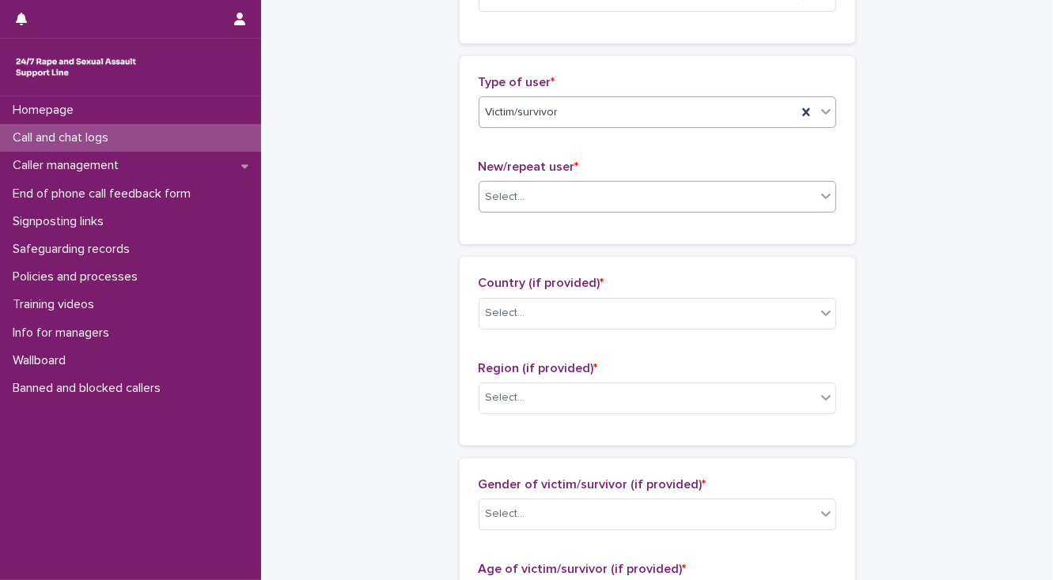
click at [504, 195] on div "Select..." at bounding box center [506, 197] width 40 height 17
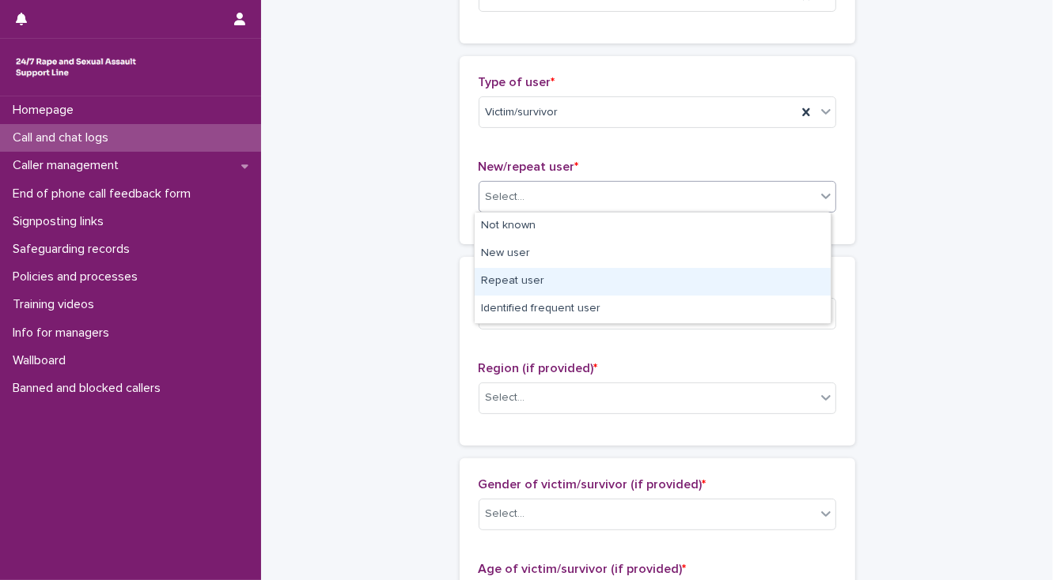
click at [506, 281] on div "Repeat user" at bounding box center [652, 282] width 356 height 28
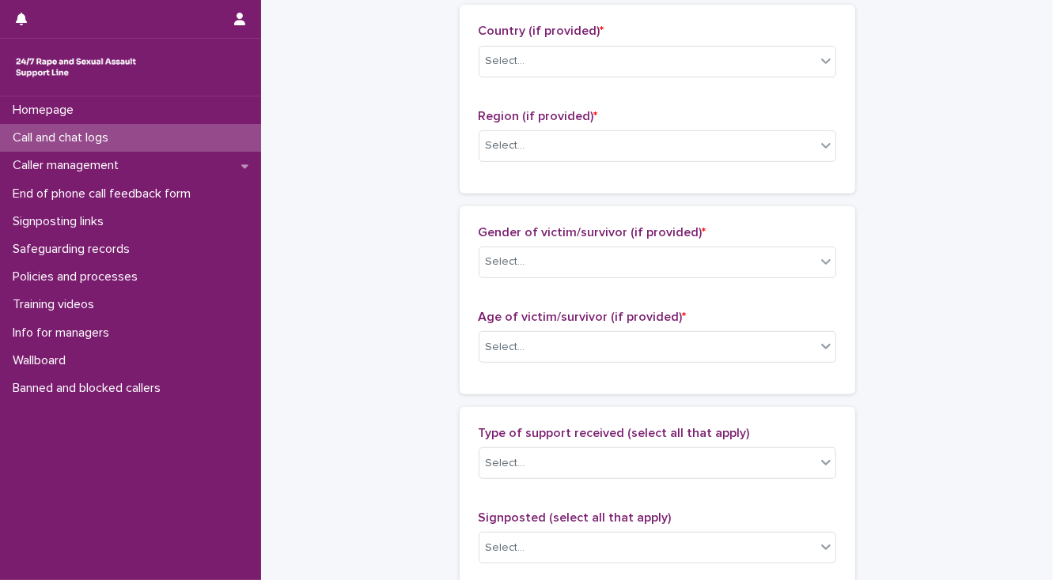
scroll to position [569, 0]
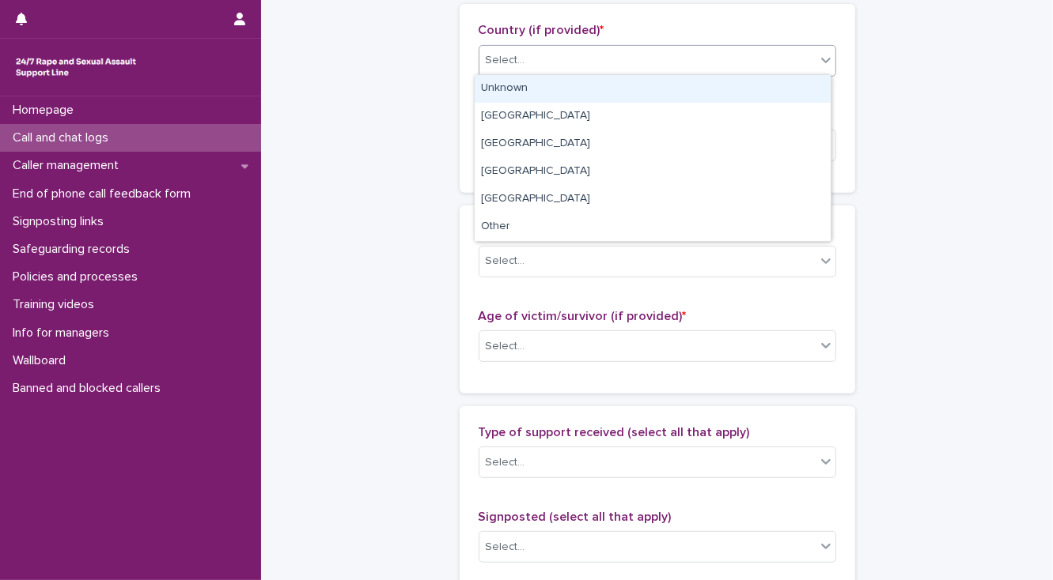
click at [516, 62] on div "Select..." at bounding box center [506, 60] width 40 height 17
click at [516, 85] on div "Unknown" at bounding box center [652, 89] width 356 height 28
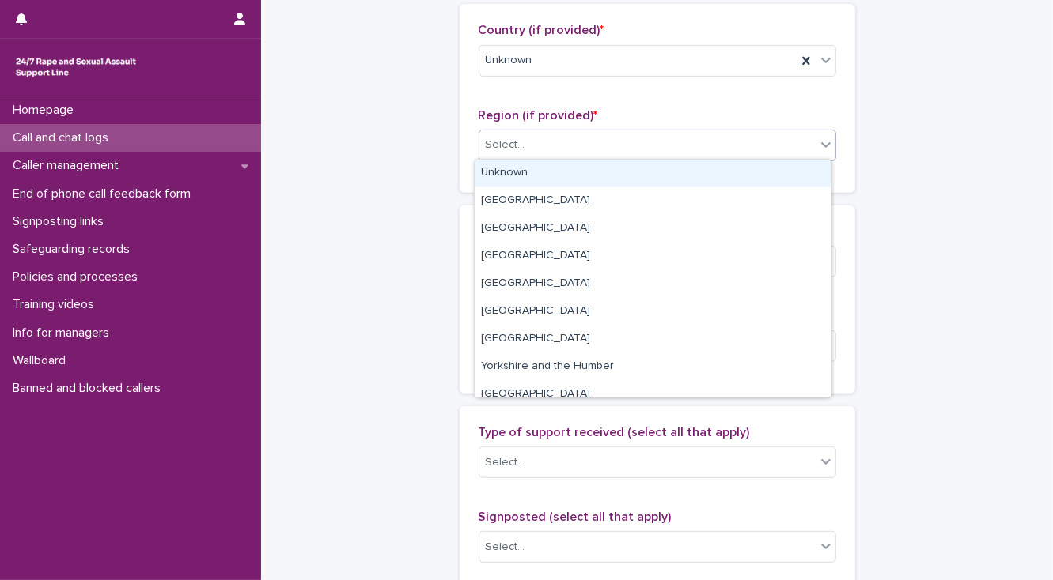
drag, startPoint x: 516, startPoint y: 143, endPoint x: 516, endPoint y: 171, distance: 27.7
click at [516, 144] on div "Select..." at bounding box center [506, 145] width 40 height 17
click at [516, 171] on div "Unknown" at bounding box center [652, 174] width 356 height 28
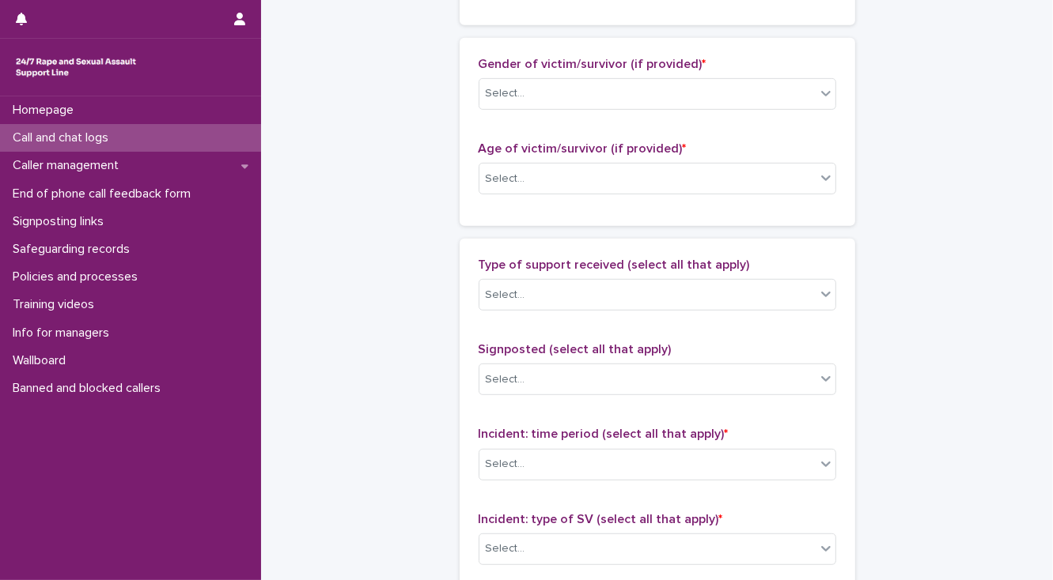
scroll to position [759, 0]
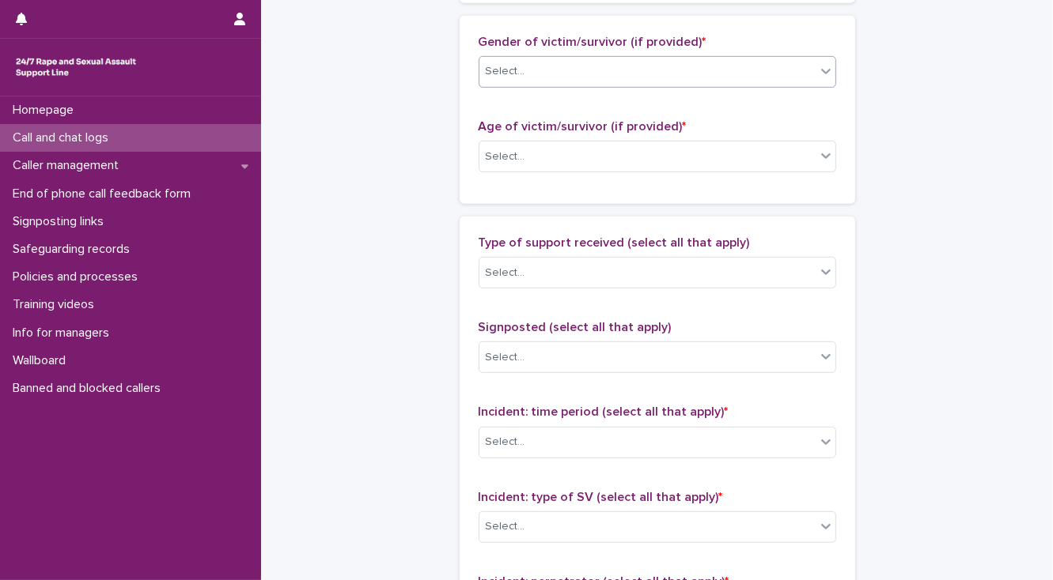
click at [512, 75] on div "Select..." at bounding box center [506, 71] width 40 height 17
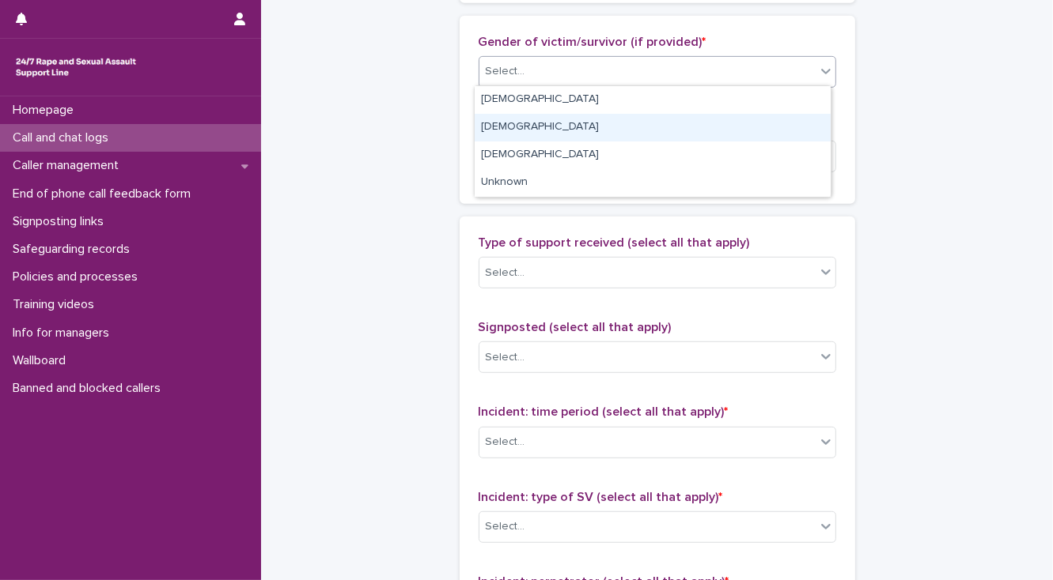
click at [497, 122] on div "Male" at bounding box center [652, 128] width 356 height 28
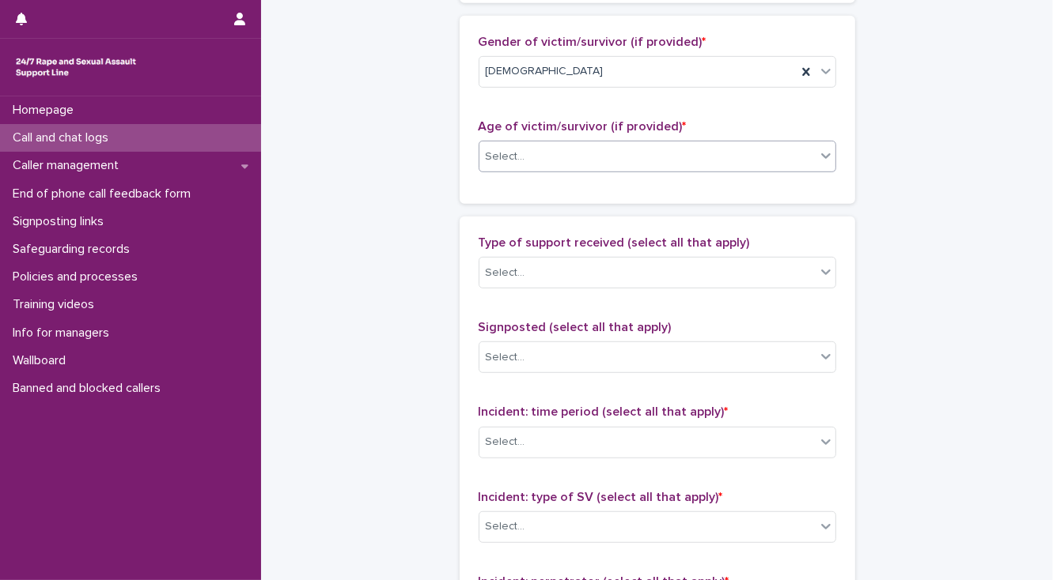
click at [534, 164] on div "Select..." at bounding box center [647, 157] width 336 height 26
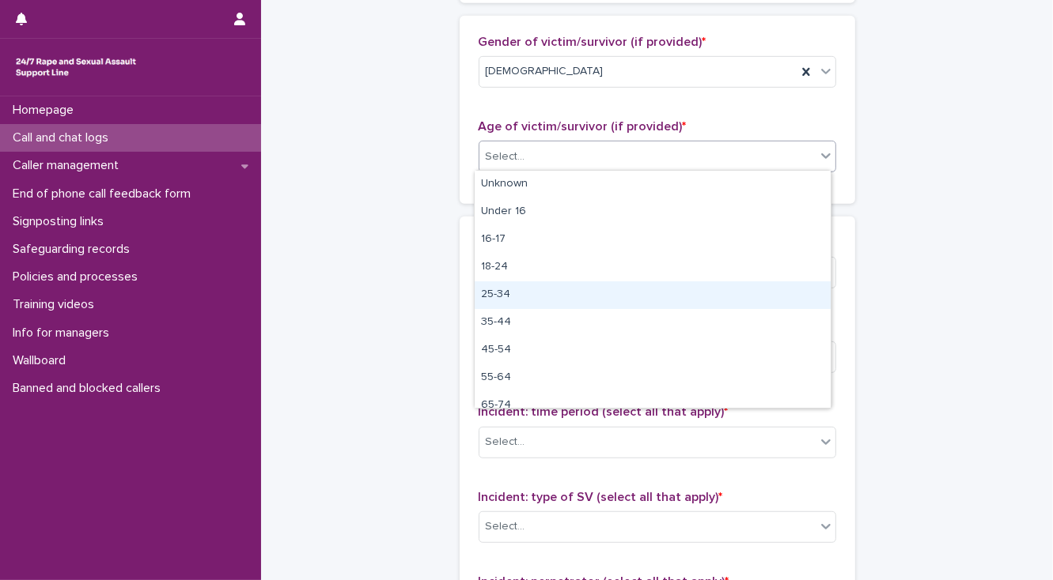
click at [354, 222] on div "**********" at bounding box center [657, 97] width 760 height 1711
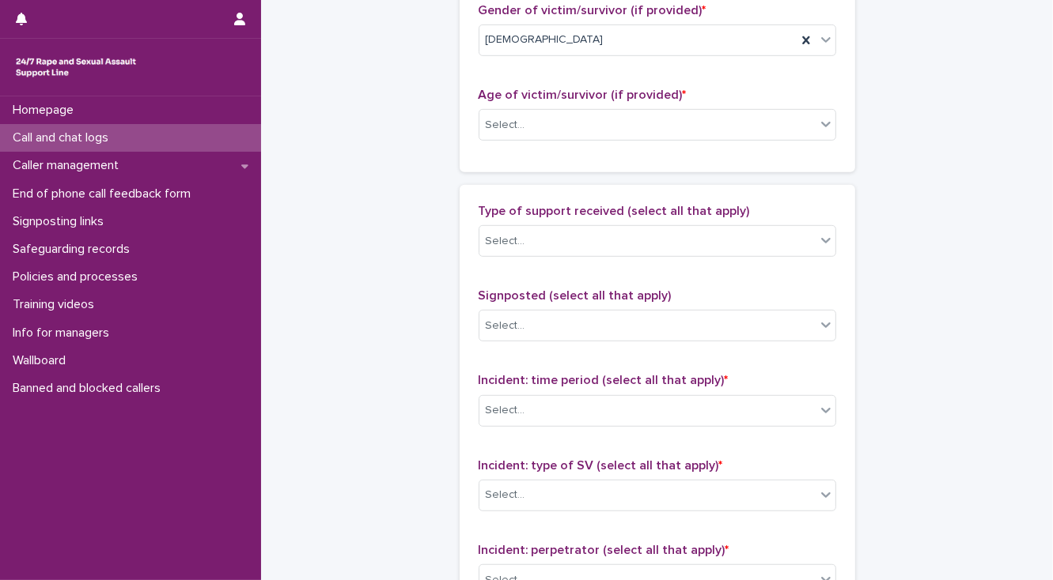
scroll to position [822, 0]
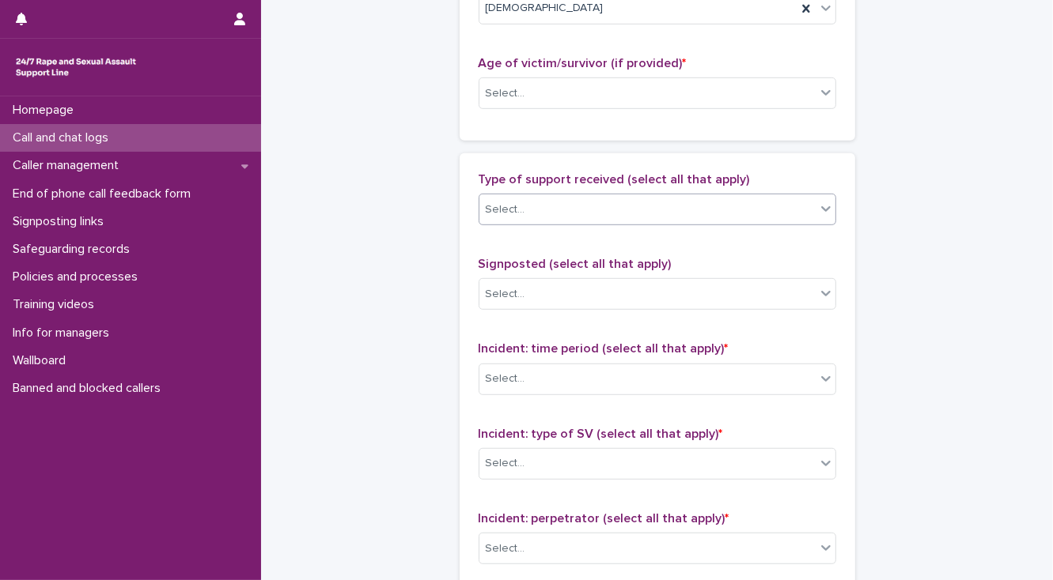
click at [496, 202] on div "Select..." at bounding box center [506, 210] width 40 height 17
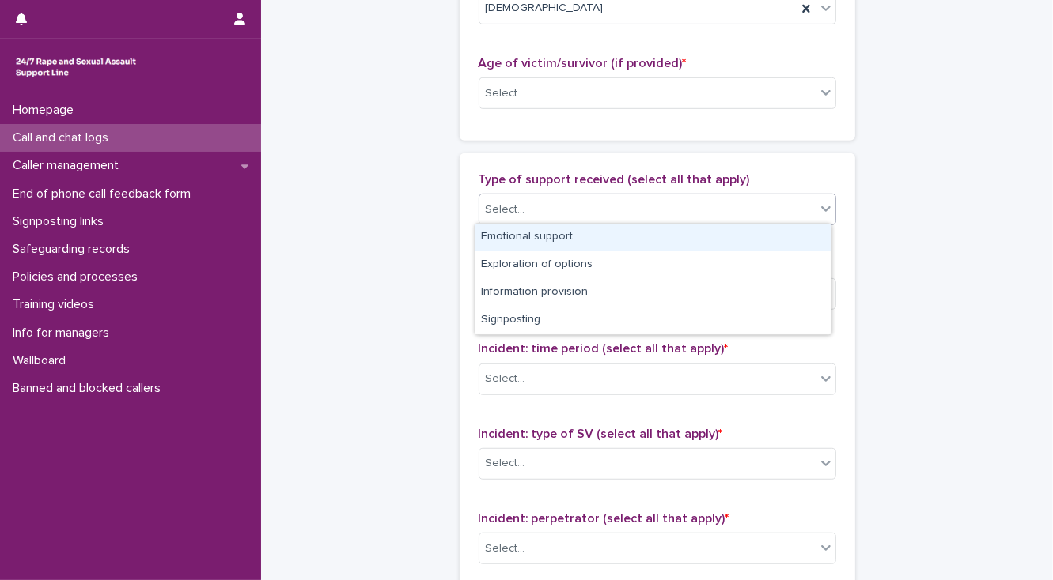
click at [497, 225] on div "Emotional support" at bounding box center [652, 238] width 356 height 28
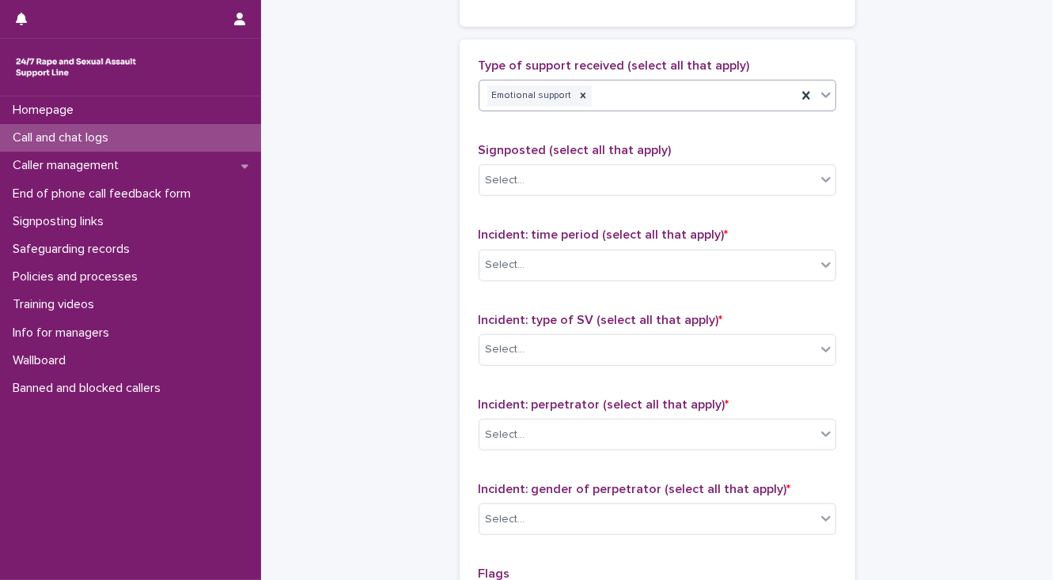
scroll to position [949, 0]
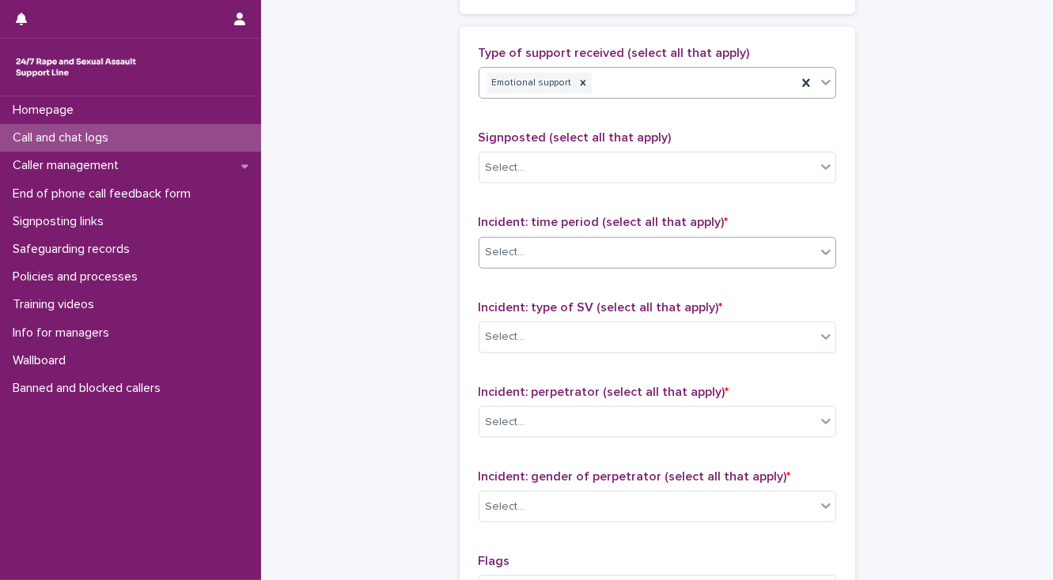
click at [509, 246] on div "Select..." at bounding box center [506, 252] width 40 height 17
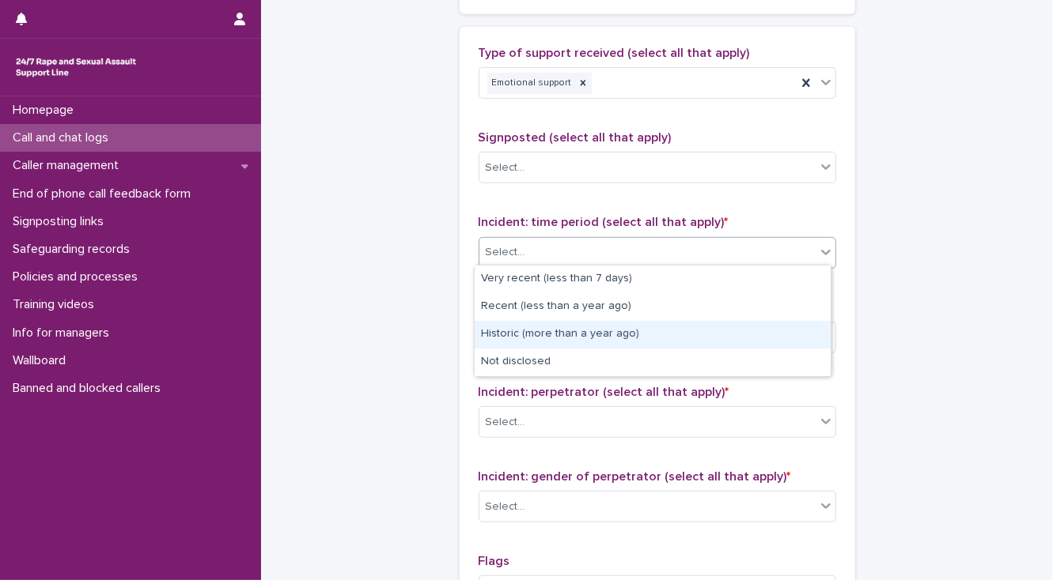
click at [518, 332] on div "Historic (more than a year ago)" at bounding box center [652, 335] width 356 height 28
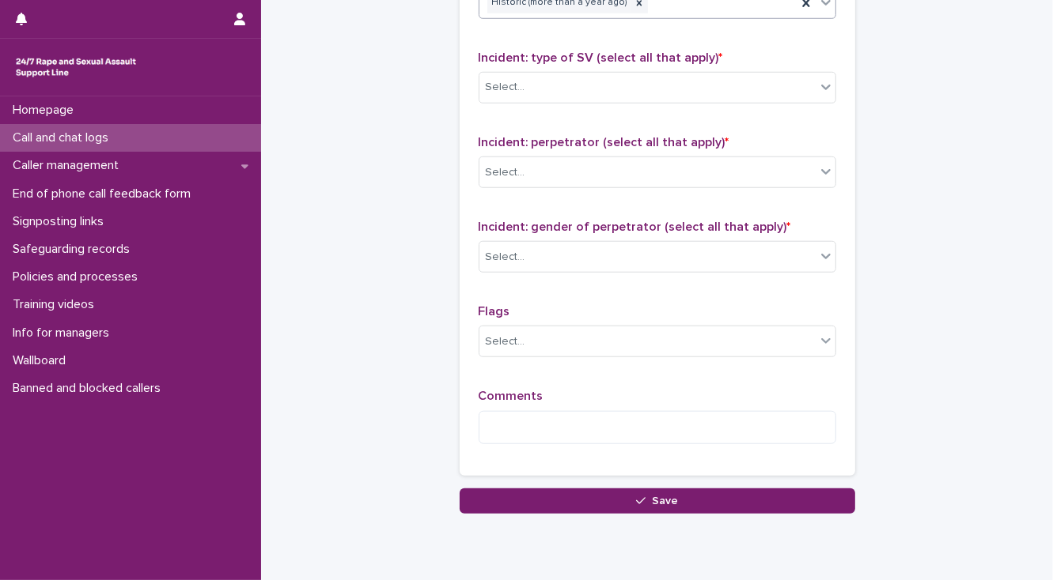
scroll to position [1202, 0]
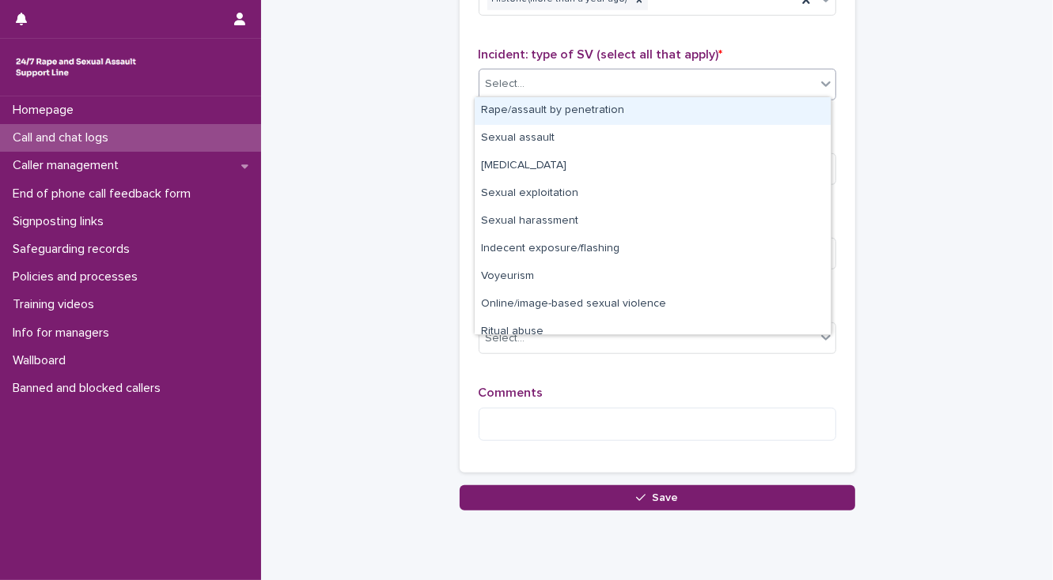
click at [490, 92] on div "Select..." at bounding box center [647, 84] width 336 height 26
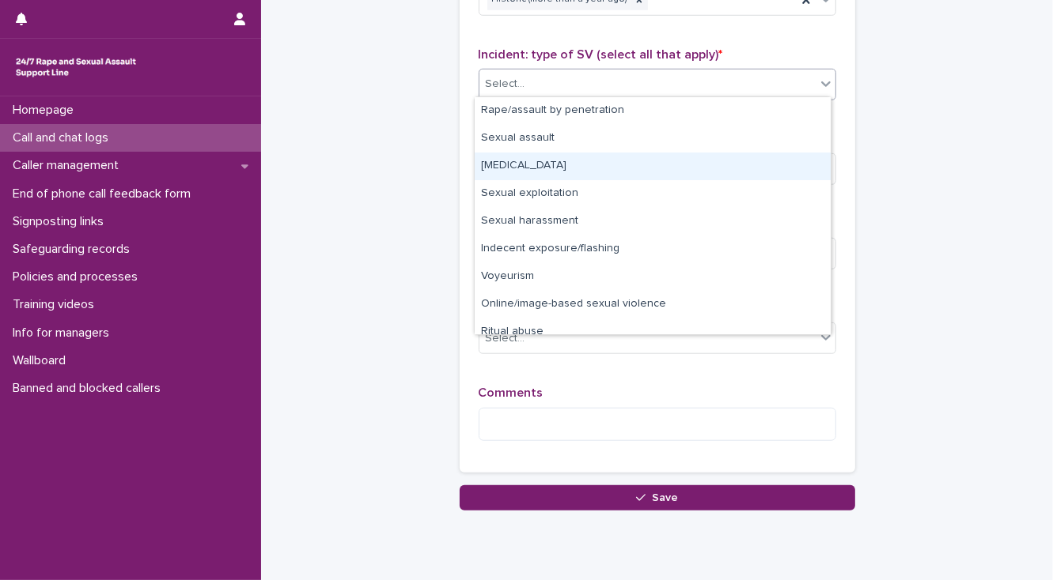
click at [490, 168] on div "Child sexual abuse" at bounding box center [652, 167] width 356 height 28
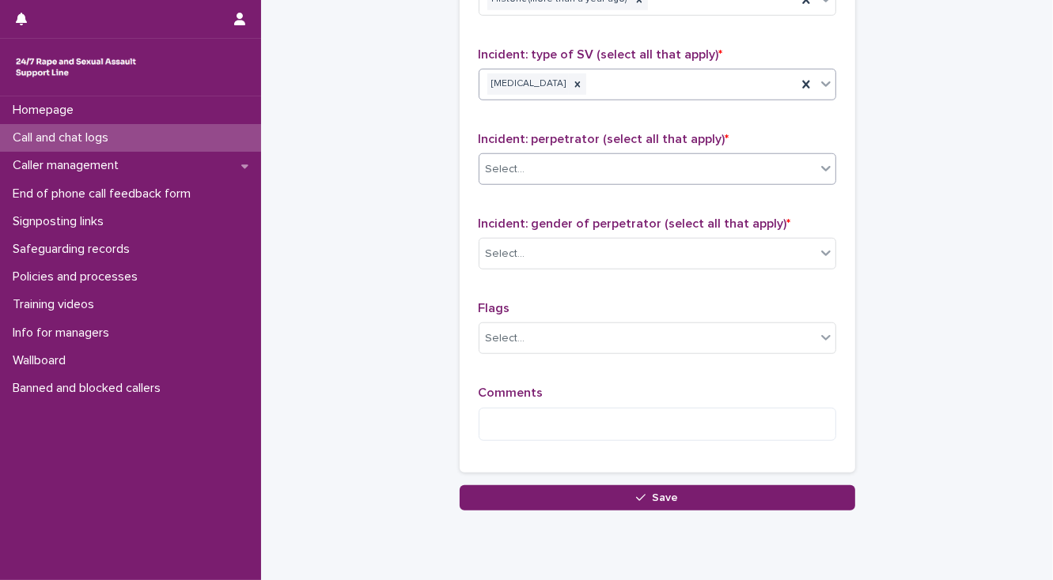
click at [492, 168] on div "Select..." at bounding box center [506, 169] width 40 height 17
click at [537, 253] on div "Select..." at bounding box center [647, 254] width 336 height 26
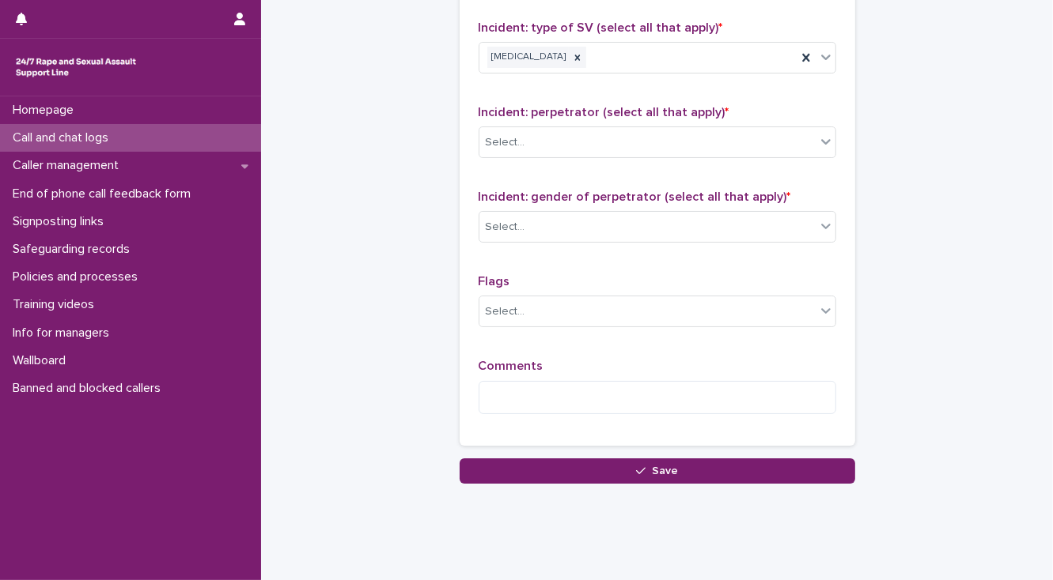
scroll to position [1252, 0]
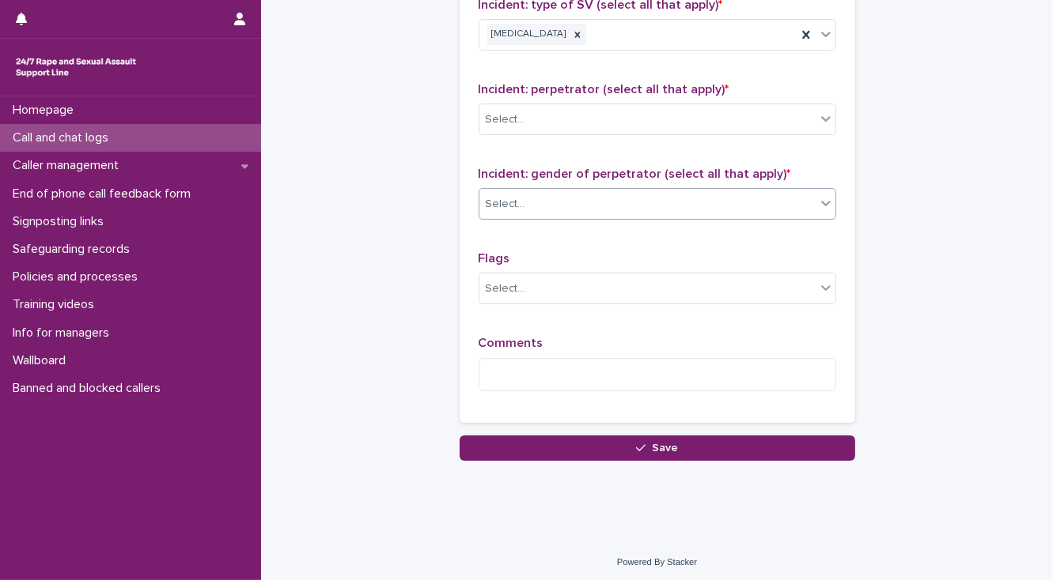
click at [527, 200] on input "text" at bounding box center [528, 204] width 2 height 13
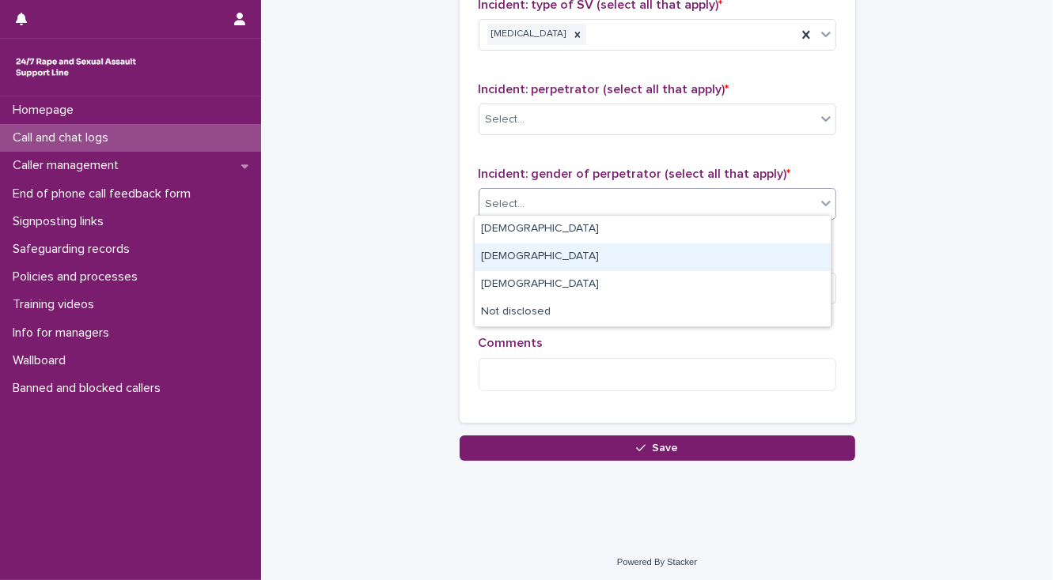
click at [525, 259] on div "Female" at bounding box center [652, 258] width 356 height 28
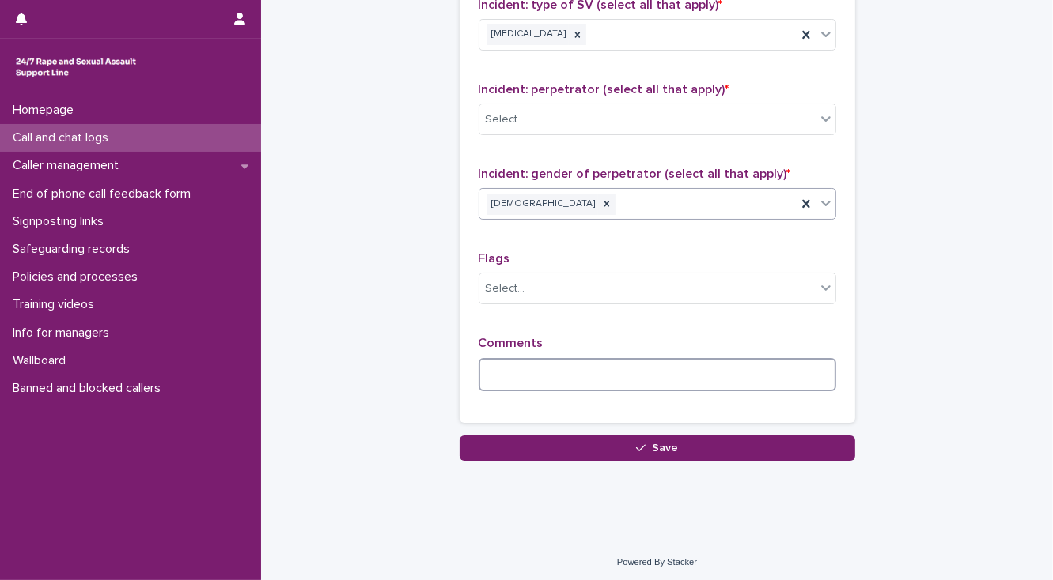
click at [505, 376] on textarea at bounding box center [656, 375] width 357 height 34
click at [492, 374] on textarea at bounding box center [656, 375] width 357 height 34
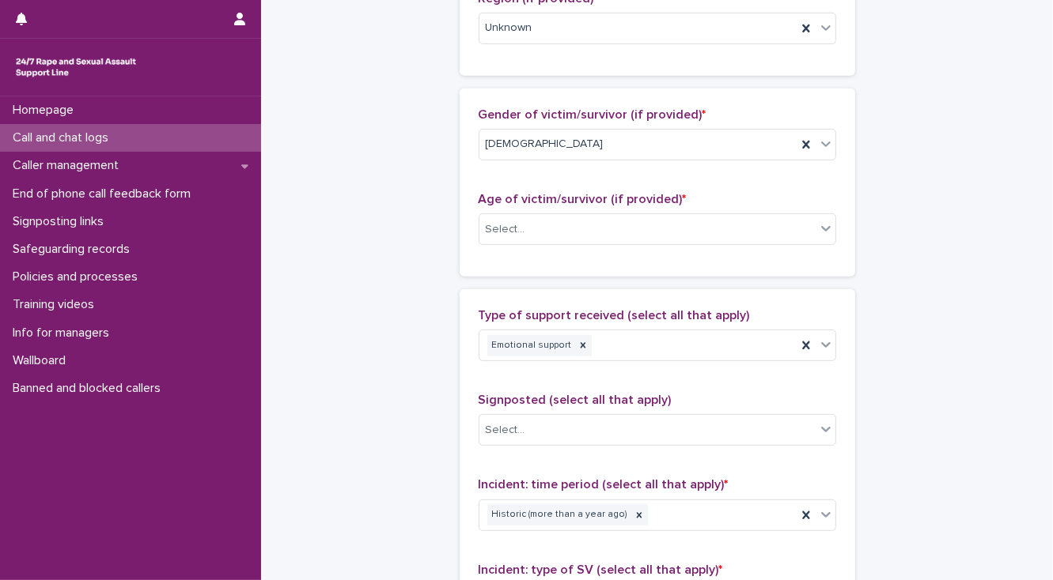
scroll to position [696, 0]
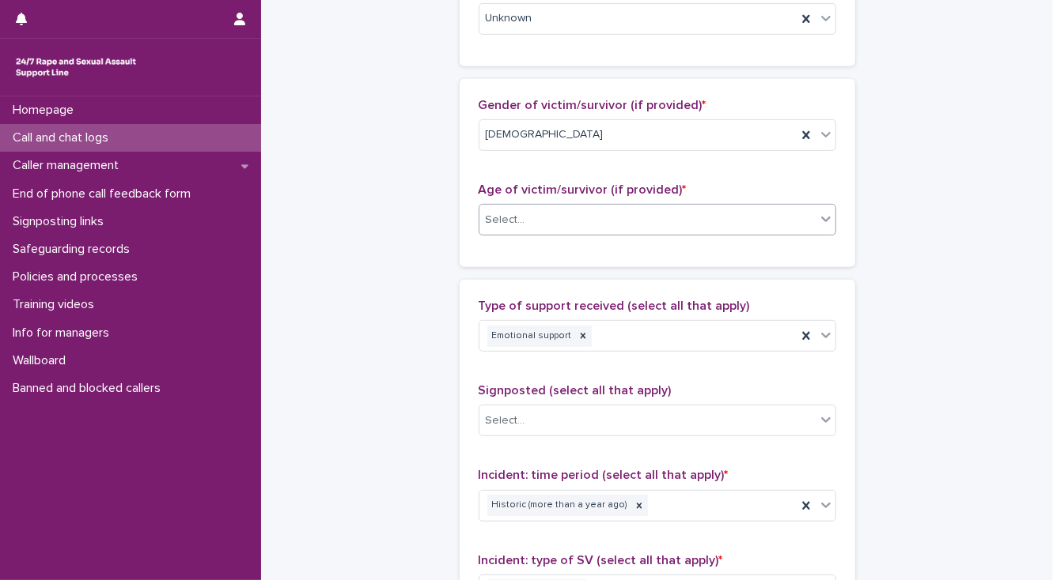
click at [486, 218] on div "Select..." at bounding box center [506, 220] width 40 height 17
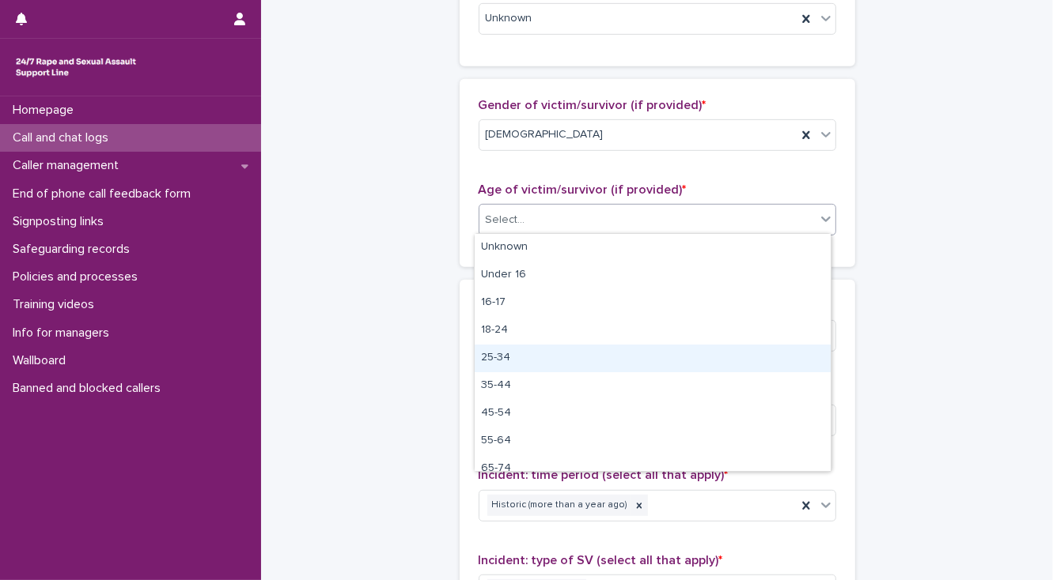
click at [486, 351] on div "25-34" at bounding box center [652, 359] width 356 height 28
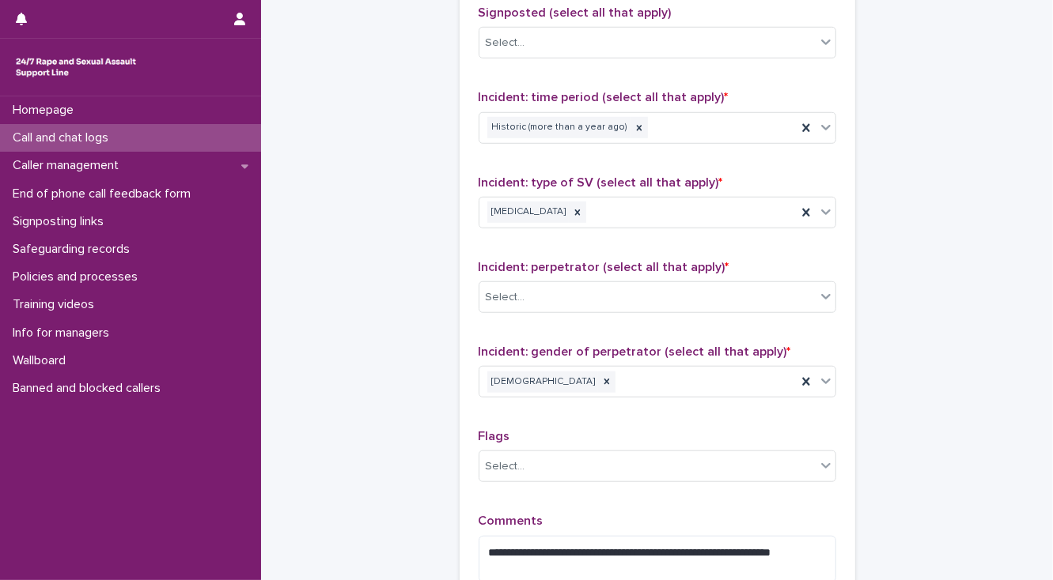
scroll to position [1139, 0]
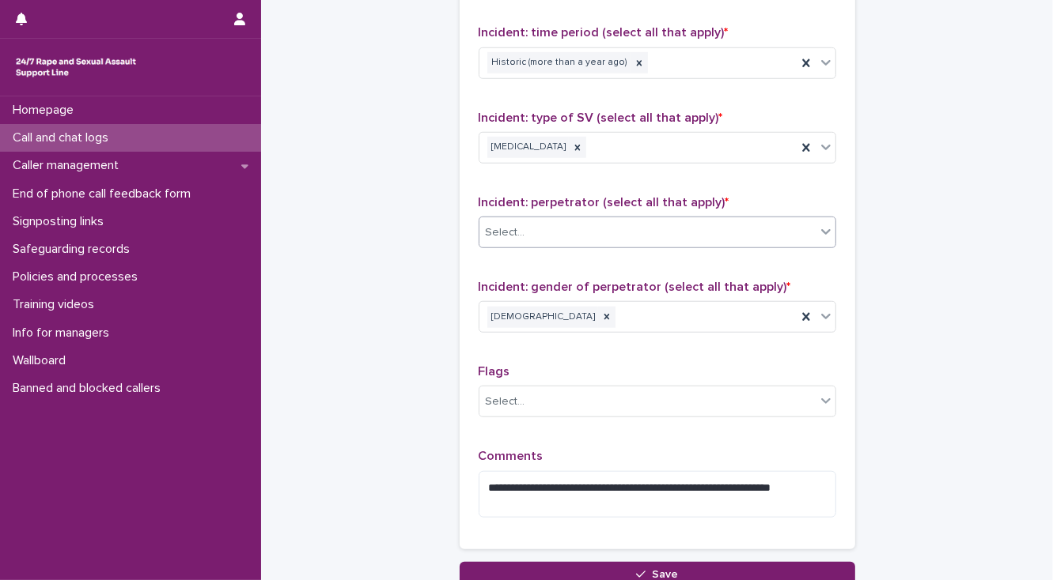
click at [488, 234] on div "Select..." at bounding box center [506, 233] width 40 height 17
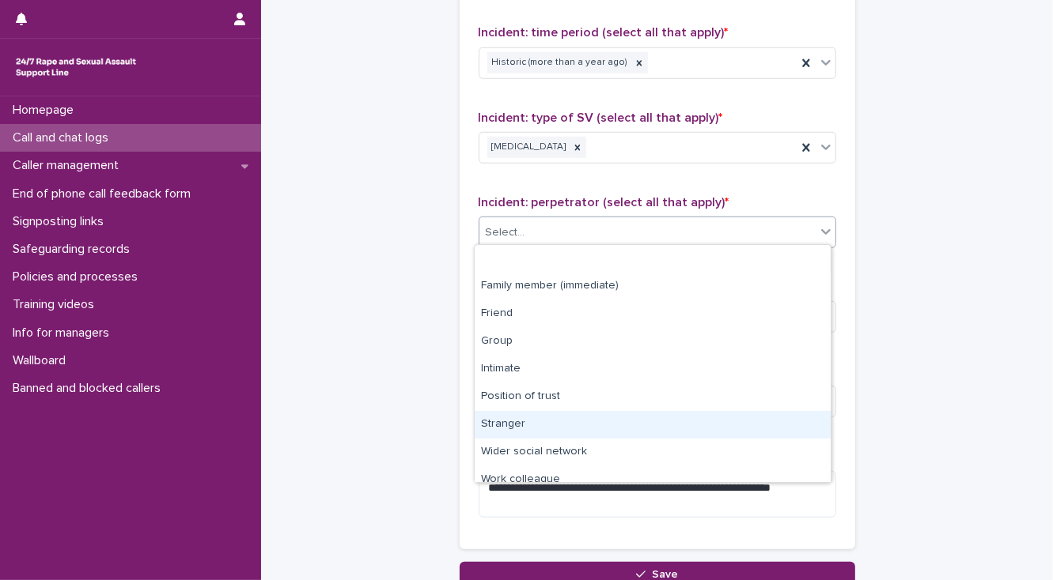
scroll to position [66, 0]
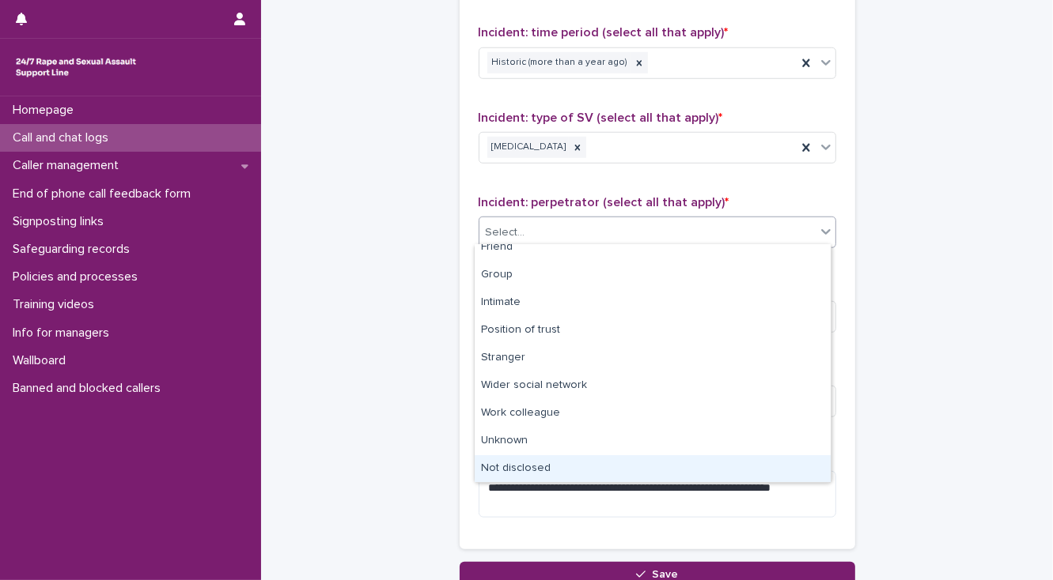
click at [549, 466] on div "Not disclosed" at bounding box center [652, 470] width 356 height 28
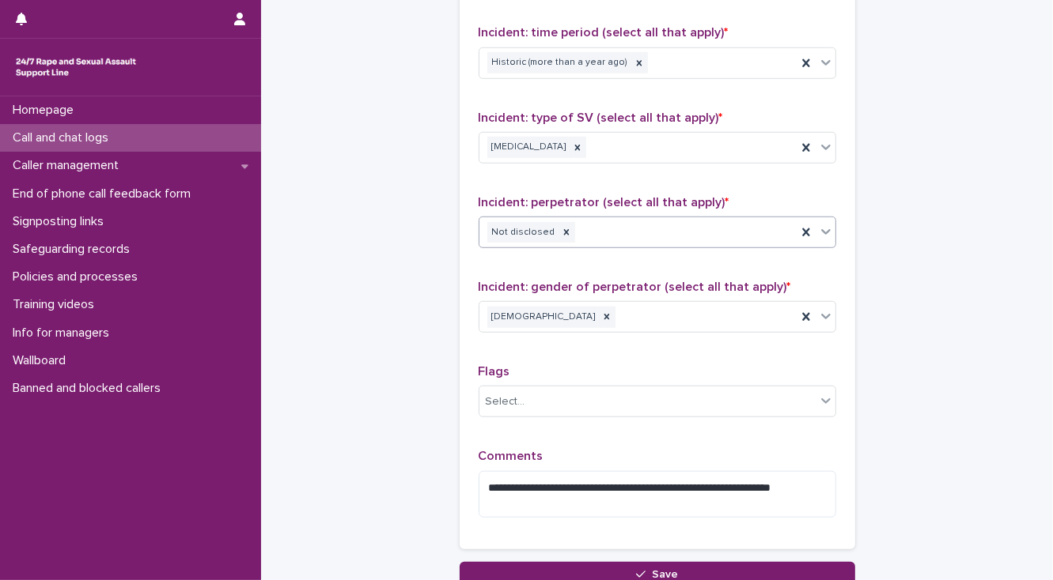
scroll to position [1265, 0]
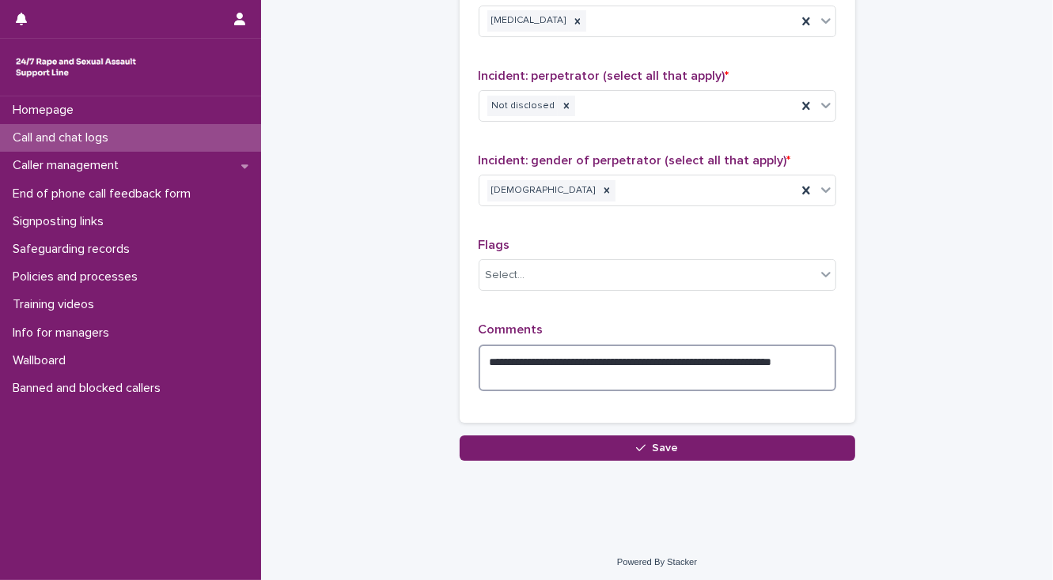
click at [542, 370] on textarea "**********" at bounding box center [656, 368] width 357 height 47
type textarea "**********"
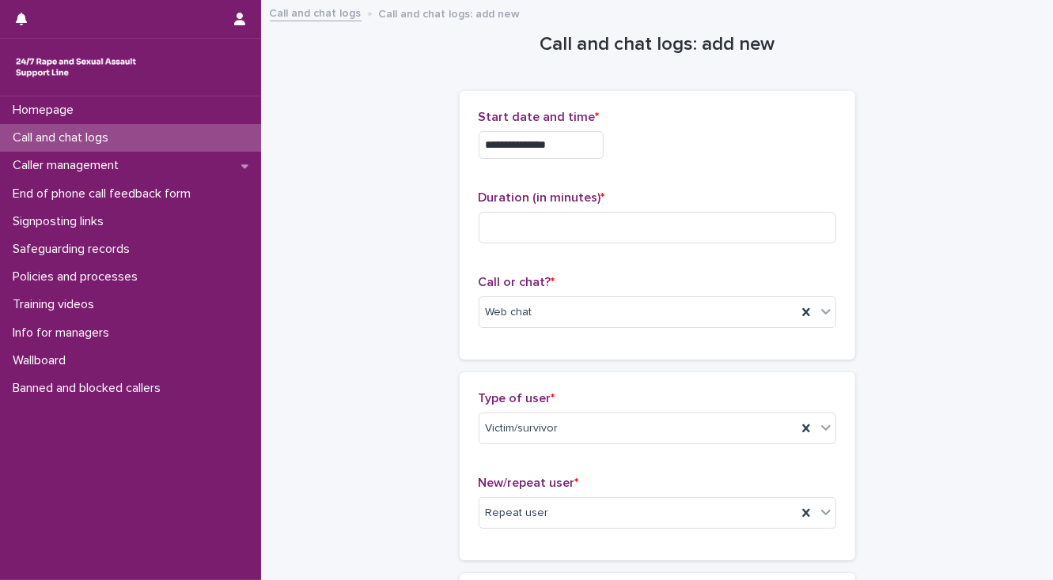
scroll to position [0, 0]
click at [512, 225] on input at bounding box center [656, 228] width 357 height 32
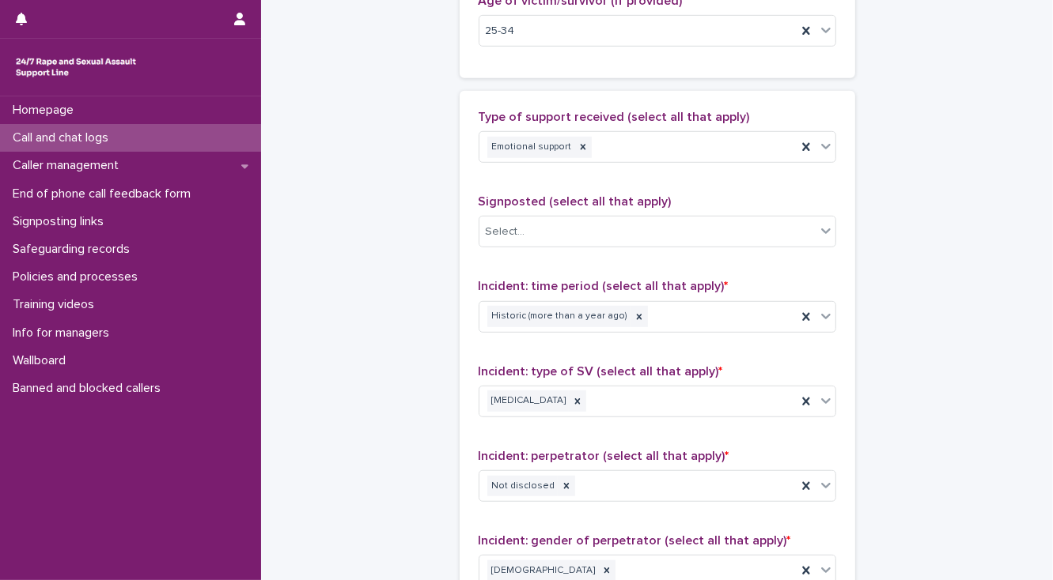
scroll to position [886, 0]
type input "**"
click at [522, 229] on div "Select..." at bounding box center [647, 231] width 336 height 26
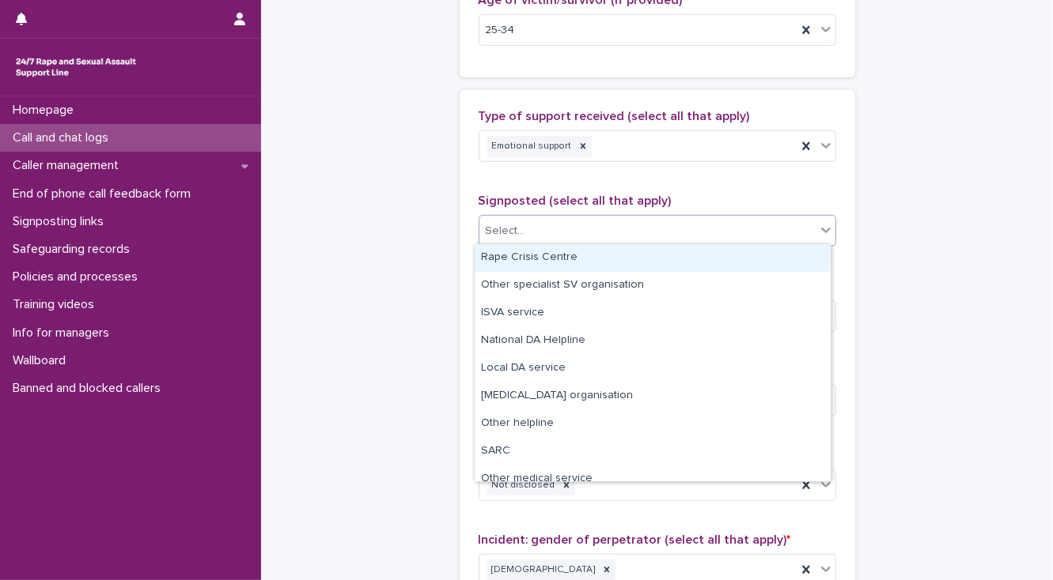
click at [514, 259] on div "Rape Crisis Centre" at bounding box center [652, 258] width 356 height 28
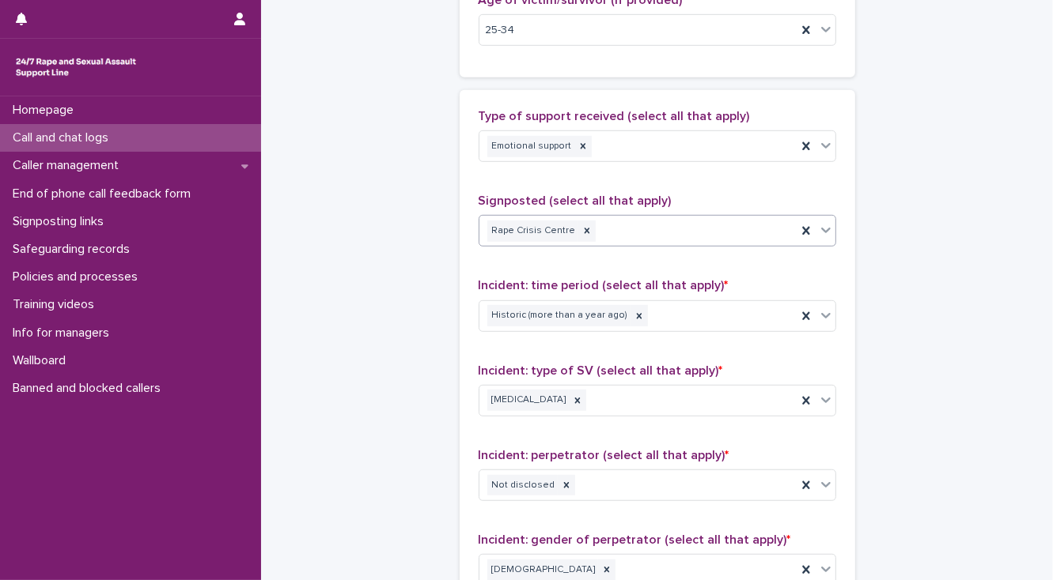
click at [629, 233] on div "Rape Crisis Centre" at bounding box center [637, 231] width 317 height 28
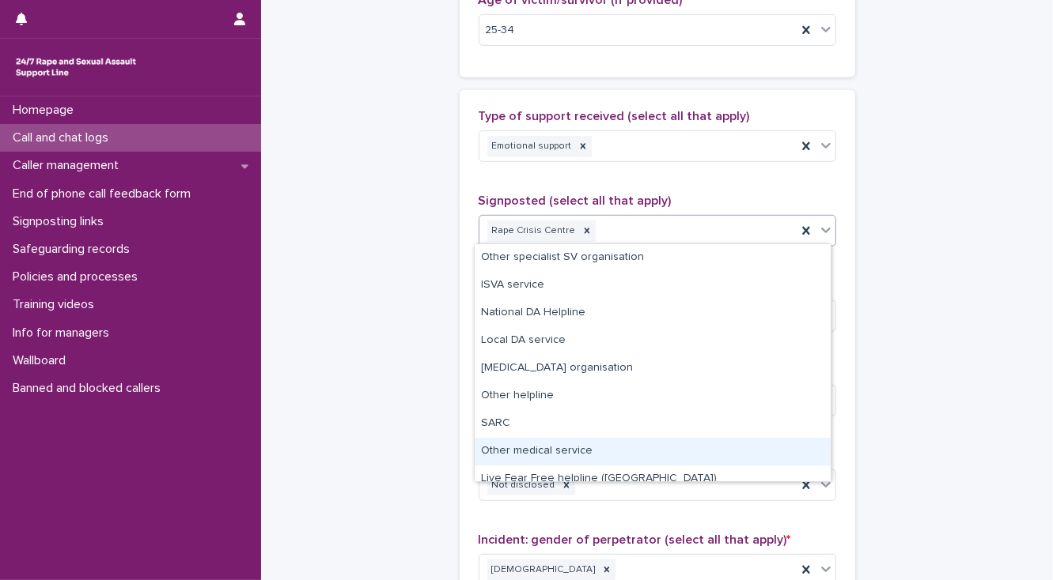
scroll to position [66, 0]
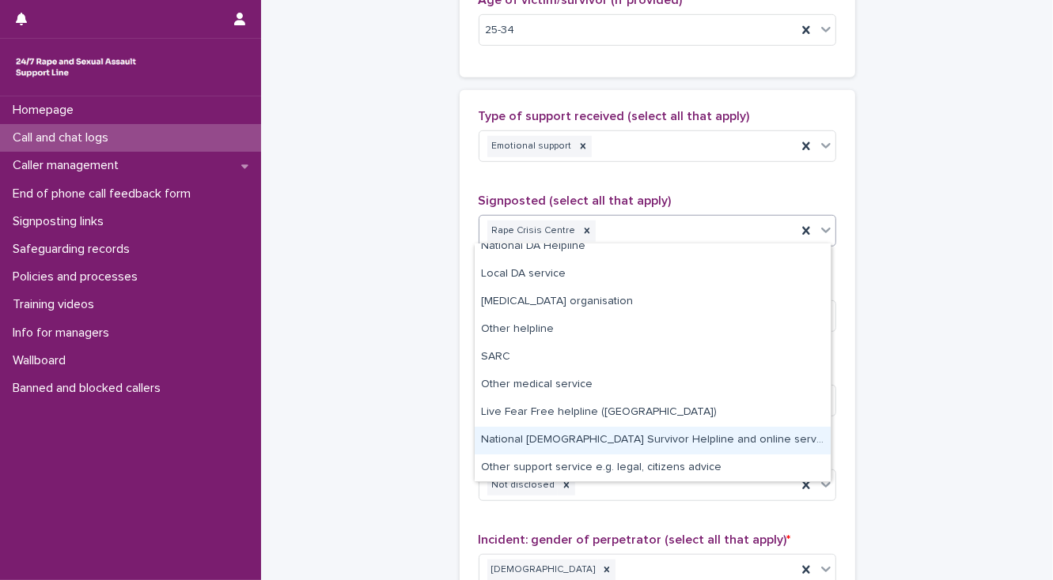
click at [569, 436] on div "National Male Survivor Helpline and online service" at bounding box center [652, 441] width 356 height 28
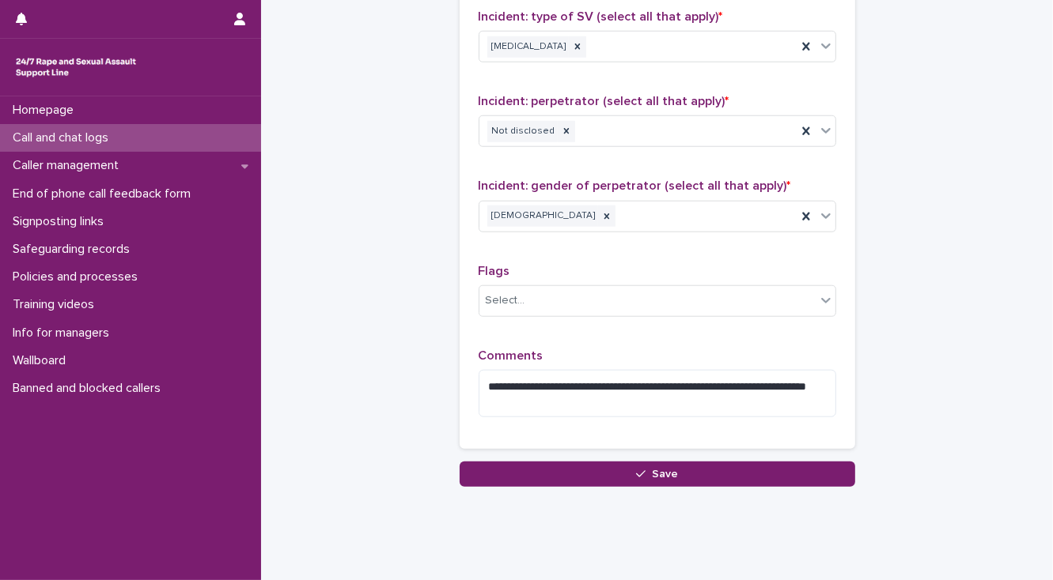
scroll to position [1287, 0]
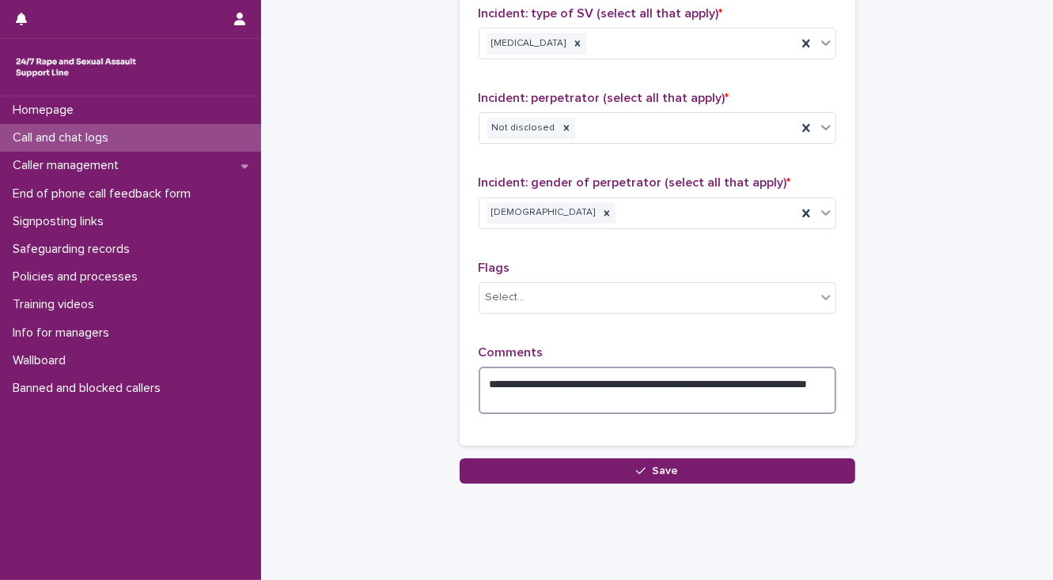
click at [528, 369] on textarea "**********" at bounding box center [656, 390] width 357 height 47
click at [743, 368] on textarea "**********" at bounding box center [656, 390] width 357 height 47
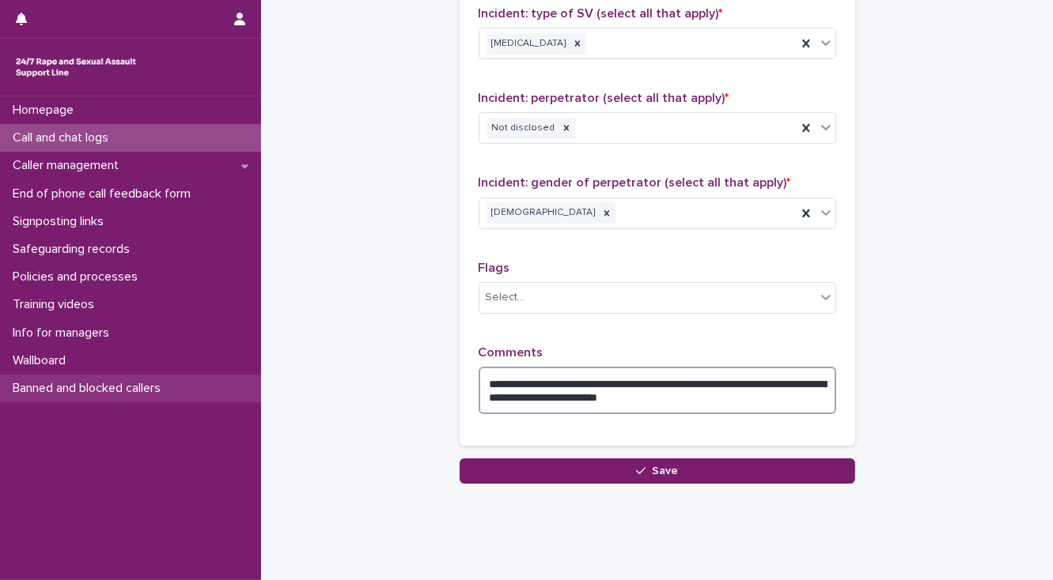
type textarea "**********"
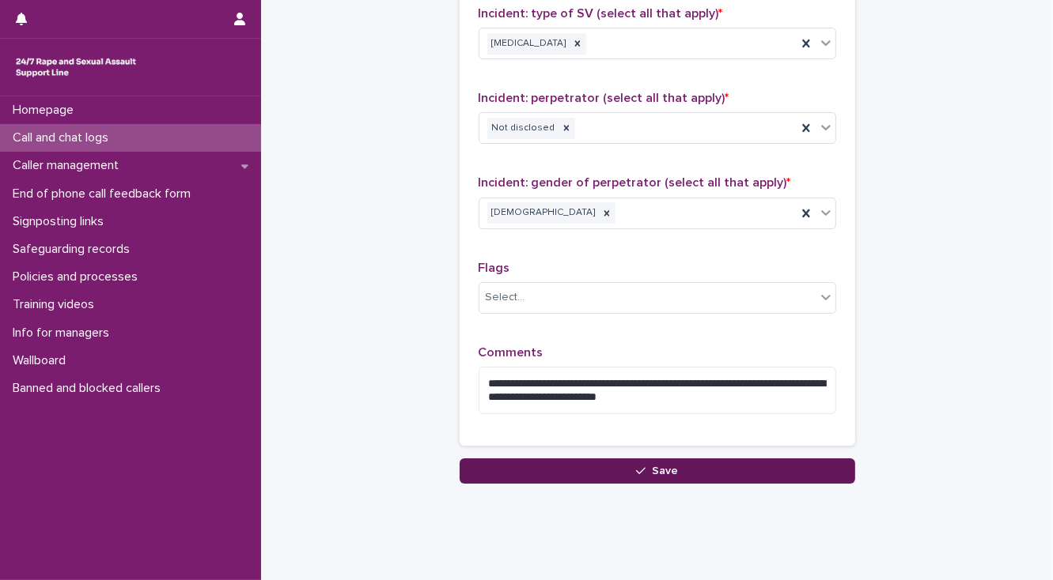
click at [506, 459] on button "Save" at bounding box center [656, 471] width 395 height 25
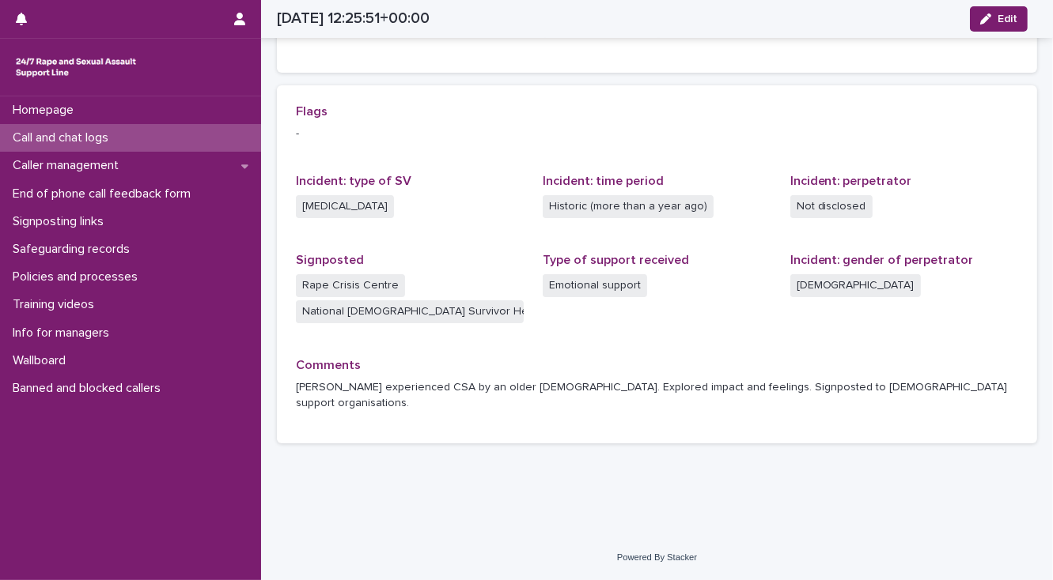
scroll to position [285, 0]
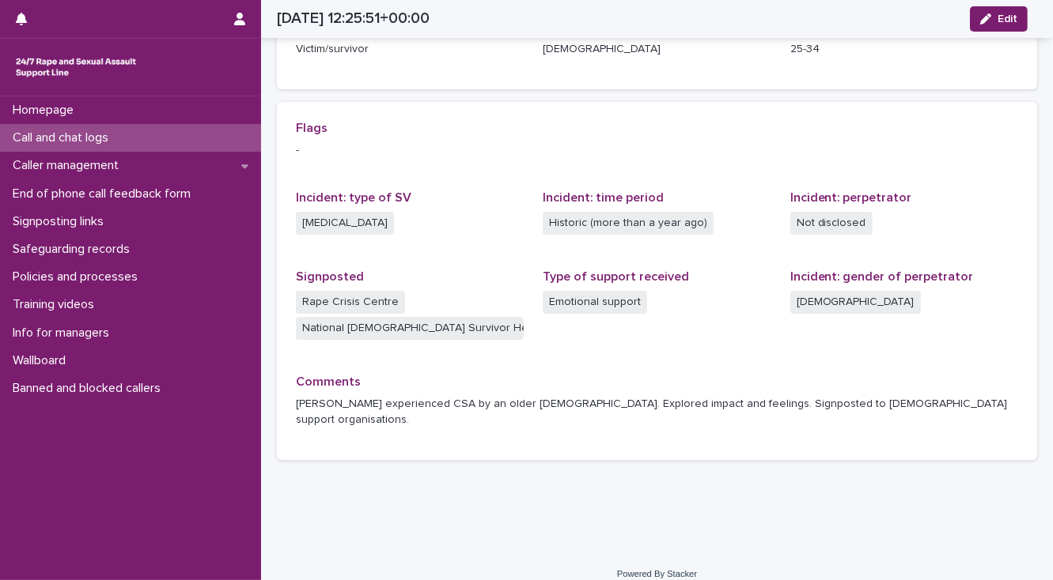
click at [85, 142] on p "Call and chat logs" at bounding box center [63, 137] width 115 height 15
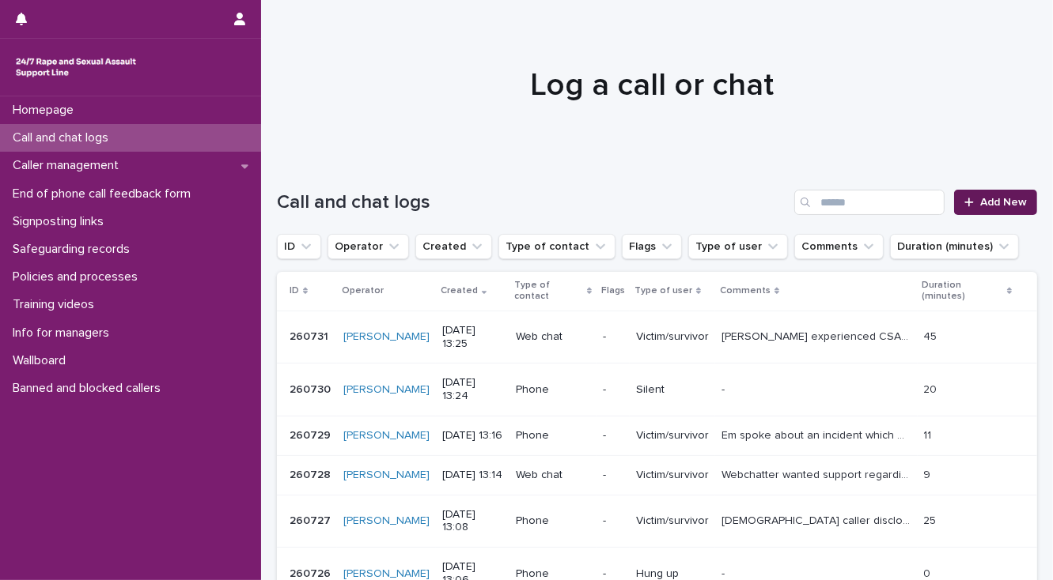
click at [1005, 199] on span "Add New" at bounding box center [1003, 202] width 47 height 11
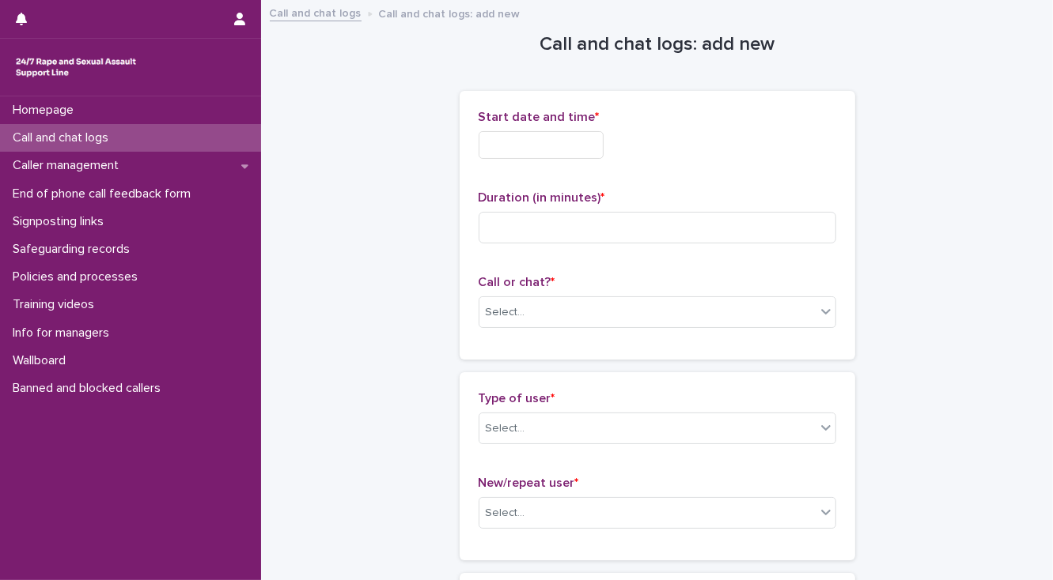
click at [508, 147] on input "text" at bounding box center [540, 145] width 125 height 28
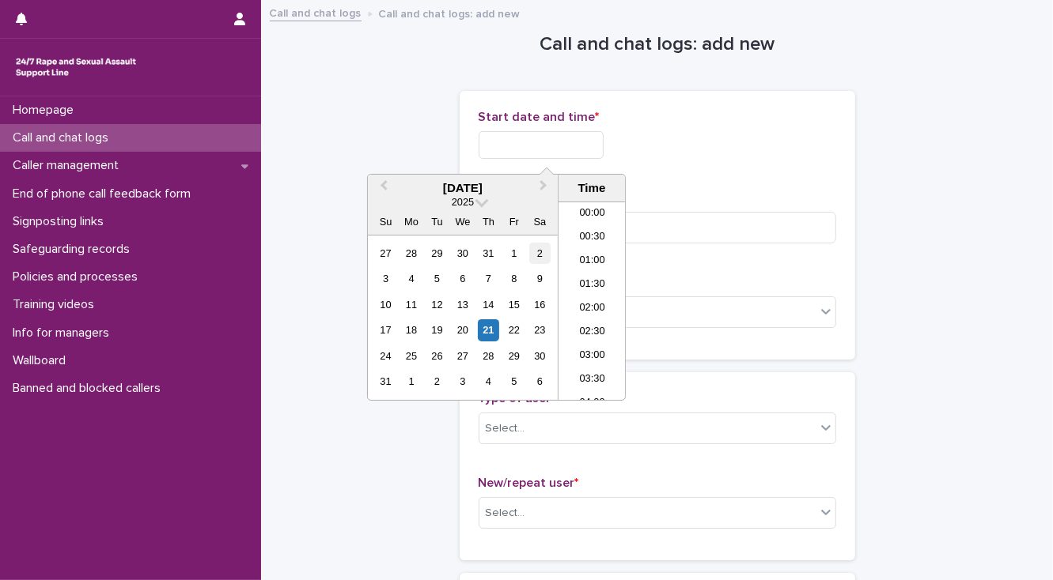
scroll to position [530, 0]
click at [579, 297] on li "13:00" at bounding box center [591, 301] width 67 height 24
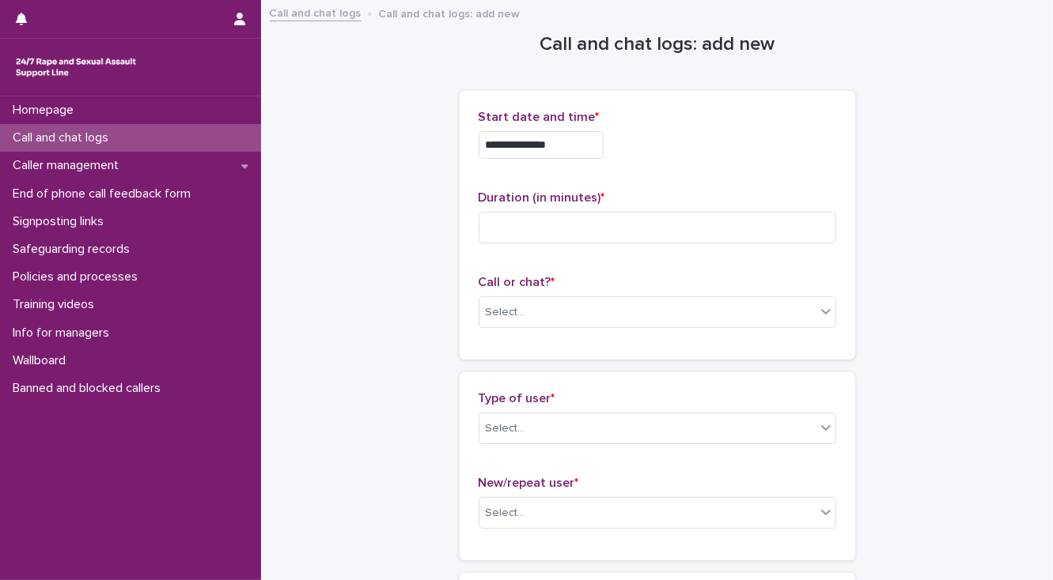
click at [561, 142] on input "**********" at bounding box center [540, 145] width 125 height 28
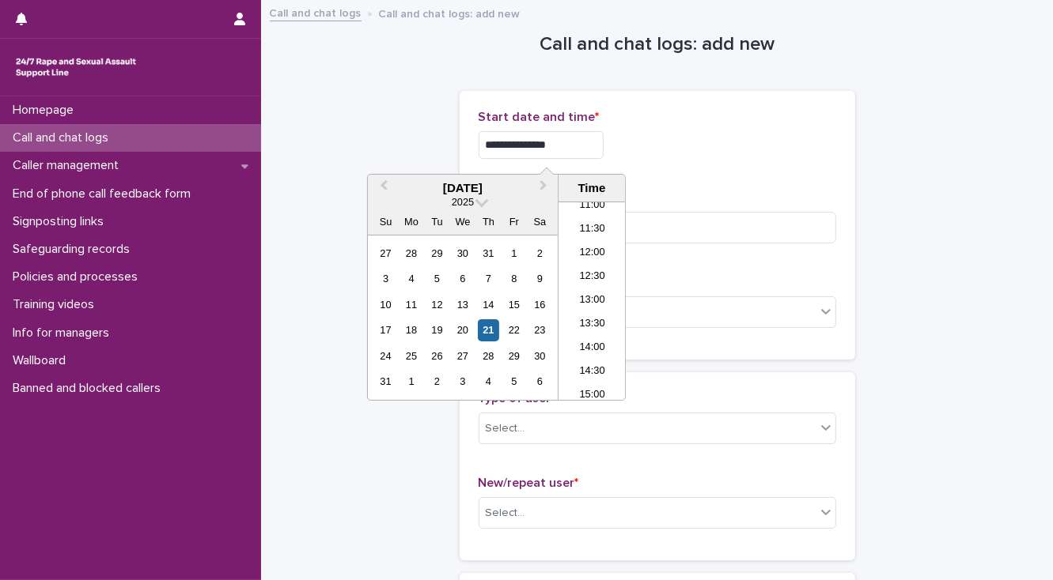
type input "**********"
click at [680, 139] on div "**********" at bounding box center [656, 145] width 357 height 28
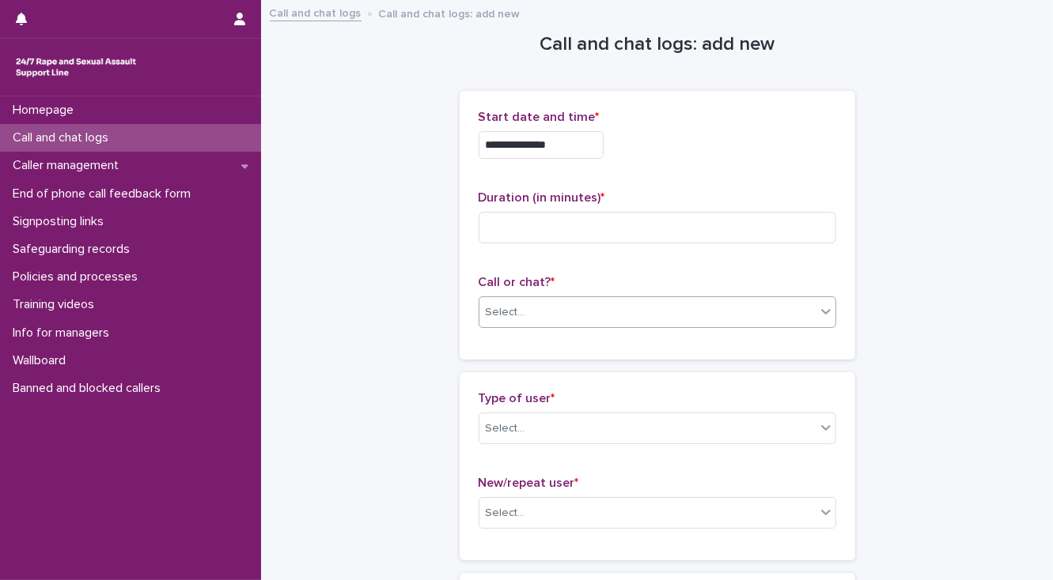
click at [571, 315] on div "Select..." at bounding box center [647, 313] width 336 height 26
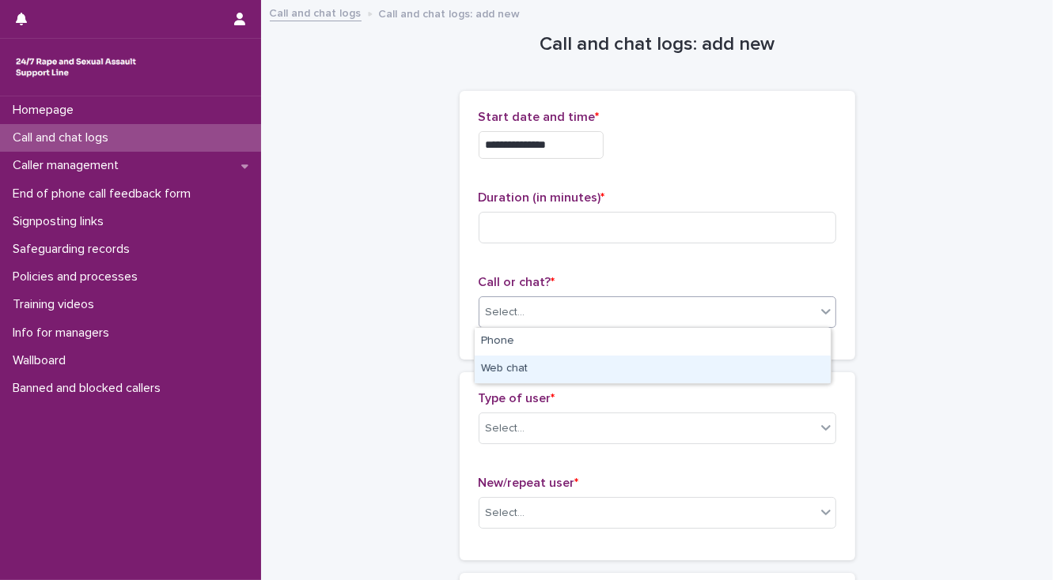
click at [560, 364] on div "Web chat" at bounding box center [652, 370] width 356 height 28
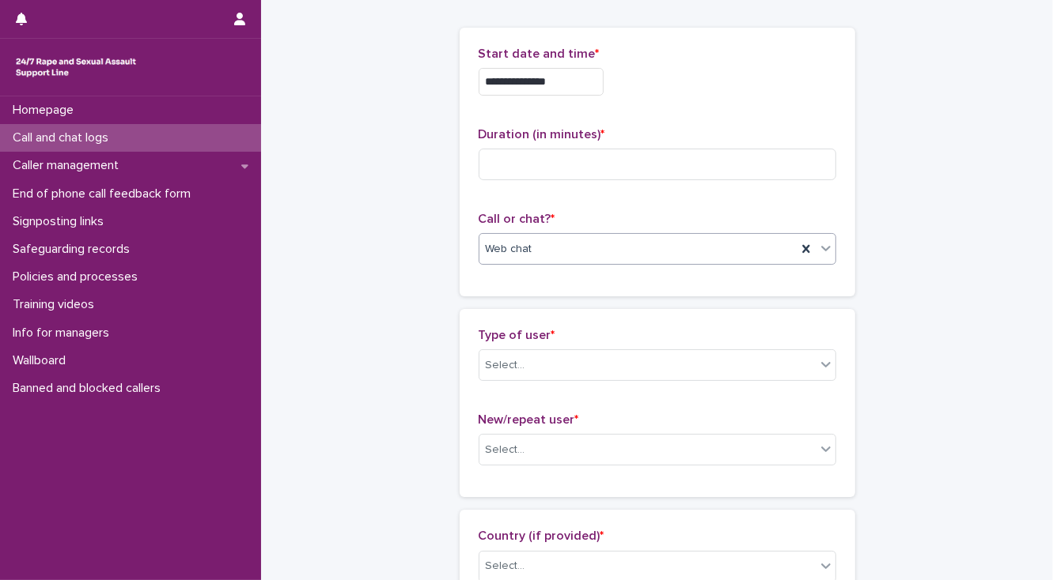
scroll to position [0, 0]
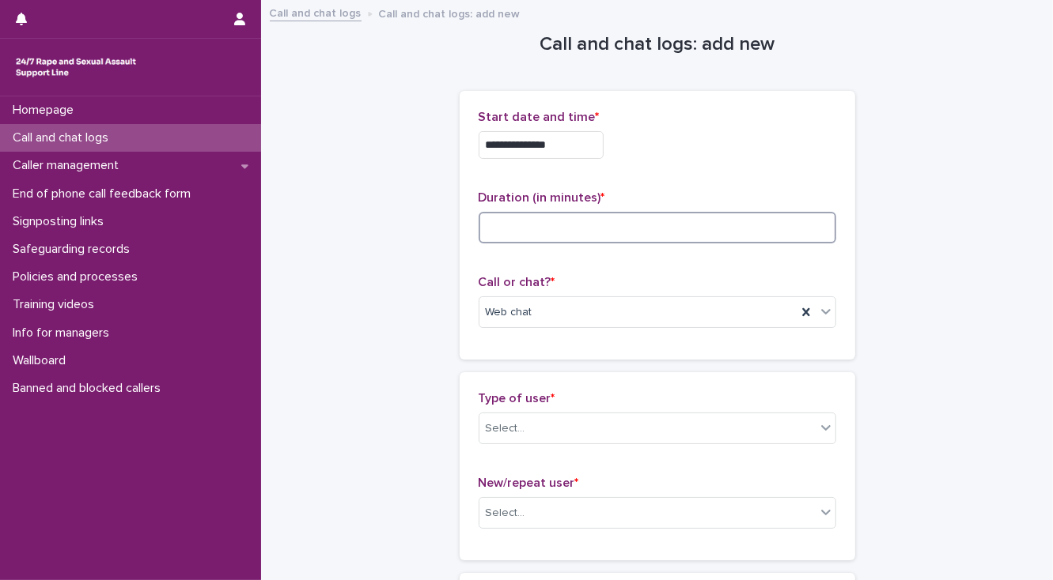
click at [490, 226] on input at bounding box center [656, 228] width 357 height 32
type input "*"
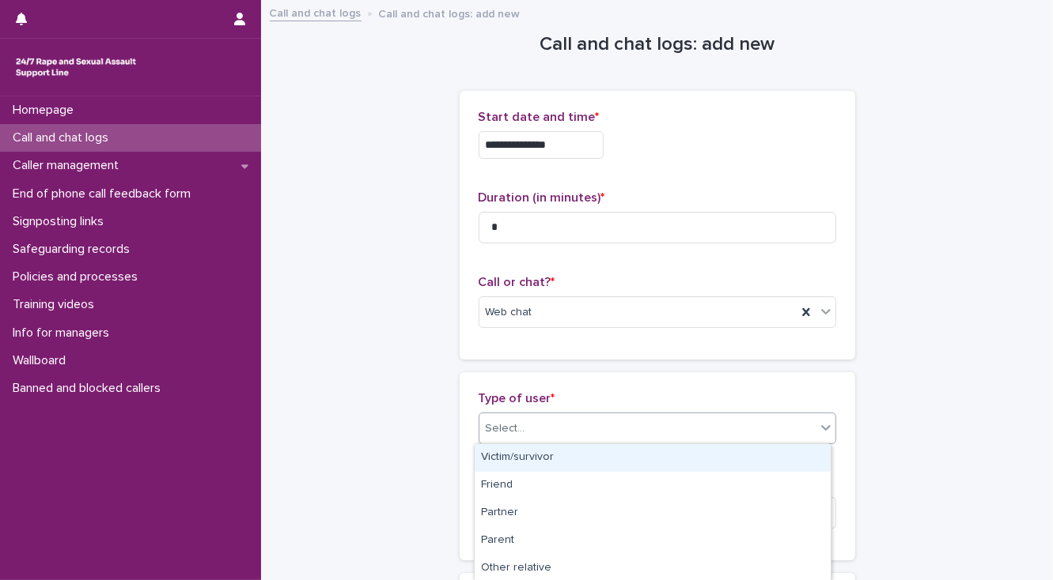
click at [547, 434] on div "Select..." at bounding box center [647, 429] width 336 height 26
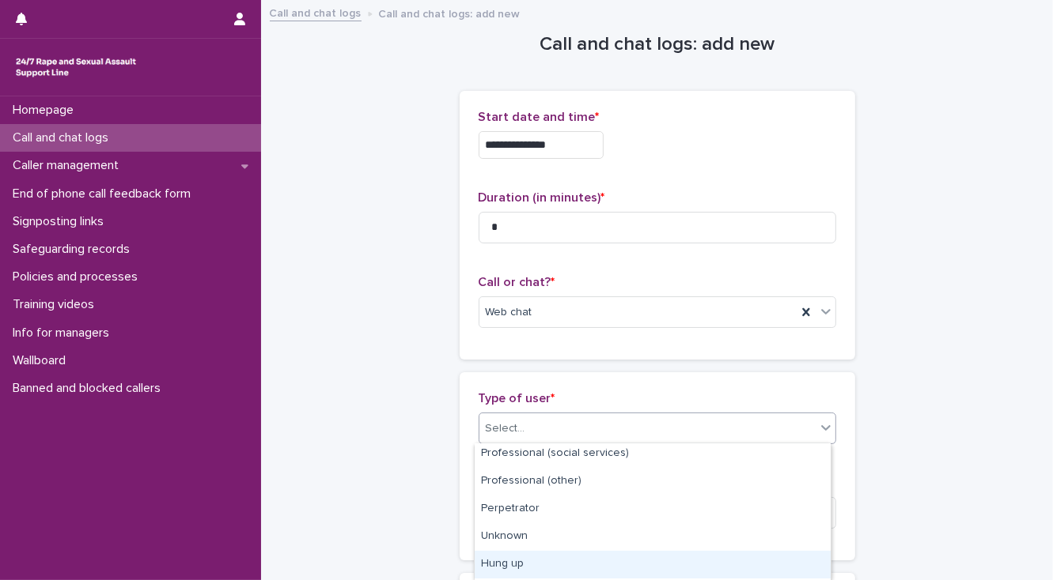
scroll to position [278, 0]
click at [573, 564] on div "Silent" at bounding box center [652, 568] width 356 height 28
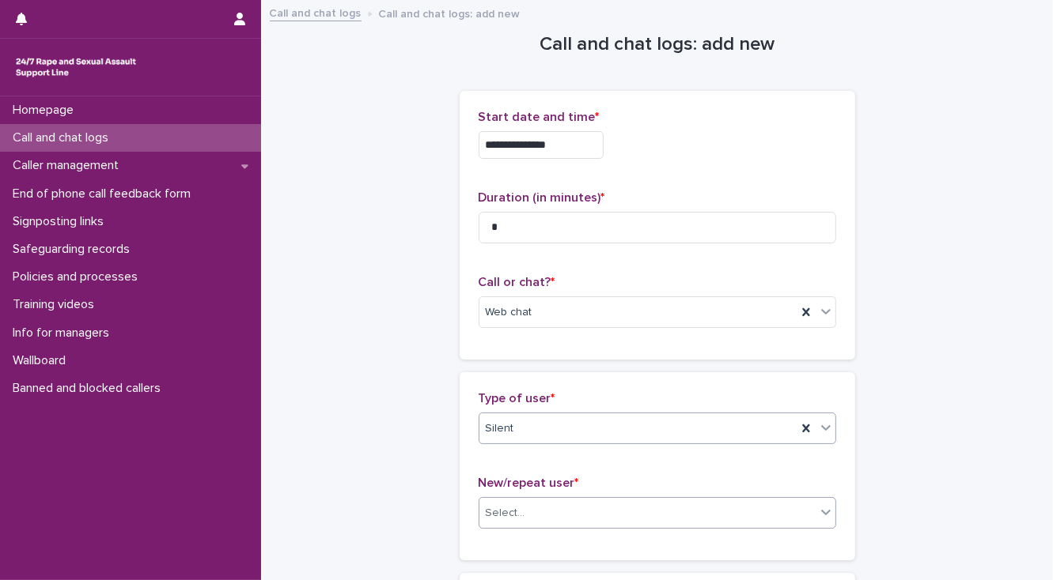
click at [542, 519] on div "Select..." at bounding box center [647, 514] width 336 height 26
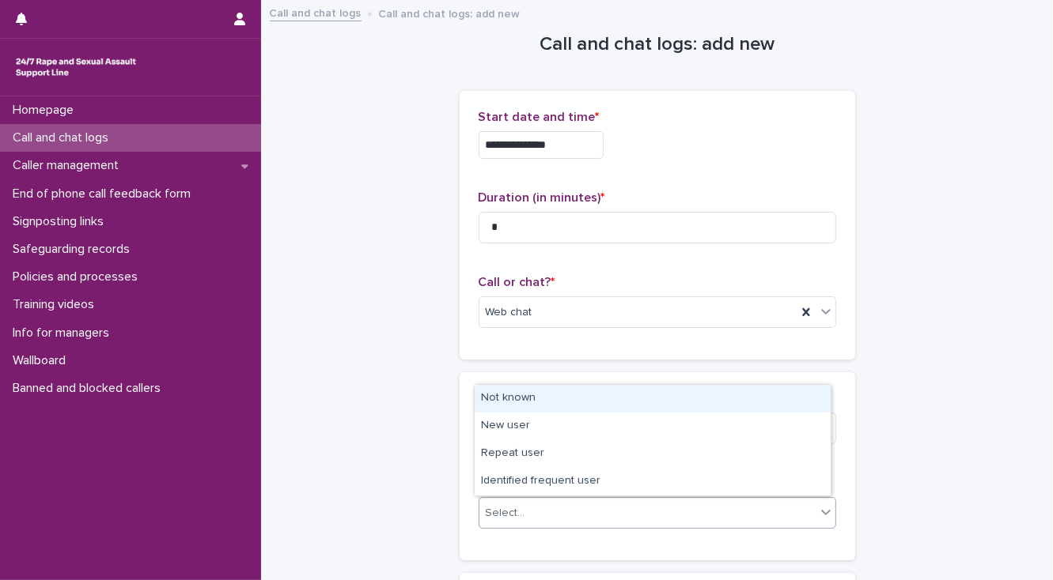
click at [534, 402] on div "Not known" at bounding box center [652, 399] width 356 height 28
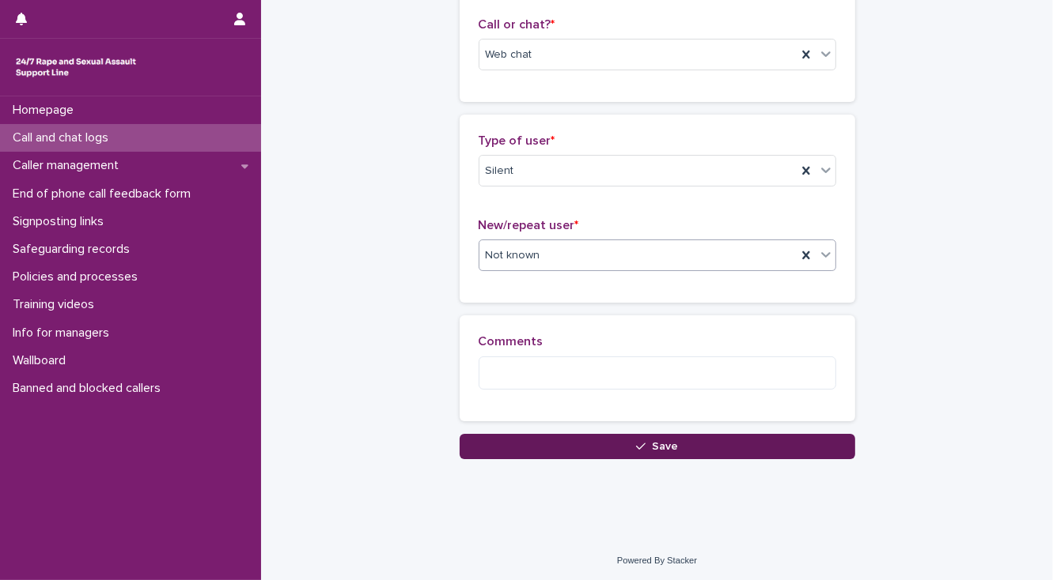
scroll to position [259, 0]
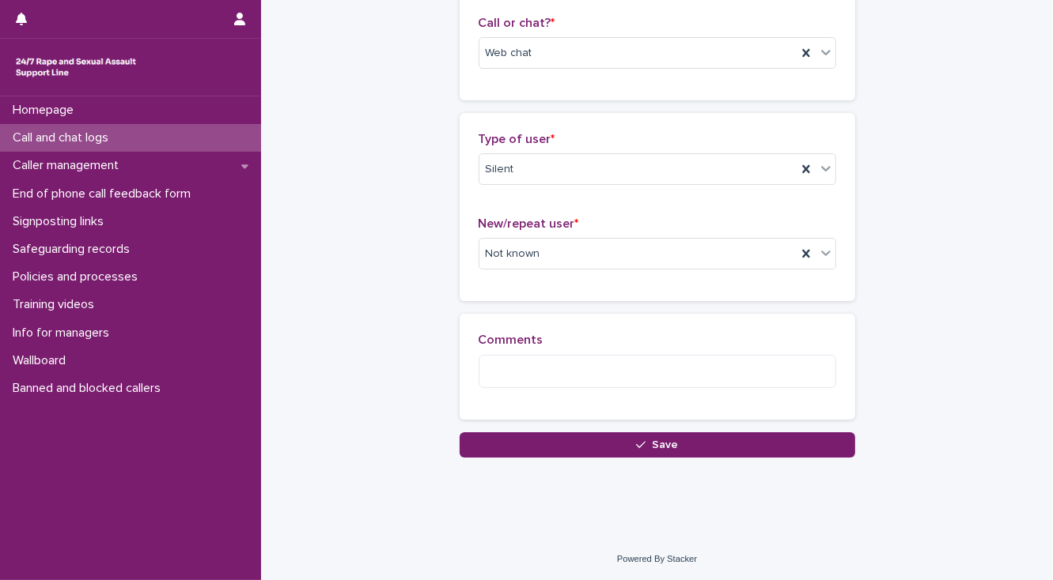
click at [160, 456] on div "Homepage Call and chat logs Caller management End of phone call feedback form S…" at bounding box center [130, 338] width 261 height 484
click at [497, 364] on textarea at bounding box center [656, 372] width 357 height 34
paste textarea "**********"
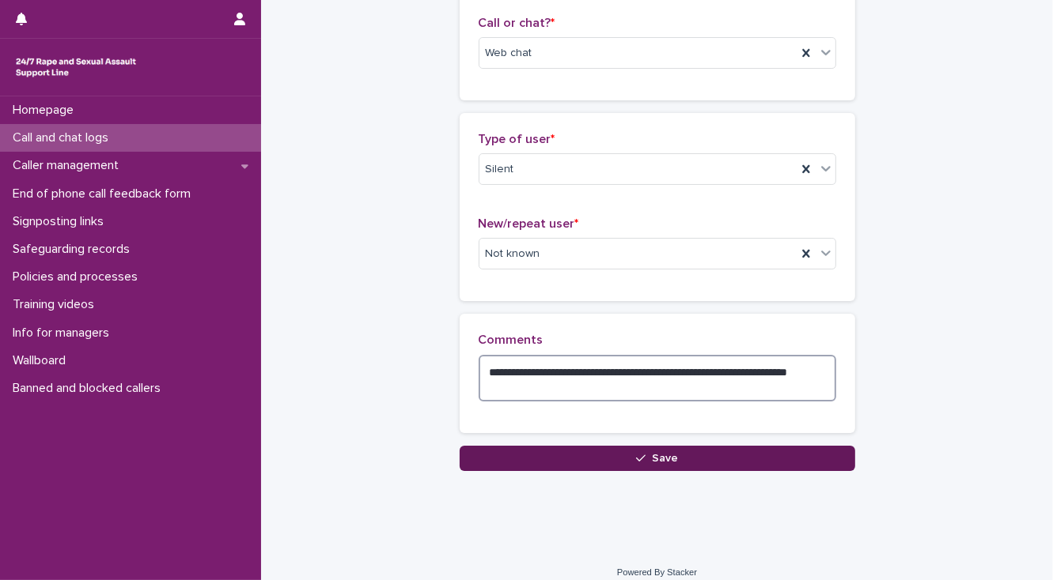
type textarea "**********"
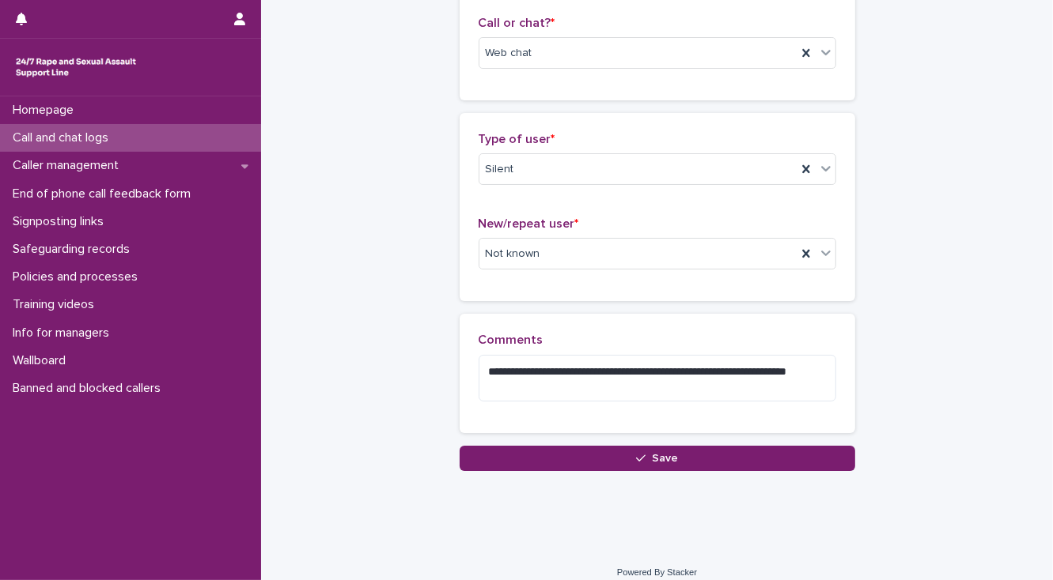
drag, startPoint x: 539, startPoint y: 468, endPoint x: 366, endPoint y: 484, distance: 173.9
click at [539, 467] on button "Save" at bounding box center [656, 458] width 395 height 25
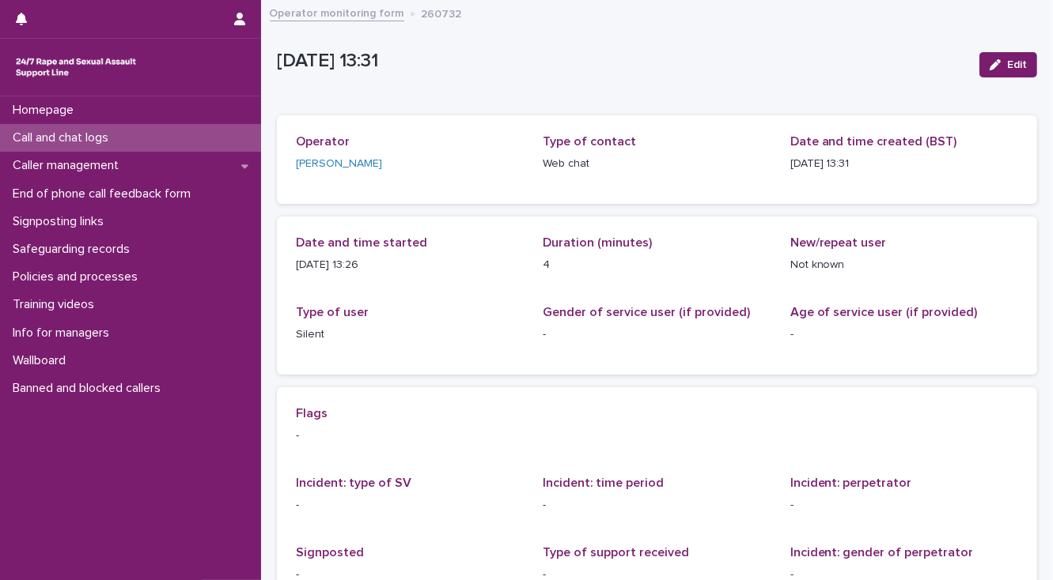
click at [139, 142] on div "Call and chat logs" at bounding box center [130, 138] width 261 height 28
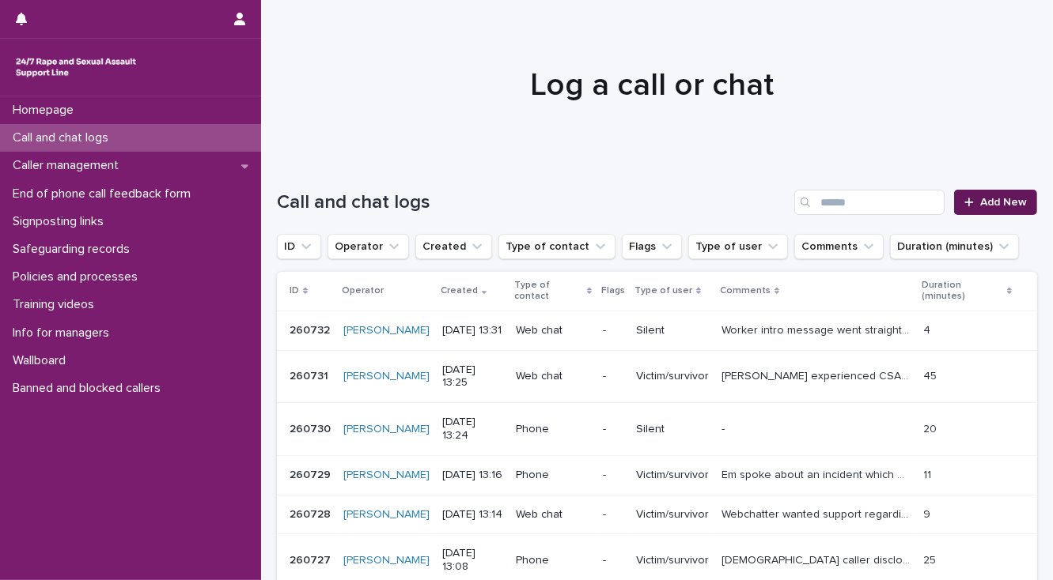
click at [996, 198] on span "Add New" at bounding box center [1003, 202] width 47 height 11
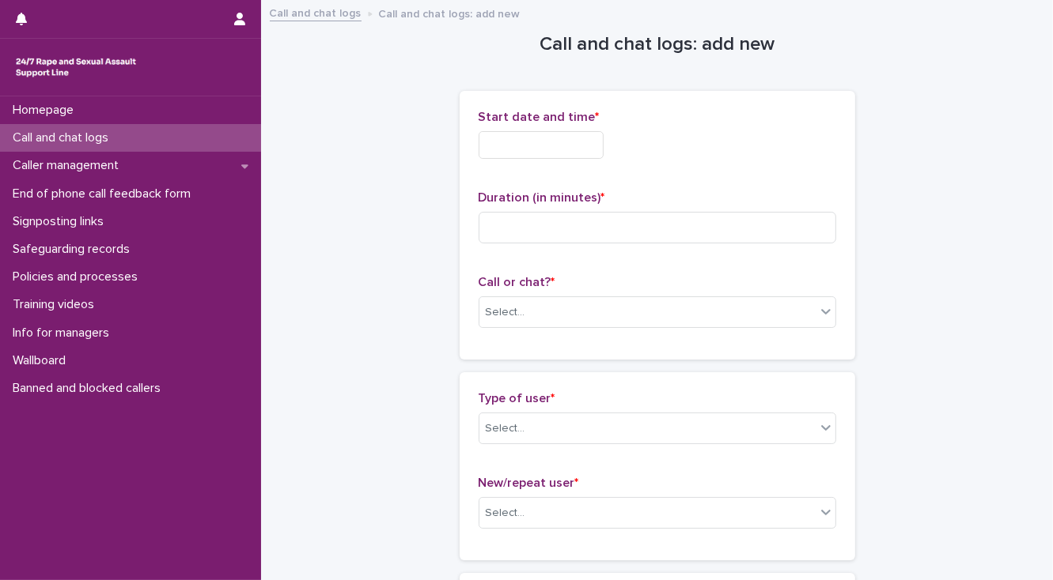
click at [508, 143] on input "text" at bounding box center [540, 145] width 125 height 28
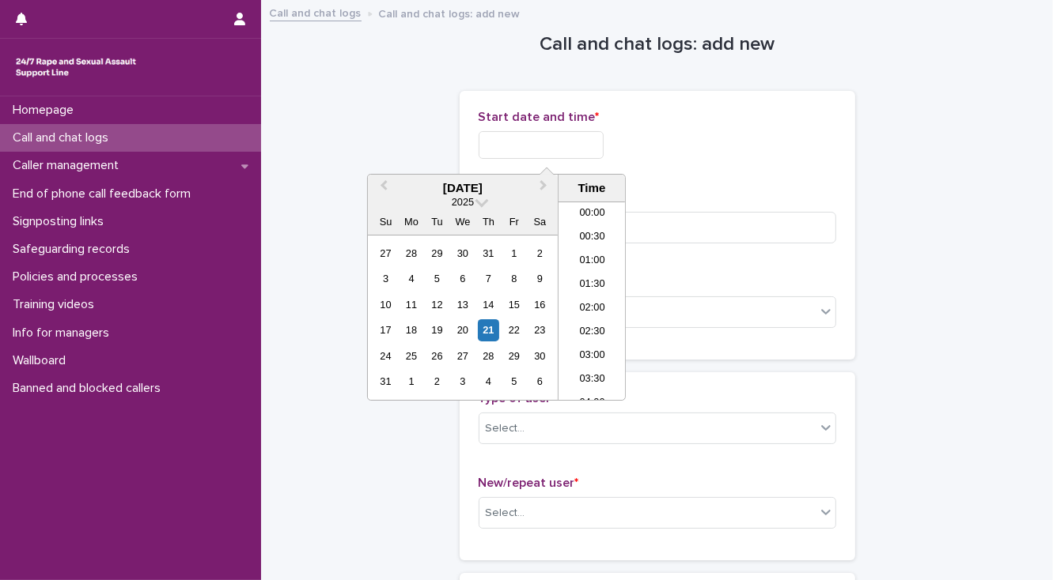
scroll to position [554, 0]
click at [585, 294] on li "13:30" at bounding box center [591, 301] width 67 height 24
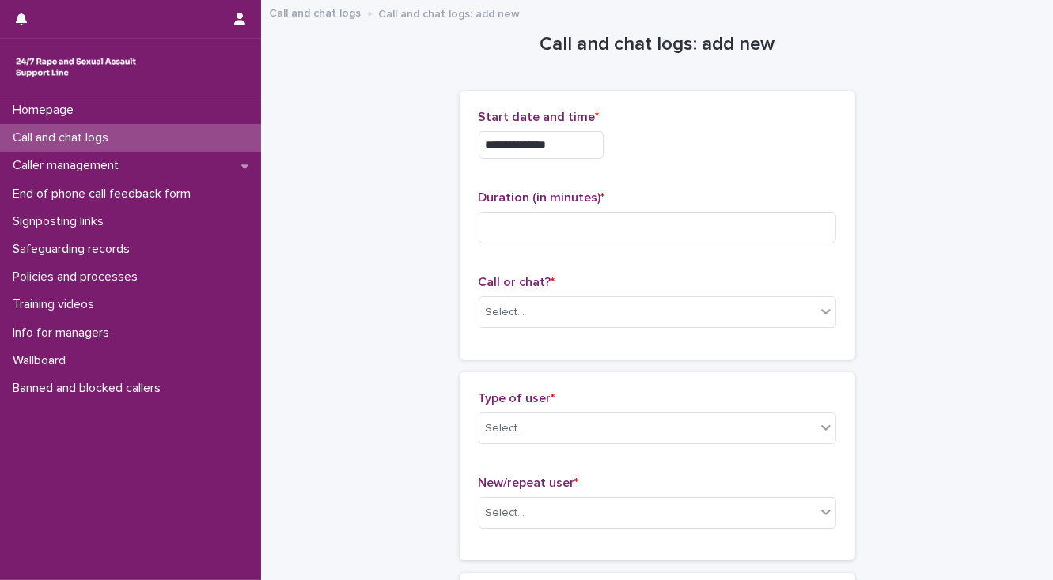
click at [565, 140] on input "**********" at bounding box center [540, 145] width 125 height 28
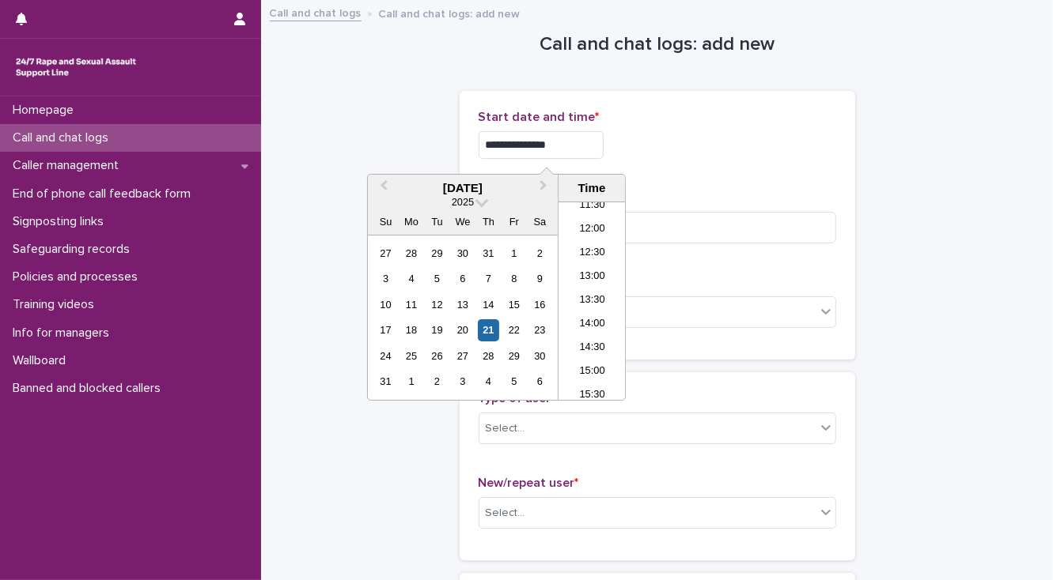
type input "**********"
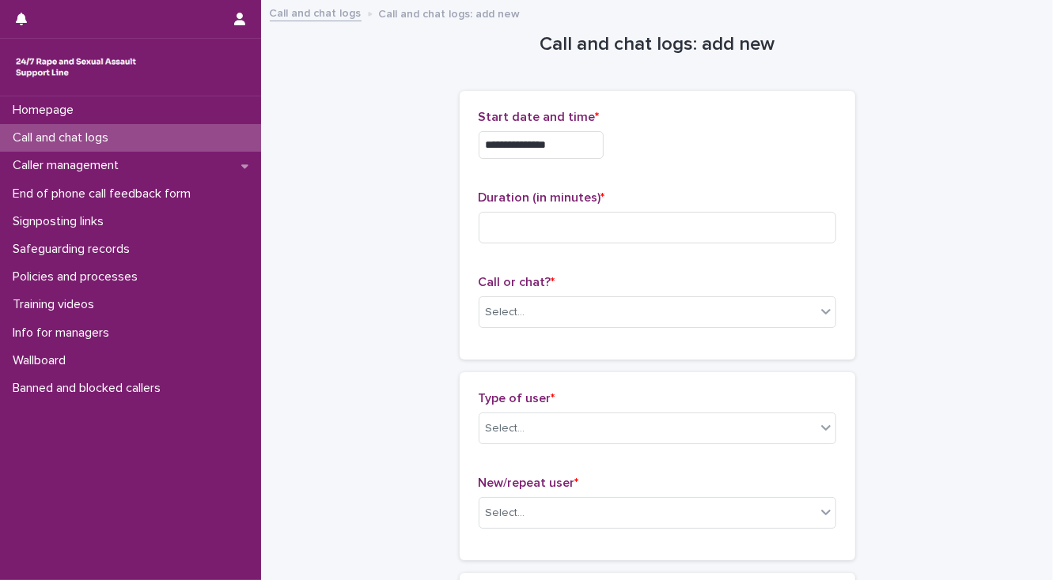
click at [678, 133] on div "**********" at bounding box center [656, 145] width 357 height 28
click at [516, 231] on input at bounding box center [656, 228] width 357 height 32
type input "*"
click at [527, 317] on div "Select..." at bounding box center [647, 313] width 336 height 26
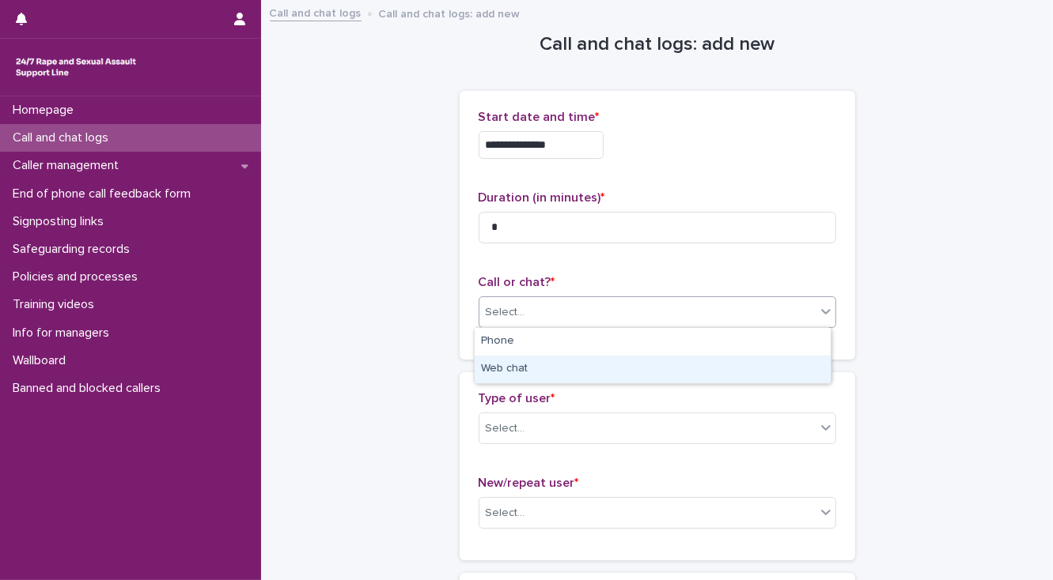
click at [523, 370] on div "Web chat" at bounding box center [652, 370] width 356 height 28
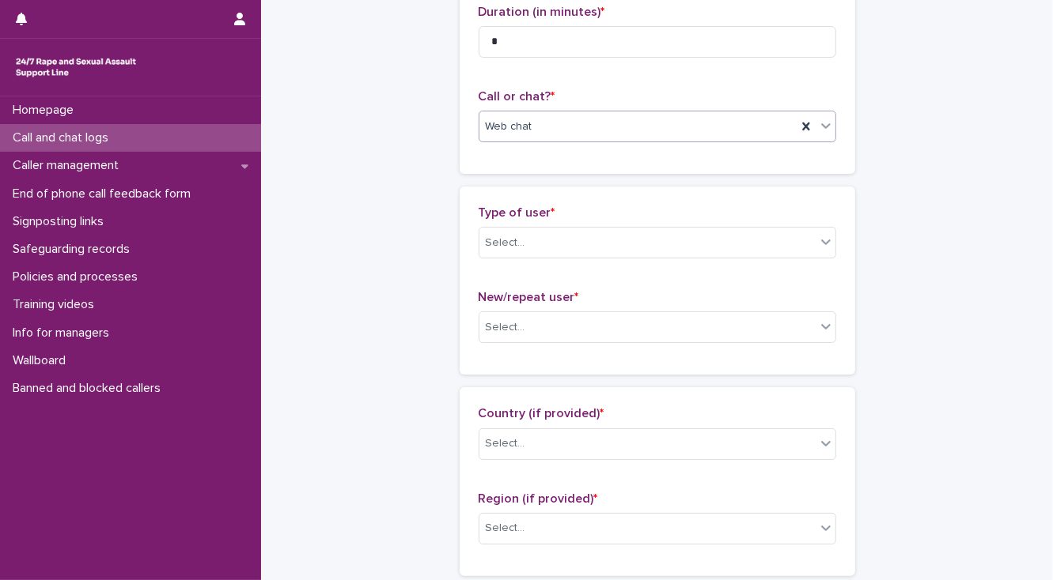
scroll to position [190, 0]
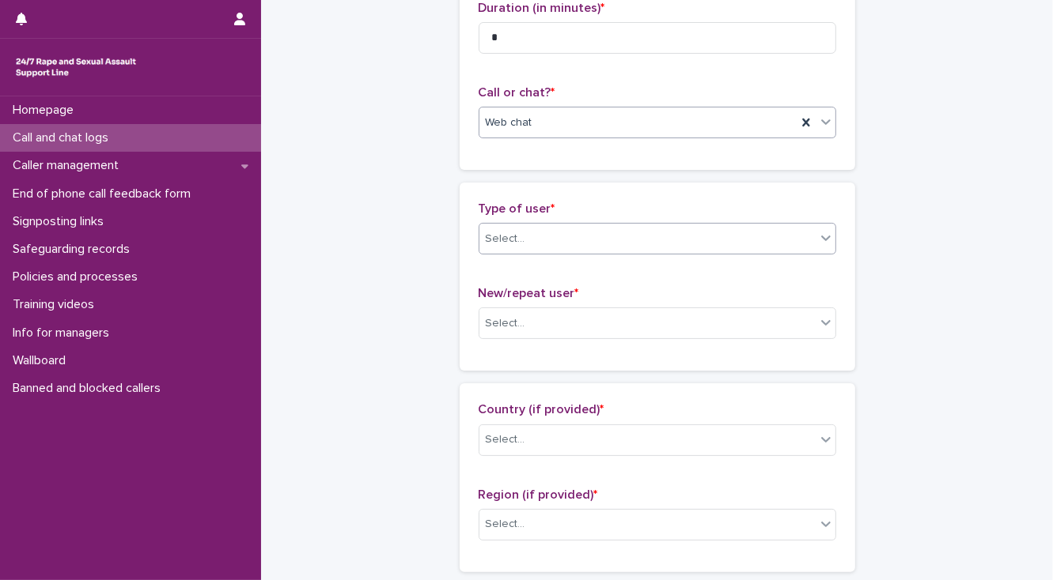
click at [515, 237] on div "Select..." at bounding box center [506, 239] width 40 height 17
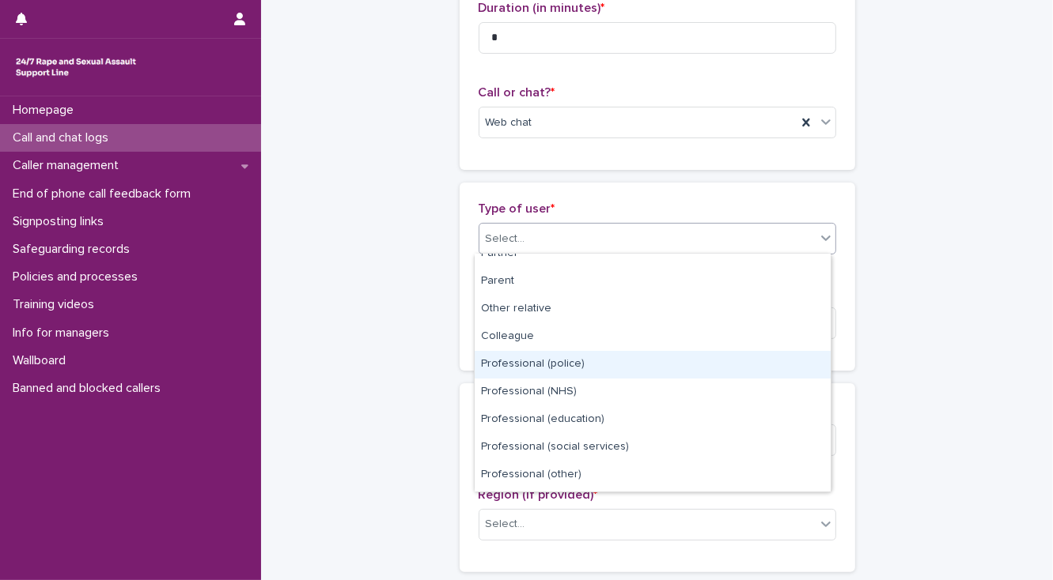
scroll to position [177, 0]
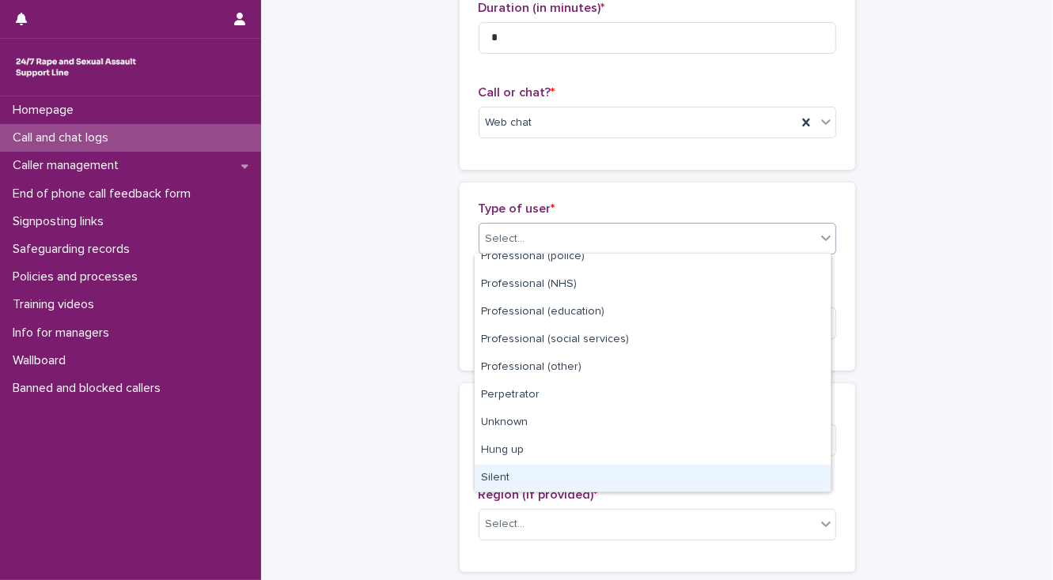
click at [525, 474] on div "Silent" at bounding box center [652, 479] width 356 height 28
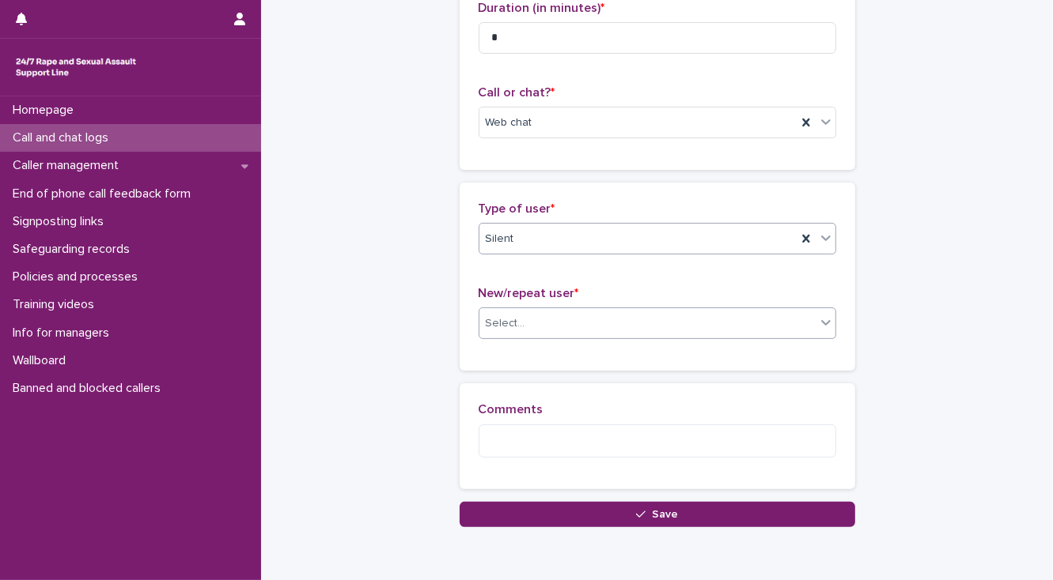
click at [538, 329] on div "Select..." at bounding box center [647, 324] width 336 height 26
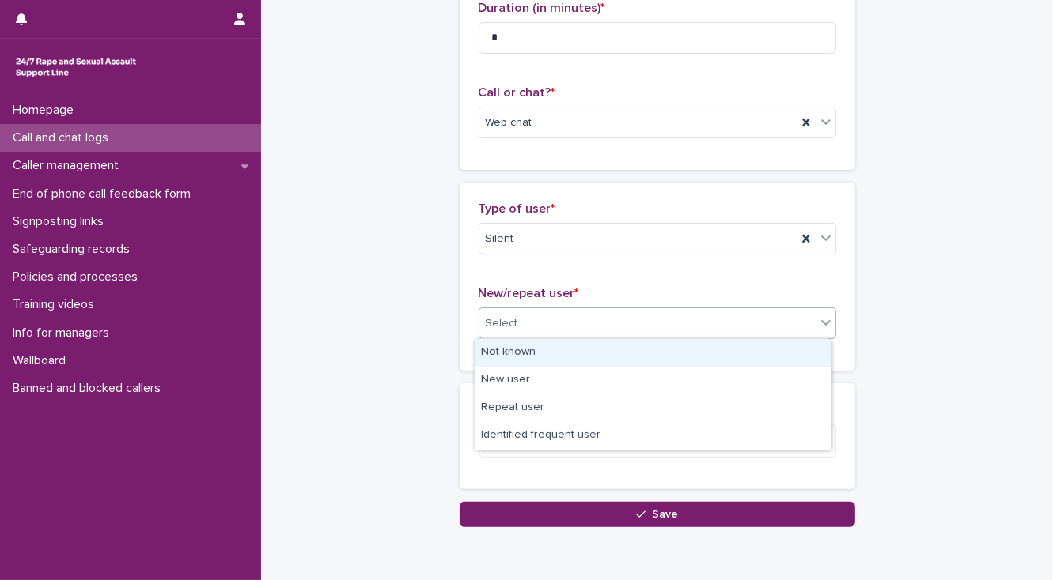
click at [532, 349] on div "Not known" at bounding box center [652, 353] width 356 height 28
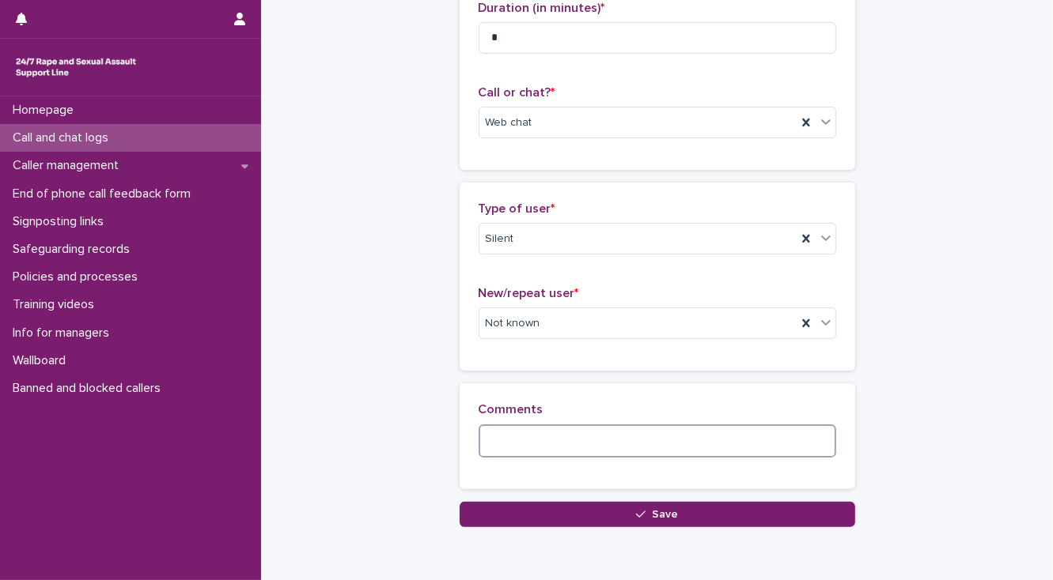
click at [500, 444] on textarea at bounding box center [656, 442] width 357 height 34
paste textarea "**********"
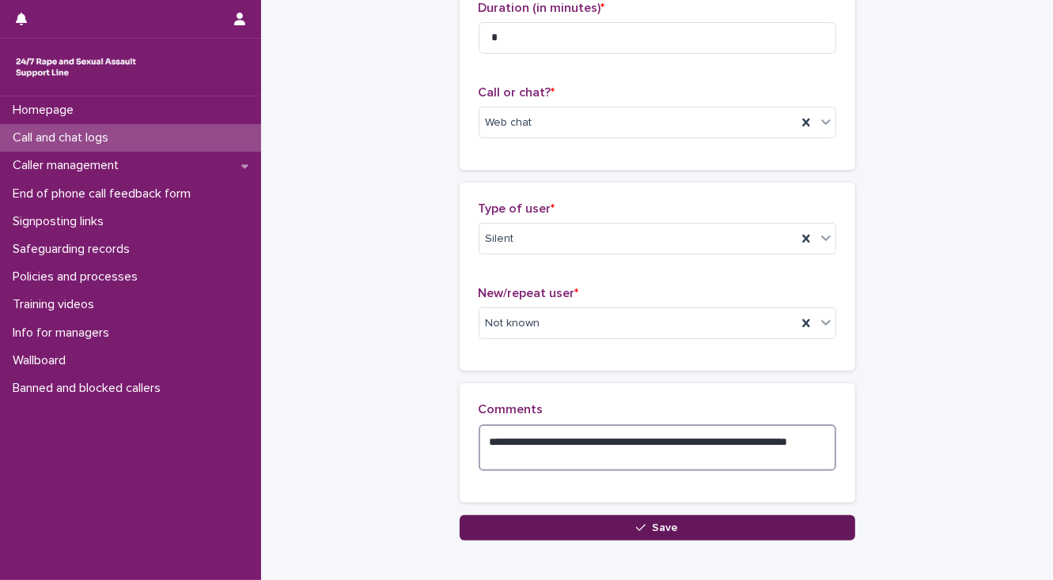
type textarea "**********"
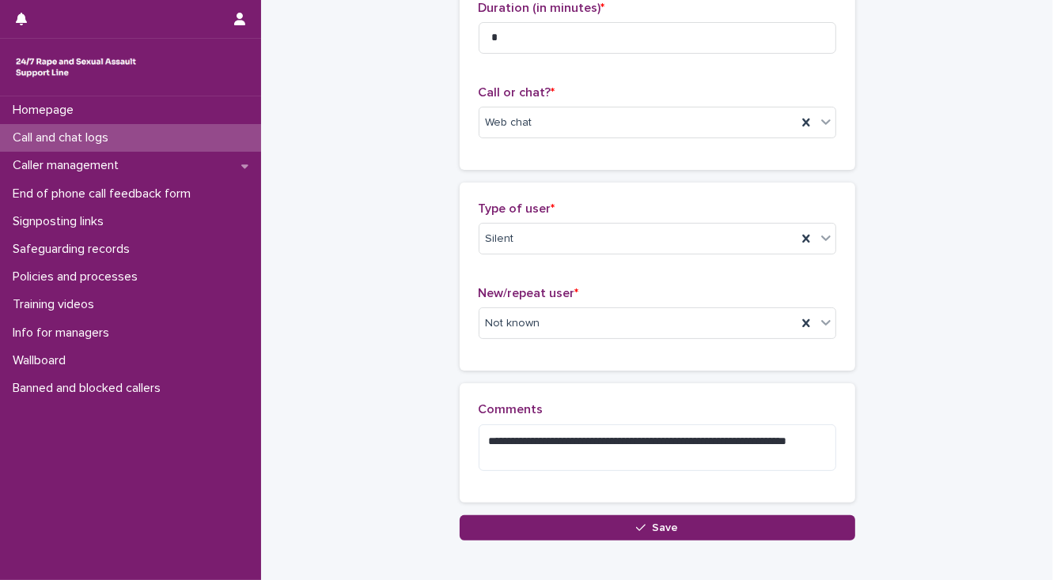
drag, startPoint x: 520, startPoint y: 521, endPoint x: 447, endPoint y: 518, distance: 73.6
click at [518, 521] on button "Save" at bounding box center [656, 528] width 395 height 25
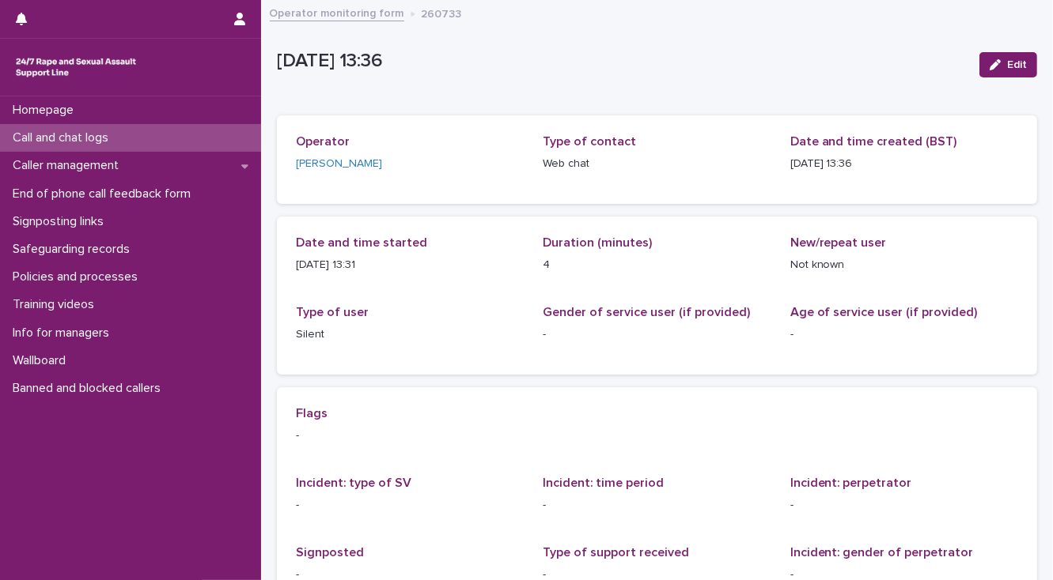
click at [116, 142] on p "Call and chat logs" at bounding box center [63, 137] width 115 height 15
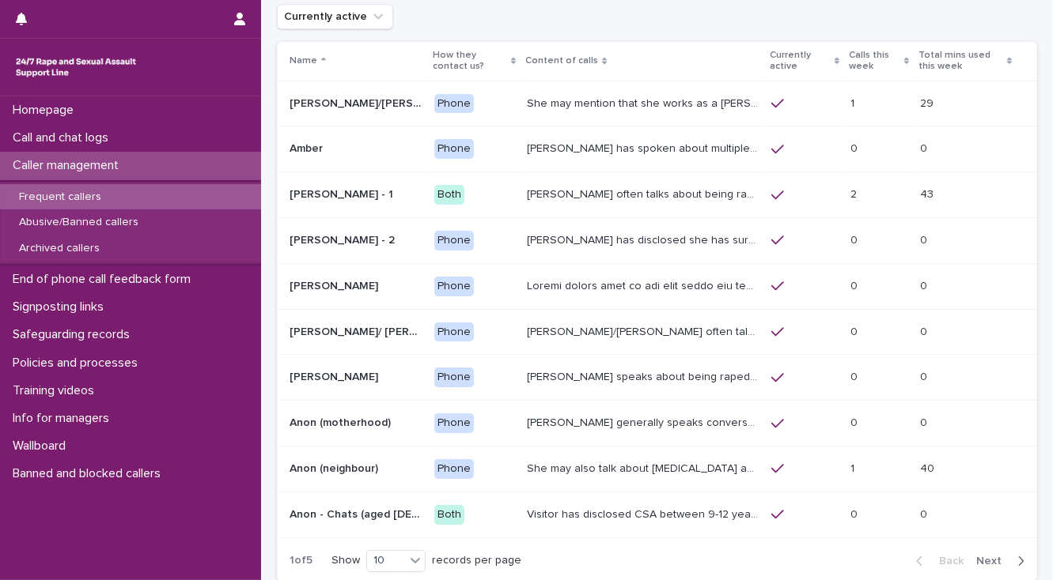
scroll to position [190, 0]
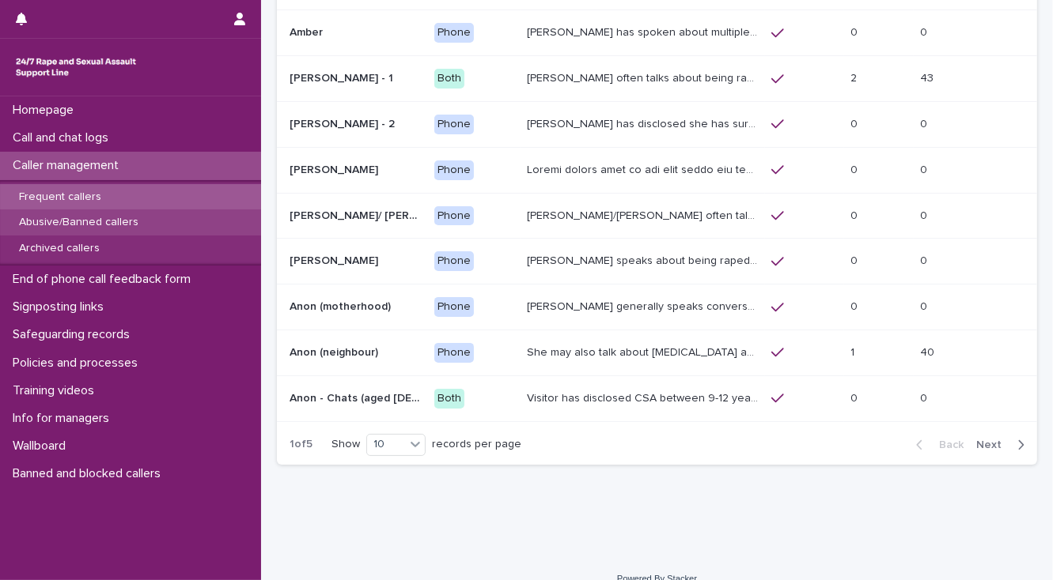
click at [58, 217] on p "Abusive/Banned callers" at bounding box center [78, 222] width 145 height 13
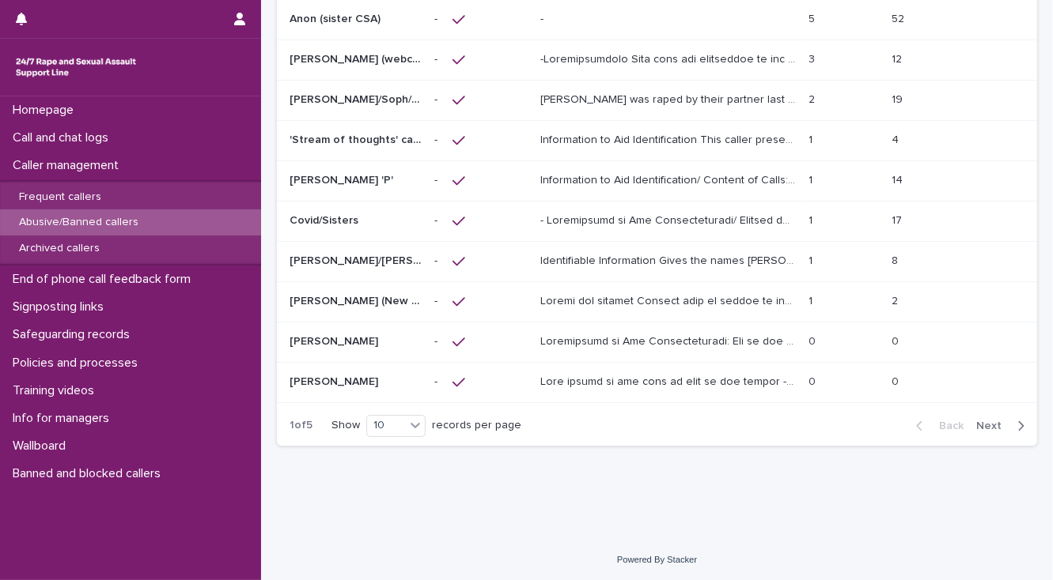
scroll to position [92, 0]
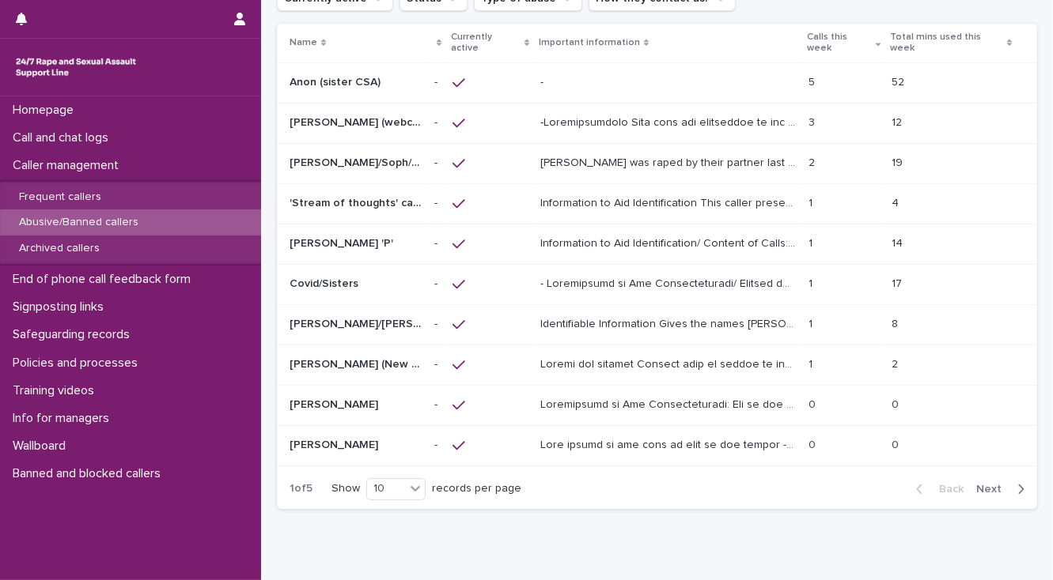
click at [595, 284] on p at bounding box center [669, 282] width 259 height 17
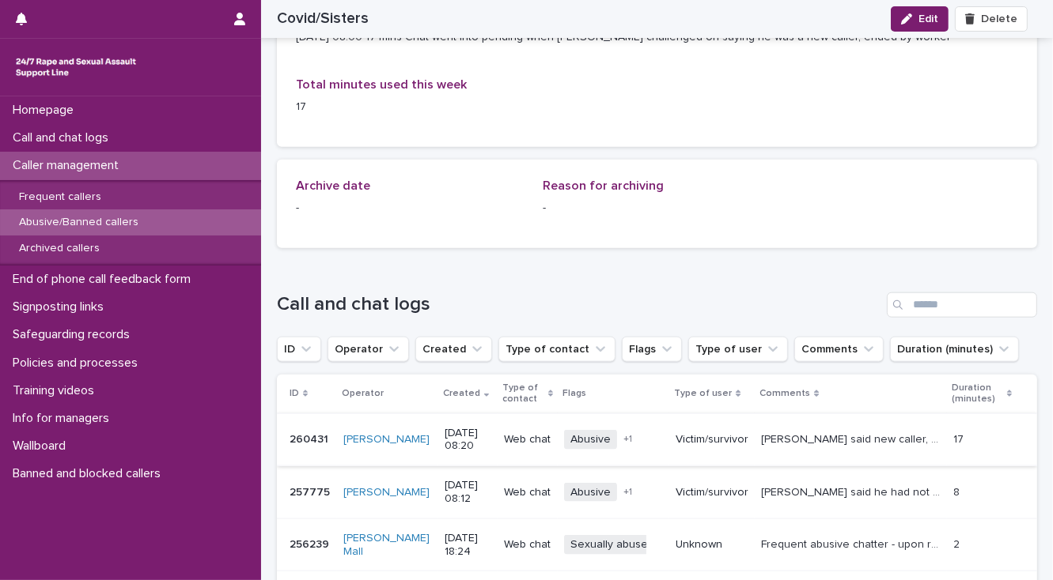
scroll to position [1708, 0]
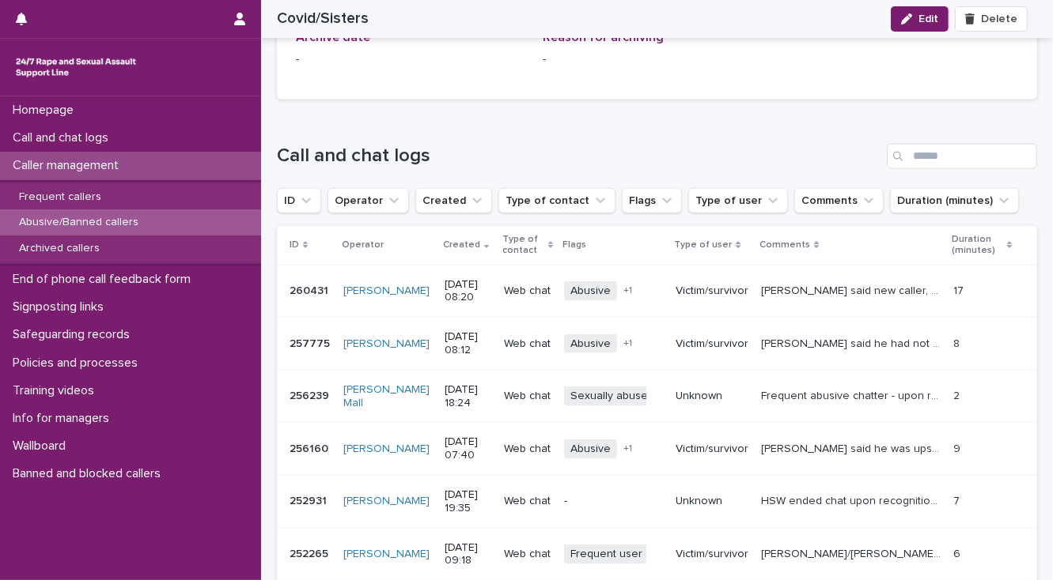
click at [784, 282] on p "Scott said new caller, keen to tell worker he was abused by his grandmother age…" at bounding box center [852, 290] width 183 height 17
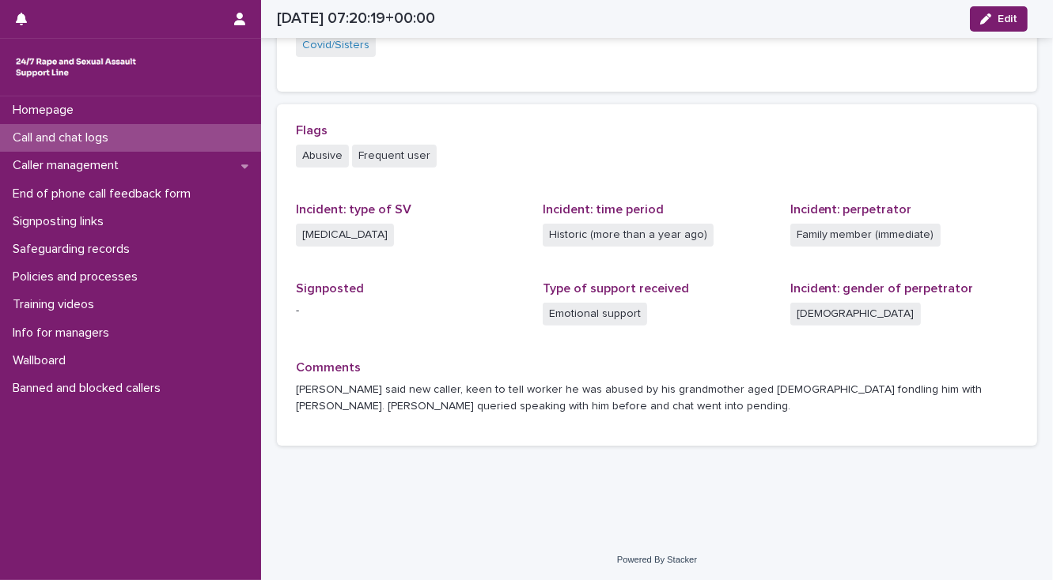
scroll to position [396, 0]
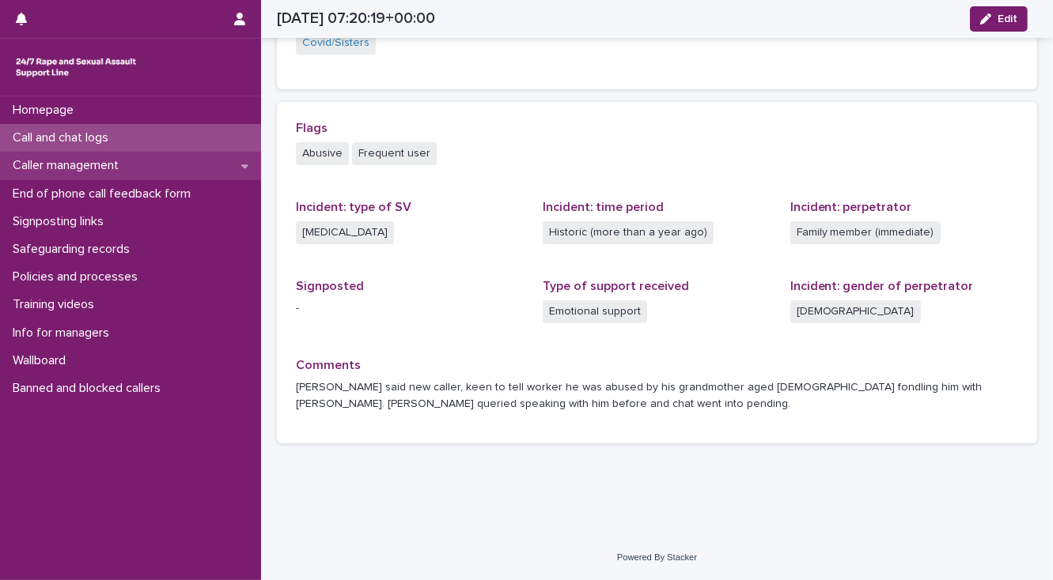
click at [106, 166] on p "Caller management" at bounding box center [68, 165] width 125 height 15
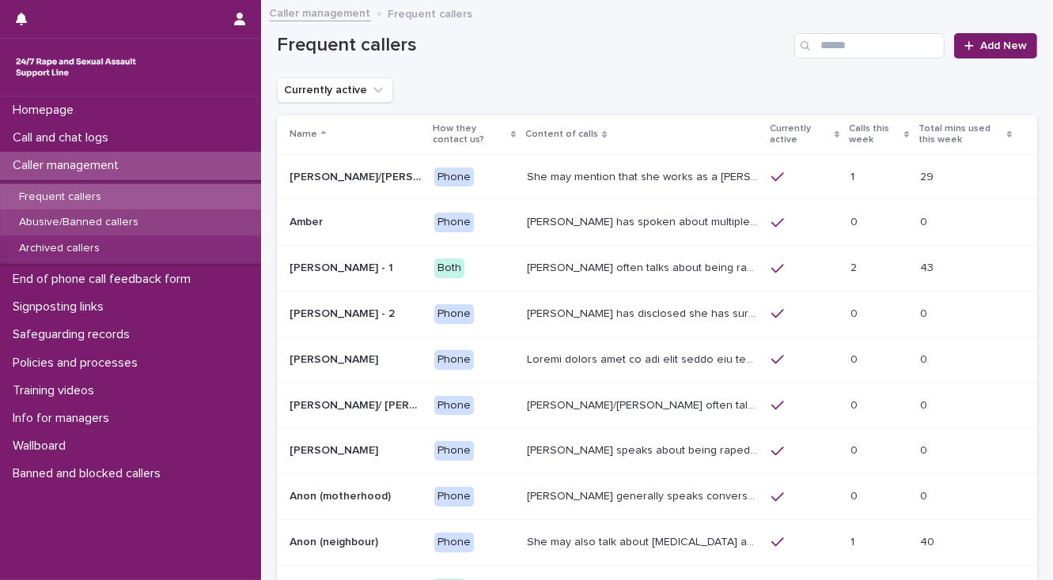
click at [94, 221] on p "Abusive/Banned callers" at bounding box center [78, 222] width 145 height 13
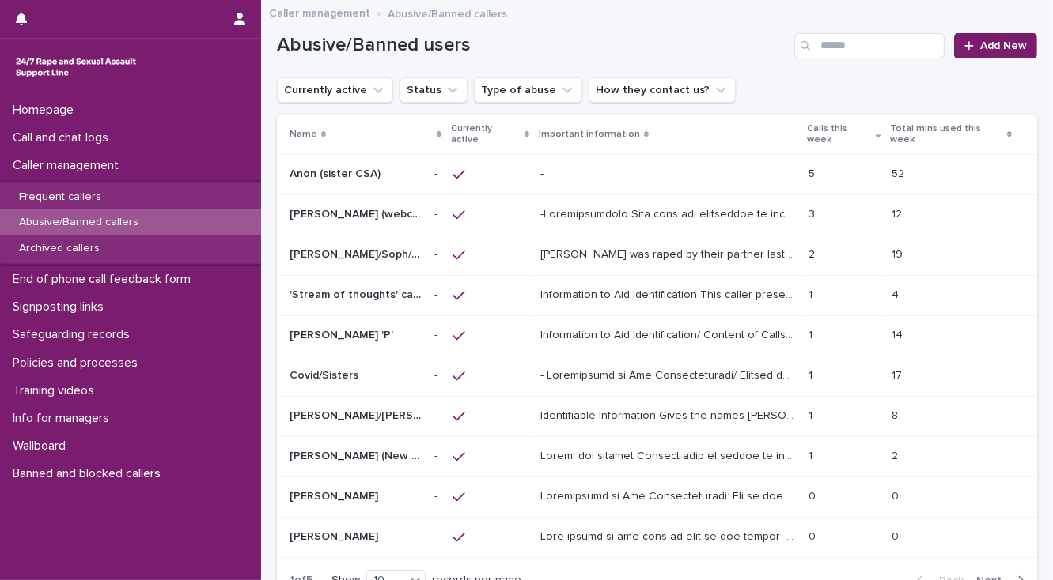
click at [569, 376] on p at bounding box center [669, 374] width 259 height 17
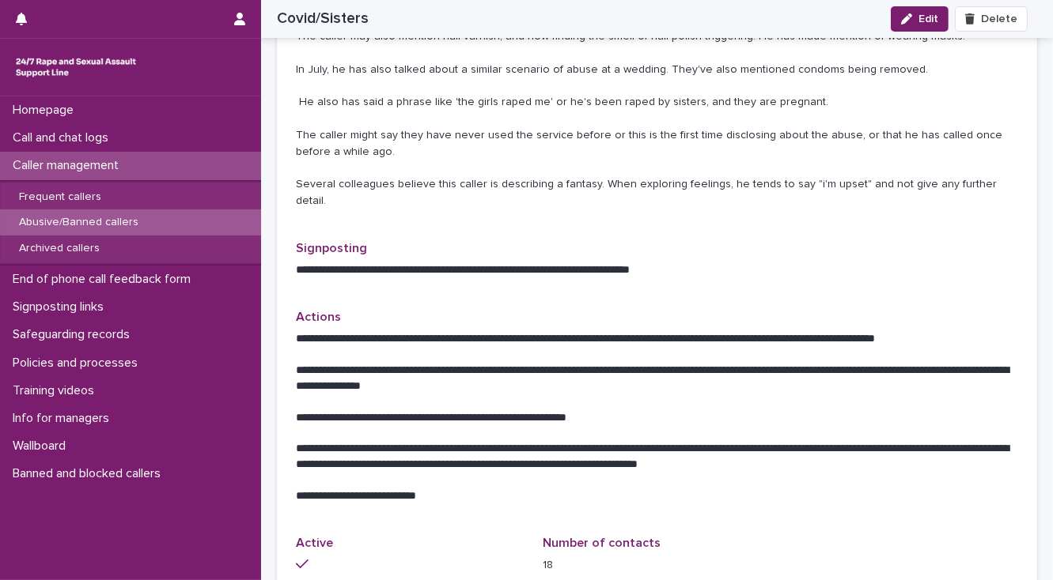
scroll to position [886, 0]
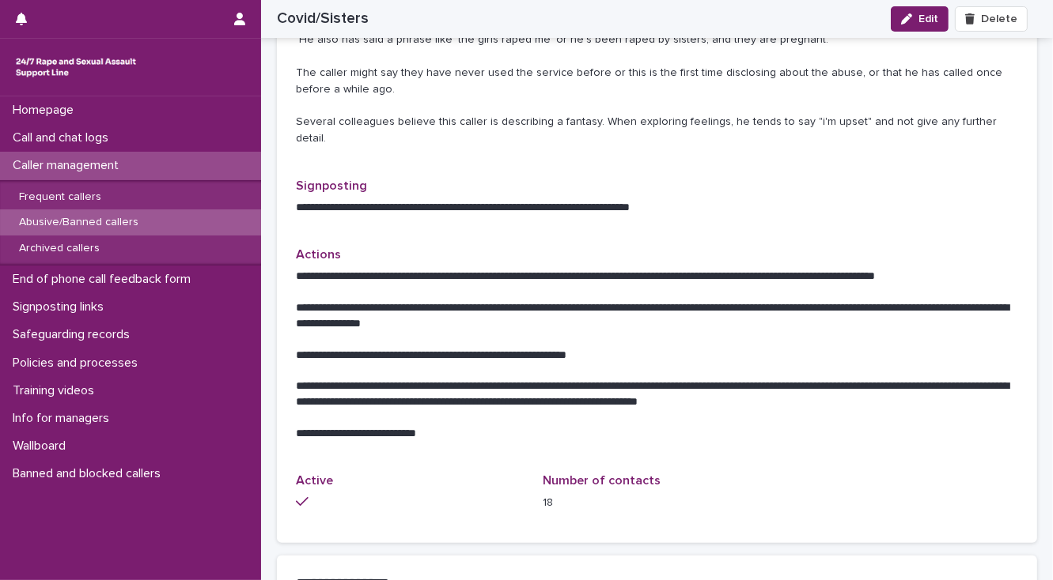
click at [101, 221] on p "Abusive/Banned callers" at bounding box center [78, 222] width 145 height 13
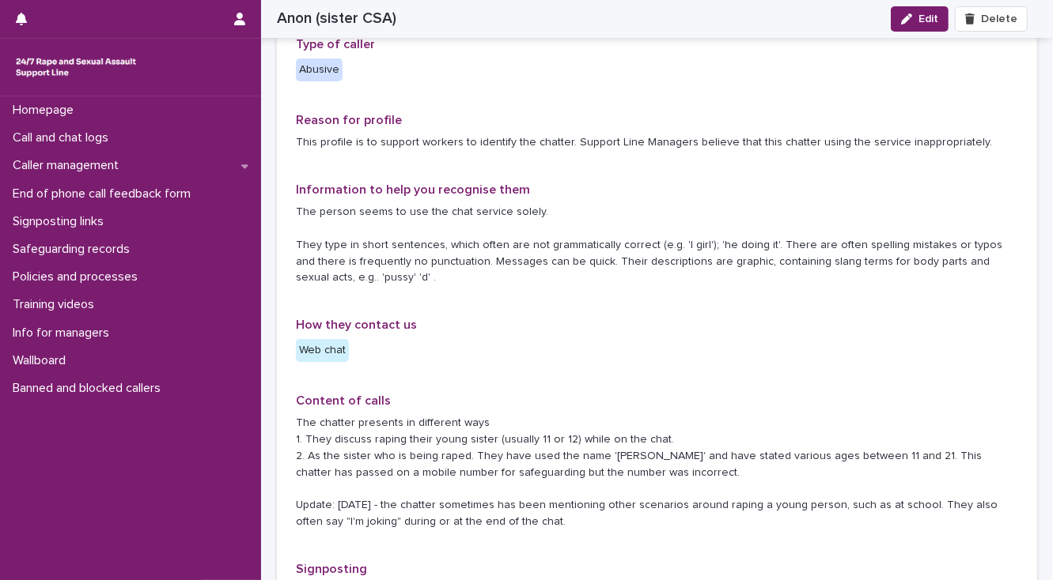
scroll to position [316, 0]
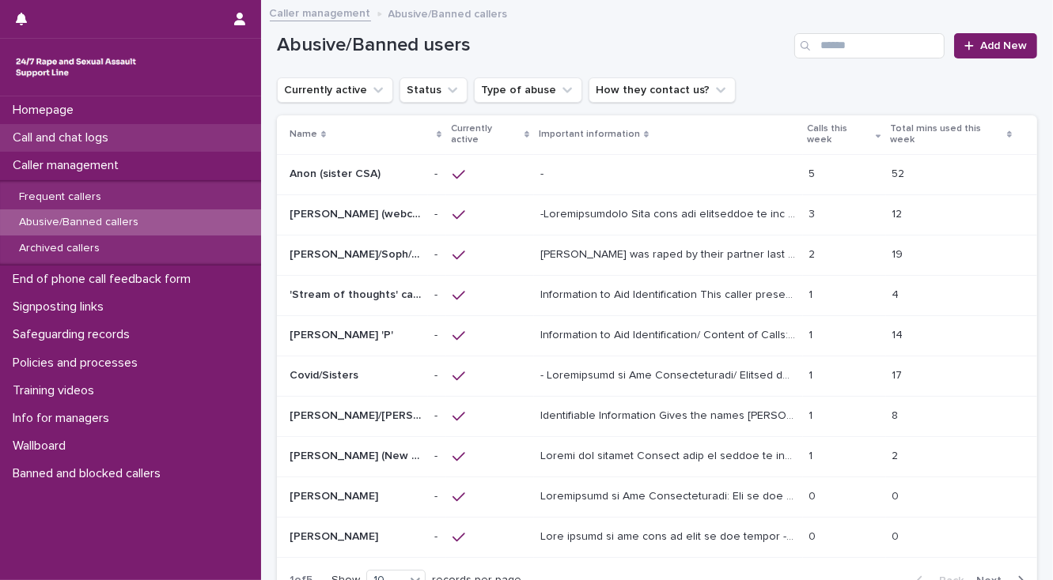
click at [87, 137] on p "Call and chat logs" at bounding box center [63, 137] width 115 height 15
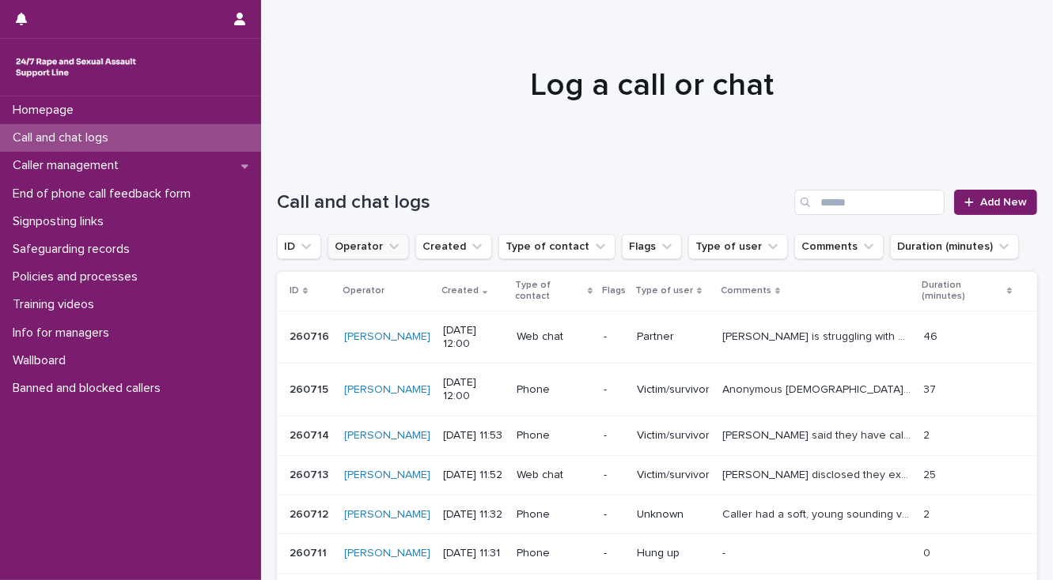
click at [357, 247] on button "Operator" at bounding box center [367, 246] width 81 height 25
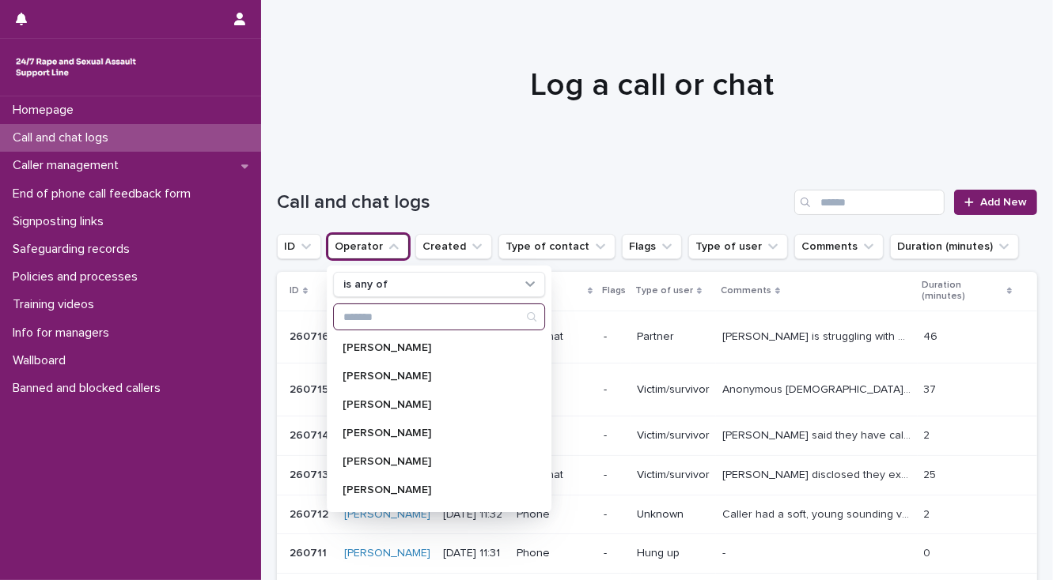
drag, startPoint x: 353, startPoint y: 311, endPoint x: 383, endPoint y: 304, distance: 30.9
click at [353, 311] on input "Search" at bounding box center [439, 316] width 210 height 25
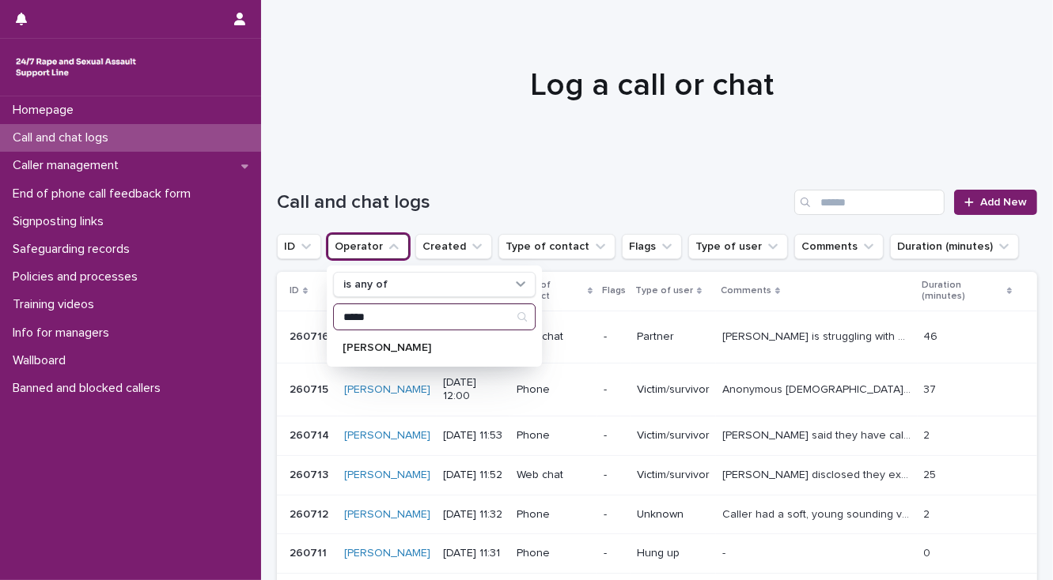
type input "**********"
click at [373, 350] on p "[PERSON_NAME]" at bounding box center [426, 347] width 168 height 11
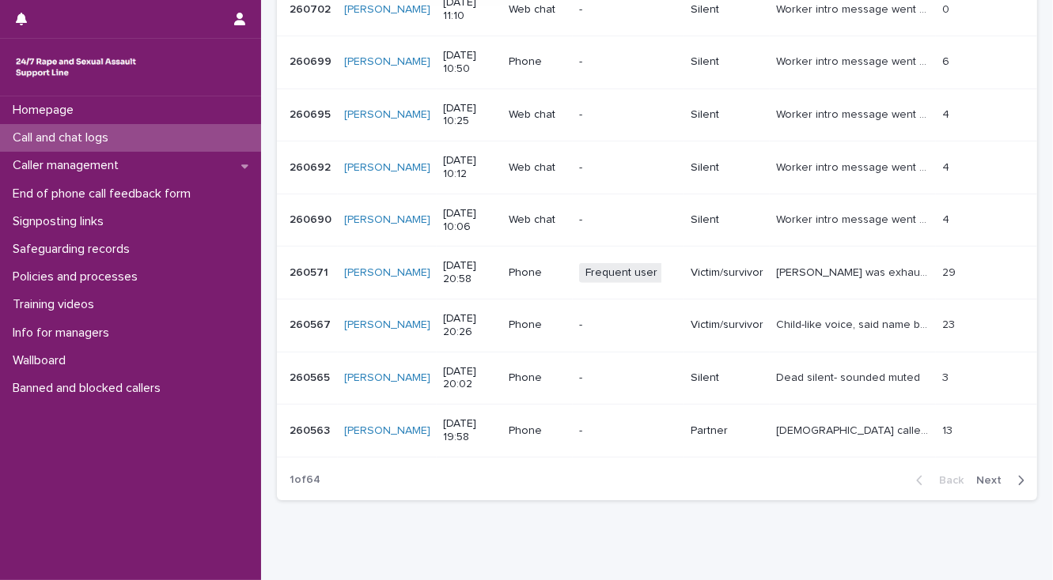
scroll to position [443, 0]
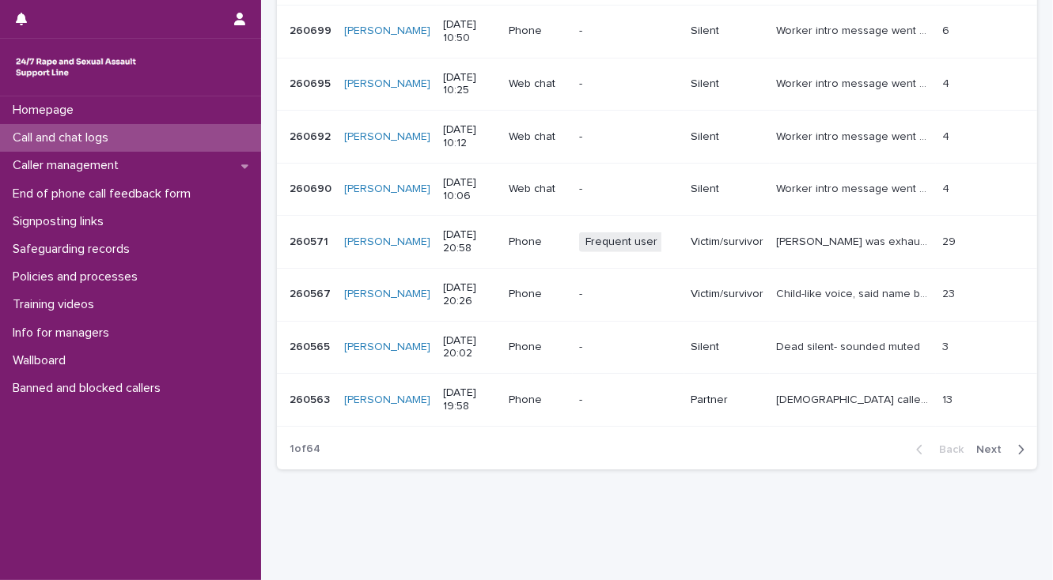
click at [976, 445] on span "Next" at bounding box center [993, 449] width 35 height 11
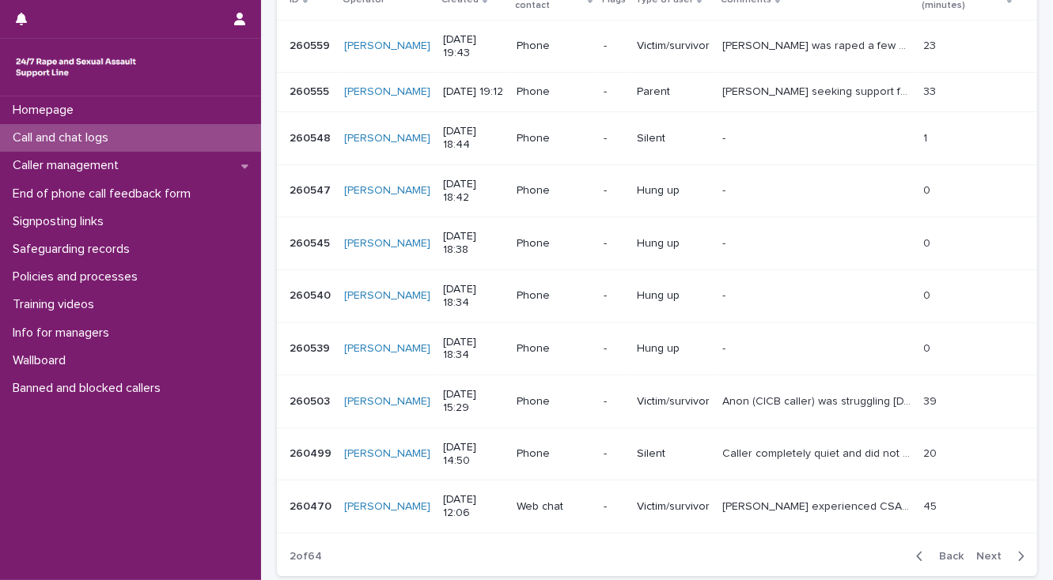
click at [978, 551] on span "Next" at bounding box center [993, 556] width 35 height 11
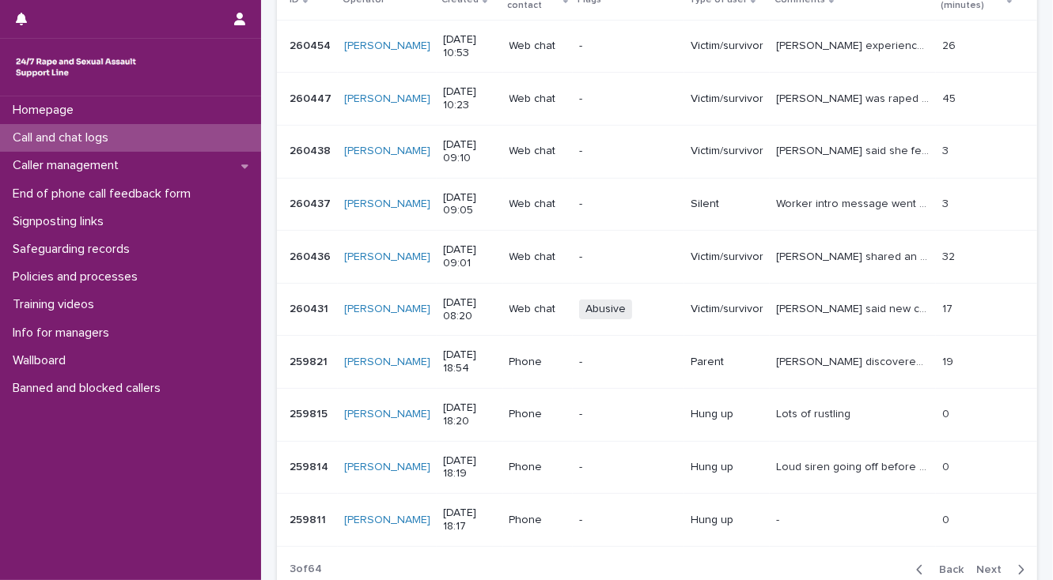
scroll to position [395, 0]
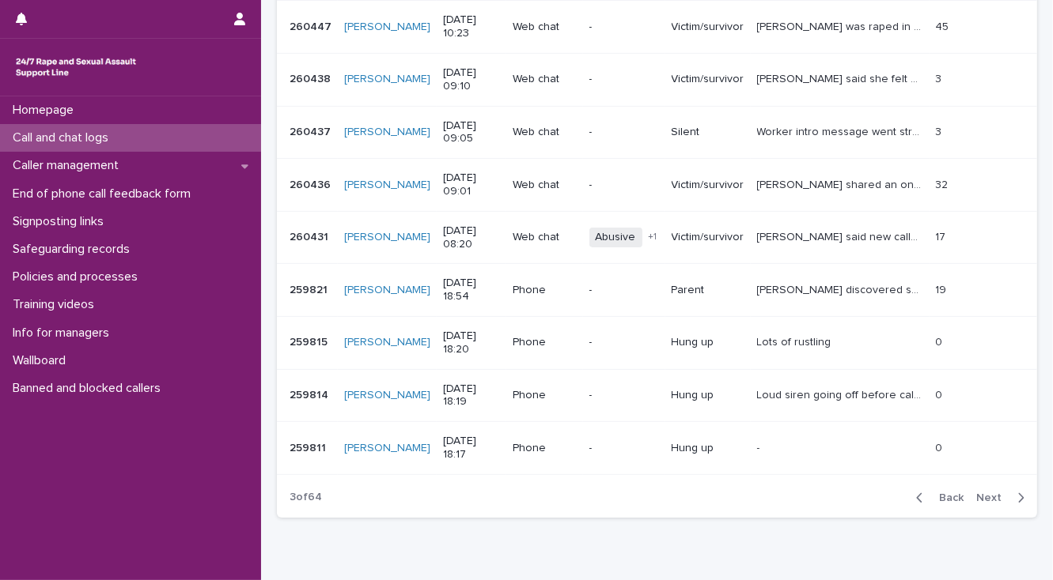
click at [757, 236] on p "[PERSON_NAME] said new caller, keen to tell worker he was abused by his grandmo…" at bounding box center [841, 236] width 169 height 17
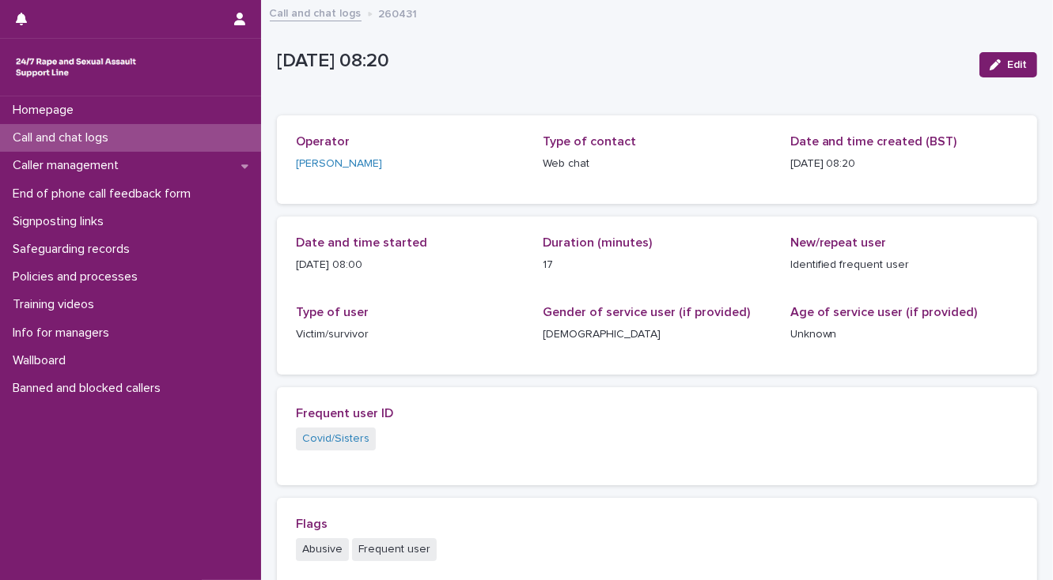
click at [90, 140] on p "Call and chat logs" at bounding box center [63, 137] width 115 height 15
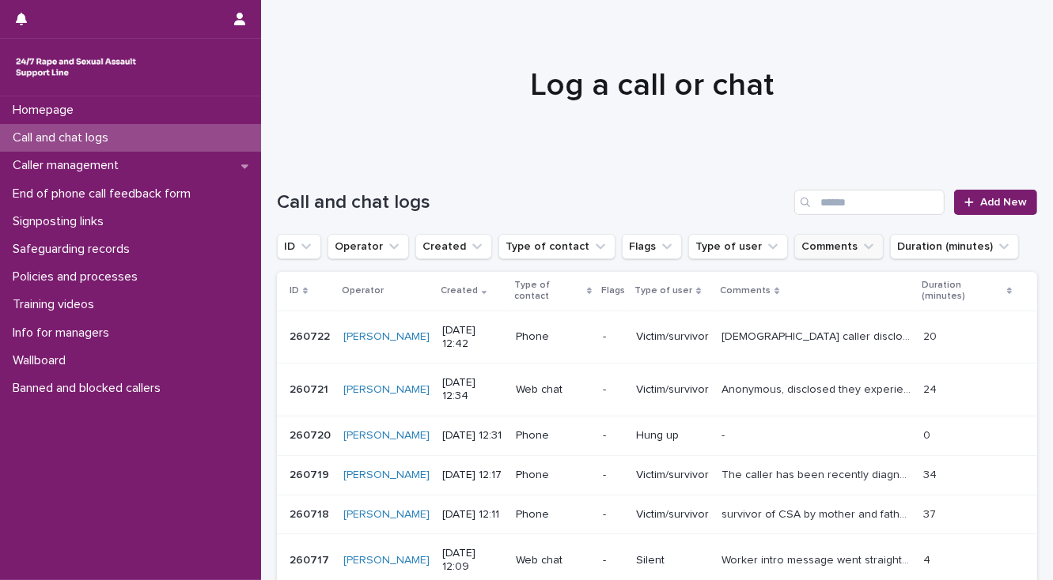
click at [810, 252] on button "Comments" at bounding box center [838, 246] width 89 height 25
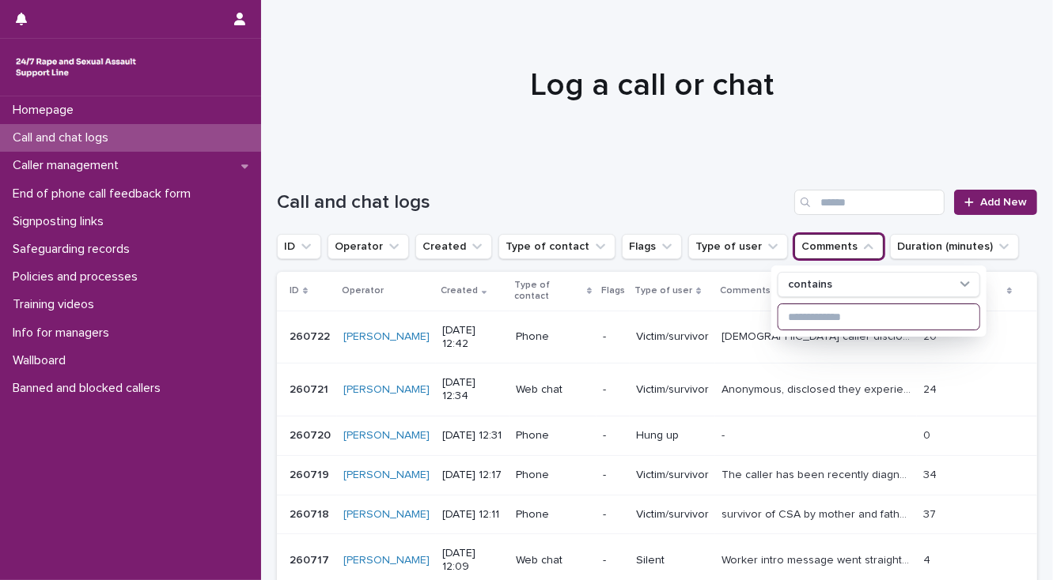
click at [803, 316] on input at bounding box center [878, 316] width 201 height 25
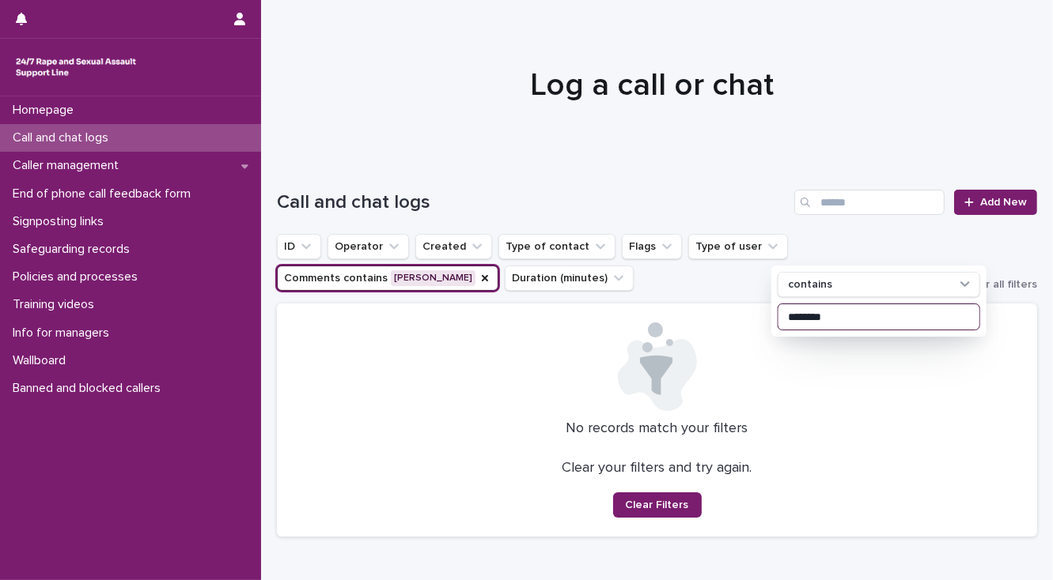
click at [861, 319] on input "********" at bounding box center [878, 316] width 201 height 25
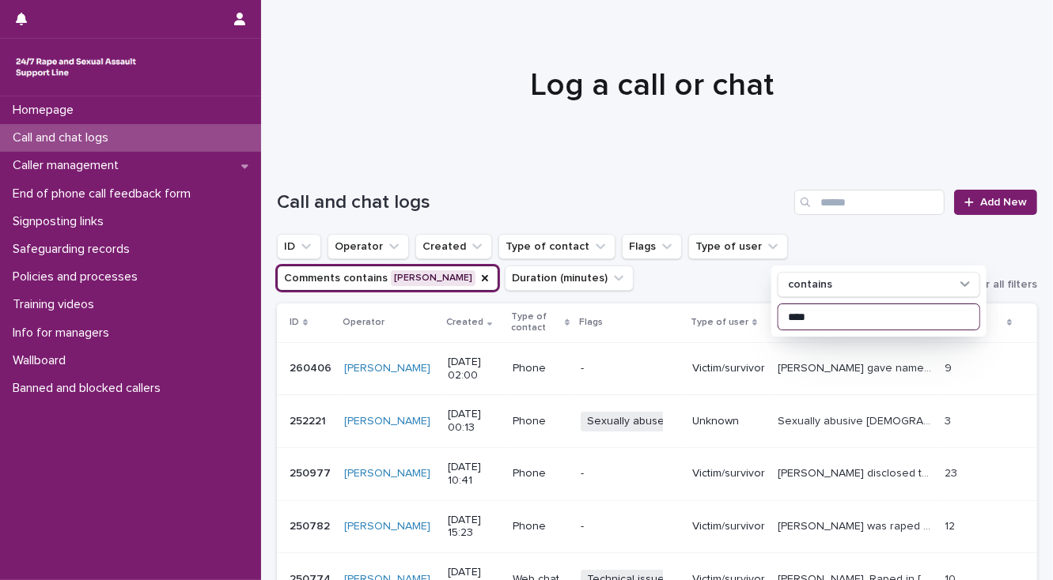
type input "****"
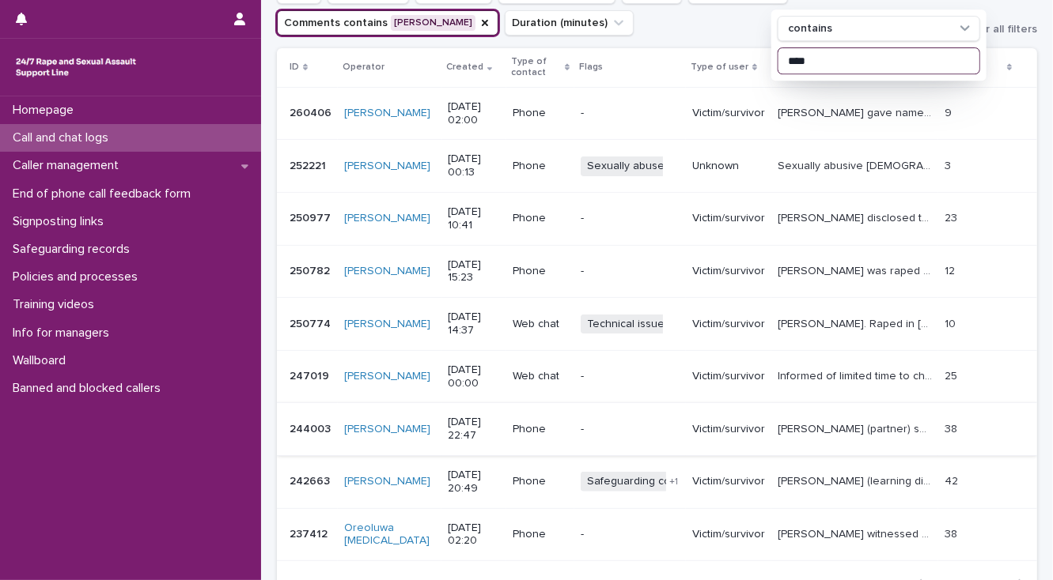
scroll to position [253, 0]
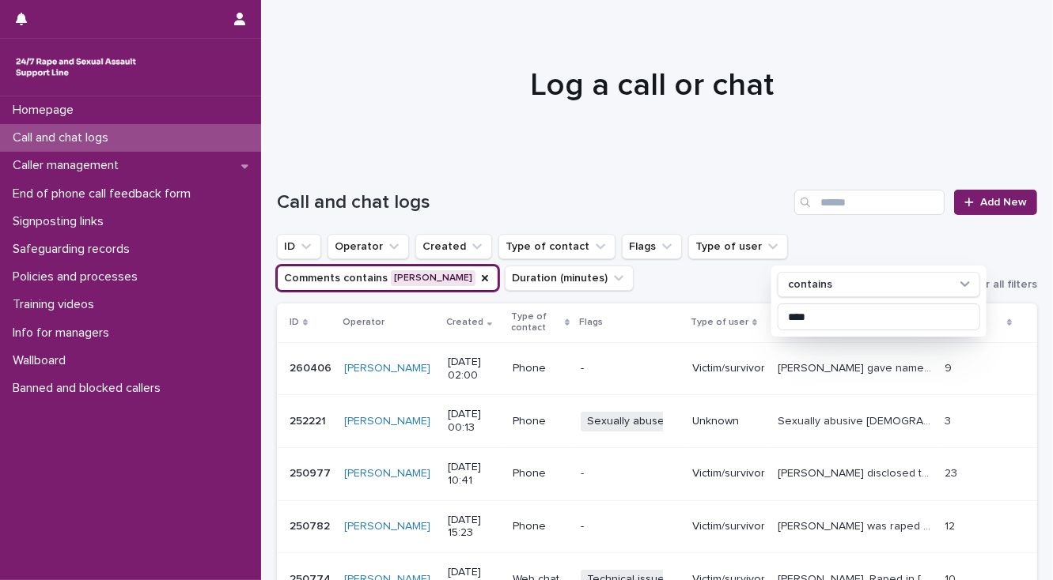
scroll to position [253, 0]
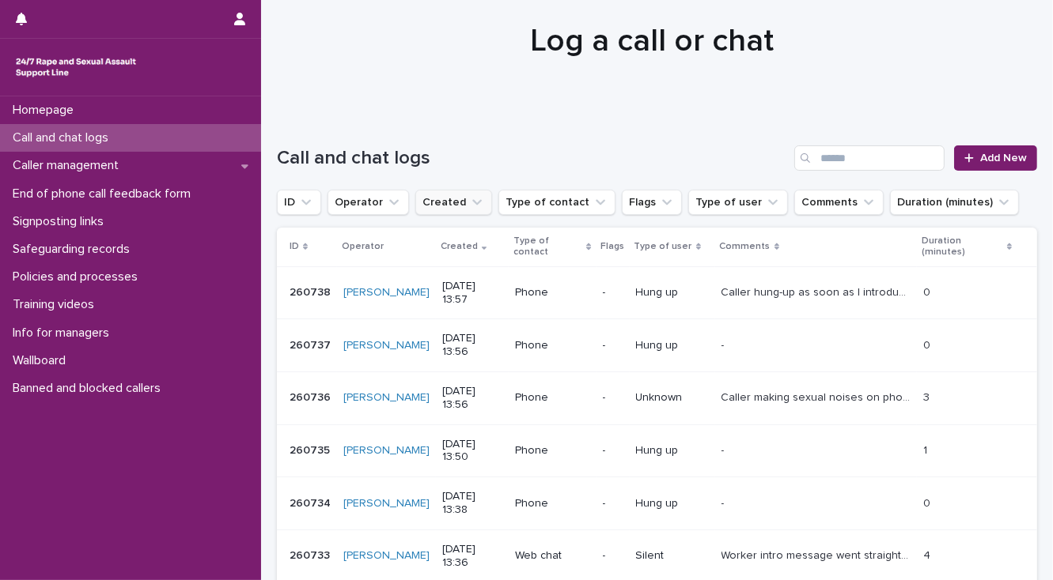
scroll to position [10, 0]
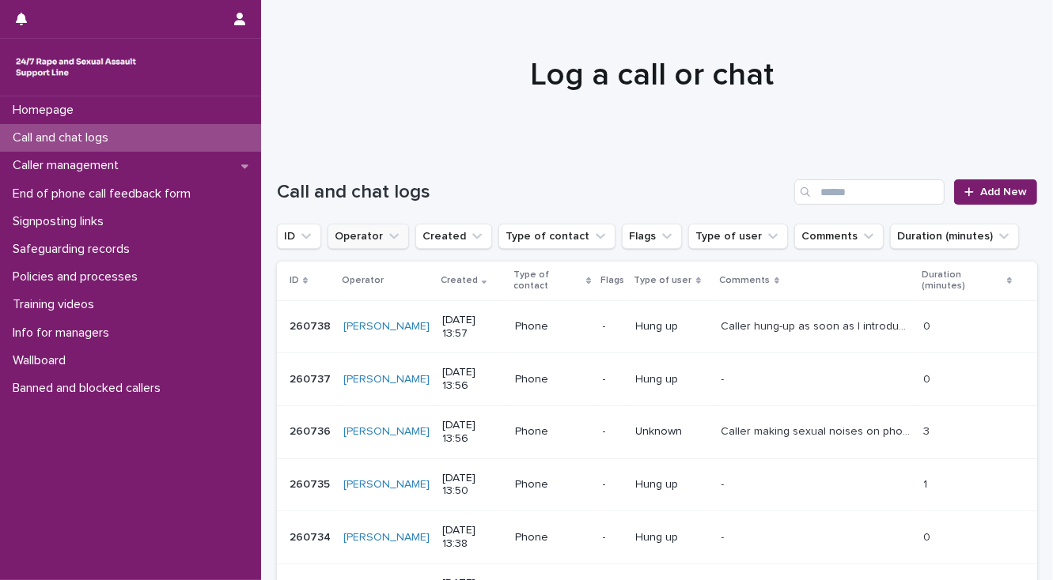
click at [361, 240] on button "Operator" at bounding box center [367, 236] width 81 height 25
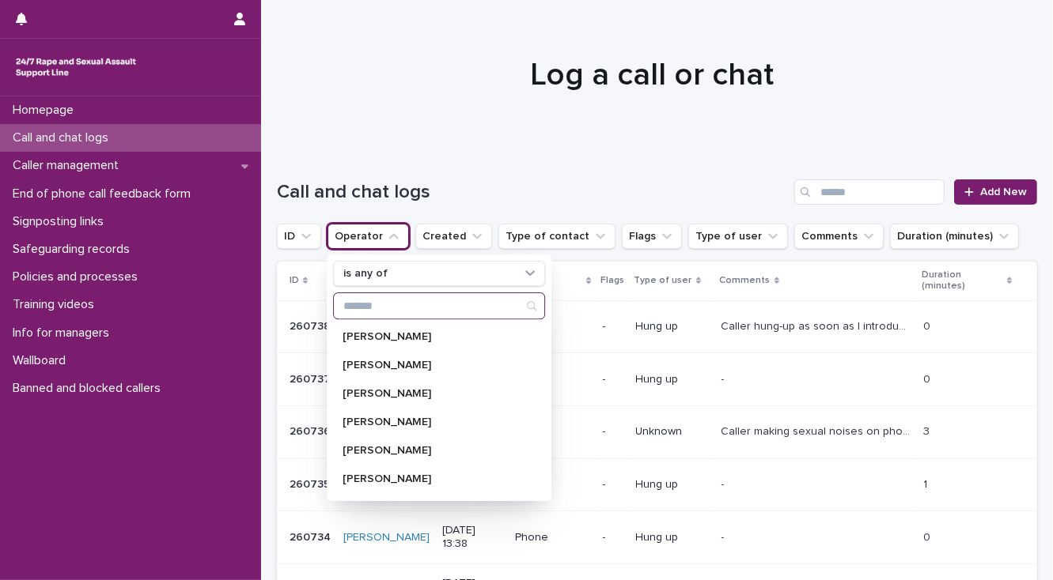
click at [362, 305] on input "Search" at bounding box center [439, 305] width 210 height 25
type input "*****"
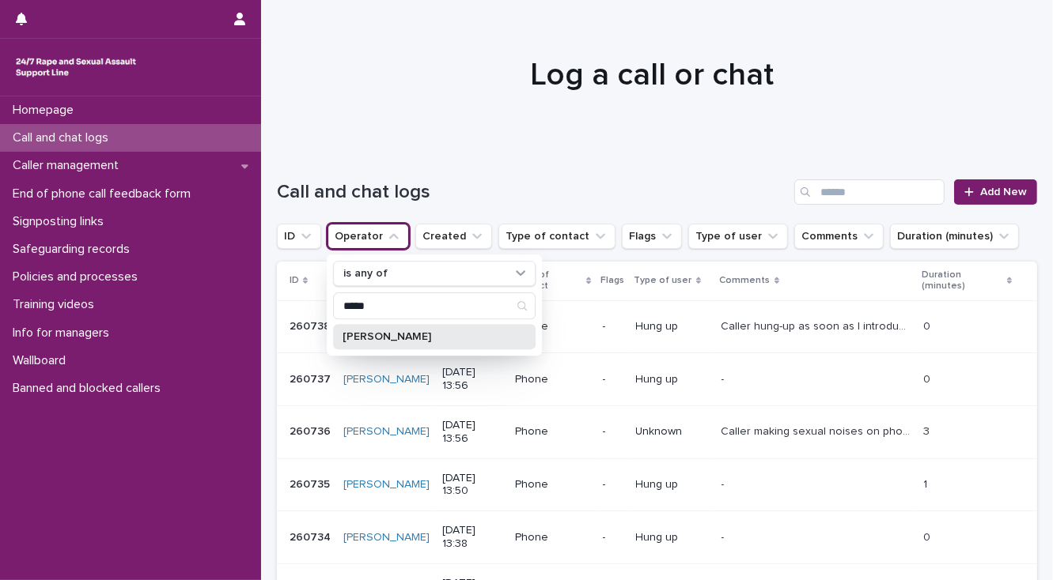
click at [370, 329] on div "[PERSON_NAME]" at bounding box center [434, 336] width 202 height 25
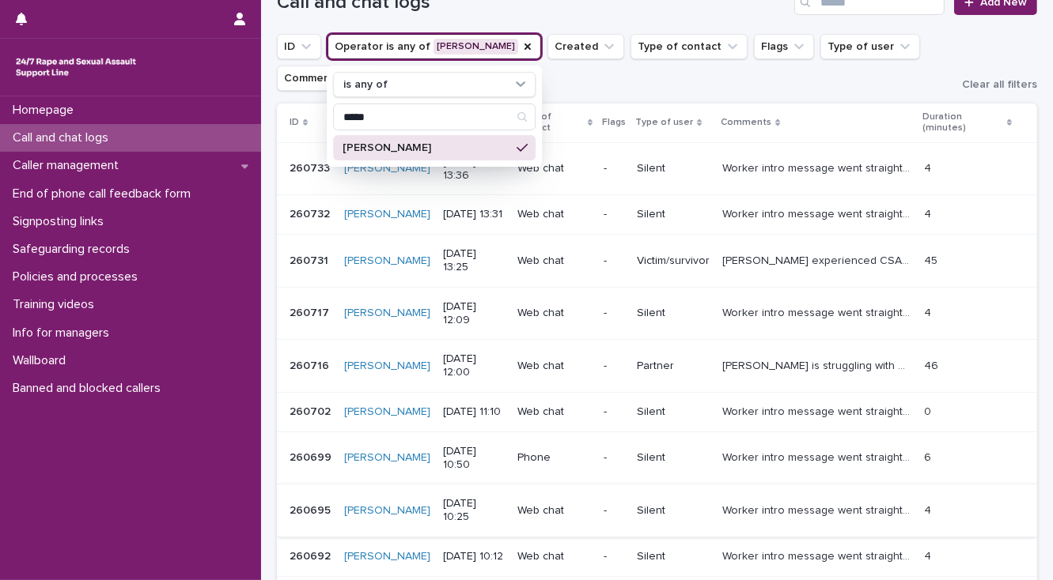
scroll to position [137, 0]
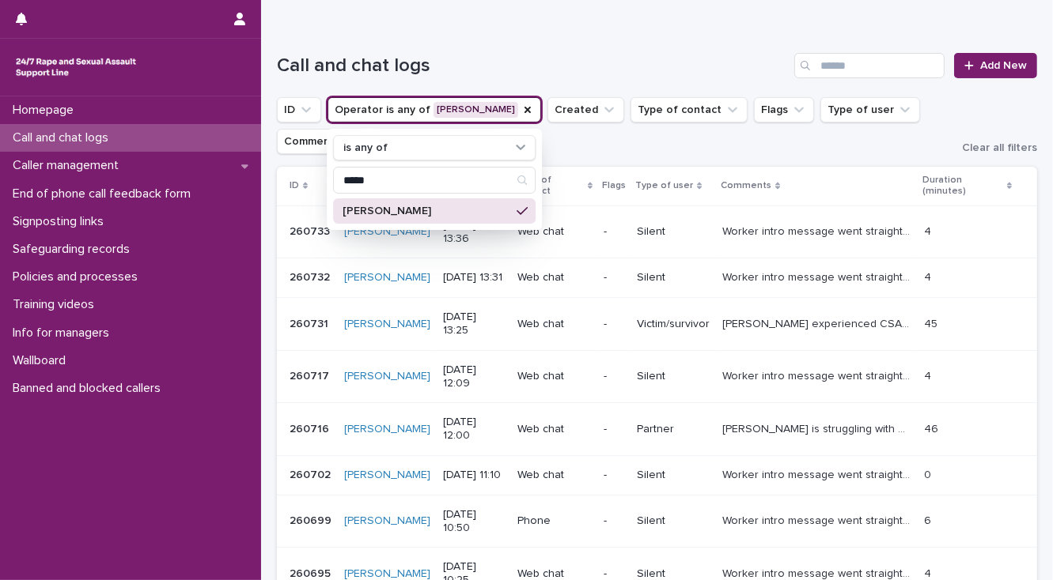
click at [561, 55] on h1 "Call and chat logs" at bounding box center [532, 66] width 511 height 23
